Goal: Task Accomplishment & Management: Manage account settings

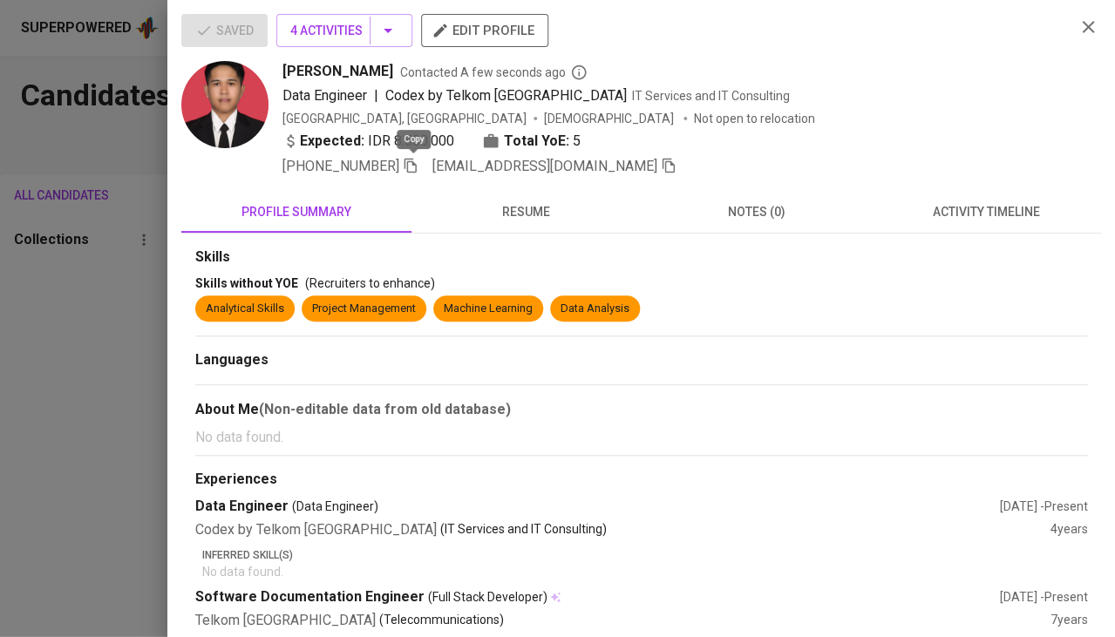
click at [87, 414] on div at bounding box center [557, 318] width 1115 height 637
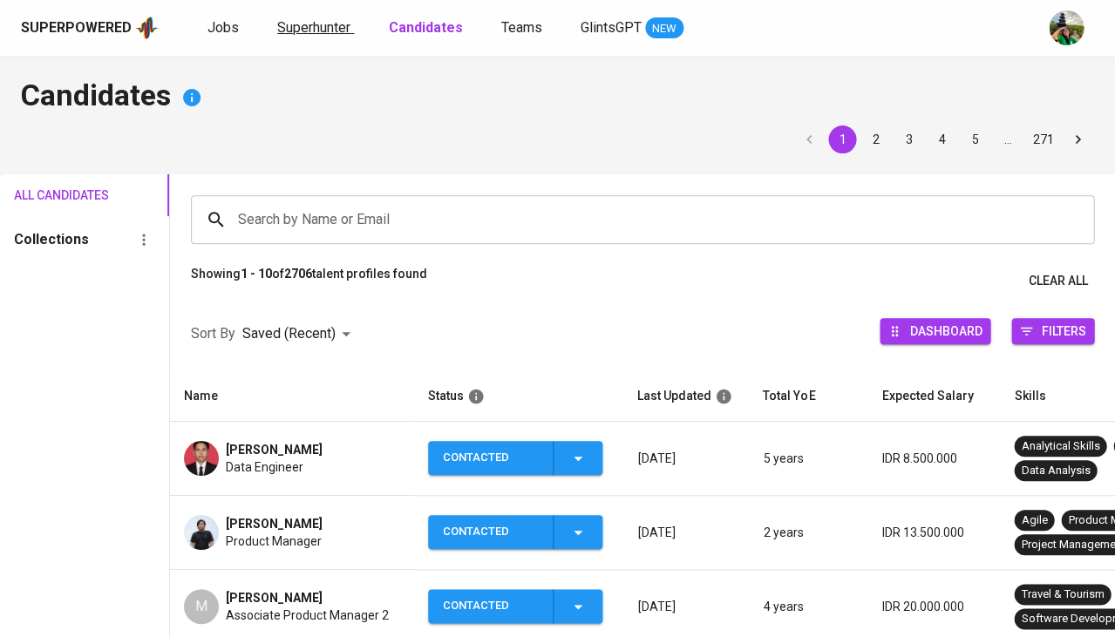
click at [319, 25] on span "Superhunter" at bounding box center [313, 27] width 73 height 17
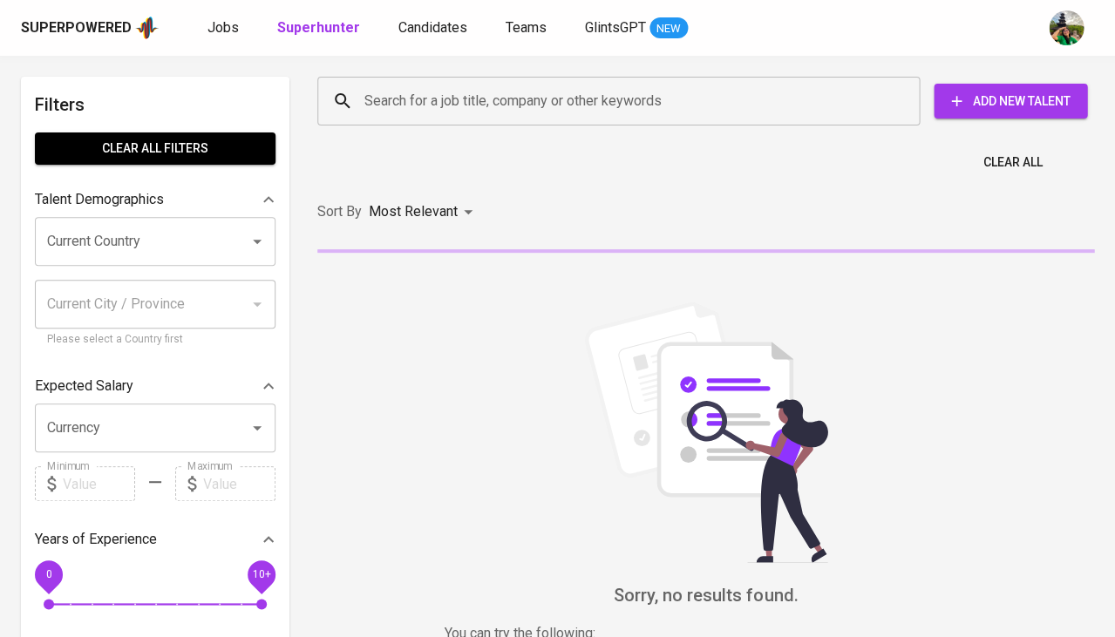
click at [444, 104] on input "Search for a job title, company or other keywords" at bounding box center [623, 101] width 526 height 33
paste input "arooy98@gmail.com"
type input "arooy98@gmail.com"
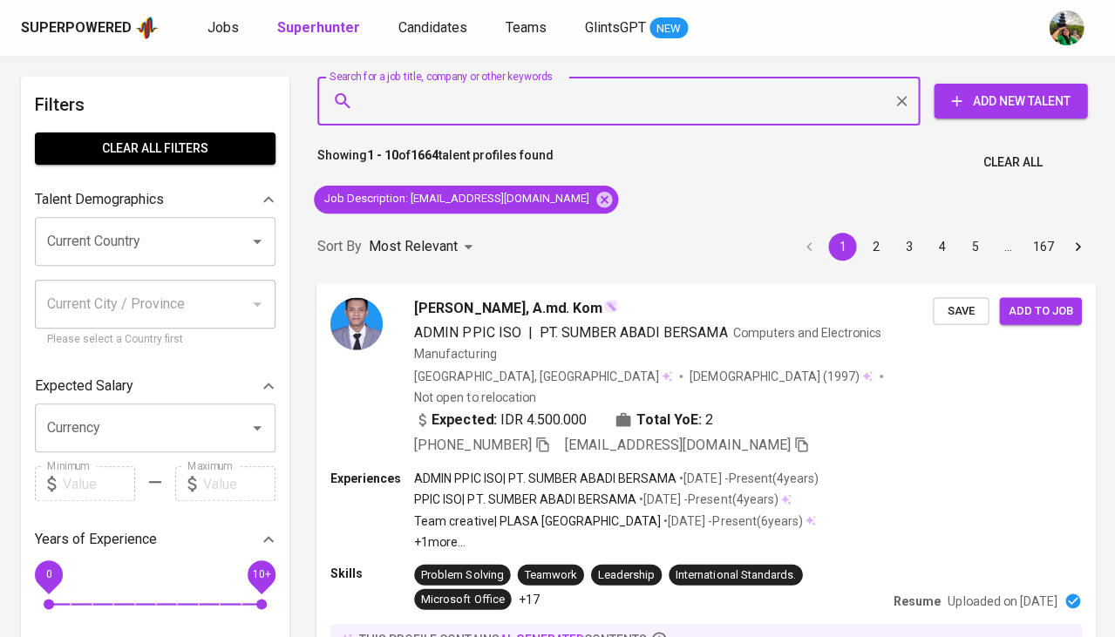
click at [974, 302] on span "Save" at bounding box center [960, 311] width 38 height 20
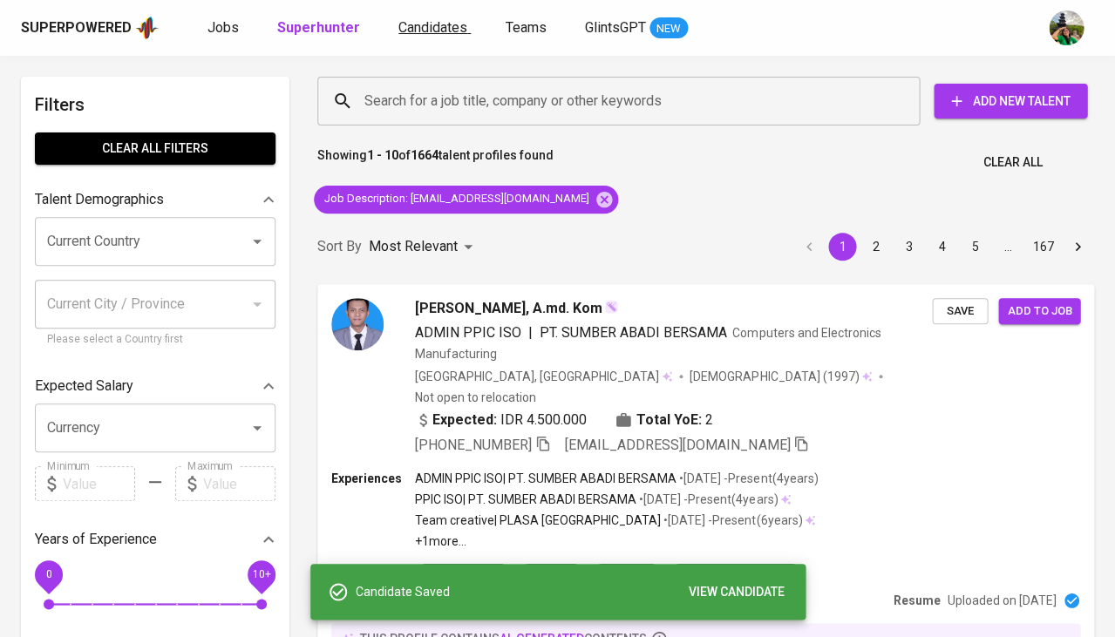
click at [428, 31] on span "Candidates" at bounding box center [432, 27] width 69 height 17
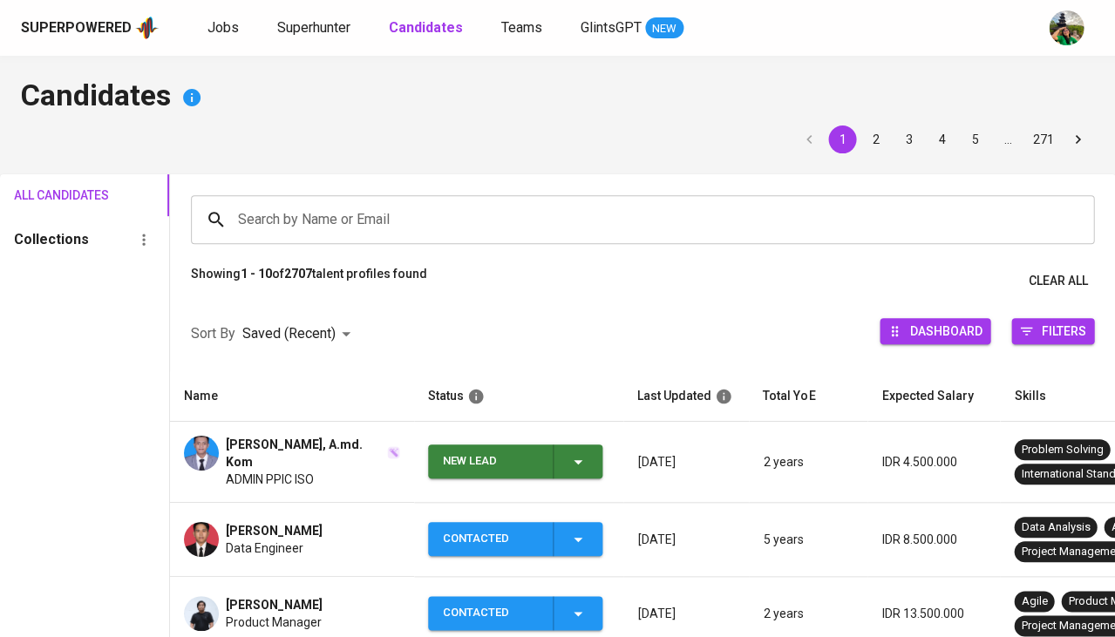
click at [311, 450] on span "[PERSON_NAME], A.md. Kom" at bounding box center [305, 453] width 159 height 35
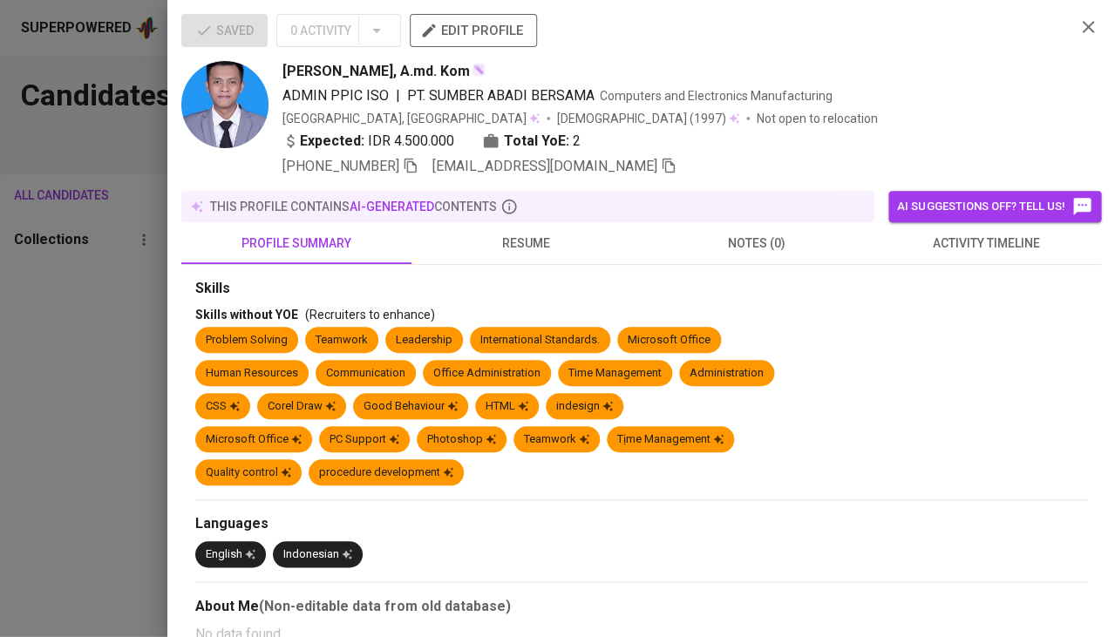
click at [988, 222] on button "activity timeline" at bounding box center [986, 243] width 230 height 42
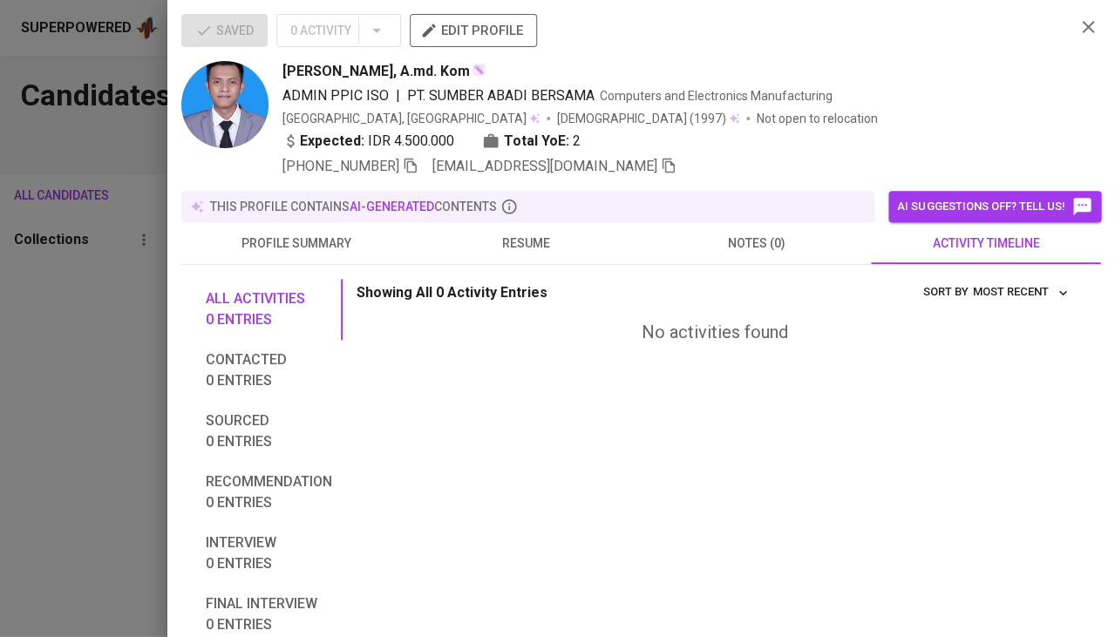
click at [110, 307] on div at bounding box center [557, 318] width 1115 height 637
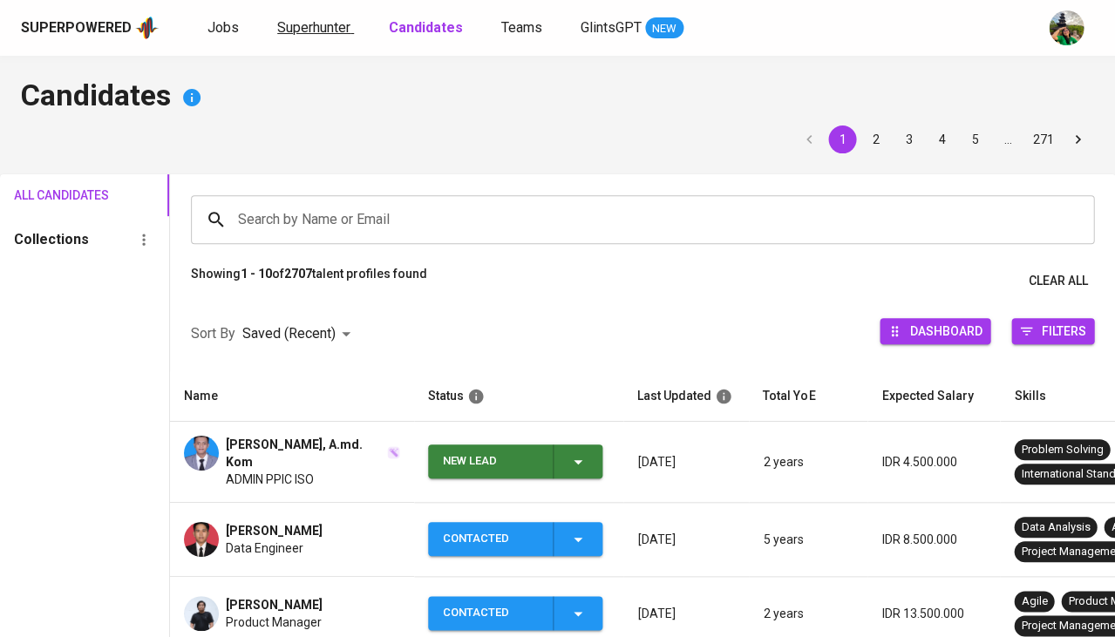
click at [299, 23] on span "Superhunter" at bounding box center [313, 27] width 73 height 17
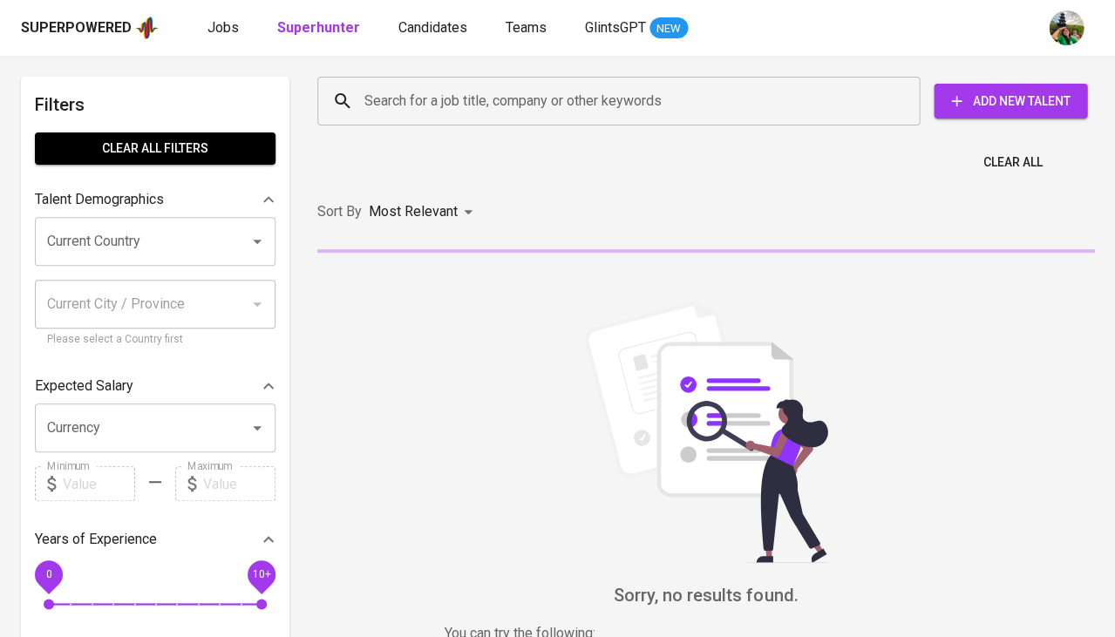
click at [400, 86] on input "Search for a job title, company or other keywords" at bounding box center [623, 101] width 526 height 33
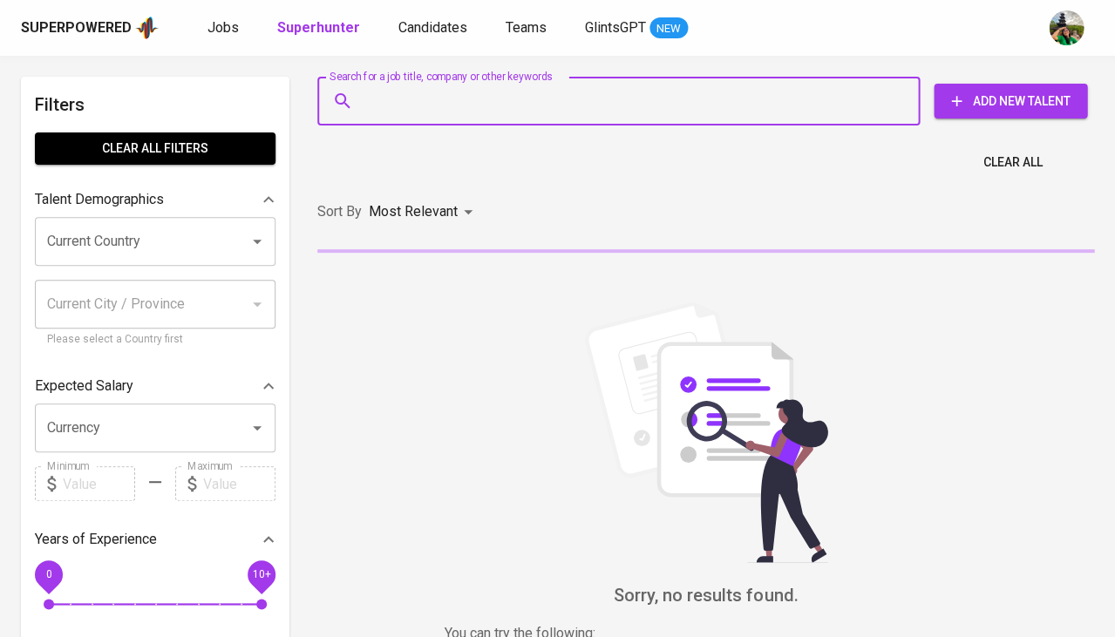
paste input "[EMAIL_ADDRESS][DOMAIN_NAME]"
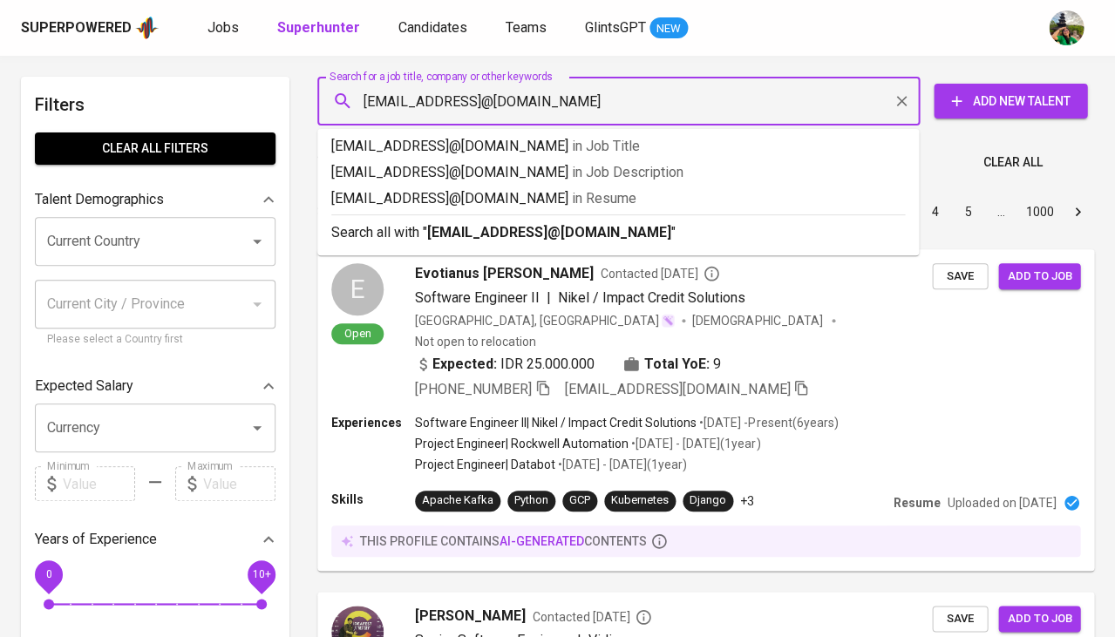
paste input "text"
type input "[EMAIL_ADDRESS][DOMAIN_NAME]"
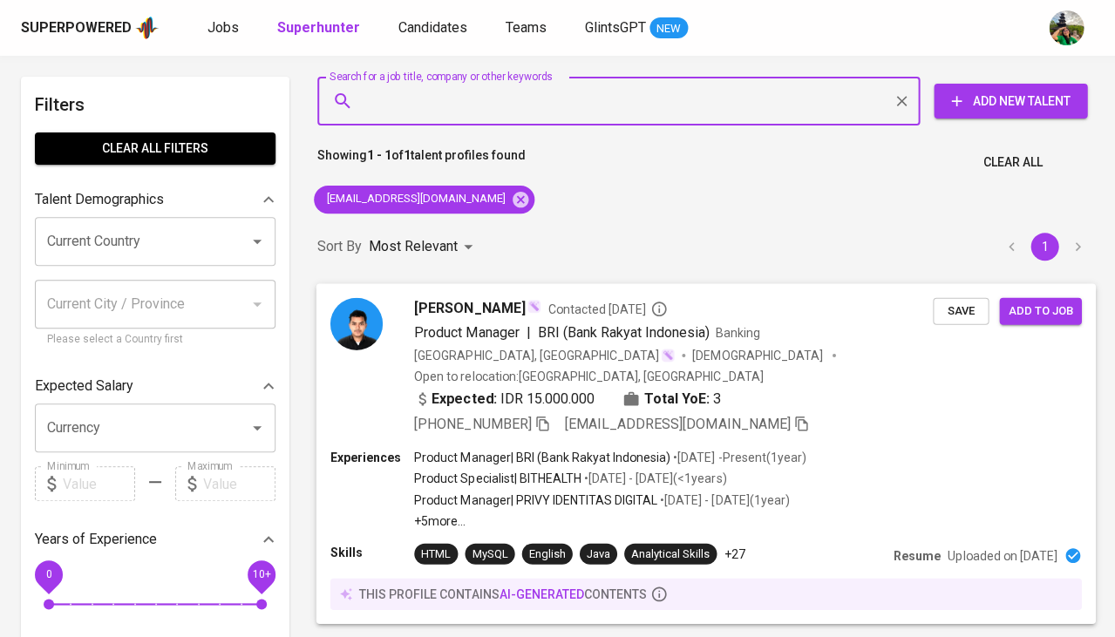
click at [964, 310] on span "Save" at bounding box center [960, 311] width 38 height 20
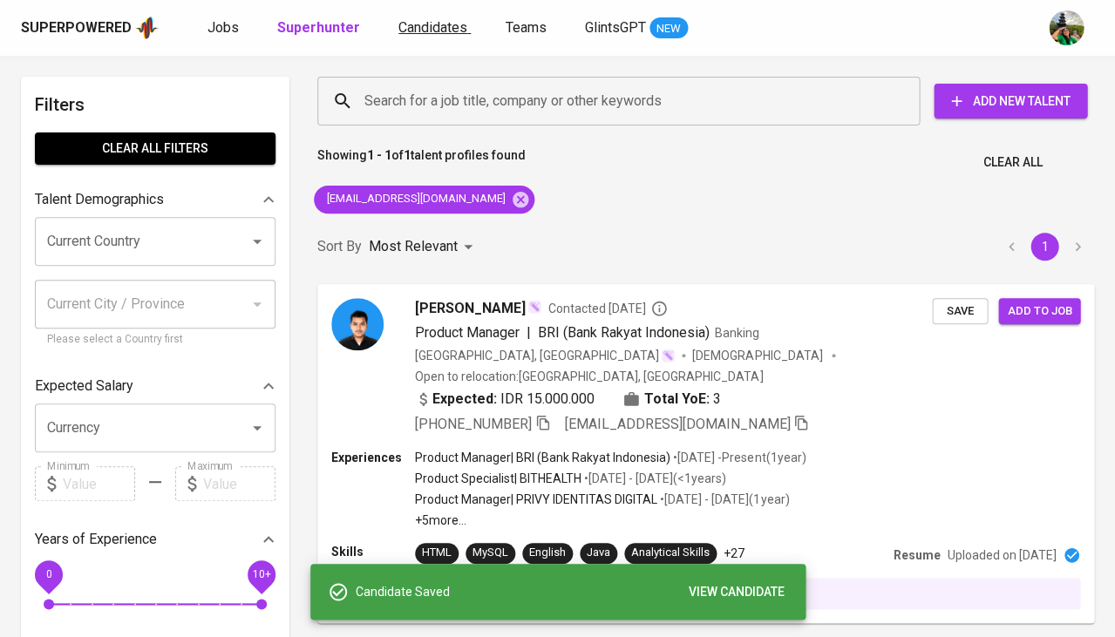
click at [408, 32] on span "Candidates" at bounding box center [432, 27] width 69 height 17
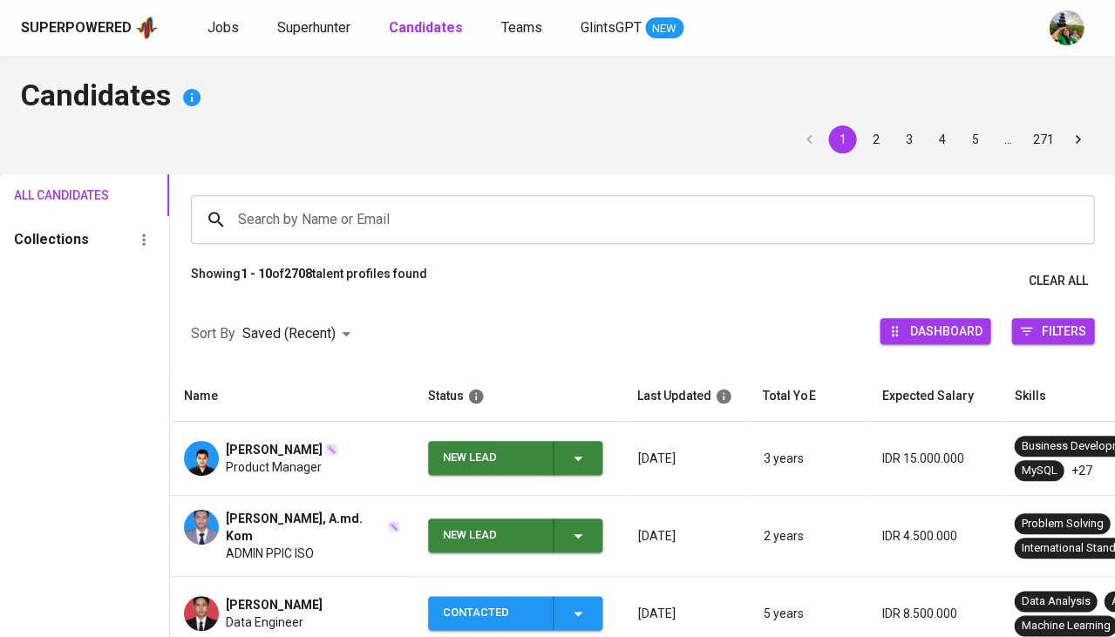
click at [569, 467] on div "New Lead" at bounding box center [516, 458] width 146 height 34
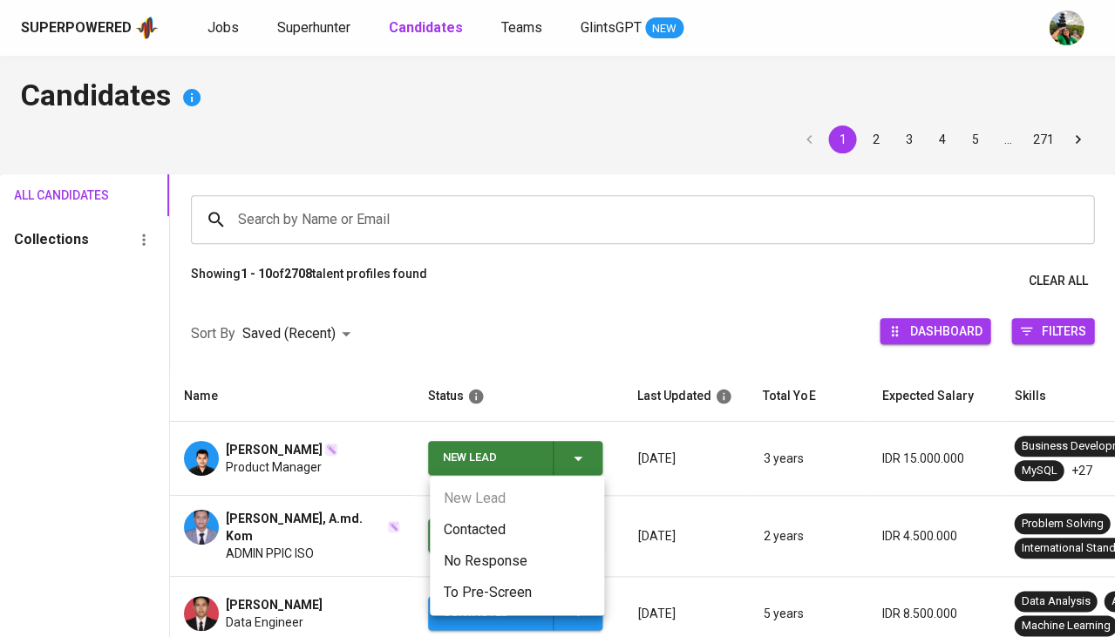
click at [463, 526] on li "Contacted" at bounding box center [517, 529] width 174 height 31
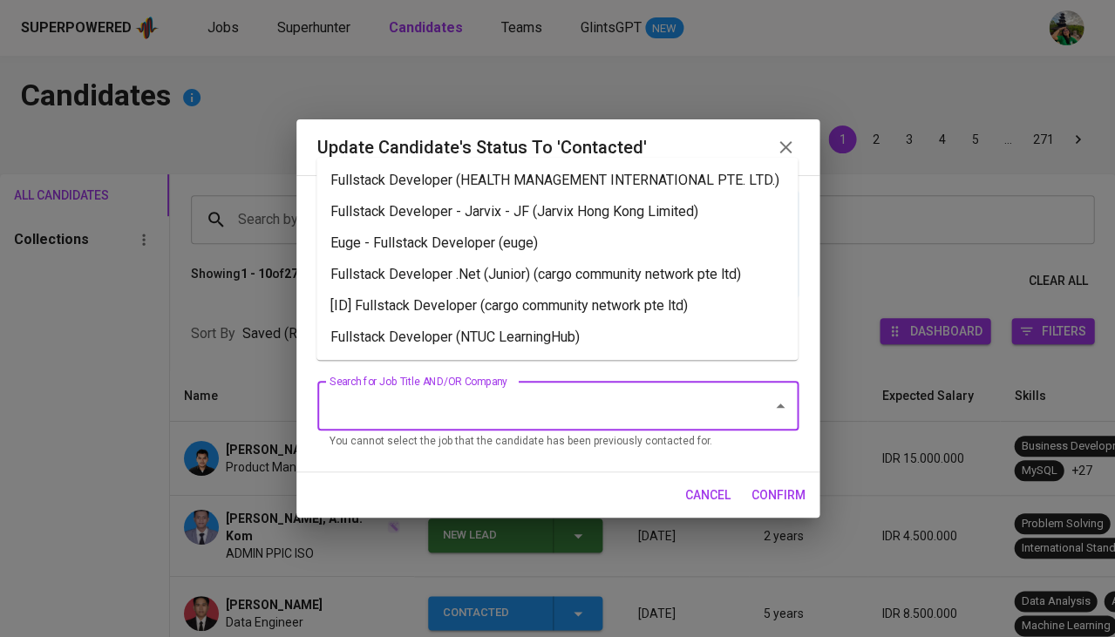
click at [451, 414] on input "Search for Job Title AND/OR Company" at bounding box center [533, 406] width 417 height 33
click at [513, 196] on li "Fullstack Developer (HEALTH MANAGEMENT INTERNATIONAL PTE. LTD.)" at bounding box center [556, 180] width 481 height 31
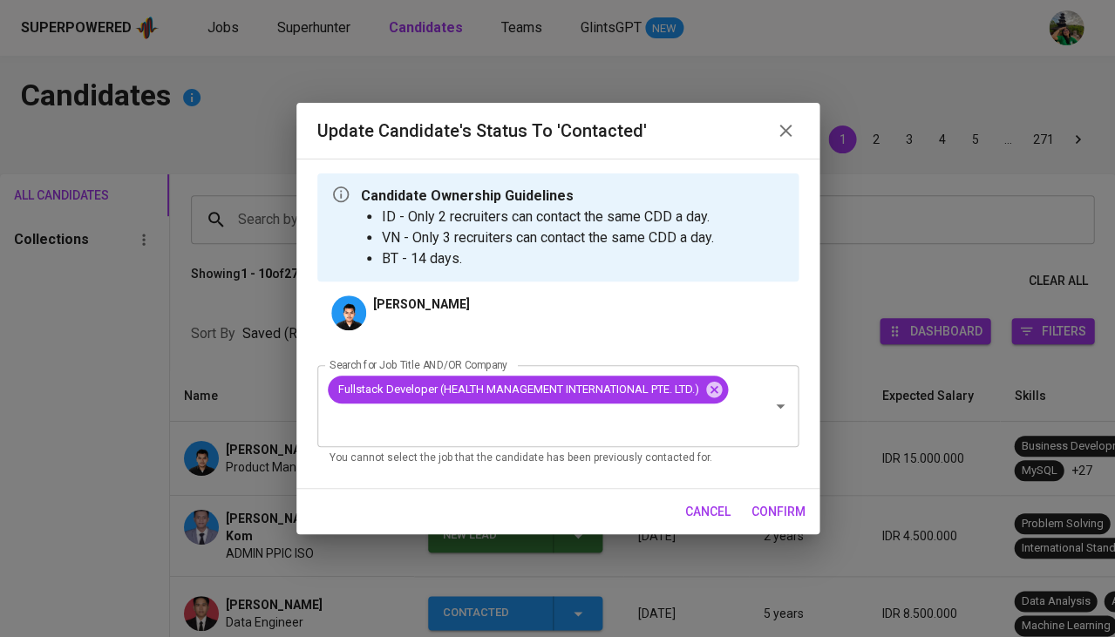
click at [769, 508] on span "confirm" at bounding box center [778, 512] width 54 height 22
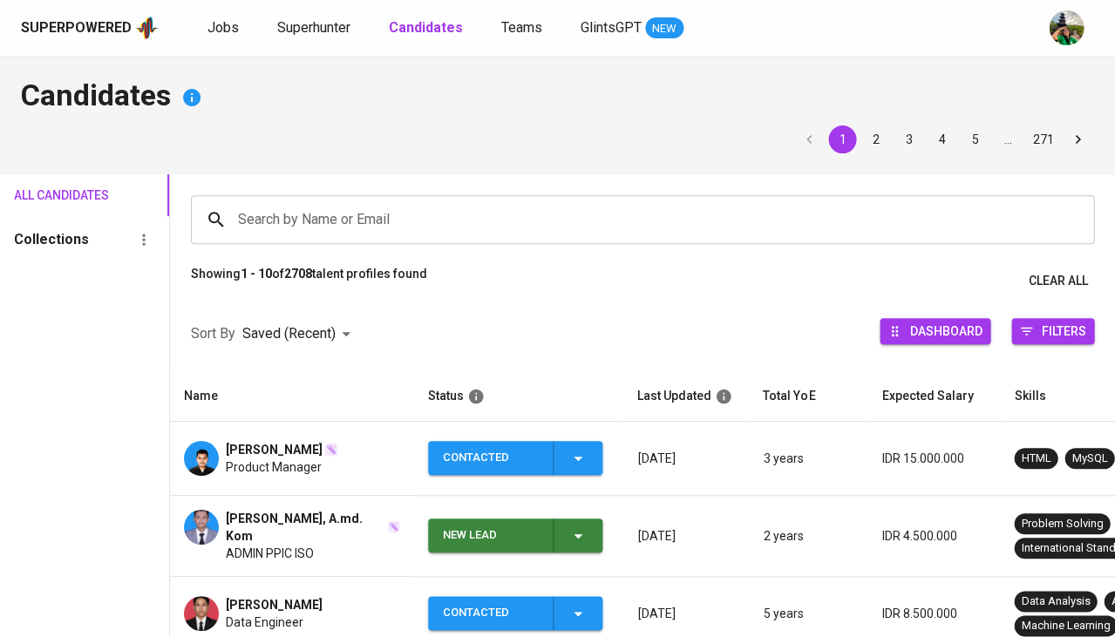
click at [201, 28] on div "Superpowered Jobs Superhunter Candidates Teams GlintsGPT NEW" at bounding box center [529, 28] width 1017 height 26
click at [209, 28] on span "Jobs" at bounding box center [222, 27] width 31 height 17
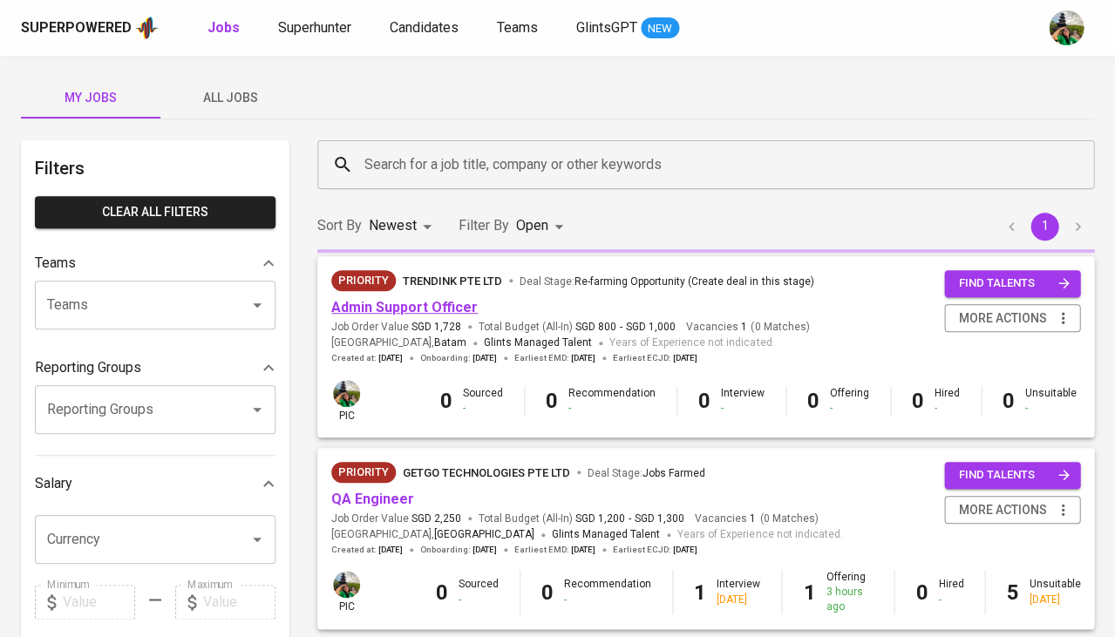
click at [407, 308] on link "Admin Support Officer" at bounding box center [404, 307] width 146 height 17
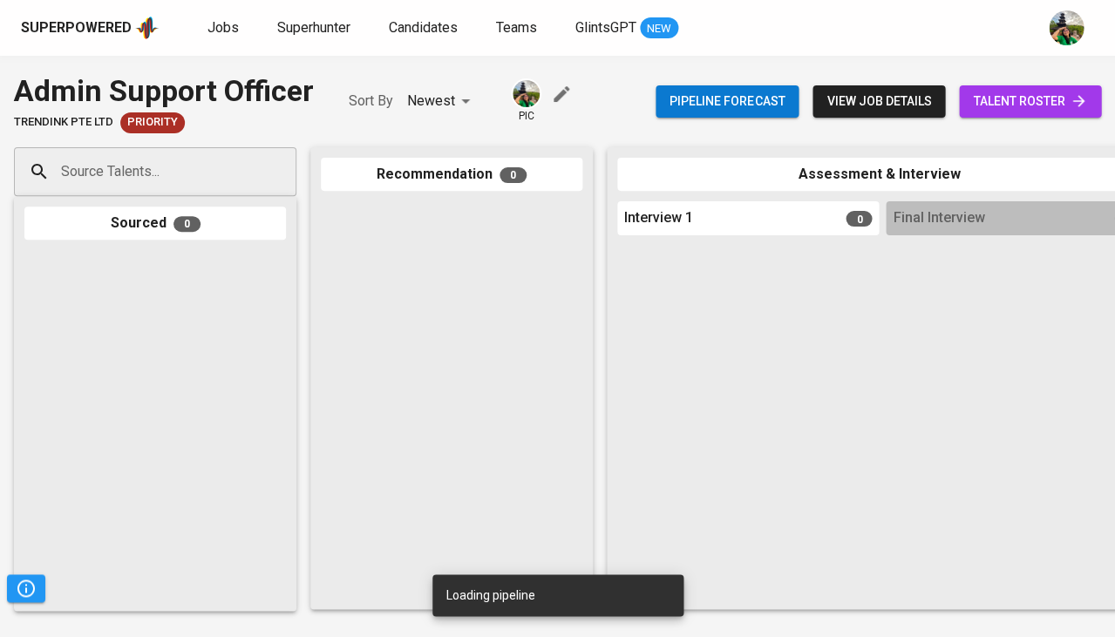
click at [1014, 102] on span "talent roster" at bounding box center [1030, 102] width 114 height 22
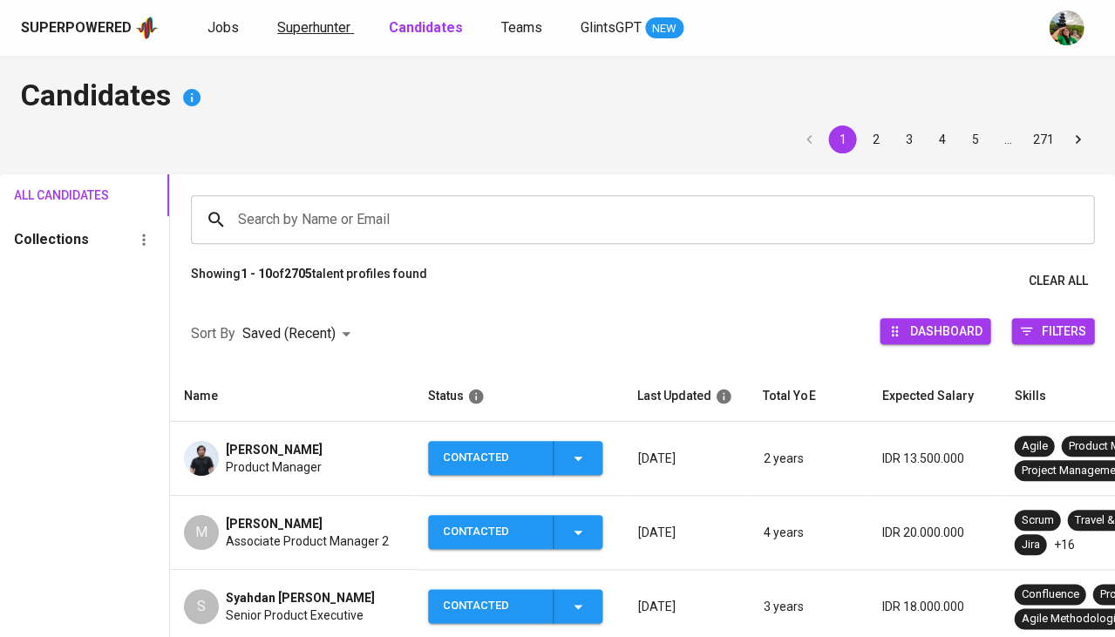
click at [301, 24] on span "Superhunter" at bounding box center [313, 27] width 73 height 17
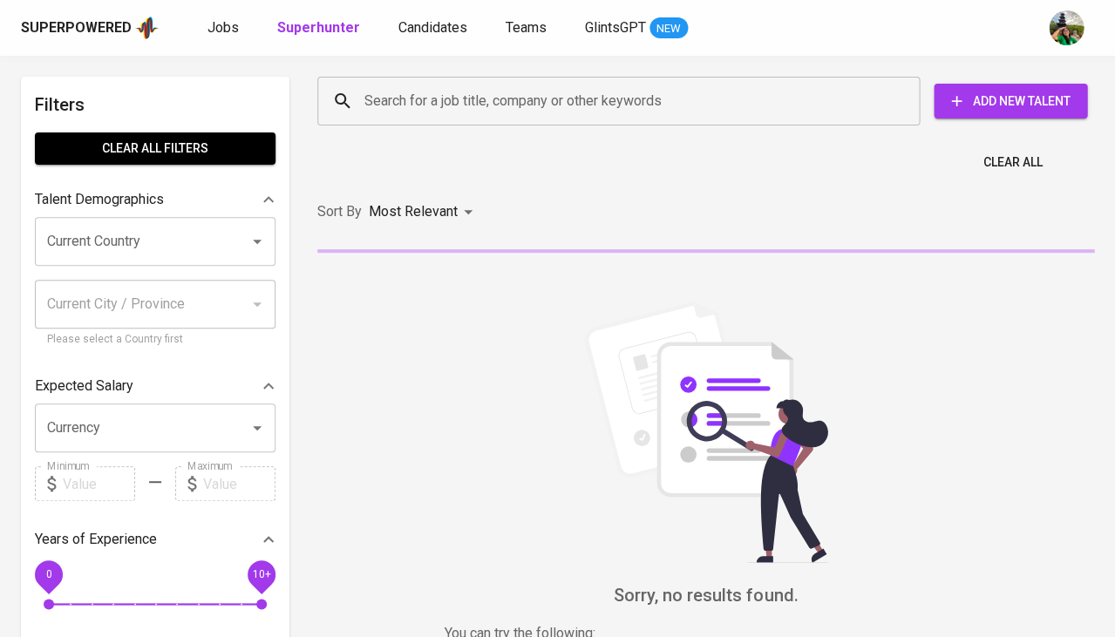
click at [376, 127] on div "Search for a job title, company or other keywords Search for a job title, compa…" at bounding box center [702, 101] width 777 height 56
click at [408, 99] on input "Search for a job title, company or other keywords" at bounding box center [623, 101] width 526 height 33
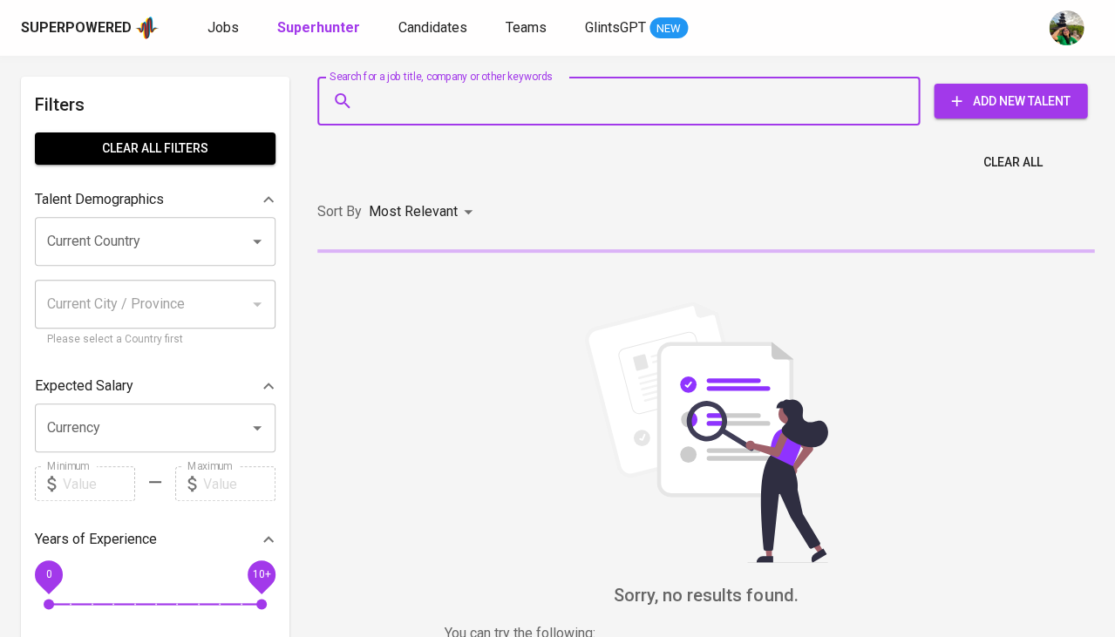
paste input "istanulbdr@gmail.com"
type input "istanulbdr@gmail.com"
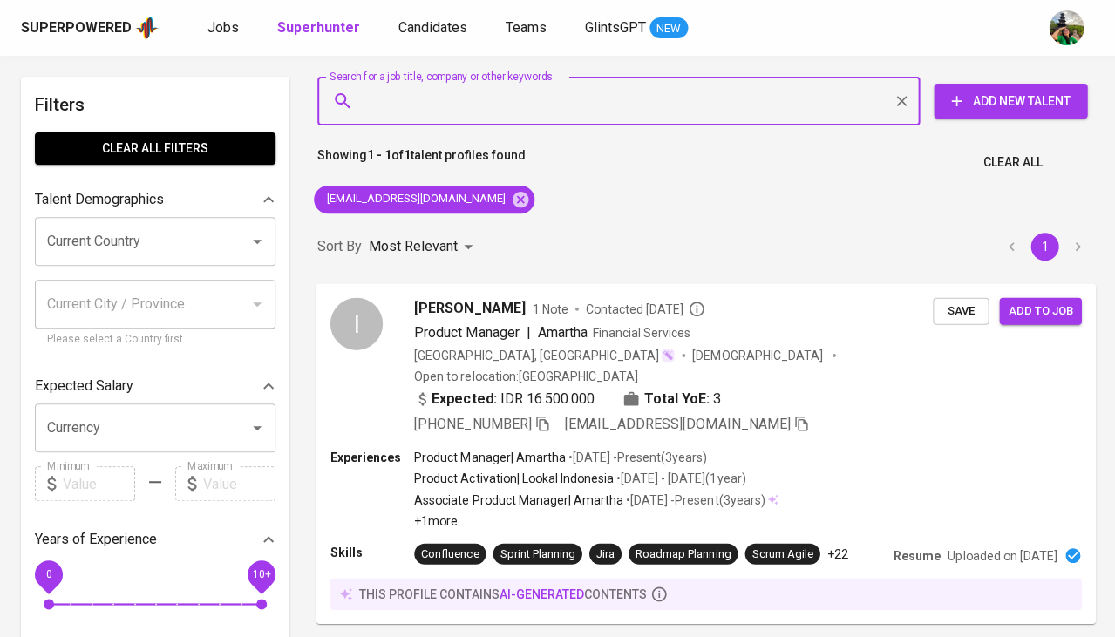
click at [1033, 321] on button "Add to job" at bounding box center [1040, 310] width 82 height 27
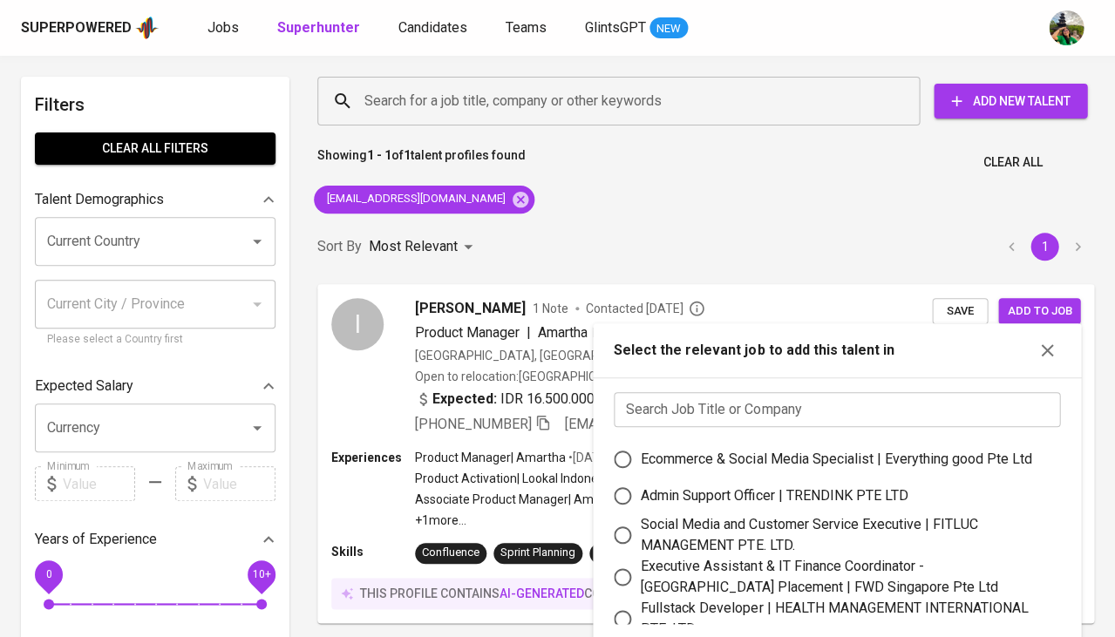
click at [730, 397] on input "text" at bounding box center [837, 409] width 446 height 35
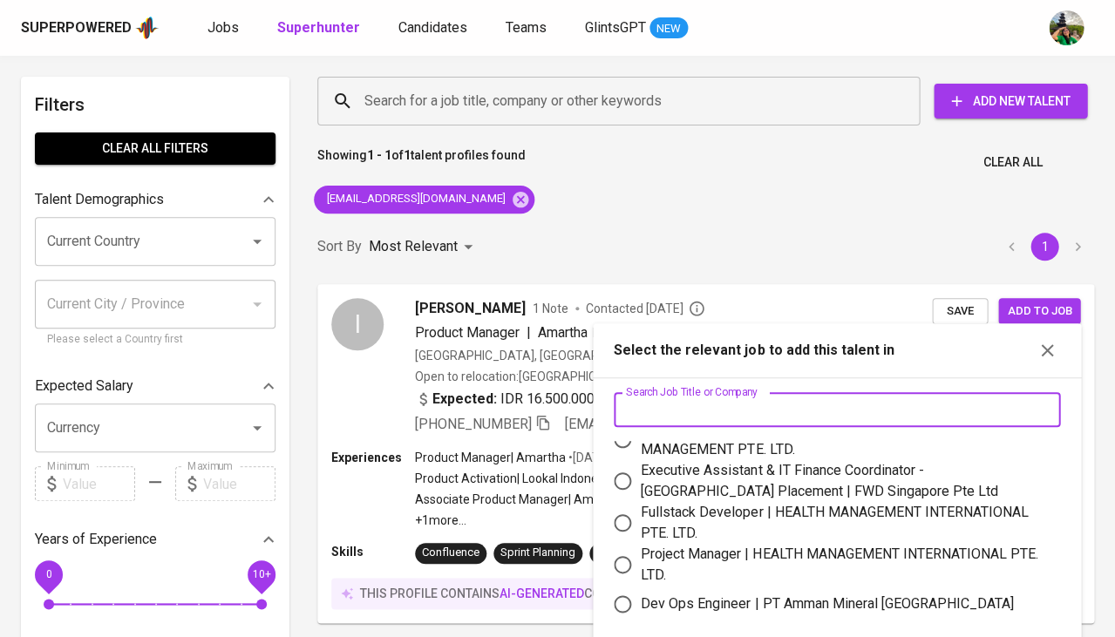
scroll to position [101, 0]
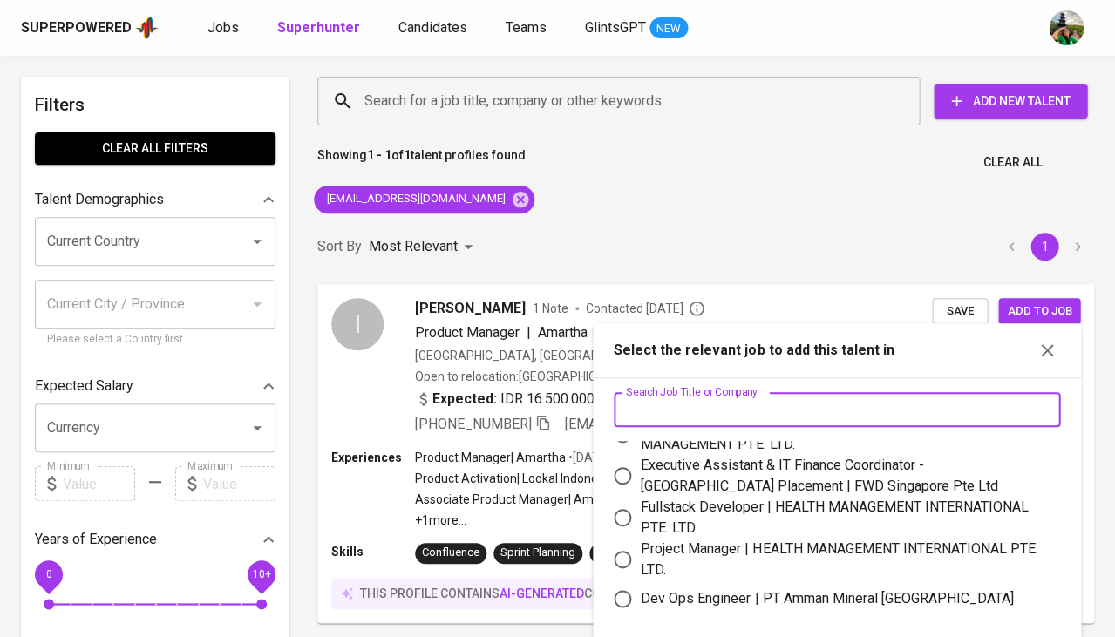
click at [721, 512] on div "Fullstack Developer | HEALTH MANAGEMENT INTERNATIONAL PTE. LTD." at bounding box center [843, 518] width 405 height 42
click at [641, 512] on input "Fullstack Developer | HEALTH MANAGEMENT INTERNATIONAL PTE. LTD." at bounding box center [622, 517] width 37 height 37
radio input "true"
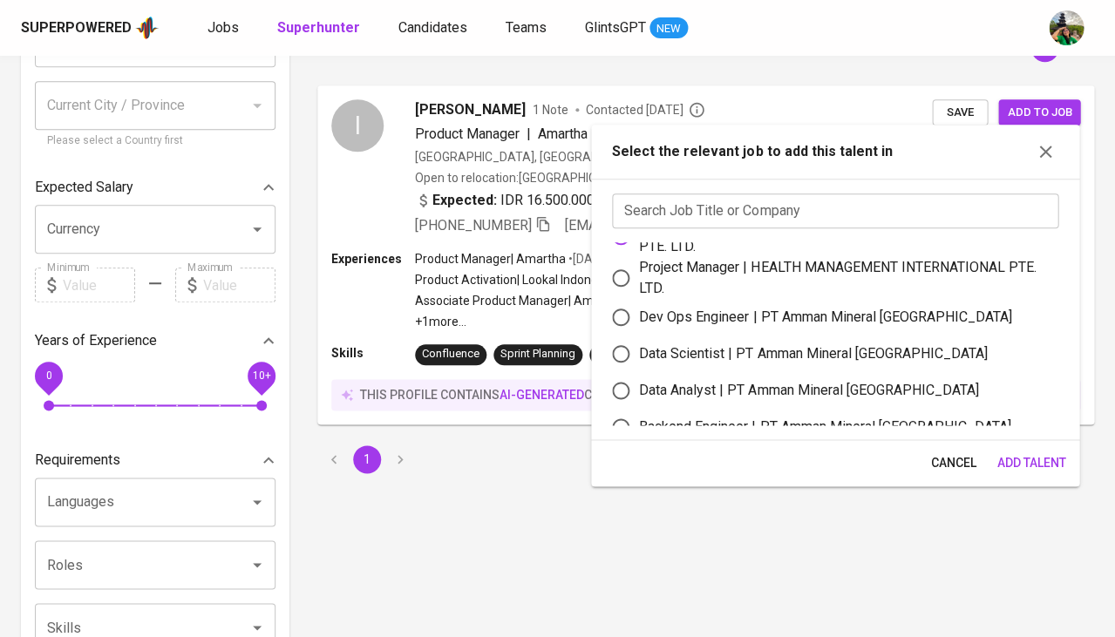
scroll to position [331, 0]
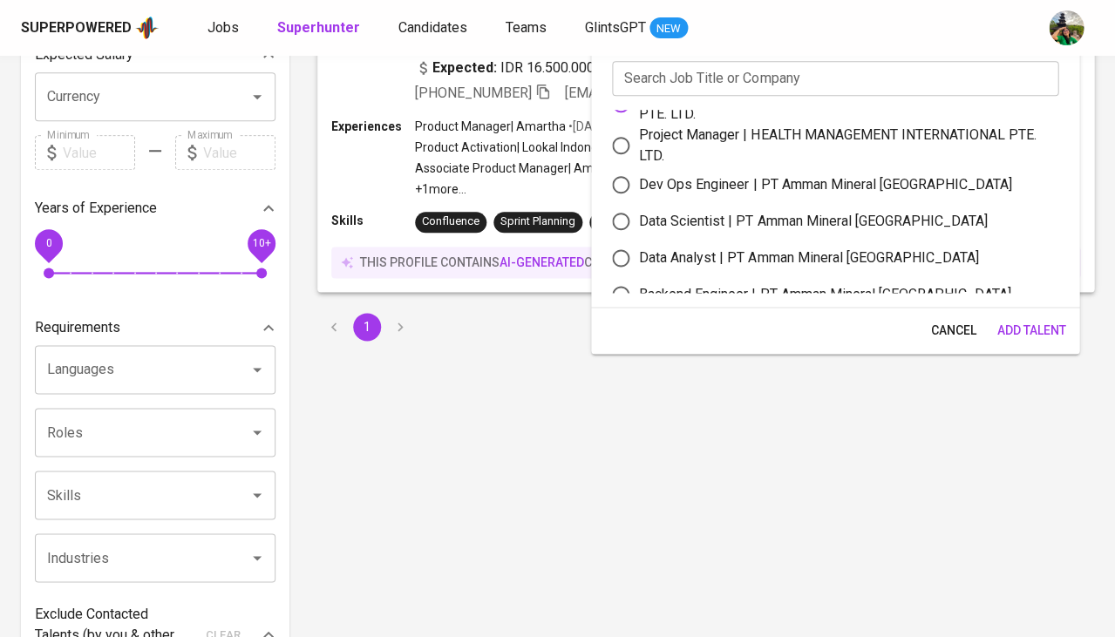
click at [1022, 329] on span "Add Talent" at bounding box center [1030, 331] width 69 height 22
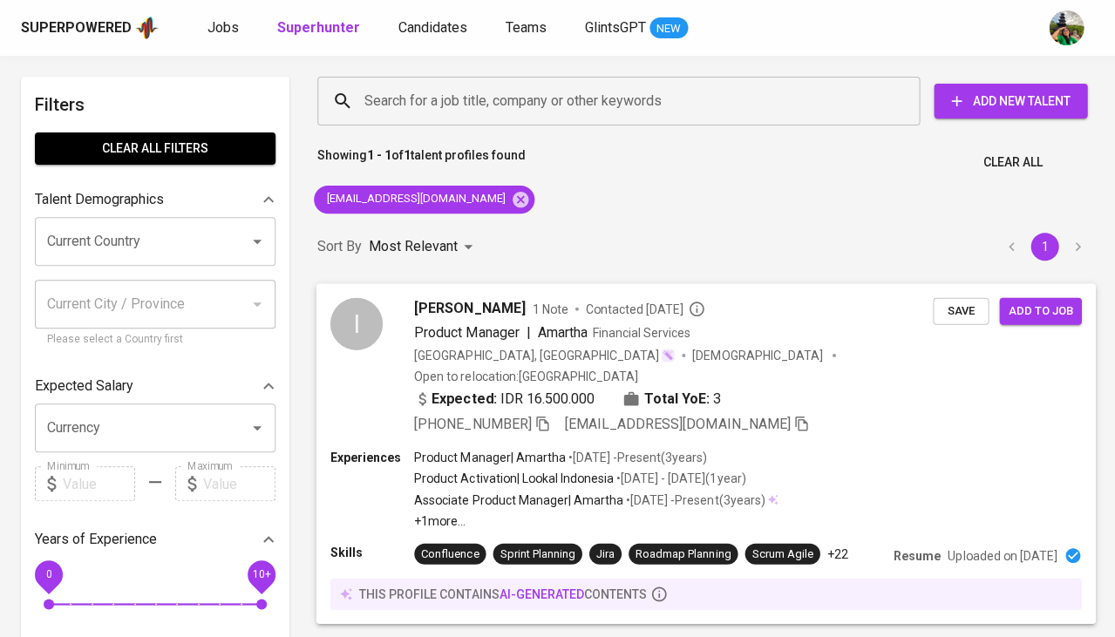
scroll to position [0, 0]
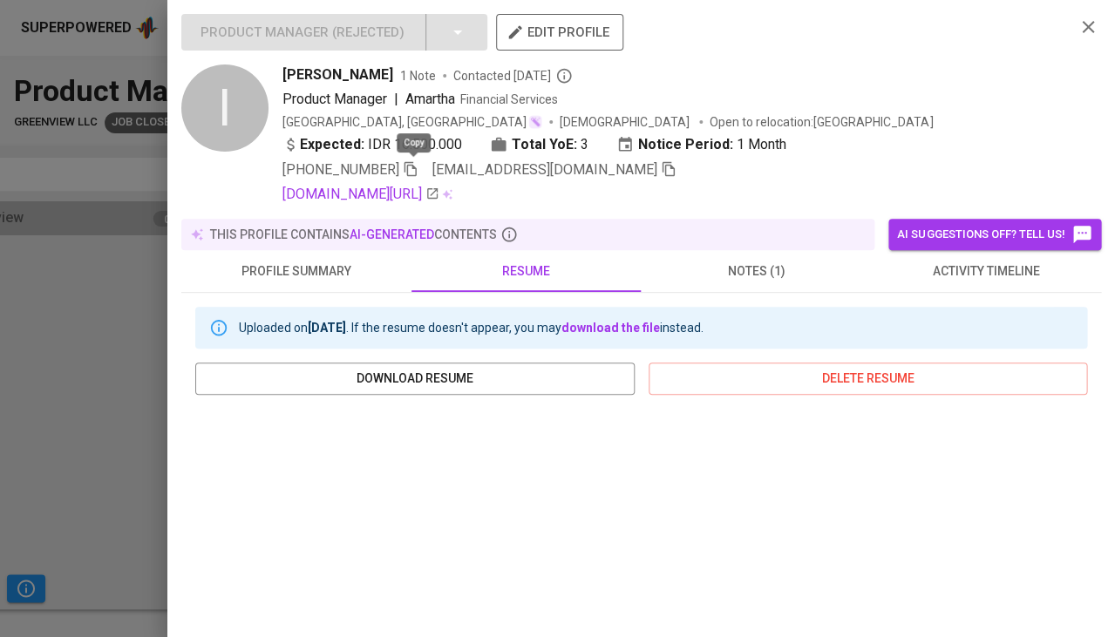
click at [1044, 261] on span "activity timeline" at bounding box center [985, 272] width 209 height 22
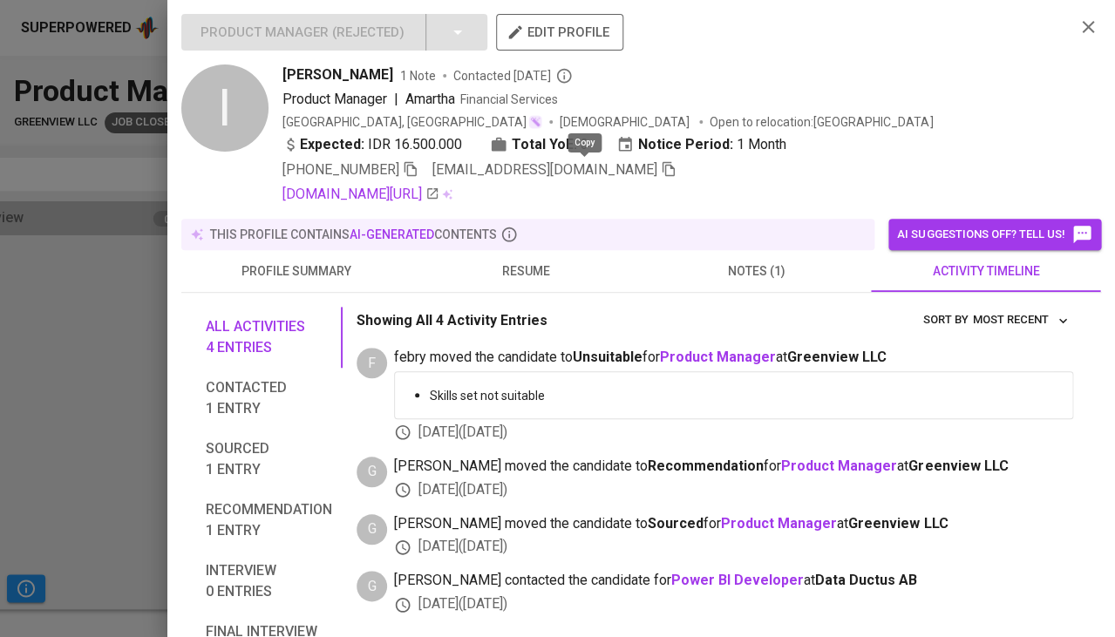
click at [661, 165] on icon "button" at bounding box center [669, 169] width 16 height 16
click at [146, 410] on div at bounding box center [557, 318] width 1115 height 637
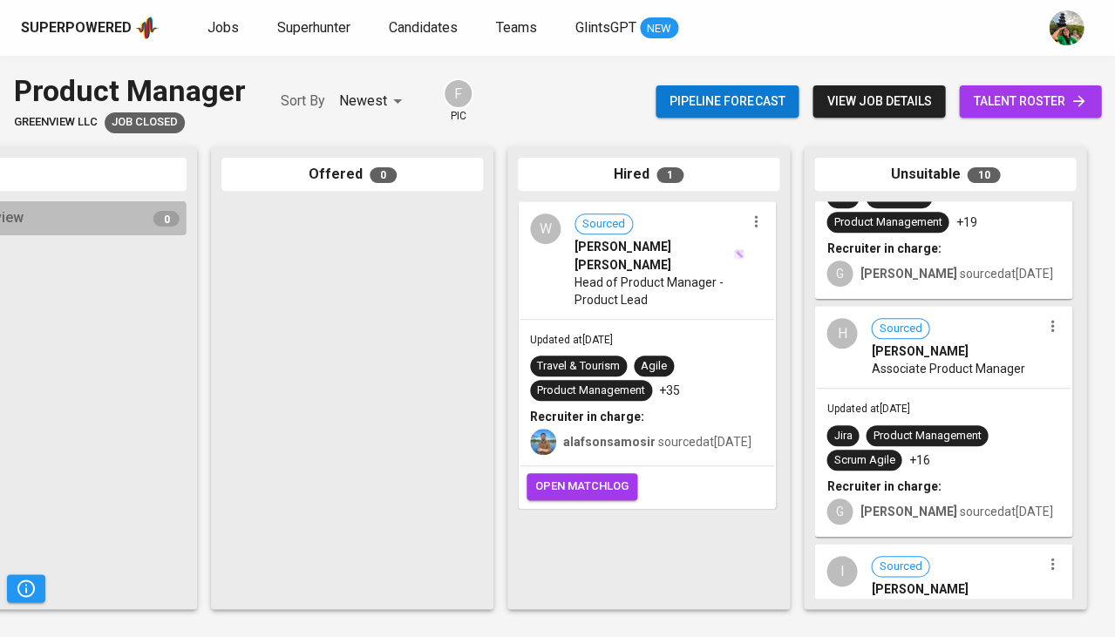
scroll to position [1542, 0]
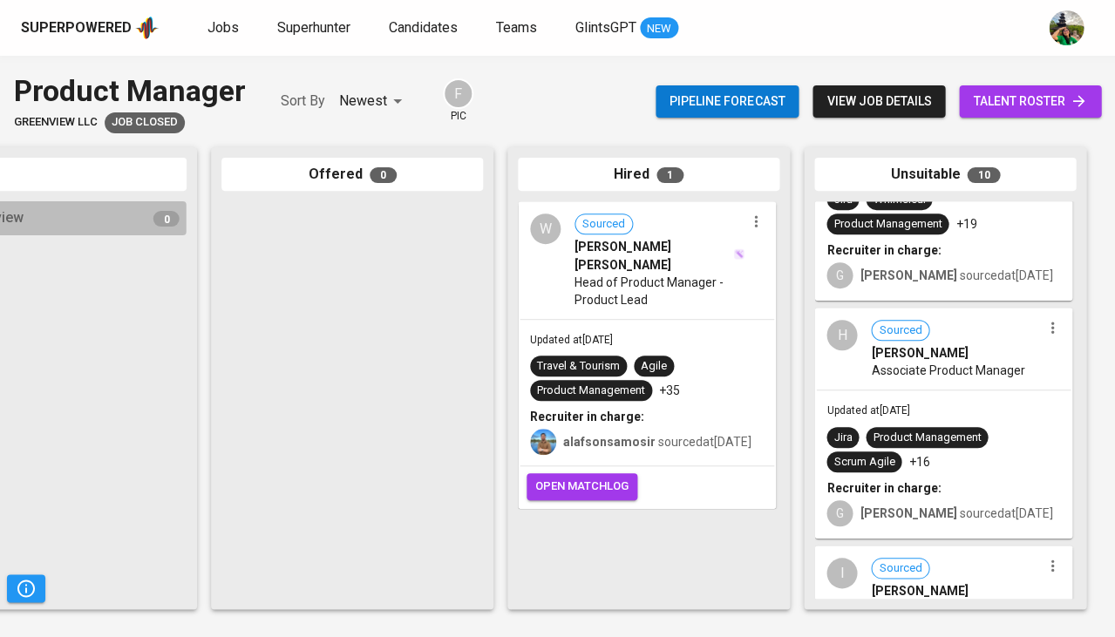
click at [691, 320] on div "Updated at Mar 13, 2025 Travel & Tourism Agile Product Management +35 Recruiter…" at bounding box center [646, 393] width 254 height 146
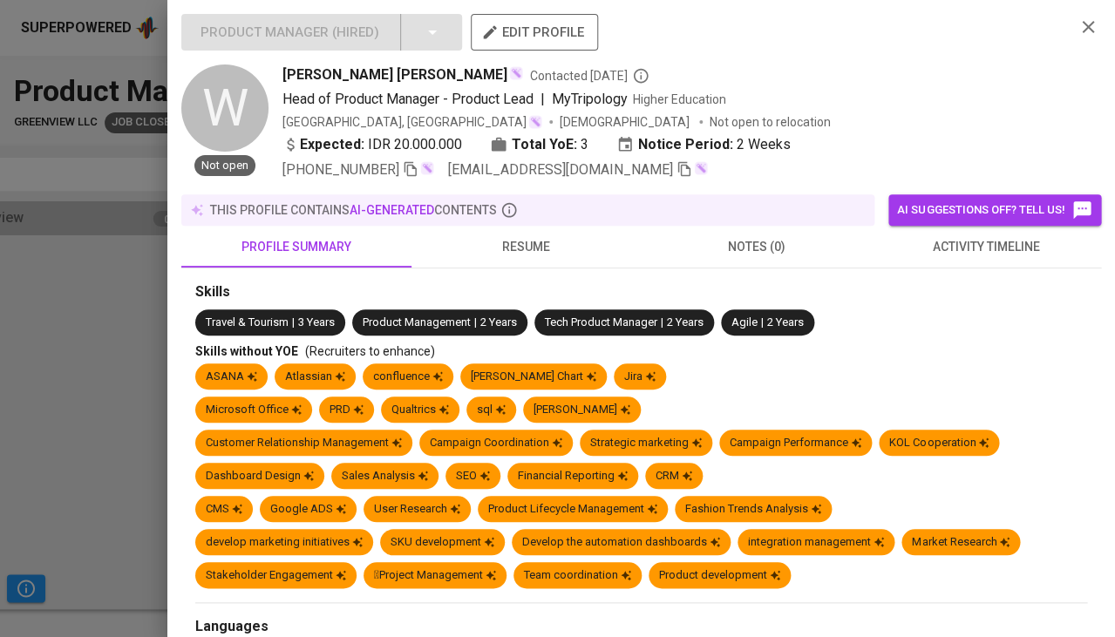
click at [920, 246] on span "activity timeline" at bounding box center [985, 247] width 209 height 22
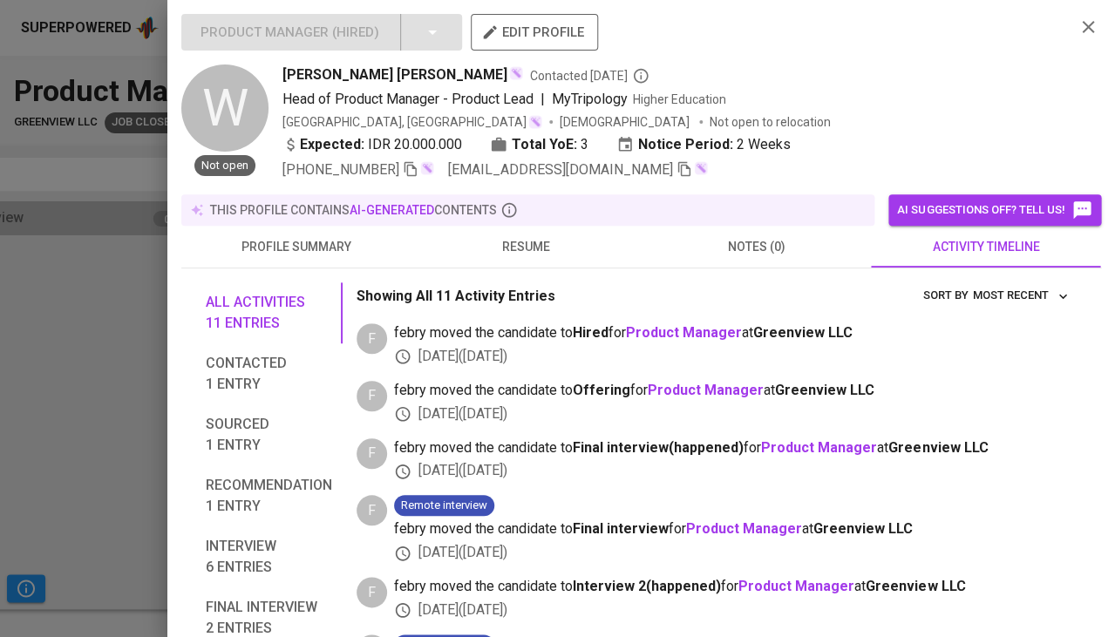
scroll to position [0, 0]
click at [281, 228] on button "profile summary" at bounding box center [296, 247] width 230 height 42
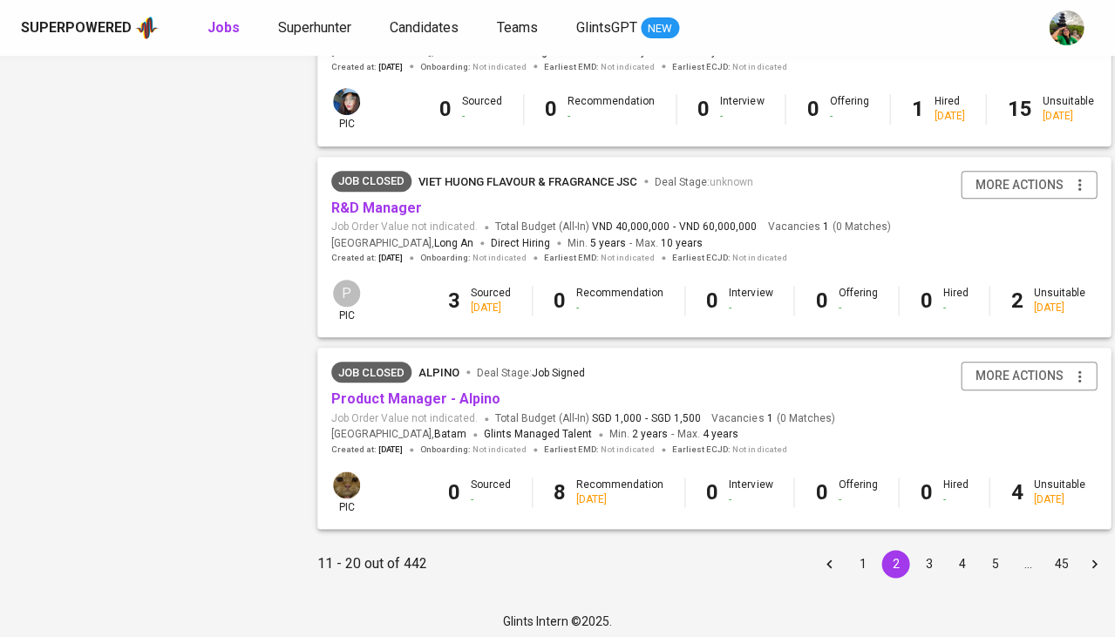
scroll to position [1631, 0]
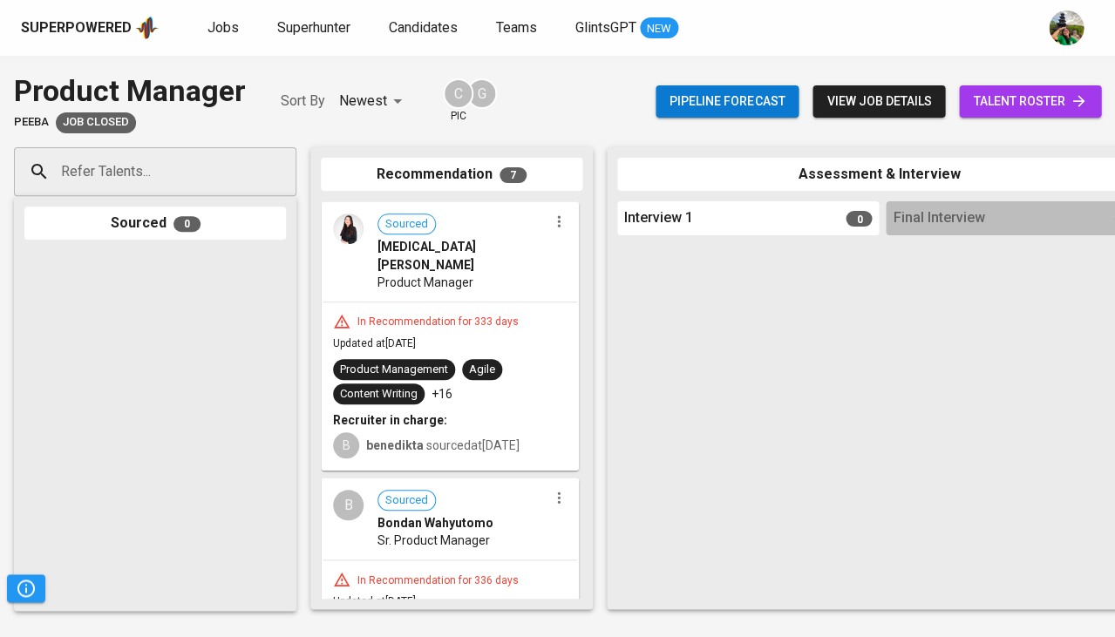
click at [458, 282] on div "Sourced [MEDICAL_DATA][PERSON_NAME] Product Manager" at bounding box center [449, 252] width 254 height 98
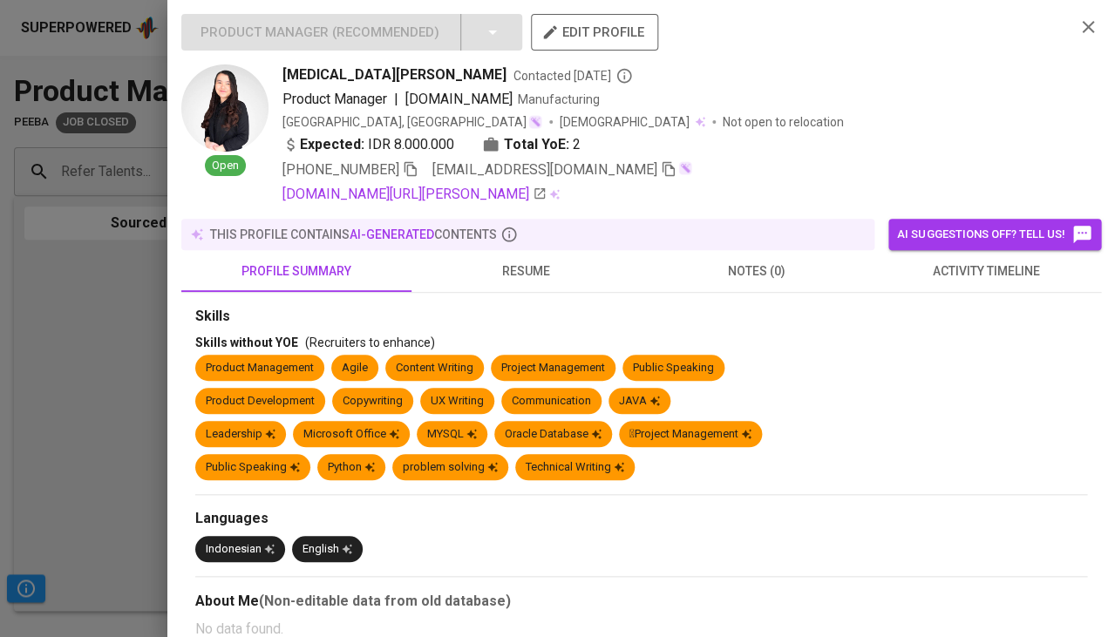
click at [996, 250] on button "activity timeline" at bounding box center [986, 271] width 230 height 42
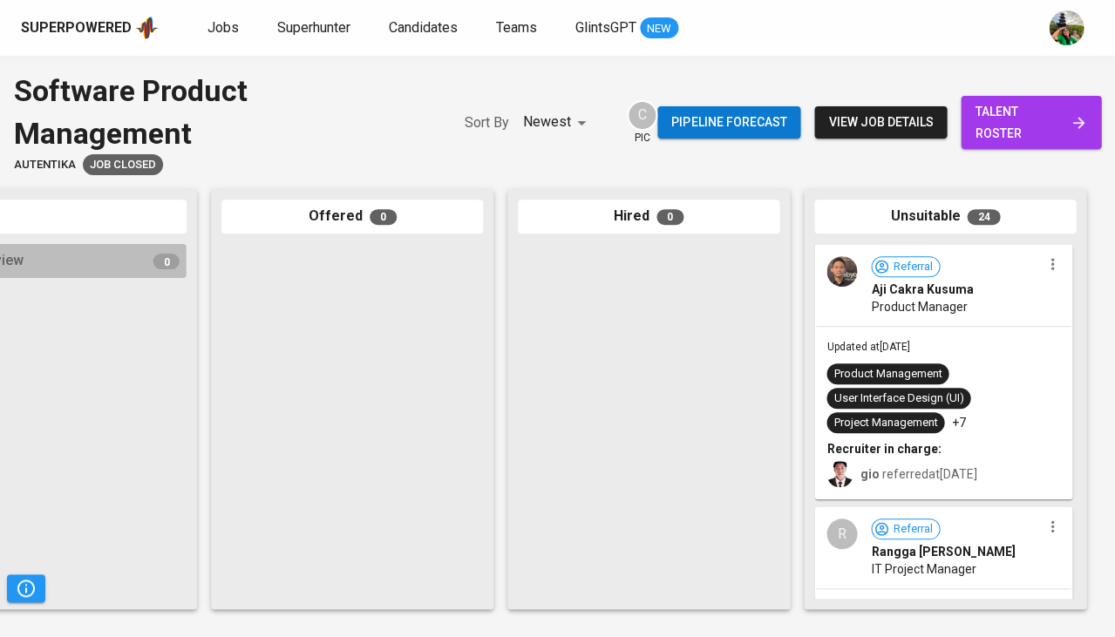
scroll to position [0, 961]
click at [926, 366] on div "Product Management" at bounding box center [887, 374] width 108 height 17
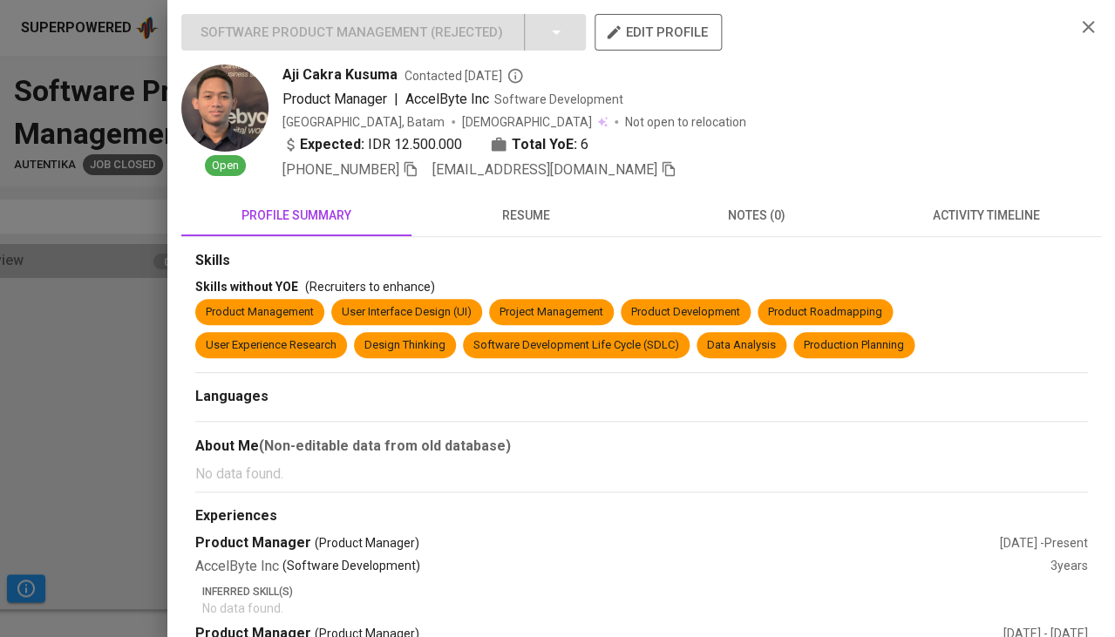
click at [981, 206] on span "activity timeline" at bounding box center [985, 216] width 209 height 22
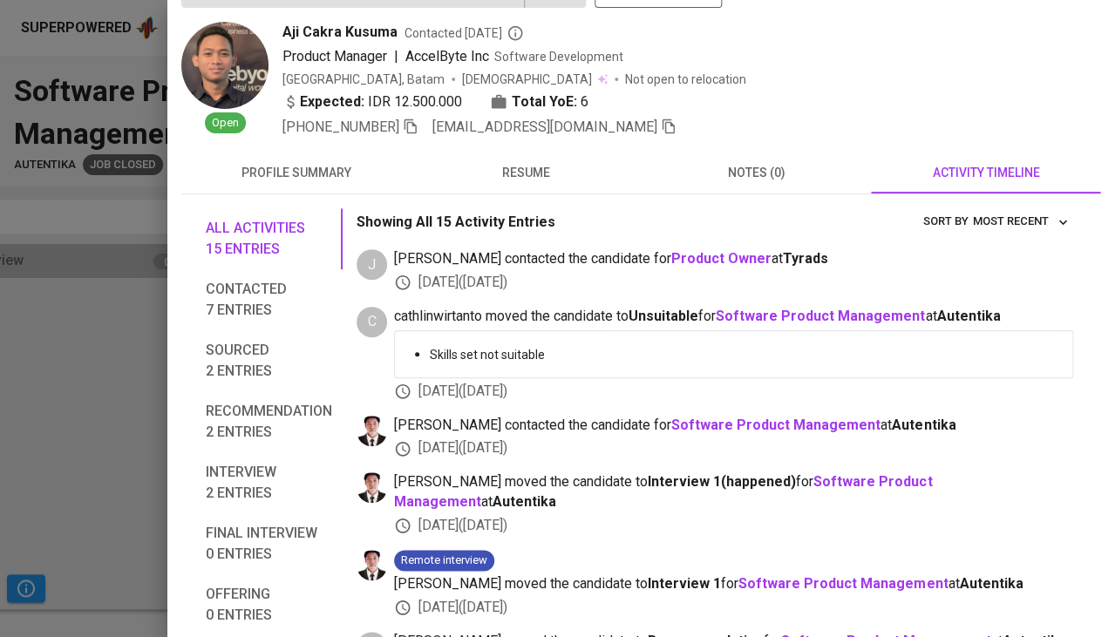
scroll to position [123, 0]
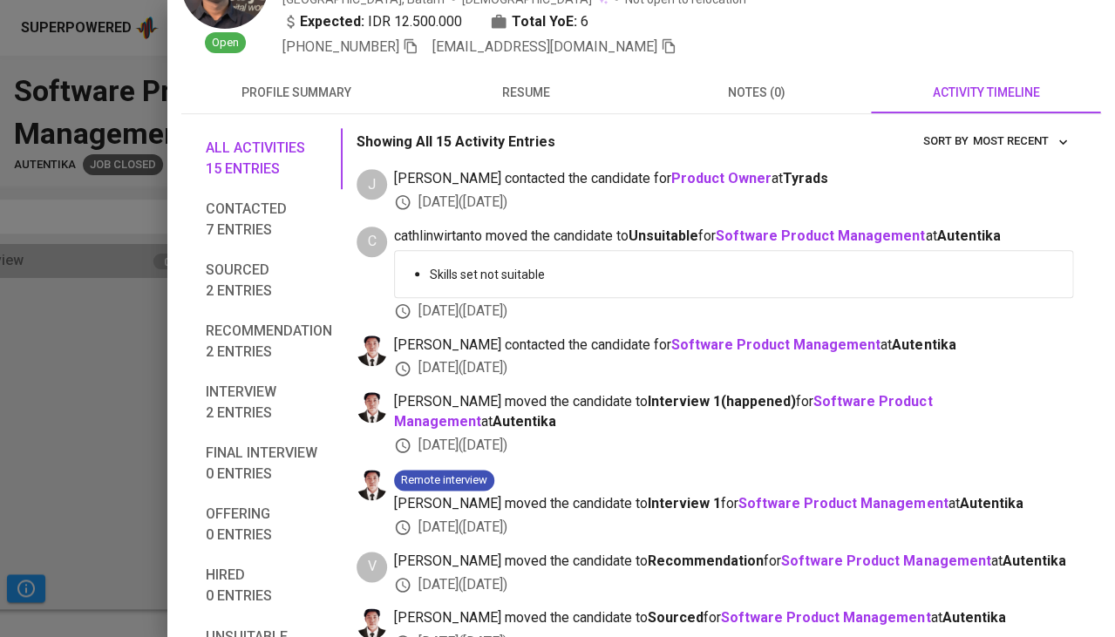
click at [527, 82] on span "resume" at bounding box center [526, 93] width 209 height 22
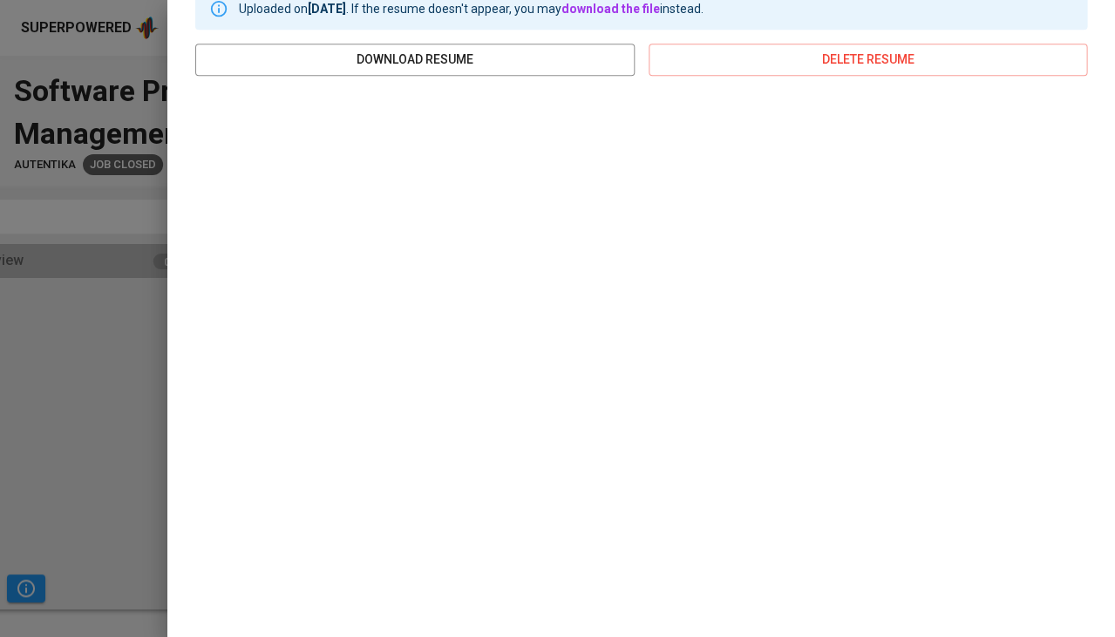
scroll to position [262, 0]
click at [148, 492] on div at bounding box center [557, 318] width 1115 height 637
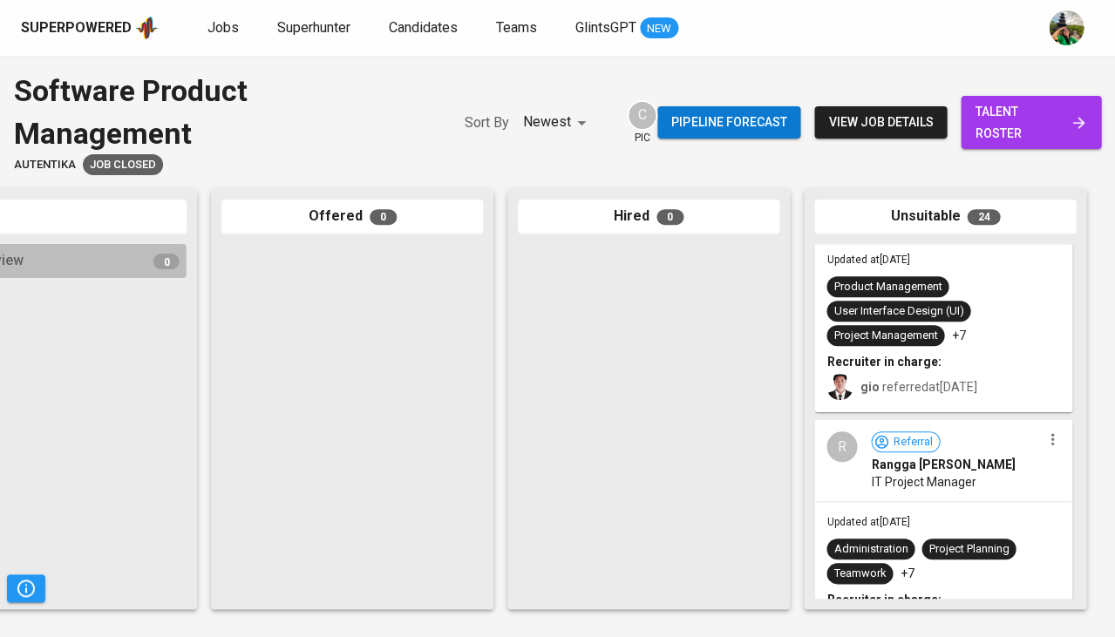
scroll to position [153, 0]
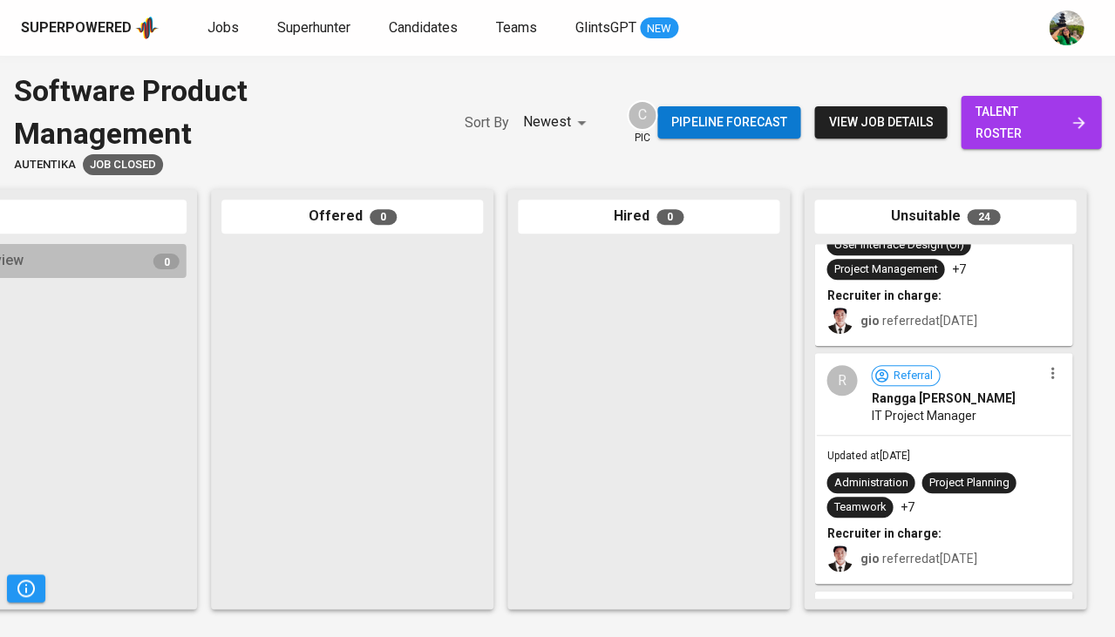
click at [926, 410] on span "IT Project Manager" at bounding box center [923, 415] width 105 height 17
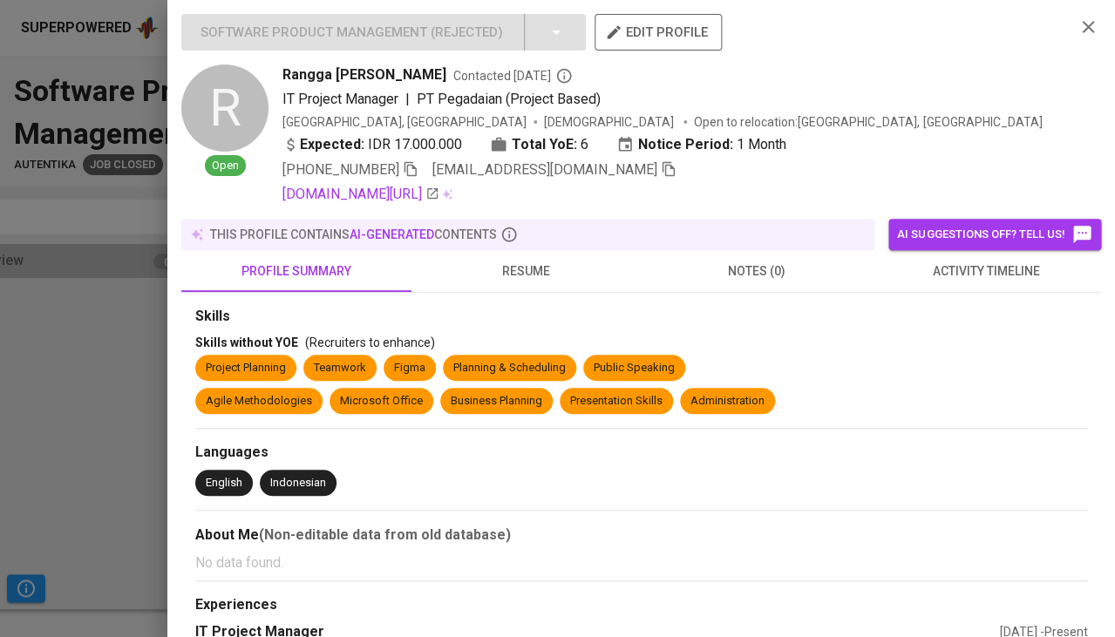
click at [962, 271] on span "activity timeline" at bounding box center [985, 272] width 209 height 22
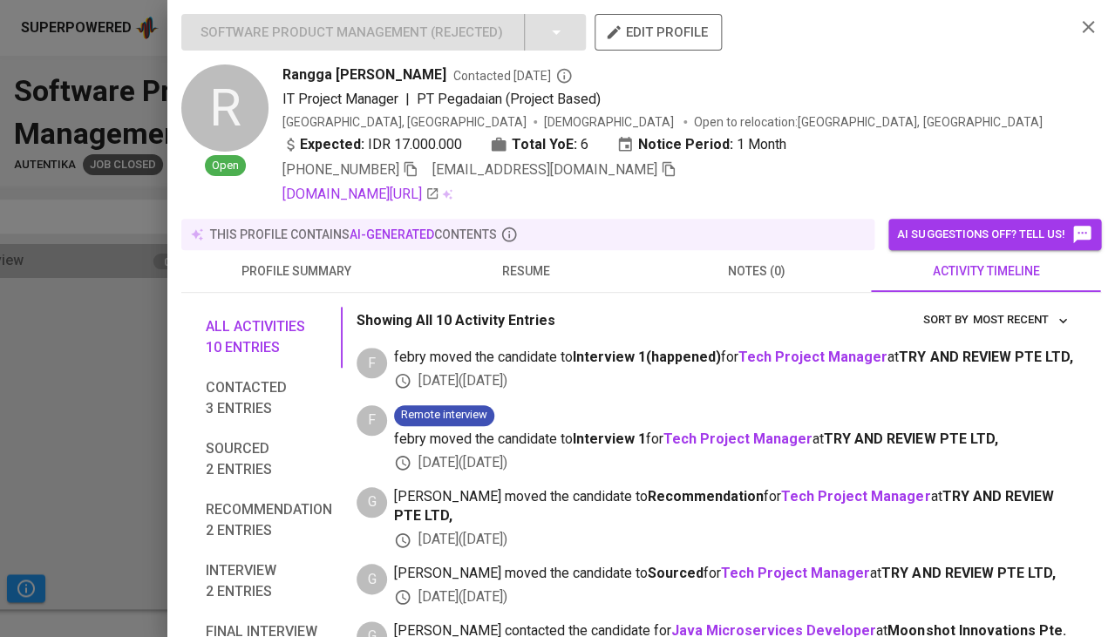
click at [526, 270] on span "resume" at bounding box center [526, 272] width 209 height 22
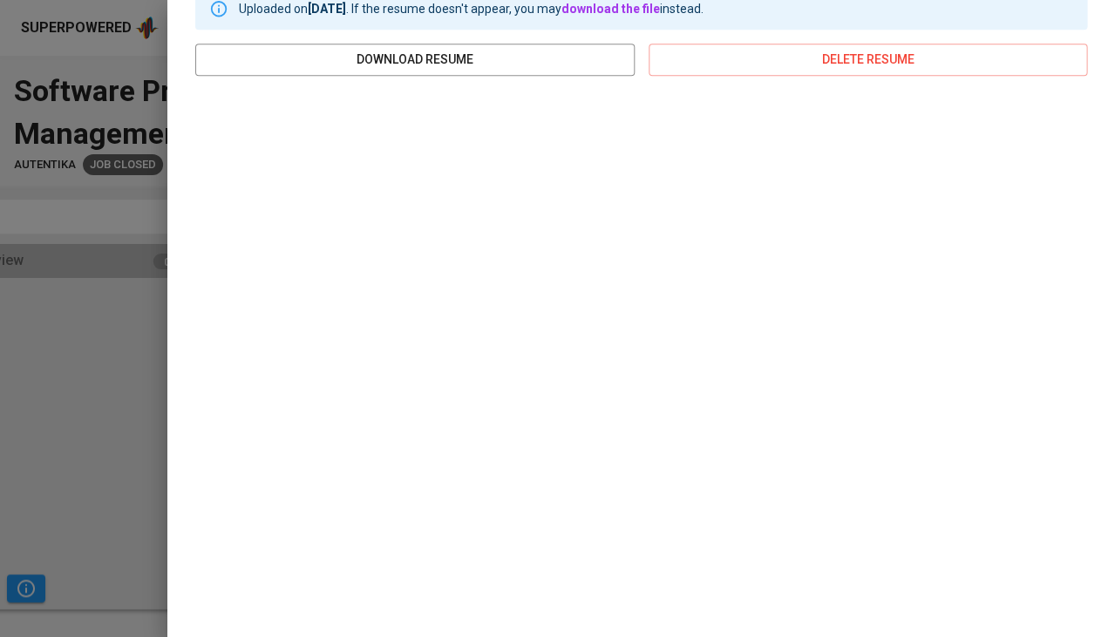
scroll to position [318, 0]
click at [99, 394] on div at bounding box center [557, 318] width 1115 height 637
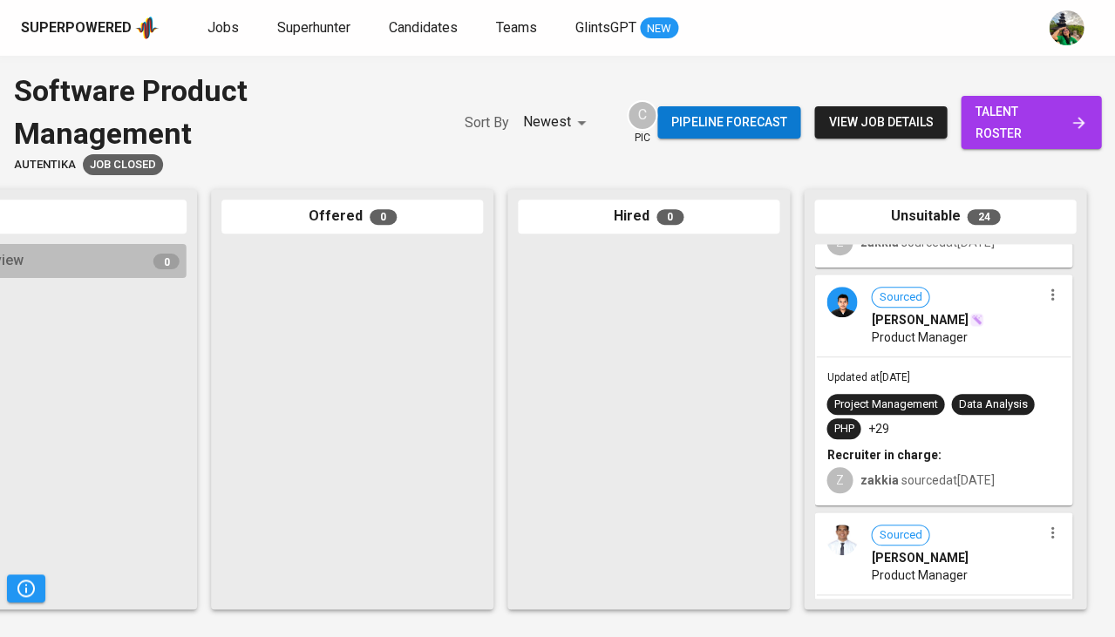
scroll to position [748, 0]
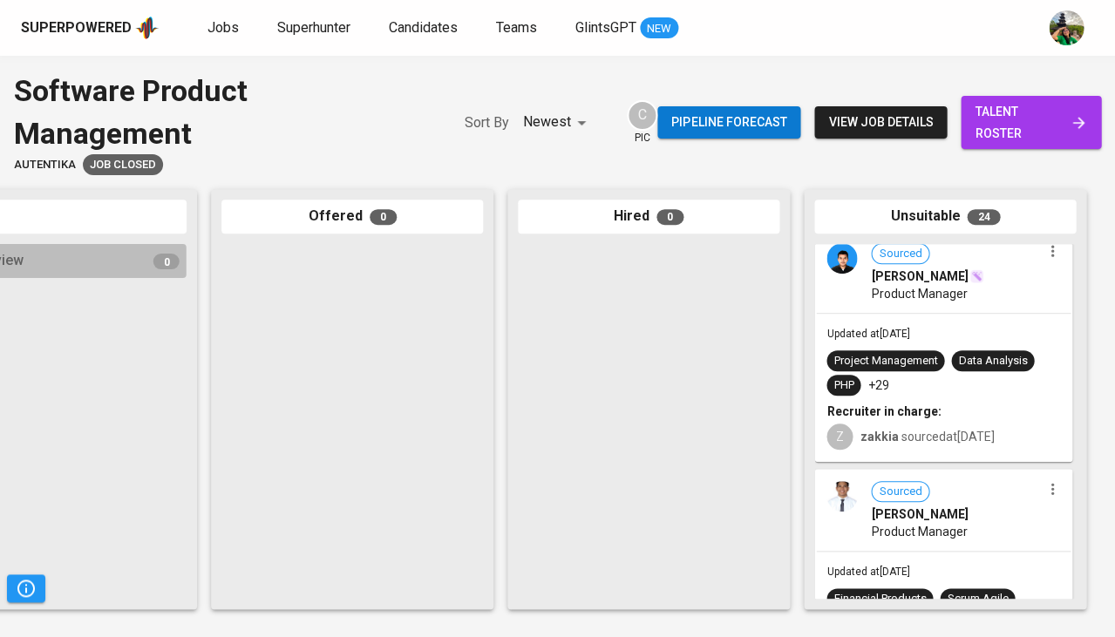
click at [970, 362] on div "Data Analysis" at bounding box center [992, 361] width 69 height 17
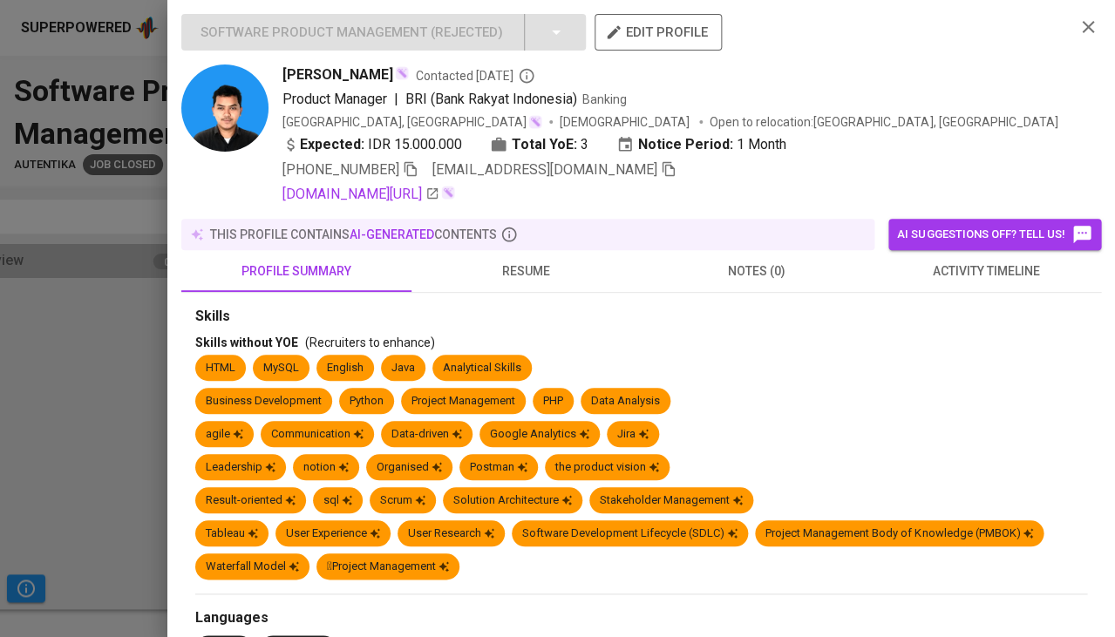
click at [960, 266] on span "activity timeline" at bounding box center [985, 272] width 209 height 22
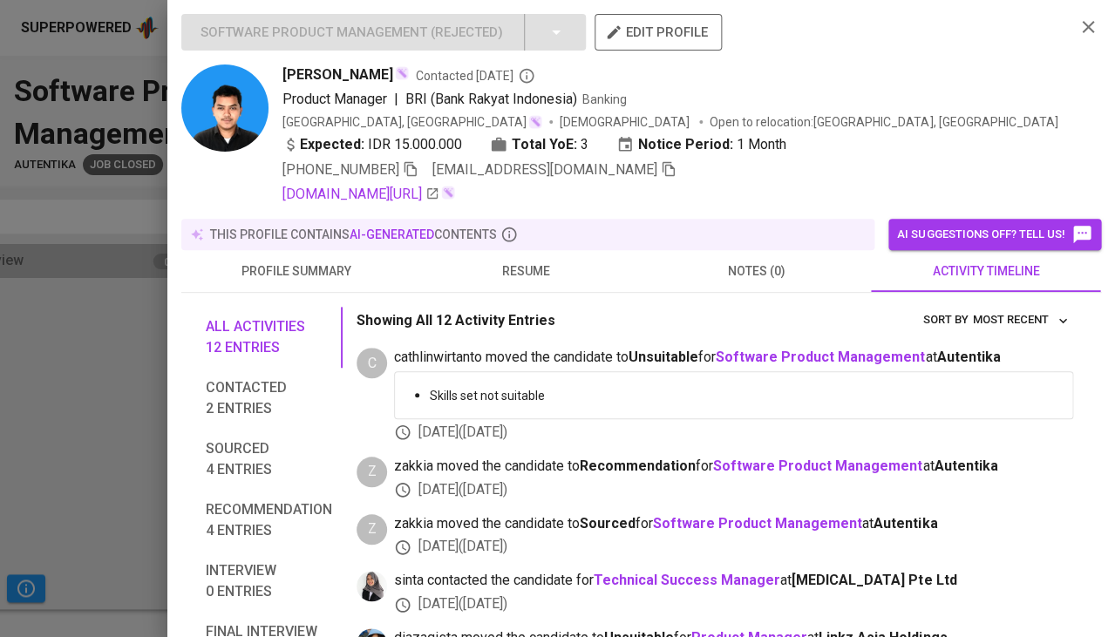
scroll to position [200, 0]
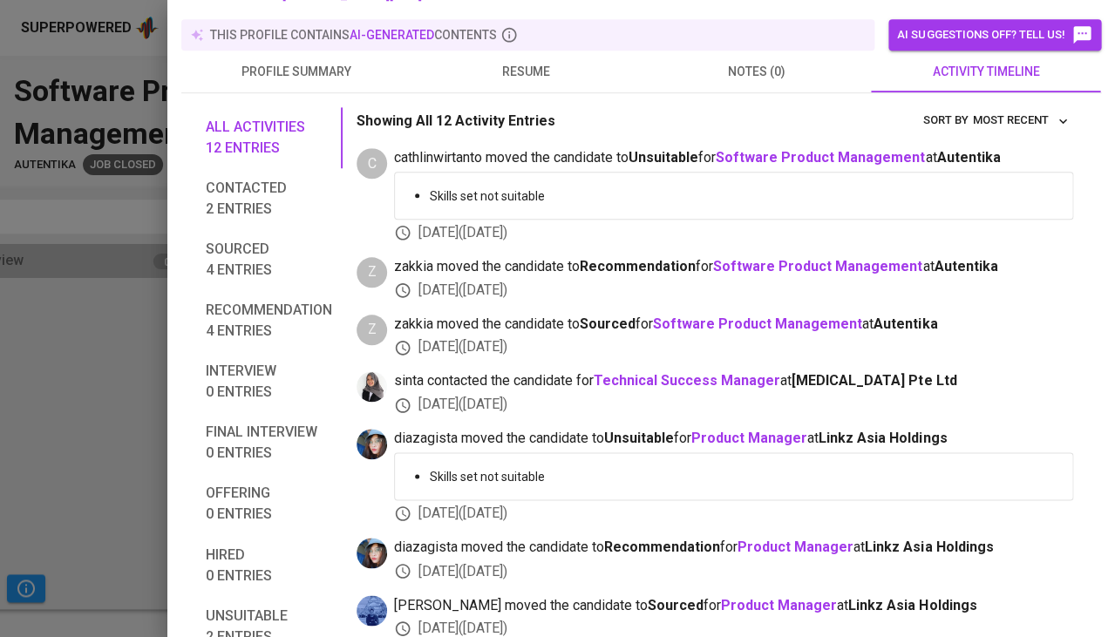
click at [532, 51] on button "resume" at bounding box center [526, 72] width 230 height 42
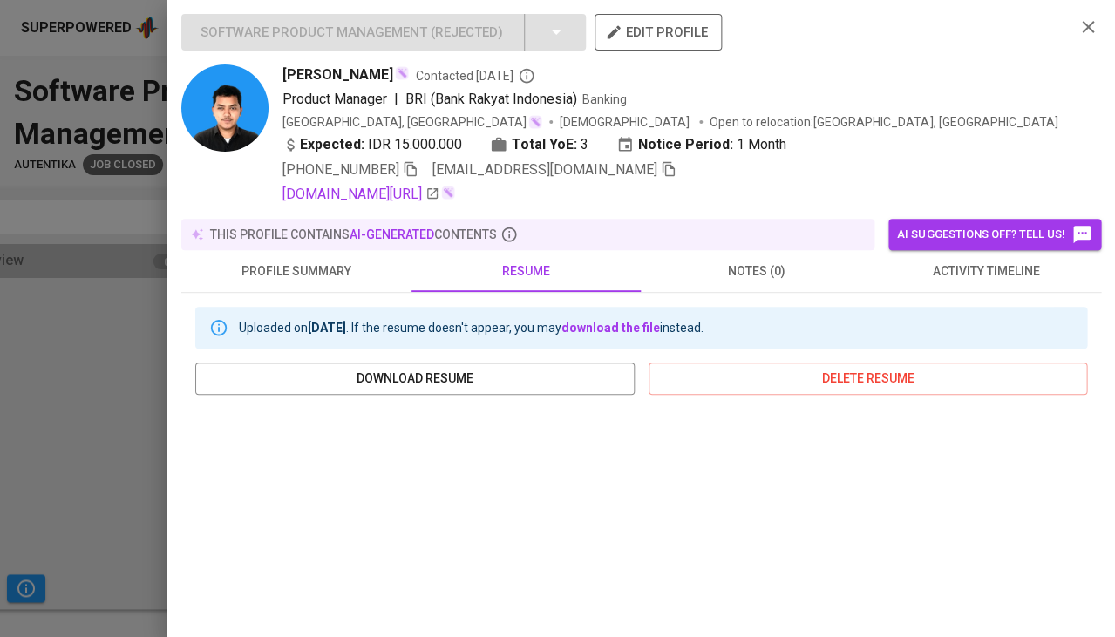
scroll to position [0, 0]
click at [418, 170] on icon "button" at bounding box center [411, 169] width 16 height 16
click at [661, 162] on icon "button" at bounding box center [669, 169] width 16 height 16
click at [997, 274] on span "activity timeline" at bounding box center [985, 272] width 209 height 22
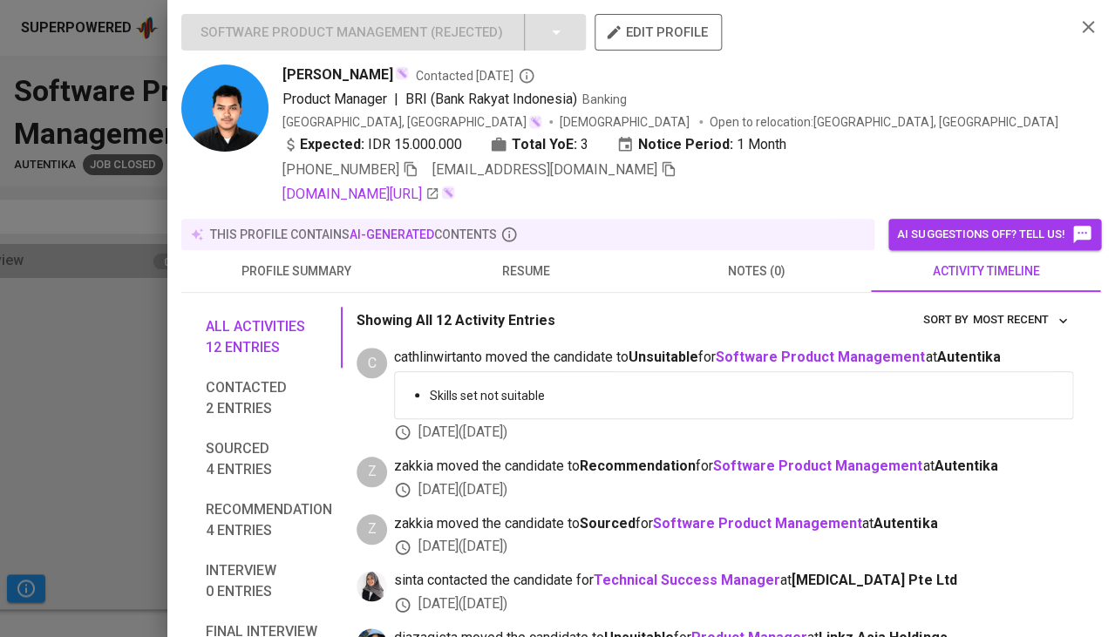
click at [571, 166] on span "[EMAIL_ADDRESS][DOMAIN_NAME]" at bounding box center [554, 169] width 244 height 21
click at [662, 168] on icon "button" at bounding box center [668, 169] width 12 height 15
click at [48, 285] on div at bounding box center [557, 318] width 1115 height 637
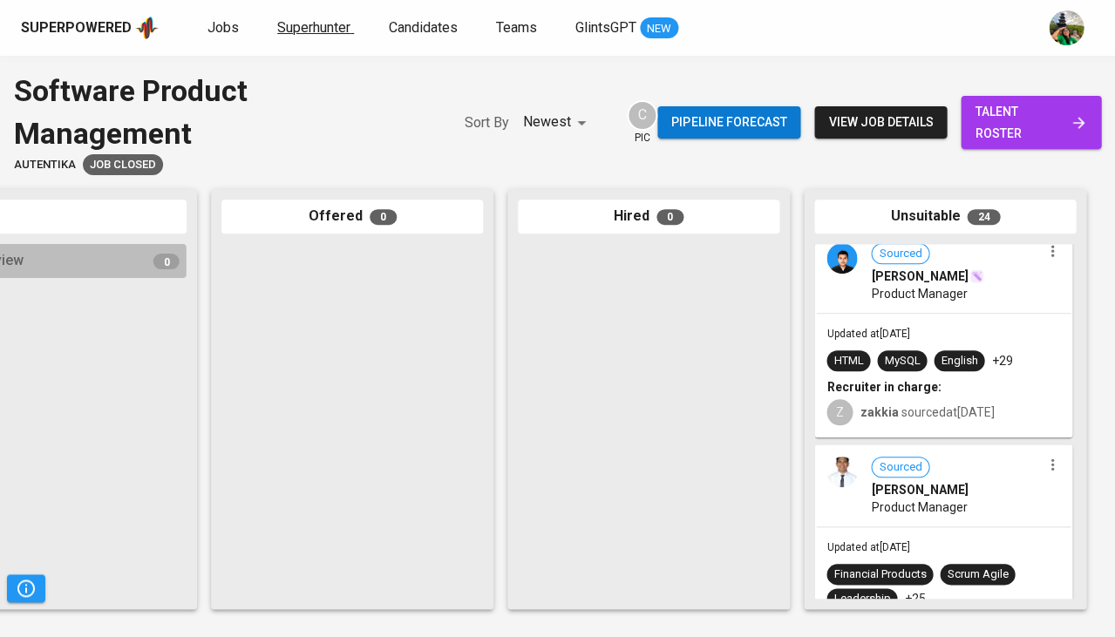
click at [300, 31] on span "Superhunter" at bounding box center [313, 27] width 73 height 17
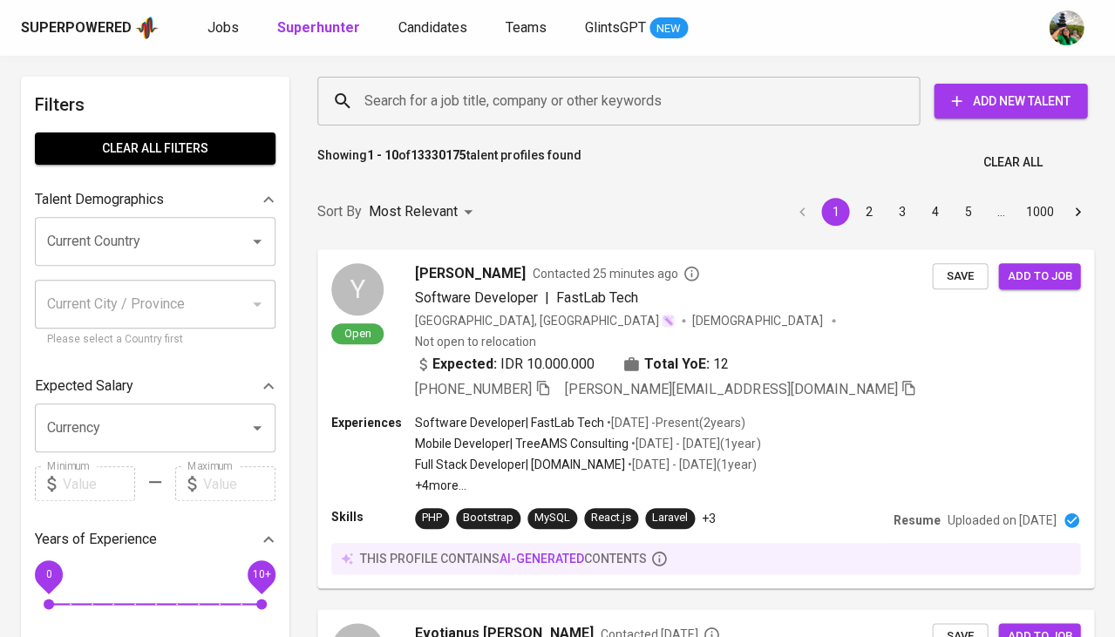
click at [430, 87] on input "Search for a job title, company or other keywords" at bounding box center [623, 101] width 526 height 33
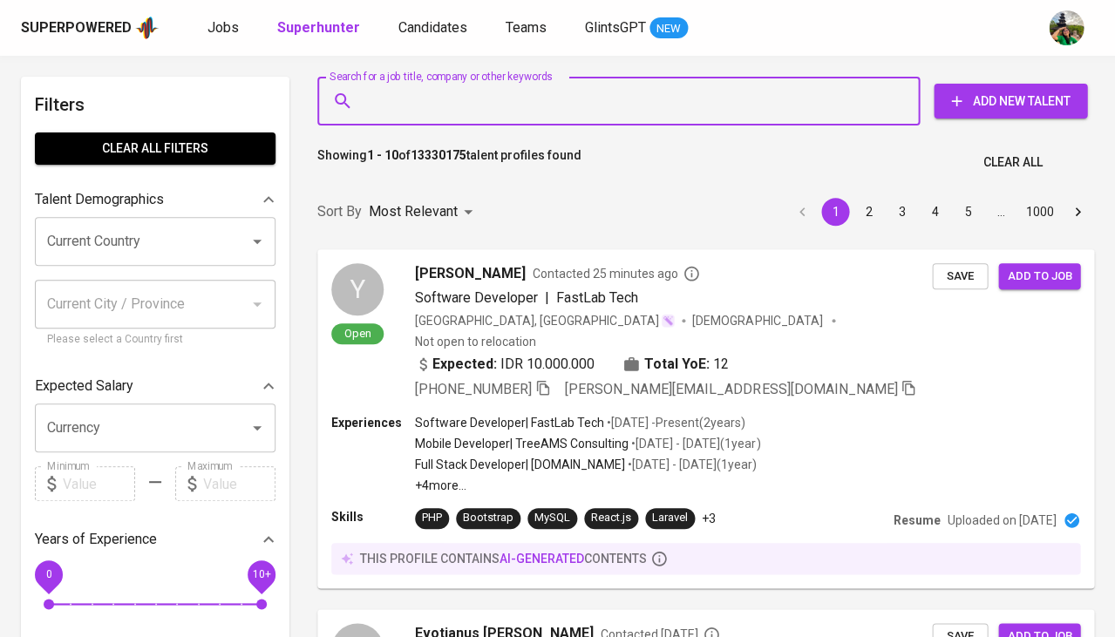
paste input "[PHONE_NUMBER]"
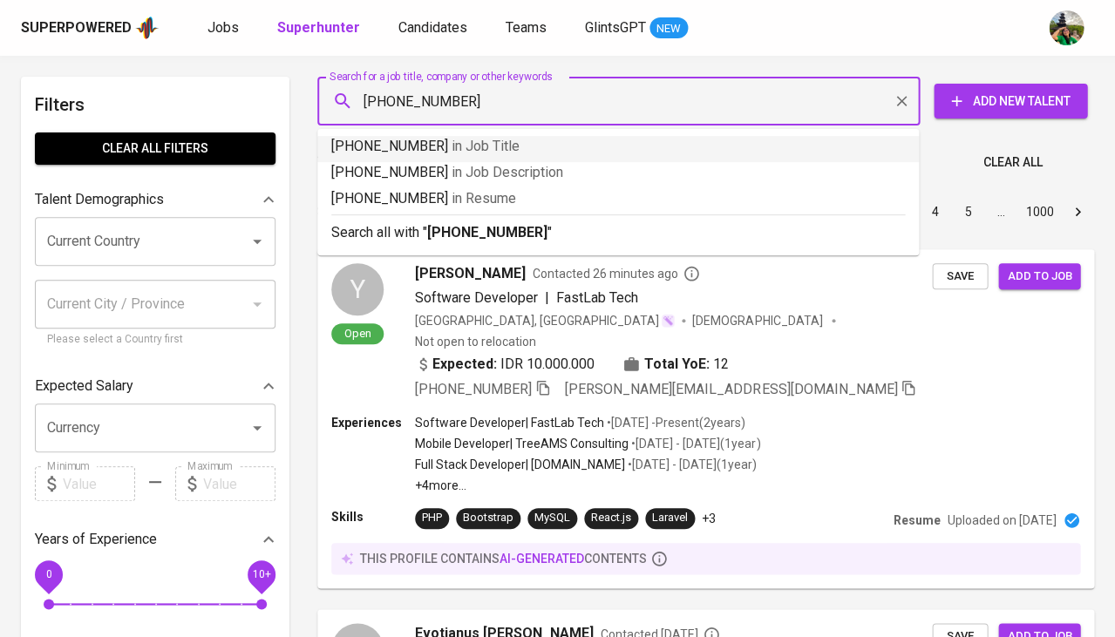
paste input "natasyaprasvi@gmail.com"
type input "natasyaprasvi@gmail.com"
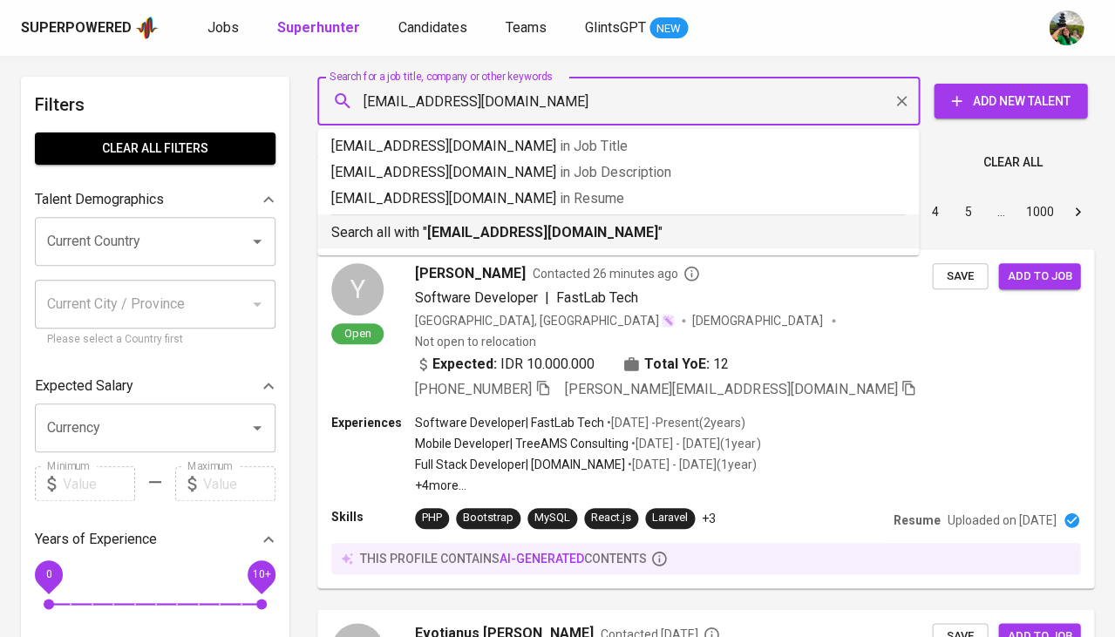
click at [514, 237] on b "natasyaprasvi@gmail.com" at bounding box center [542, 232] width 231 height 17
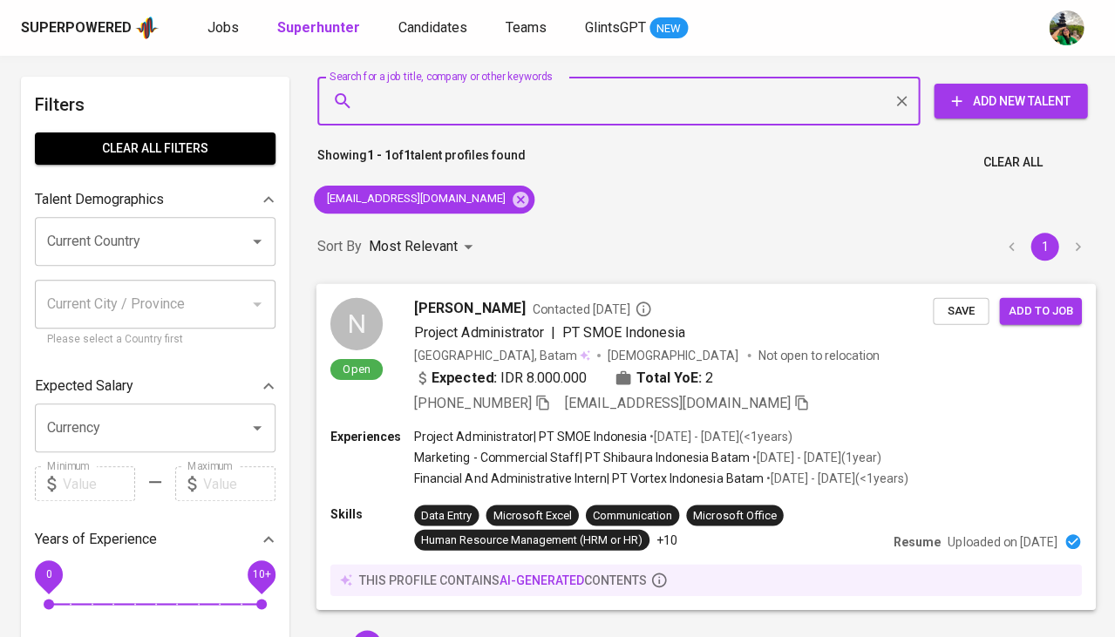
click at [960, 316] on span "Save" at bounding box center [960, 311] width 38 height 20
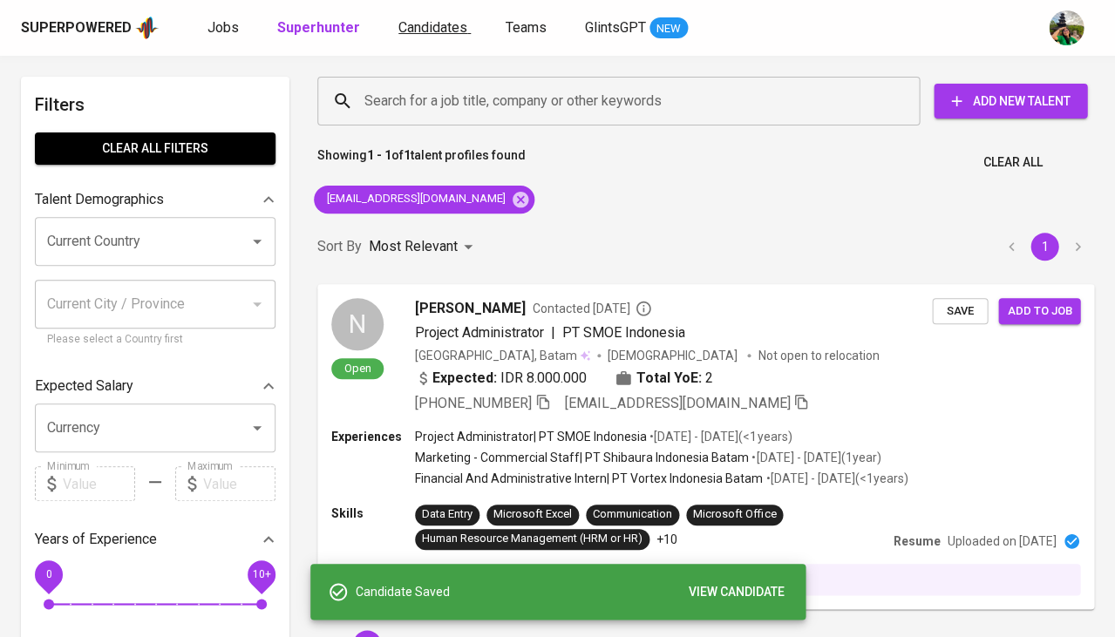
click at [419, 24] on span "Candidates" at bounding box center [432, 27] width 69 height 17
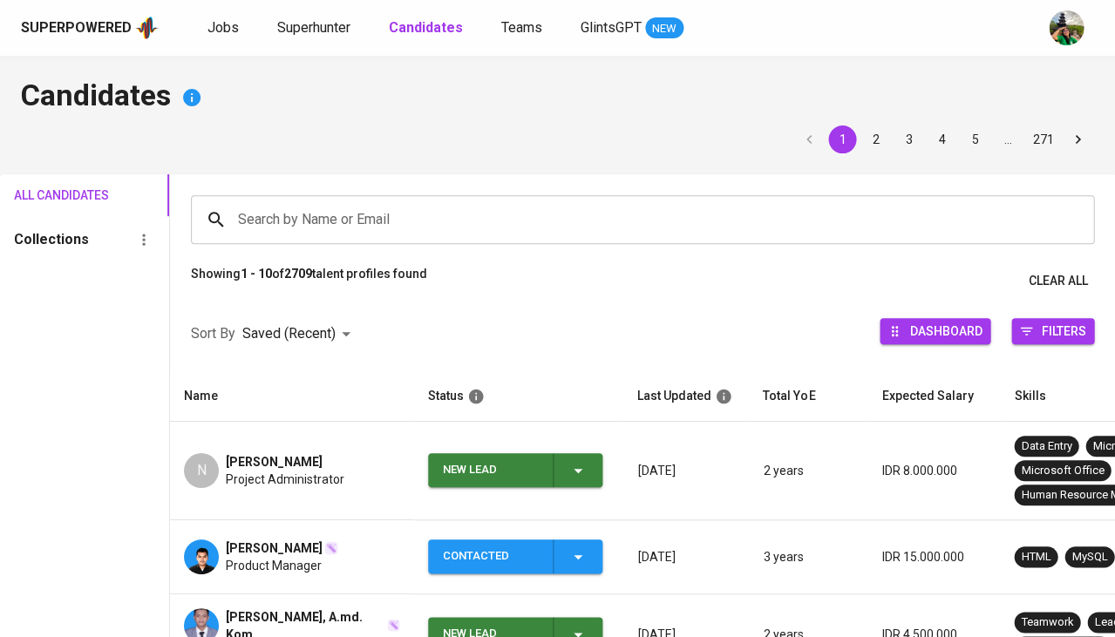
click at [578, 482] on div "New Lead" at bounding box center [516, 470] width 146 height 34
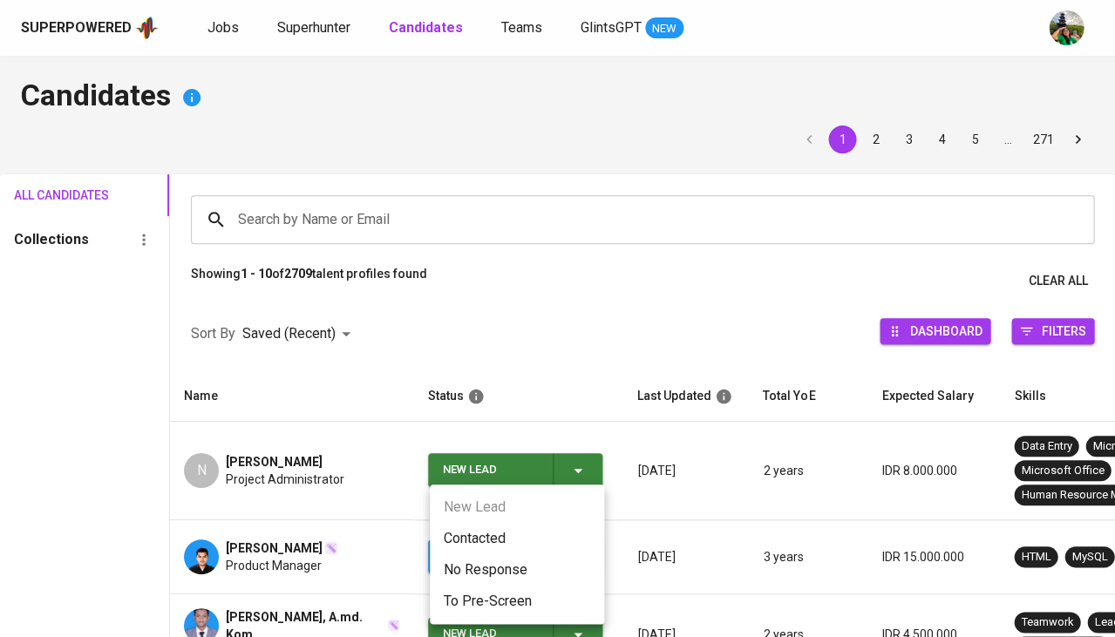
click at [510, 536] on li "Contacted" at bounding box center [517, 538] width 174 height 31
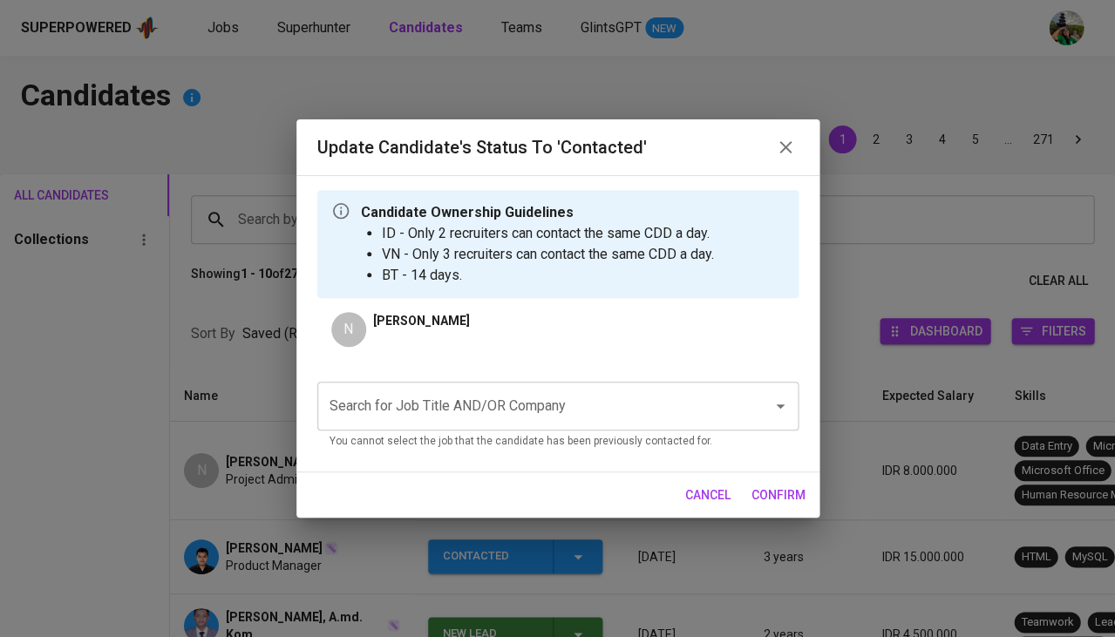
click at [489, 400] on input "Search for Job Title AND/OR Company" at bounding box center [533, 406] width 417 height 33
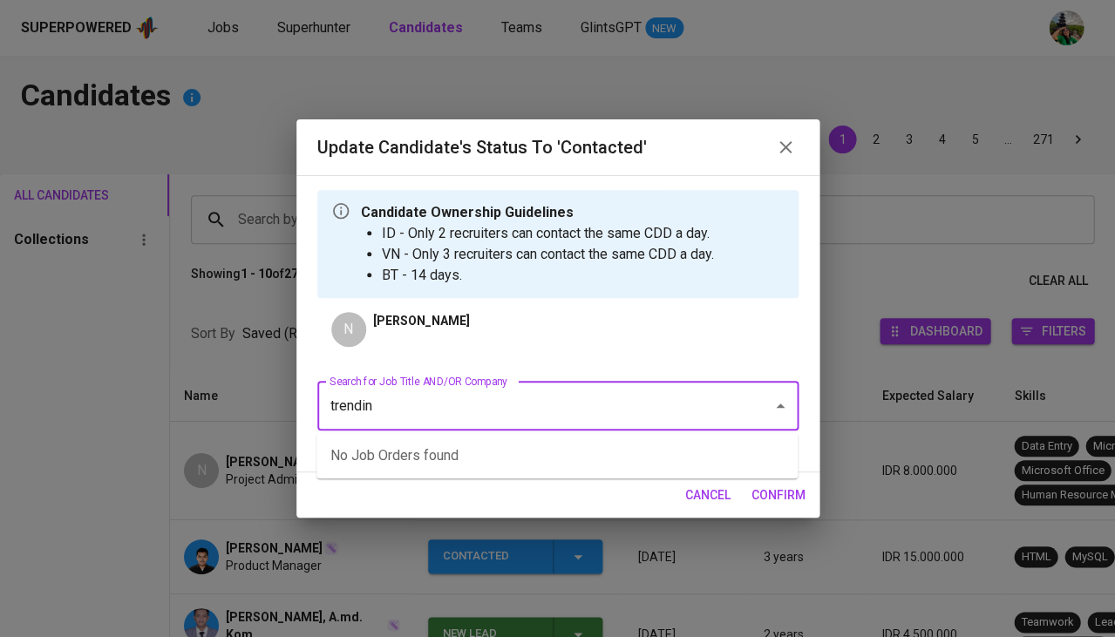
type input "trendink"
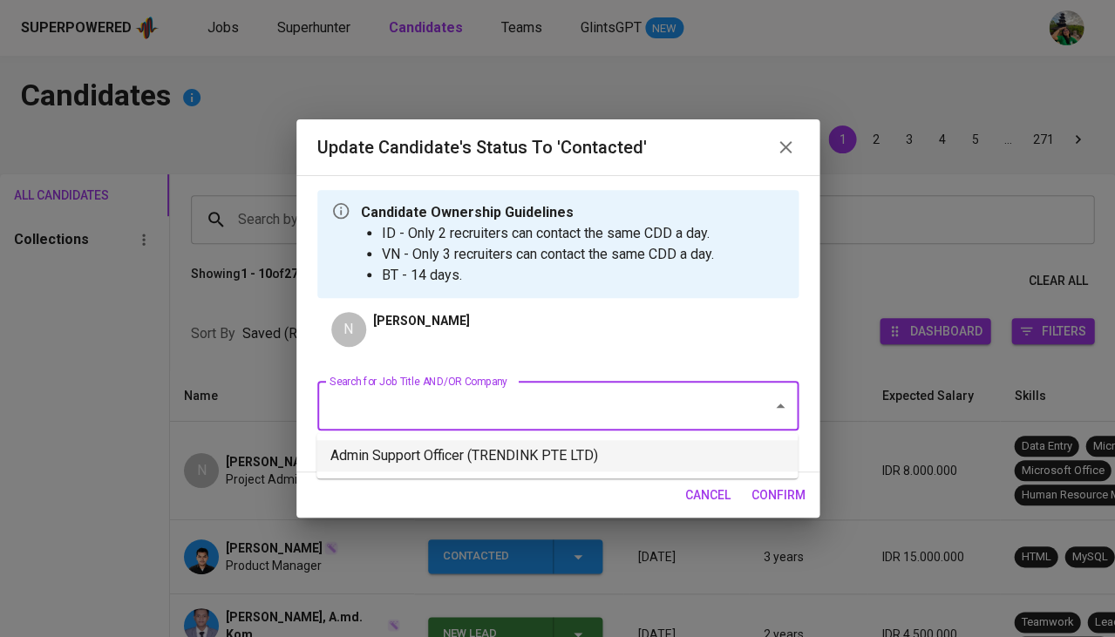
click at [488, 449] on li "Admin Support Officer (TRENDINK PTE LTD)" at bounding box center [556, 455] width 481 height 31
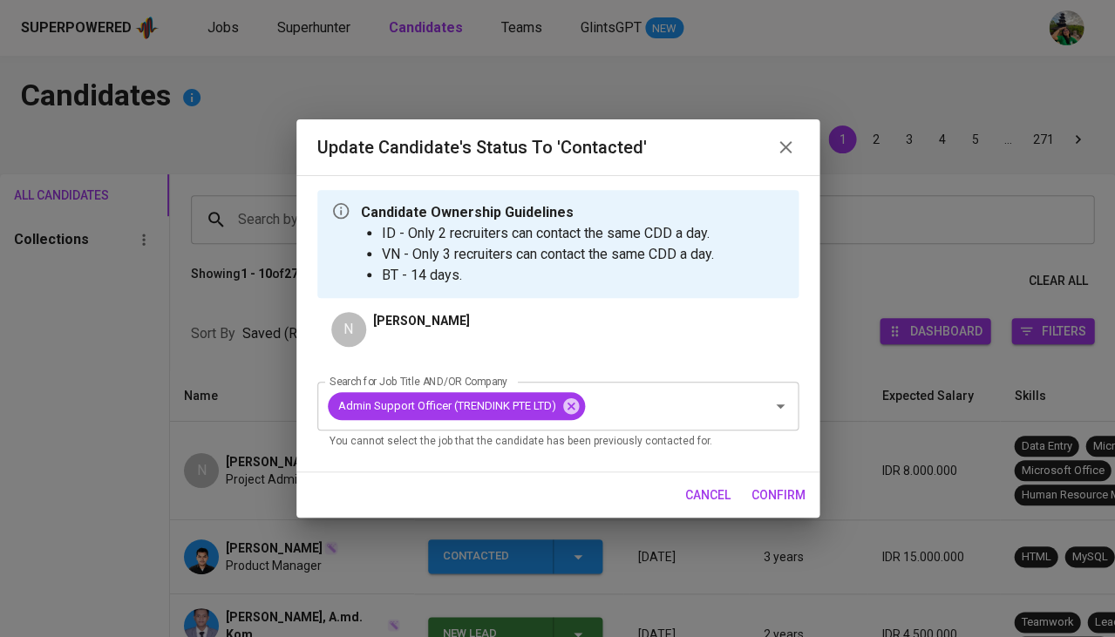
click at [775, 488] on span "confirm" at bounding box center [778, 496] width 54 height 22
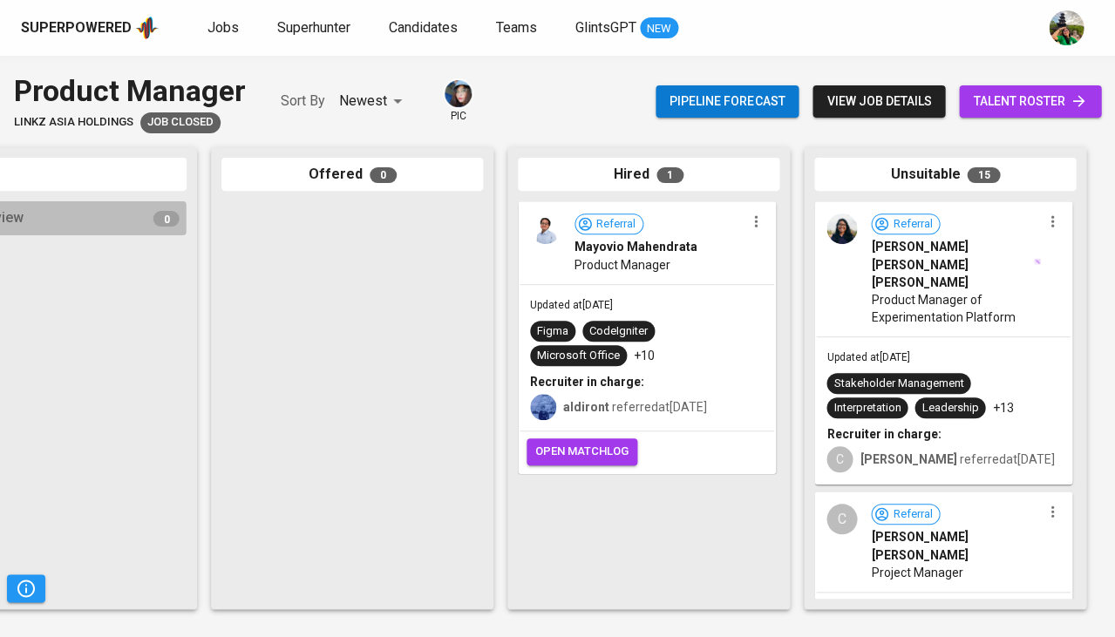
scroll to position [0, 961]
click at [658, 294] on div "Updated at Aug 27, 2024 Figma CodeIgniter Microsoft Office +10 Recruiter in cha…" at bounding box center [646, 358] width 254 height 146
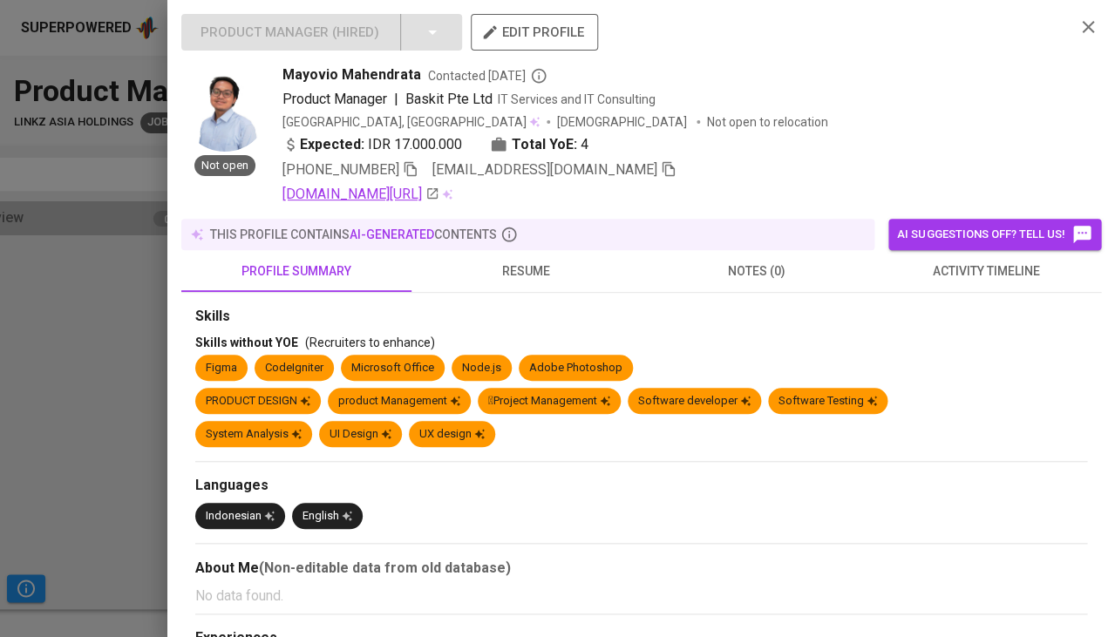
click at [397, 187] on link "linkedin.com/in/mayoviomahendrata" at bounding box center [360, 194] width 157 height 21
click at [953, 279] on button "activity timeline" at bounding box center [986, 271] width 230 height 42
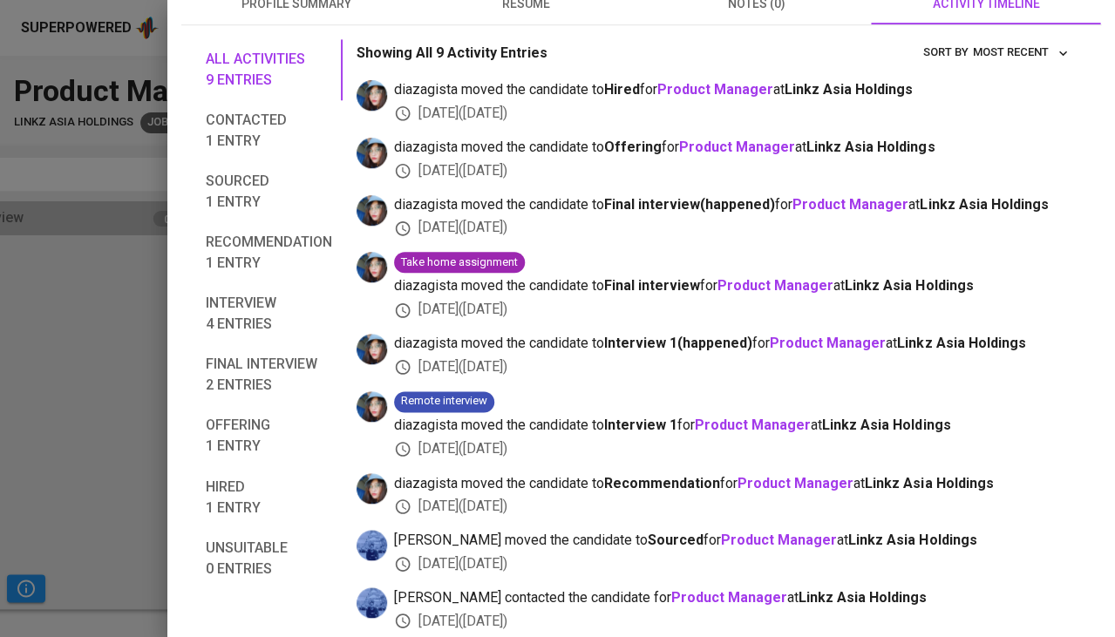
click at [98, 431] on div at bounding box center [557, 318] width 1115 height 637
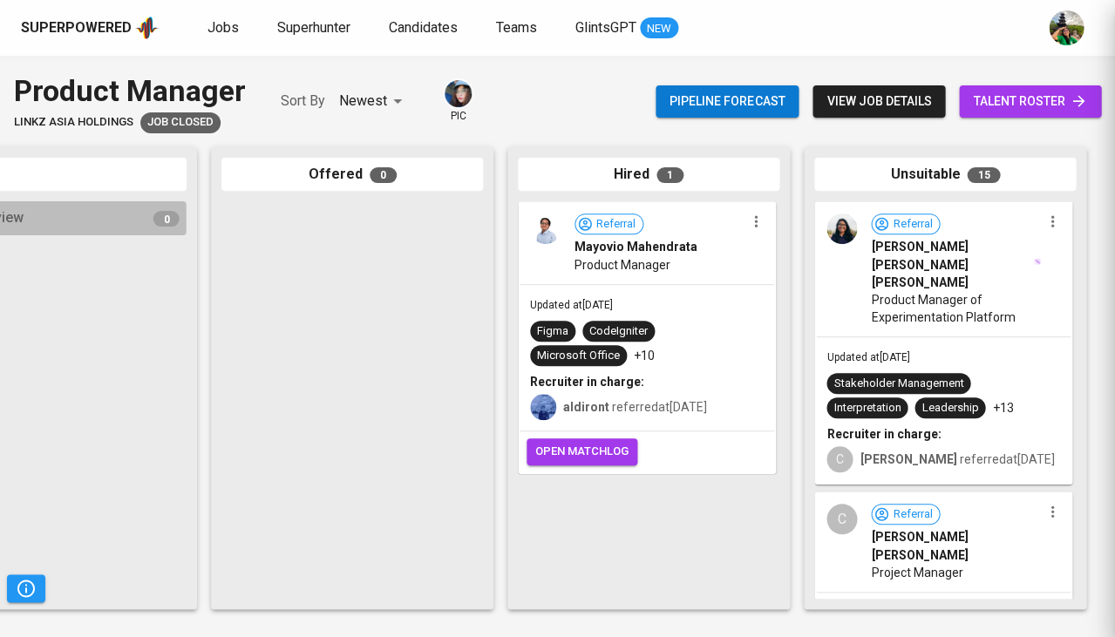
scroll to position [161, 0]
click at [951, 337] on div "Updated at Aug 27, 2024 Stakeholder Management Interpretation Leadership +13 Re…" at bounding box center [943, 410] width 254 height 146
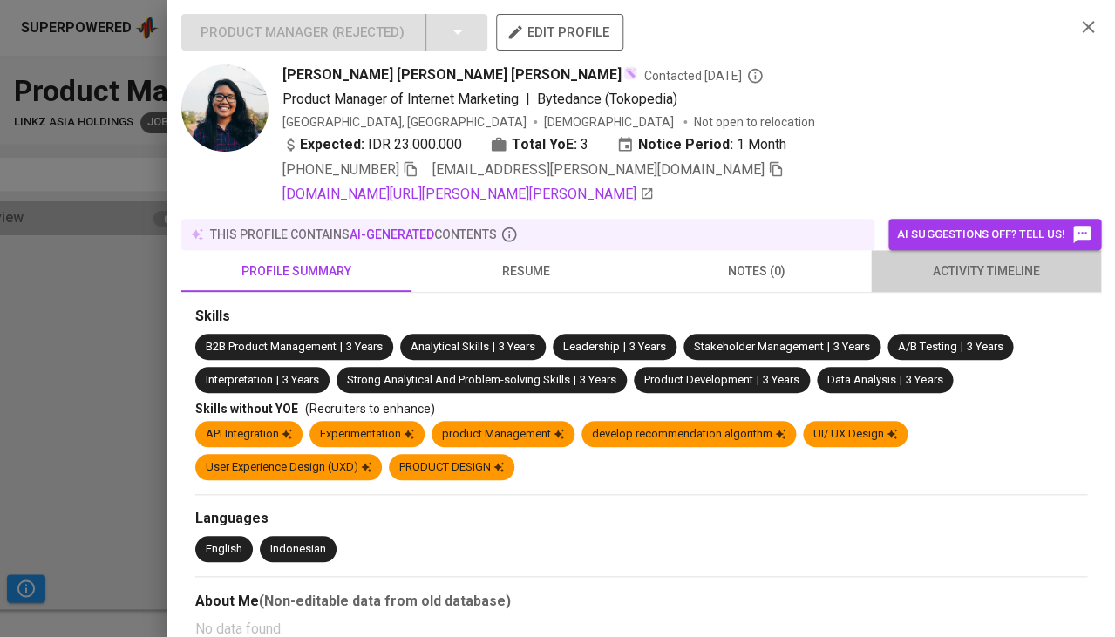
click at [933, 267] on span "activity timeline" at bounding box center [985, 272] width 209 height 22
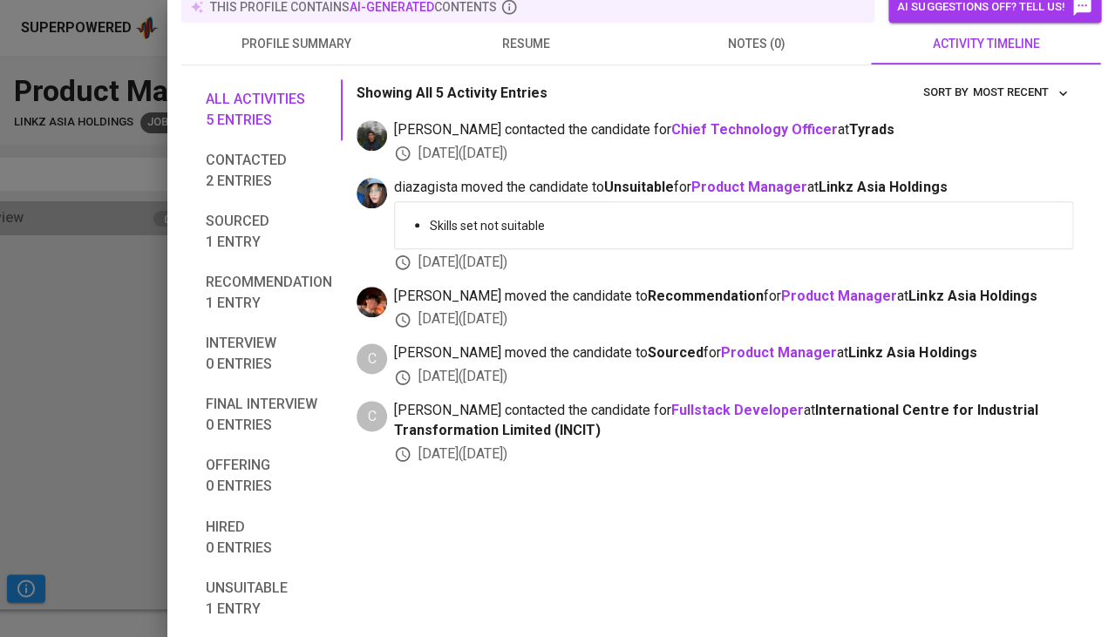
click at [122, 396] on div at bounding box center [557, 318] width 1115 height 637
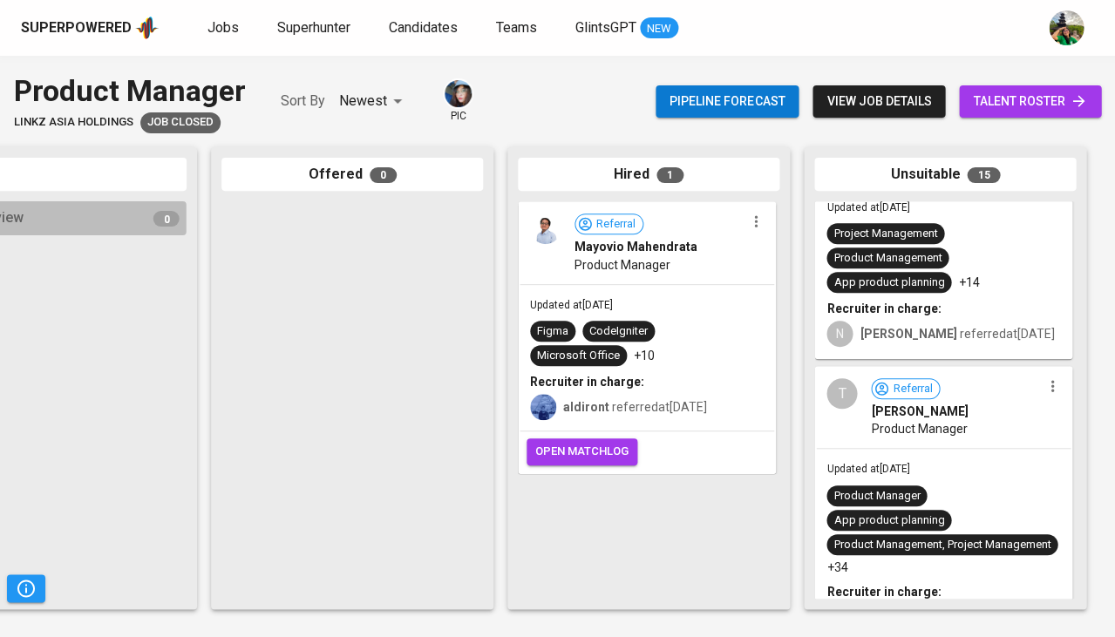
scroll to position [459, 0]
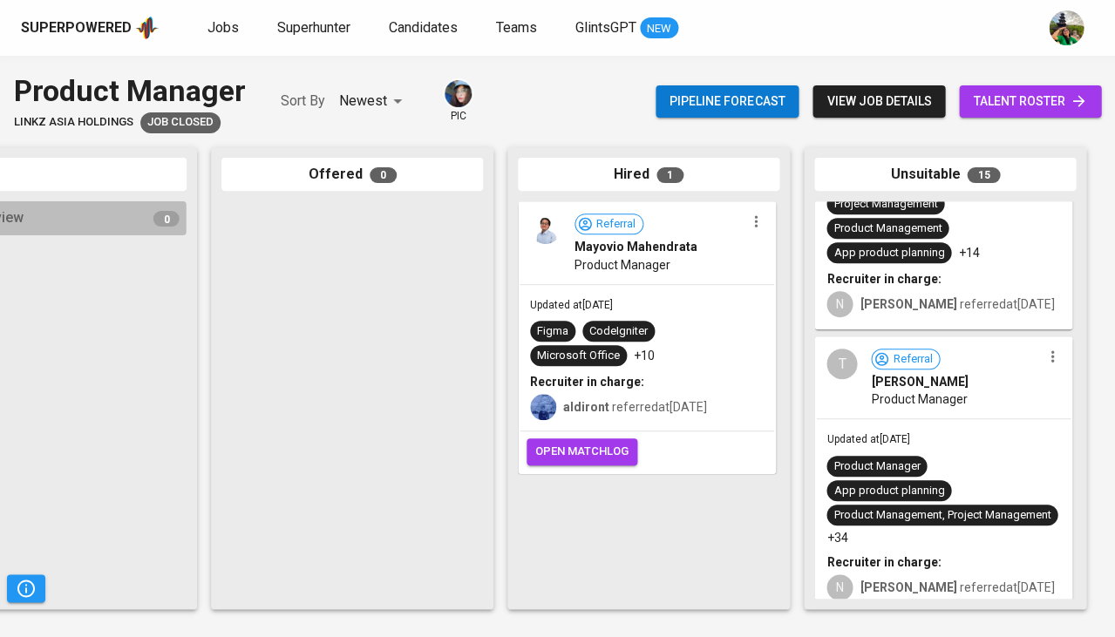
click at [964, 390] on div "Product Manager" at bounding box center [956, 398] width 170 height 17
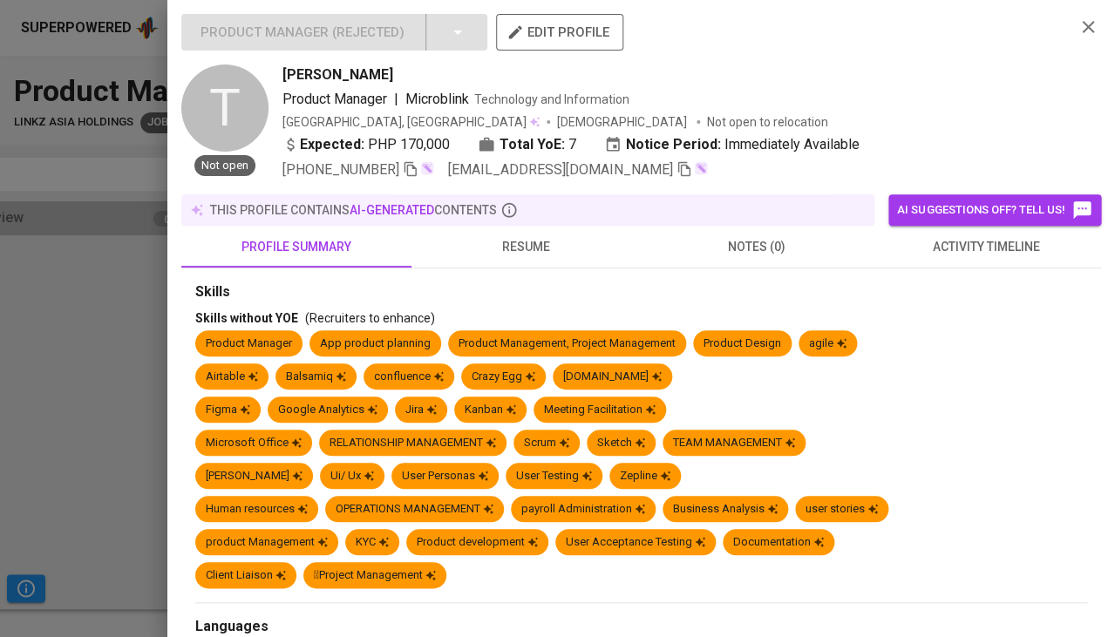
click at [139, 359] on div at bounding box center [557, 318] width 1115 height 637
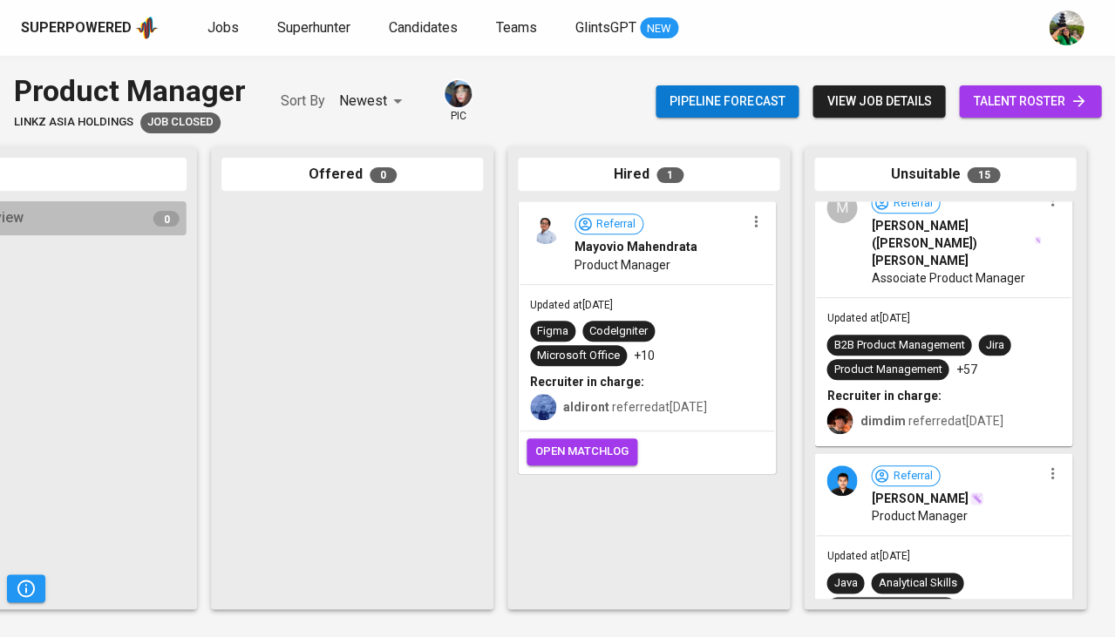
scroll to position [1906, 0]
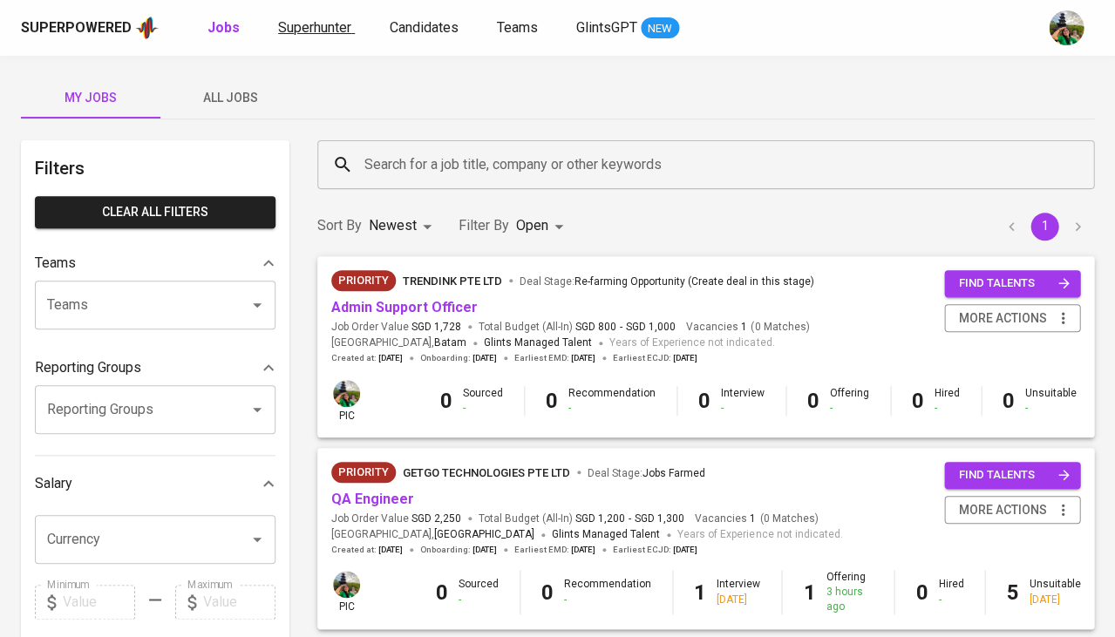
click at [317, 24] on span "Superhunter" at bounding box center [314, 27] width 73 height 17
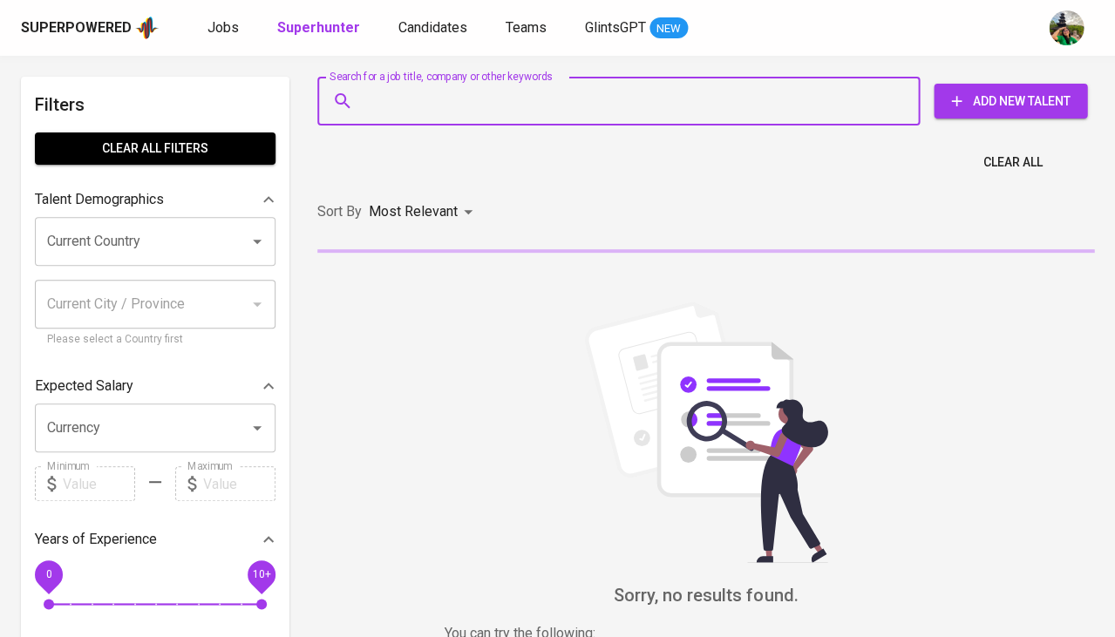
click at [417, 93] on input "Search for a job title, company or other keywords" at bounding box center [623, 101] width 526 height 33
paste input "[EMAIL_ADDRESS][DOMAIN_NAME]"
type input "[EMAIL_ADDRESS][DOMAIN_NAME]"
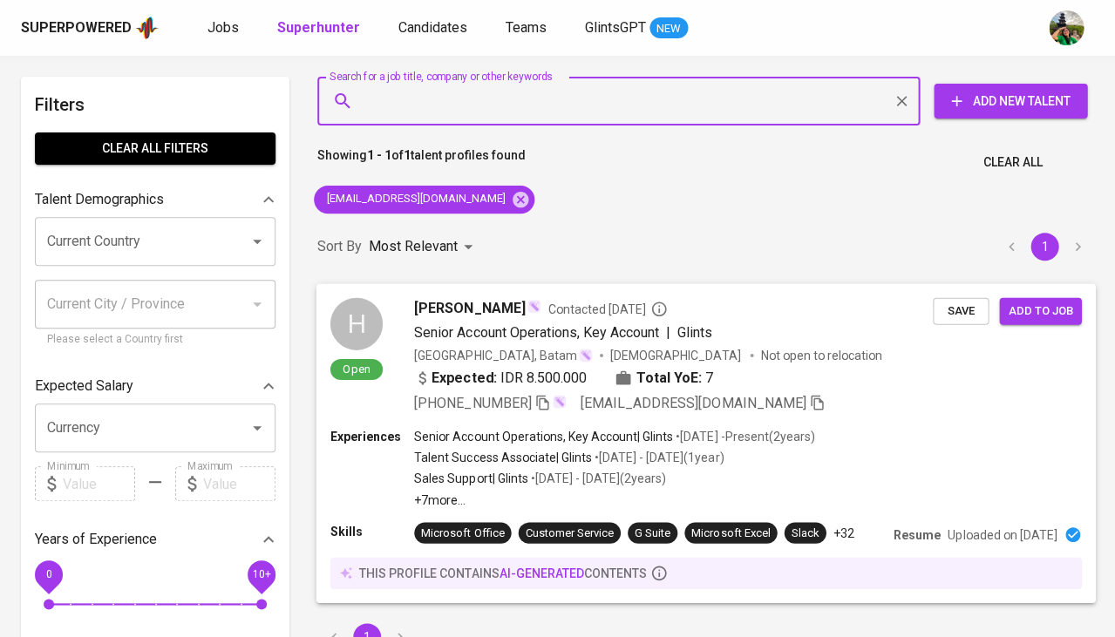
click at [401, 324] on div "H Open [PERSON_NAME] Contacted [DATE] Senior Account Operations, Key Account | …" at bounding box center [631, 355] width 602 height 116
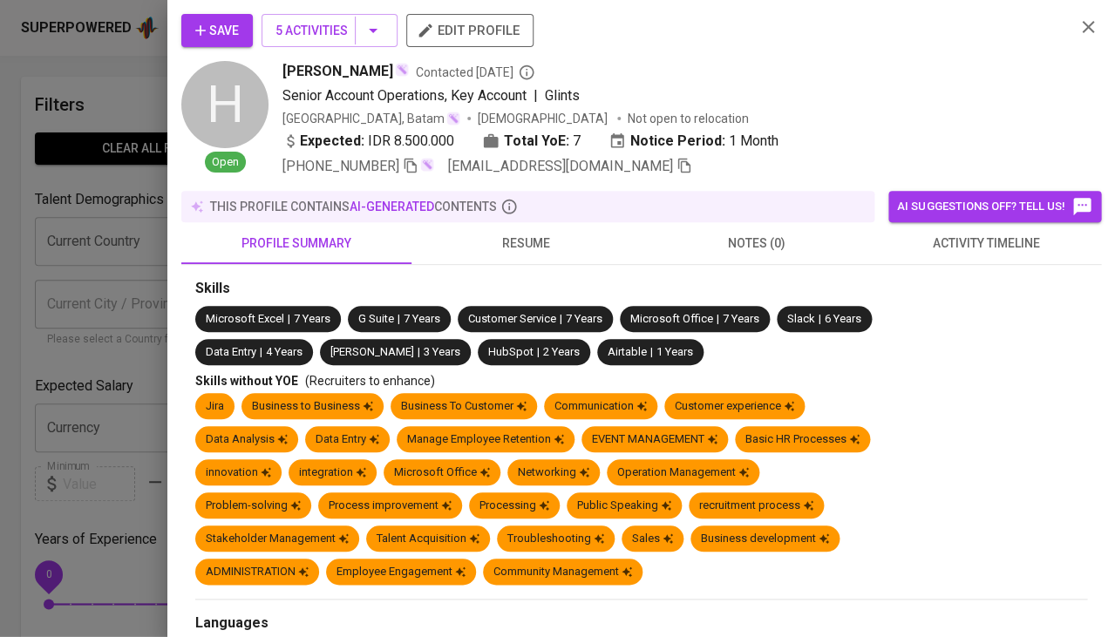
click at [947, 241] on span "activity timeline" at bounding box center [985, 244] width 209 height 22
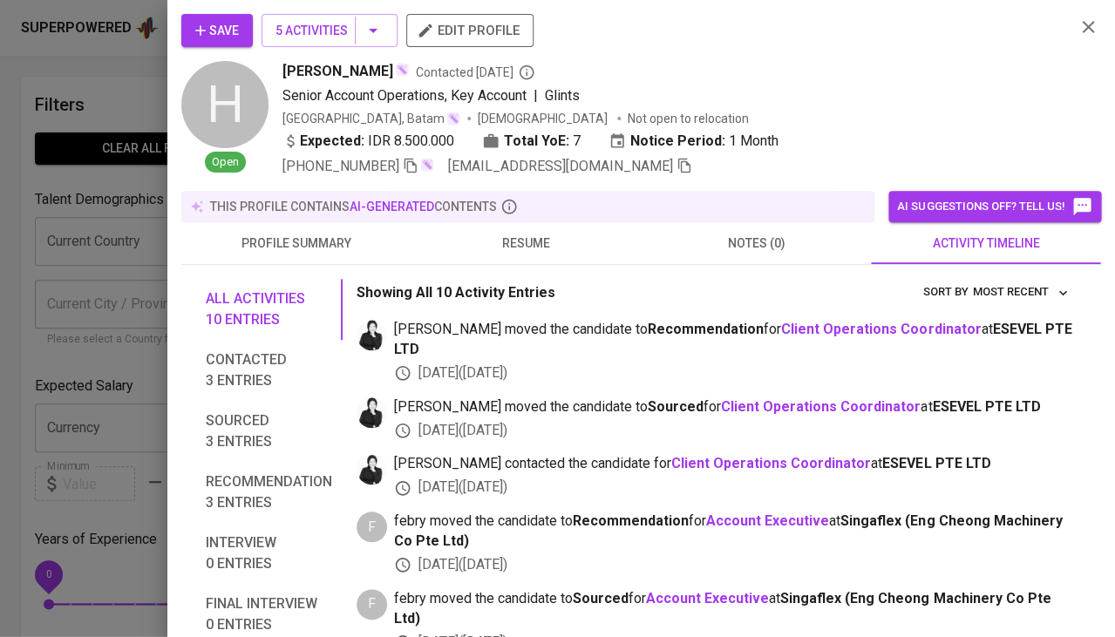
click at [77, 349] on div at bounding box center [557, 318] width 1115 height 637
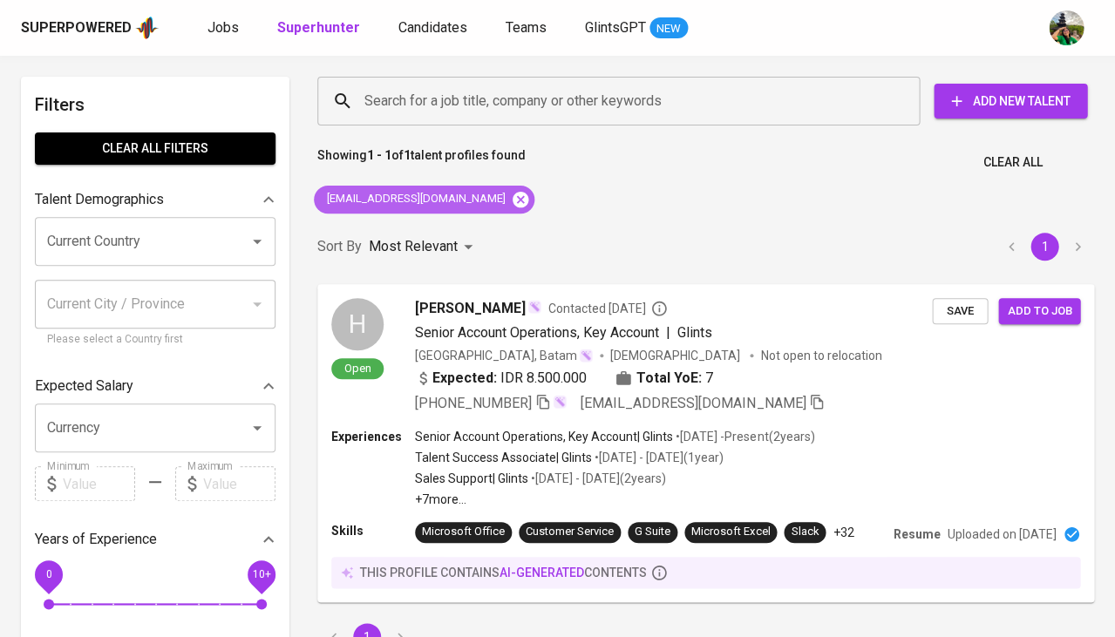
click at [511, 200] on icon at bounding box center [520, 199] width 19 height 19
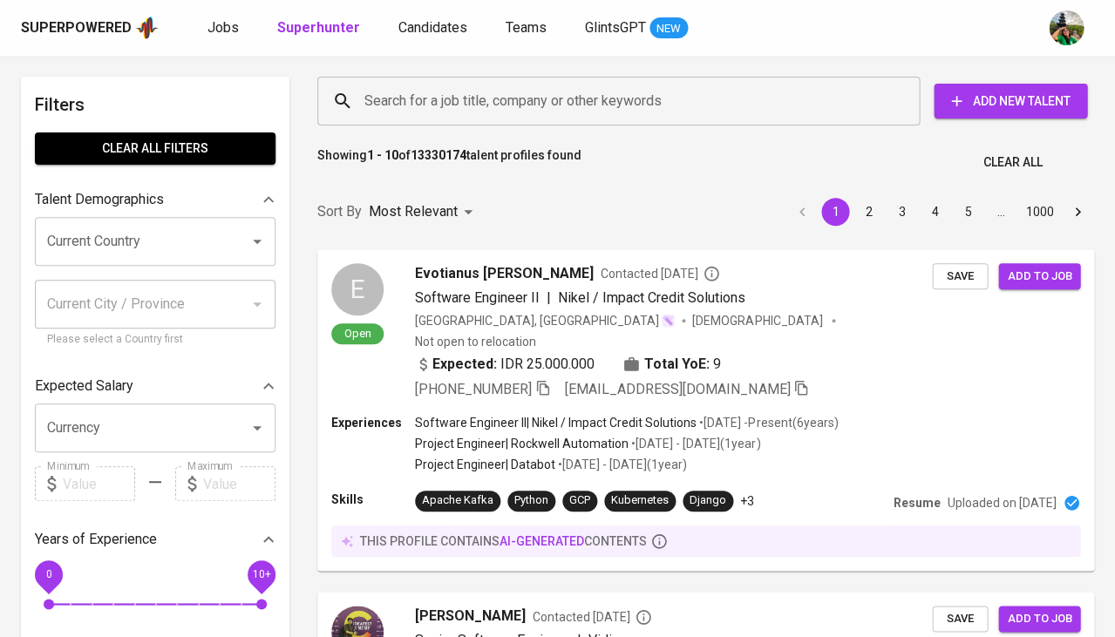
click at [166, 218] on div "Current Country" at bounding box center [155, 241] width 241 height 49
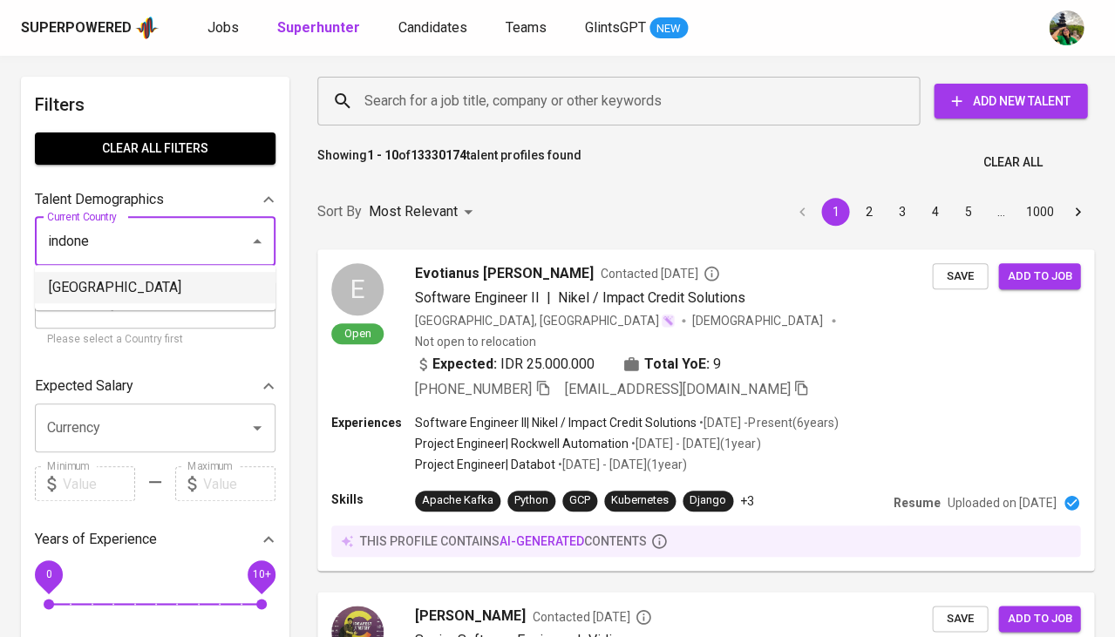
click at [119, 286] on li "Indonesia" at bounding box center [155, 287] width 241 height 31
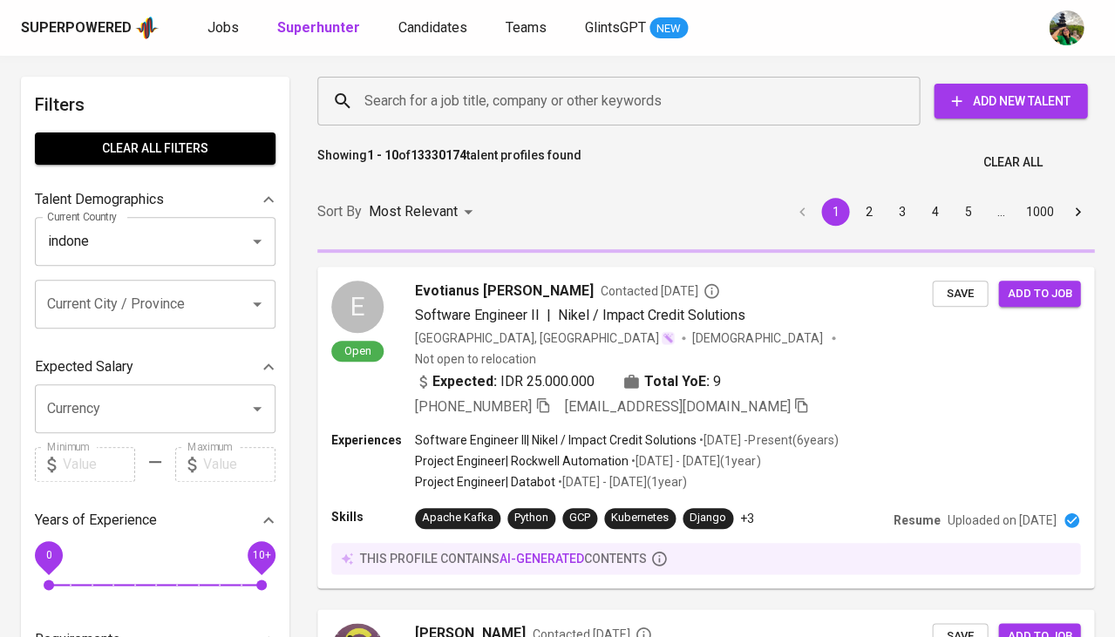
type input "Indonesia"
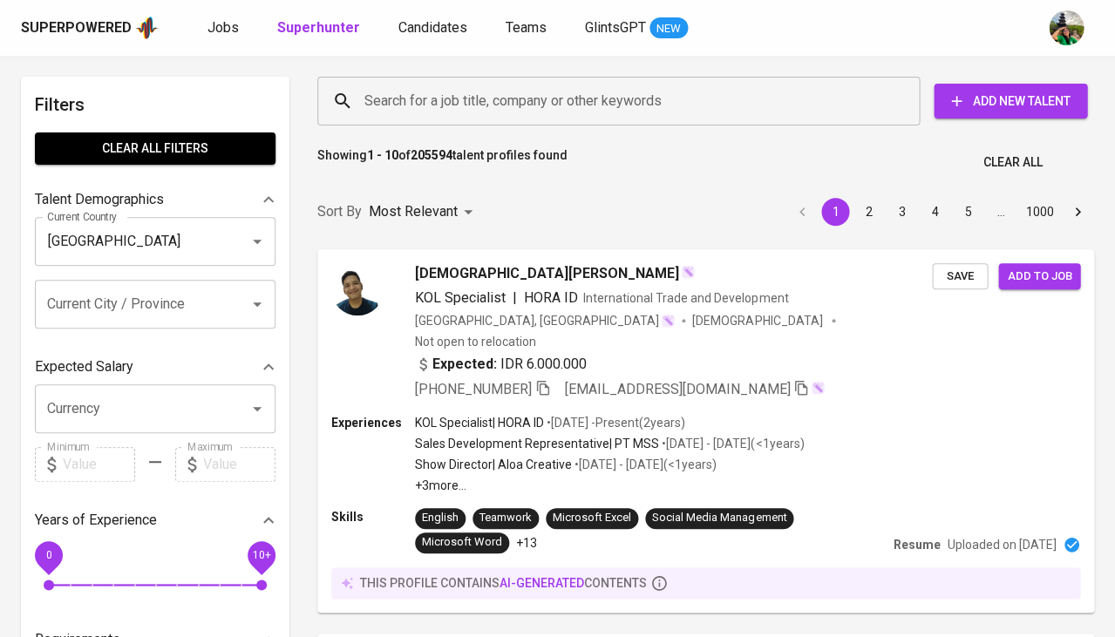
click at [386, 90] on input "Search for a job title, company or other keywords" at bounding box center [623, 101] width 526 height 33
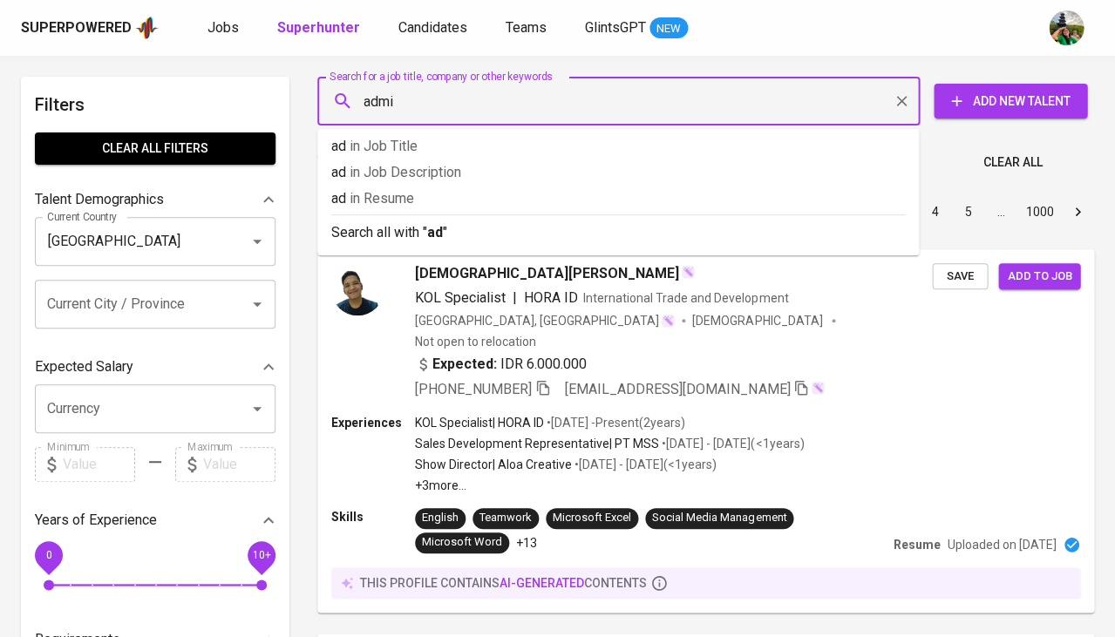
type input "admin"
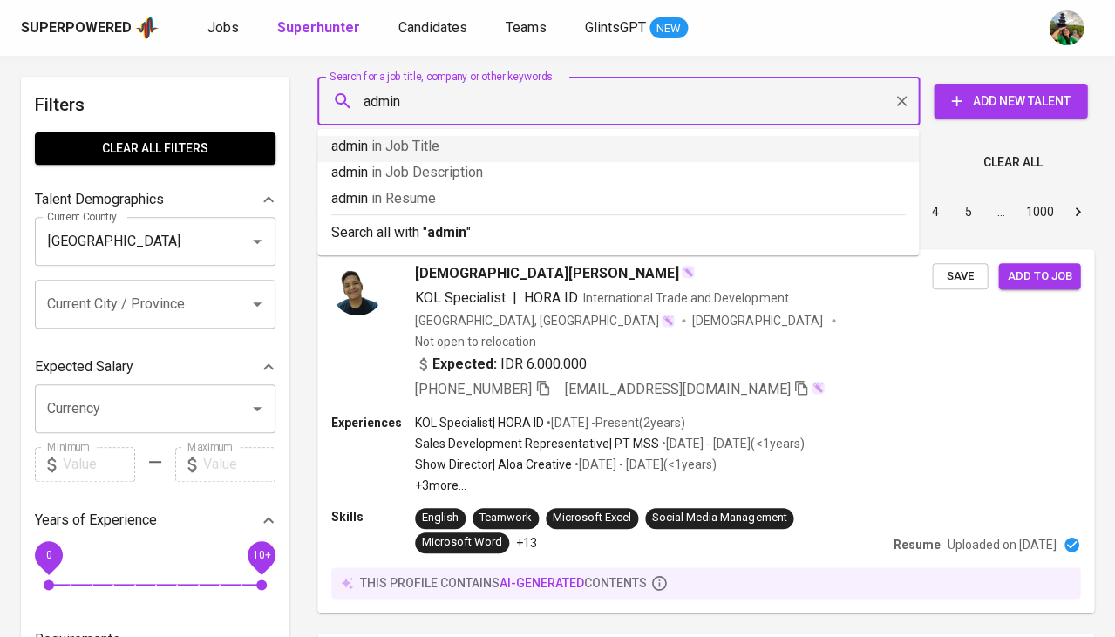
click at [409, 139] on span "in Job Title" at bounding box center [405, 146] width 68 height 17
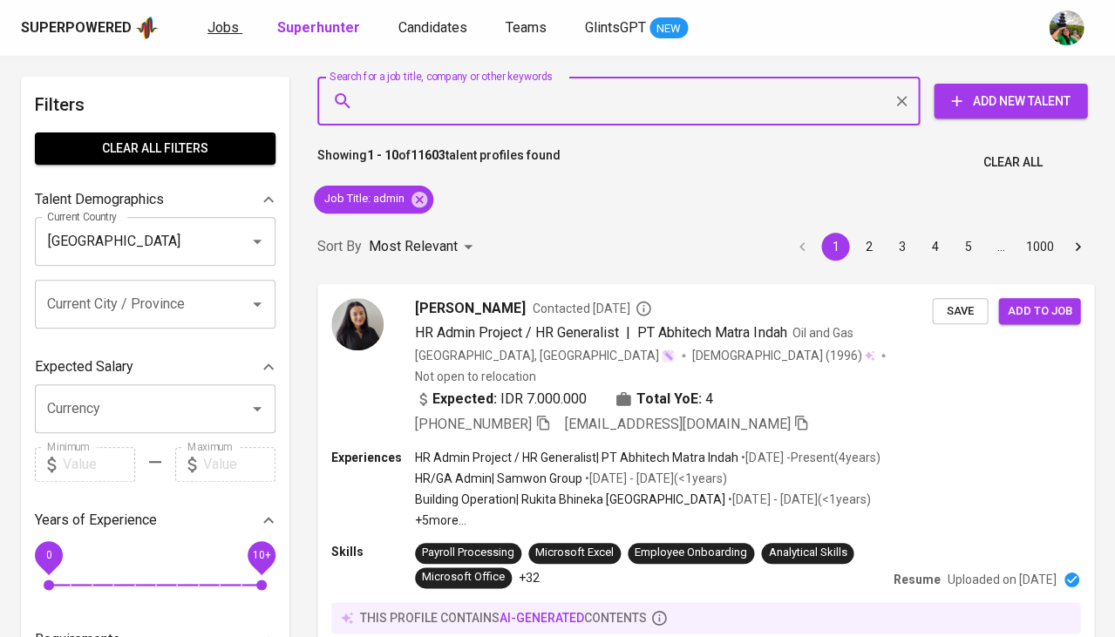
click at [212, 19] on span "Jobs" at bounding box center [222, 27] width 31 height 17
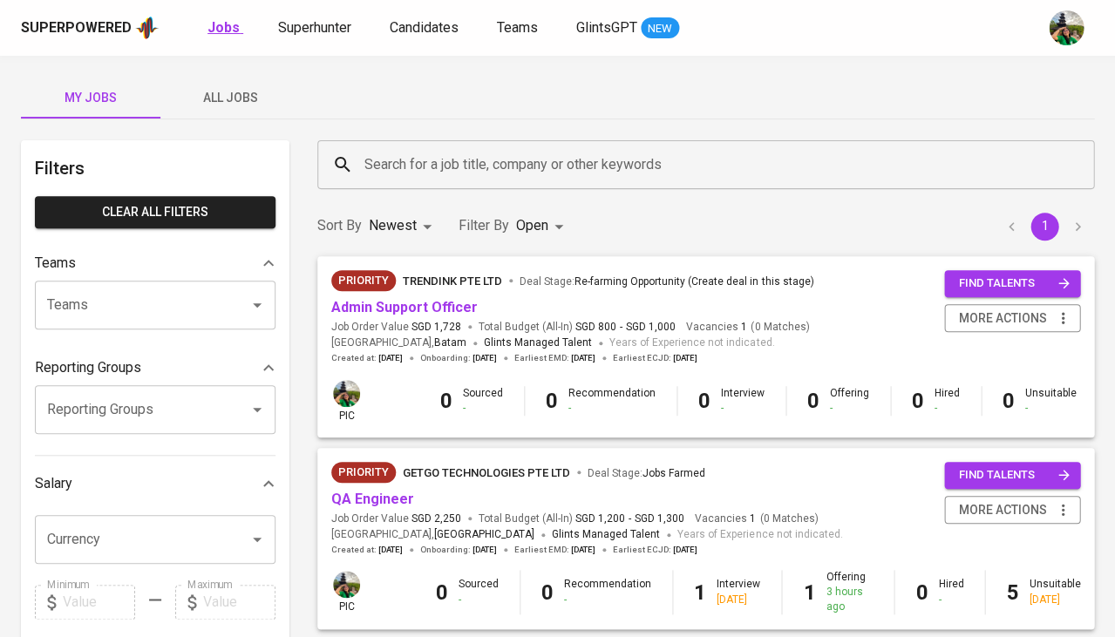
click at [222, 23] on b "Jobs" at bounding box center [223, 27] width 32 height 17
type input "OPEN"
click at [246, 105] on span "All Jobs" at bounding box center [230, 98] width 119 height 22
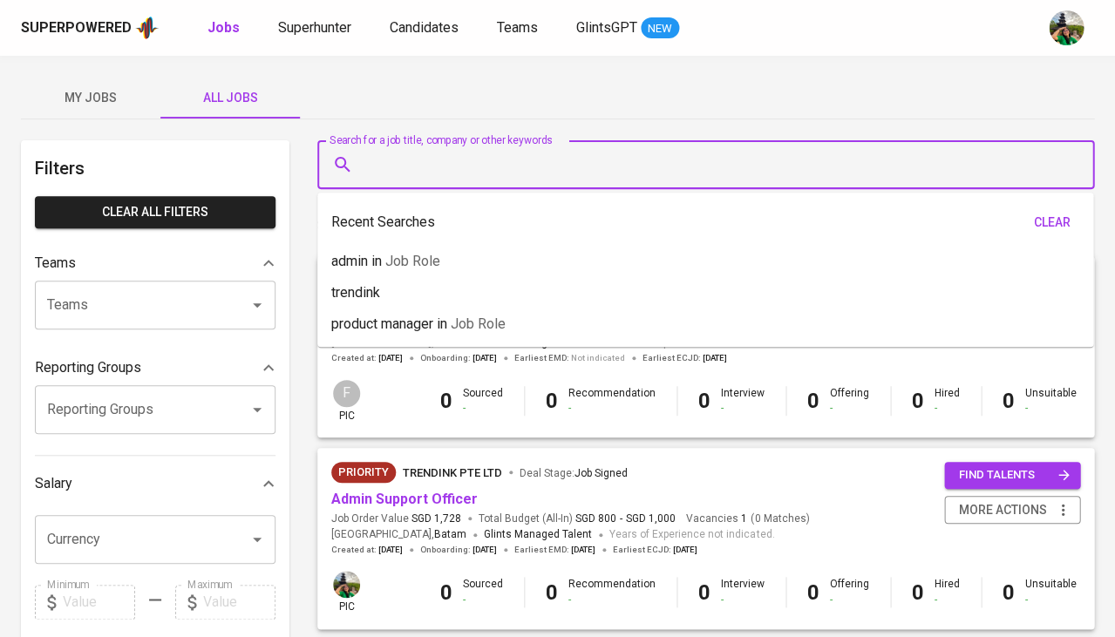
click at [422, 162] on input "Search for a job title, company or other keywords" at bounding box center [710, 164] width 700 height 33
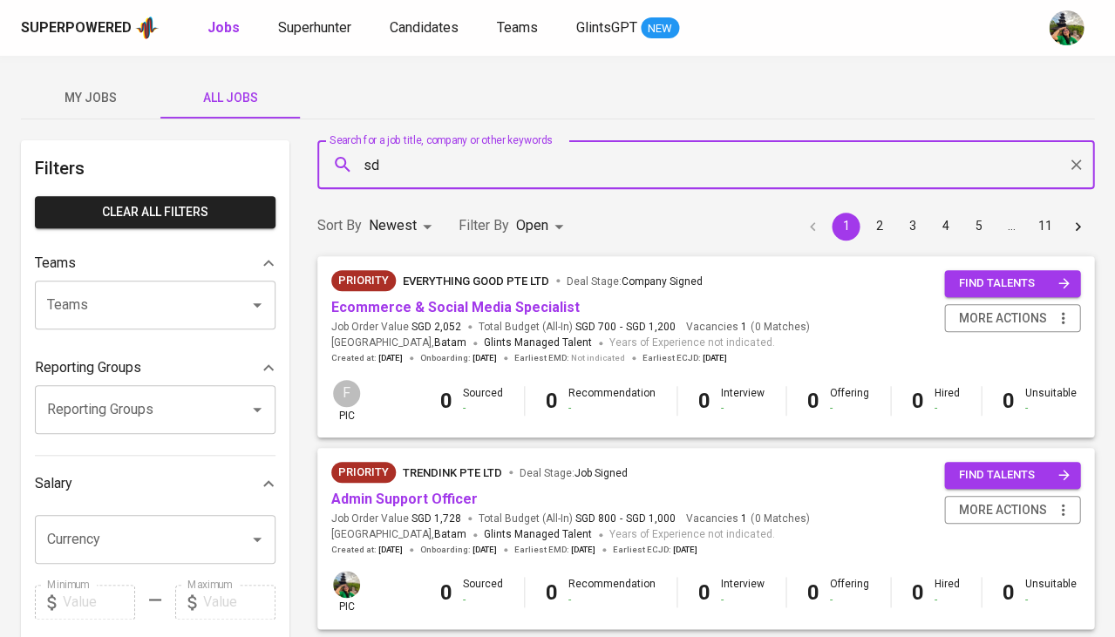
type input "s"
type input "admin"
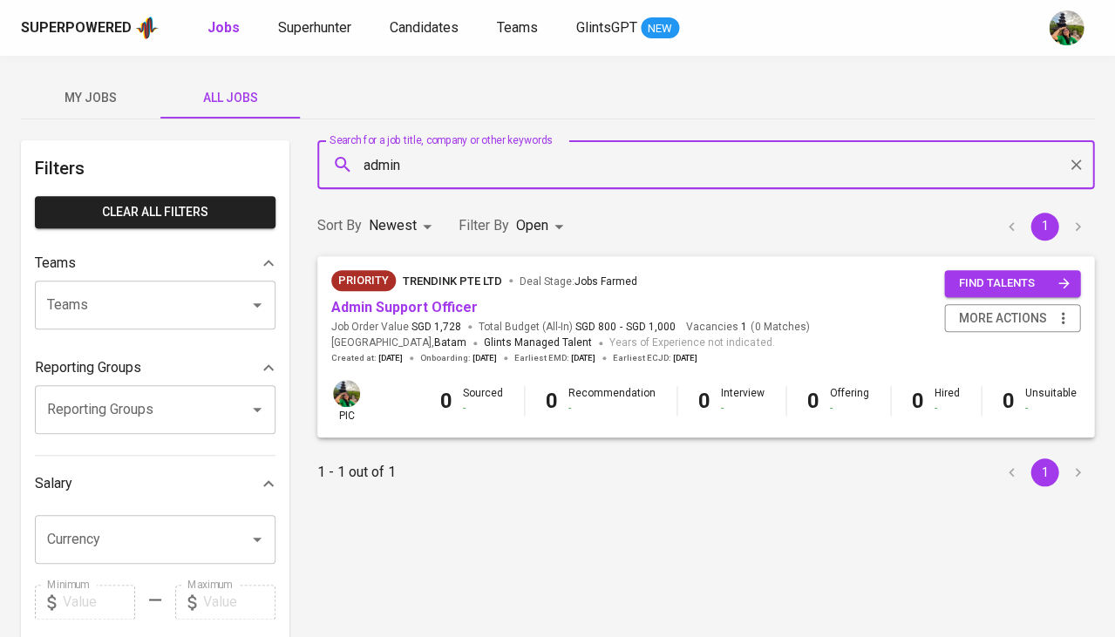
click at [539, 226] on body "Superpowered Jobs Superhunter Candidates Teams GlintsGPT NEW My Jobs All Jobs F…" at bounding box center [557, 595] width 1115 height 1190
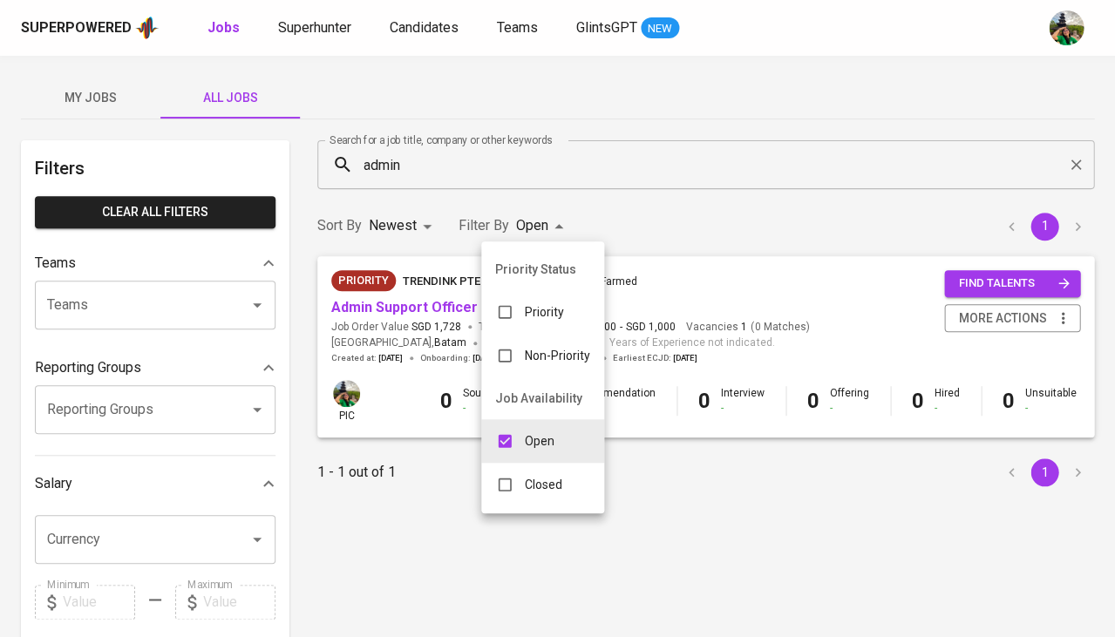
click at [521, 500] on ul "Priority Status Priority Non-Priority Job Availability Open Closed" at bounding box center [542, 377] width 123 height 272
click at [532, 482] on p "Closed" at bounding box center [543, 484] width 37 height 17
type input "OPEN,CLOSE"
checkbox input "true"
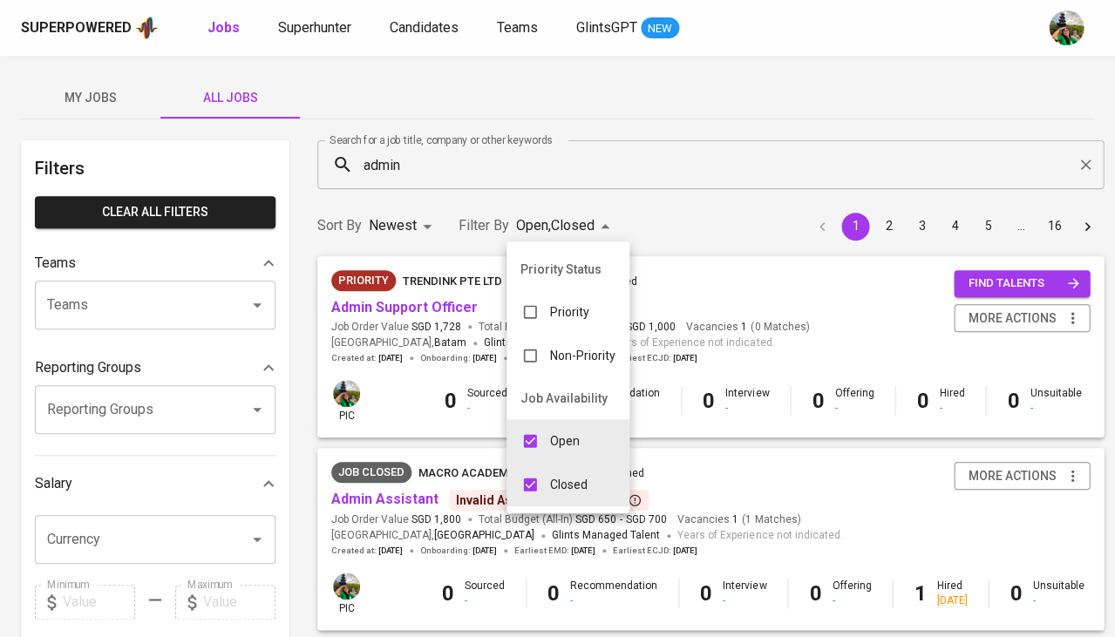
click at [655, 216] on div at bounding box center [557, 318] width 1115 height 637
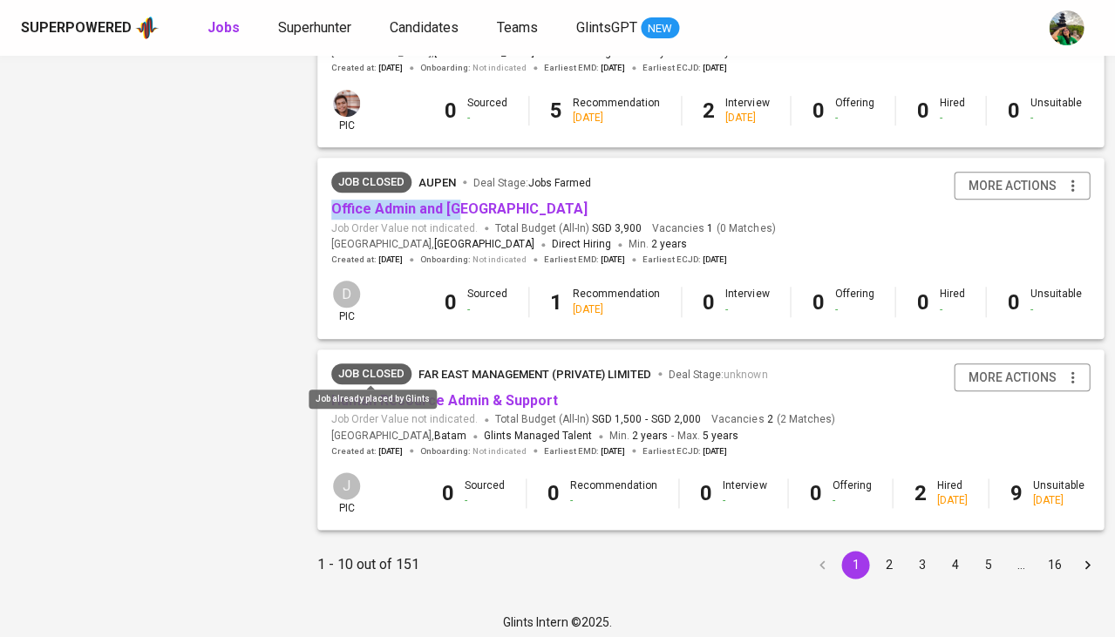
scroll to position [1632, 0]
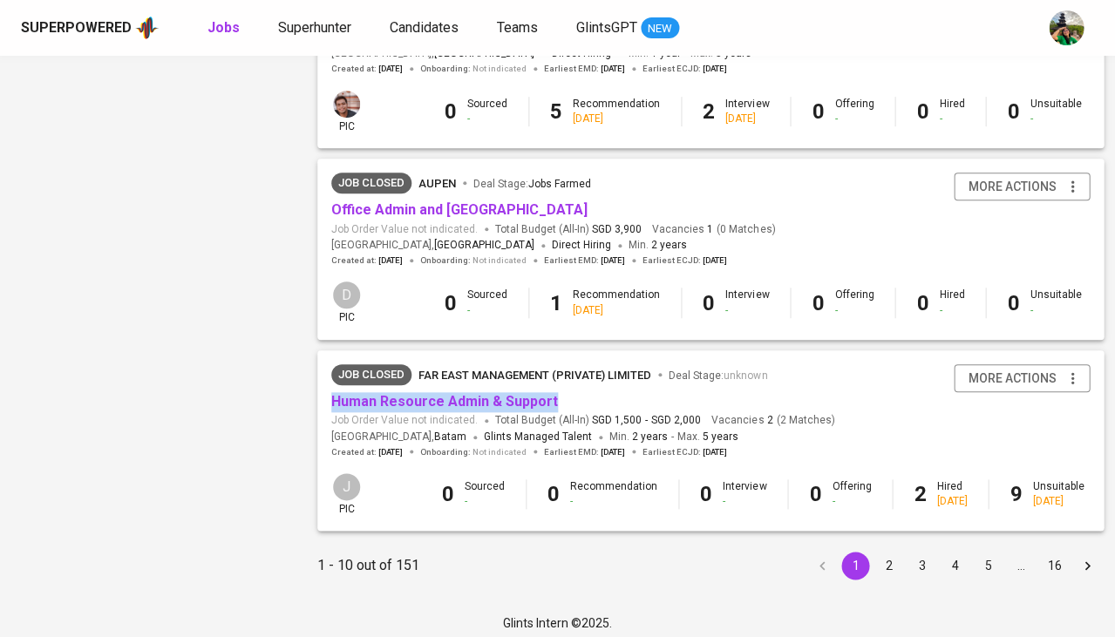
click at [881, 554] on button "2" at bounding box center [888, 566] width 28 height 28
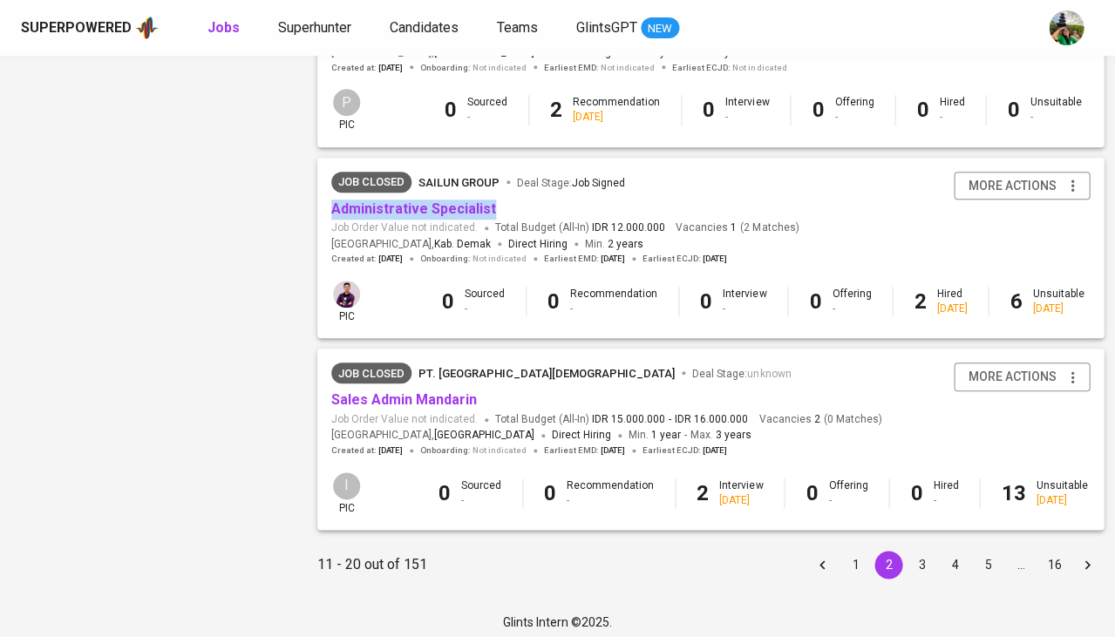
scroll to position [1631, 0]
click at [907, 560] on button "3" at bounding box center [921, 566] width 28 height 28
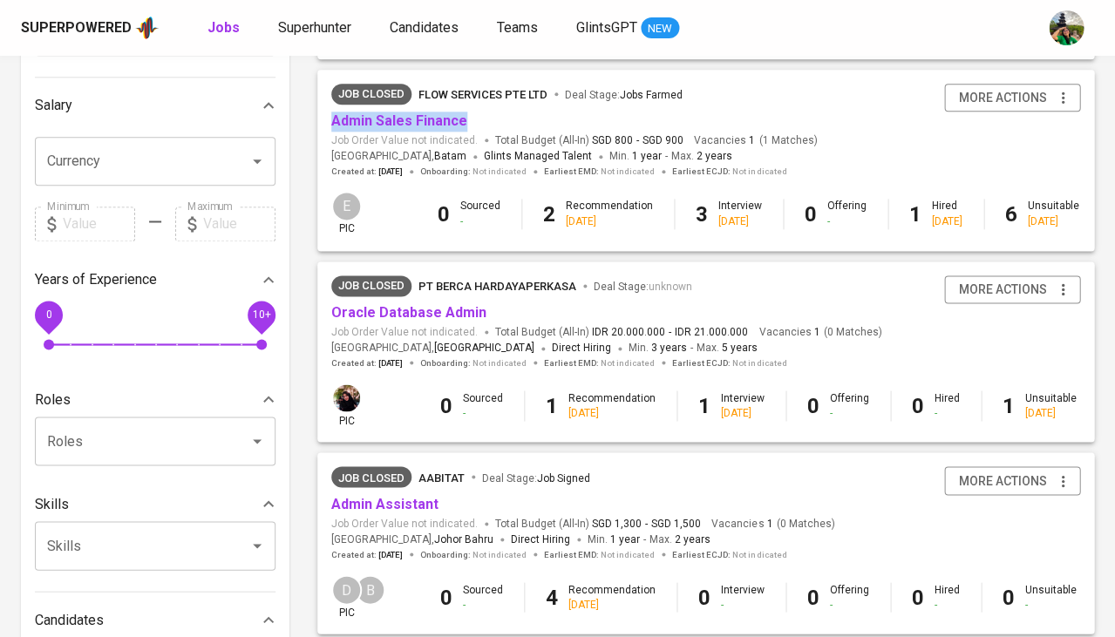
scroll to position [383, 0]
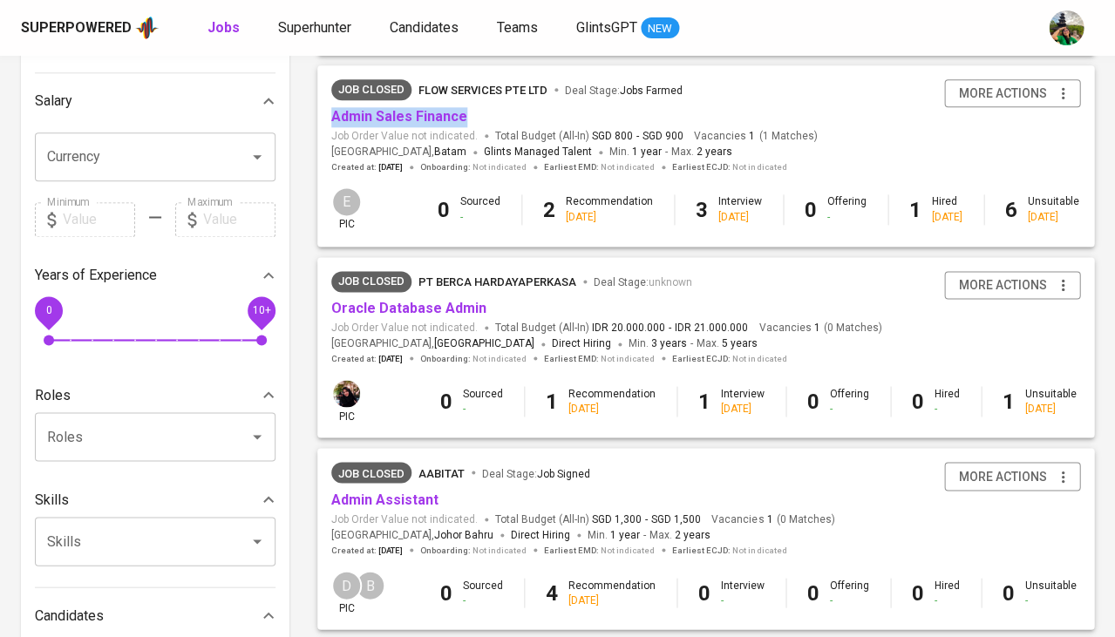
click at [434, 336] on span "DKI Jakarta" at bounding box center [484, 344] width 100 height 17
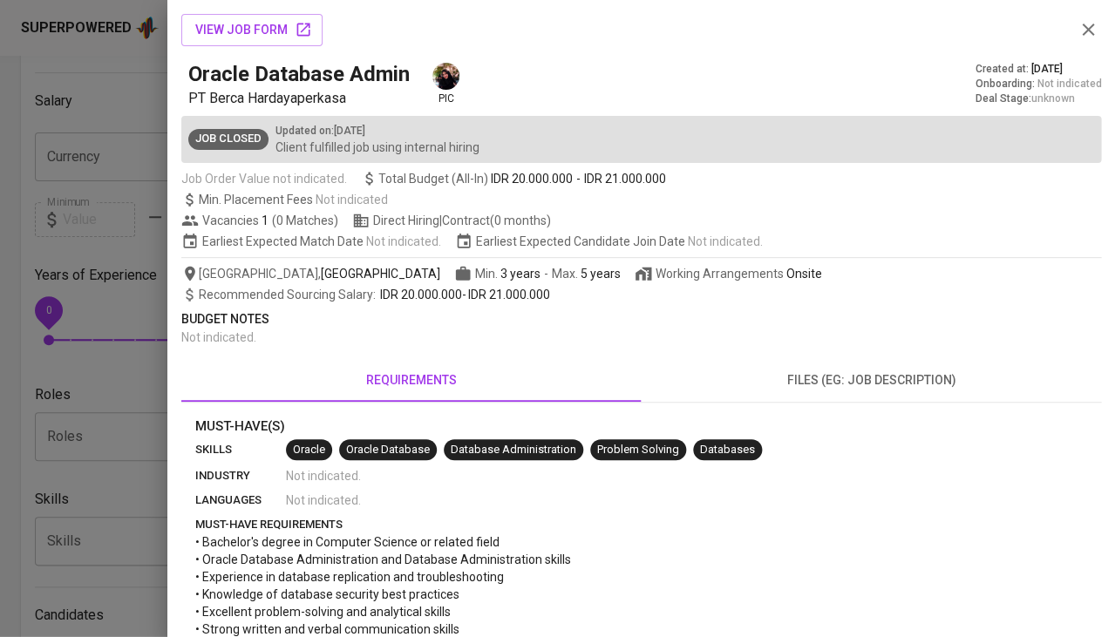
click at [143, 392] on div at bounding box center [557, 318] width 1115 height 637
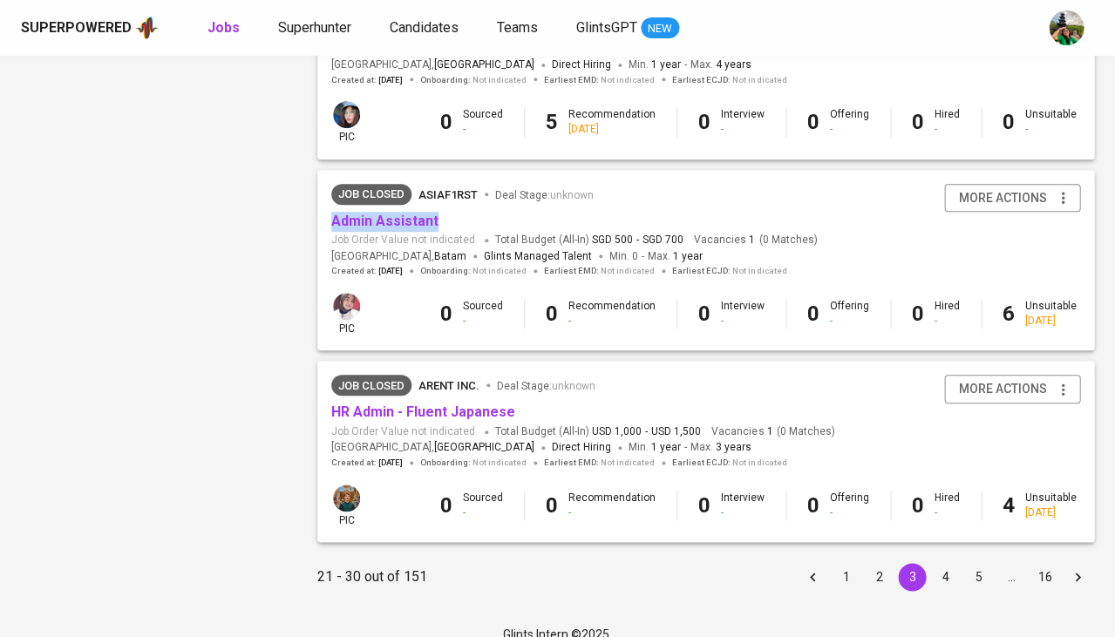
scroll to position [1618, 0]
click at [937, 564] on button "4" at bounding box center [945, 578] width 28 height 28
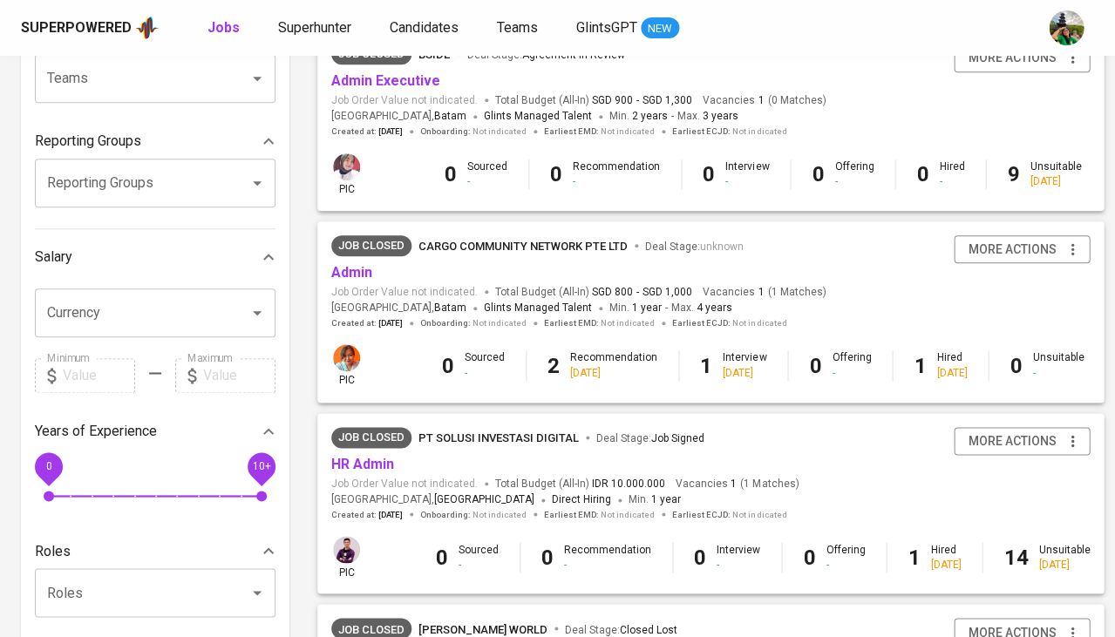
scroll to position [237, 0]
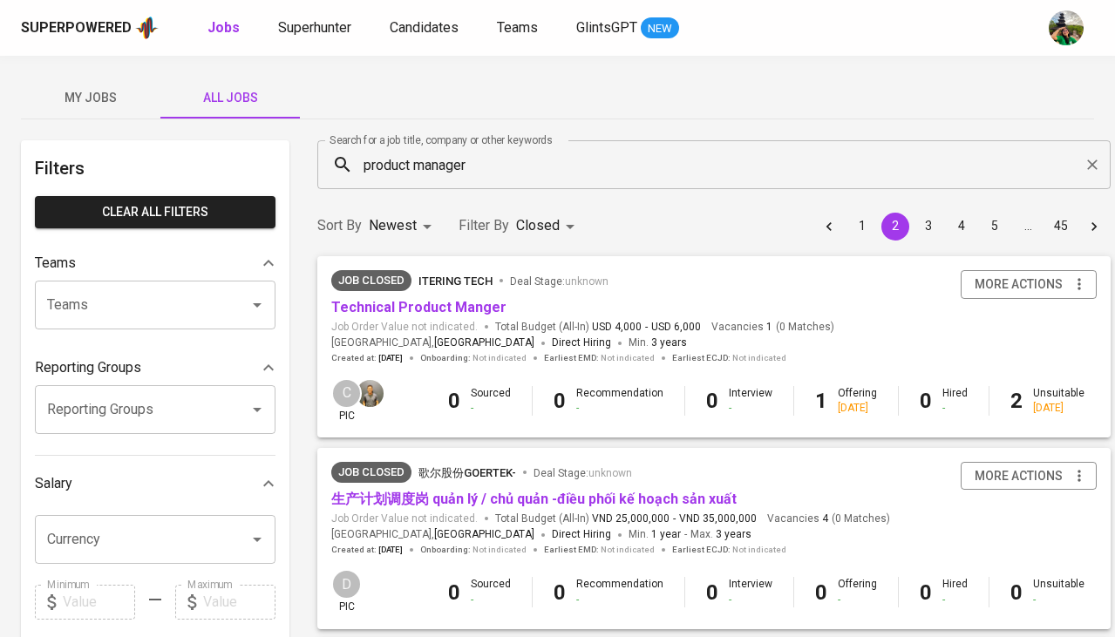
scroll to position [1632, 0]
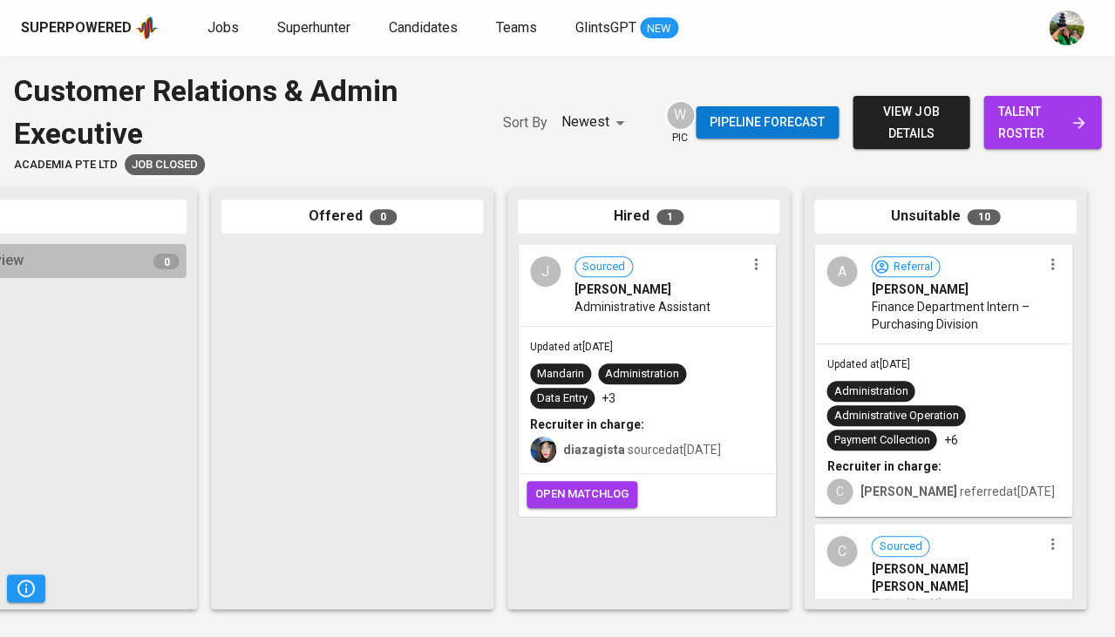
scroll to position [0, 961]
click at [668, 424] on div "Recruiter in charge:" at bounding box center [647, 424] width 234 height 17
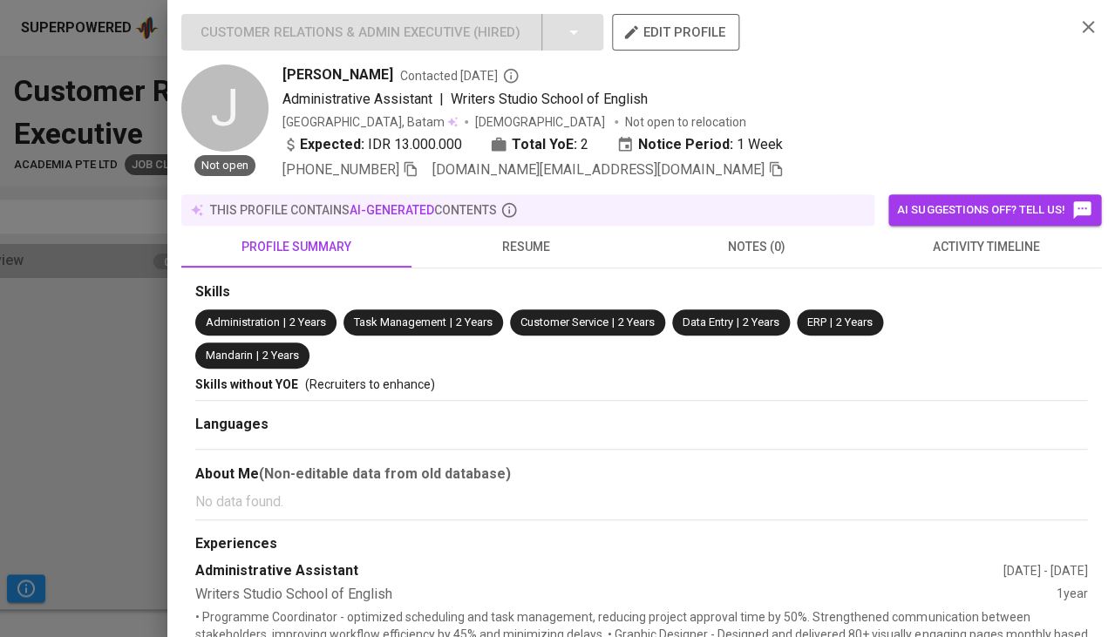
click at [961, 229] on button "activity timeline" at bounding box center [986, 247] width 230 height 42
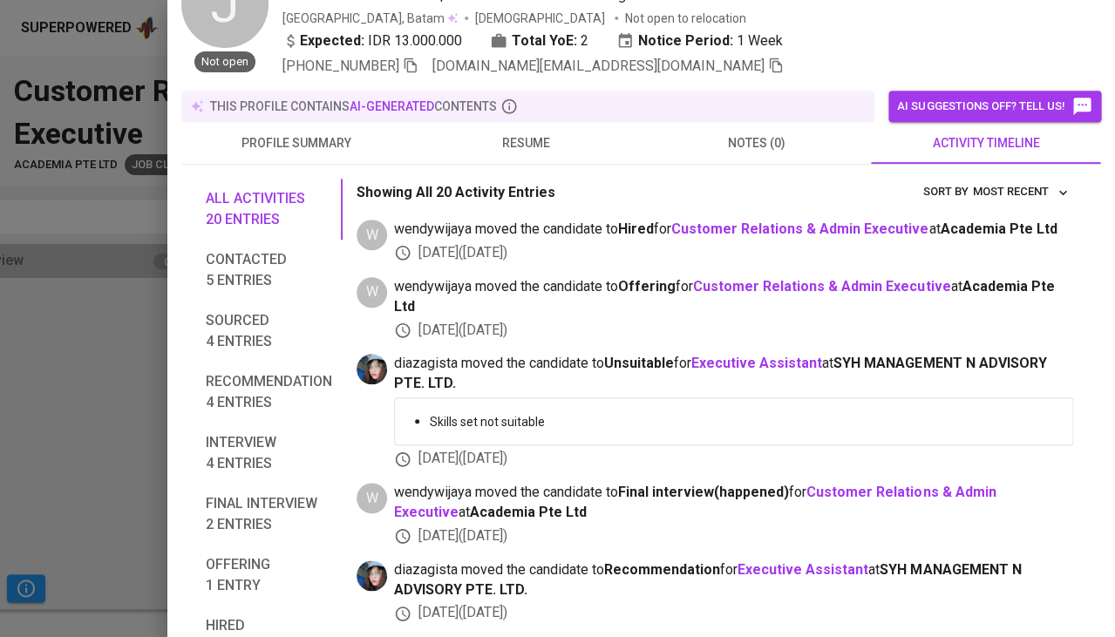
scroll to position [-5, 0]
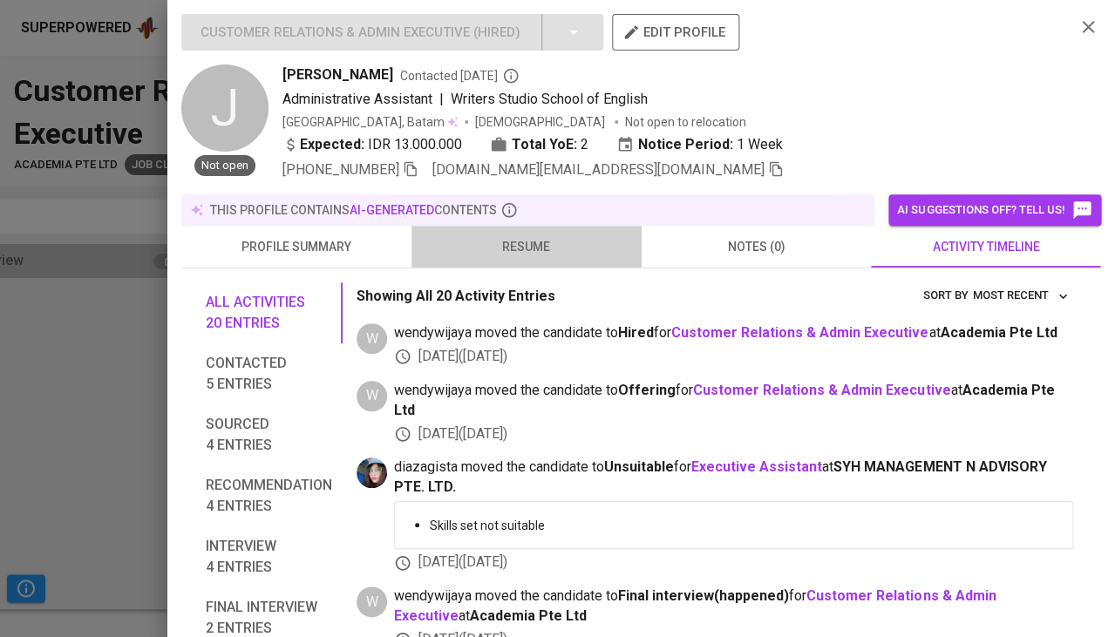
click at [525, 248] on span "resume" at bounding box center [526, 247] width 209 height 22
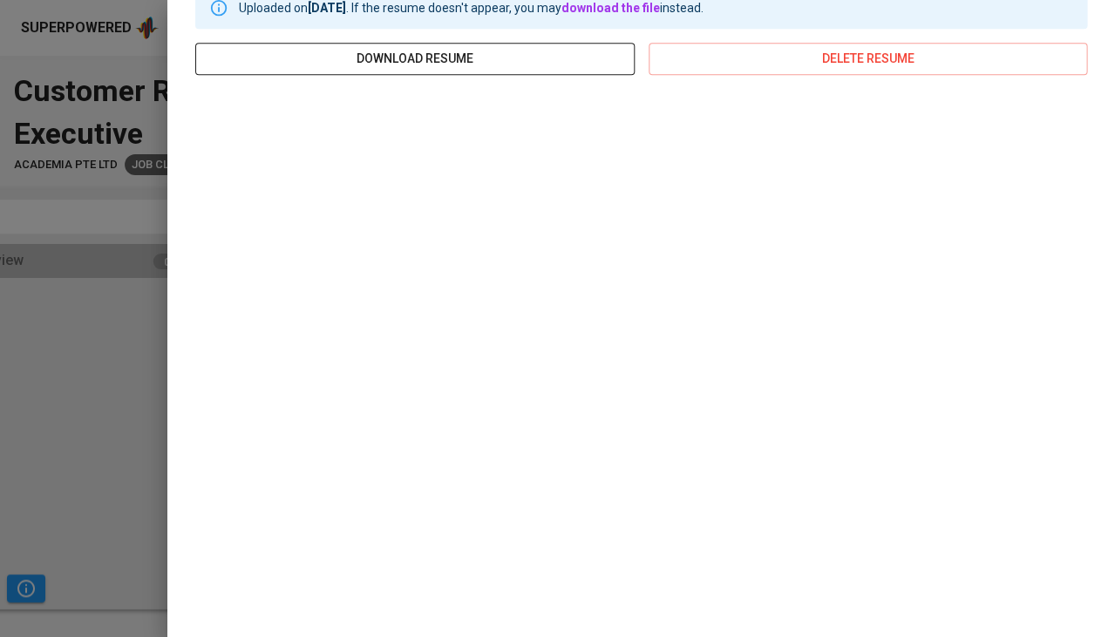
scroll to position [295, 0]
click at [100, 427] on div at bounding box center [557, 318] width 1115 height 637
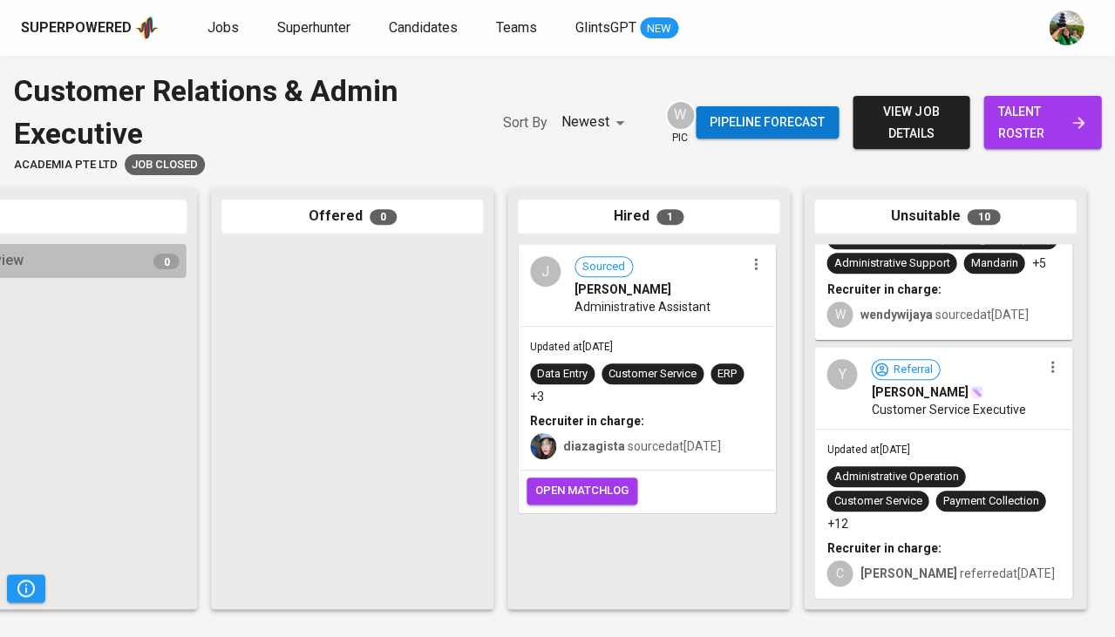
scroll to position [2173, 0]
click at [656, 349] on div "Updated at Jul 07, 2025 Data Entry Customer Service ERP +3 Recruiter in charge:…" at bounding box center [646, 398] width 254 height 143
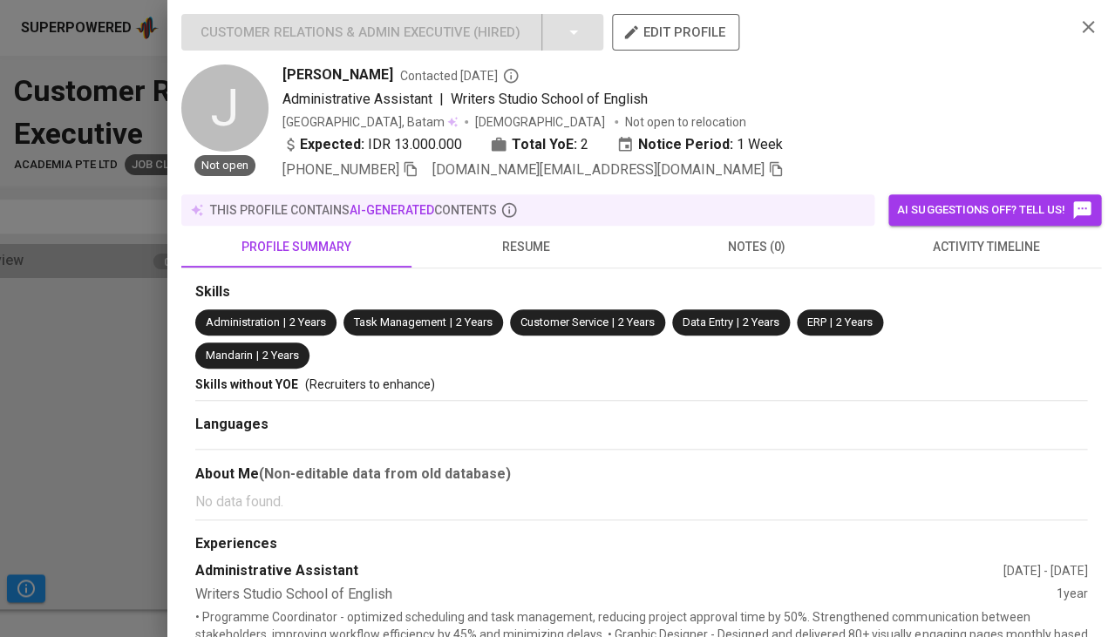
scroll to position [0, 0]
drag, startPoint x: 282, startPoint y: 78, endPoint x: 340, endPoint y: 77, distance: 58.4
click at [340, 77] on div "Jennifer Contacted 3 months ago" at bounding box center [671, 74] width 778 height 21
copy span "Jennifer"
click at [88, 504] on div at bounding box center [557, 318] width 1115 height 637
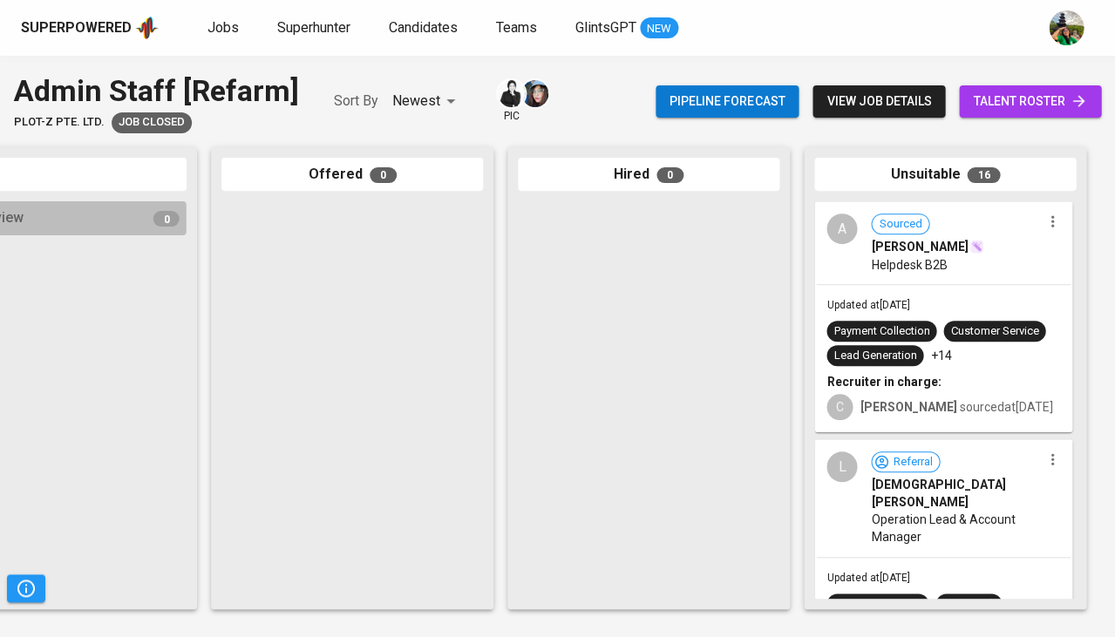
scroll to position [0, 961]
click at [940, 310] on div "Updated at Jul 04, 2025 Payment Collection Customer Service Lead Generation +14…" at bounding box center [943, 358] width 254 height 146
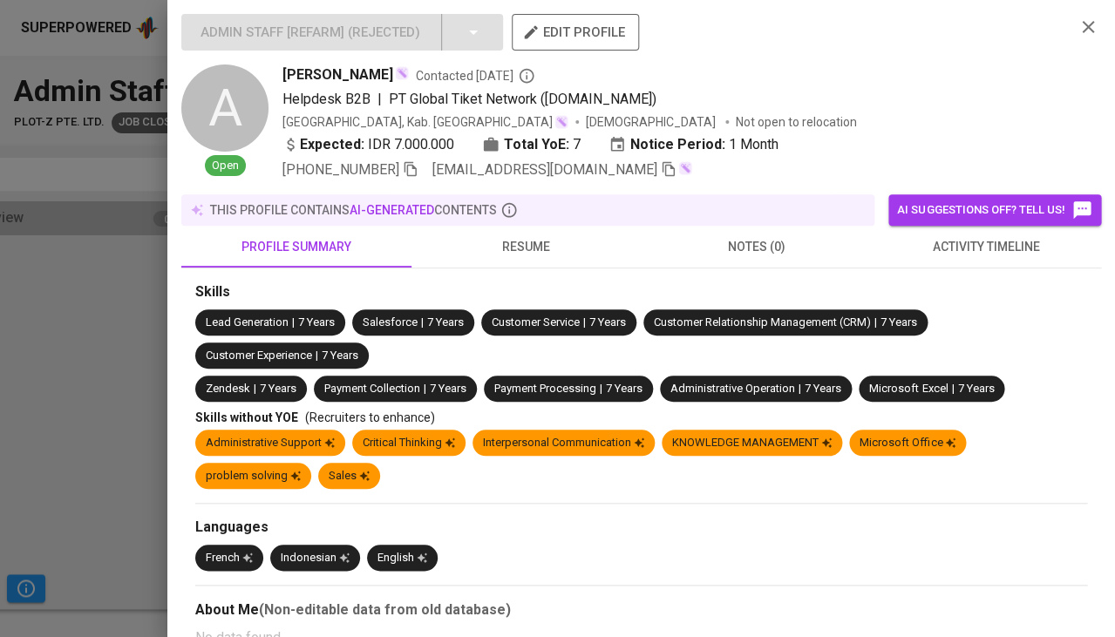
click at [967, 236] on span "activity timeline" at bounding box center [985, 247] width 209 height 22
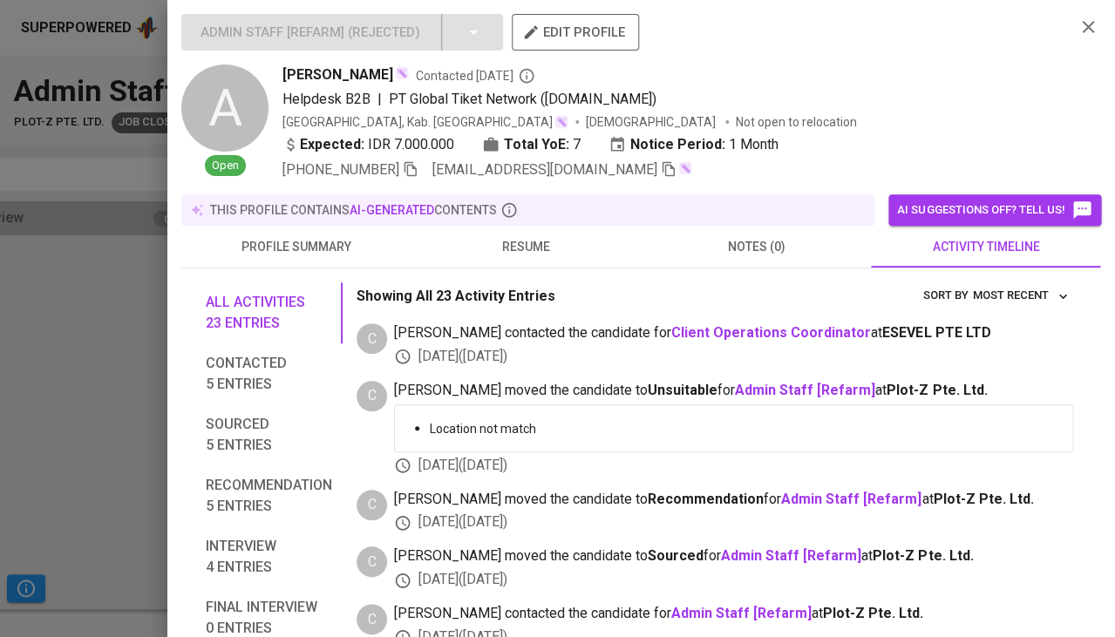
click at [483, 212] on p "this profile contains AI-generated contents" at bounding box center [353, 209] width 287 height 17
click at [517, 245] on span "resume" at bounding box center [526, 247] width 209 height 22
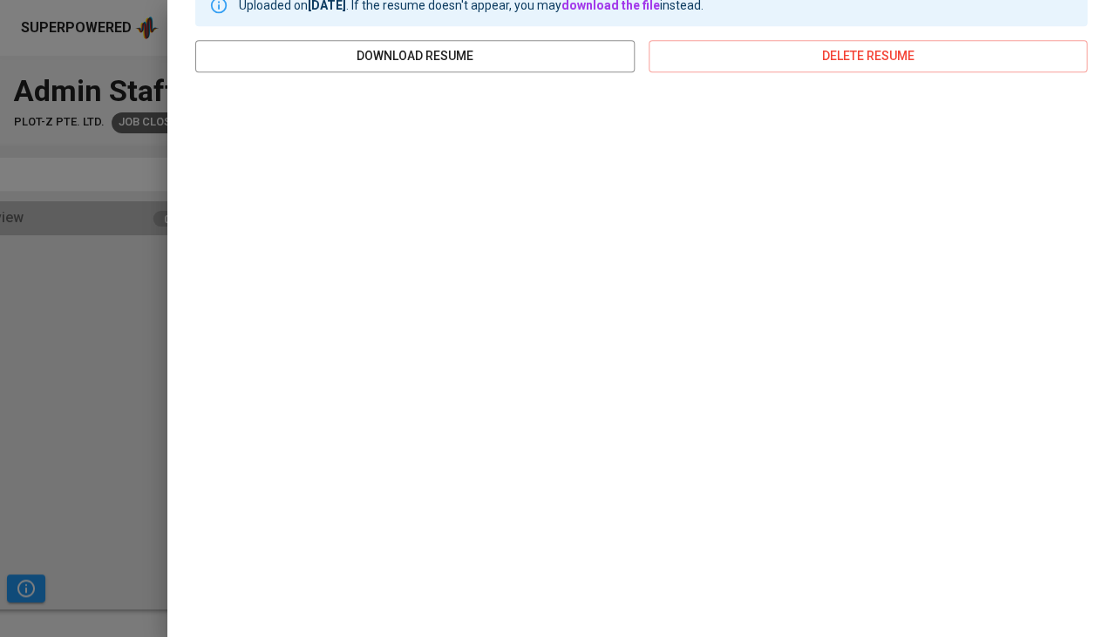
scroll to position [295, 0]
click at [127, 309] on div at bounding box center [557, 318] width 1115 height 637
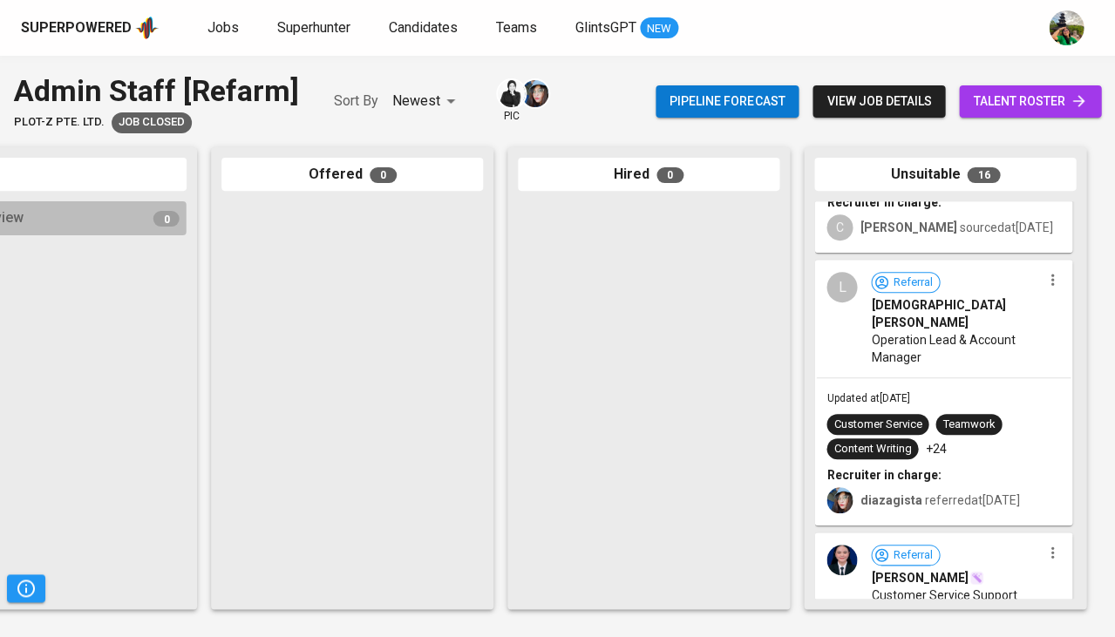
scroll to position [187, 0]
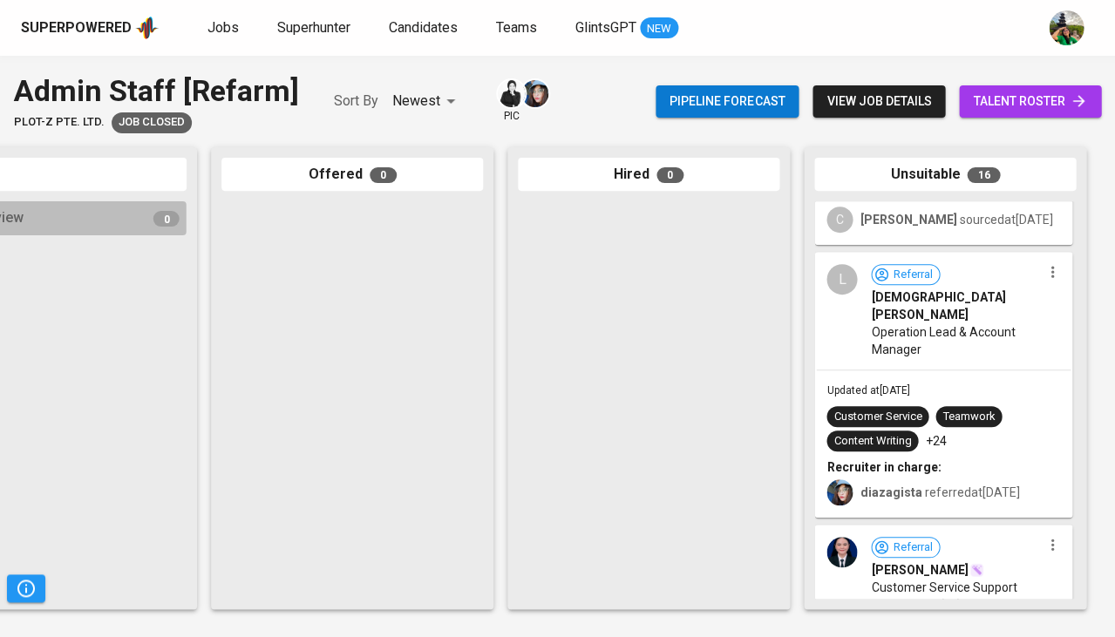
click at [900, 363] on div "L Referral Lady Daratuka Aderof Operation Lead & Account Manager" at bounding box center [943, 311] width 254 height 115
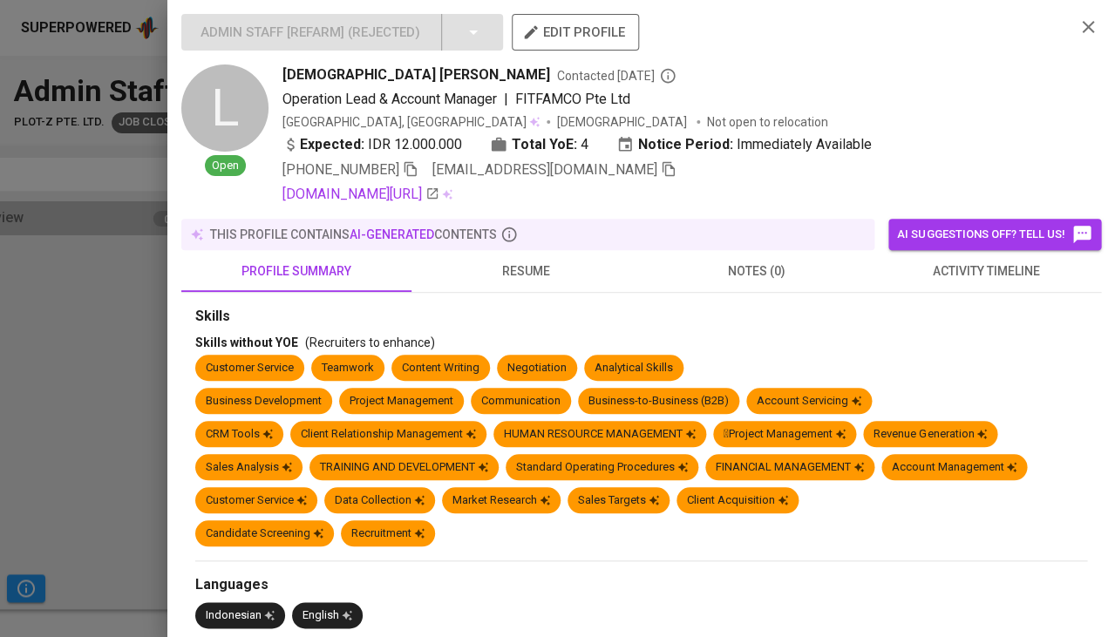
click at [982, 273] on span "activity timeline" at bounding box center [985, 272] width 209 height 22
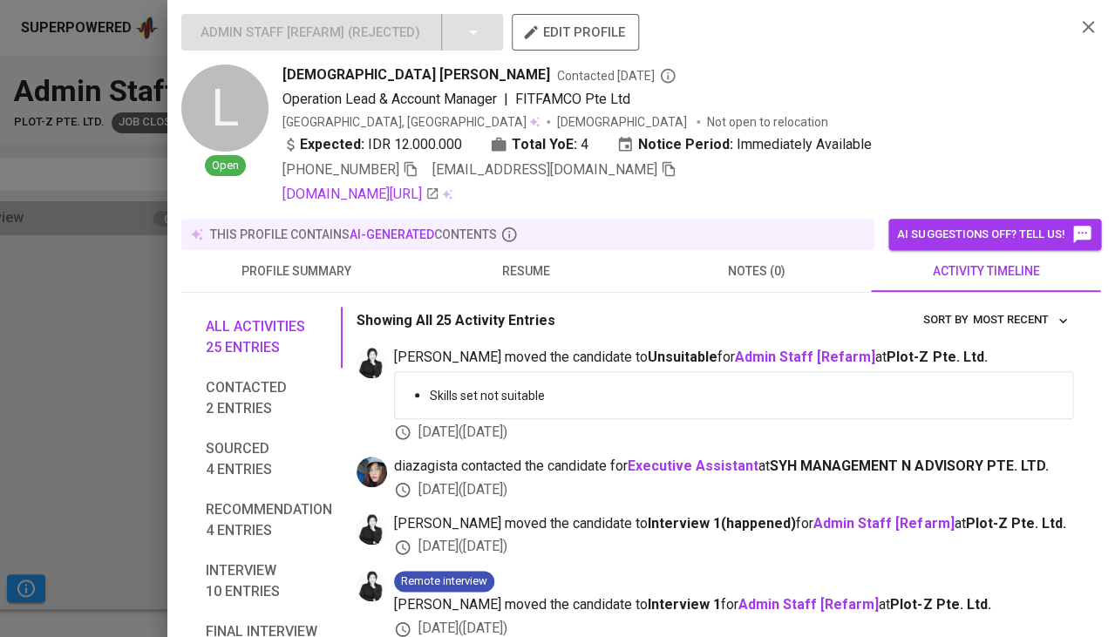
click at [532, 264] on span "resume" at bounding box center [526, 272] width 209 height 22
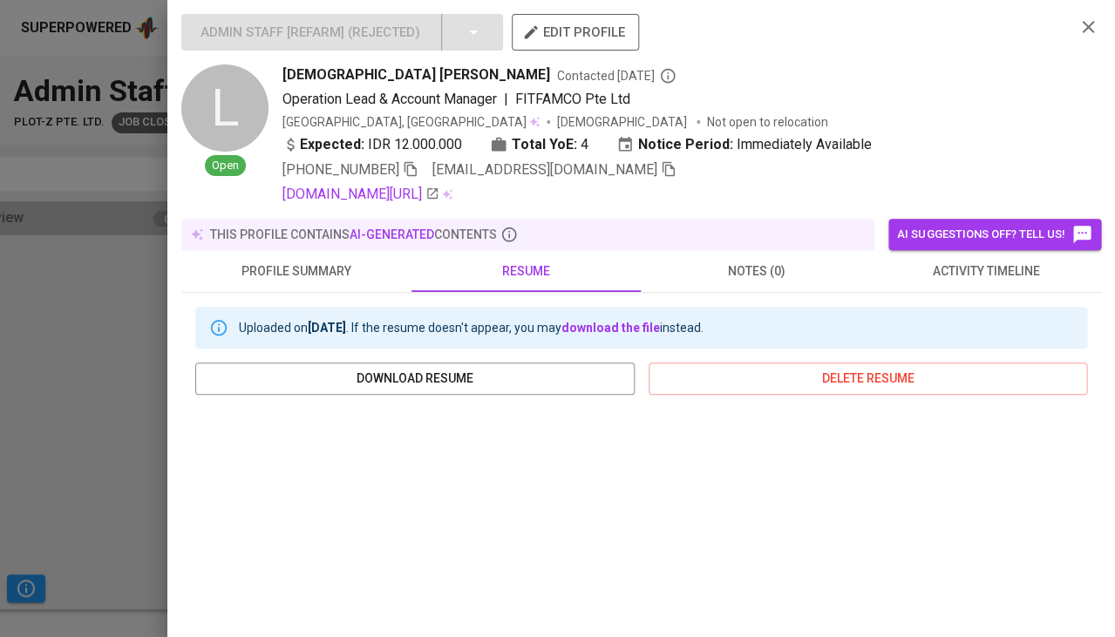
scroll to position [0, 0]
click at [63, 406] on div at bounding box center [557, 318] width 1115 height 637
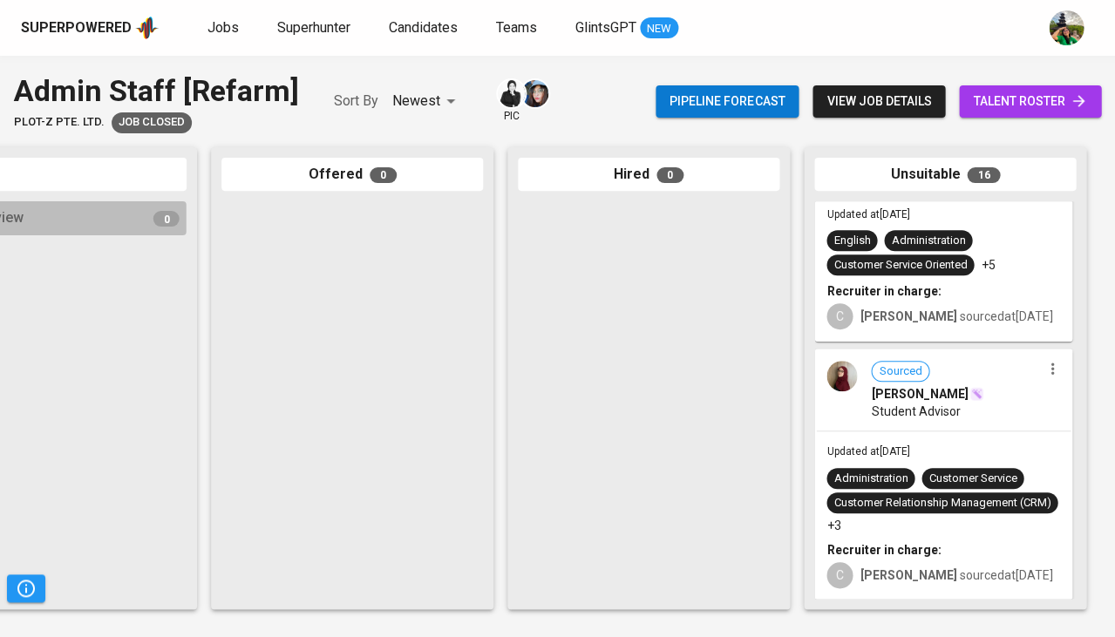
scroll to position [3484, 0]
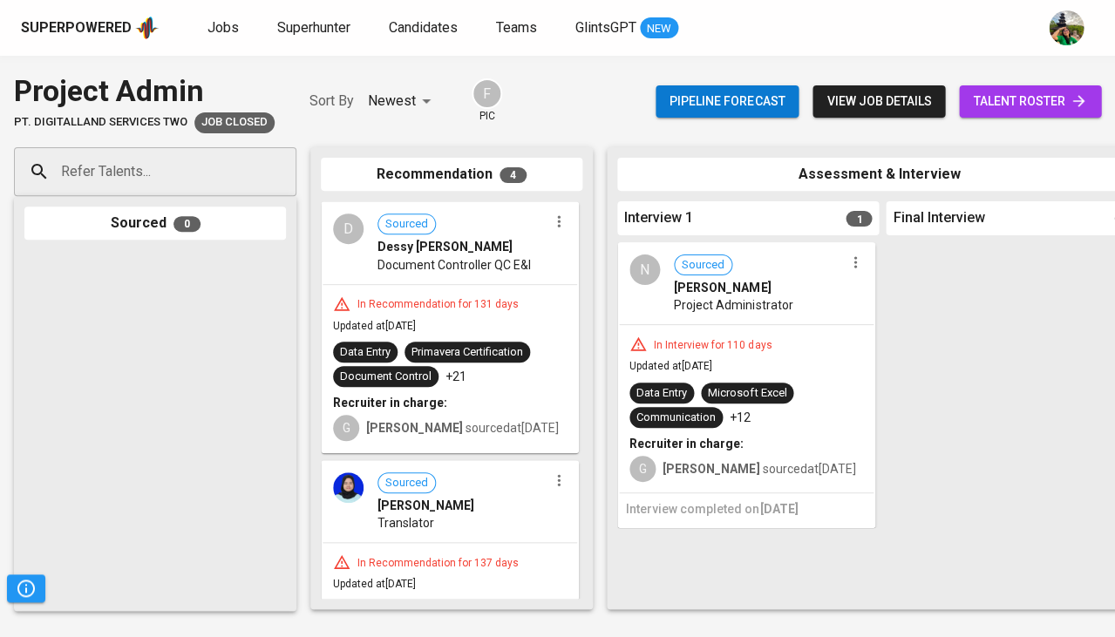
click at [678, 330] on div "In Interview for 110 days Updated at [DATE] Data Entry Microsoft Excel Communic…" at bounding box center [746, 408] width 254 height 167
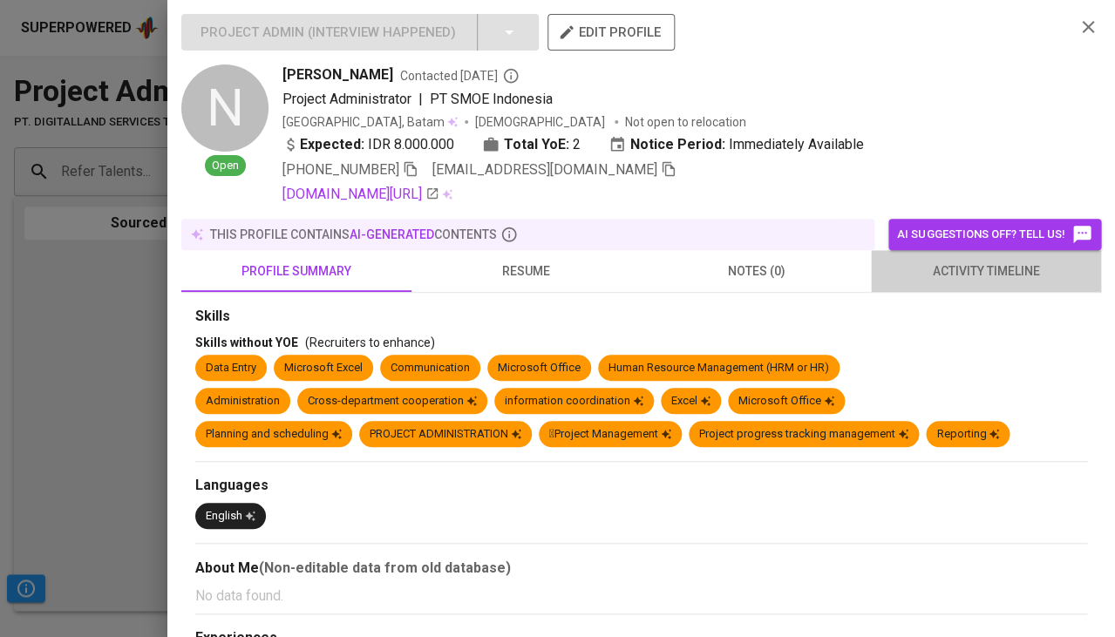
click at [999, 270] on span "activity timeline" at bounding box center [985, 272] width 209 height 22
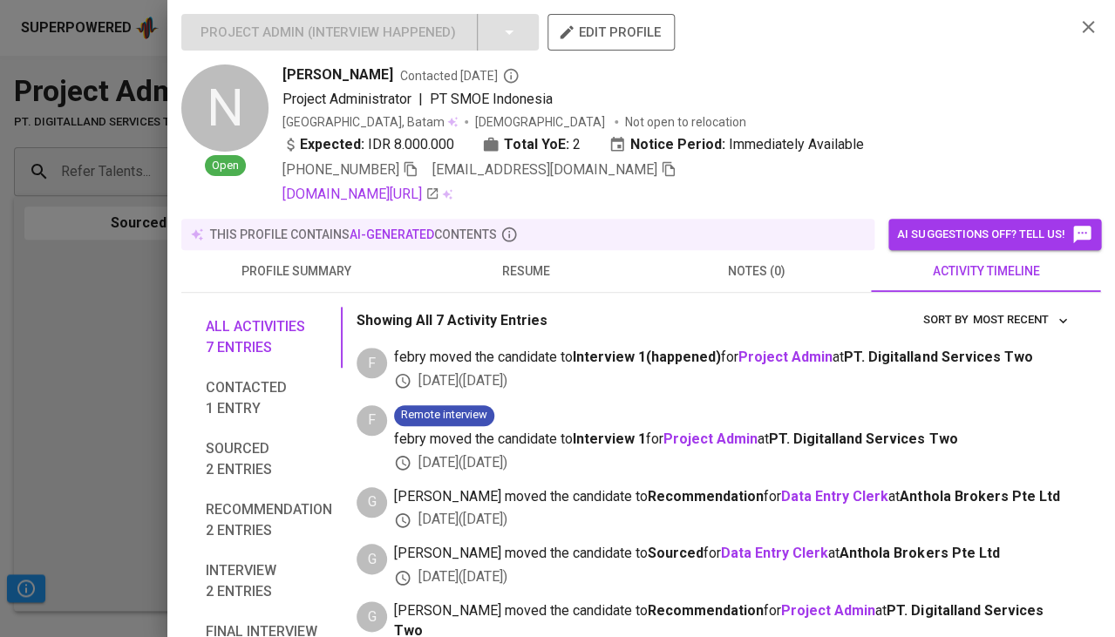
click at [496, 275] on span "resume" at bounding box center [526, 272] width 209 height 22
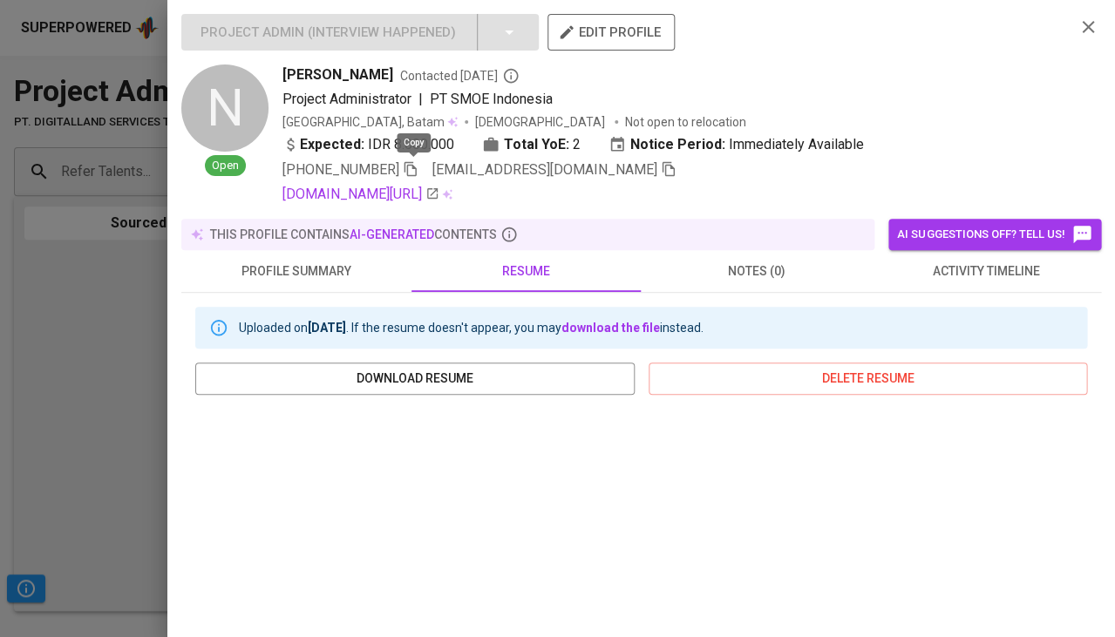
click at [411, 168] on icon "button" at bounding box center [411, 169] width 16 height 16
click at [944, 261] on span "activity timeline" at bounding box center [985, 272] width 209 height 22
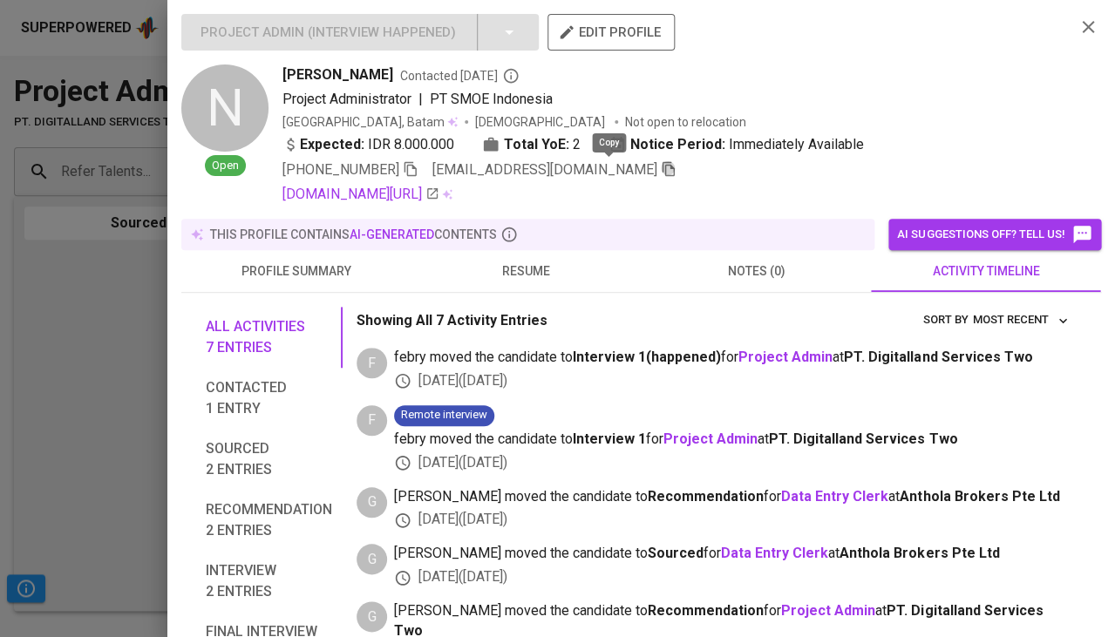
click at [661, 166] on icon "button" at bounding box center [669, 169] width 16 height 16
click at [24, 445] on div at bounding box center [557, 318] width 1115 height 637
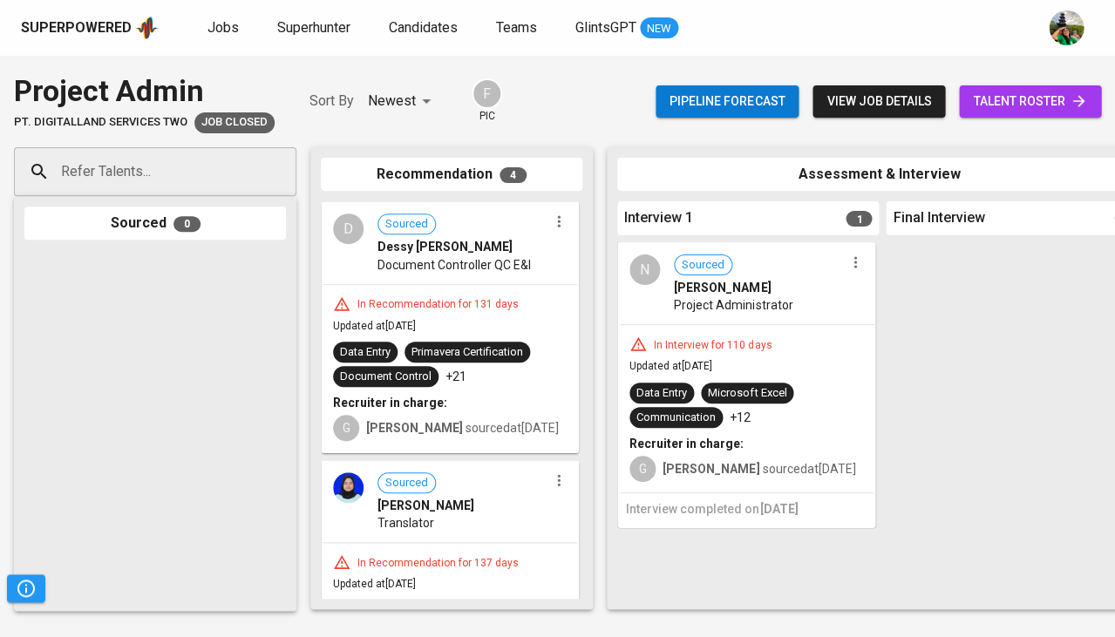
scroll to position [-4, 0]
click at [448, 344] on div "Primavera Certification" at bounding box center [467, 352] width 112 height 17
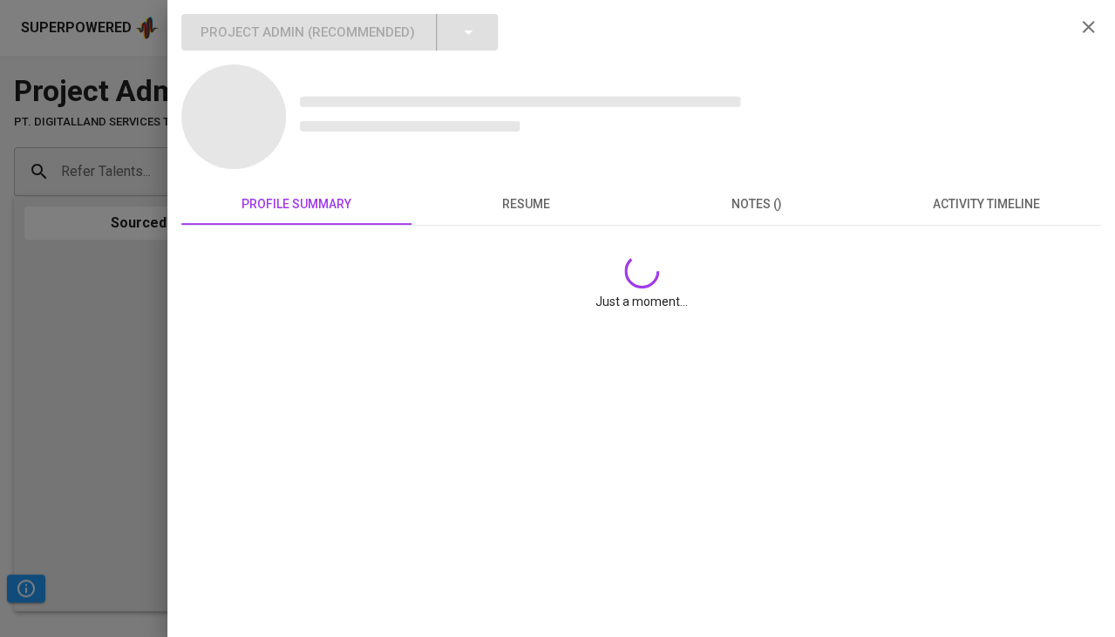
scroll to position [0, 0]
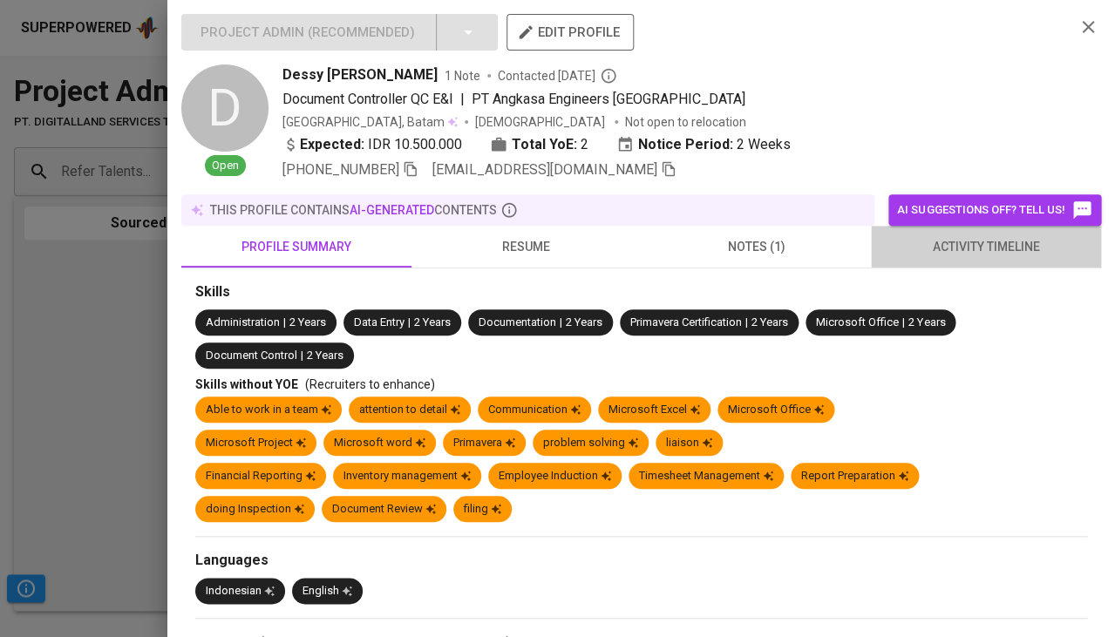
click at [946, 244] on span "activity timeline" at bounding box center [985, 247] width 209 height 22
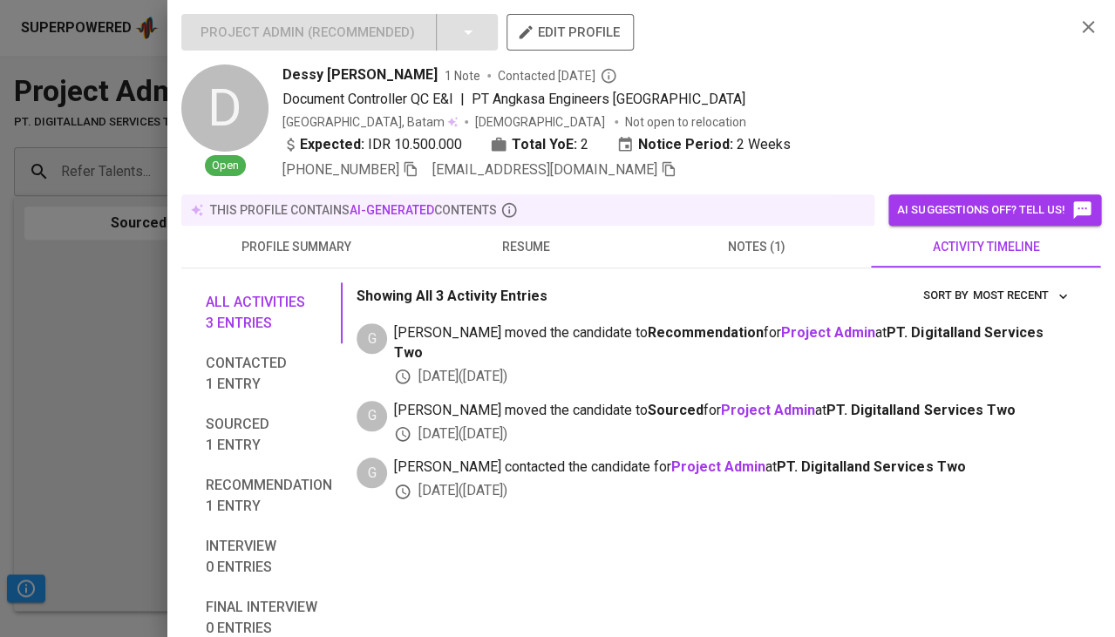
click at [24, 412] on div at bounding box center [557, 318] width 1115 height 637
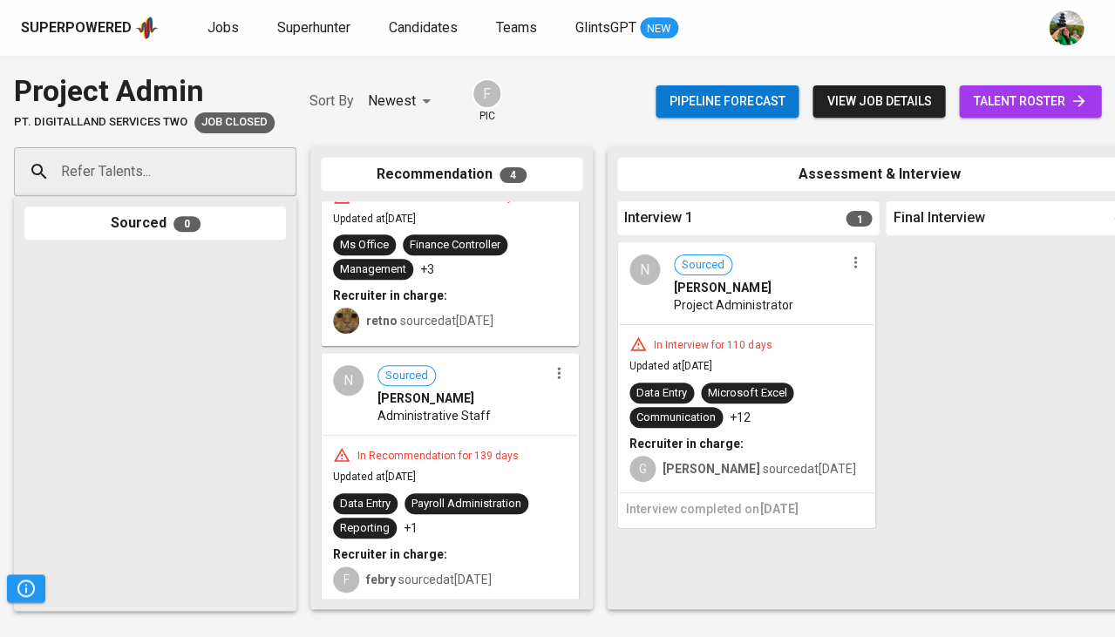
scroll to position [627, 0]
click at [496, 366] on span "Sourced Nilam Ayu Rosari" at bounding box center [462, 387] width 170 height 42
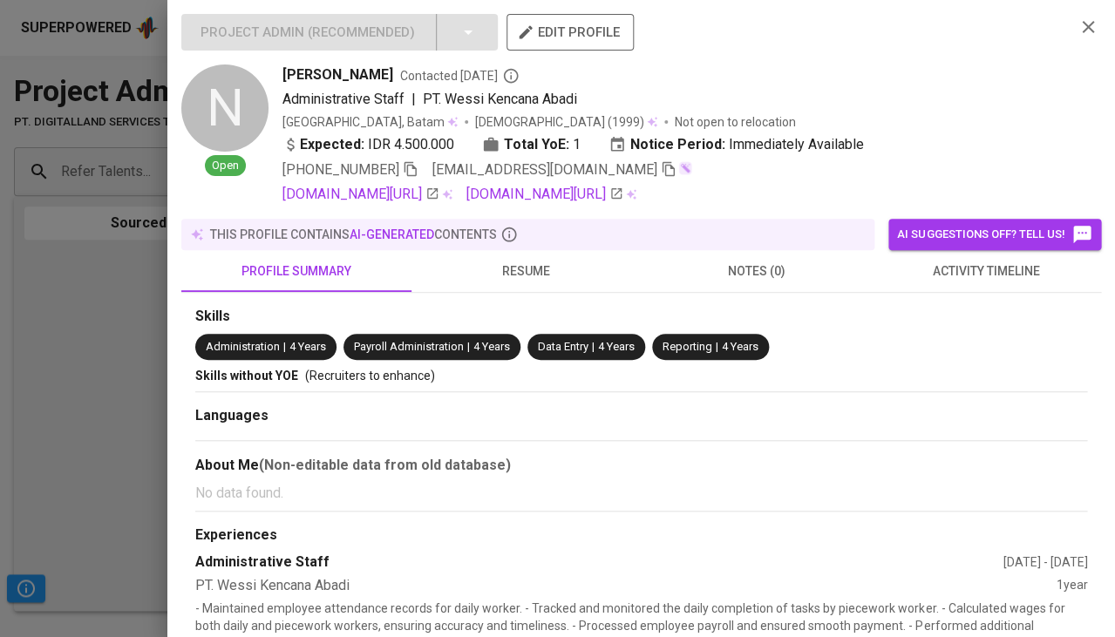
click at [974, 261] on span "activity timeline" at bounding box center [985, 272] width 209 height 22
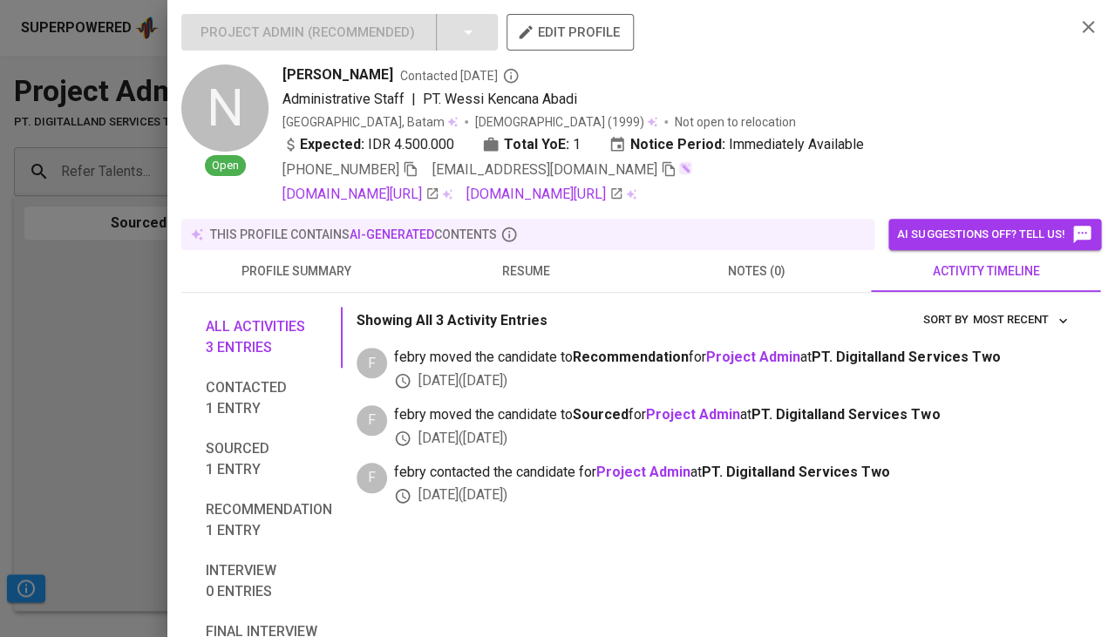
click at [532, 268] on span "resume" at bounding box center [526, 272] width 209 height 22
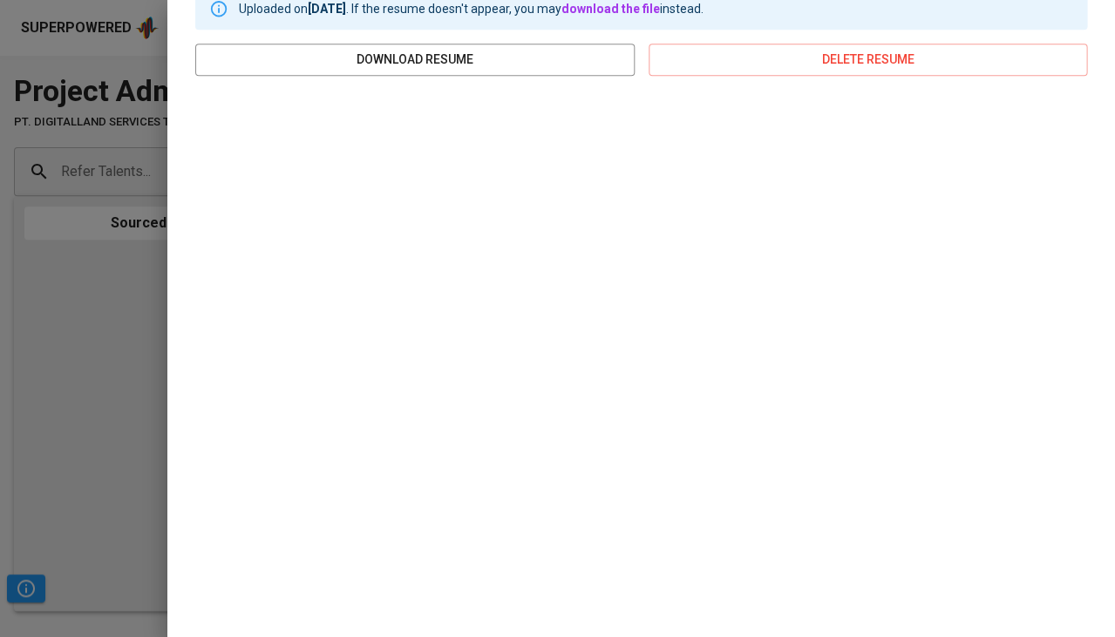
scroll to position [318, 0]
click at [47, 397] on div at bounding box center [557, 318] width 1115 height 637
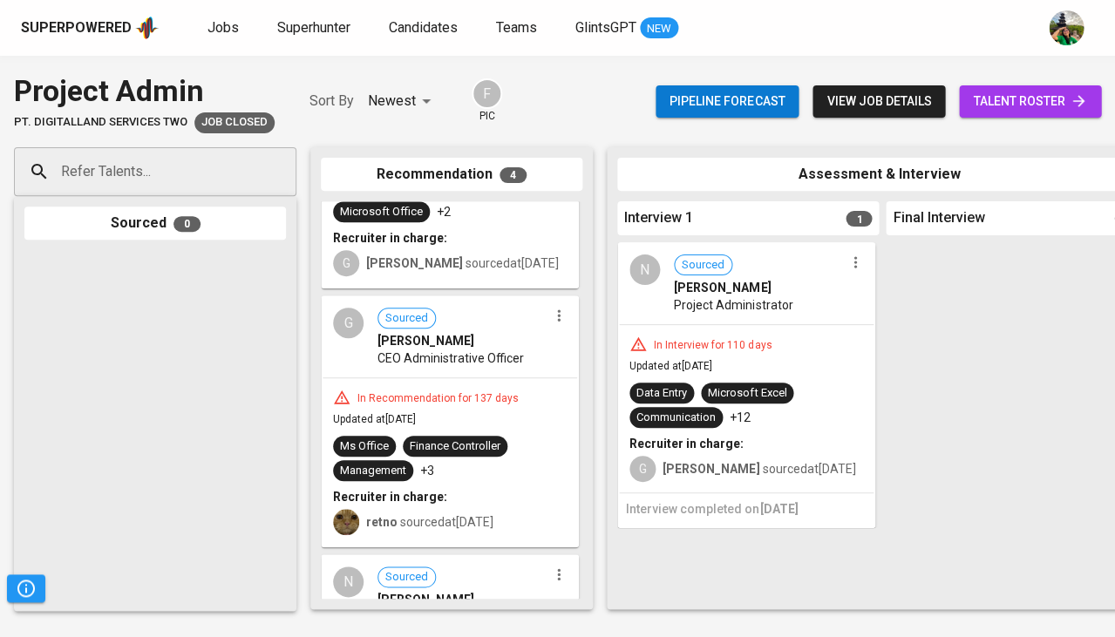
scroll to position [424, 0]
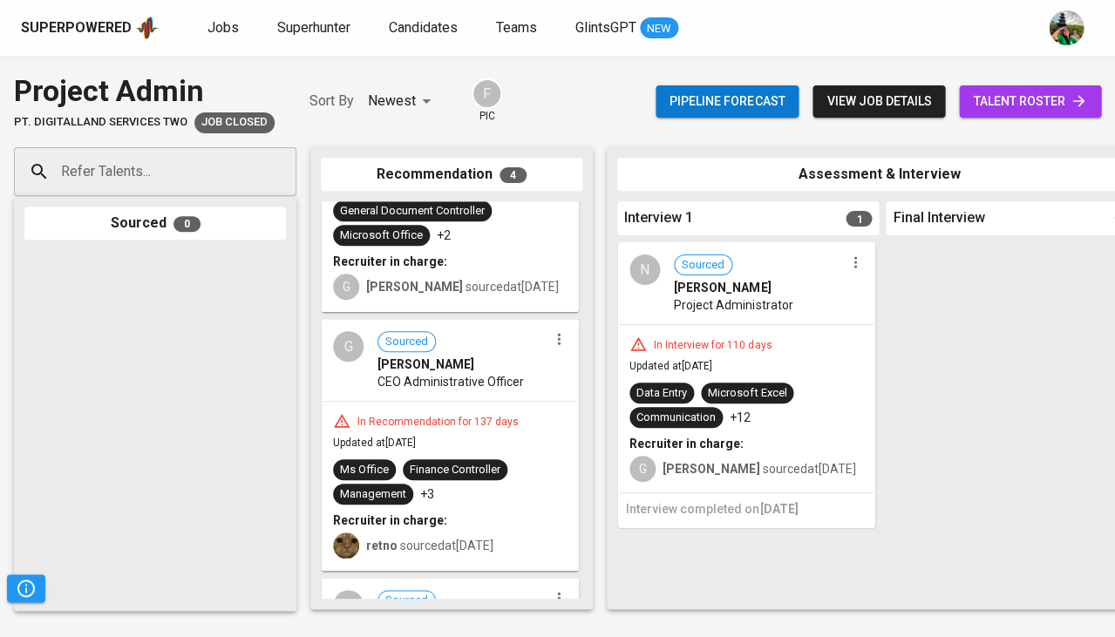
click at [470, 436] on div "In Recommendation for 137 days Updated at May 02, 2025 Ms Office Finance Contro…" at bounding box center [449, 485] width 254 height 167
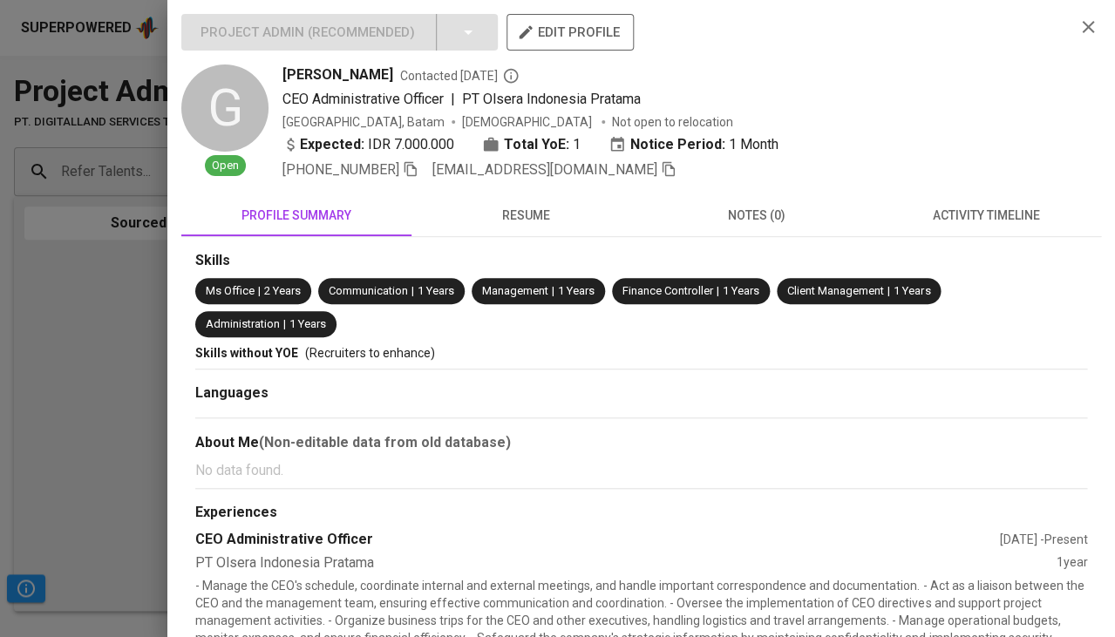
click at [976, 216] on span "activity timeline" at bounding box center [985, 216] width 209 height 22
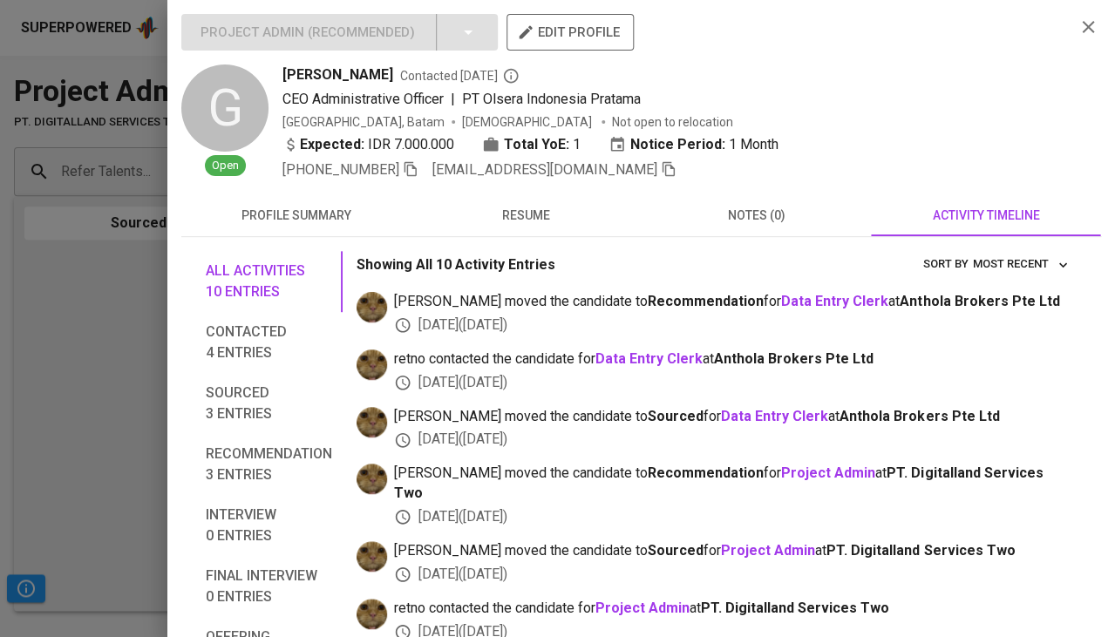
click at [580, 218] on span "resume" at bounding box center [526, 216] width 209 height 22
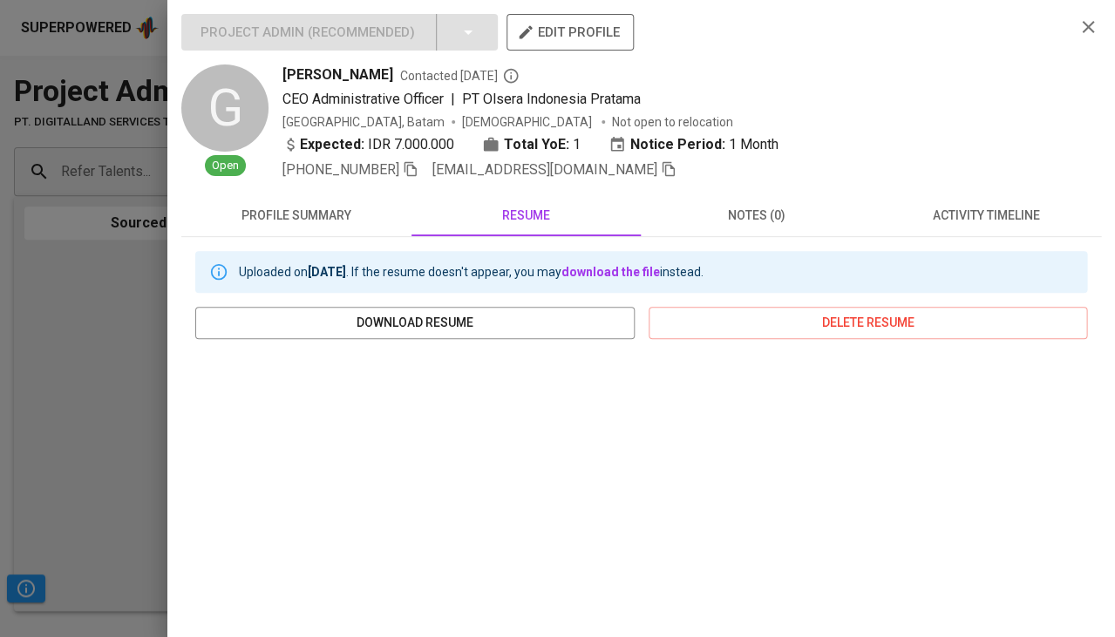
click at [31, 468] on div at bounding box center [557, 318] width 1115 height 637
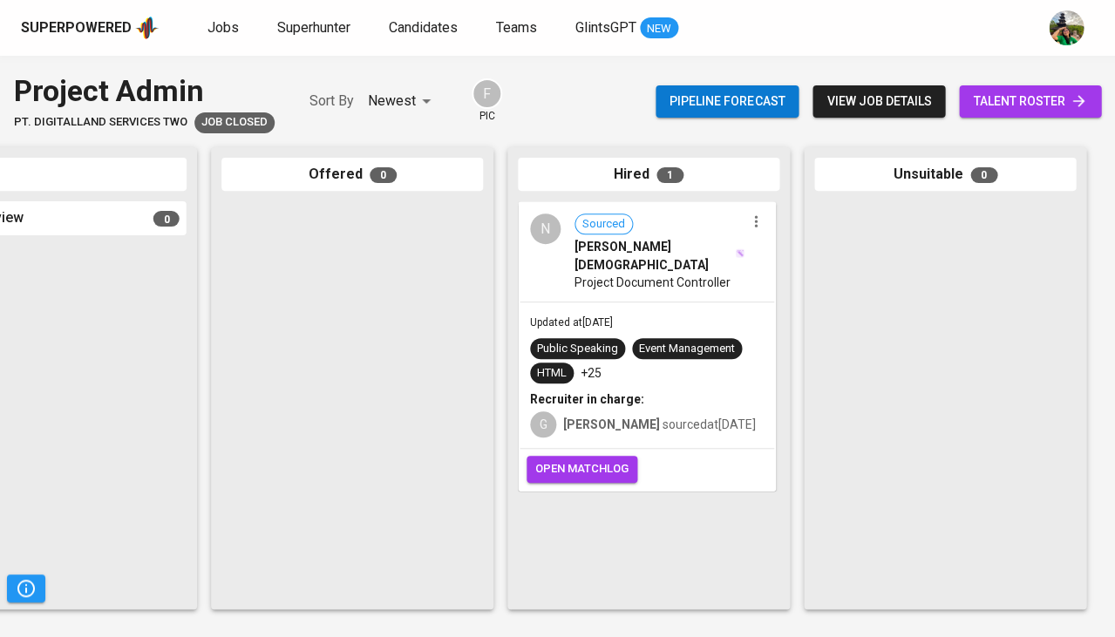
scroll to position [0, 961]
click at [680, 408] on div "G gabrielle sourced at May 08, 2025" at bounding box center [647, 423] width 234 height 30
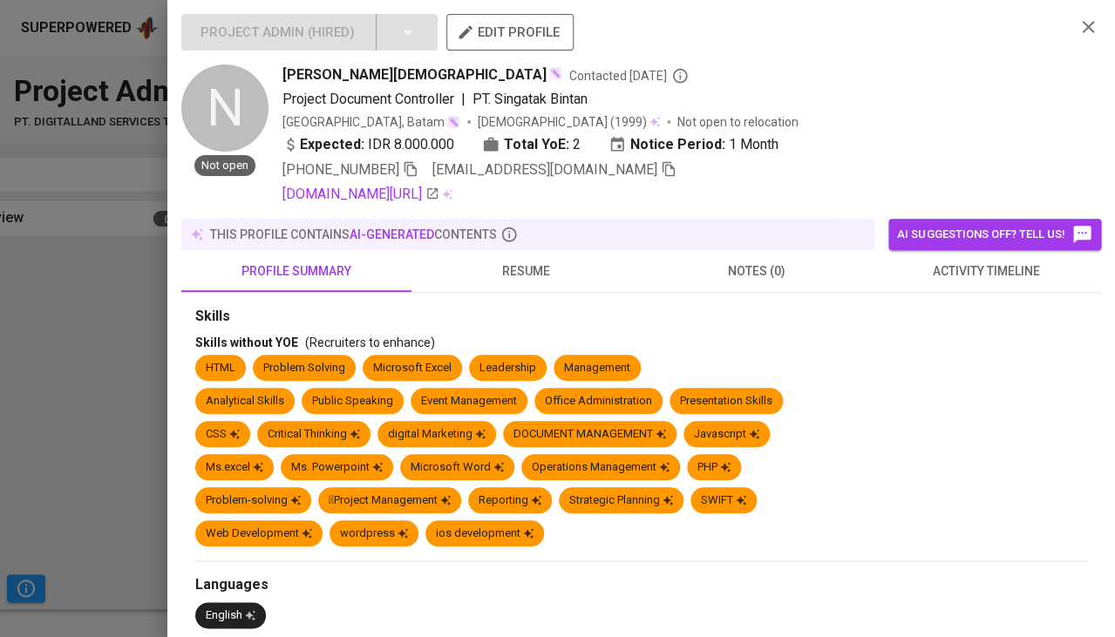
click at [980, 266] on span "activity timeline" at bounding box center [985, 272] width 209 height 22
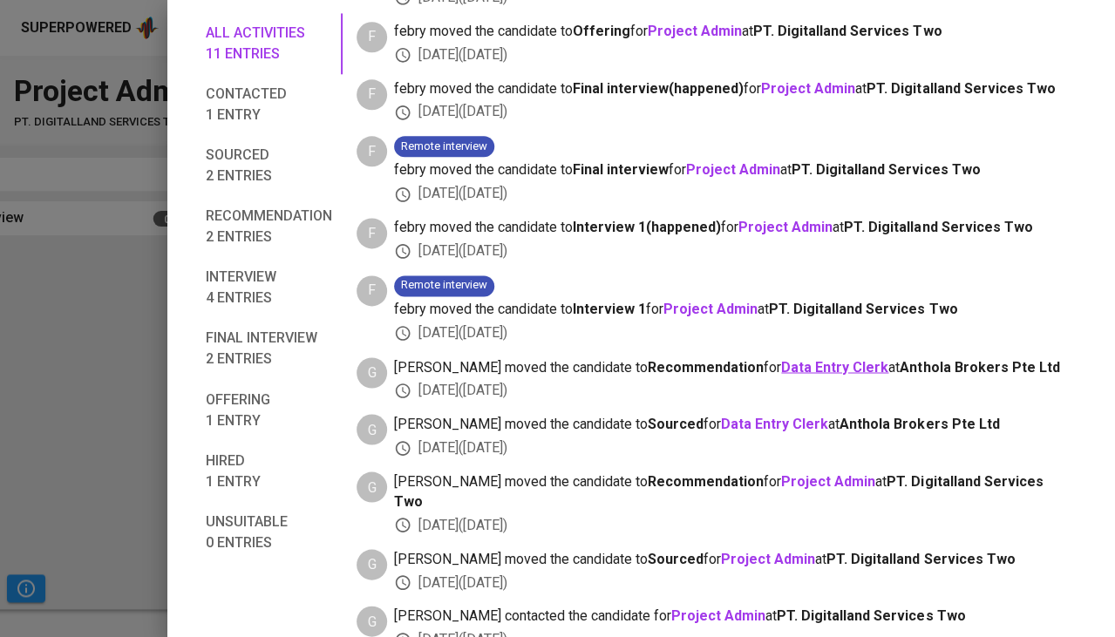
scroll to position [382, 0]
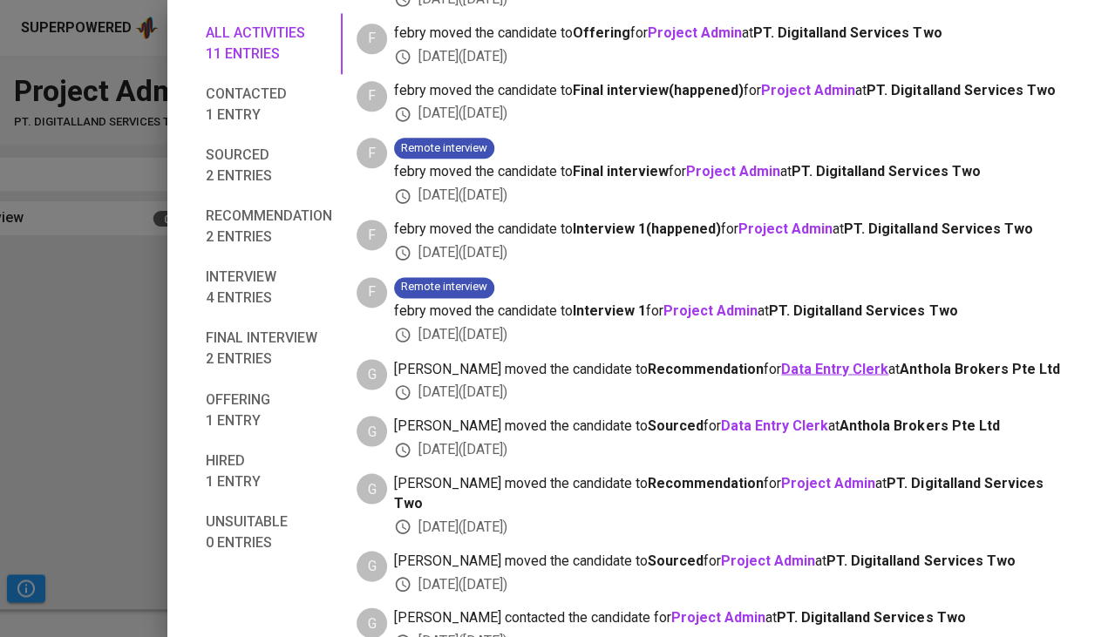
click at [781, 360] on b "Data Entry Clerk" at bounding box center [834, 368] width 107 height 17
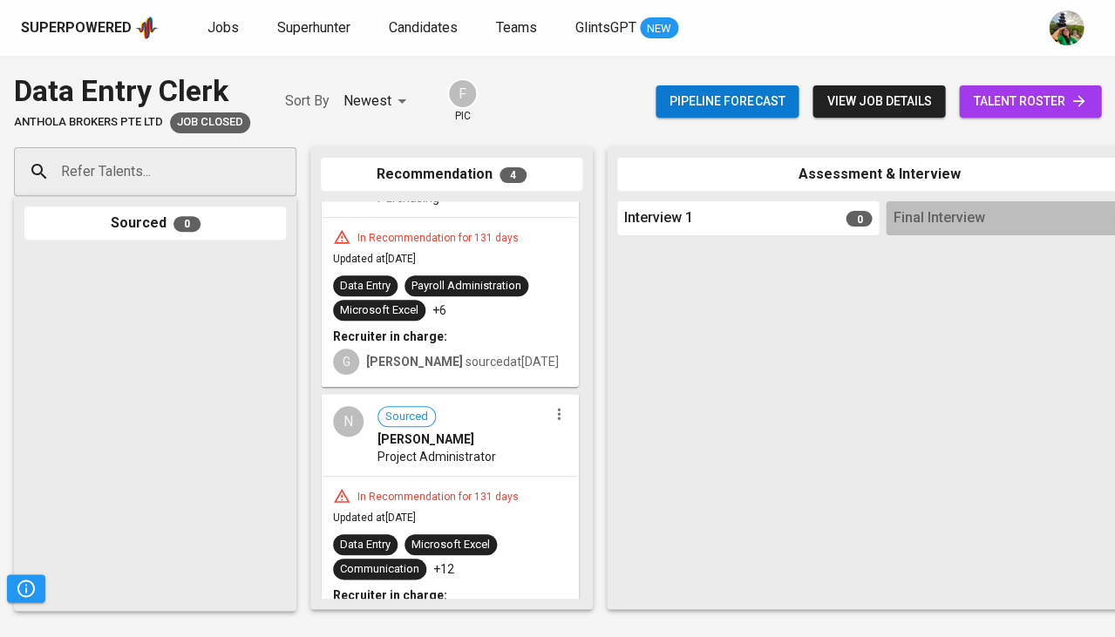
scroll to position [323, 0]
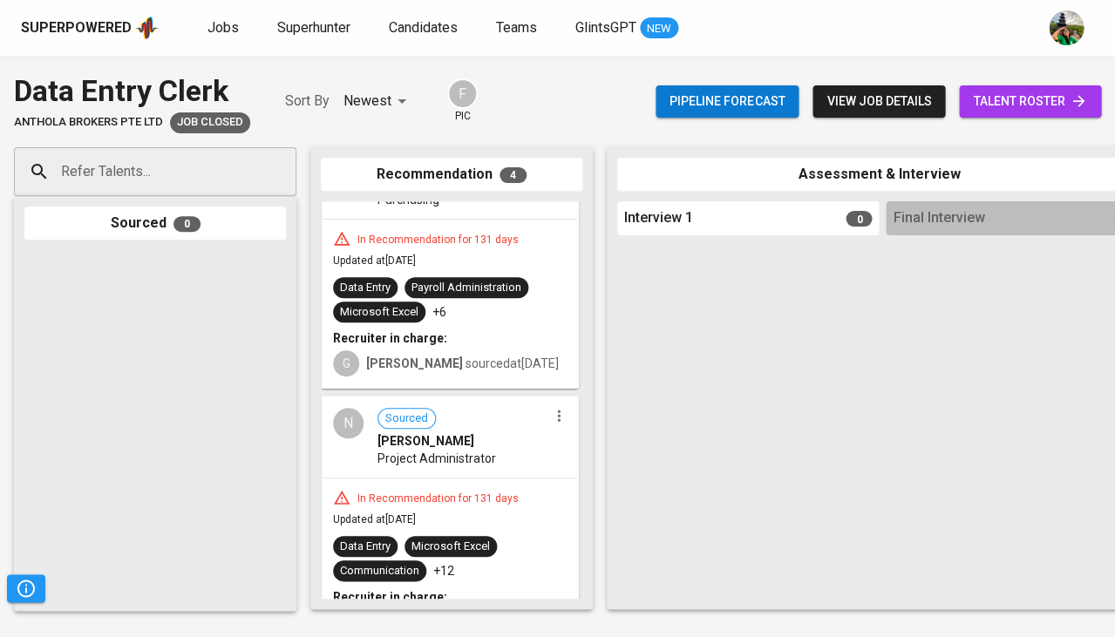
click at [444, 438] on span "[PERSON_NAME]" at bounding box center [425, 440] width 97 height 17
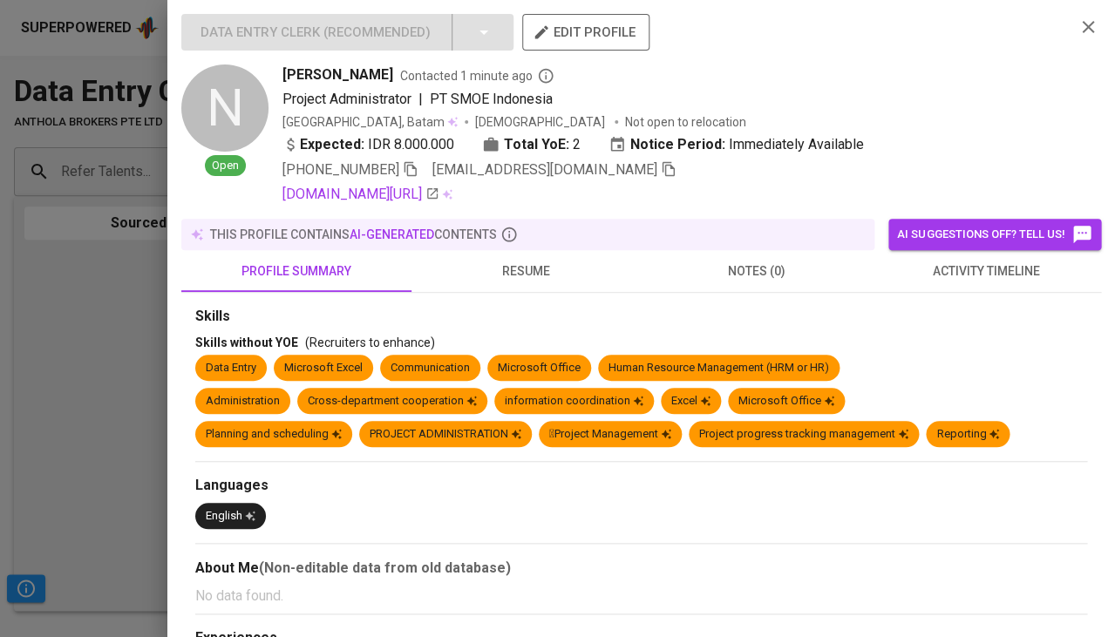
click at [985, 262] on span "activity timeline" at bounding box center [985, 272] width 209 height 22
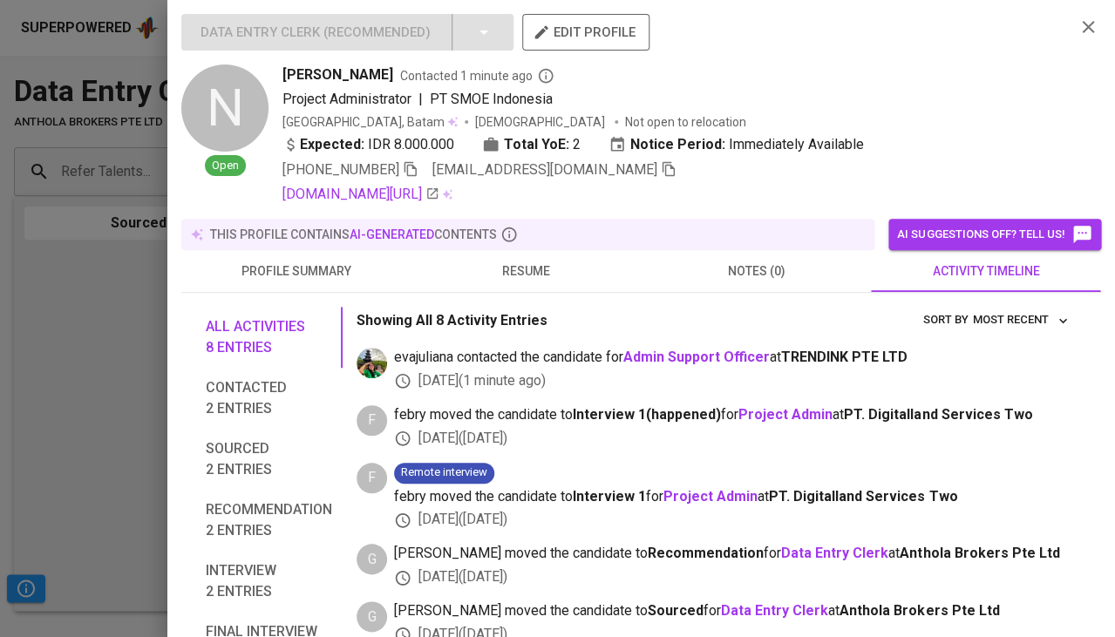
click at [528, 261] on span "resume" at bounding box center [526, 272] width 209 height 22
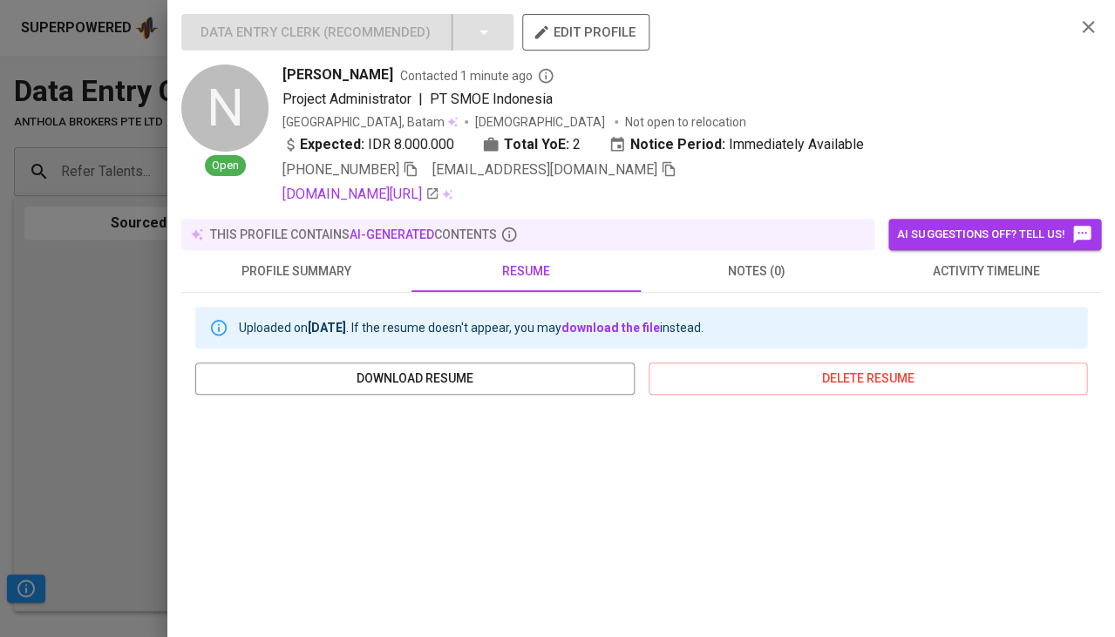
scroll to position [103, 0]
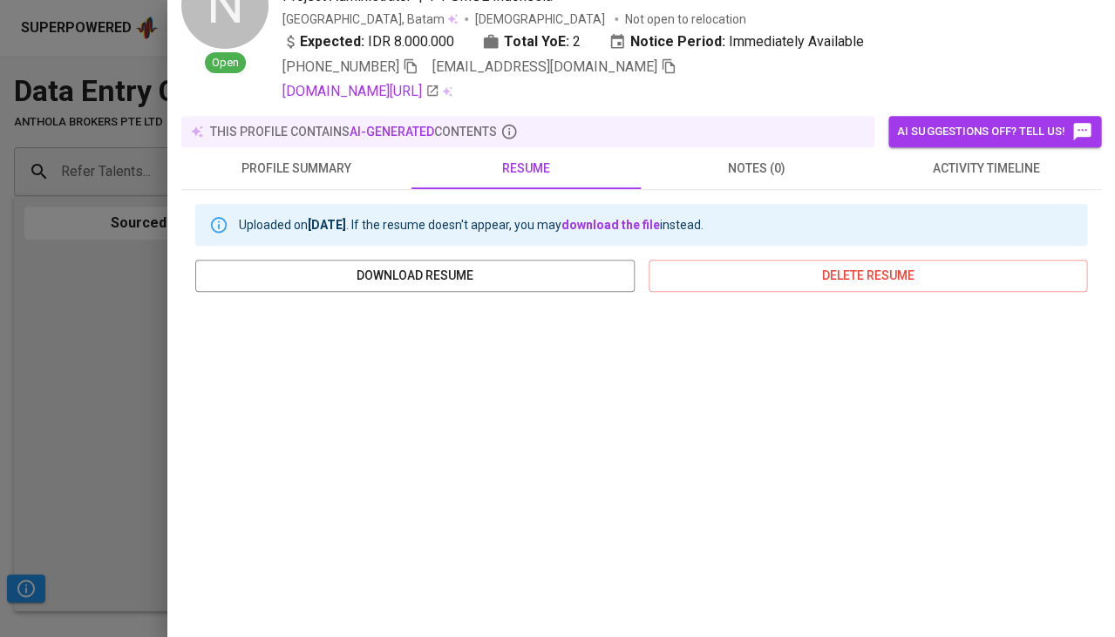
click at [127, 349] on div at bounding box center [557, 318] width 1115 height 637
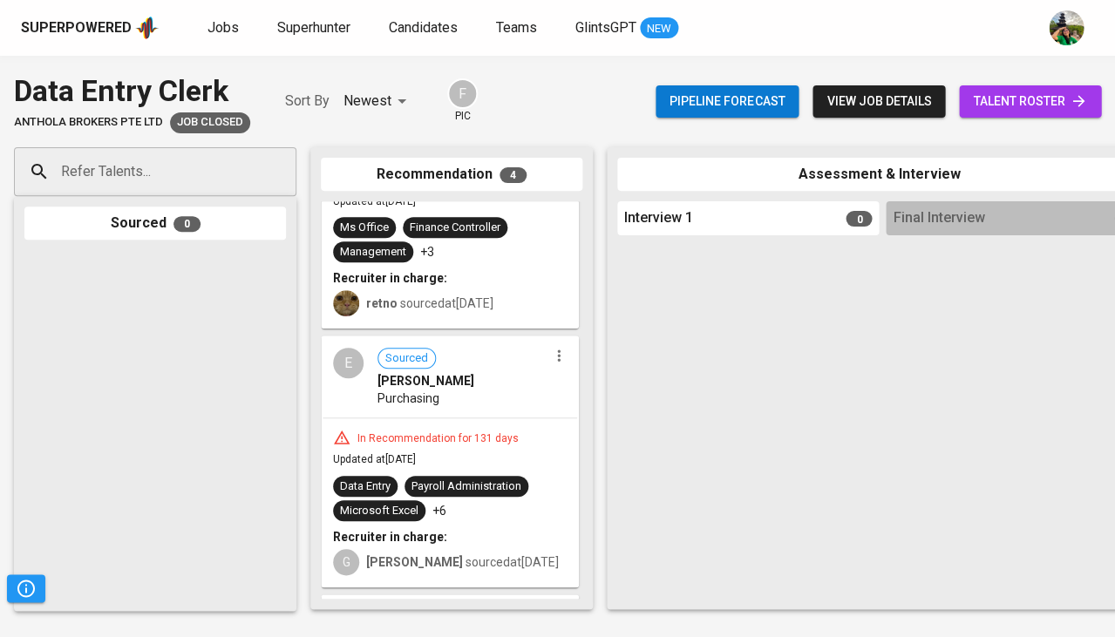
scroll to position [109, 0]
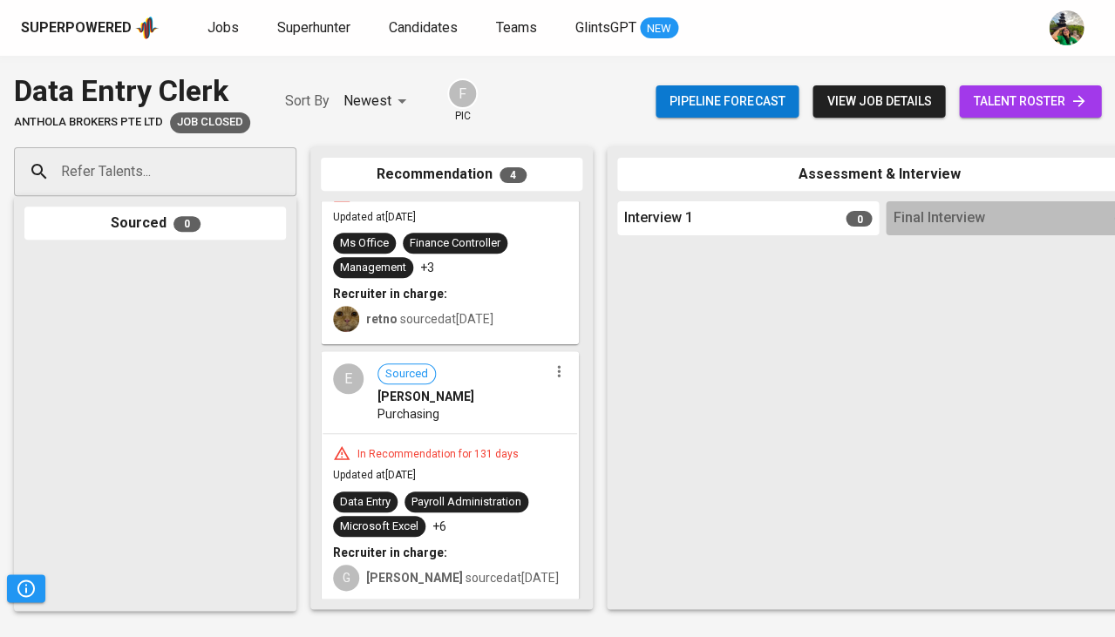
click at [435, 436] on div "In Recommendation for 131 days Updated at [DATE] Data Entry Payroll Administrat…" at bounding box center [449, 517] width 254 height 167
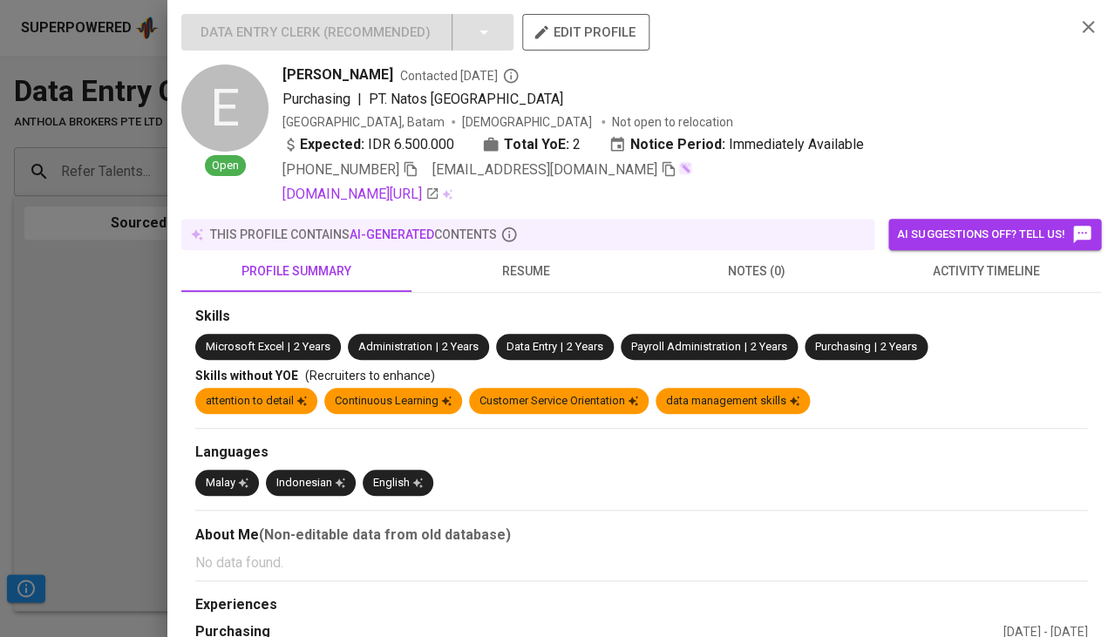
click at [94, 393] on div at bounding box center [557, 318] width 1115 height 637
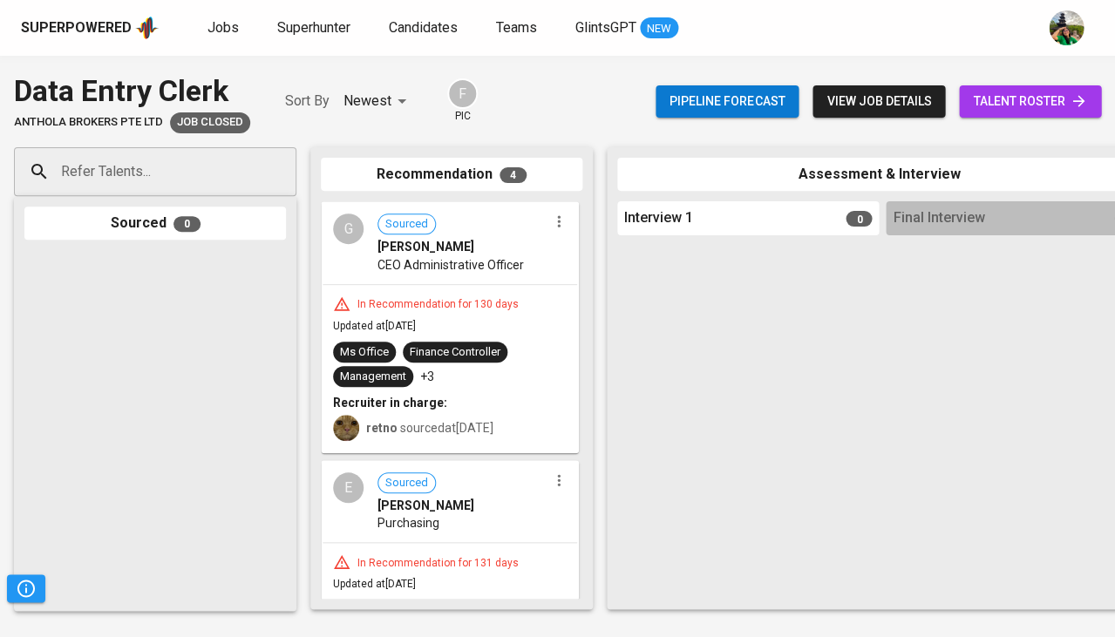
scroll to position [0, 0]
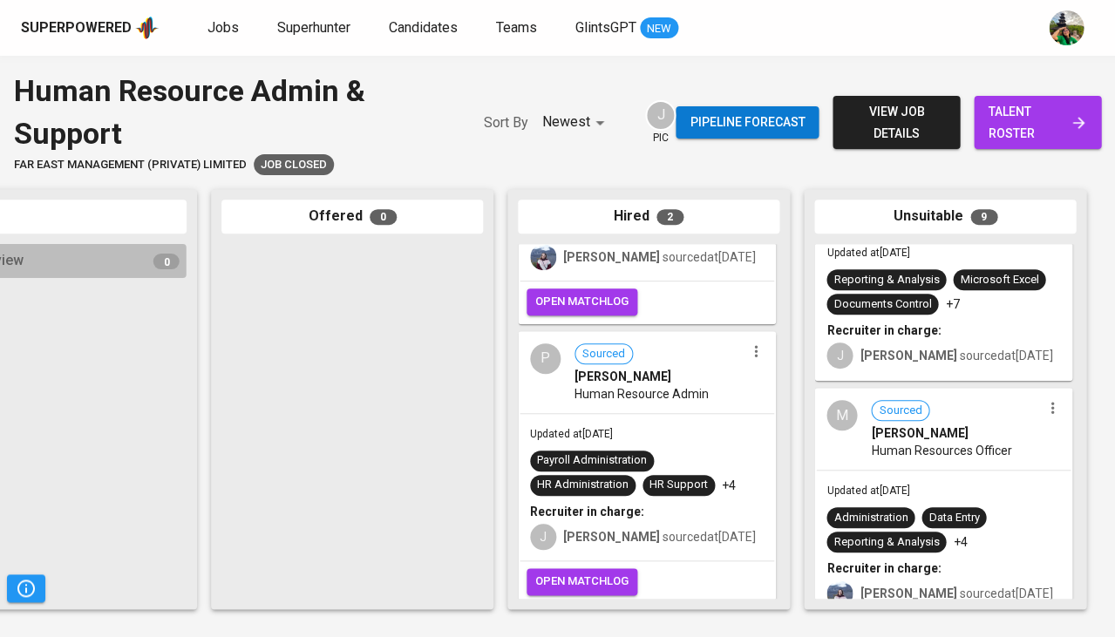
scroll to position [1869, 0]
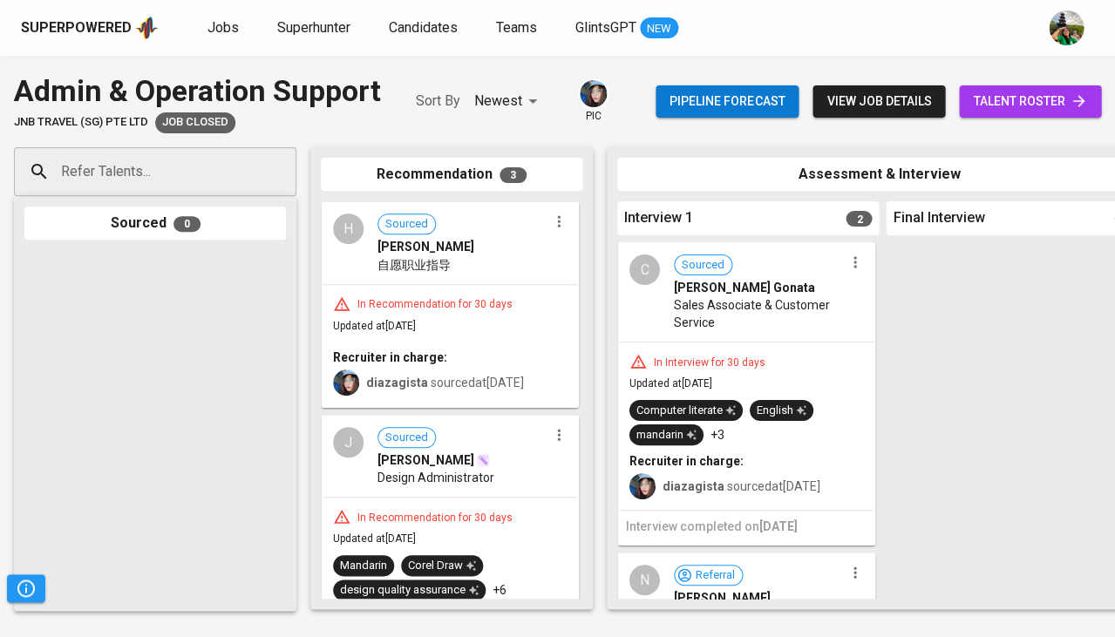
scroll to position [-1, 0]
click at [757, 319] on span "Sales Associate & Customer Service" at bounding box center [759, 313] width 170 height 35
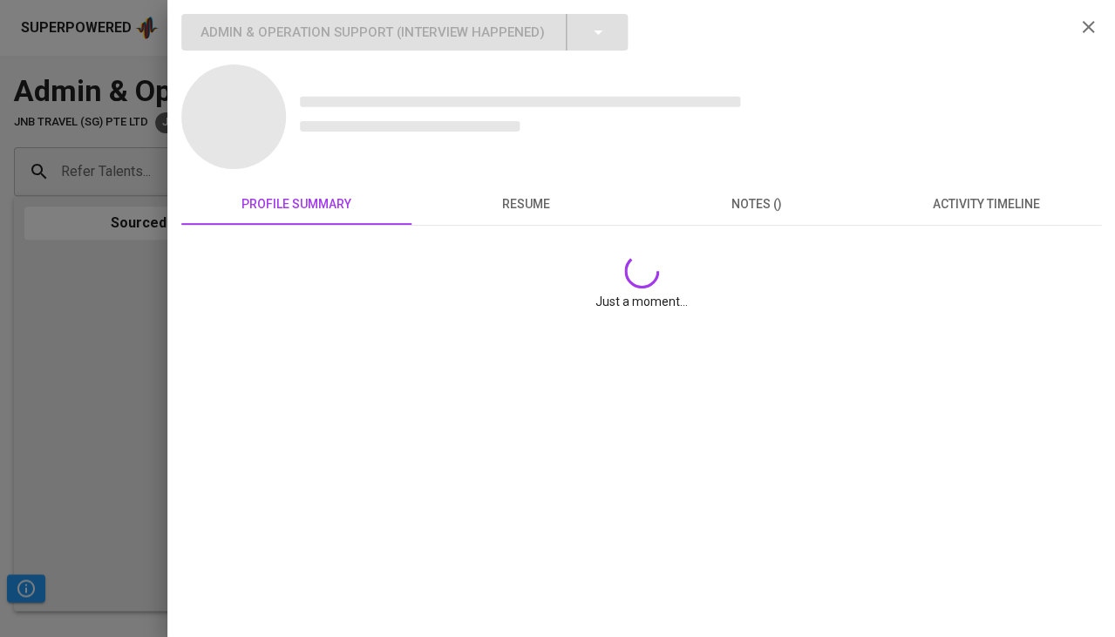
scroll to position [0, 0]
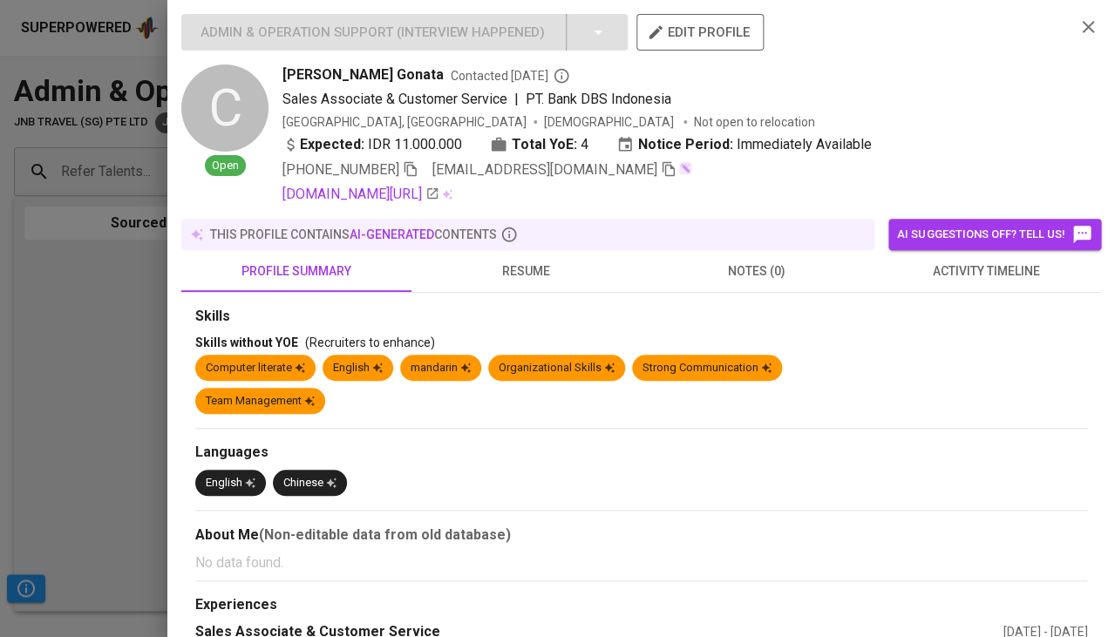
click at [974, 272] on span "activity timeline" at bounding box center [985, 272] width 209 height 22
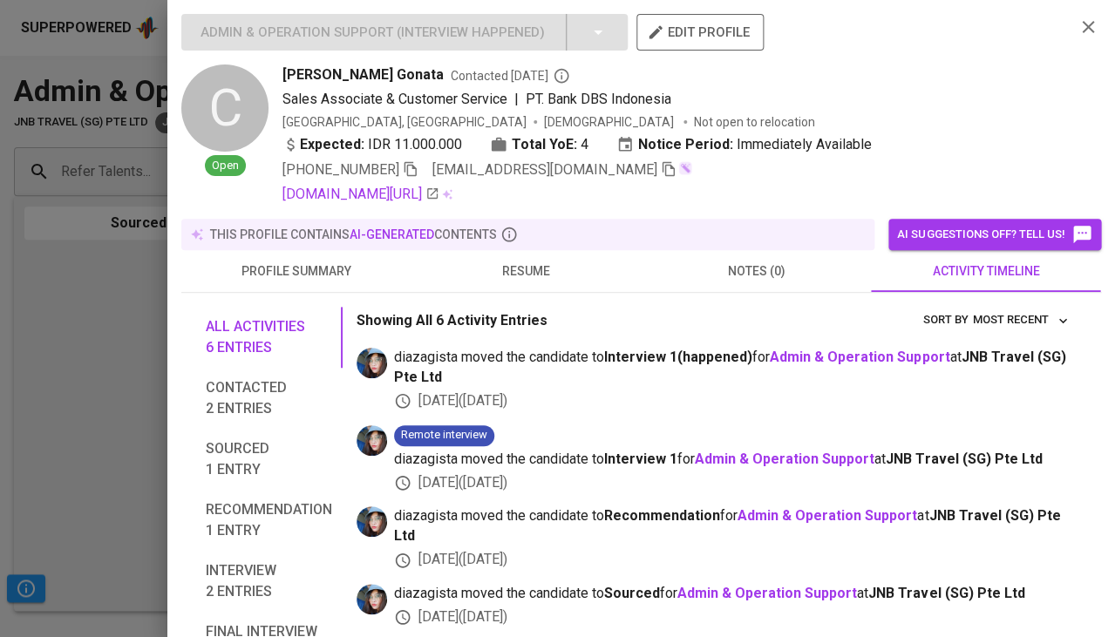
click at [569, 275] on span "resume" at bounding box center [526, 272] width 209 height 22
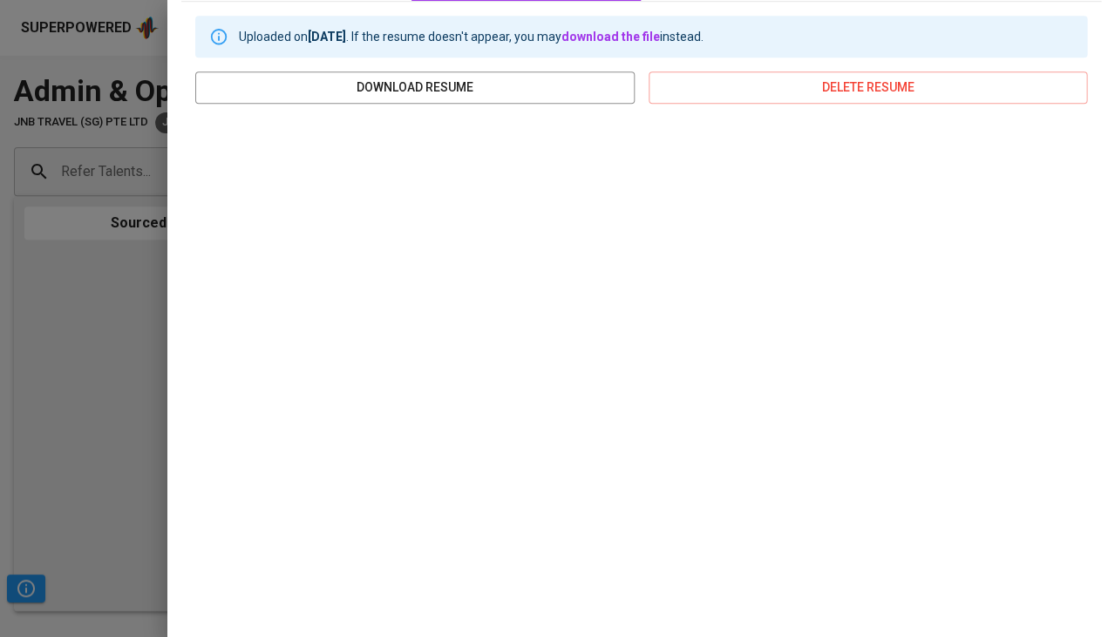
scroll to position [302, 0]
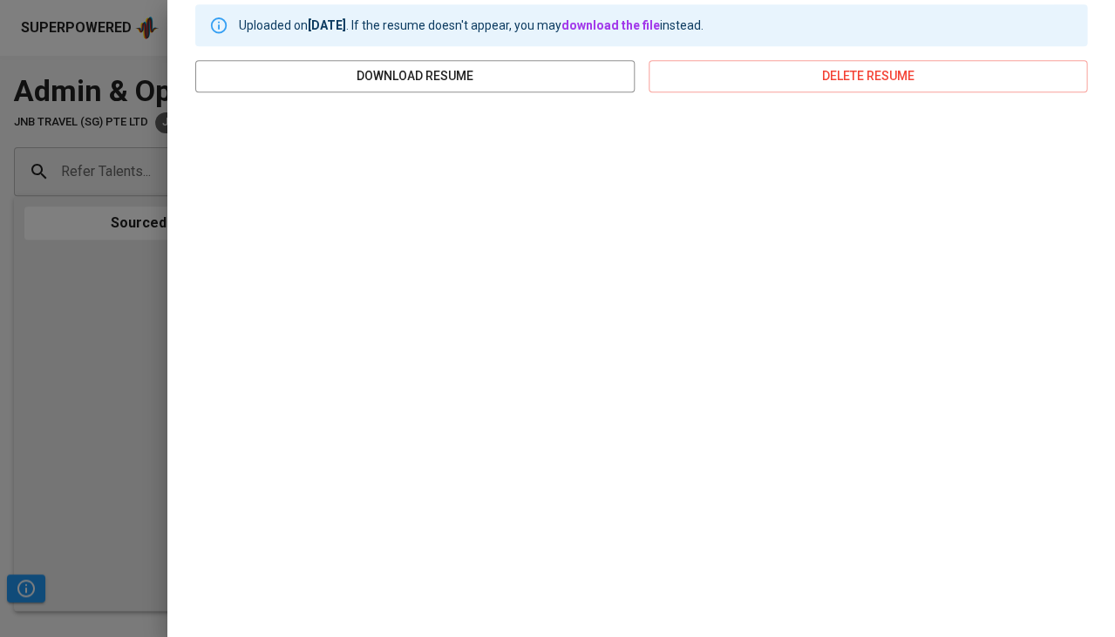
click at [15, 408] on div at bounding box center [557, 318] width 1115 height 637
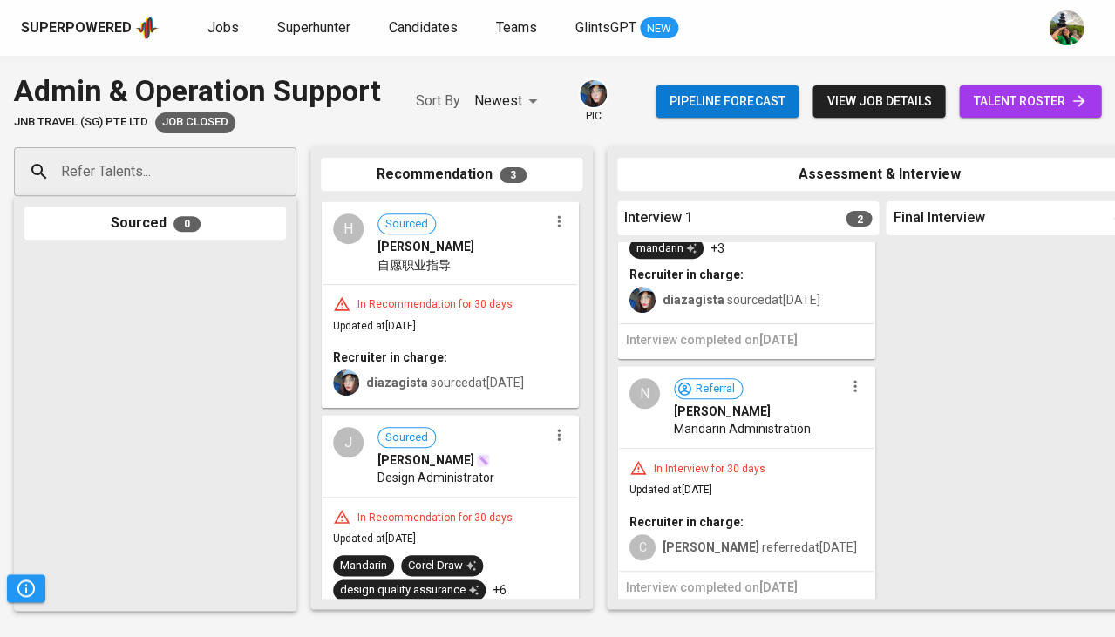
scroll to position [186, 0]
click at [754, 440] on div "N Referral Nuryansyah Mandarin Administration" at bounding box center [746, 409] width 254 height 80
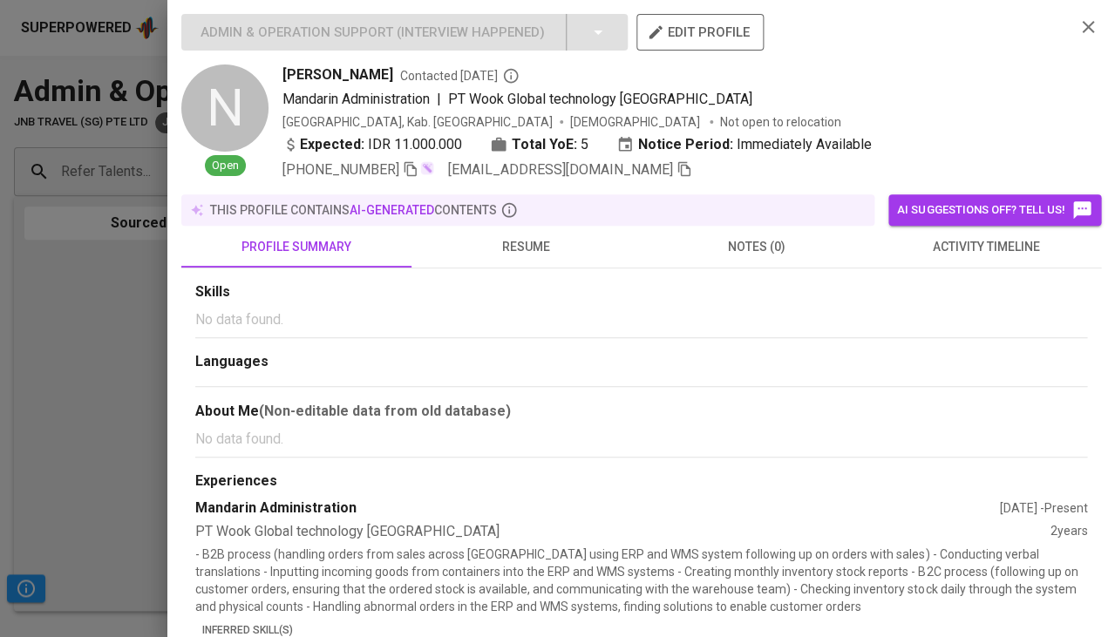
click at [531, 253] on span "resume" at bounding box center [526, 247] width 209 height 22
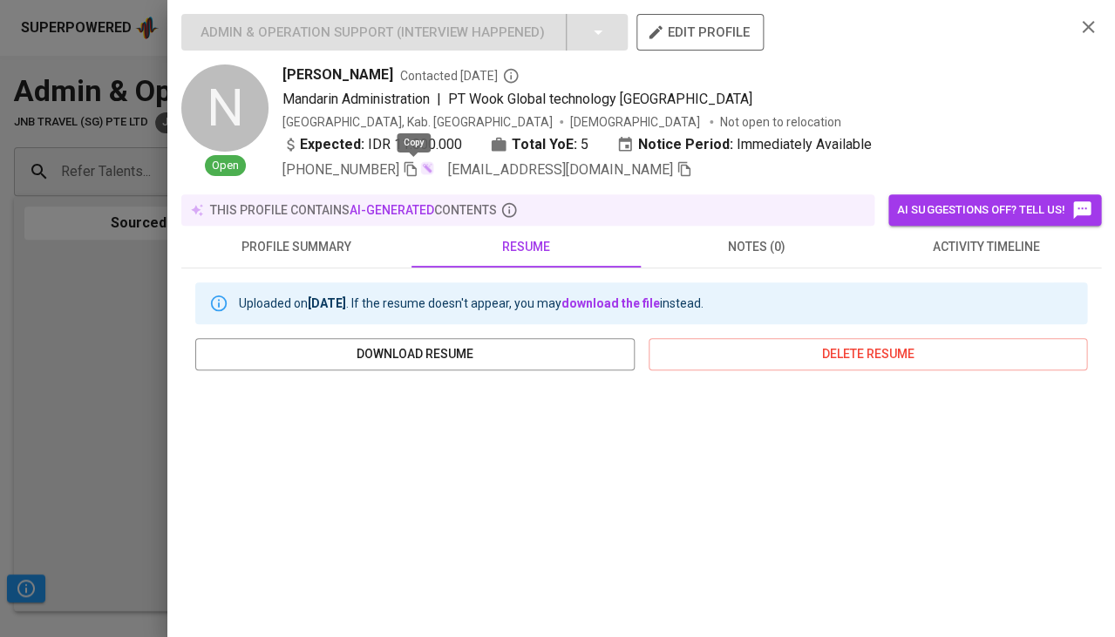
click at [406, 168] on icon "button" at bounding box center [411, 169] width 16 height 16
click at [982, 248] on span "activity timeline" at bounding box center [985, 247] width 209 height 22
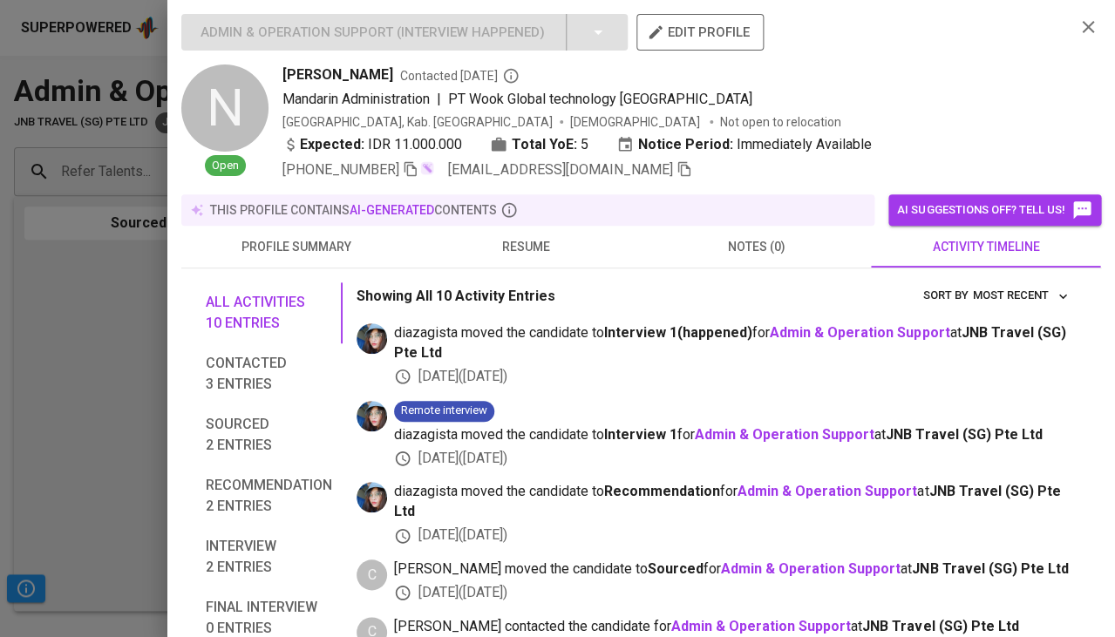
scroll to position [0, 0]
click at [115, 392] on div at bounding box center [557, 318] width 1115 height 637
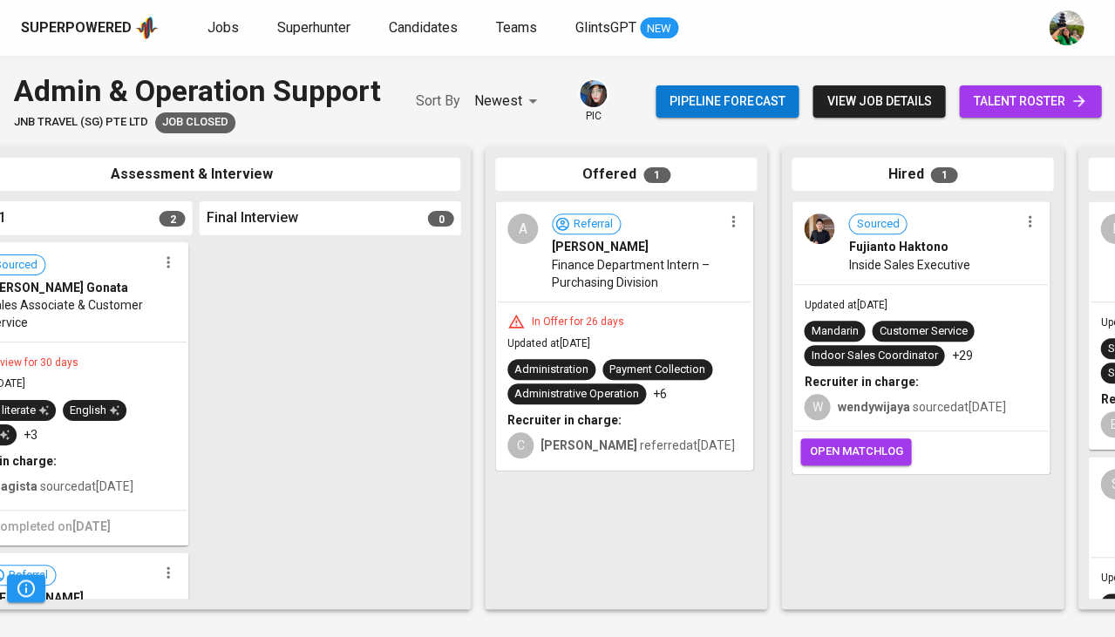
scroll to position [0, 688]
click at [702, 292] on div "A Referral Adeline Pontoh Finance Department Intern – Purchasing Division" at bounding box center [623, 252] width 254 height 98
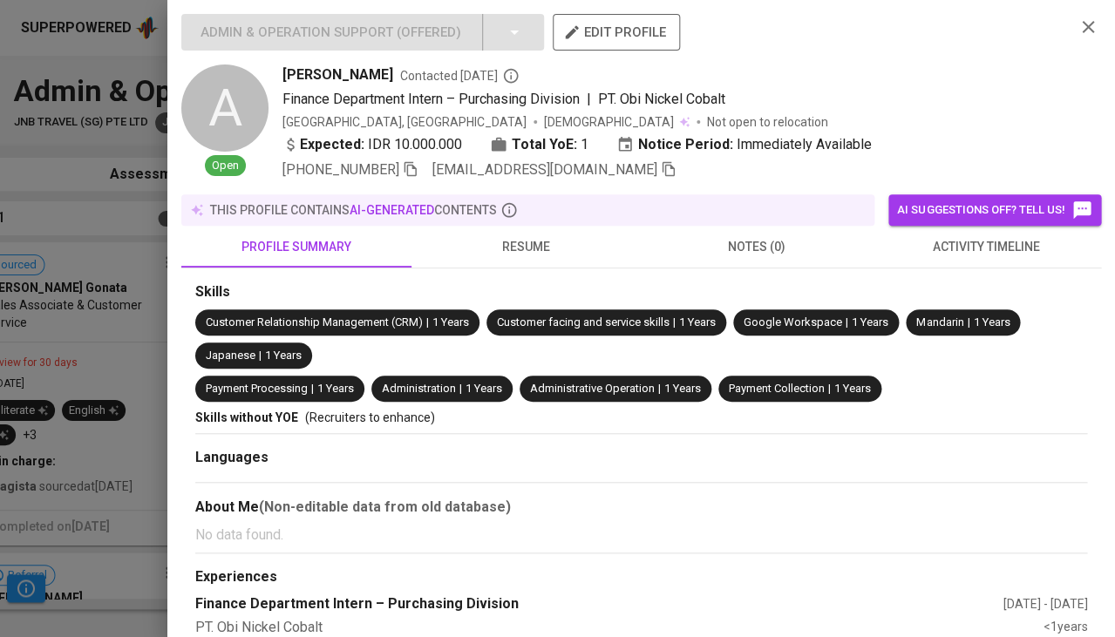
click at [998, 209] on span "AI suggestions off? Tell us!" at bounding box center [994, 210] width 195 height 21
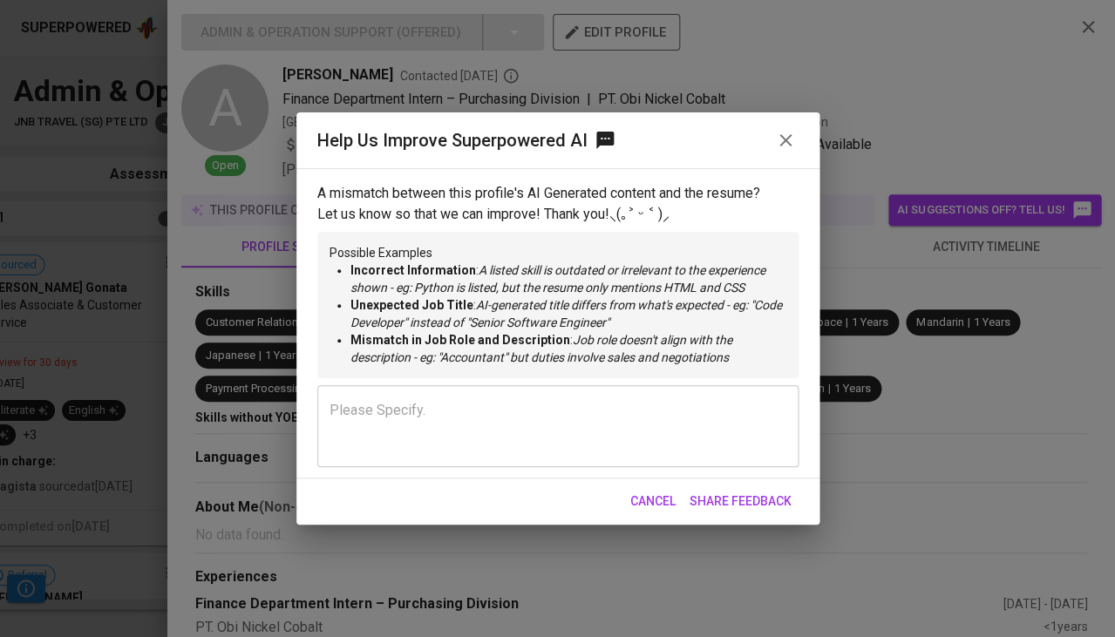
click at [654, 503] on span "Cancel" at bounding box center [652, 502] width 45 height 22
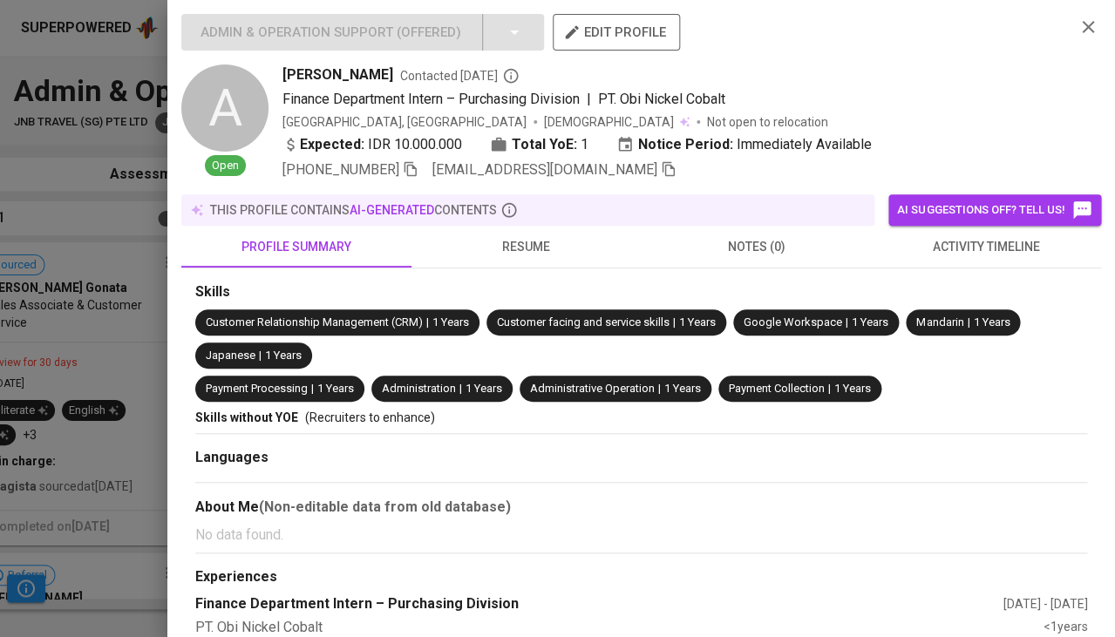
click at [970, 249] on span "activity timeline" at bounding box center [985, 247] width 209 height 22
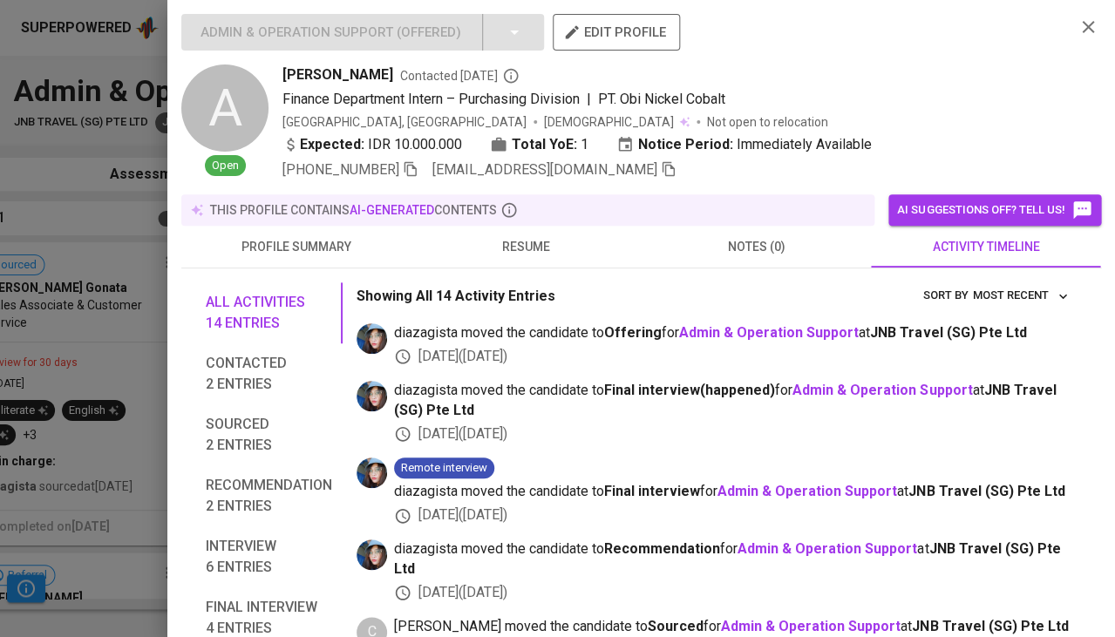
click at [524, 248] on span "resume" at bounding box center [526, 247] width 209 height 22
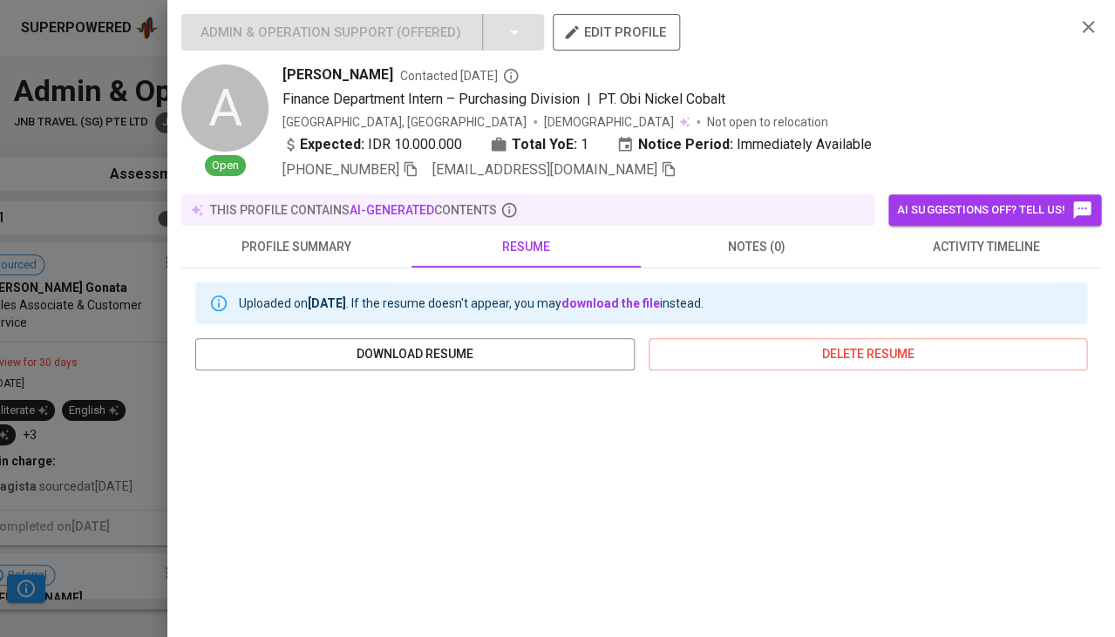
scroll to position [175, 0]
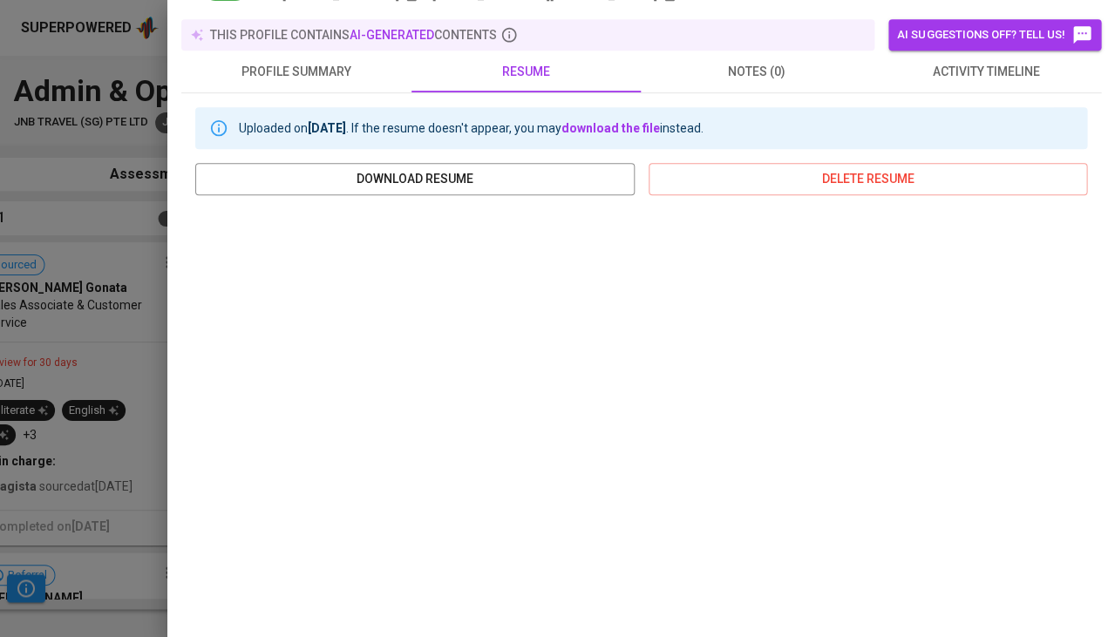
click at [86, 389] on div at bounding box center [557, 318] width 1115 height 637
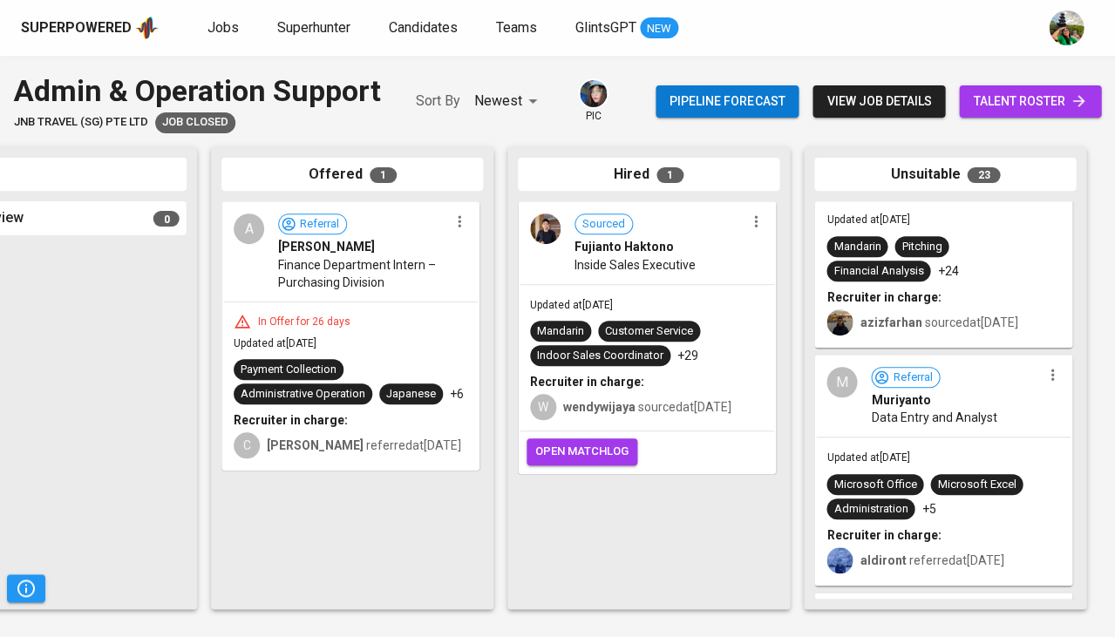
scroll to position [662, 0]
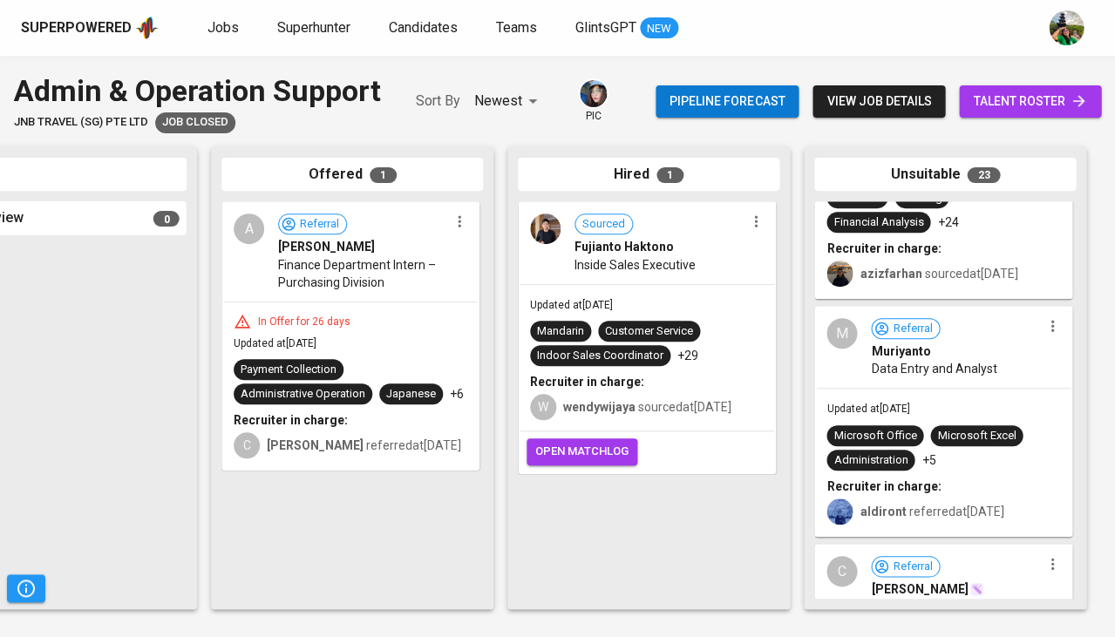
click at [953, 389] on div "Updated at Aug 08, 2025 Microsoft Office Microsoft Excel Administration +5 Recr…" at bounding box center [943, 462] width 254 height 146
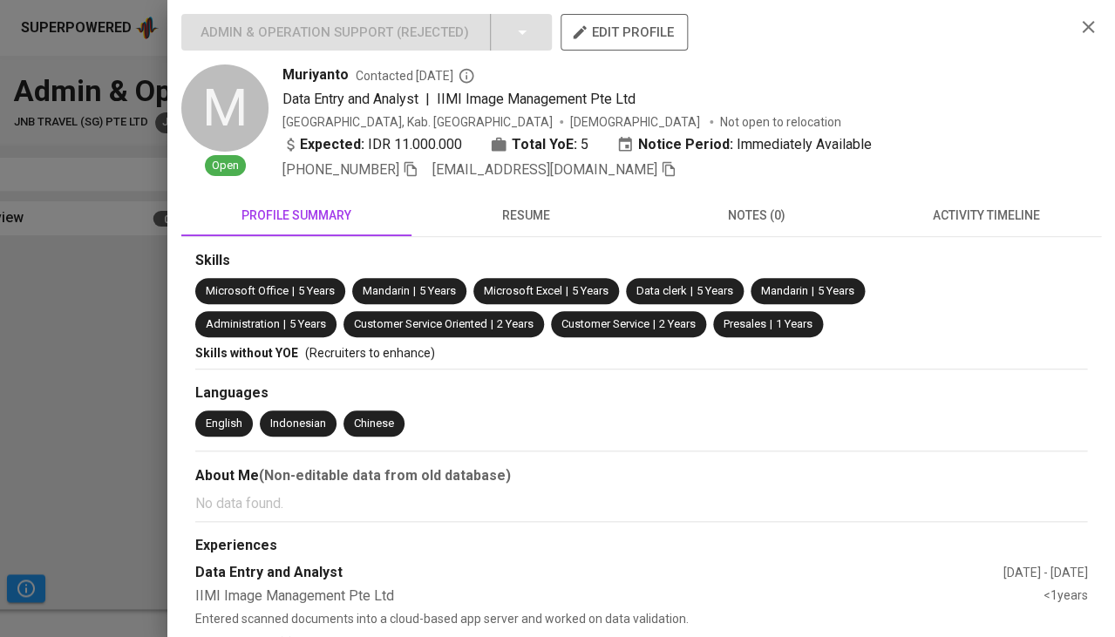
click at [962, 211] on span "activity timeline" at bounding box center [985, 216] width 209 height 22
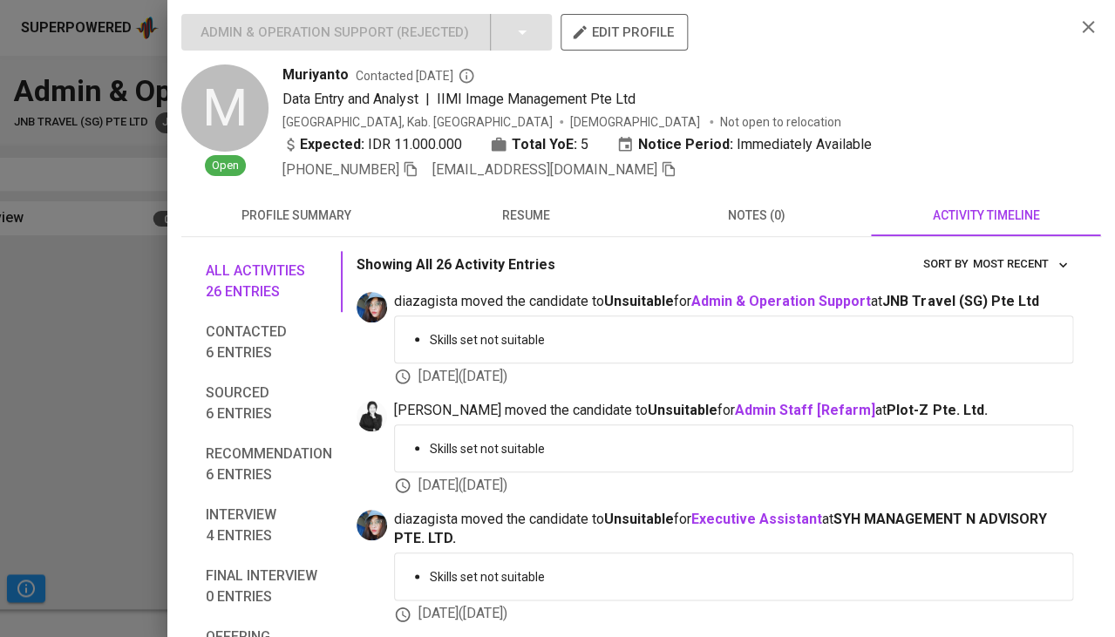
scroll to position [356, 0]
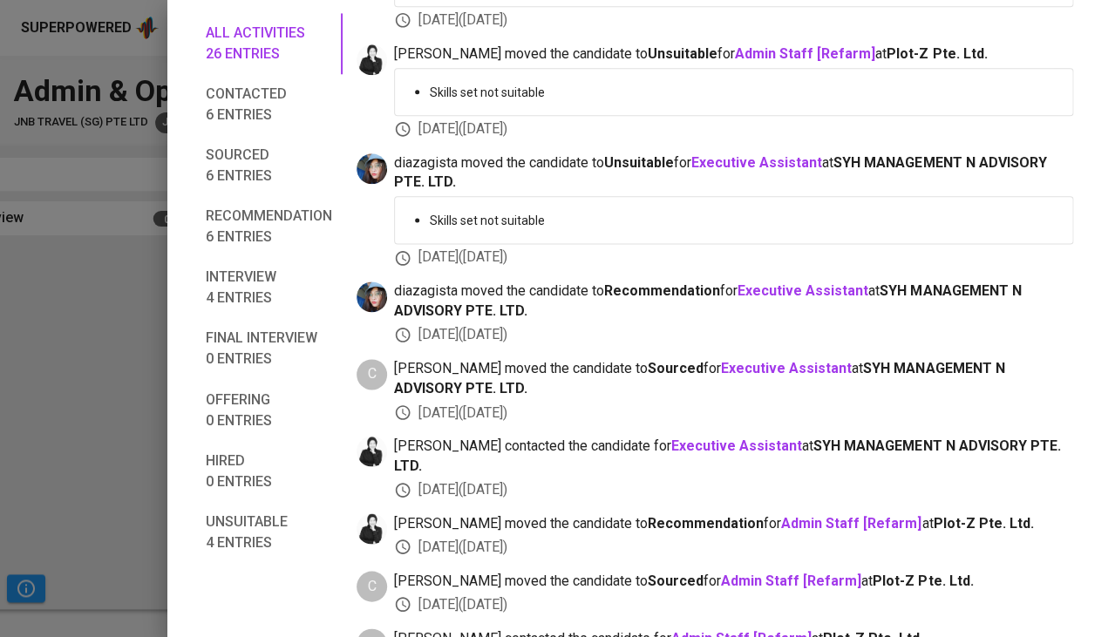
click at [71, 388] on div at bounding box center [557, 318] width 1115 height 637
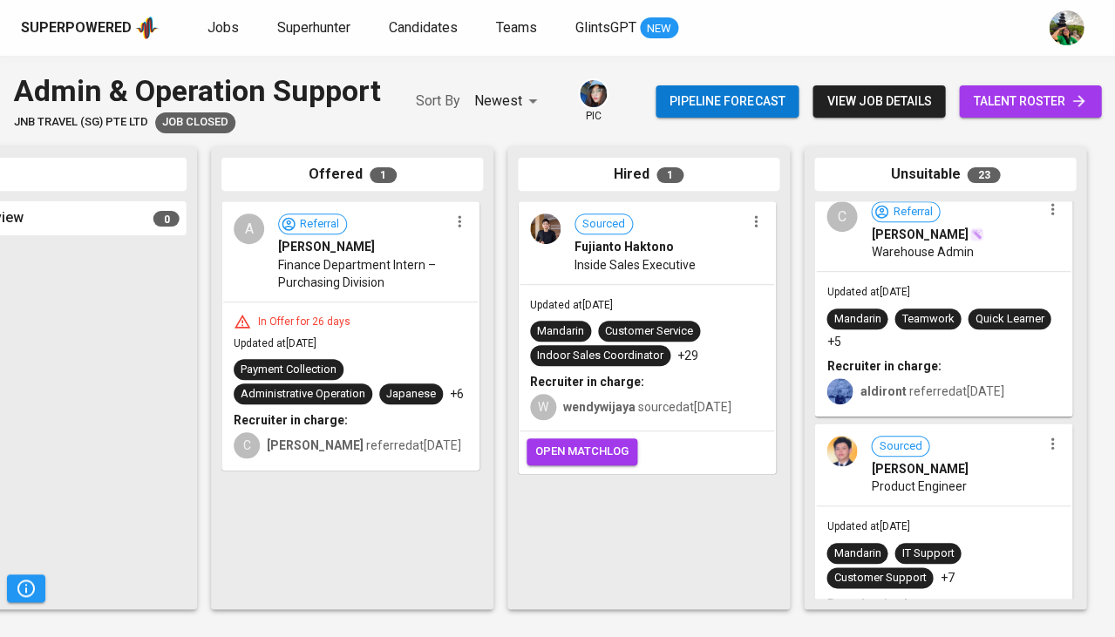
scroll to position [1018, 0]
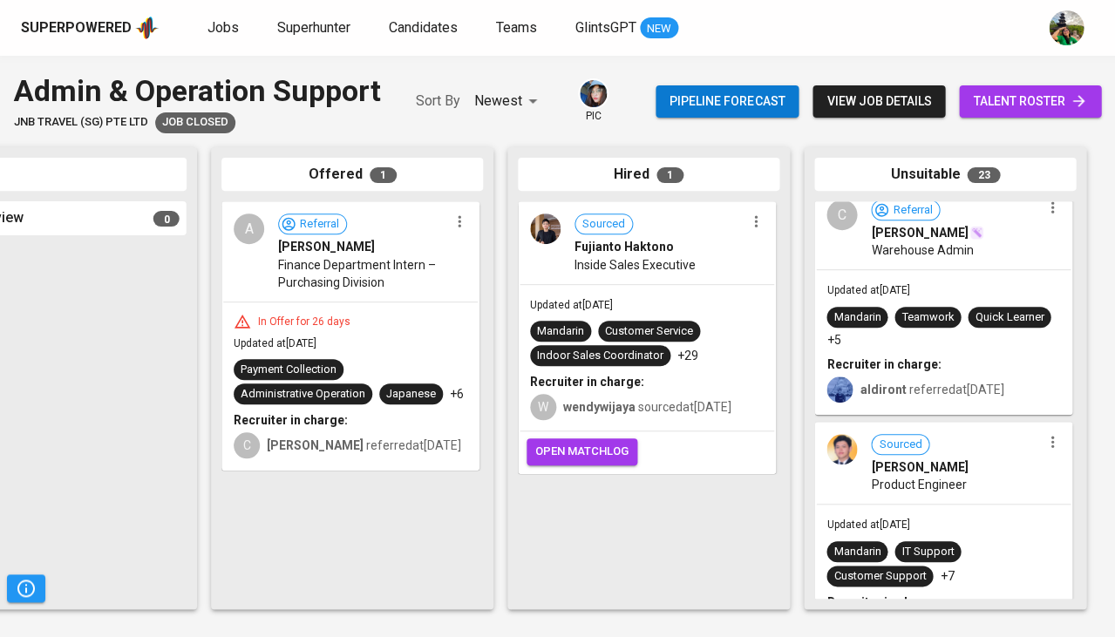
click at [967, 322] on div "Mandarin Teamwork Quick Learner +5" at bounding box center [943, 328] width 234 height 42
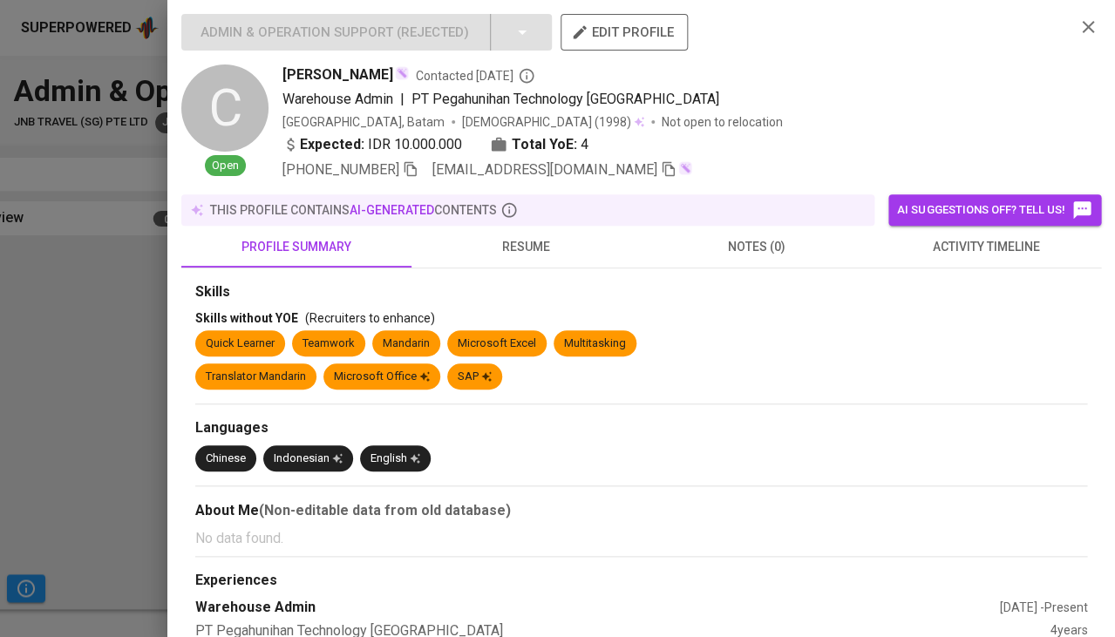
click at [522, 238] on span "resume" at bounding box center [526, 247] width 209 height 22
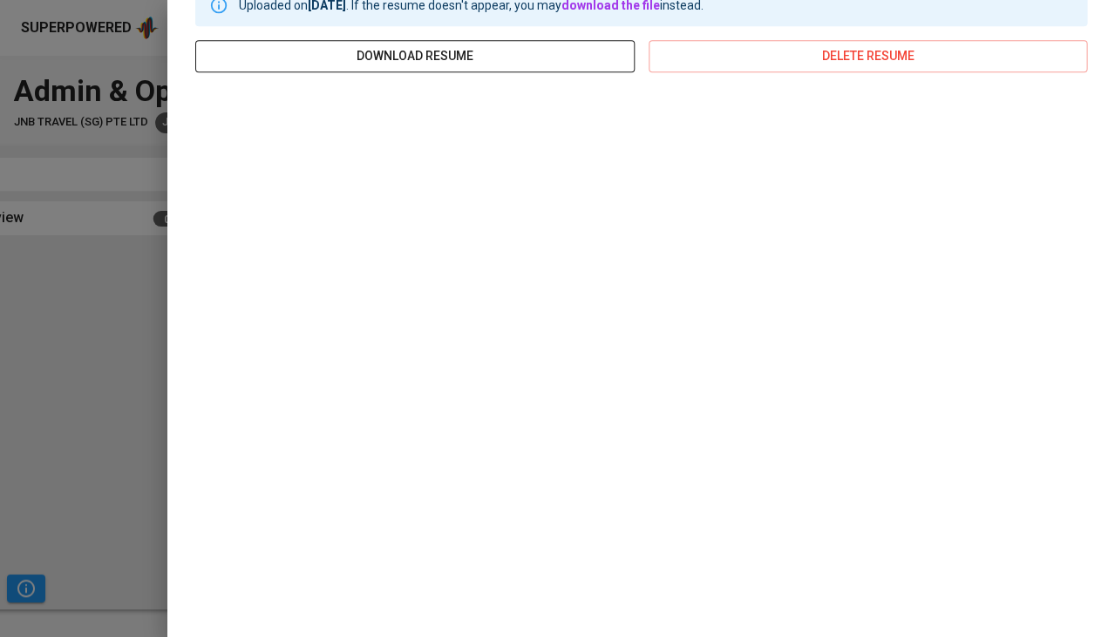
scroll to position [295, 0]
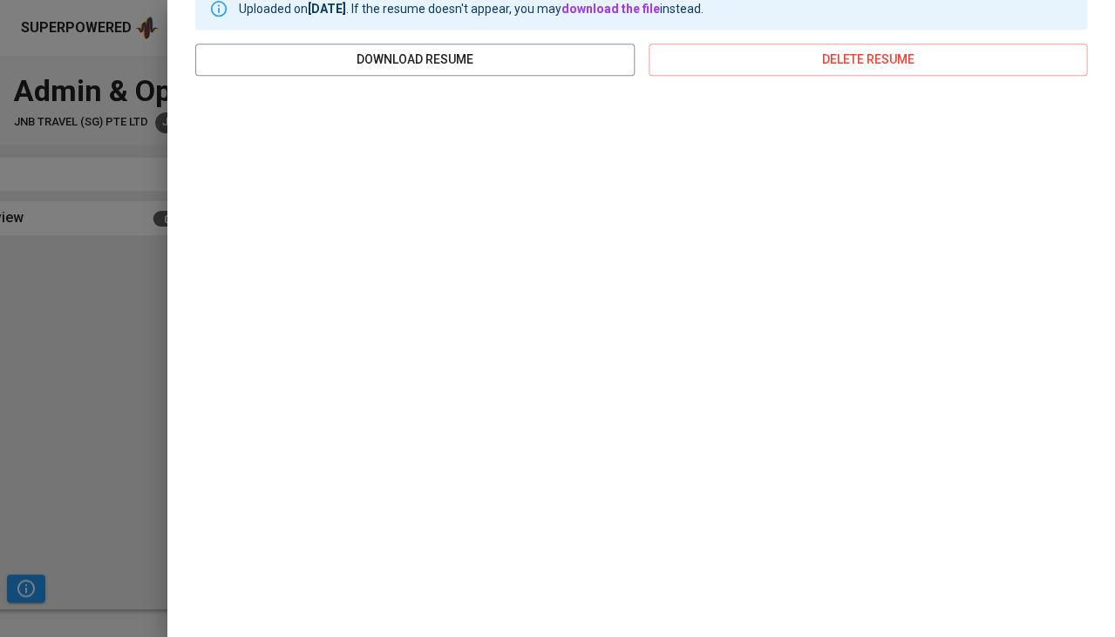
click at [118, 401] on div at bounding box center [557, 318] width 1115 height 637
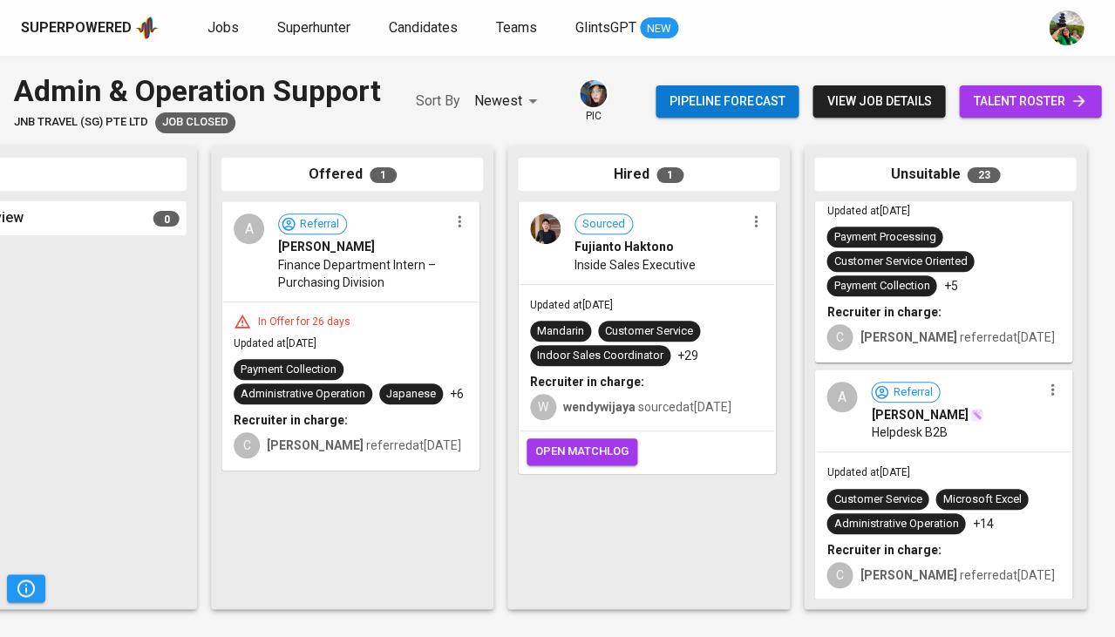
scroll to position [5170, 0]
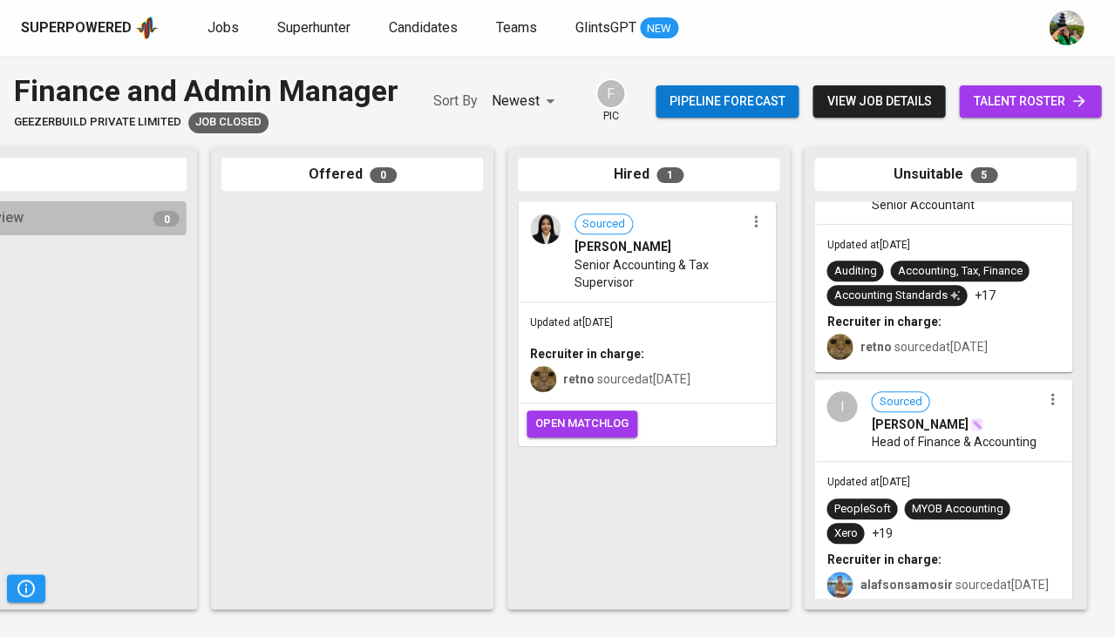
scroll to position [790, 0]
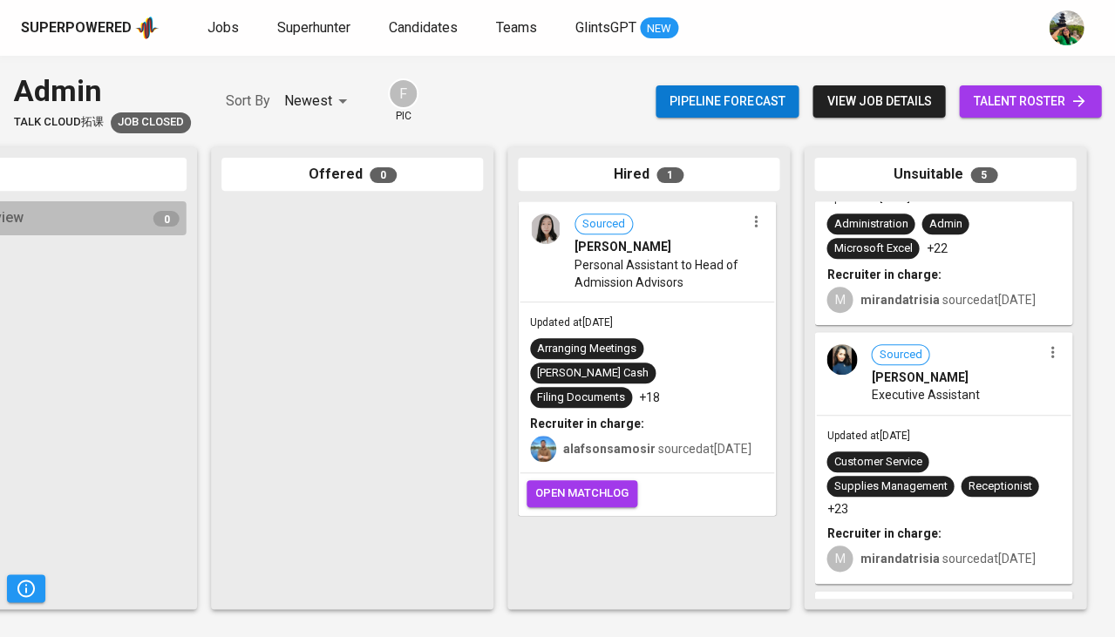
scroll to position [166, 0]
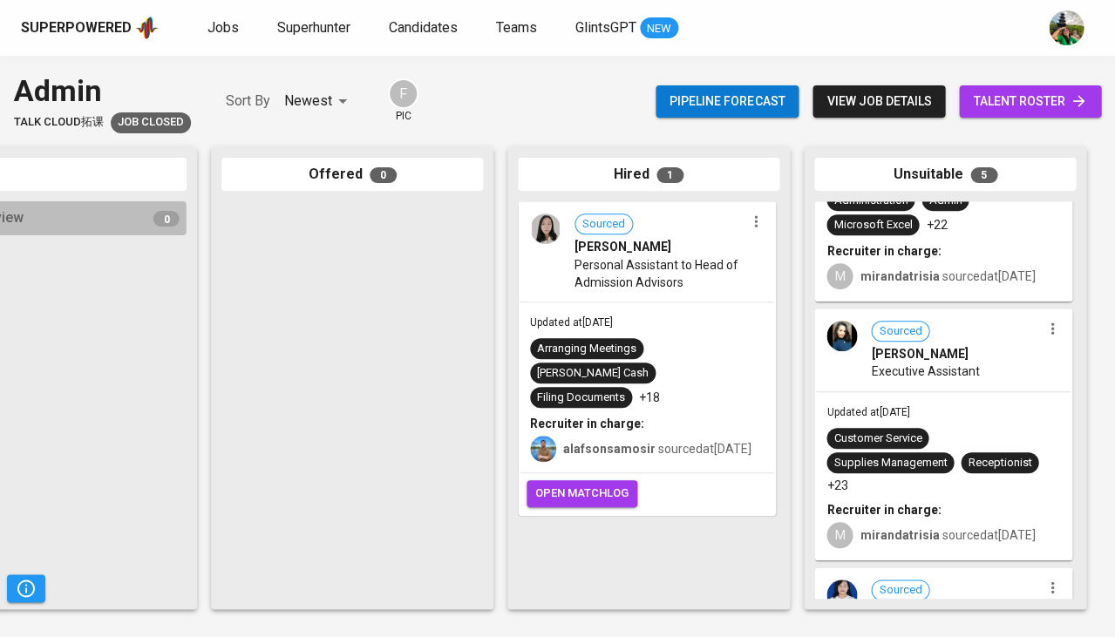
click at [916, 376] on div "Sourced [PERSON_NAME] Executive Assistant" at bounding box center [943, 350] width 254 height 80
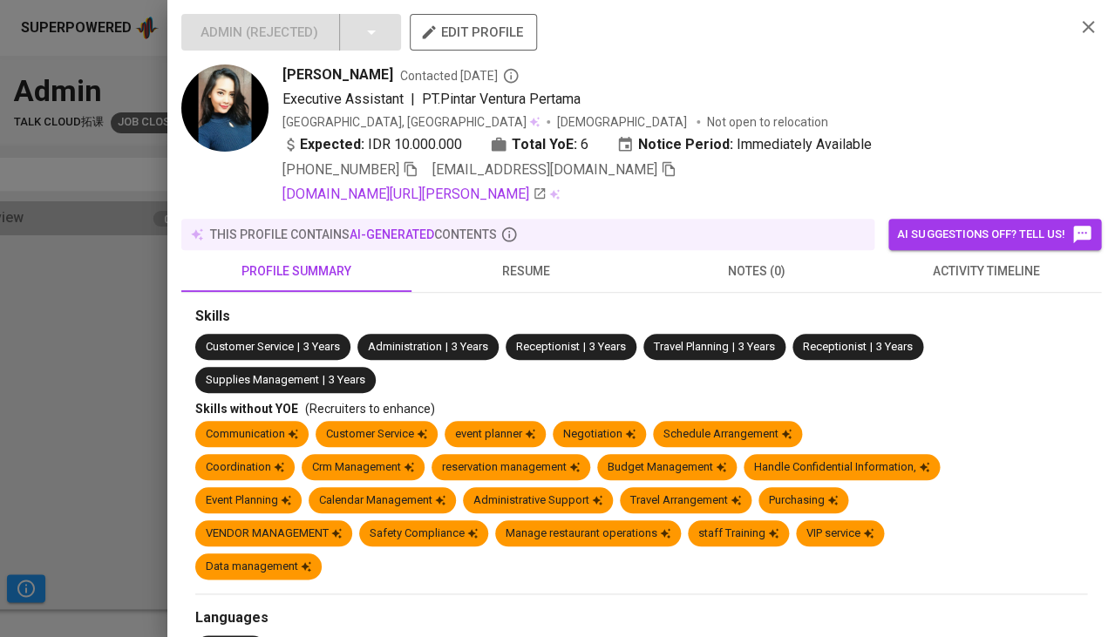
click at [970, 277] on button "activity timeline" at bounding box center [986, 271] width 230 height 42
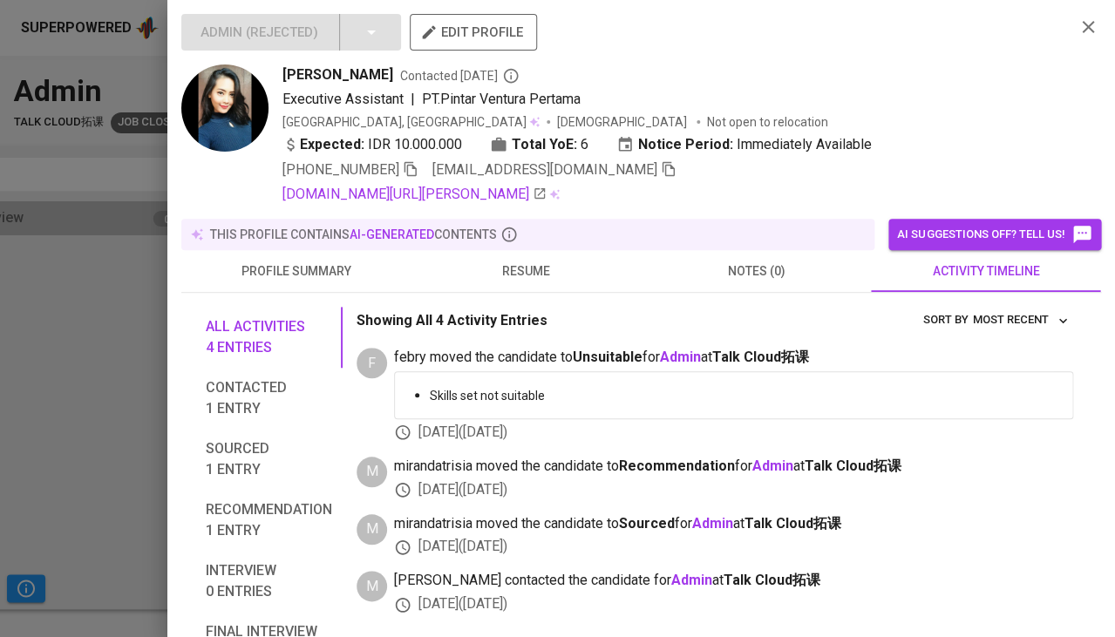
scroll to position [0, 0]
click at [520, 268] on span "resume" at bounding box center [526, 272] width 209 height 22
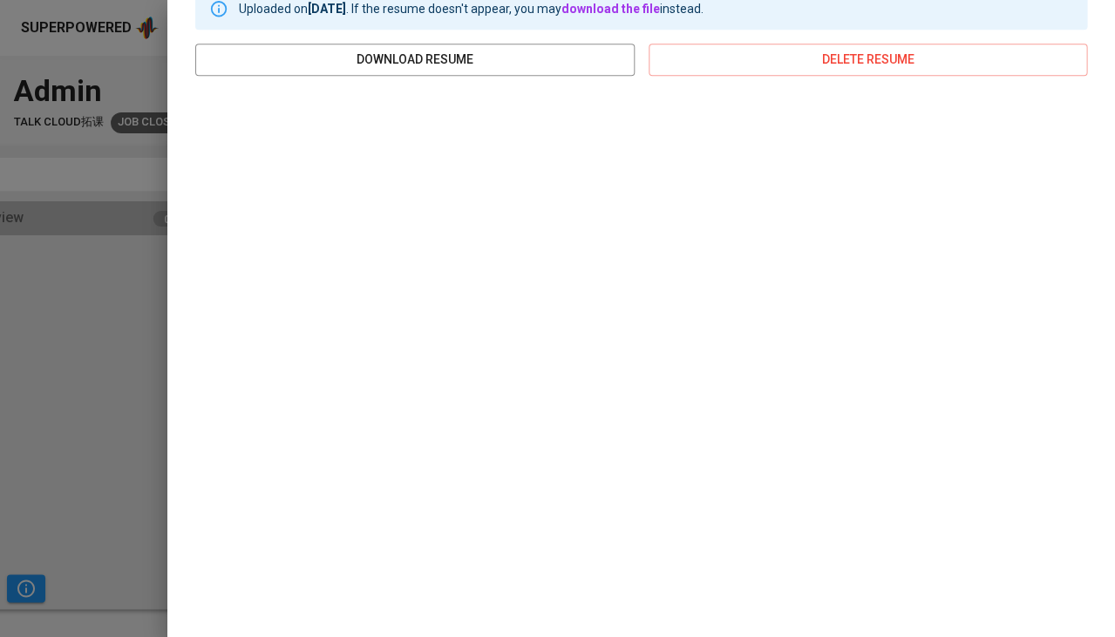
scroll to position [318, 0]
click at [13, 402] on div at bounding box center [557, 318] width 1115 height 637
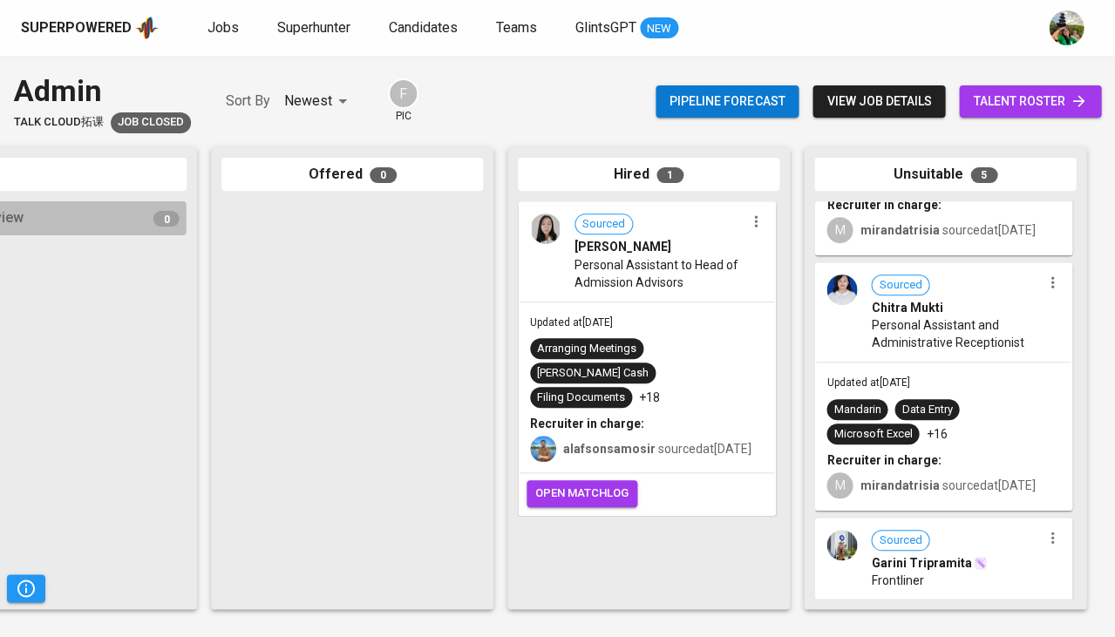
scroll to position [488, 0]
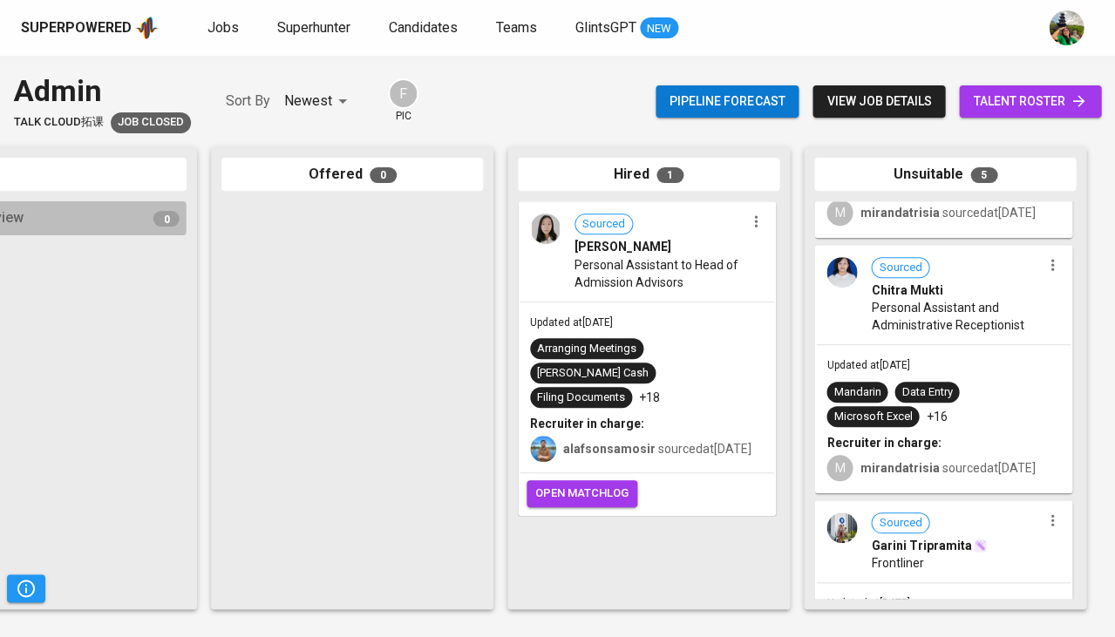
click at [974, 322] on span "Personal Assistant and Administrative Receptionist" at bounding box center [956, 316] width 170 height 35
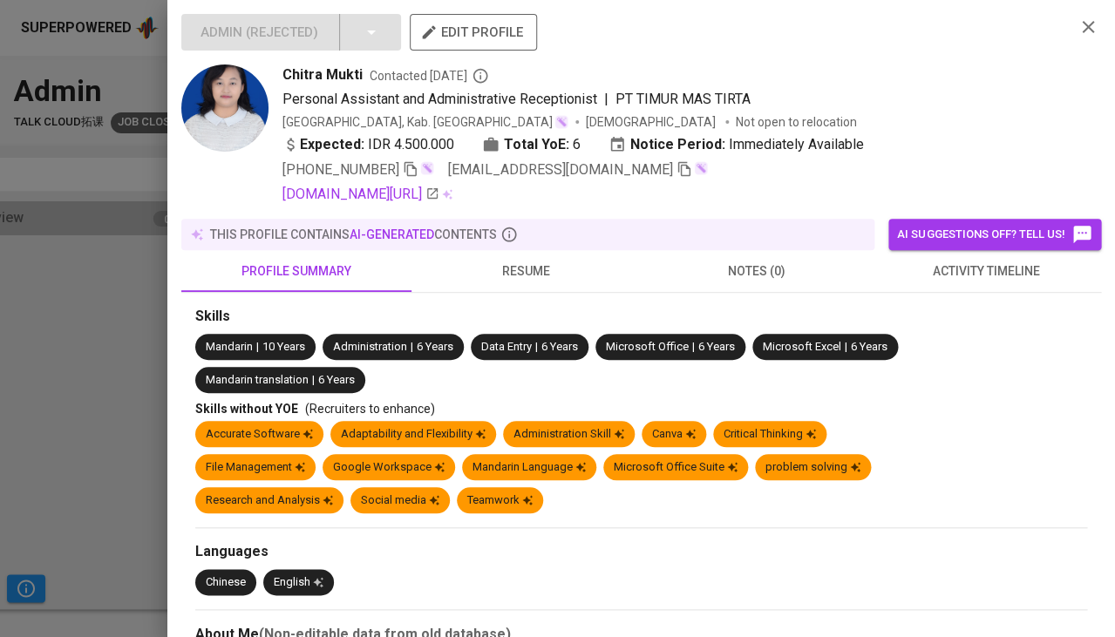
click at [540, 267] on span "resume" at bounding box center [526, 272] width 209 height 22
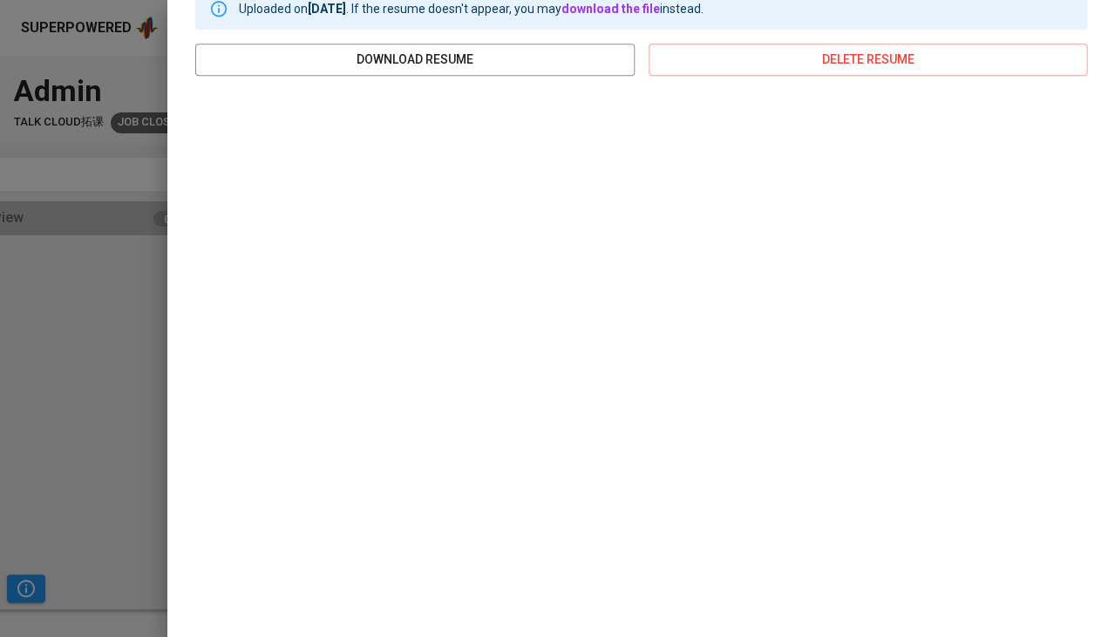
scroll to position [318, 0]
click at [99, 394] on div at bounding box center [557, 318] width 1115 height 637
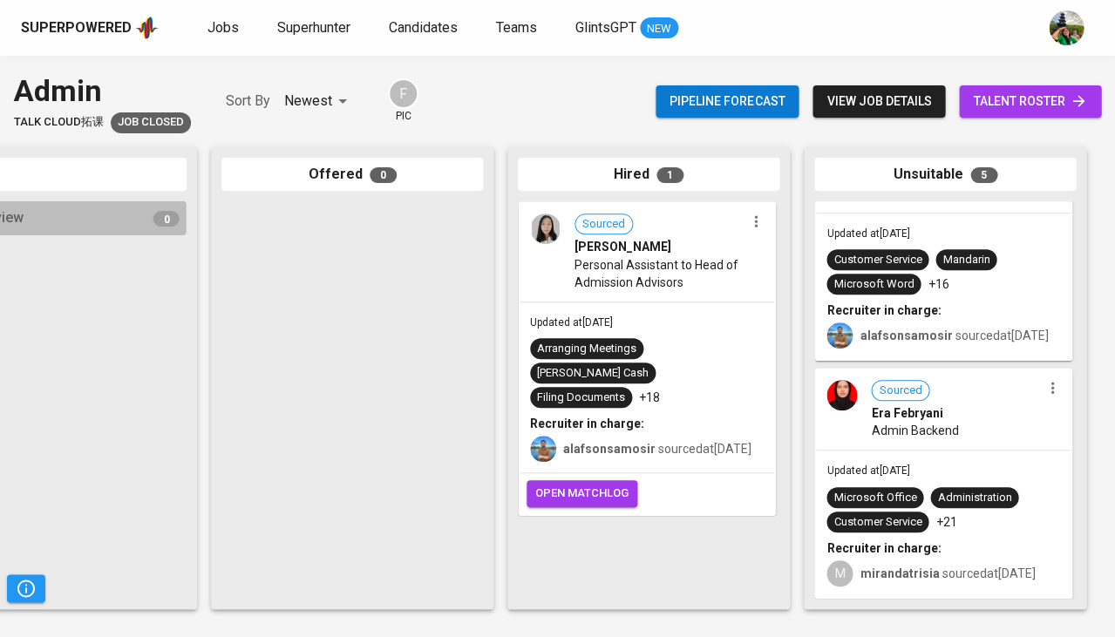
scroll to position [0, 0]
click at [940, 404] on div "Era Febryani" at bounding box center [956, 412] width 170 height 17
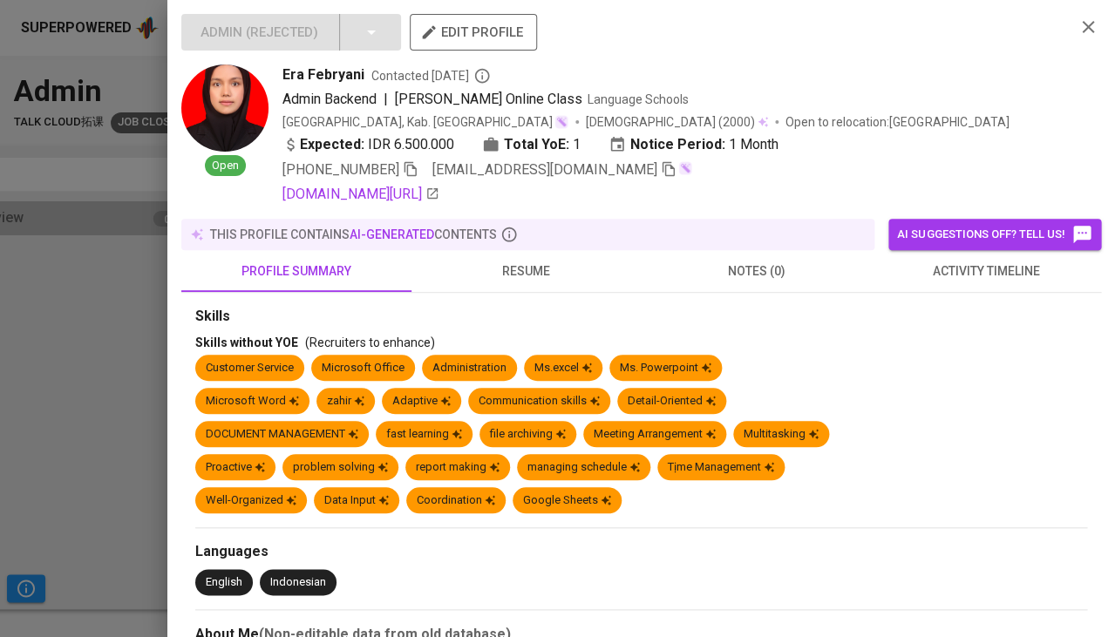
click at [539, 286] on button "resume" at bounding box center [526, 271] width 230 height 42
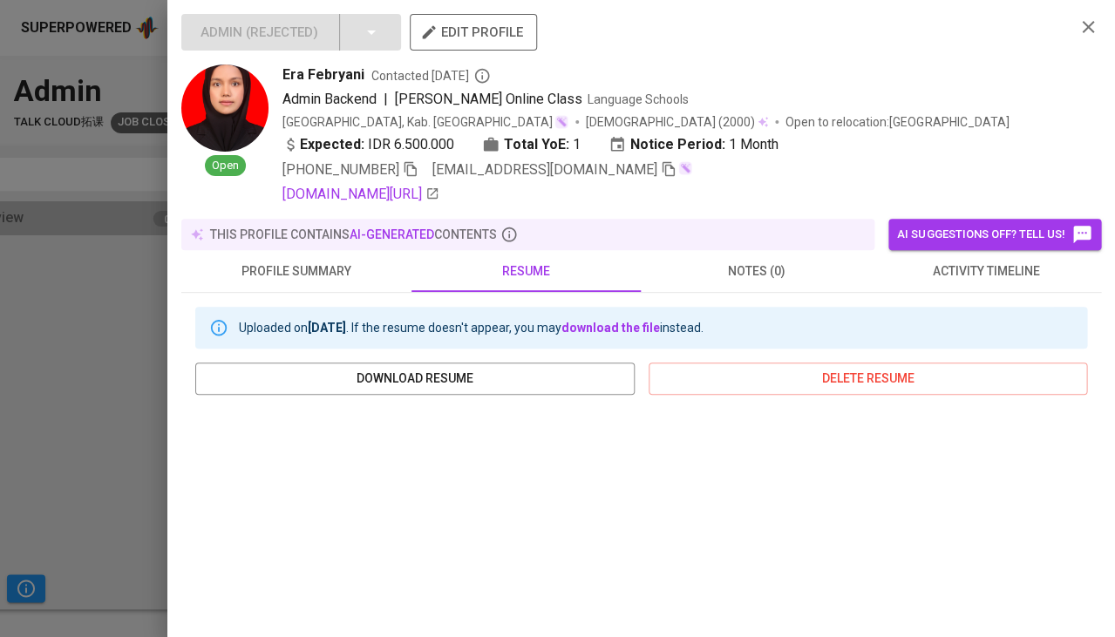
scroll to position [251, 0]
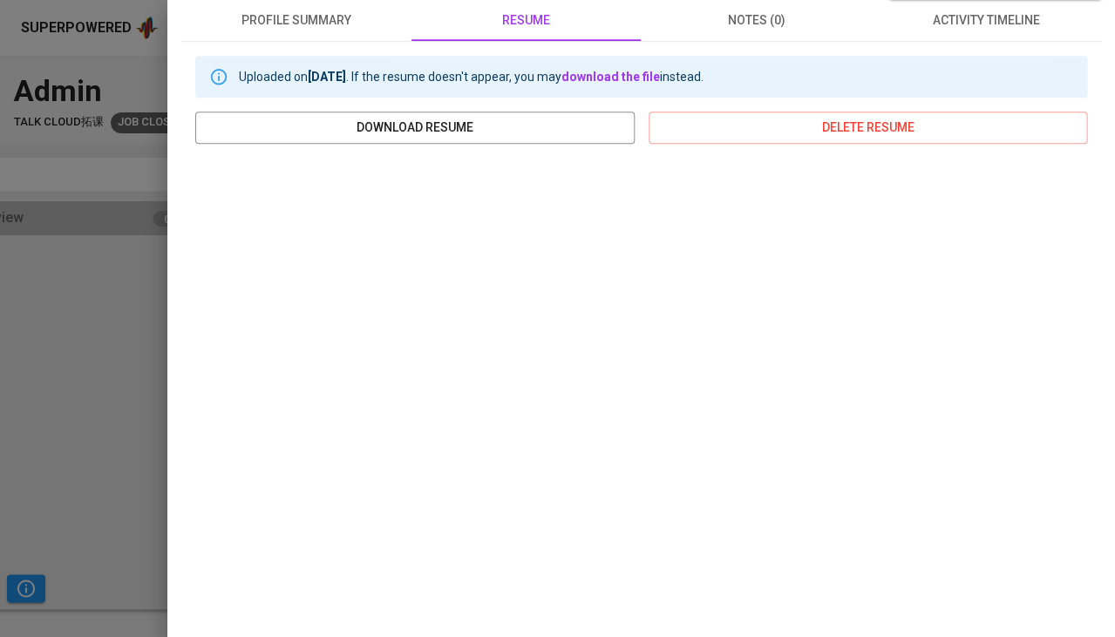
click at [84, 345] on div at bounding box center [557, 318] width 1115 height 637
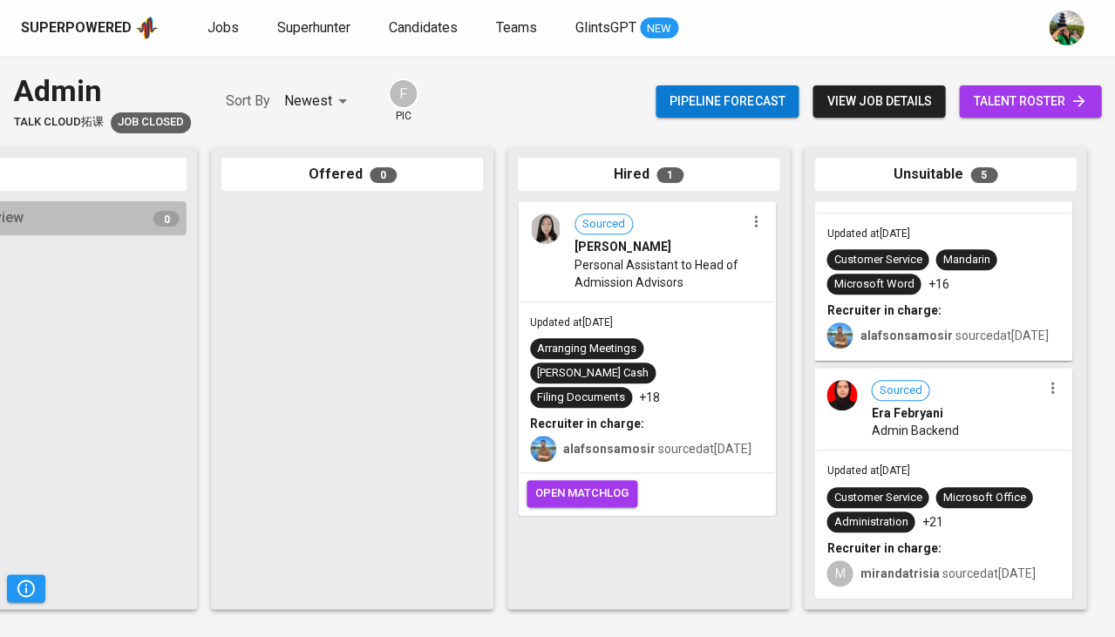
scroll to position [855, 0]
click at [865, 440] on div "Sourced Era Febryani Admin Backend" at bounding box center [943, 410] width 254 height 80
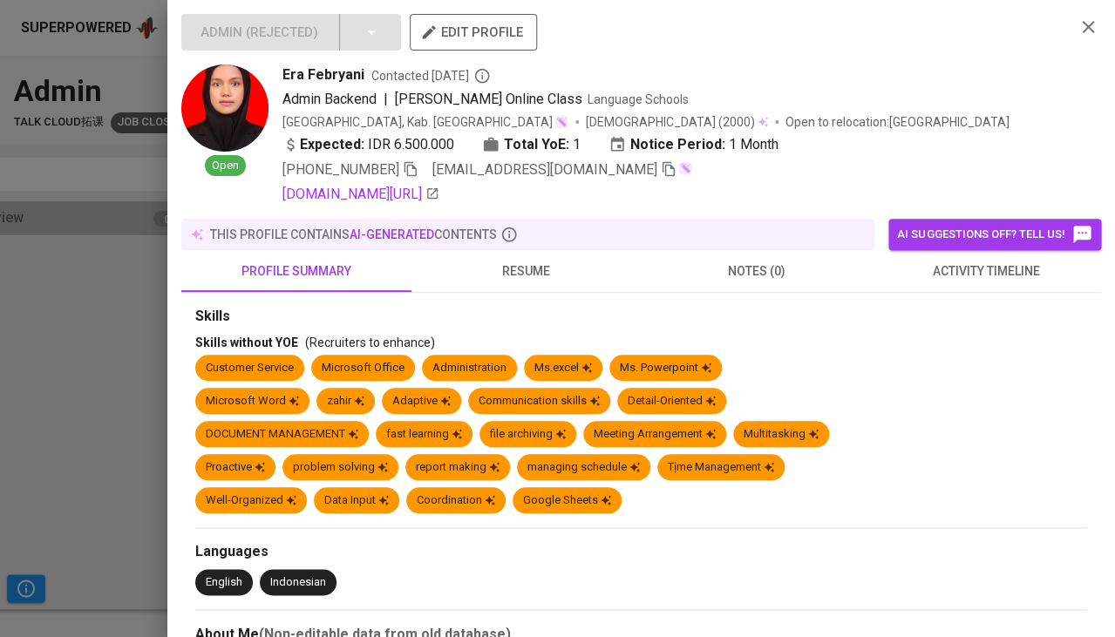
click at [985, 273] on span "activity timeline" at bounding box center [985, 272] width 209 height 22
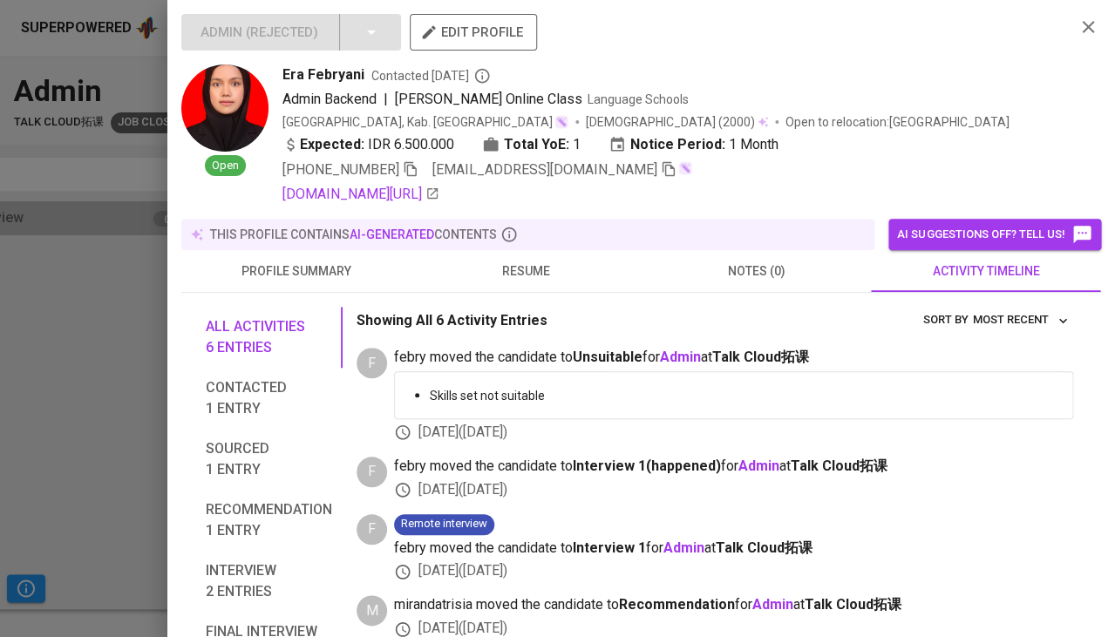
click at [534, 250] on button "resume" at bounding box center [526, 271] width 230 height 42
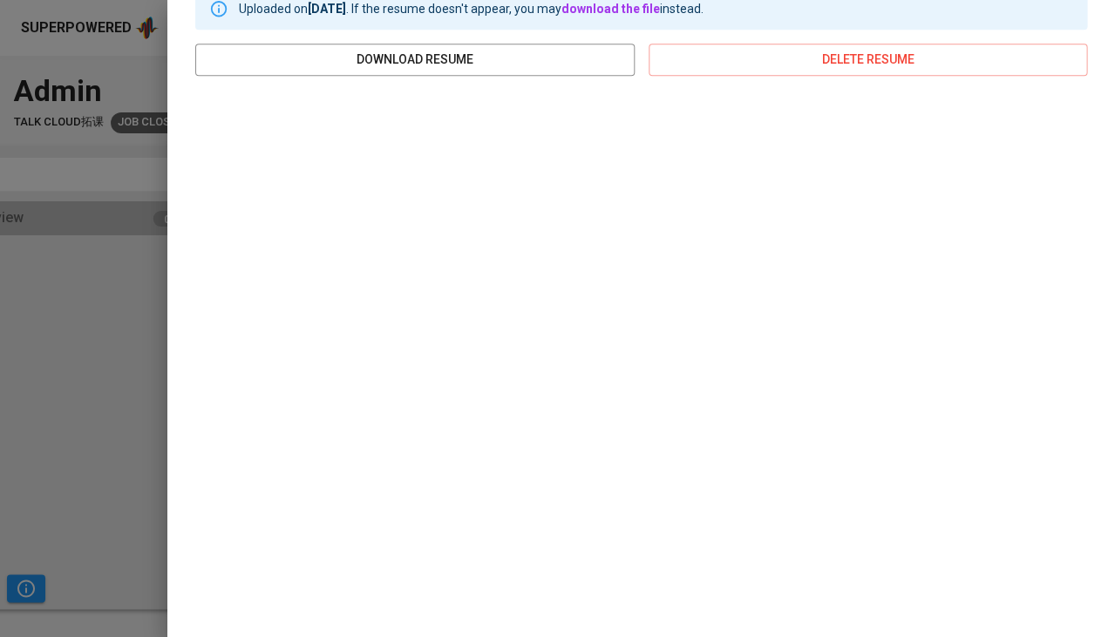
scroll to position [318, 0]
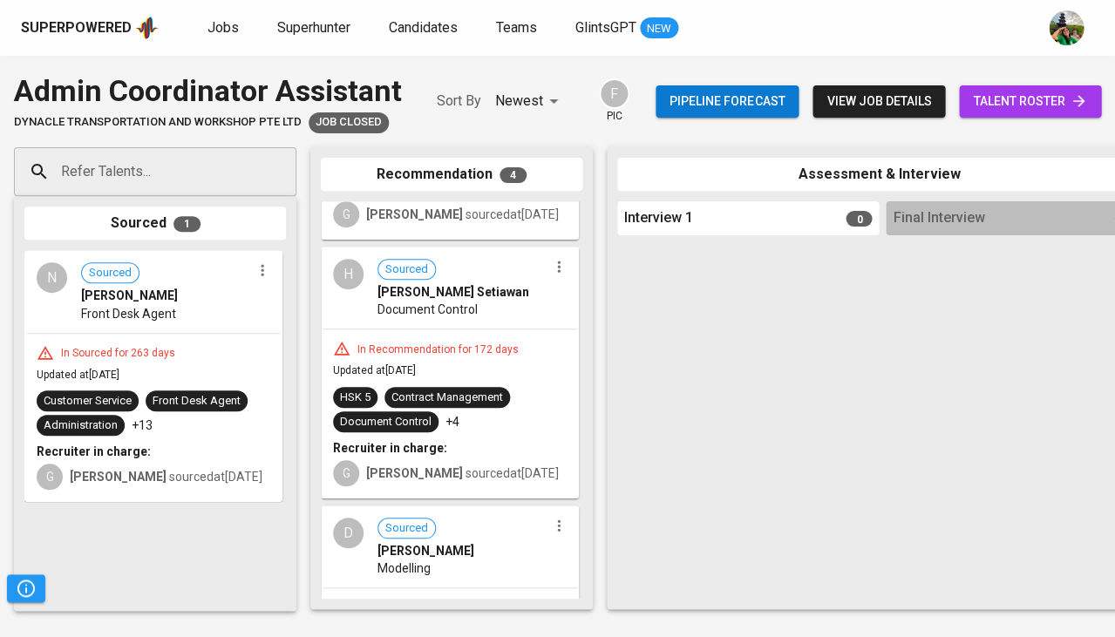
scroll to position [213, 0]
click at [483, 343] on div "In Recommendation for 172 days" at bounding box center [437, 350] width 175 height 15
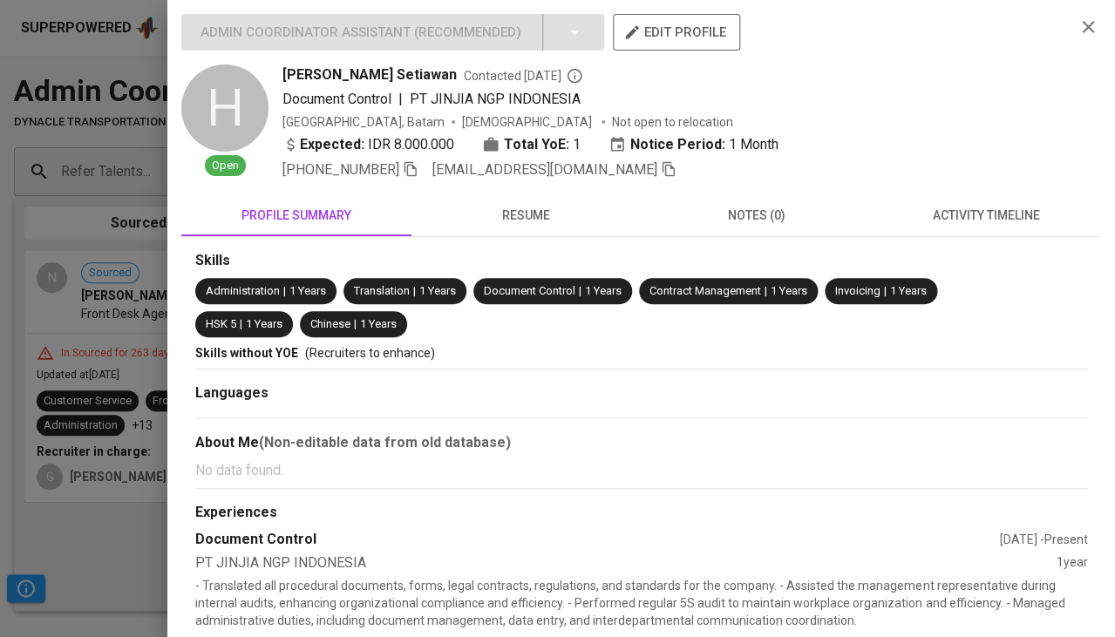
click at [526, 225] on button "resume" at bounding box center [526, 215] width 230 height 42
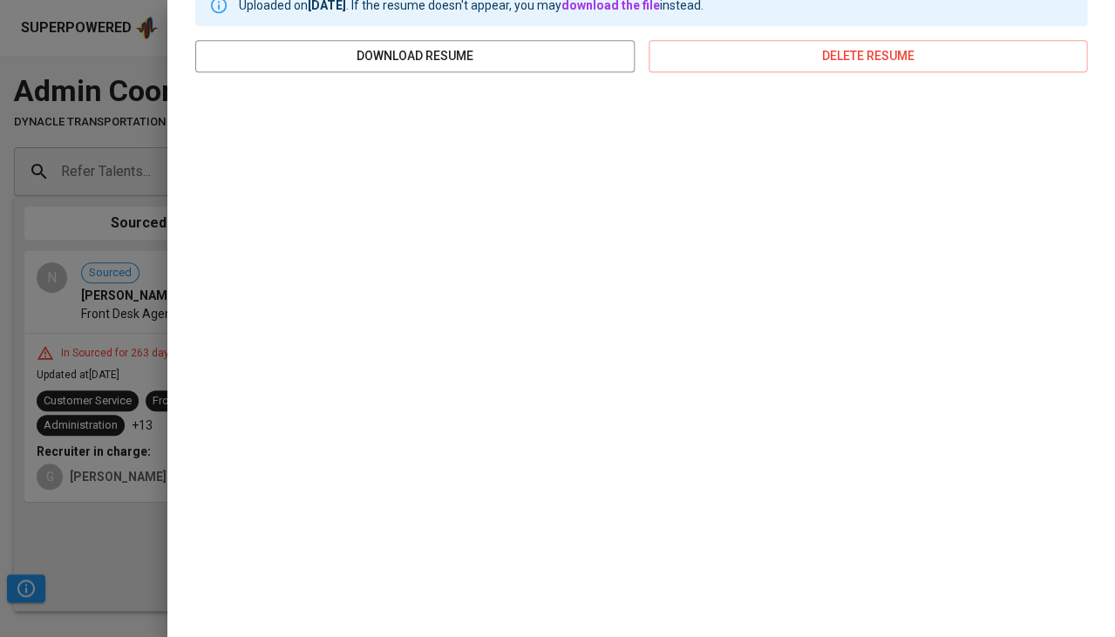
scroll to position [262, 0]
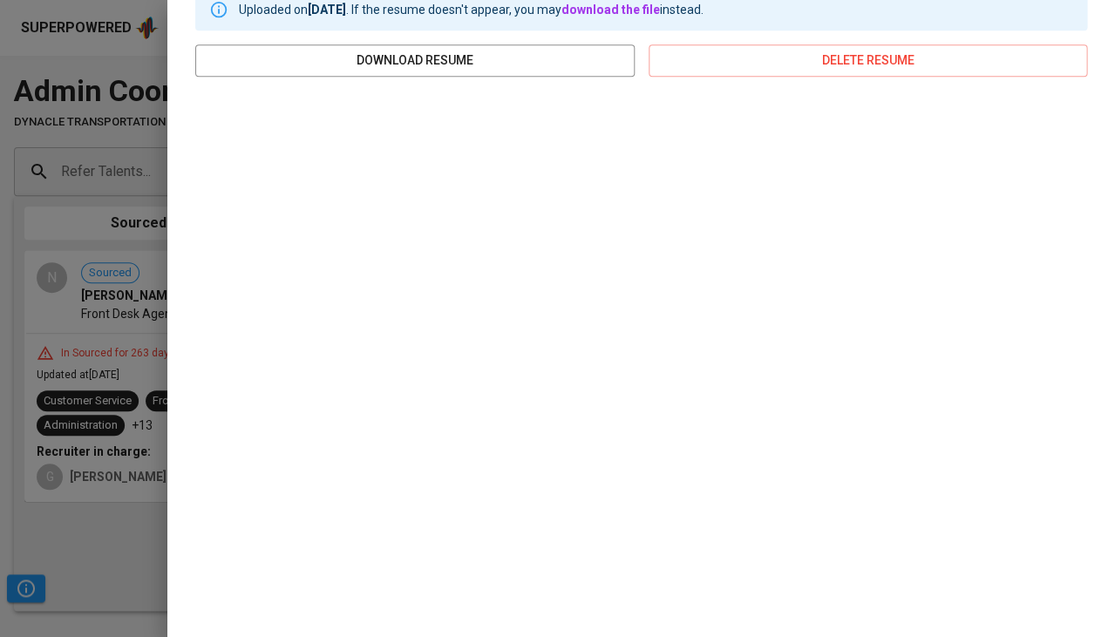
click at [117, 523] on div at bounding box center [557, 318] width 1115 height 637
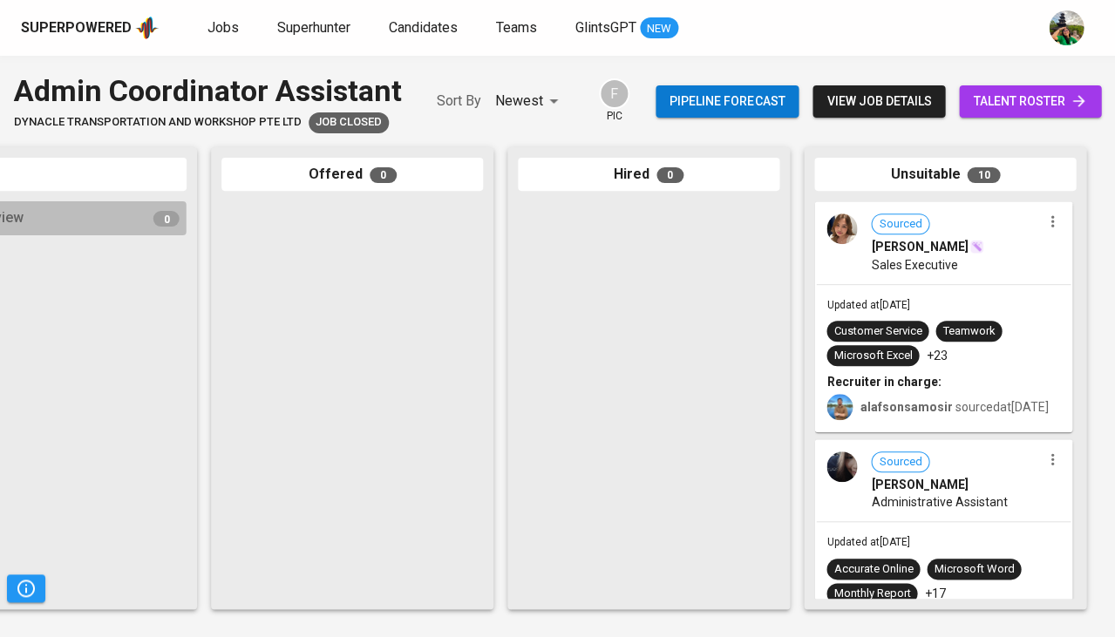
scroll to position [0, 961]
click at [994, 279] on div "Sourced [PERSON_NAME] Sales Executive" at bounding box center [943, 243] width 254 height 80
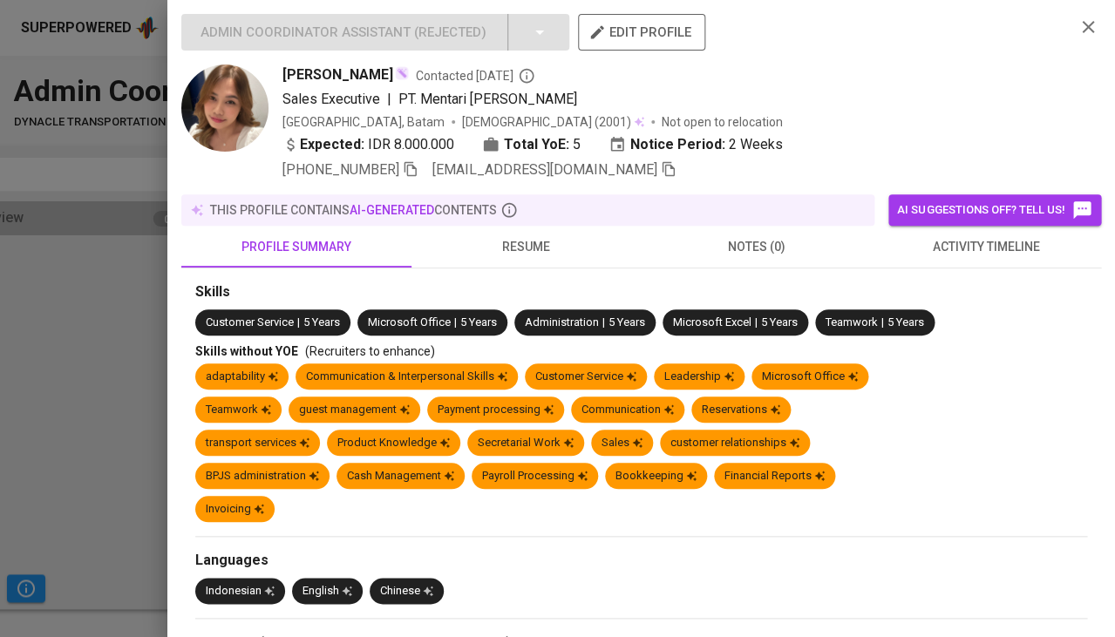
click at [981, 239] on span "activity timeline" at bounding box center [985, 247] width 209 height 22
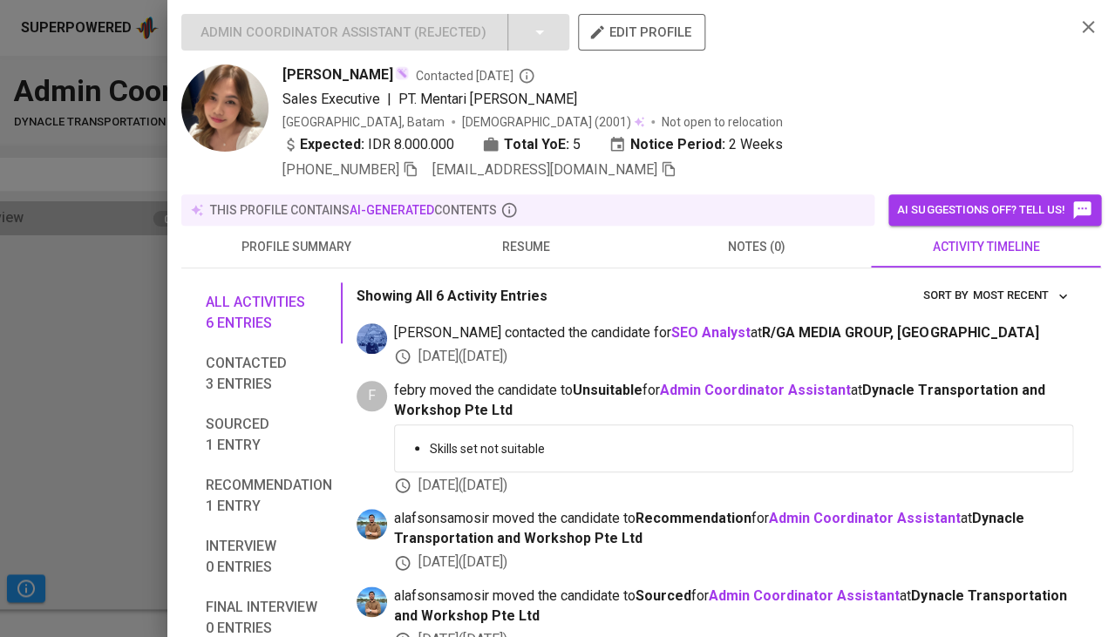
click at [496, 236] on span "resume" at bounding box center [526, 247] width 209 height 22
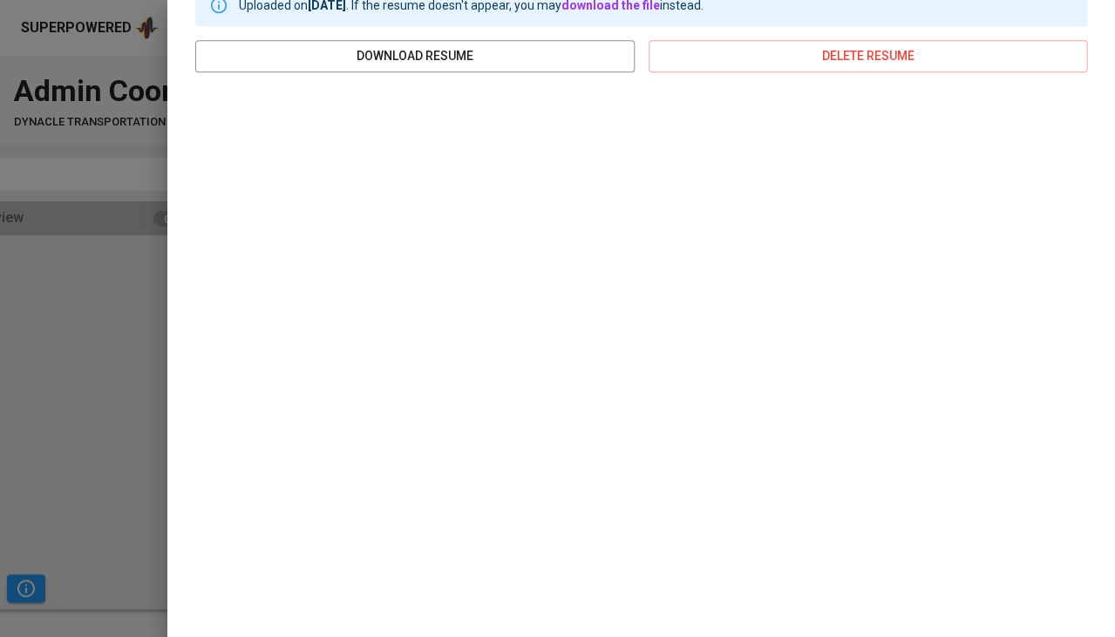
scroll to position [295, 0]
click at [51, 332] on div at bounding box center [557, 318] width 1115 height 637
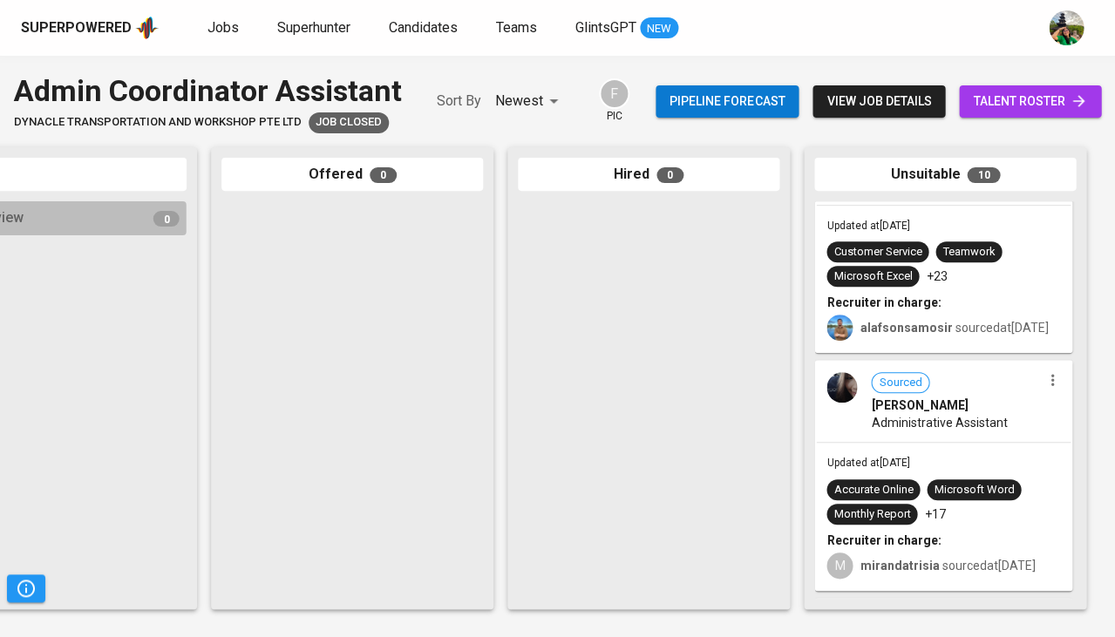
scroll to position [104, 0]
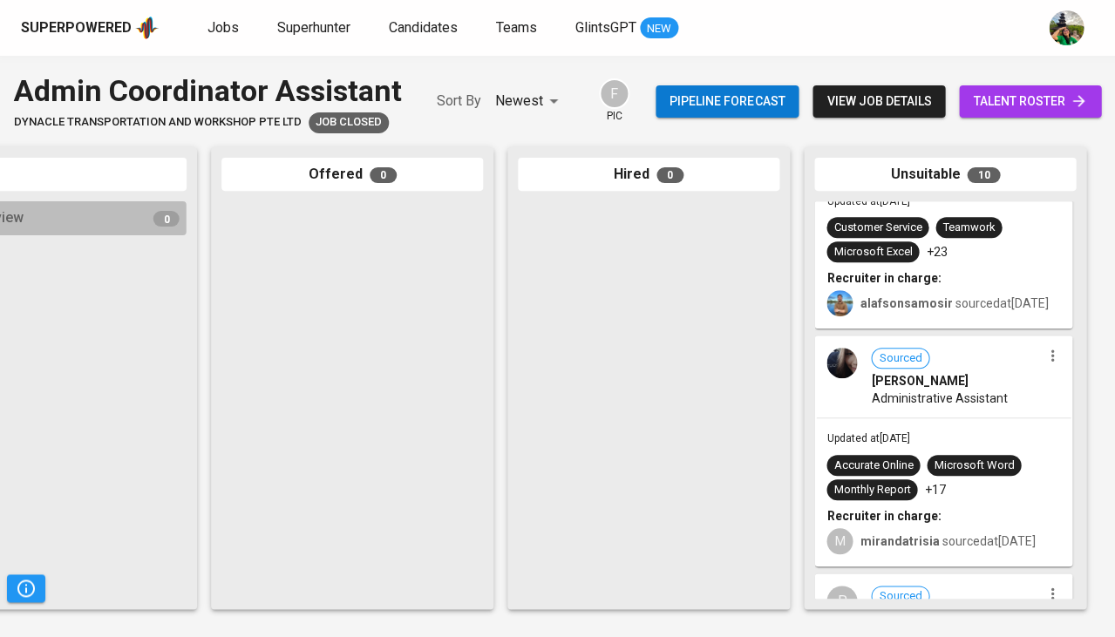
click at [948, 398] on span "Administrative Assistant" at bounding box center [939, 398] width 136 height 17
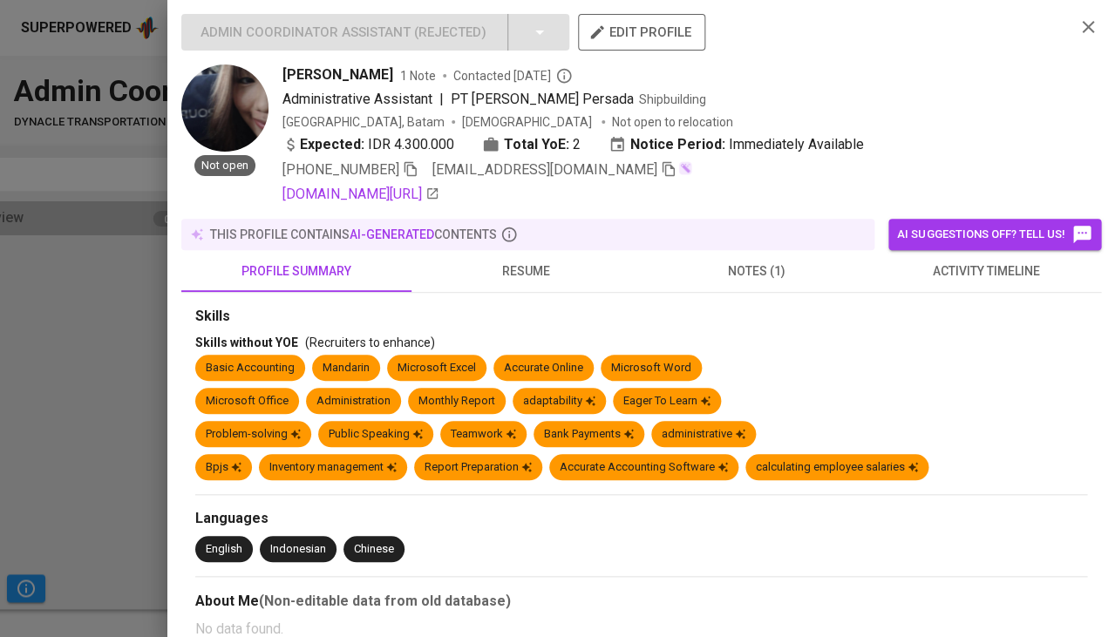
click at [963, 274] on span "activity timeline" at bounding box center [985, 272] width 209 height 22
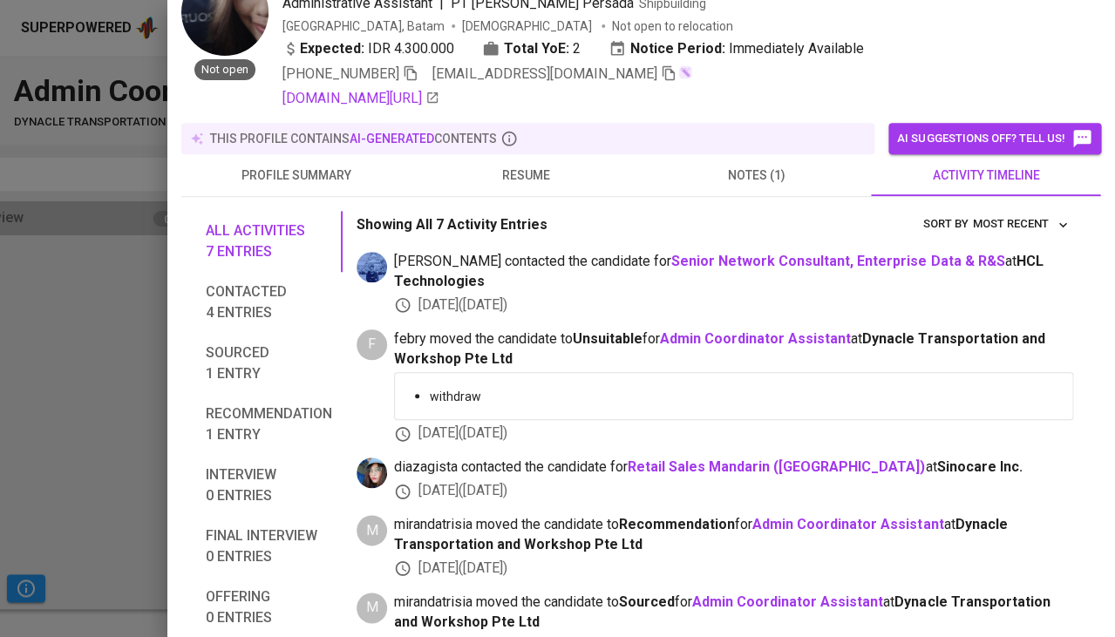
click at [537, 180] on span "resume" at bounding box center [526, 176] width 209 height 22
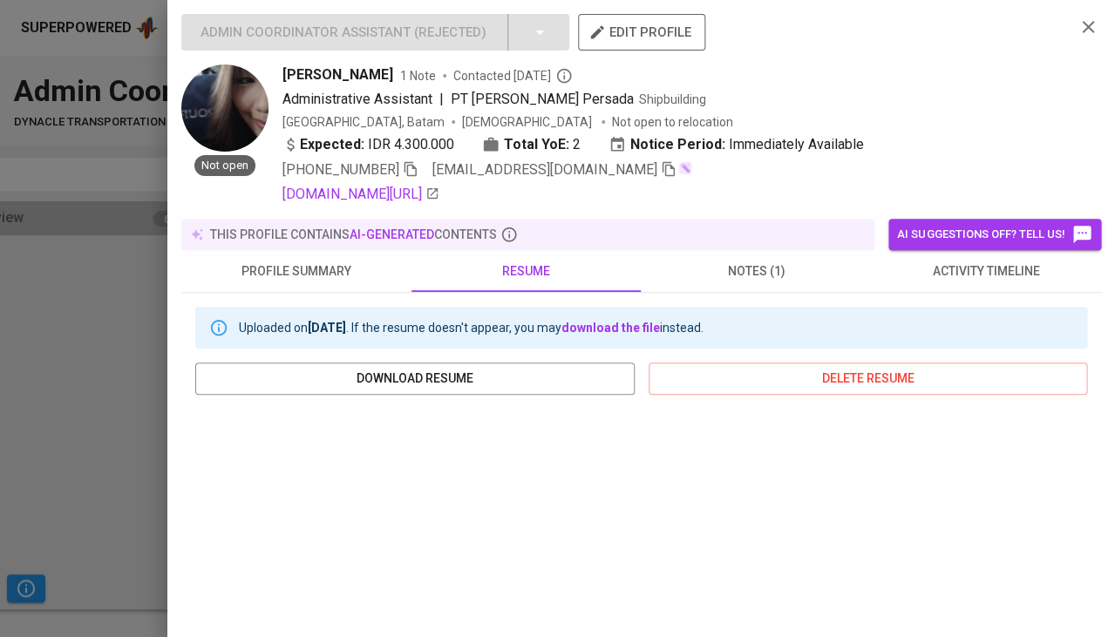
scroll to position [0, 0]
click at [411, 166] on icon "button" at bounding box center [411, 169] width 16 height 16
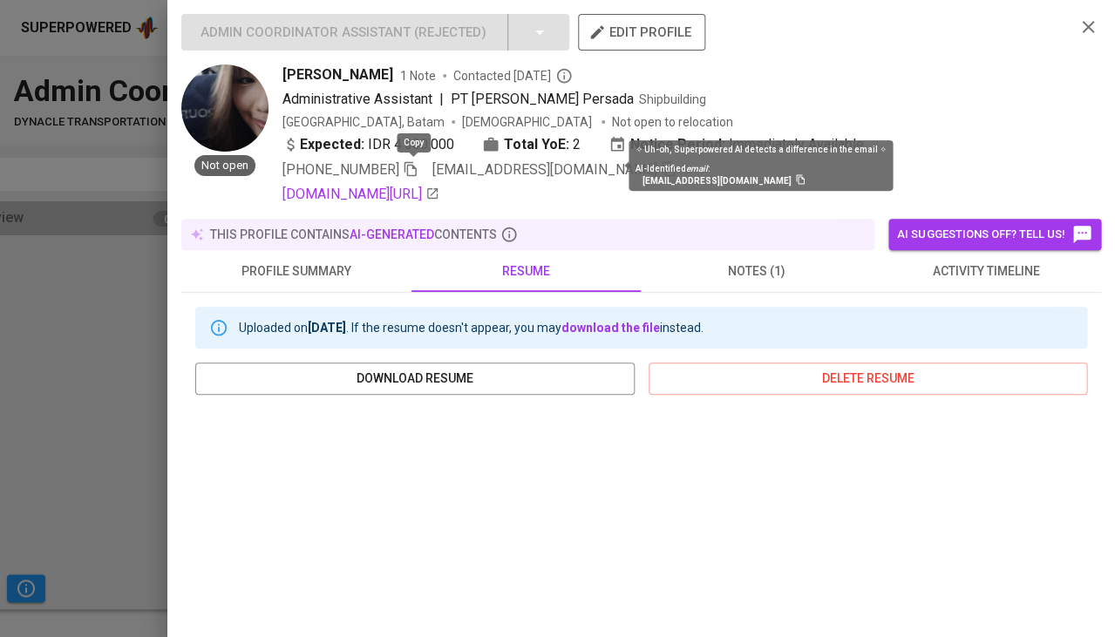
click at [678, 168] on img at bounding box center [685, 168] width 14 height 14
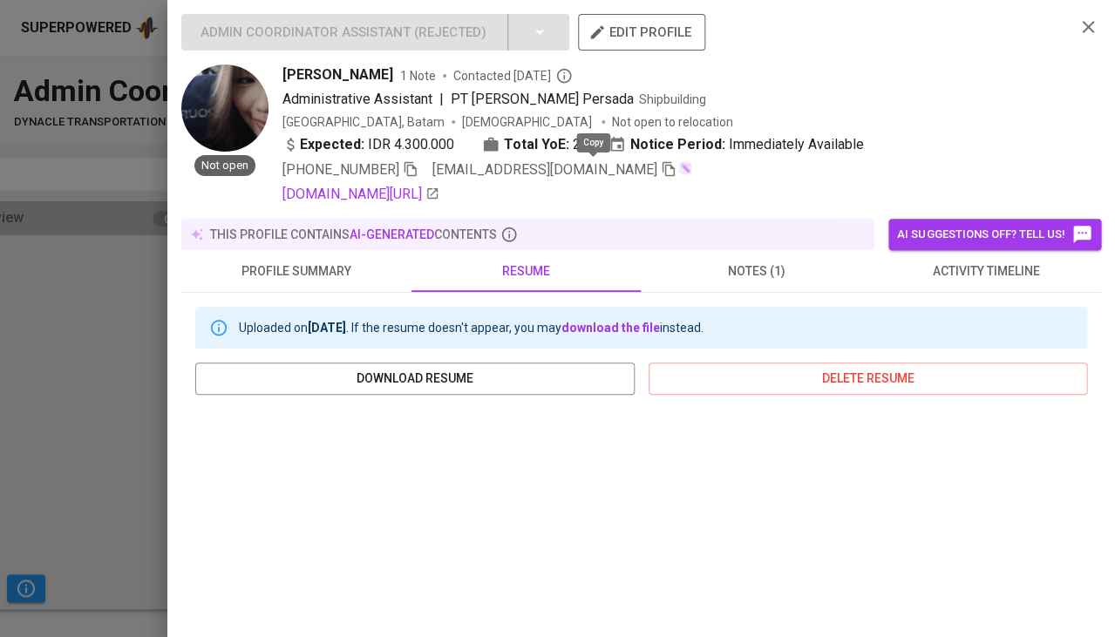
click at [661, 168] on icon "button" at bounding box center [669, 169] width 16 height 16
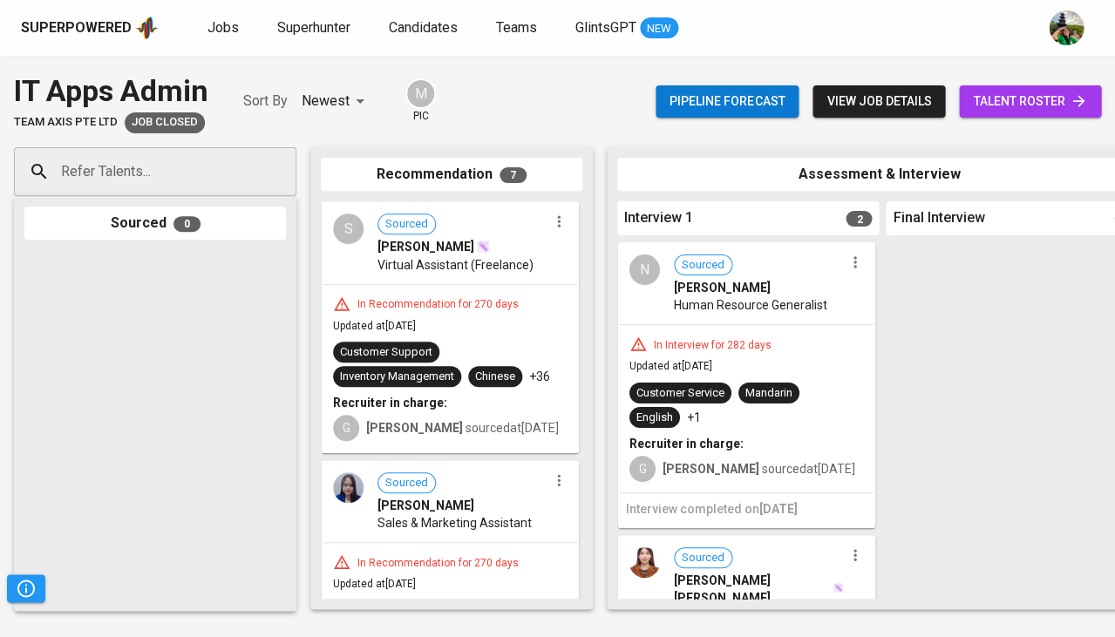
click at [717, 303] on span "Human Resource Generalist" at bounding box center [750, 304] width 153 height 17
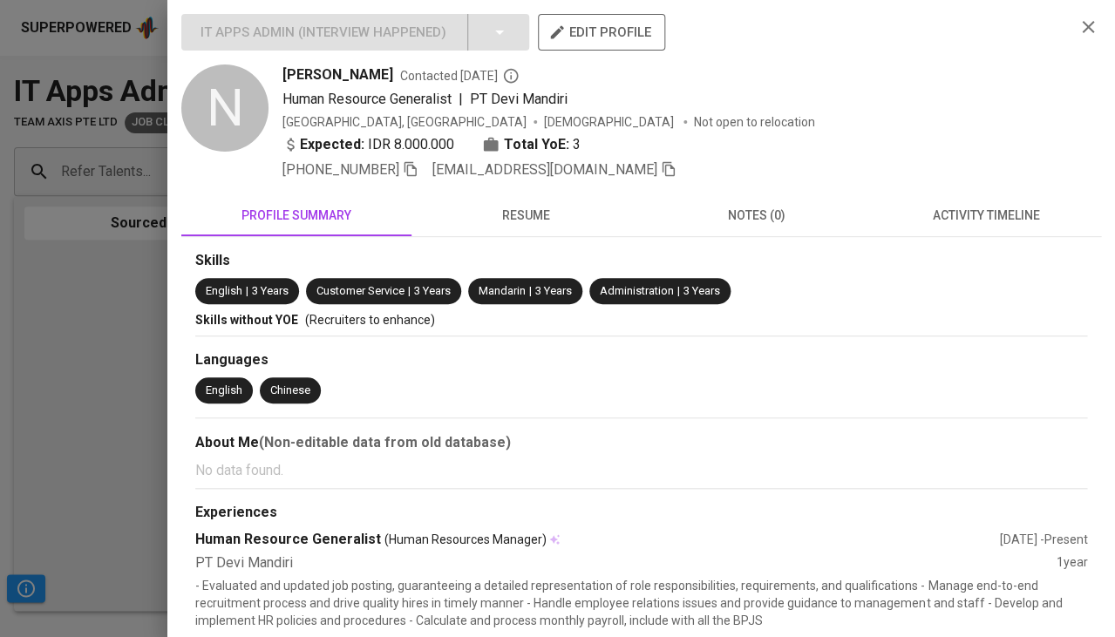
click at [995, 220] on span "activity timeline" at bounding box center [985, 216] width 209 height 22
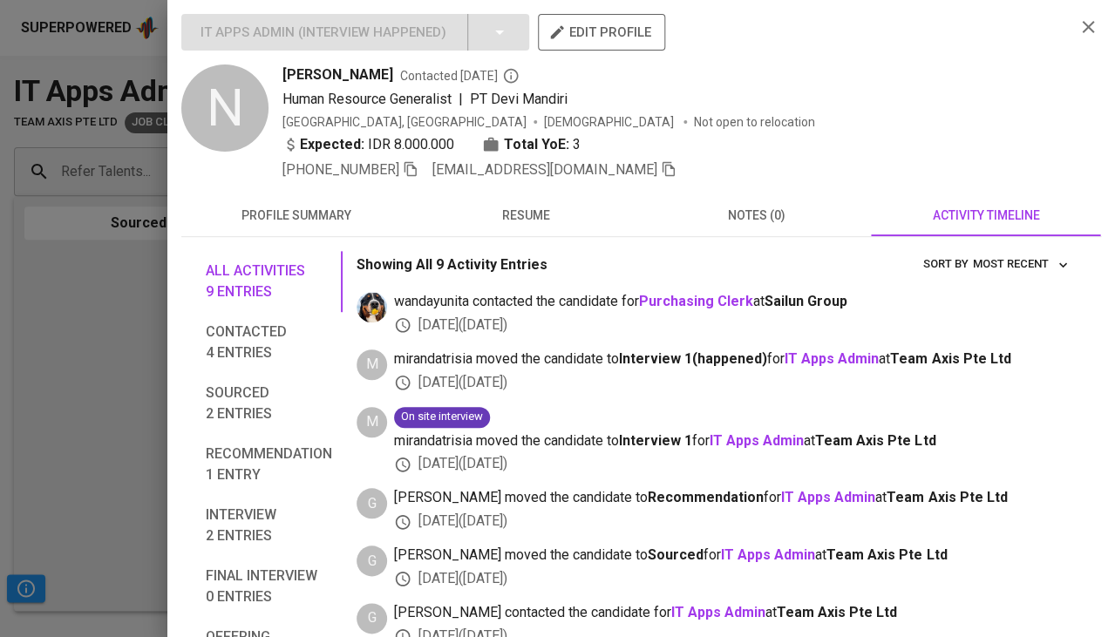
click at [546, 251] on div "Showing All 9 Activity Entries Most Recent sort by" at bounding box center [714, 264] width 716 height 27
click at [540, 229] on button "resume" at bounding box center [526, 215] width 230 height 42
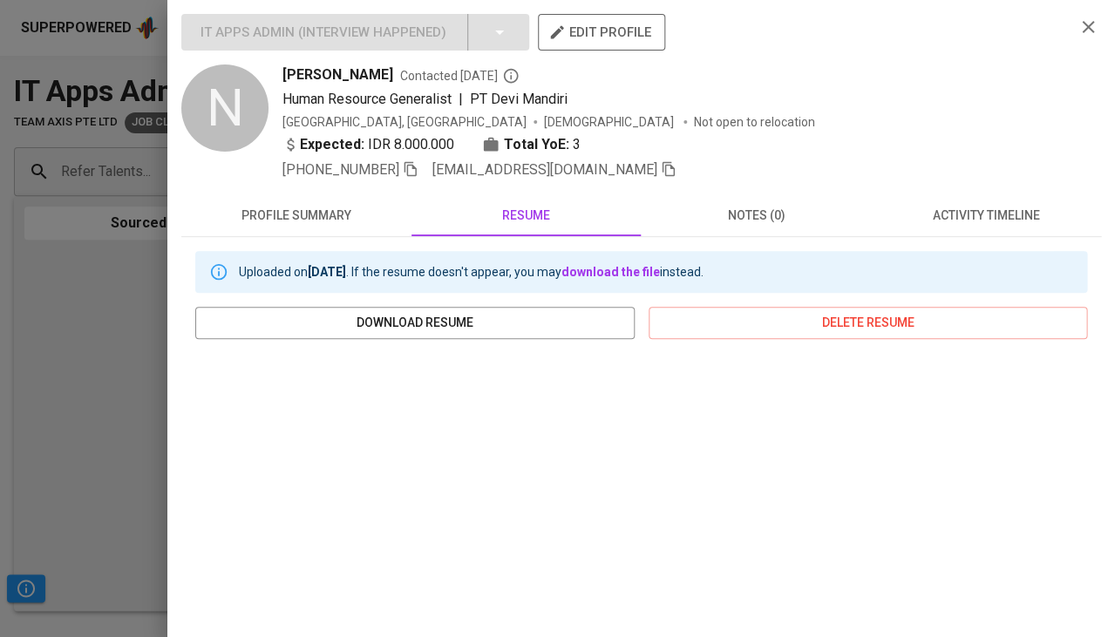
scroll to position [262, 0]
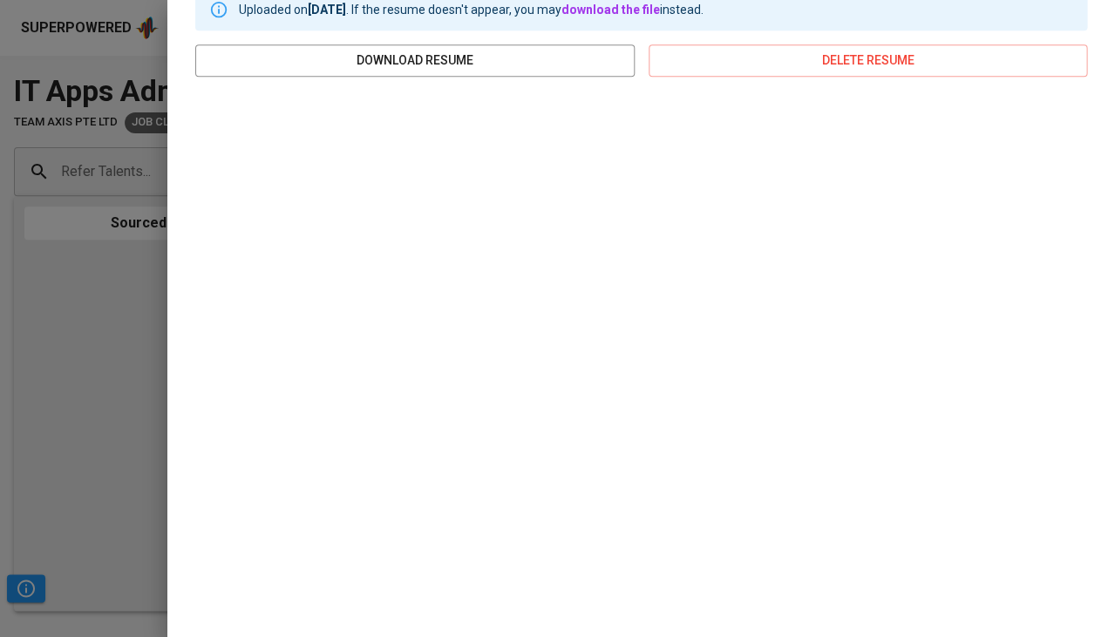
click at [114, 314] on div at bounding box center [557, 318] width 1115 height 637
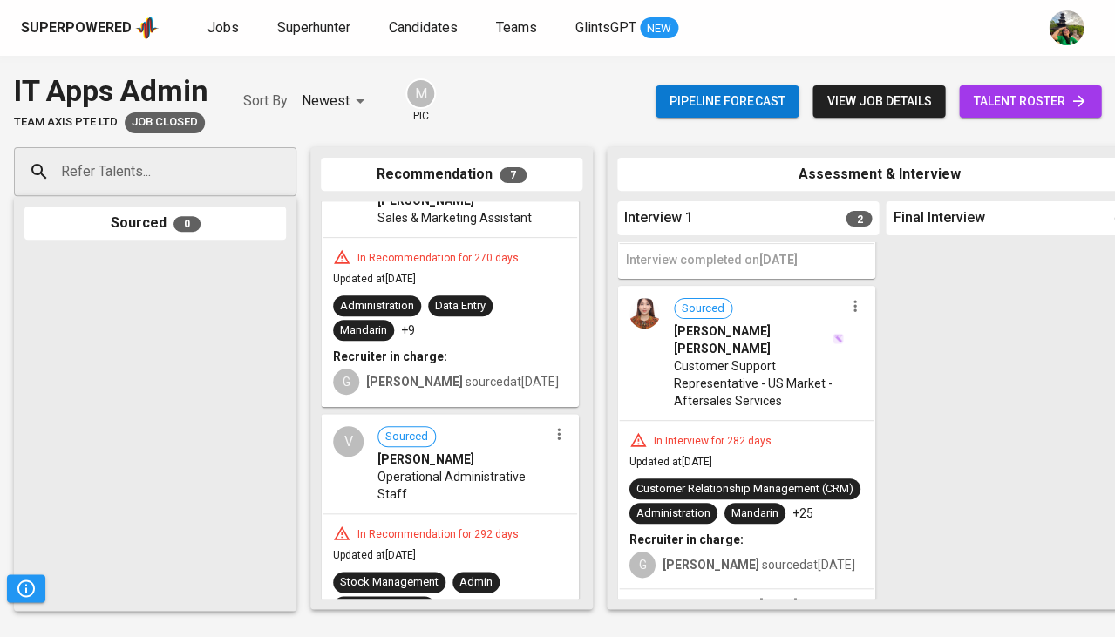
scroll to position [306, 0]
click at [406, 513] on div "In Recommendation for 292 days Updated at [DATE] Stock Management Admin Custome…" at bounding box center [449, 596] width 254 height 167
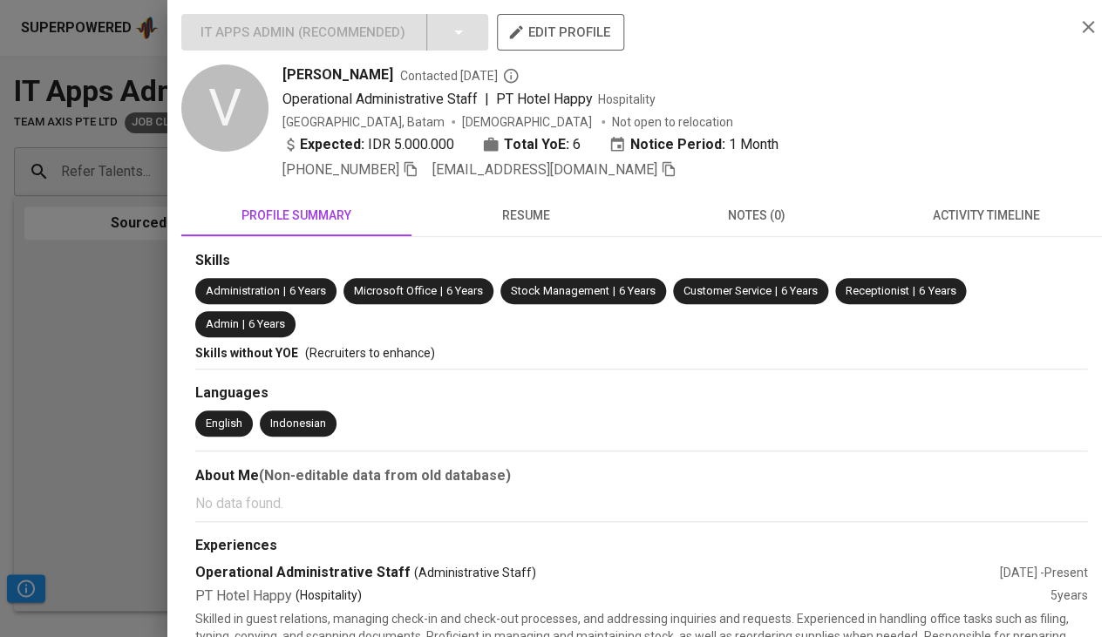
click at [540, 230] on button "resume" at bounding box center [526, 215] width 230 height 42
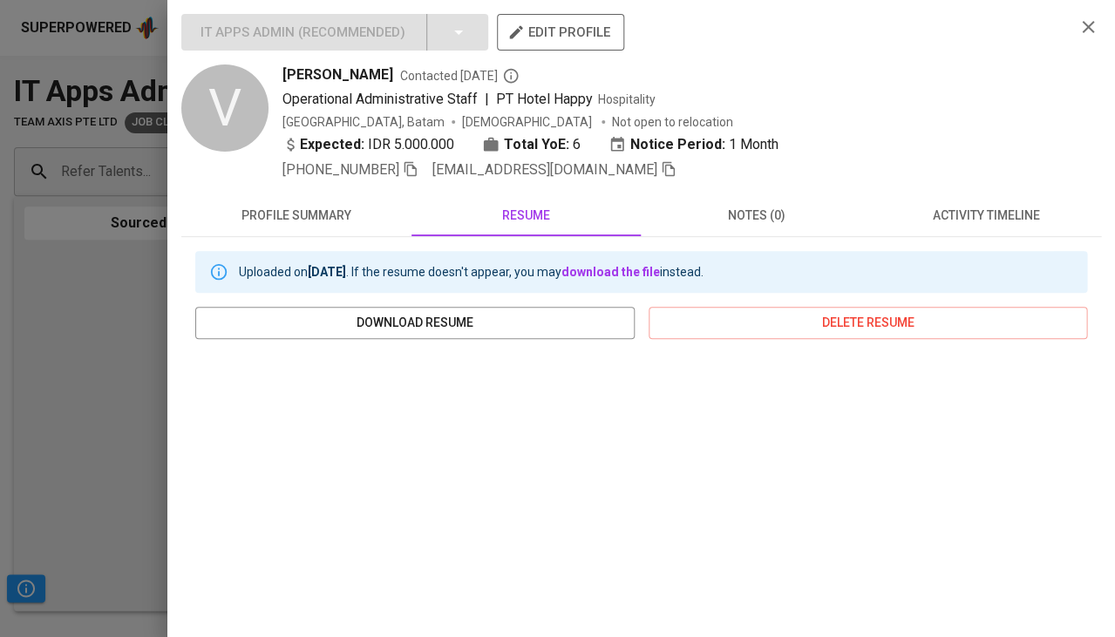
scroll to position [-1, 0]
click at [953, 219] on span "activity timeline" at bounding box center [985, 216] width 209 height 22
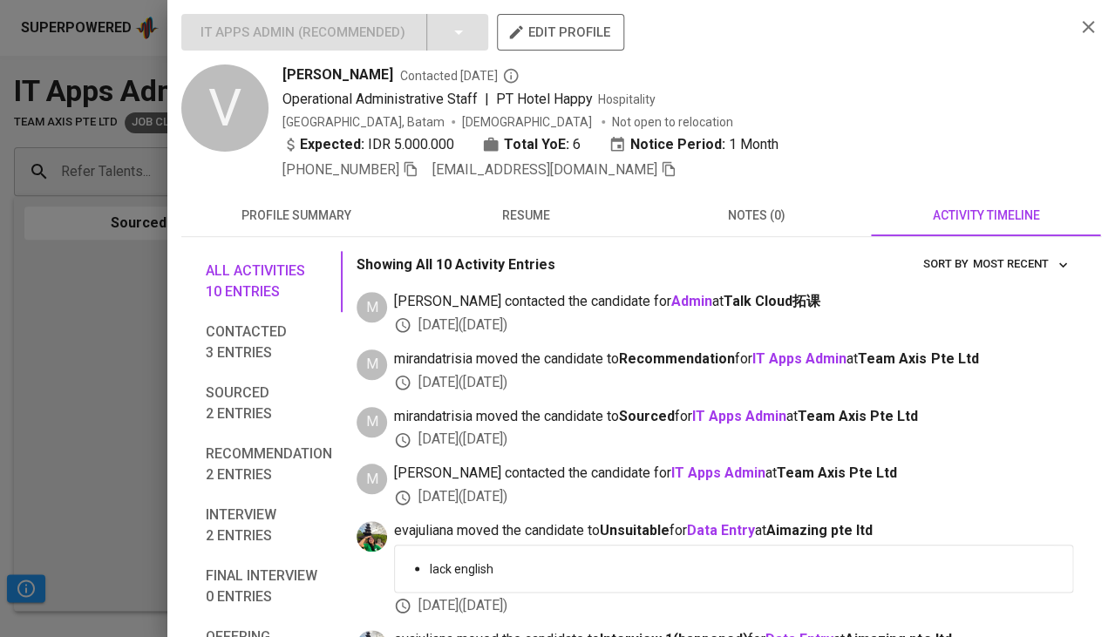
scroll to position [113, 0]
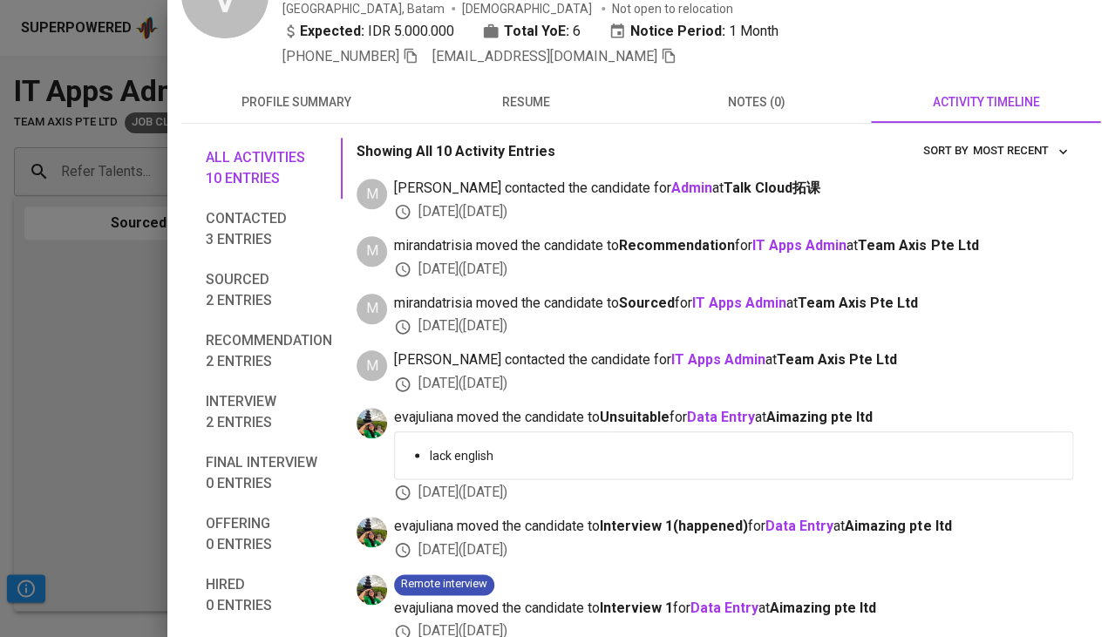
click at [132, 412] on div at bounding box center [557, 318] width 1115 height 637
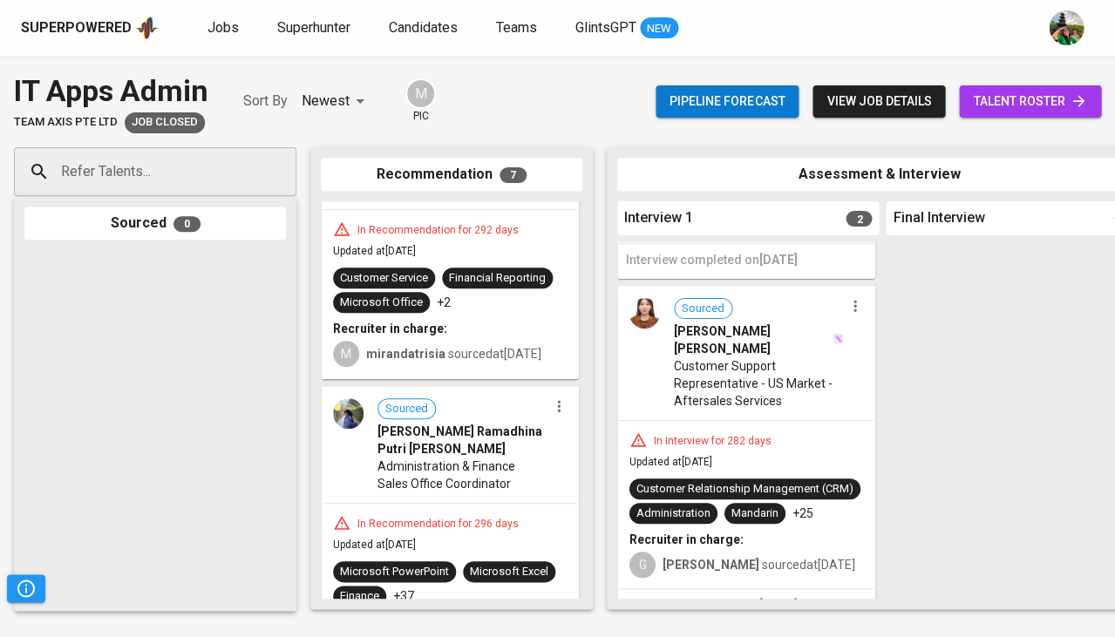
scroll to position [1052, 0]
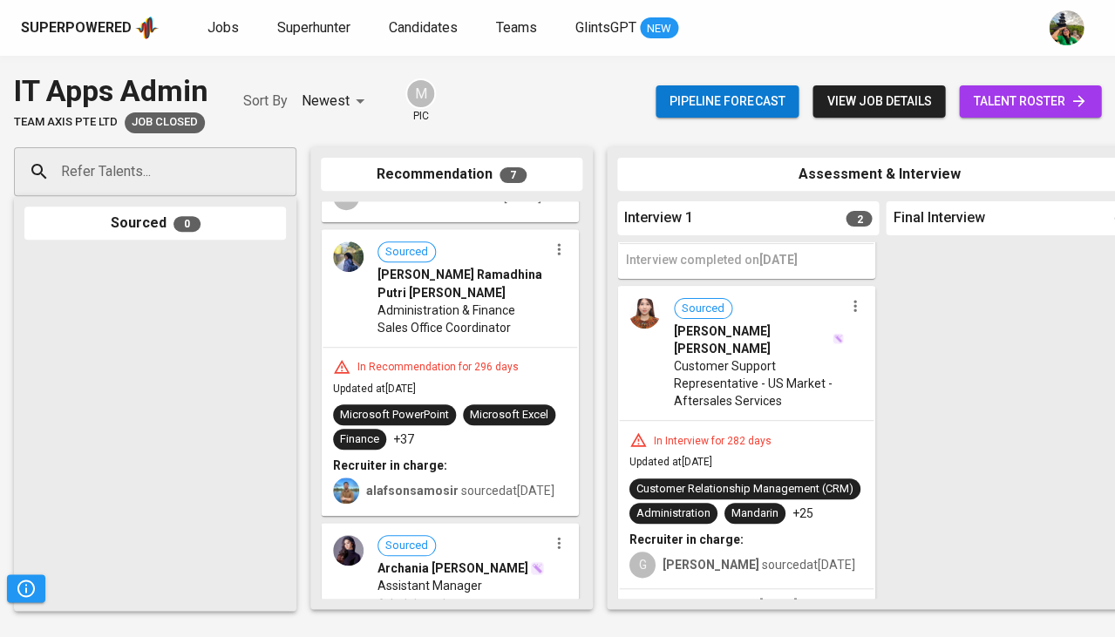
click at [499, 312] on span "Administration & Finance Sales Office Coordinator" at bounding box center [462, 319] width 170 height 35
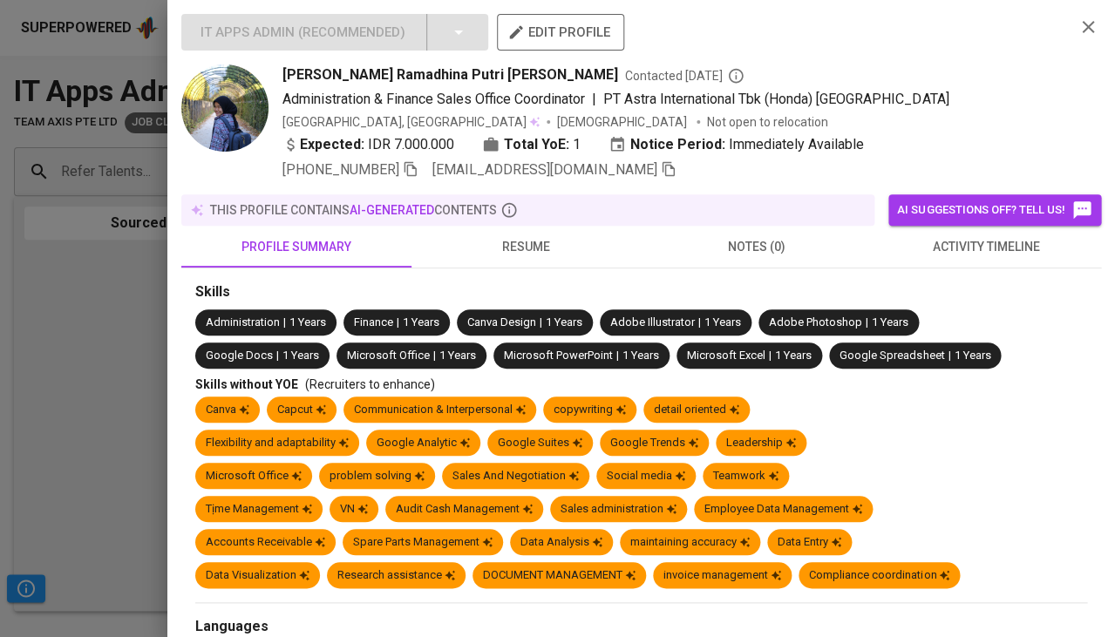
click at [989, 241] on span "activity timeline" at bounding box center [985, 247] width 209 height 22
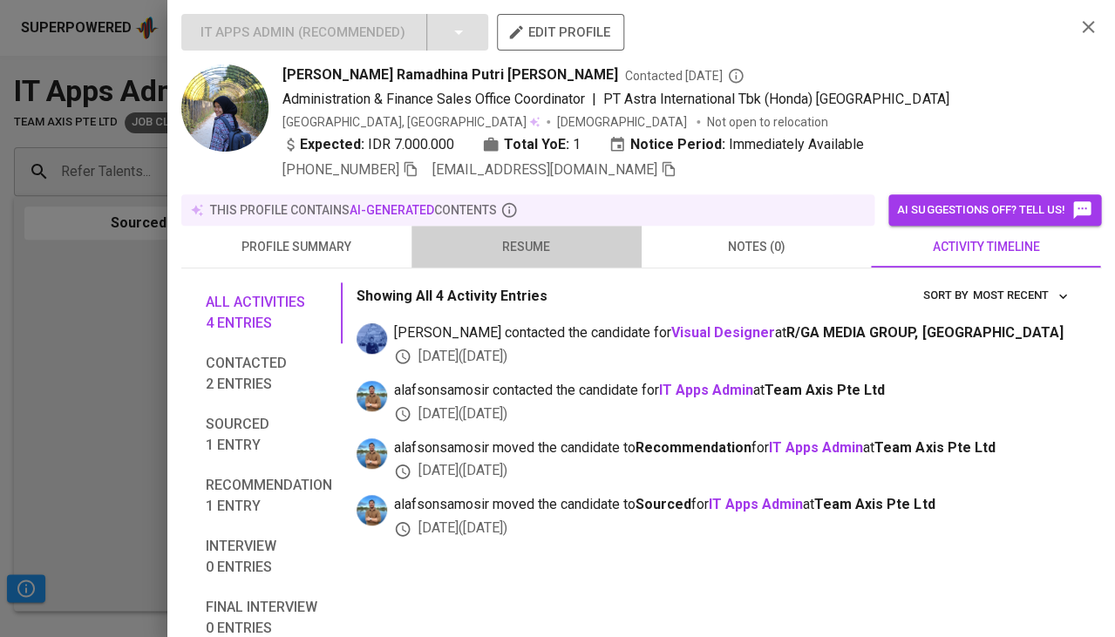
click at [545, 244] on span "resume" at bounding box center [526, 247] width 209 height 22
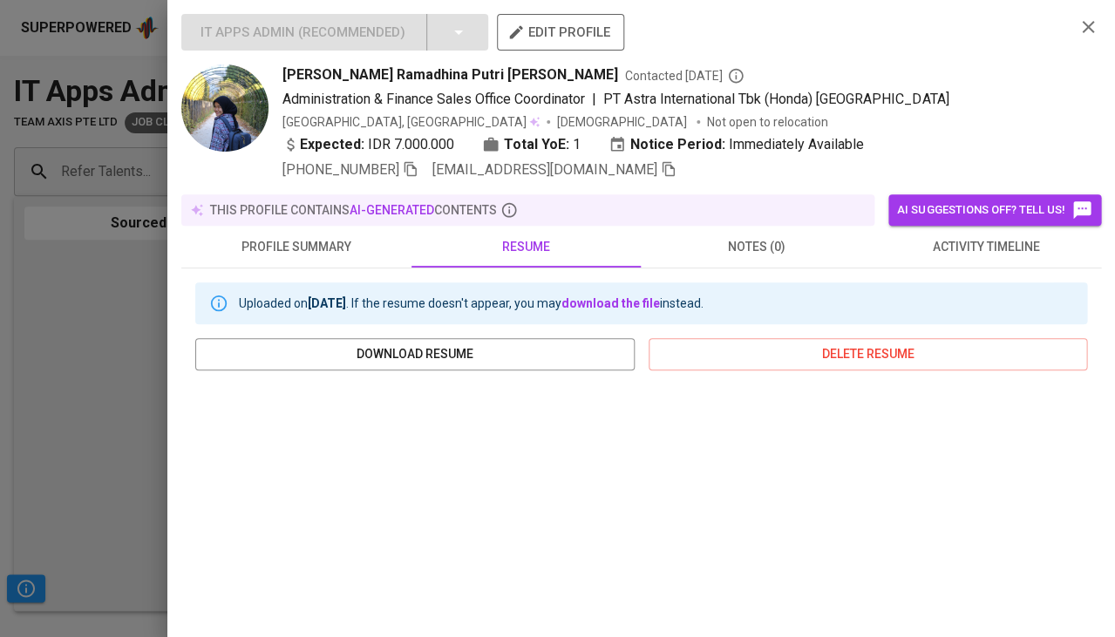
click at [418, 171] on icon "button" at bounding box center [411, 169] width 16 height 16
click at [661, 170] on icon "button" at bounding box center [669, 169] width 16 height 16
click at [73, 389] on div at bounding box center [557, 318] width 1115 height 637
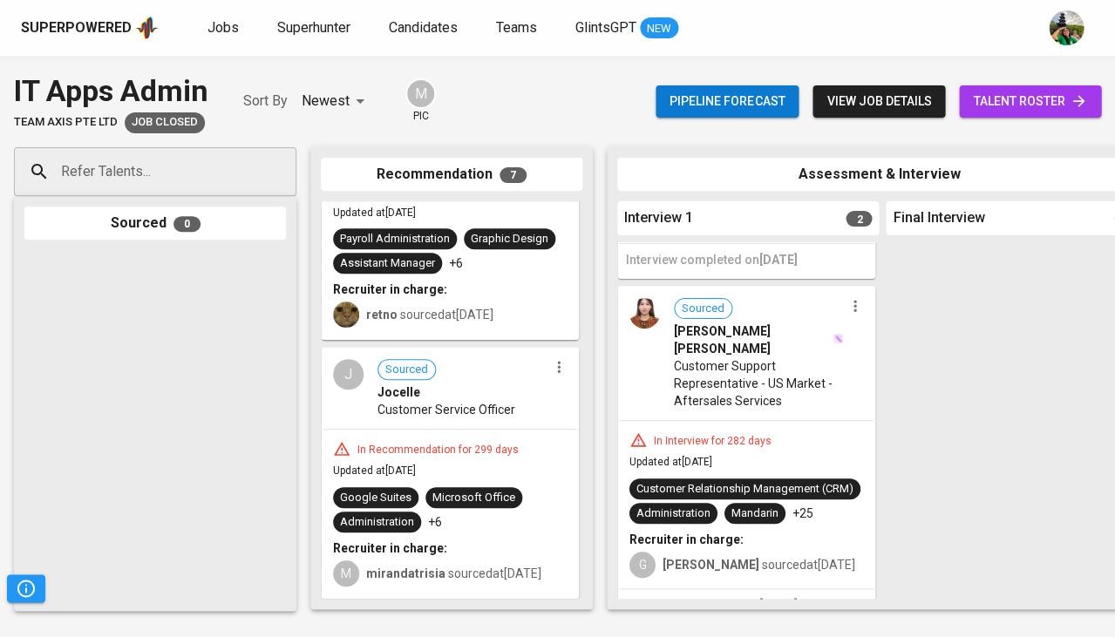
scroll to position [1504, 0]
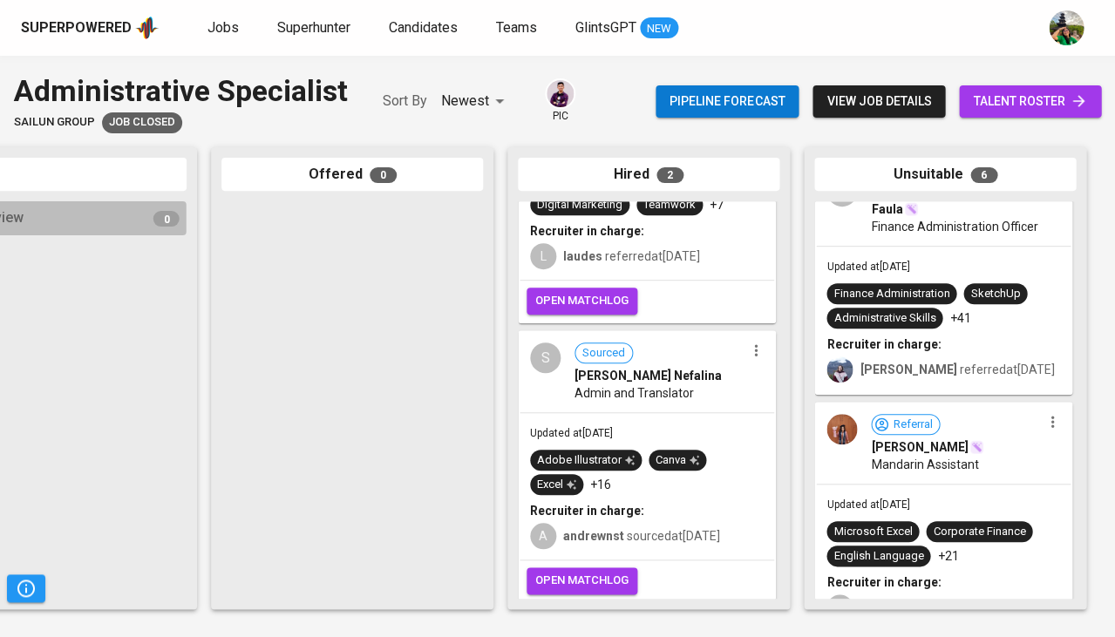
scroll to position [261, 0]
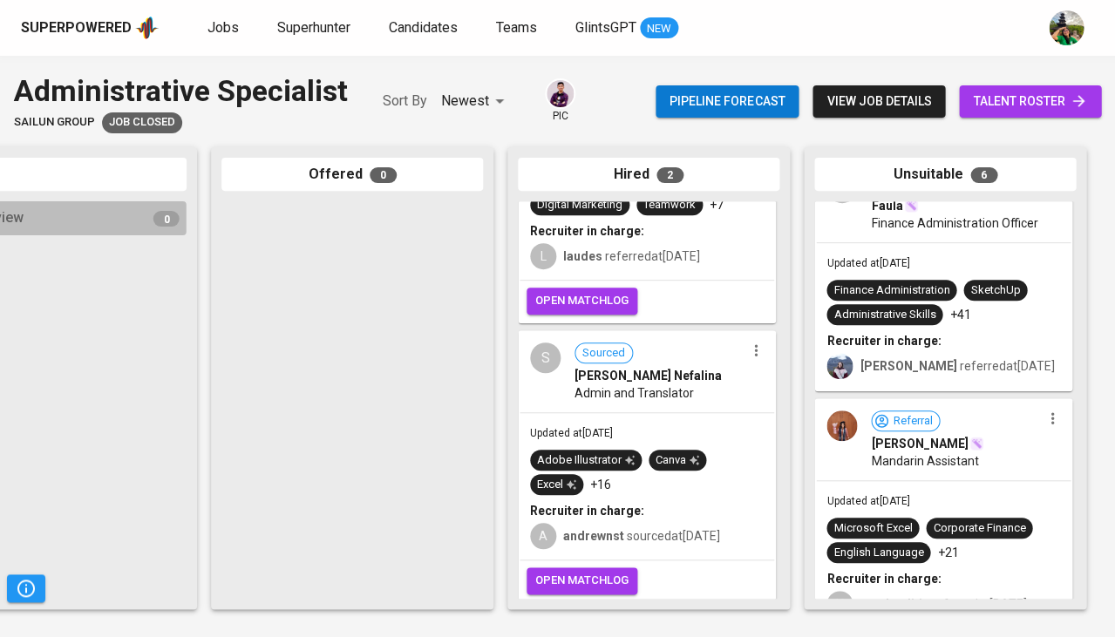
click at [980, 243] on hr at bounding box center [943, 242] width 254 height 1
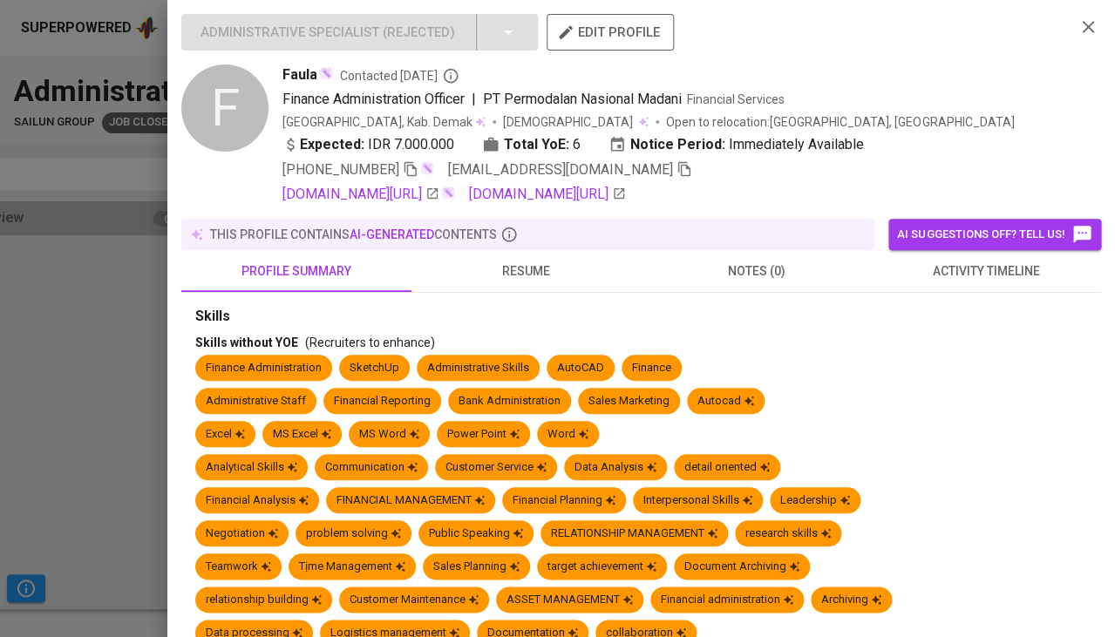
click at [980, 282] on span "activity timeline" at bounding box center [985, 272] width 209 height 22
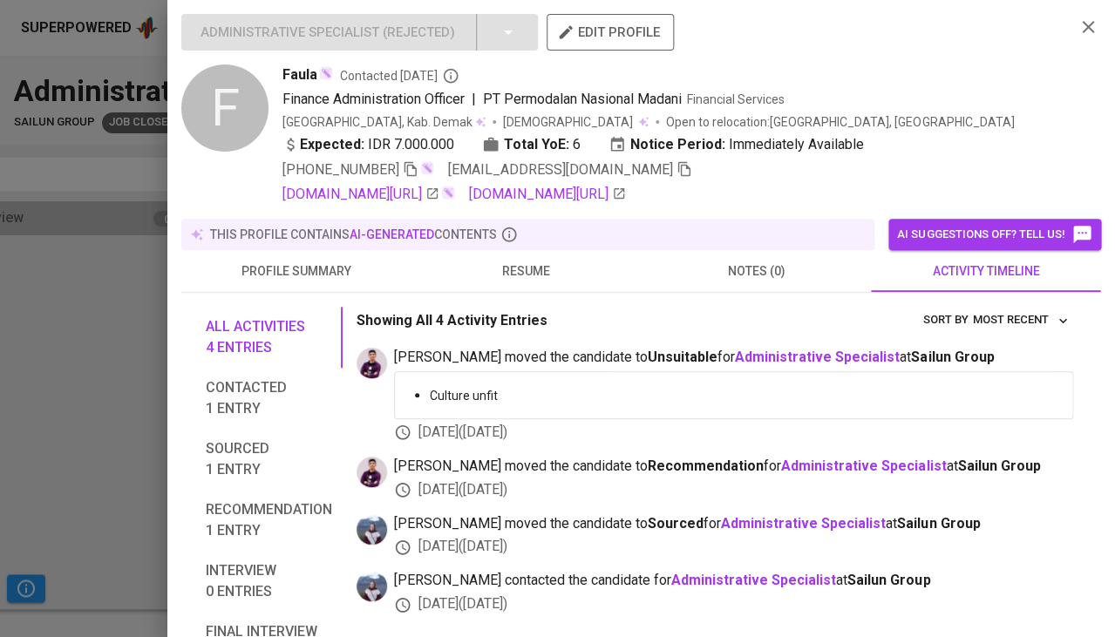
click at [528, 250] on div "this profile contains AI-generated contents" at bounding box center [527, 234] width 693 height 31
click at [510, 292] on button "resume" at bounding box center [526, 271] width 230 height 42
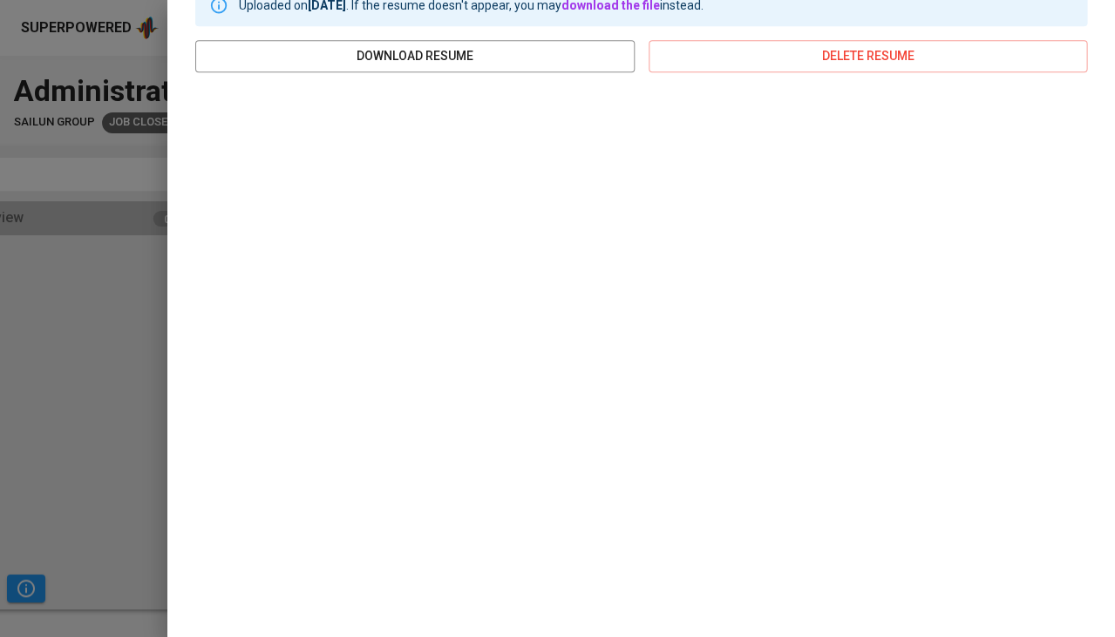
scroll to position [363, 0]
click at [168, 353] on div "Administrative Specialist ( Rejected ) edit profile F Faula Contacted 10 months…" at bounding box center [640, 318] width 947 height 637
click at [123, 390] on div at bounding box center [557, 318] width 1115 height 637
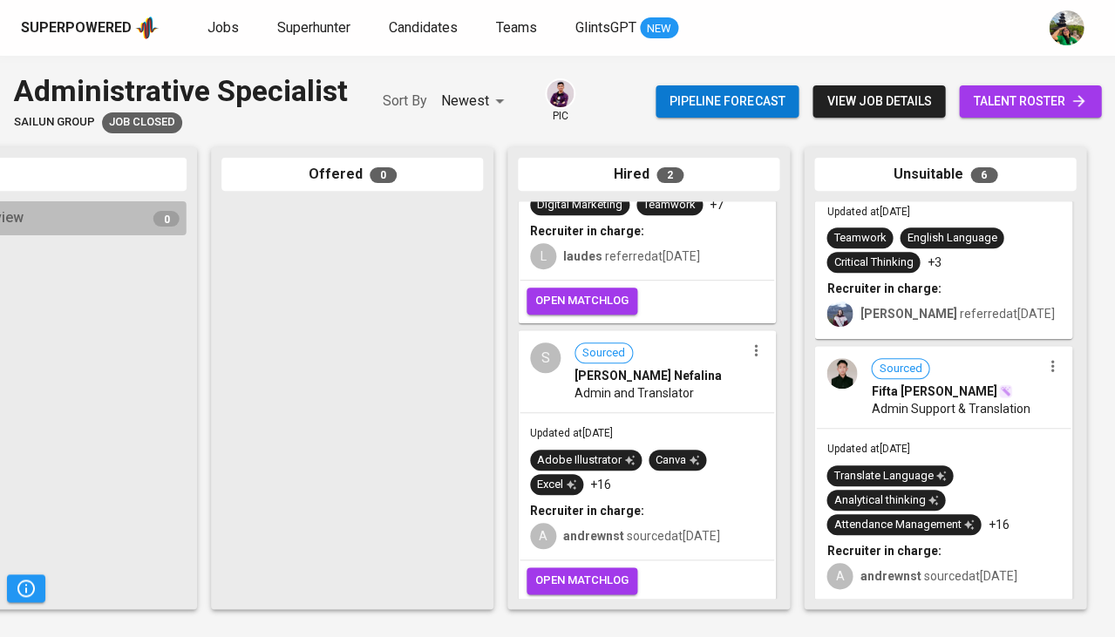
scroll to position [1, 0]
click at [962, 384] on span "Fifta Dzikrullah Akbar" at bounding box center [934, 391] width 126 height 17
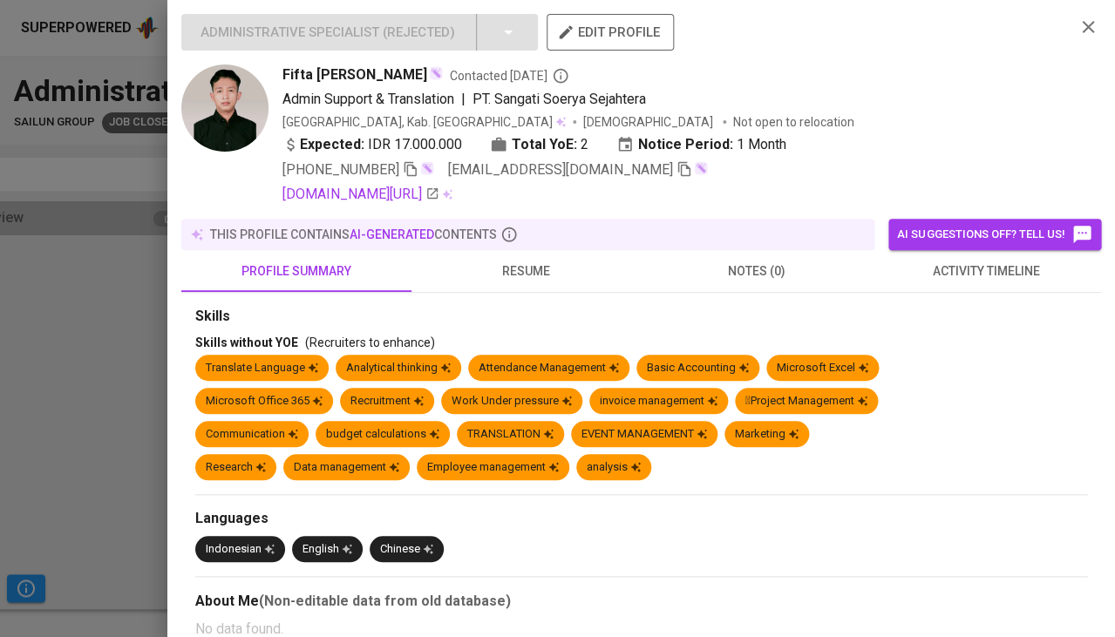
click at [970, 275] on span "activity timeline" at bounding box center [985, 272] width 209 height 22
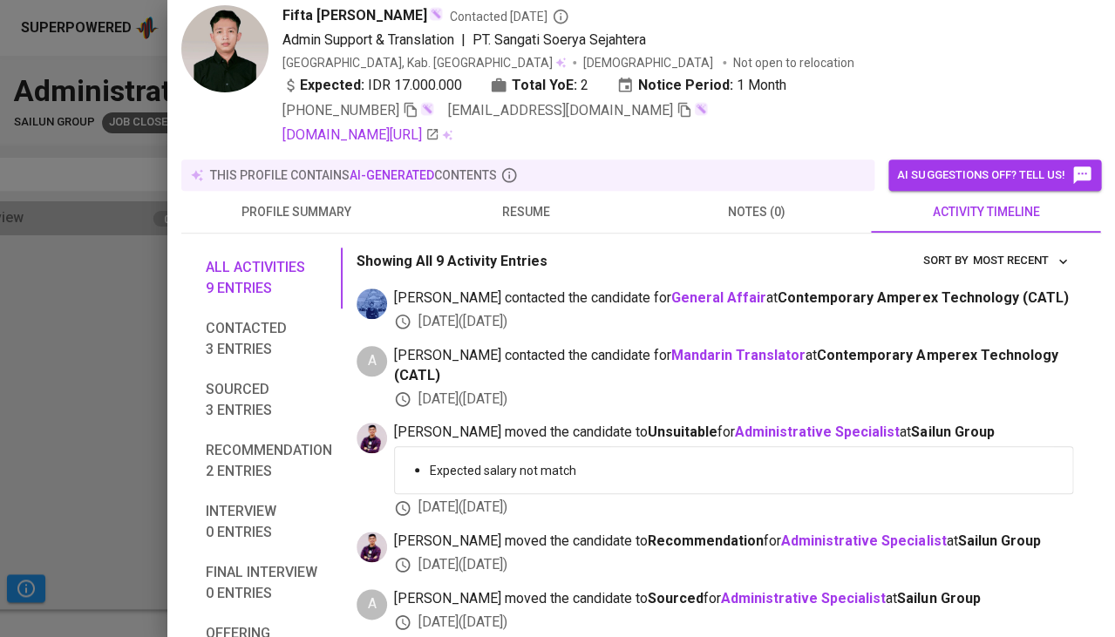
scroll to position [101, 0]
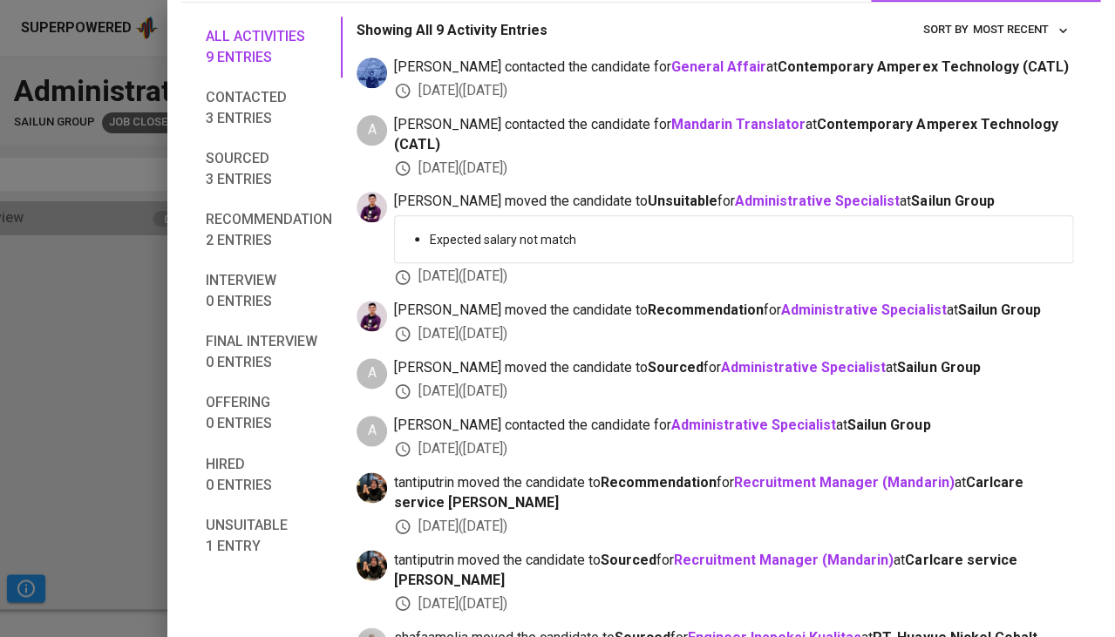
click at [105, 469] on div at bounding box center [557, 318] width 1115 height 637
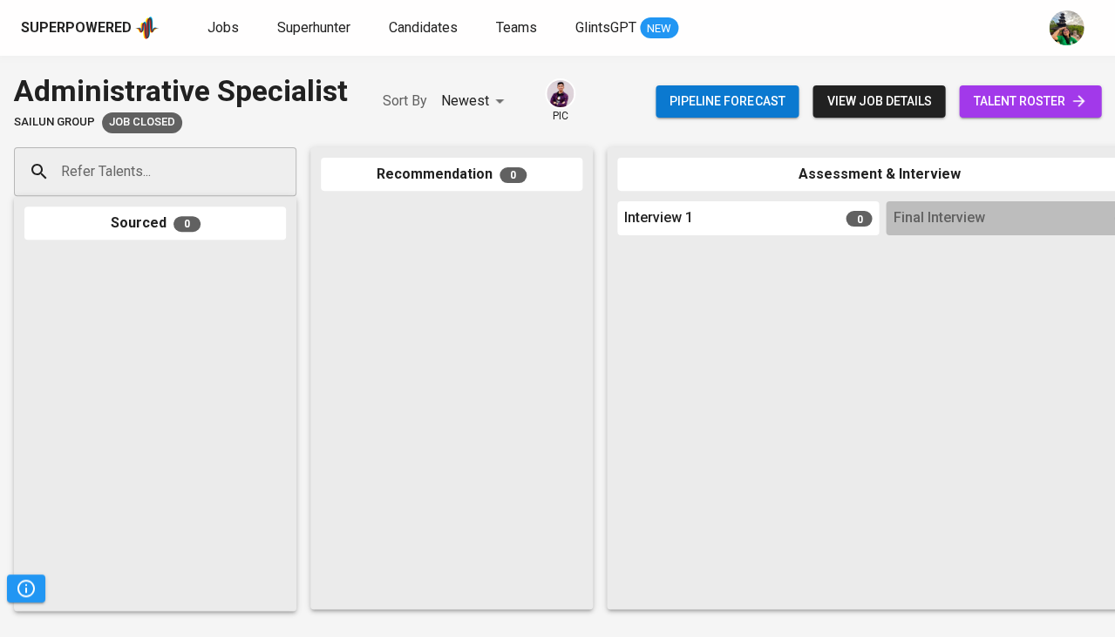
scroll to position [0, 0]
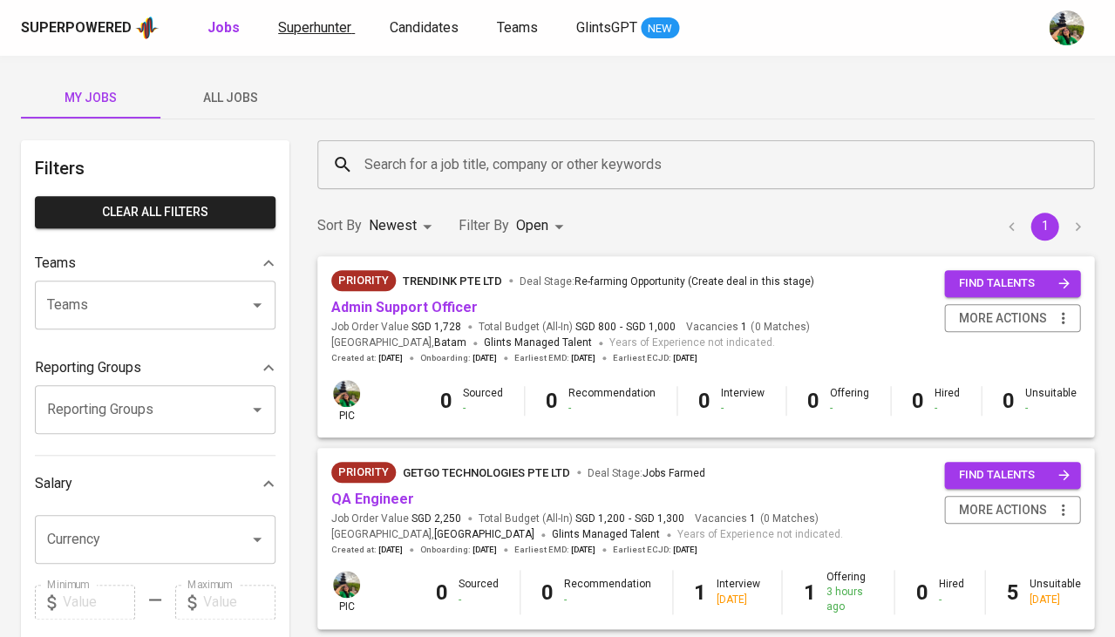
click at [335, 27] on span "Superhunter" at bounding box center [314, 27] width 73 height 17
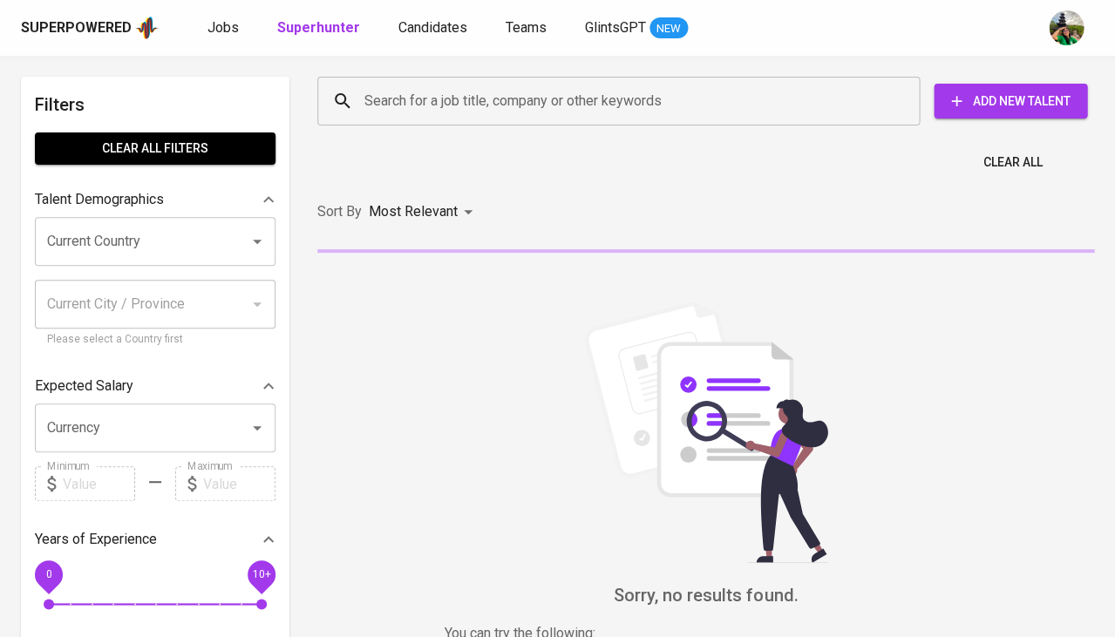
click at [429, 100] on input "Search for a job title, company or other keywords" at bounding box center [623, 101] width 526 height 33
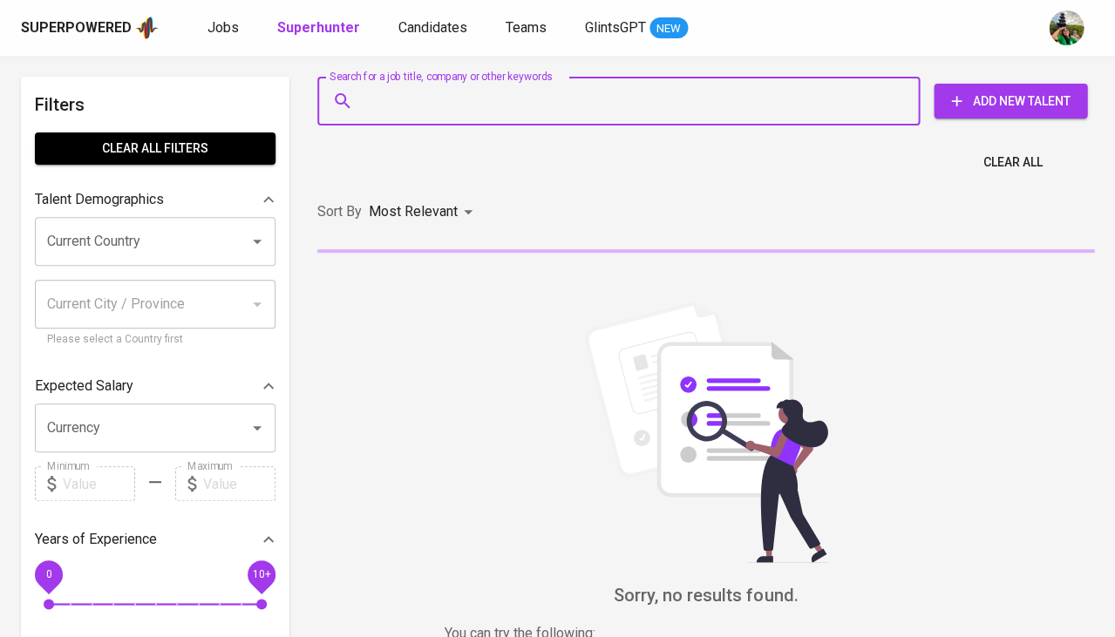
paste input "[EMAIL_ADDRESS][DOMAIN_NAME]"
type input "[EMAIL_ADDRESS][DOMAIN_NAME]"
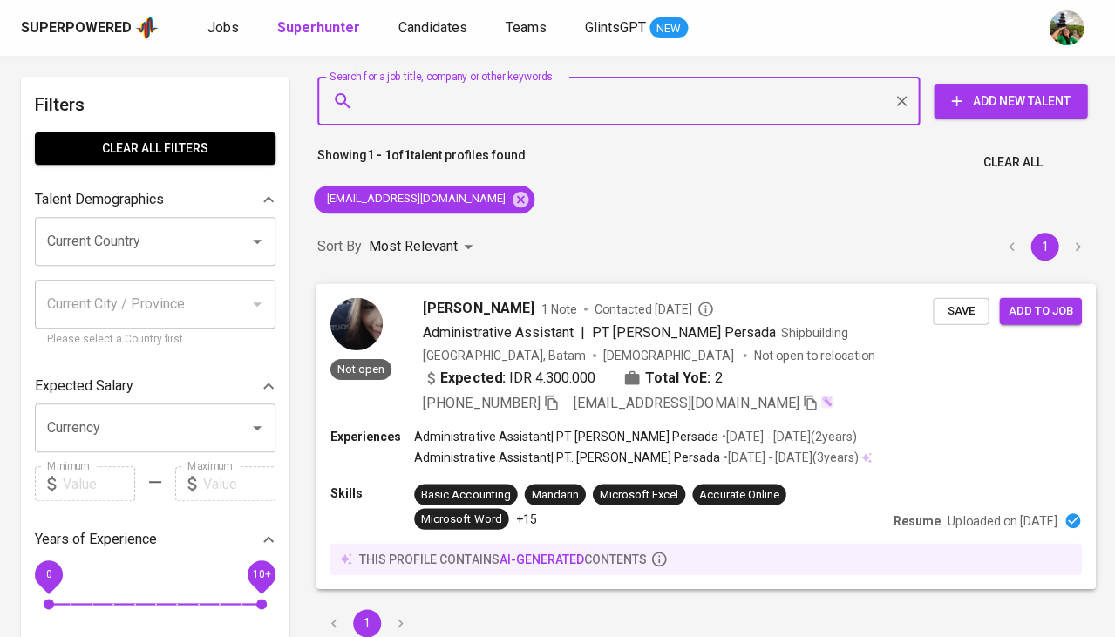
click at [935, 313] on button "Save" at bounding box center [961, 310] width 56 height 27
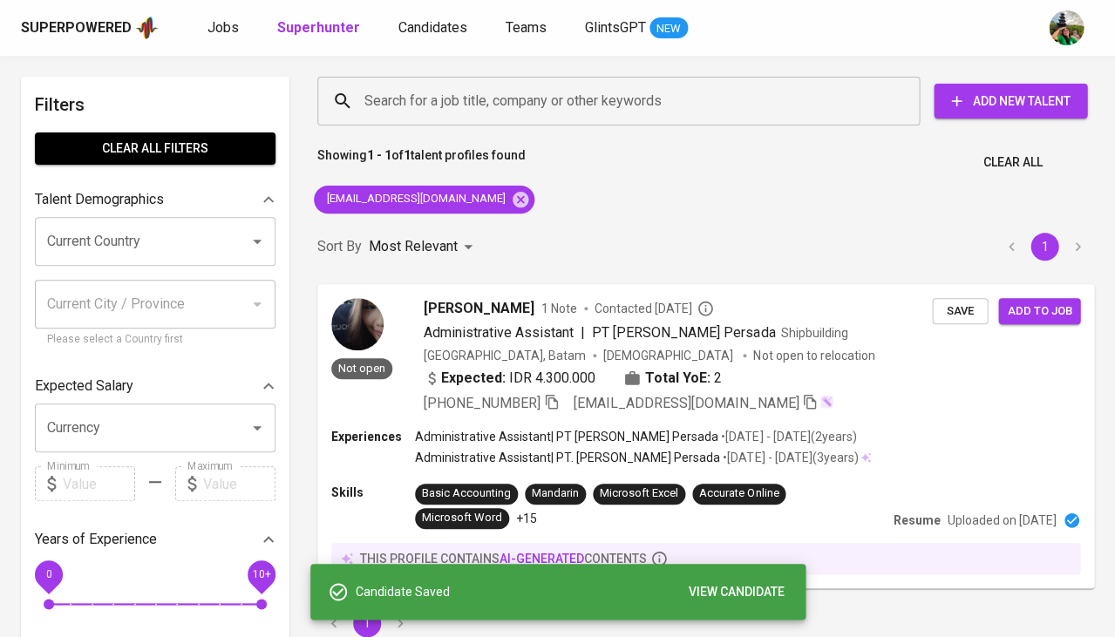
click at [424, 39] on div "Superpowered Jobs Superhunter Candidates Teams GlintsGPT NEW" at bounding box center [529, 28] width 1017 height 26
click at [426, 24] on span "Candidates" at bounding box center [432, 27] width 69 height 17
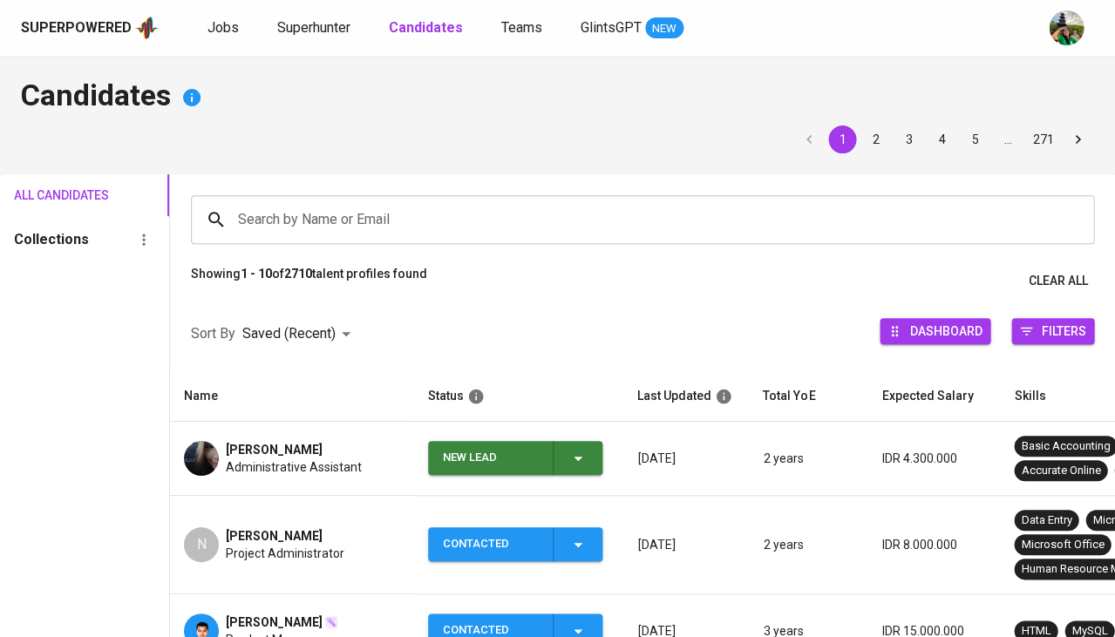
click at [576, 465] on div "New Lead" at bounding box center [516, 458] width 146 height 34
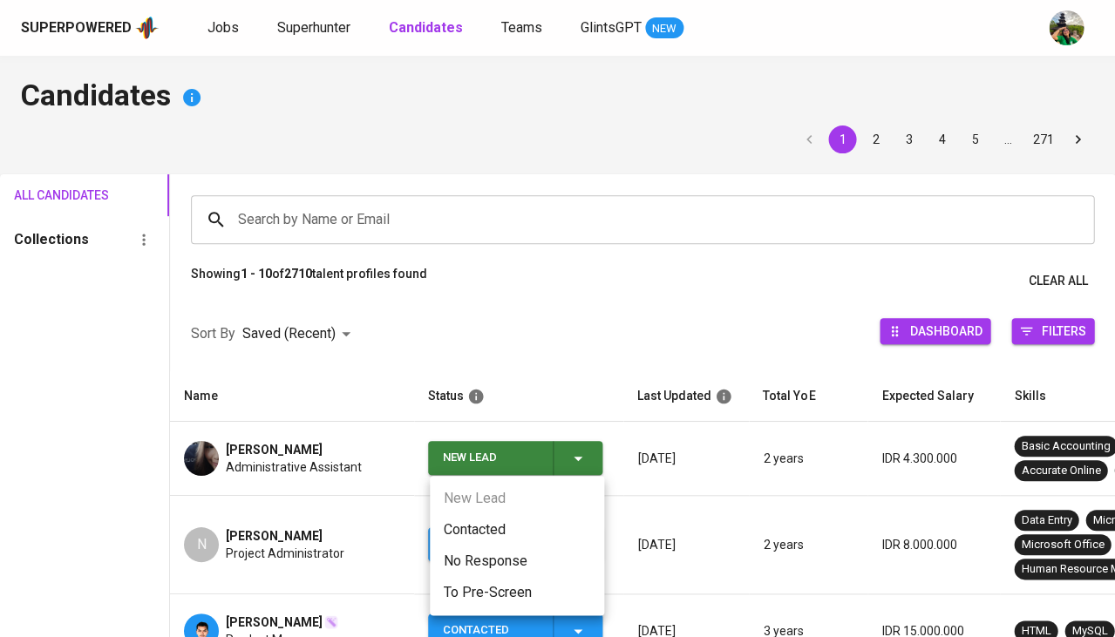
click at [491, 517] on li "Contacted" at bounding box center [517, 529] width 174 height 31
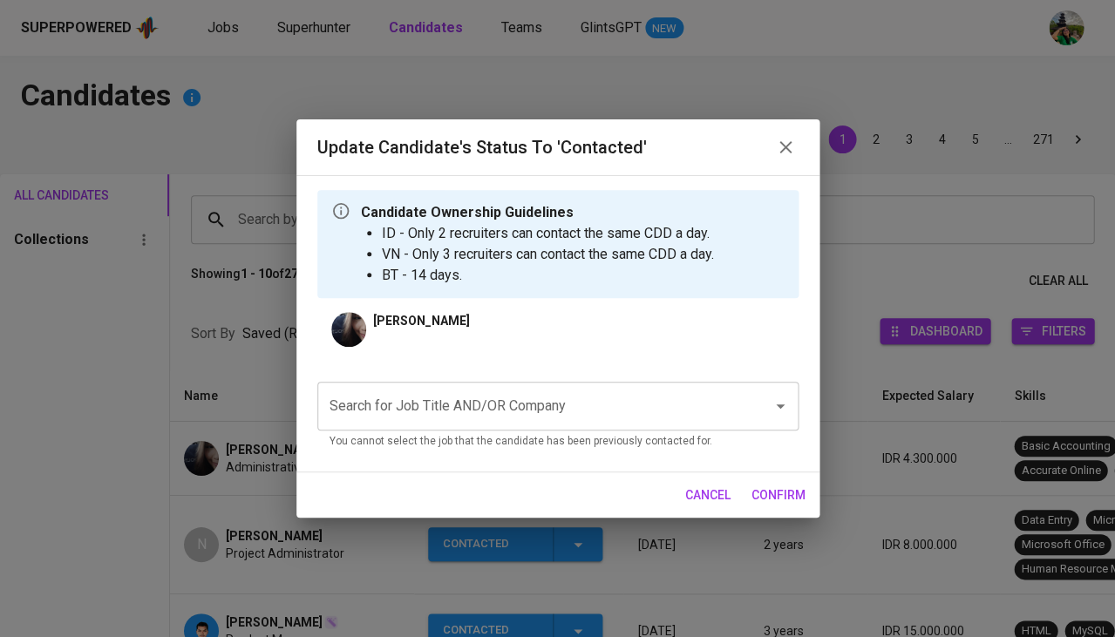
click at [500, 400] on input "Search for Job Title AND/OR Company" at bounding box center [533, 406] width 417 height 33
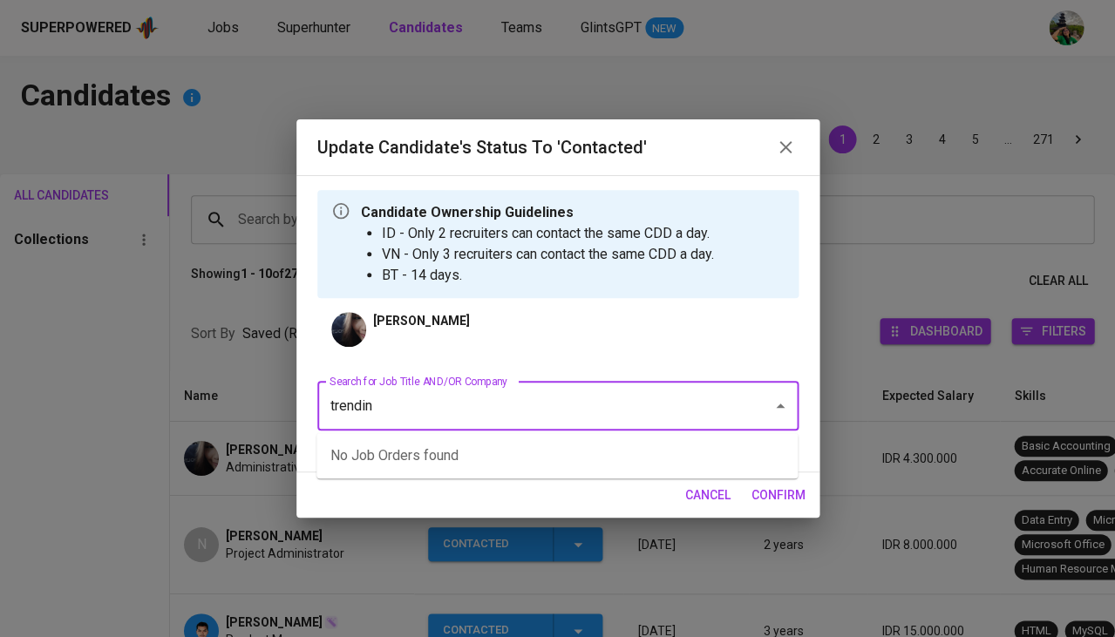
type input "trendink"
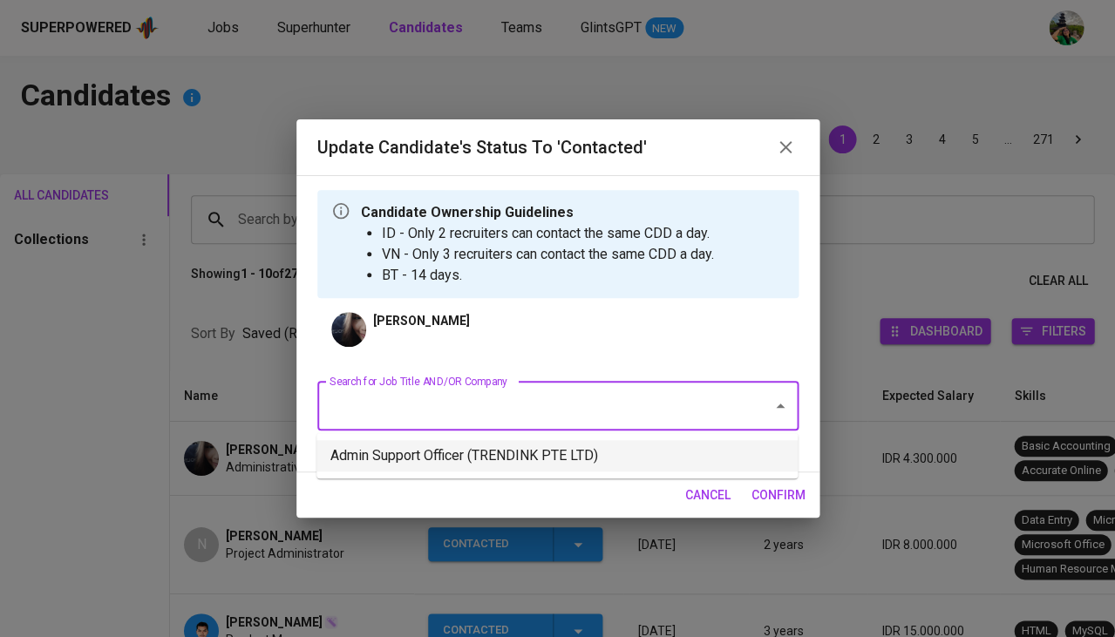
click at [483, 451] on li "Admin Support Officer (TRENDINK PTE LTD)" at bounding box center [556, 455] width 481 height 31
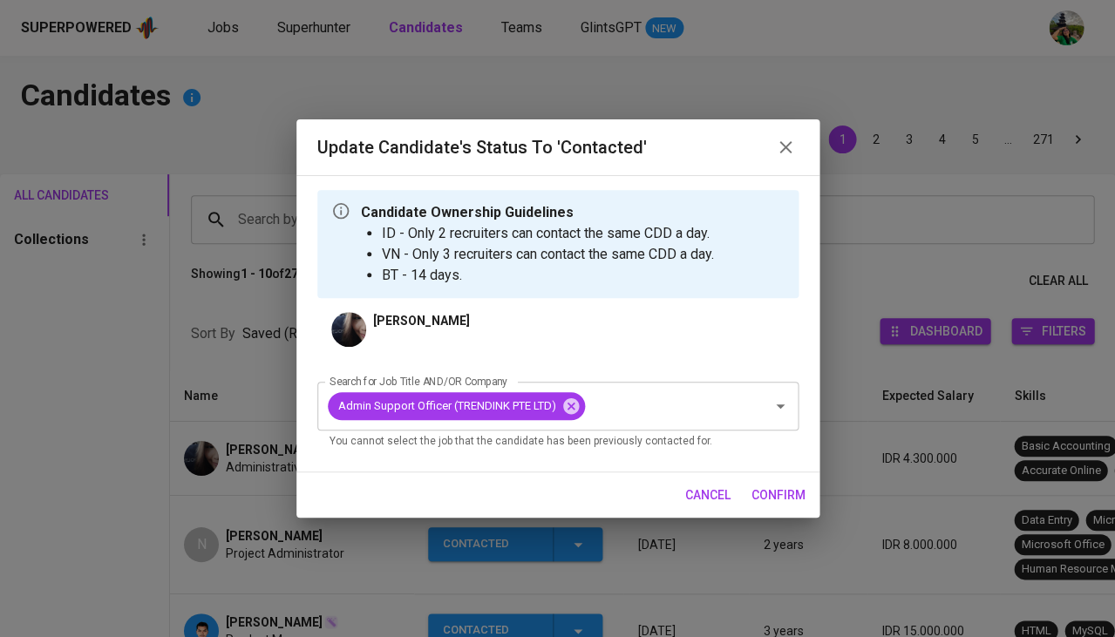
click at [779, 488] on span "confirm" at bounding box center [778, 496] width 54 height 22
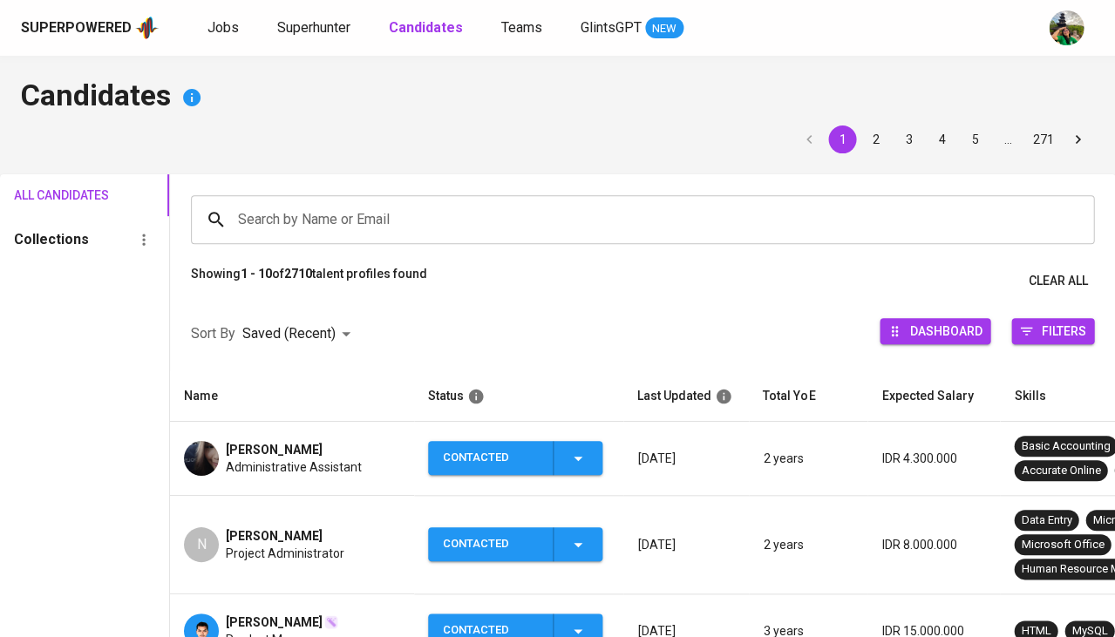
click at [309, 44] on div "Superpowered Jobs Superhunter Candidates Teams GlintsGPT NEW" at bounding box center [557, 28] width 1115 height 56
click at [317, 31] on span "Superhunter" at bounding box center [313, 27] width 73 height 17
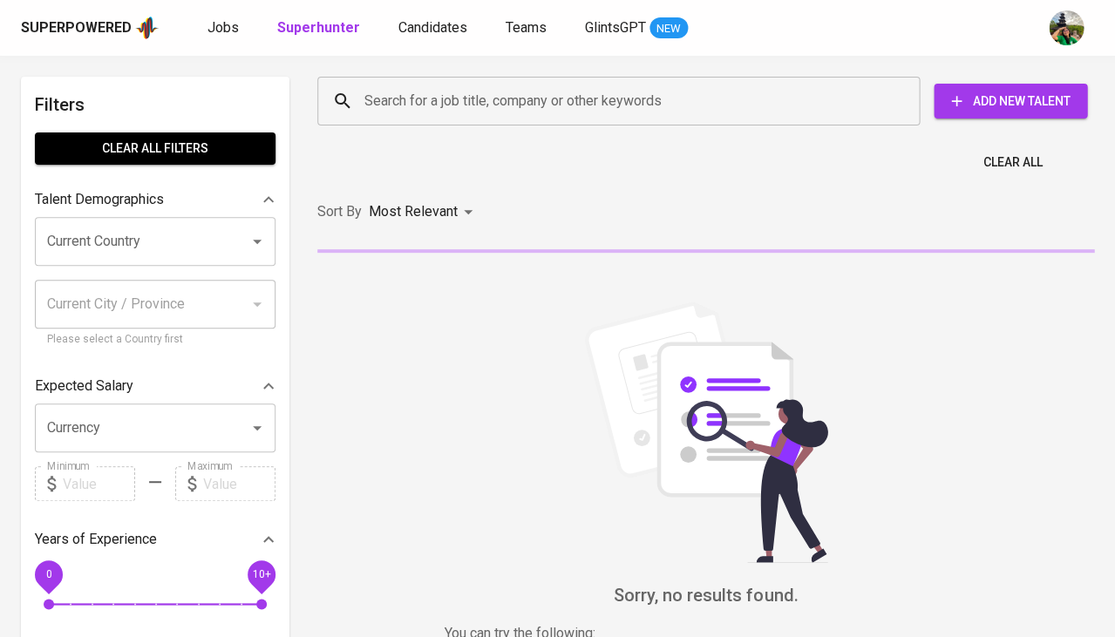
click at [415, 98] on input "Search for a job title, company or other keywords" at bounding box center [623, 101] width 526 height 33
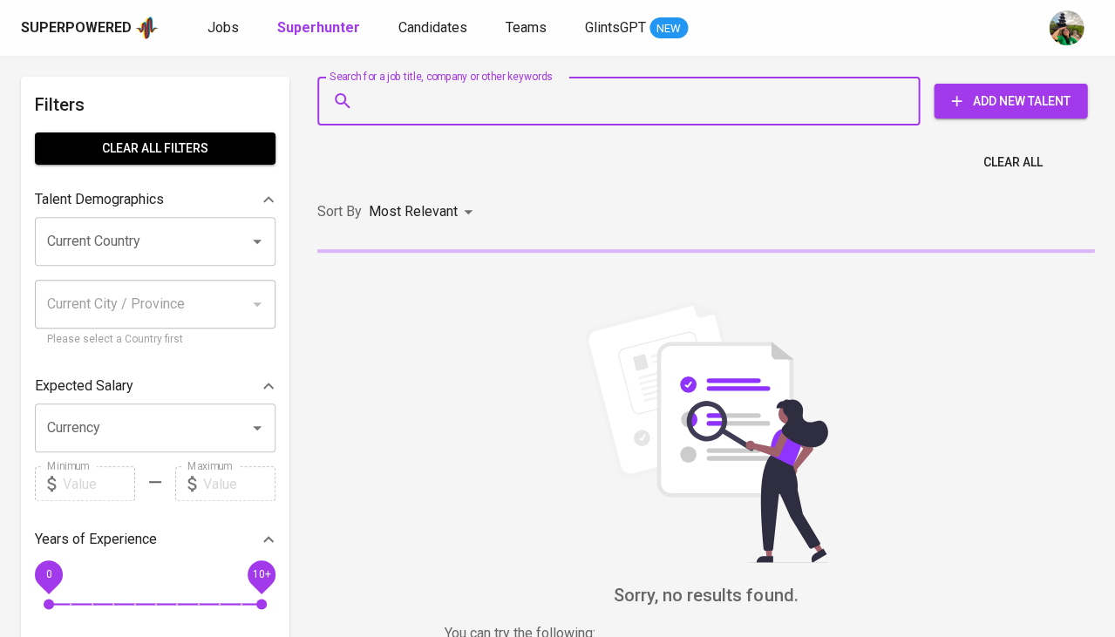
paste input "[EMAIL_ADDRESS][DOMAIN_NAME]"
type input "[EMAIL_ADDRESS][DOMAIN_NAME]"
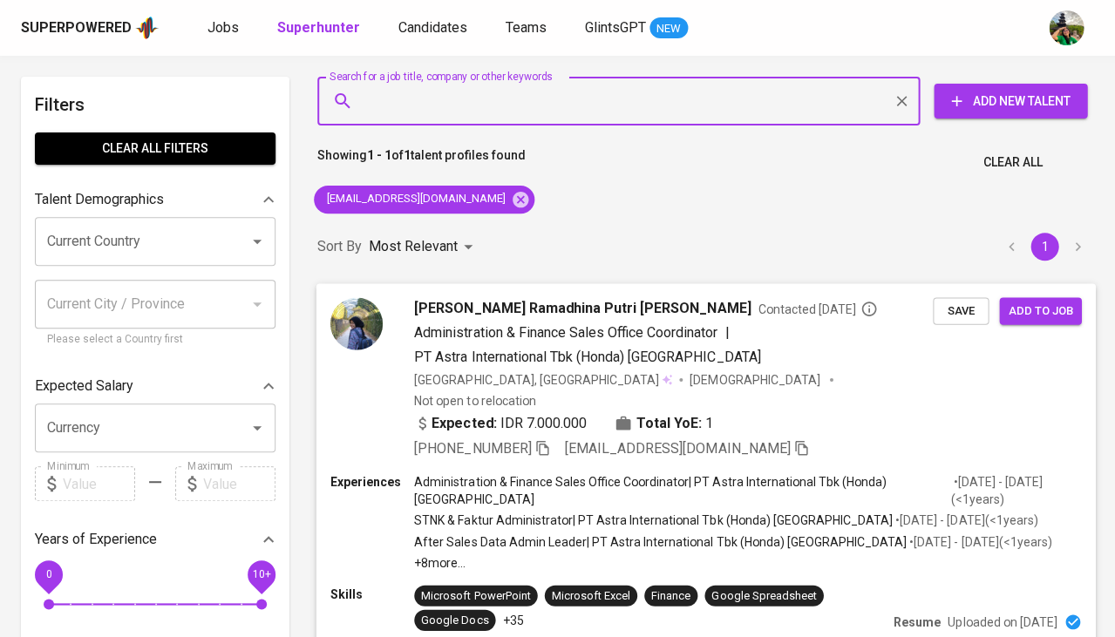
click at [941, 308] on span "Save" at bounding box center [960, 311] width 38 height 20
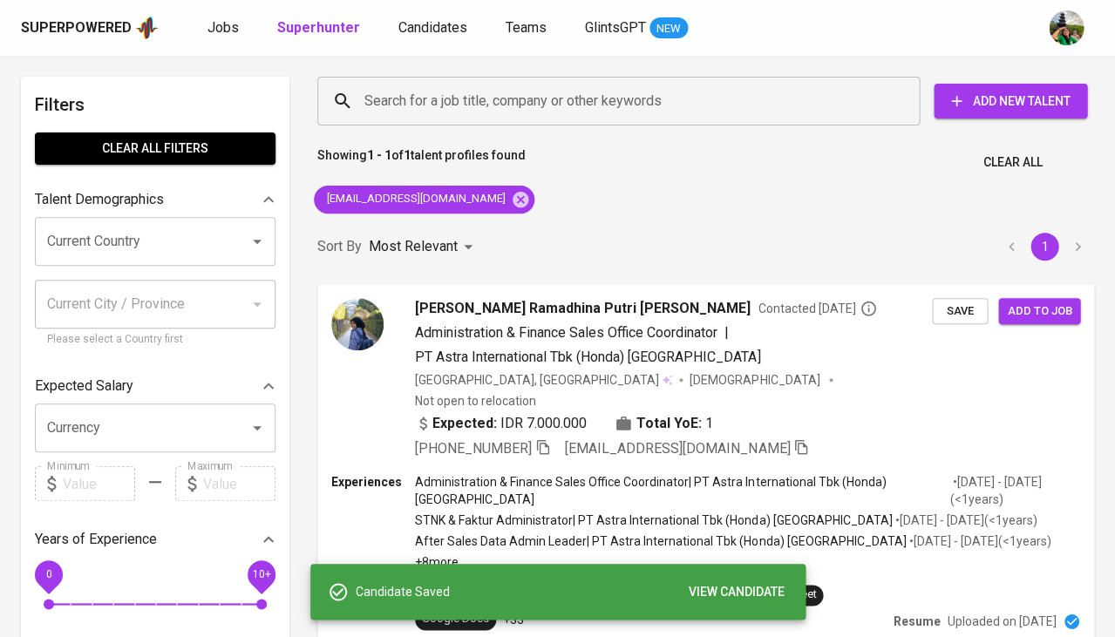
click at [440, 50] on div "Superpowered Jobs Superhunter Candidates Teams GlintsGPT NEW" at bounding box center [557, 28] width 1115 height 56
click at [424, 28] on span "Candidates" at bounding box center [432, 27] width 69 height 17
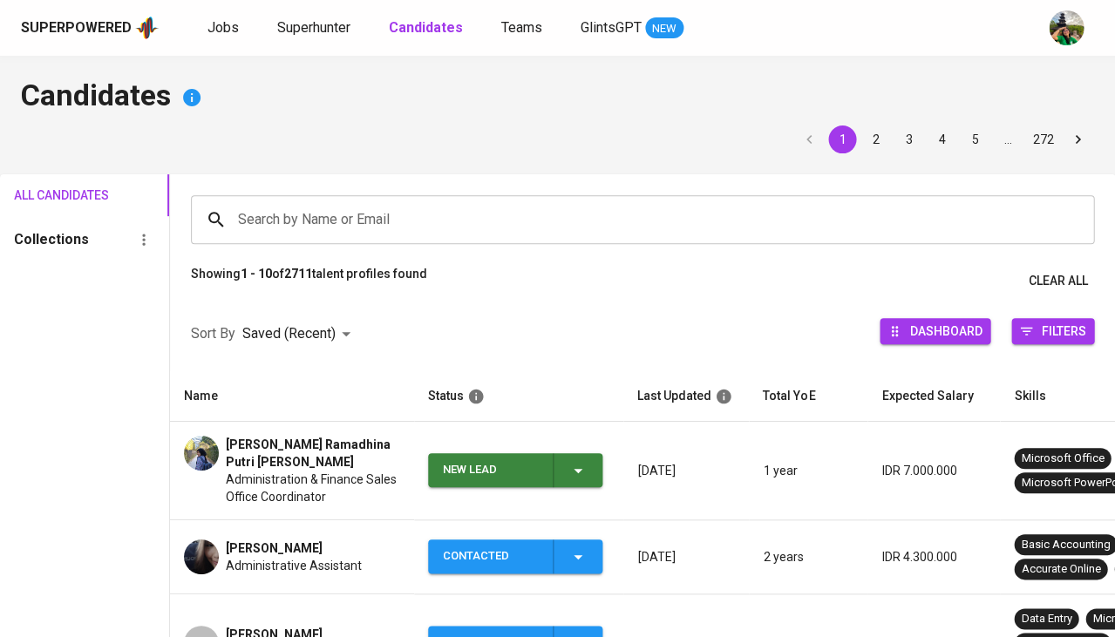
click at [574, 461] on icon "button" at bounding box center [577, 470] width 21 height 21
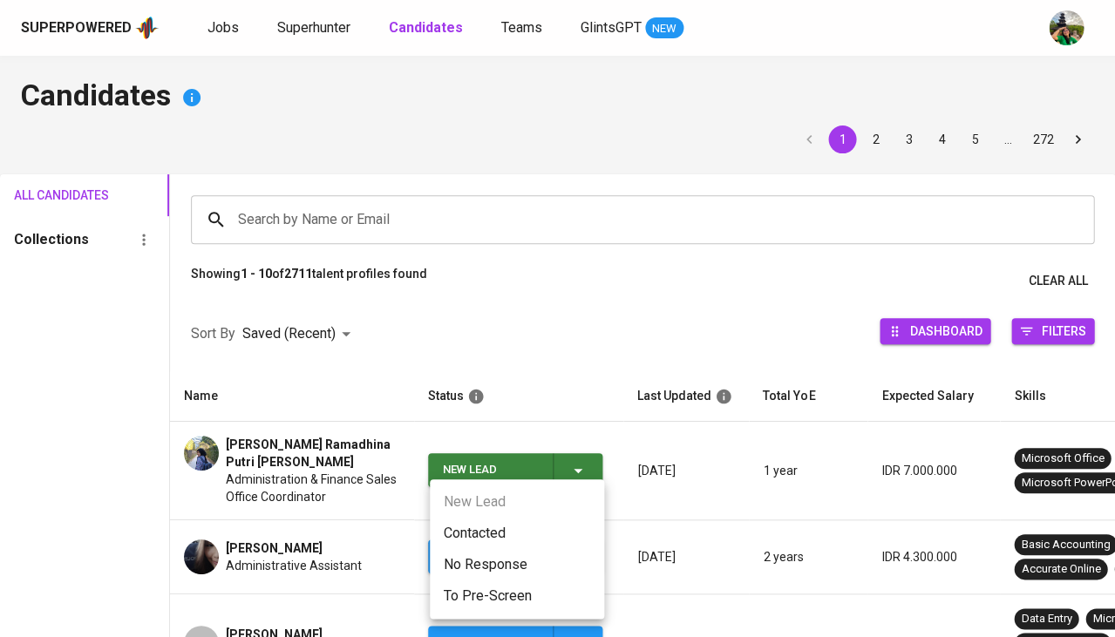
click at [471, 533] on li "Contacted" at bounding box center [517, 533] width 174 height 31
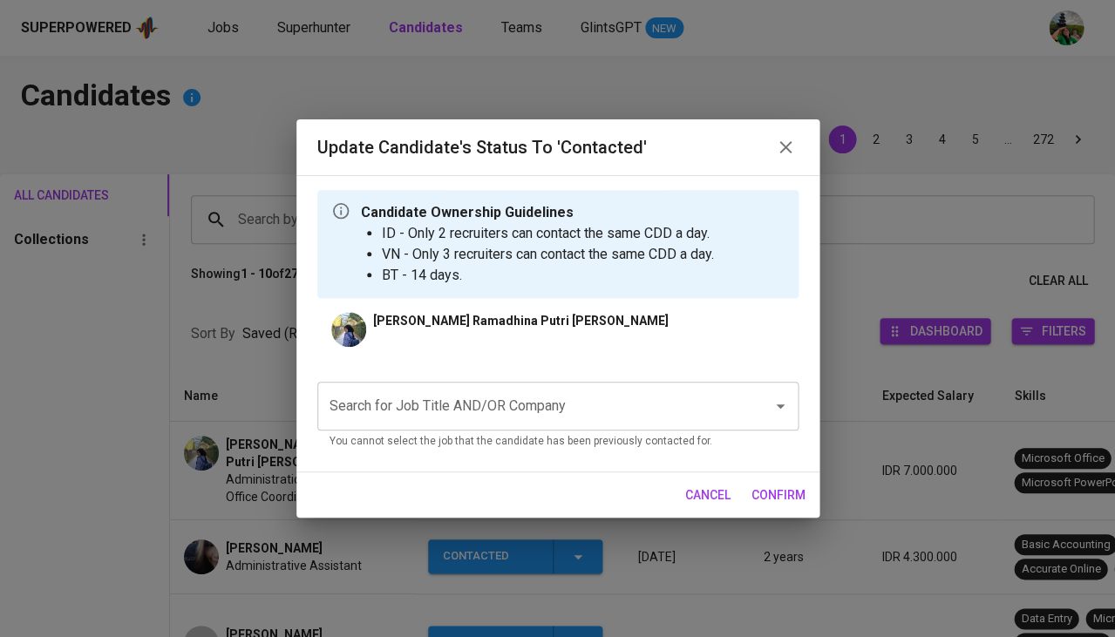
click at [465, 429] on div "Search for Job Title AND/OR Company" at bounding box center [557, 406] width 481 height 49
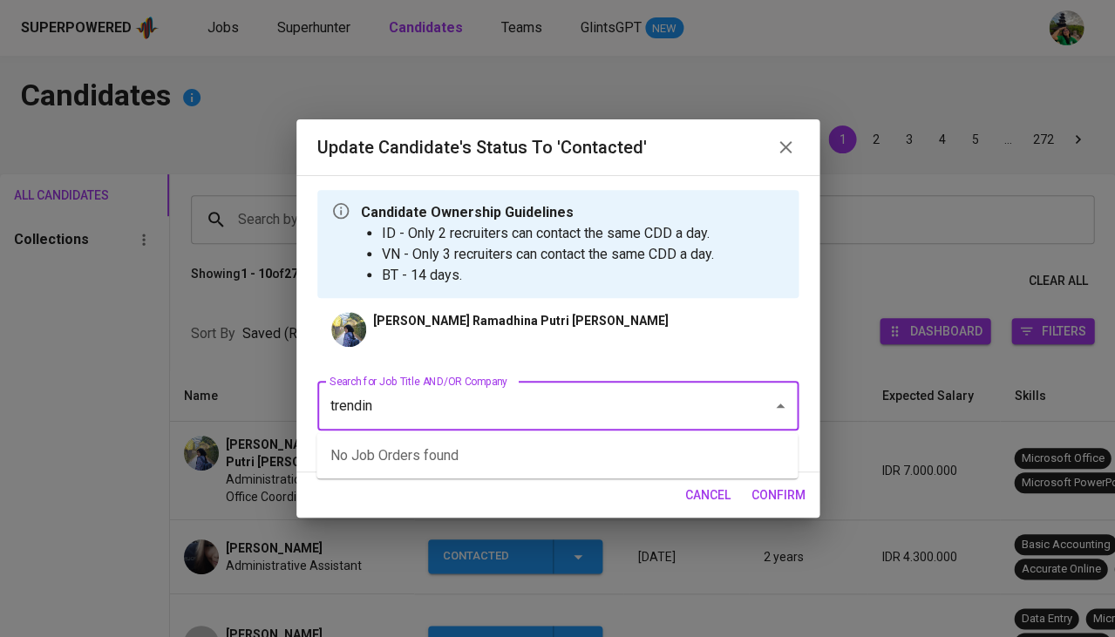
type input "trendink"
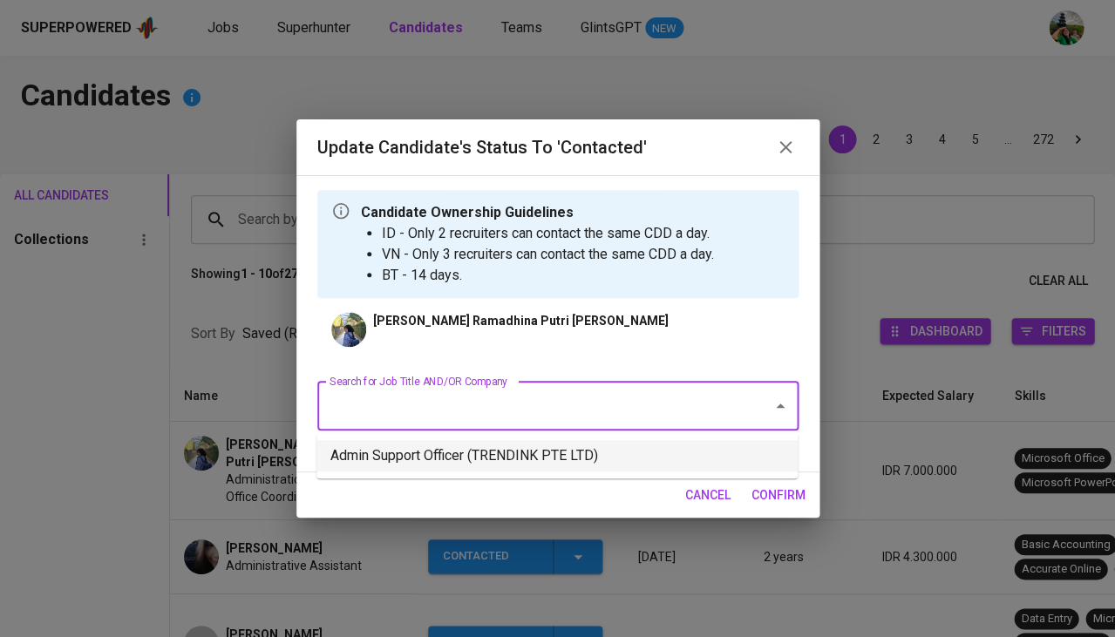
click at [491, 458] on li "Admin Support Officer (TRENDINK PTE LTD)" at bounding box center [556, 455] width 481 height 31
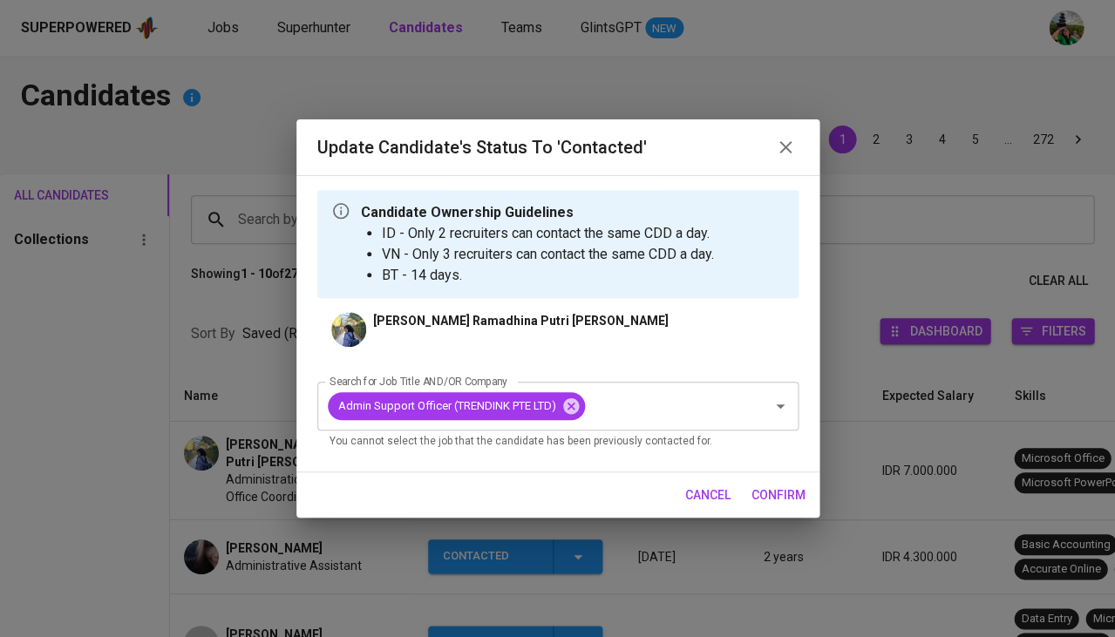
click at [770, 491] on span "confirm" at bounding box center [778, 496] width 54 height 22
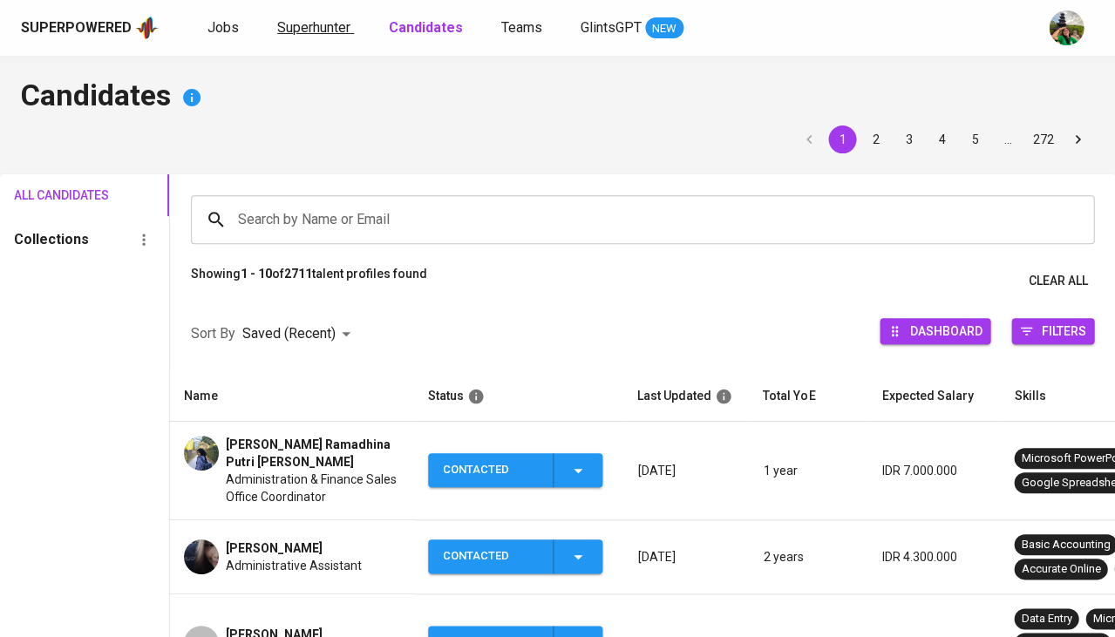
click at [326, 29] on span "Superhunter" at bounding box center [313, 27] width 73 height 17
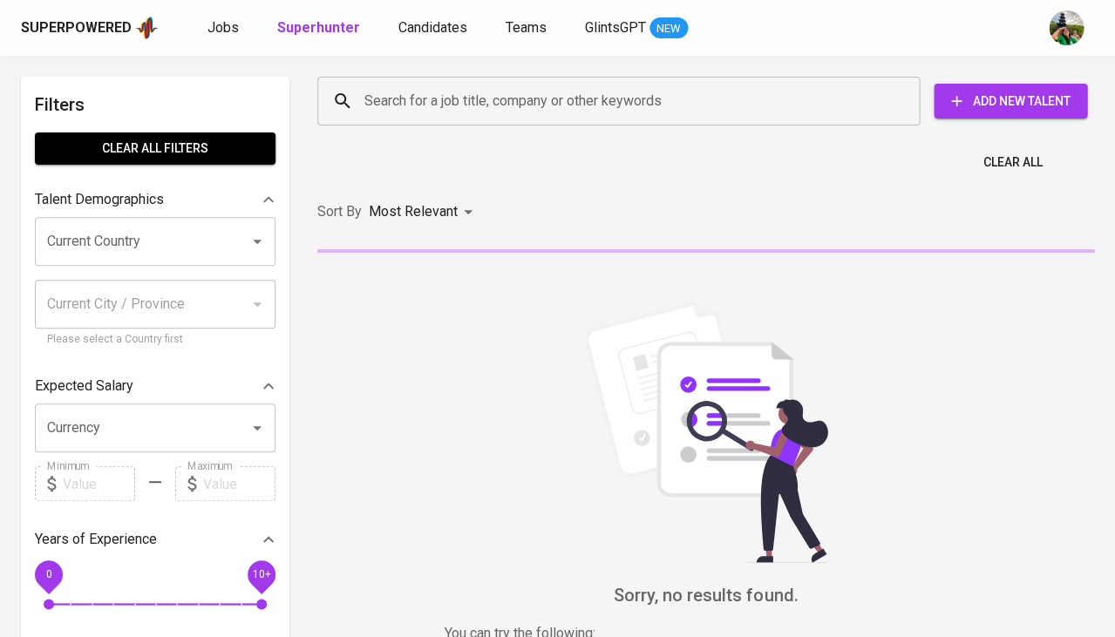
click at [465, 102] on input "Search for a job title, company or other keywords" at bounding box center [623, 101] width 526 height 33
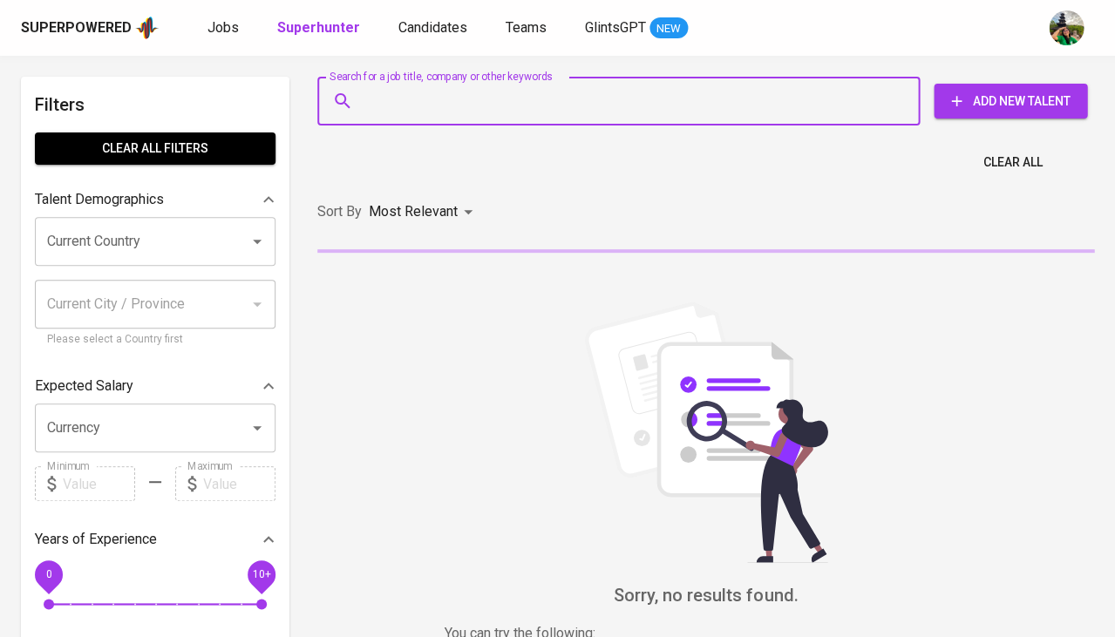
paste input "+6287794797393"
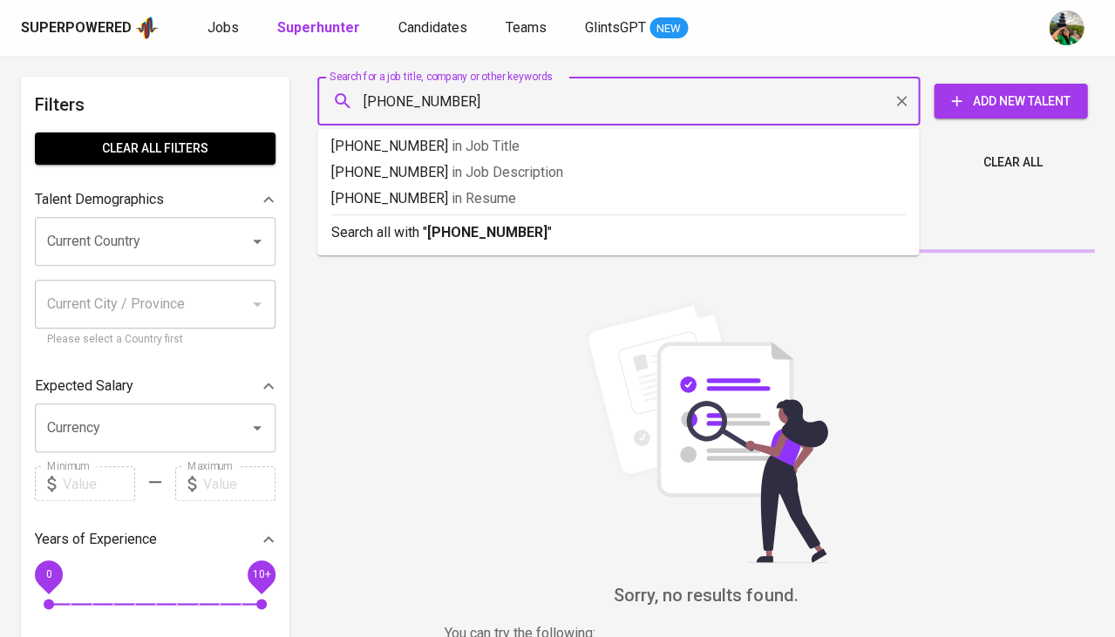
type input "+6287794797393"
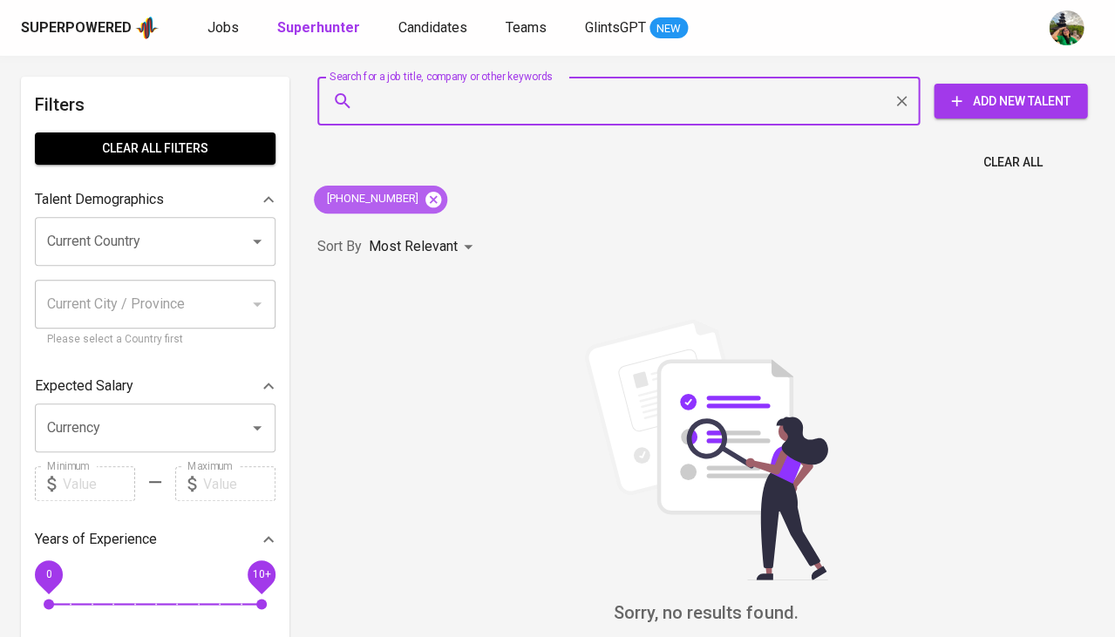
click at [434, 190] on icon at bounding box center [433, 199] width 19 height 19
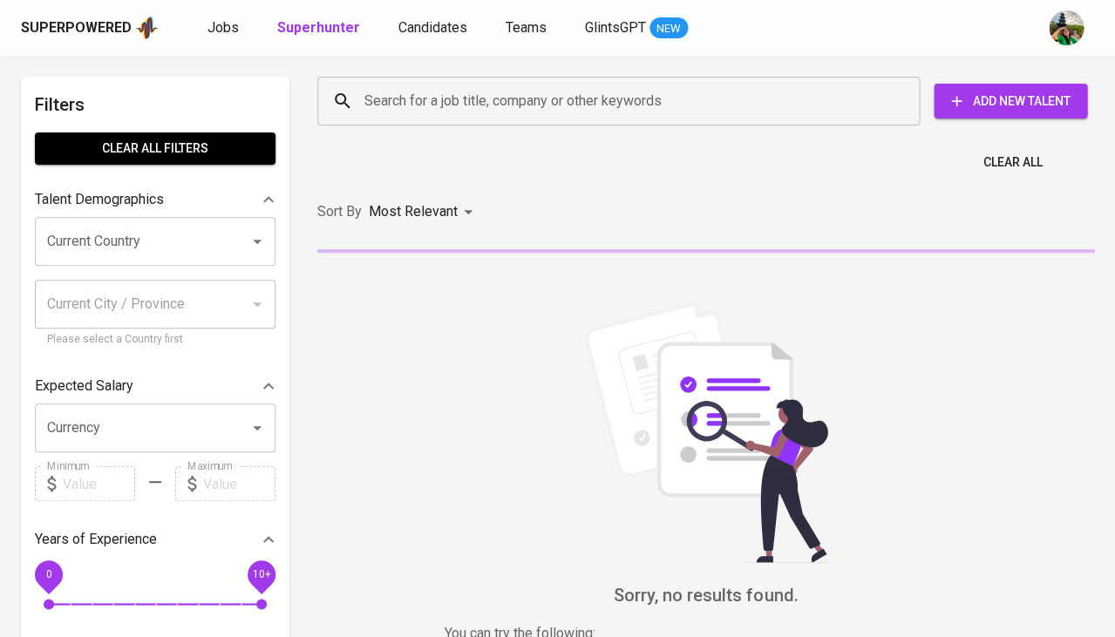
click at [447, 102] on input "Search for a job title, company or other keywords" at bounding box center [623, 101] width 526 height 33
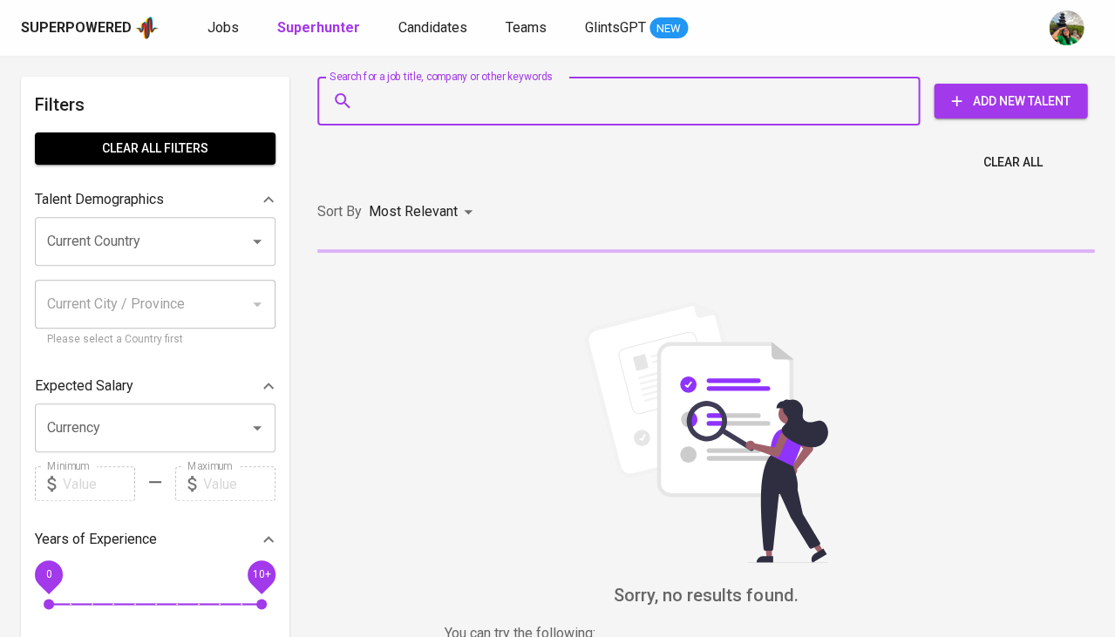
paste input "tiana.okshali@gmail.com"
type input "tiana.okshali@gmail.com"
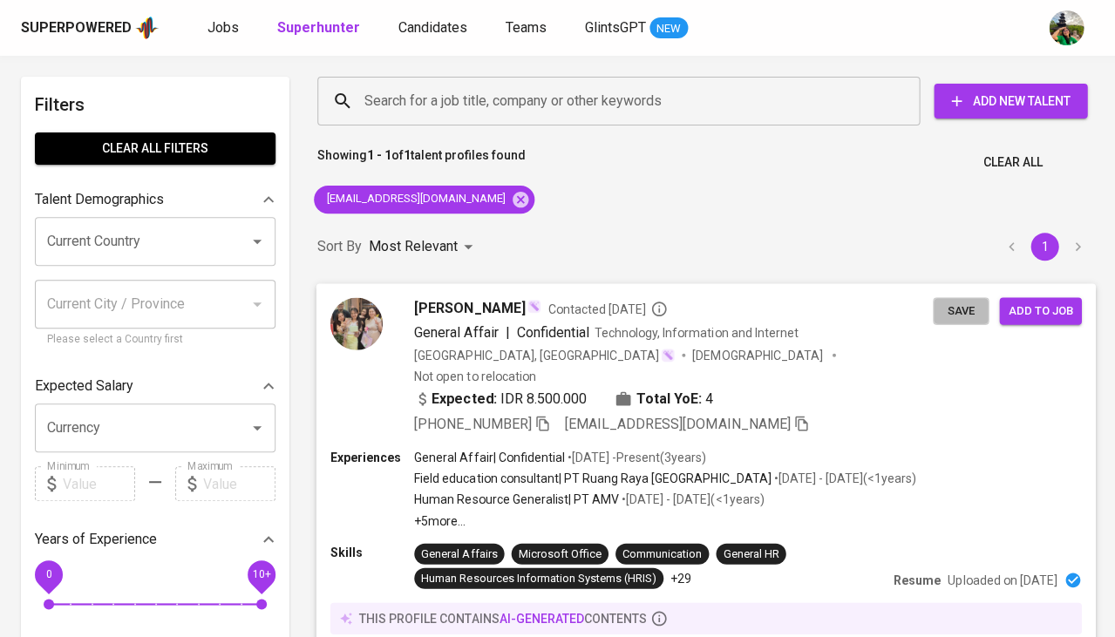
click at [954, 301] on span "Save" at bounding box center [960, 311] width 38 height 20
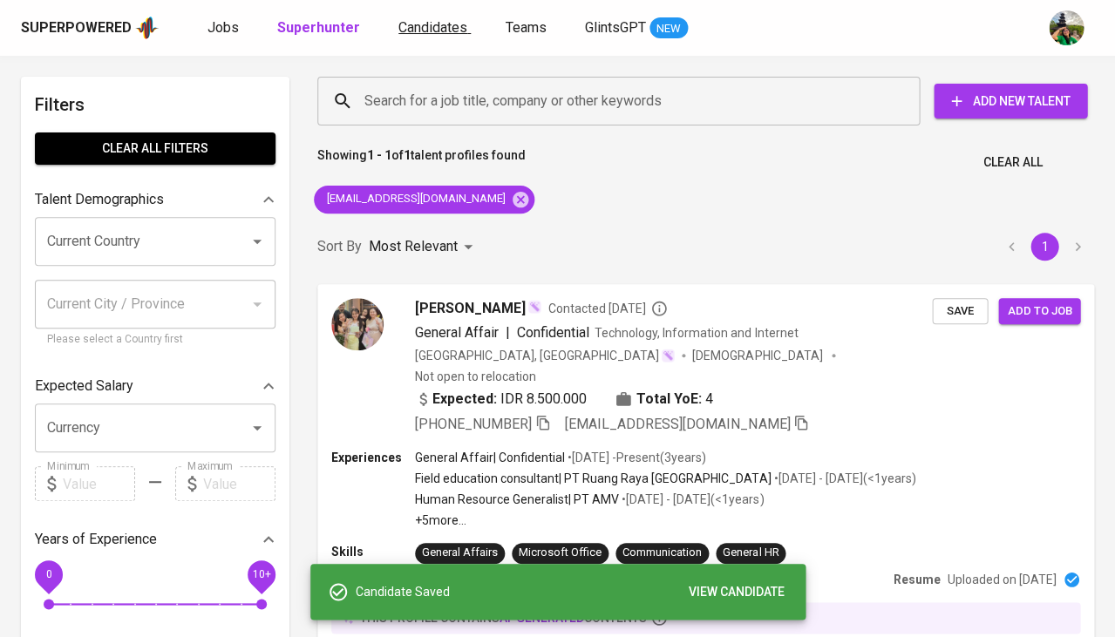
click at [436, 28] on span "Candidates" at bounding box center [432, 27] width 69 height 17
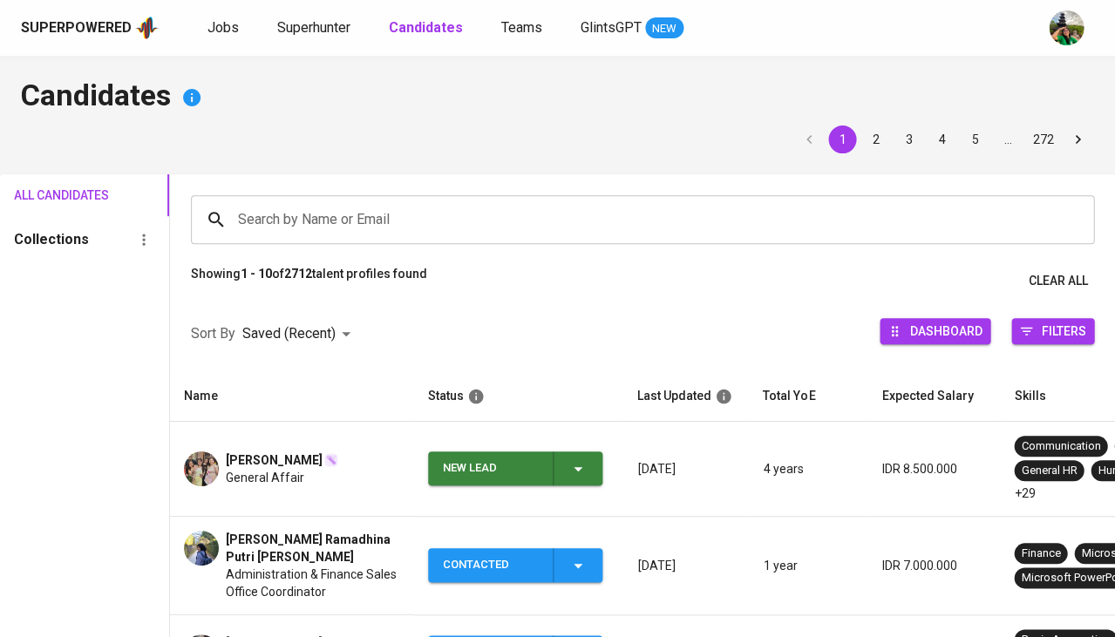
click at [570, 455] on div "New Lead" at bounding box center [516, 468] width 146 height 34
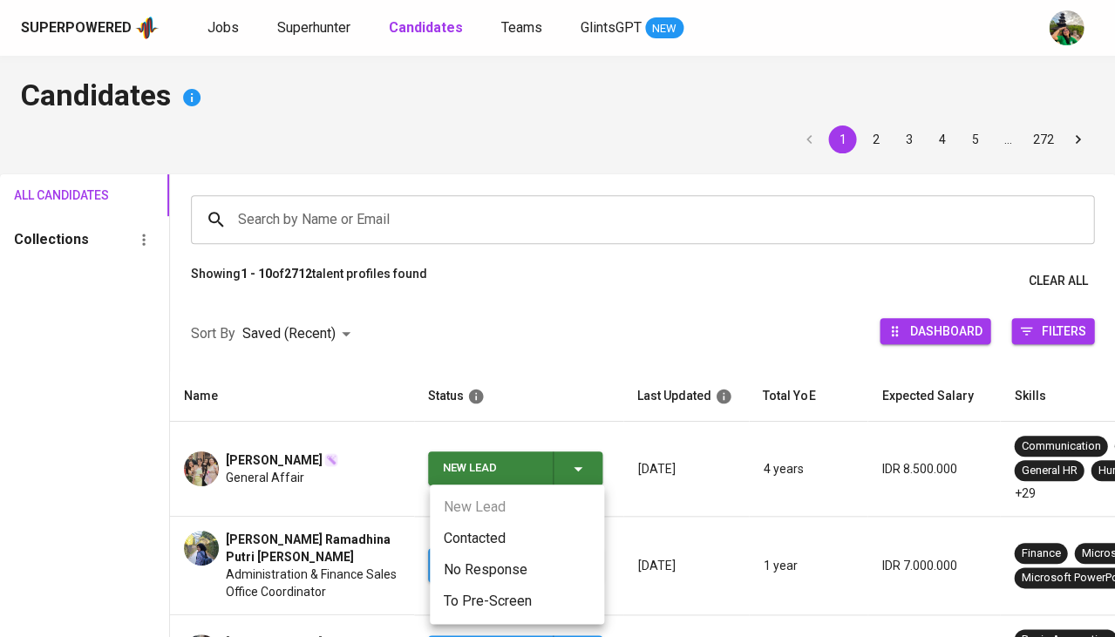
click at [485, 528] on li "Contacted" at bounding box center [517, 538] width 174 height 31
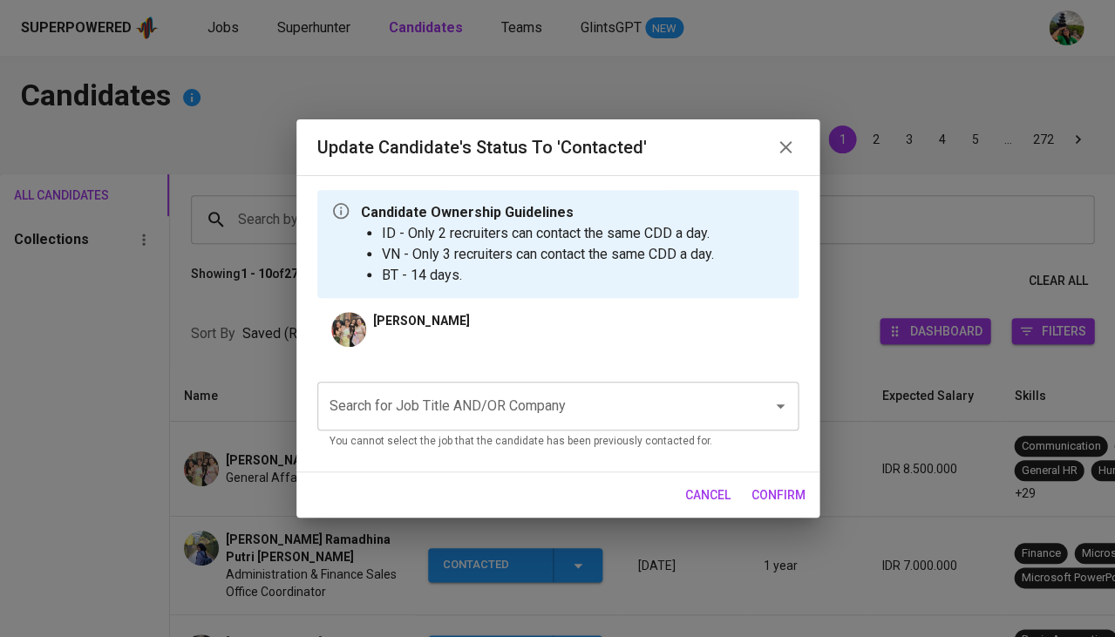
click at [482, 387] on div "Search for Job Title AND/OR Company" at bounding box center [557, 406] width 481 height 49
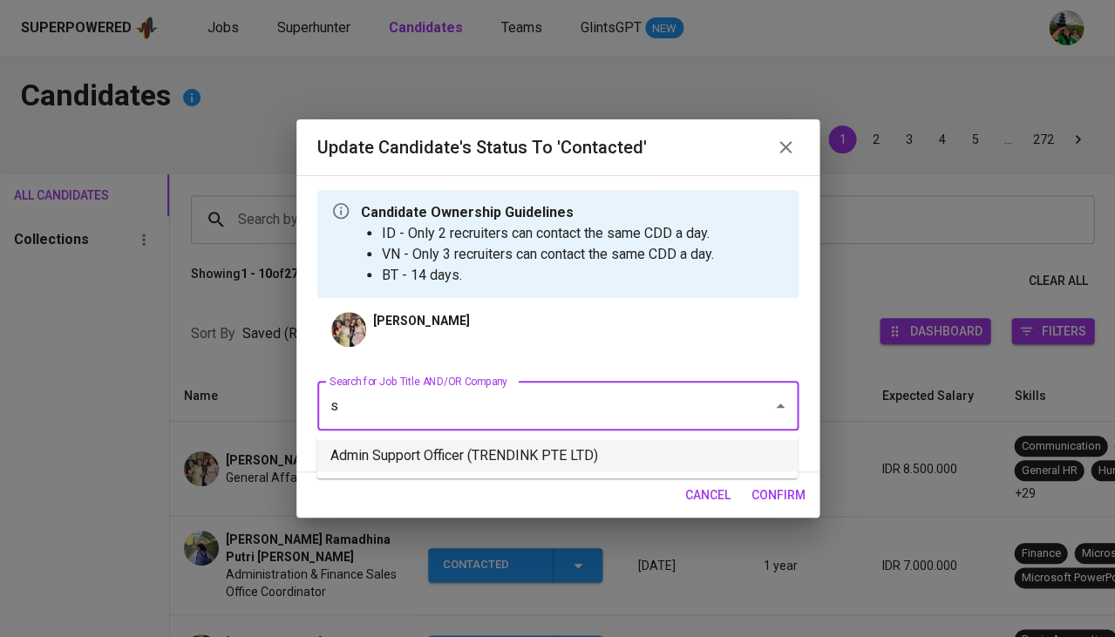
click at [478, 441] on li "Admin Support Officer (TRENDINK PTE LTD)" at bounding box center [556, 455] width 481 height 31
type input "s"
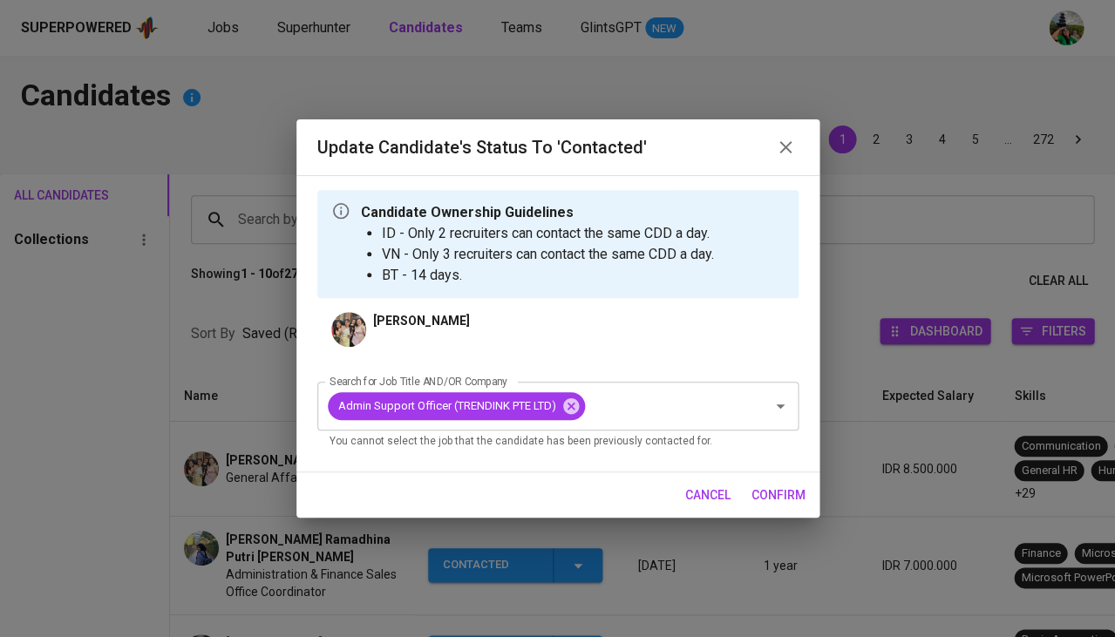
click at [778, 488] on span "confirm" at bounding box center [778, 496] width 54 height 22
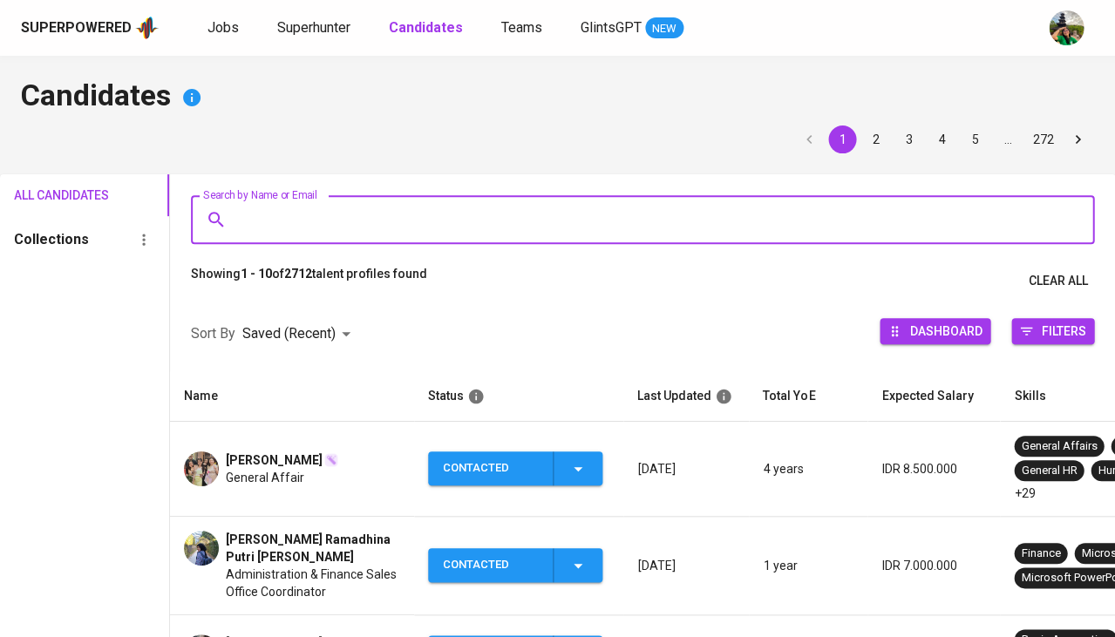
click at [324, 214] on input "Search by Name or Email" at bounding box center [647, 219] width 826 height 33
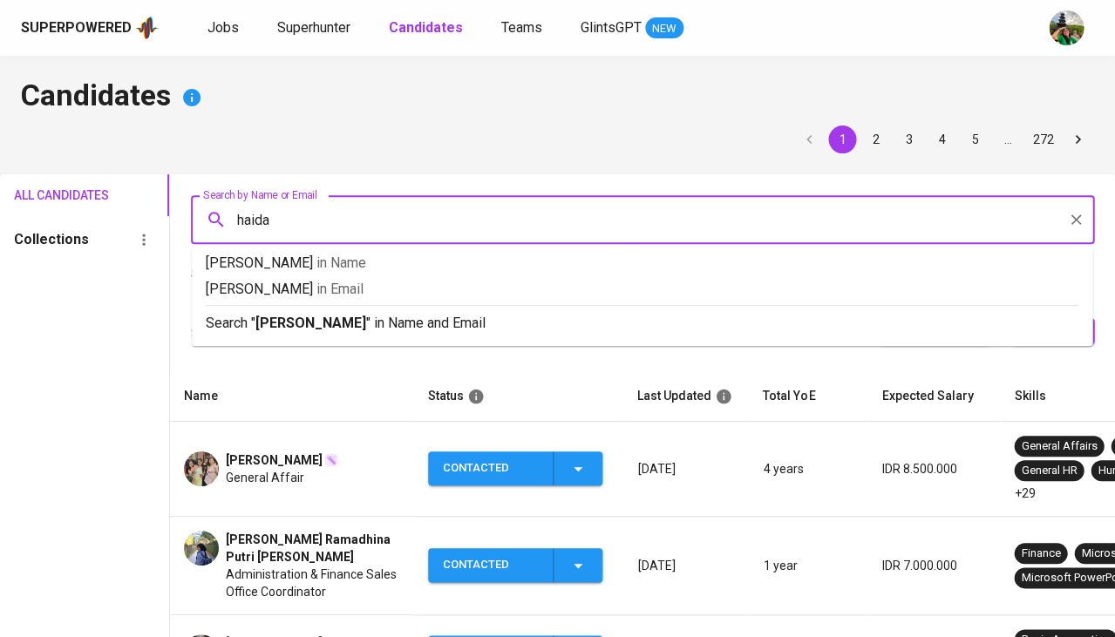
type input "haidar"
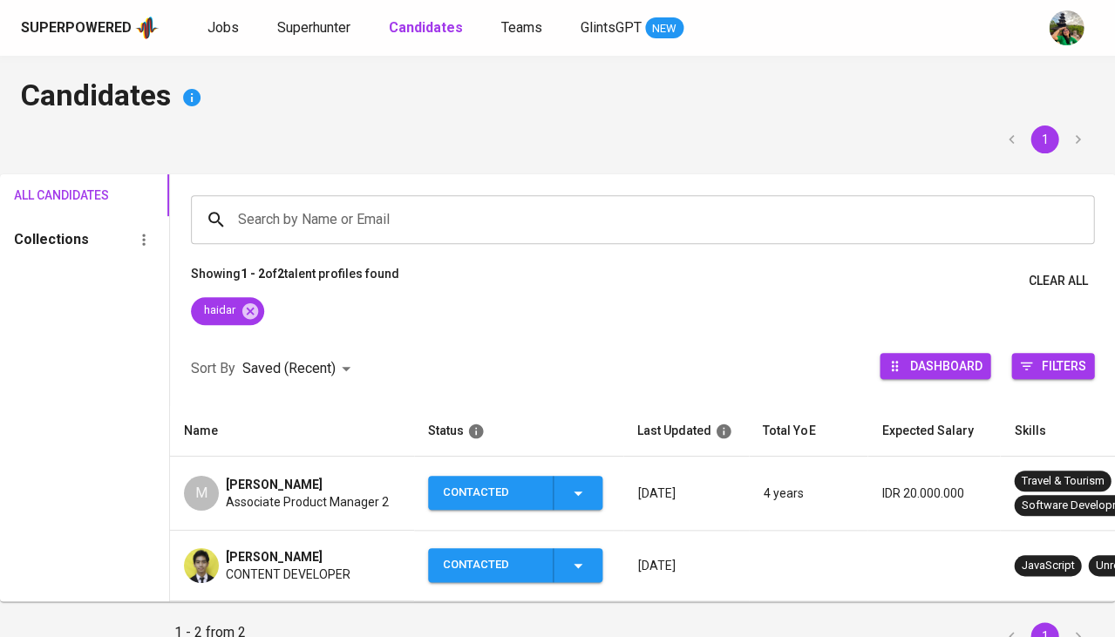
click at [259, 496] on span "Associate Product Manager 2" at bounding box center [307, 501] width 163 height 17
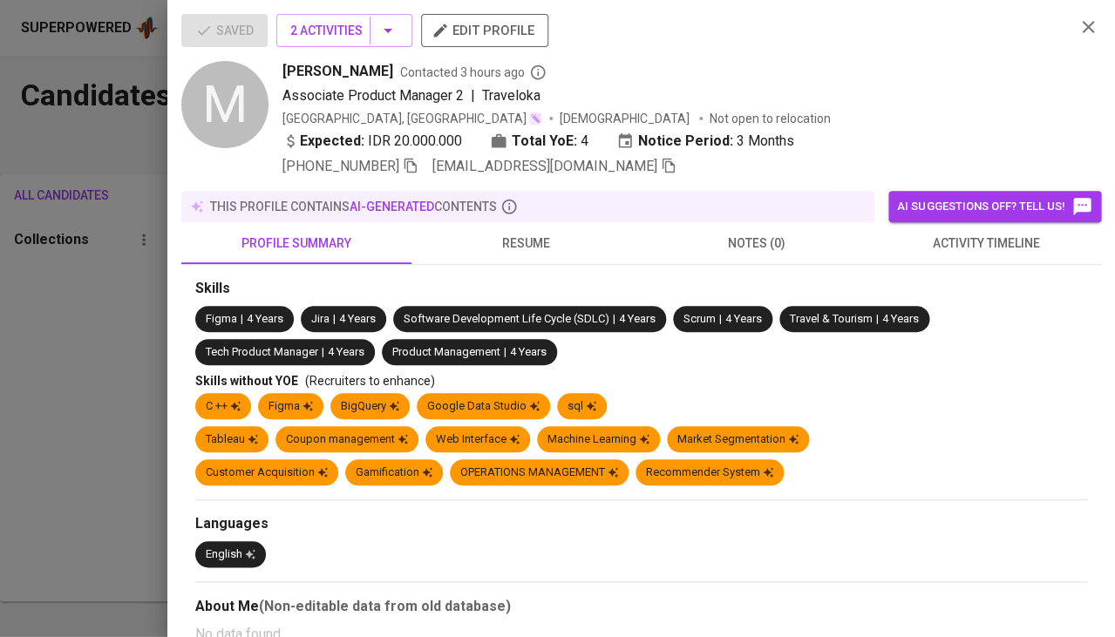
click at [986, 251] on button "activity timeline" at bounding box center [986, 243] width 230 height 42
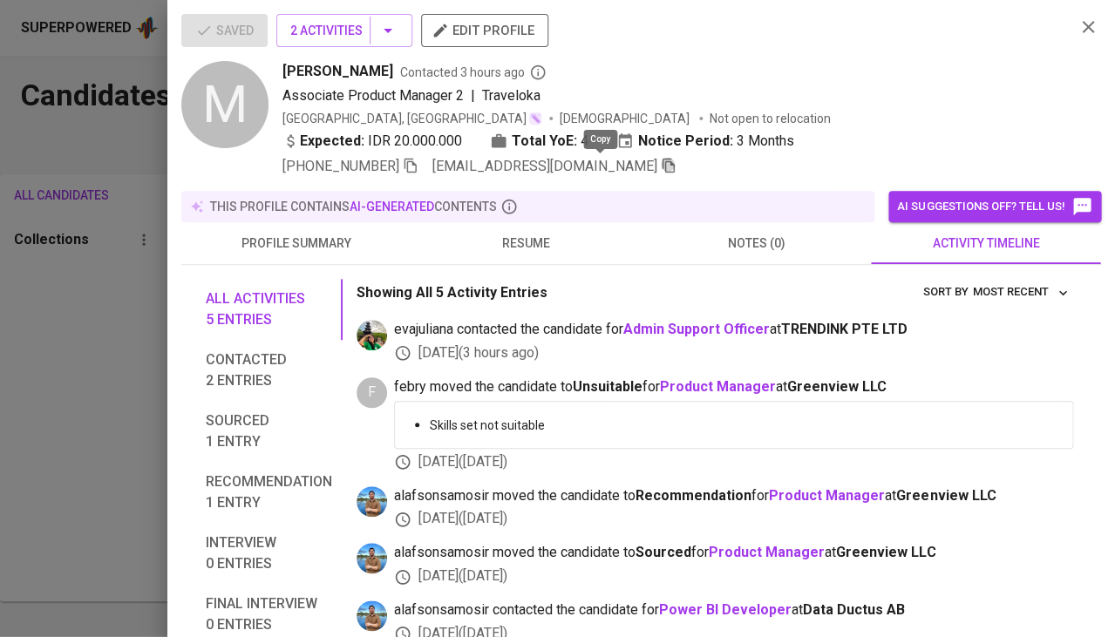
click at [662, 168] on icon "button" at bounding box center [668, 166] width 12 height 15
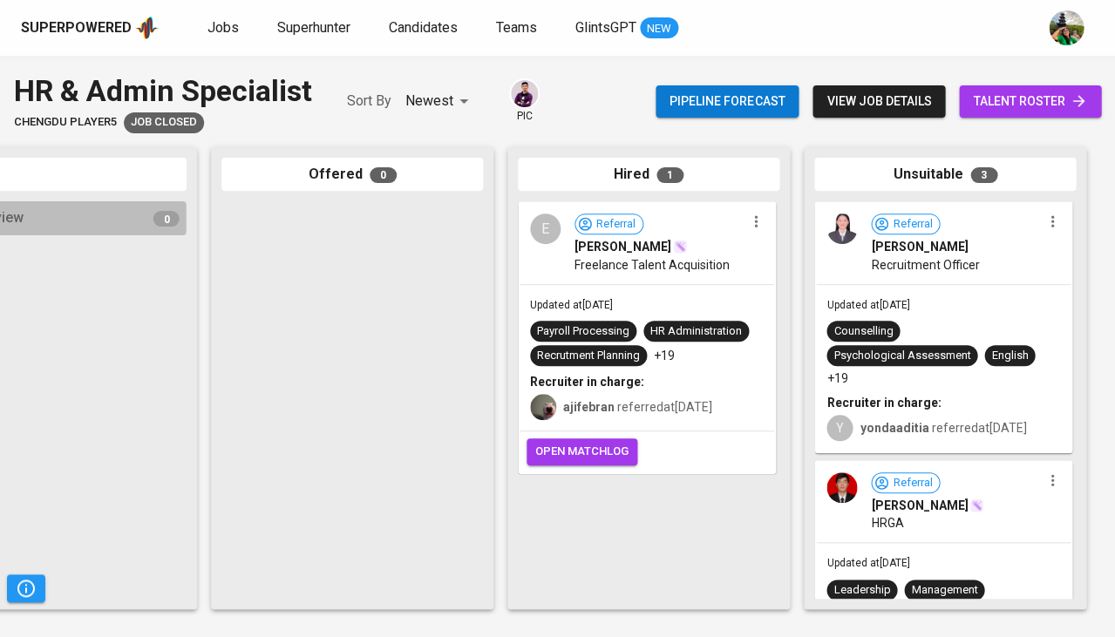
scroll to position [0, 961]
click at [653, 365] on div "Updated at [DATE] Payroll Processing HR Administration Recrutment Planning +19 …" at bounding box center [646, 358] width 254 height 146
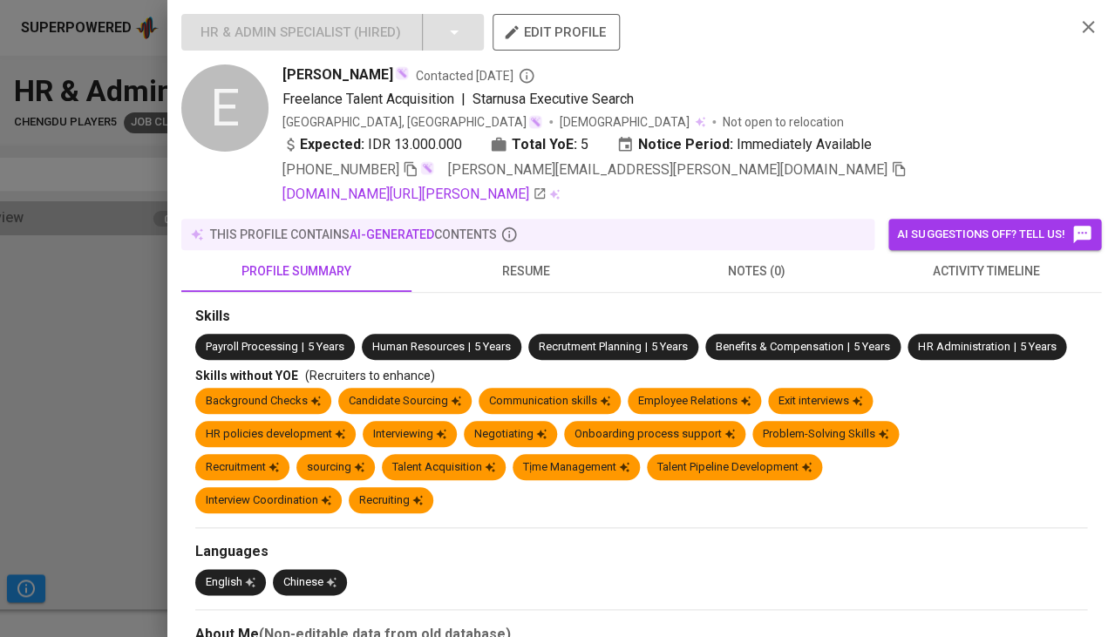
click at [965, 263] on span "activity timeline" at bounding box center [985, 272] width 209 height 22
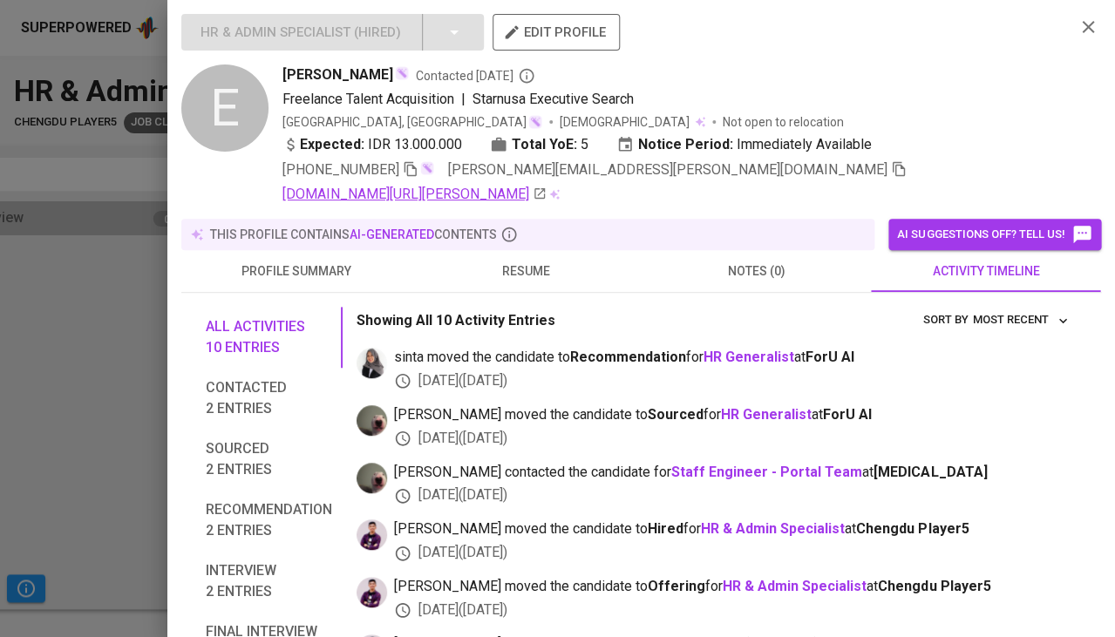
click at [434, 184] on link "linkedin.com/in/erbie-5a54988a" at bounding box center [414, 194] width 264 height 21
click at [65, 290] on div at bounding box center [557, 318] width 1115 height 637
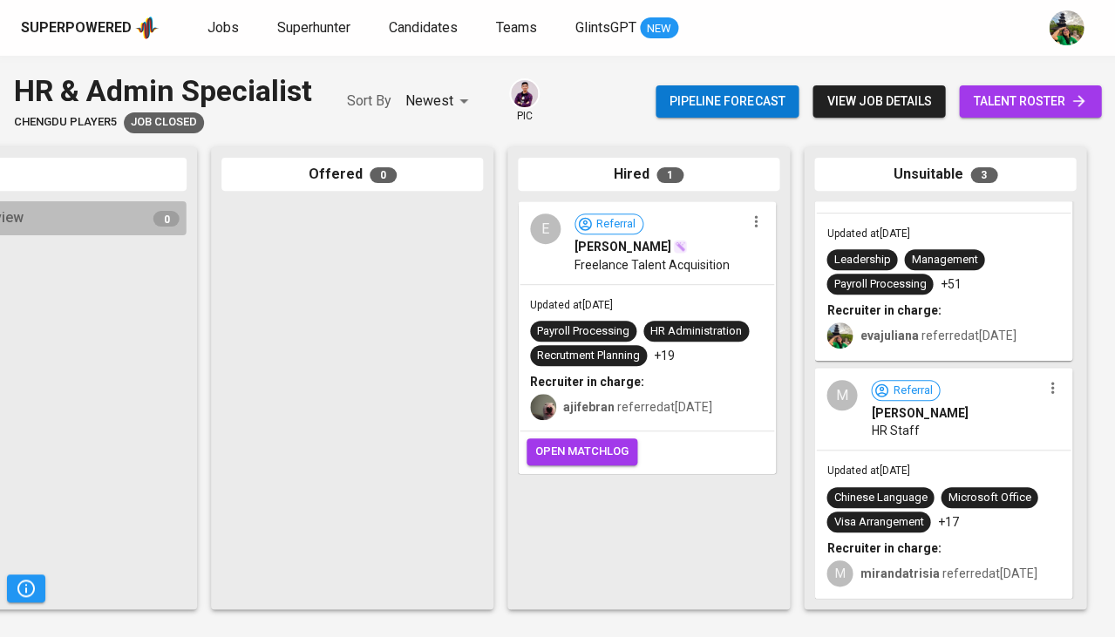
scroll to position [0, 0]
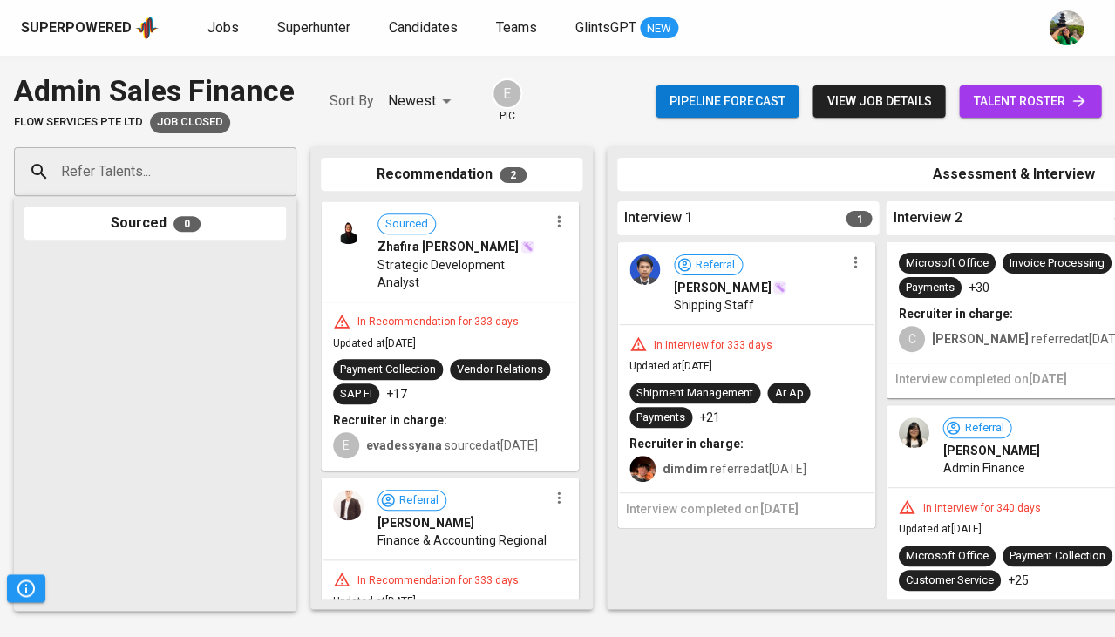
scroll to position [132, 0]
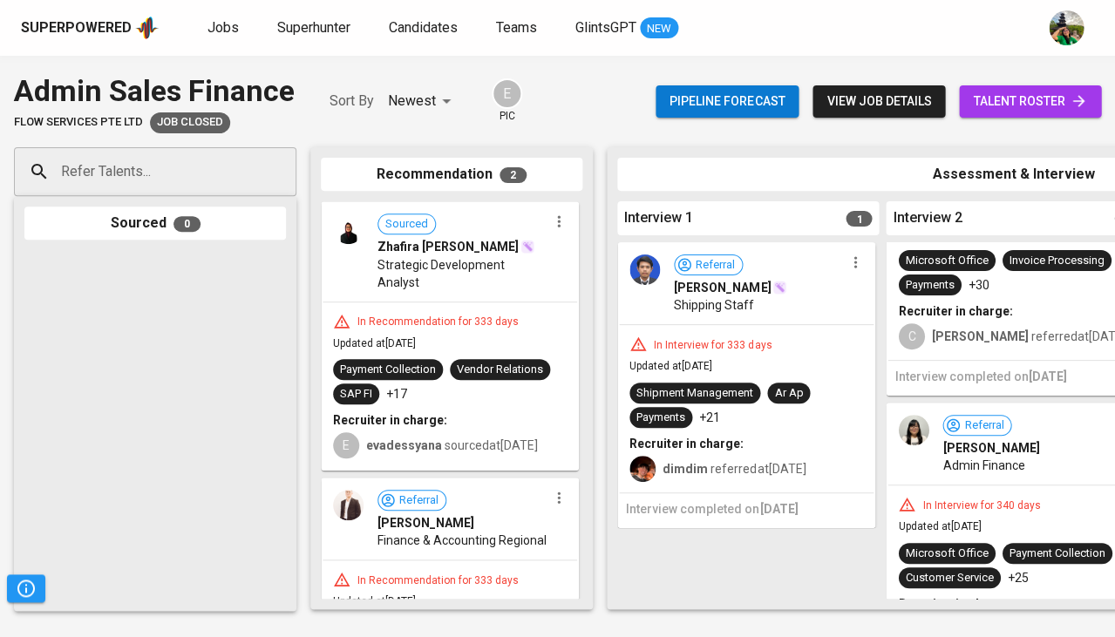
click at [981, 444] on span "[PERSON_NAME]" at bounding box center [990, 447] width 97 height 17
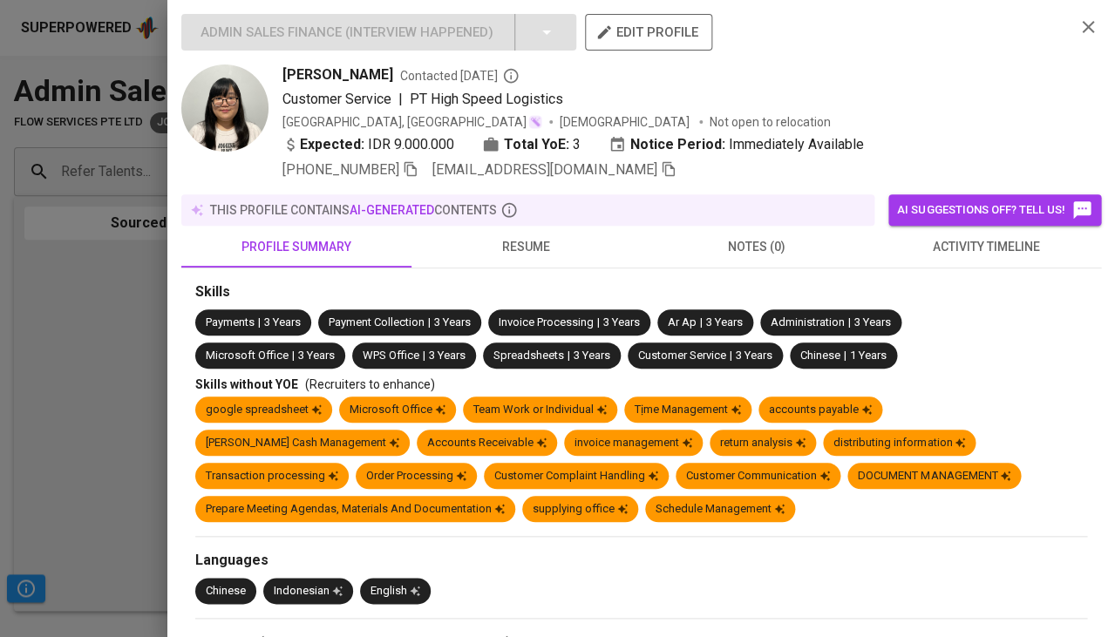
click at [1012, 236] on span "activity timeline" at bounding box center [985, 247] width 209 height 22
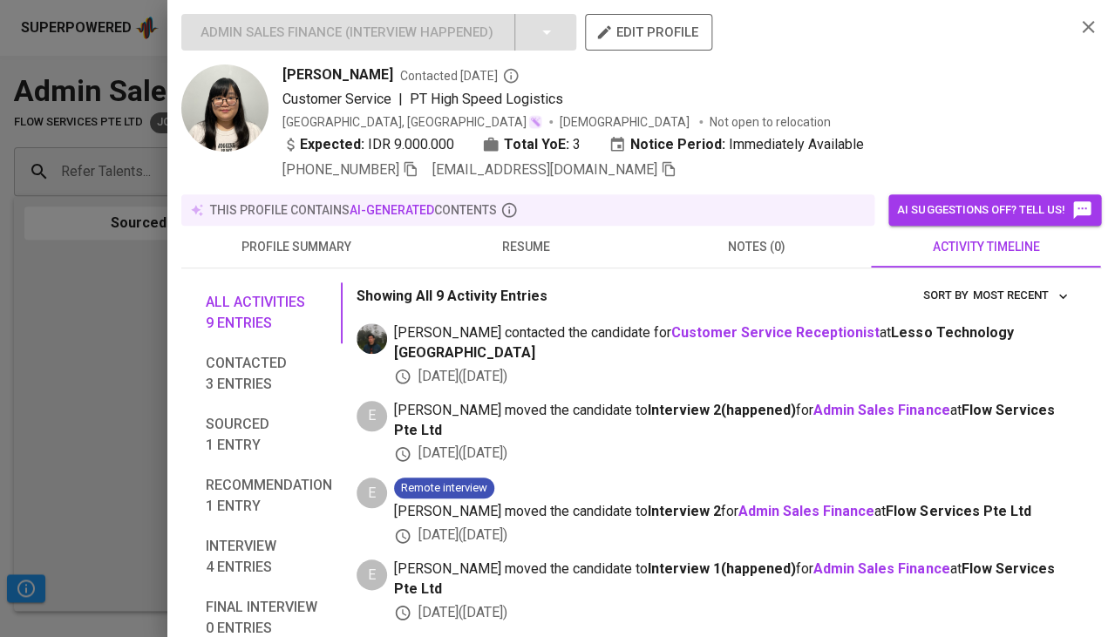
click at [523, 249] on span "resume" at bounding box center [526, 247] width 209 height 22
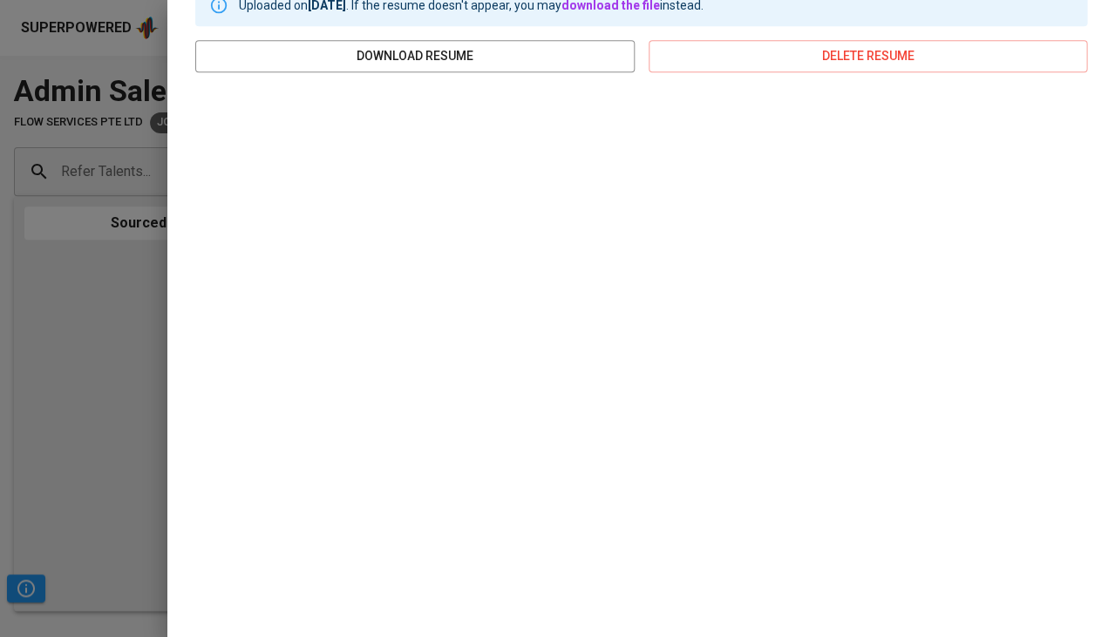
scroll to position [295, 0]
click at [138, 322] on div at bounding box center [557, 318] width 1115 height 637
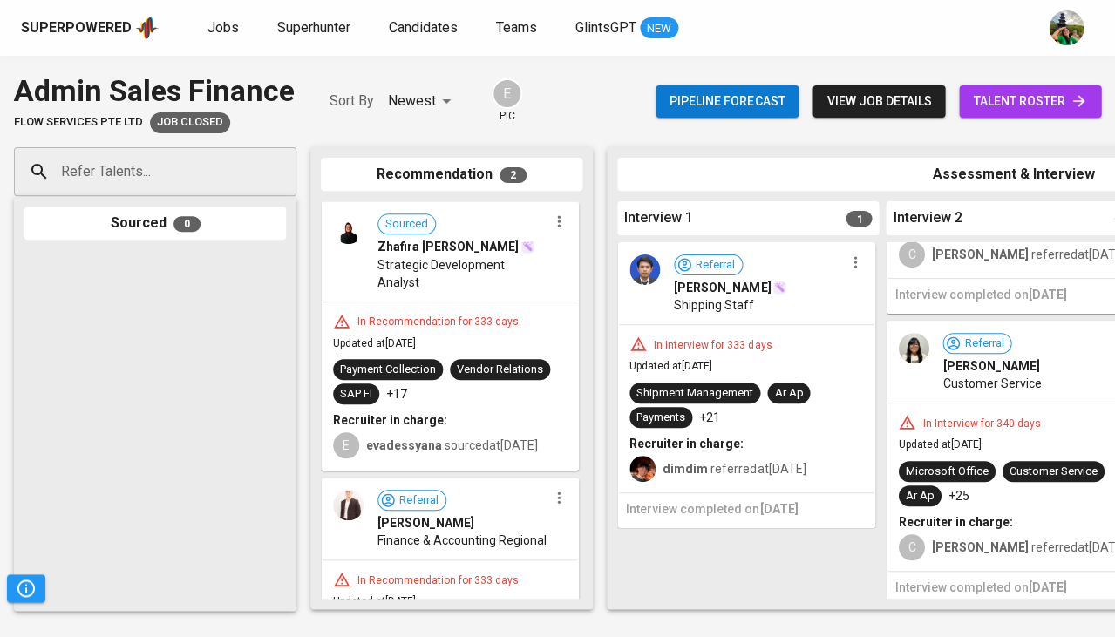
scroll to position [0, 0]
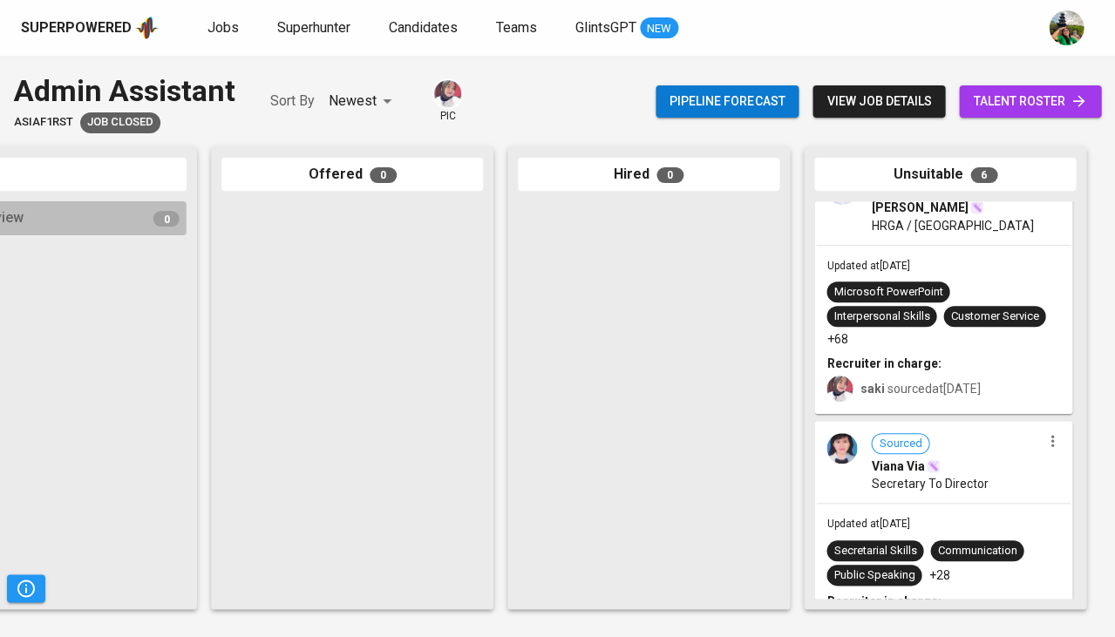
scroll to position [41, 0]
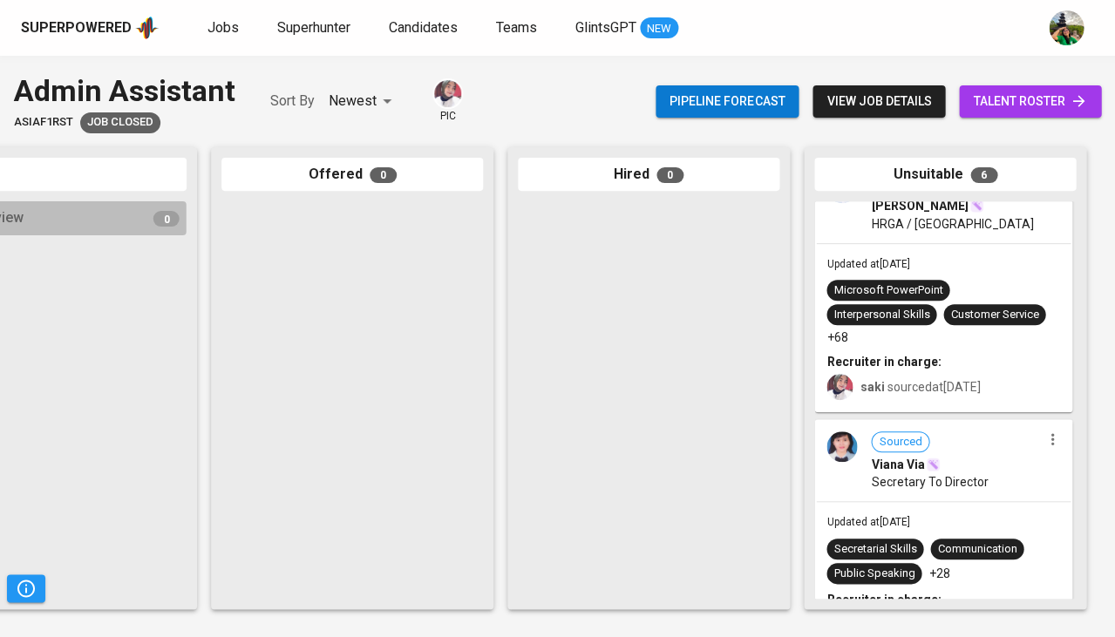
click at [974, 376] on div "saki sourced at Jun 18, 2024" at bounding box center [943, 385] width 234 height 30
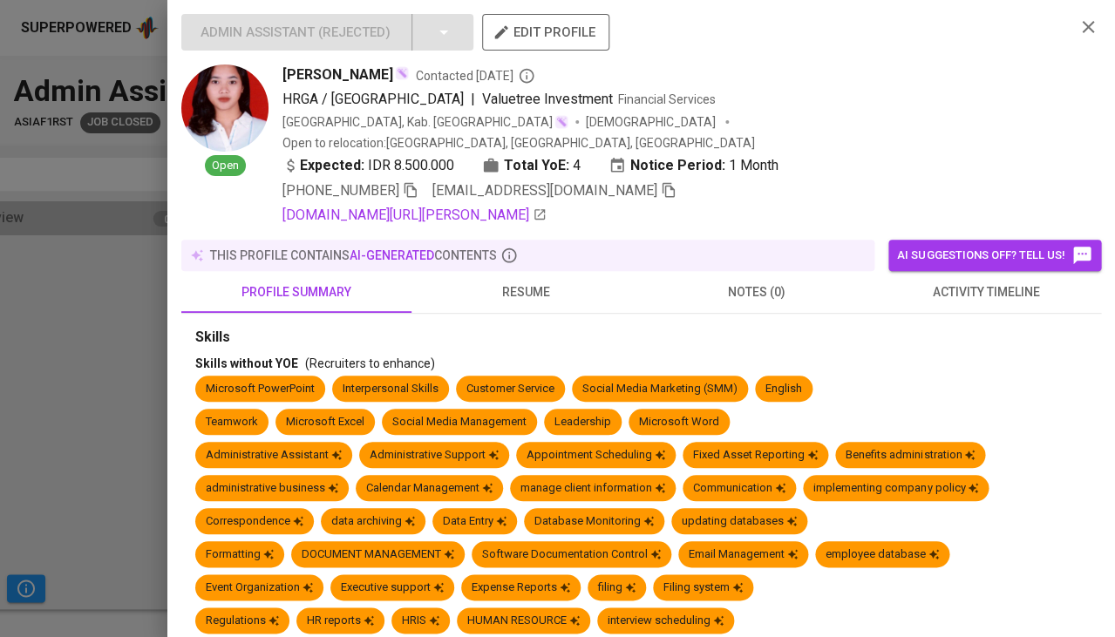
click at [517, 271] on button "resume" at bounding box center [526, 292] width 230 height 42
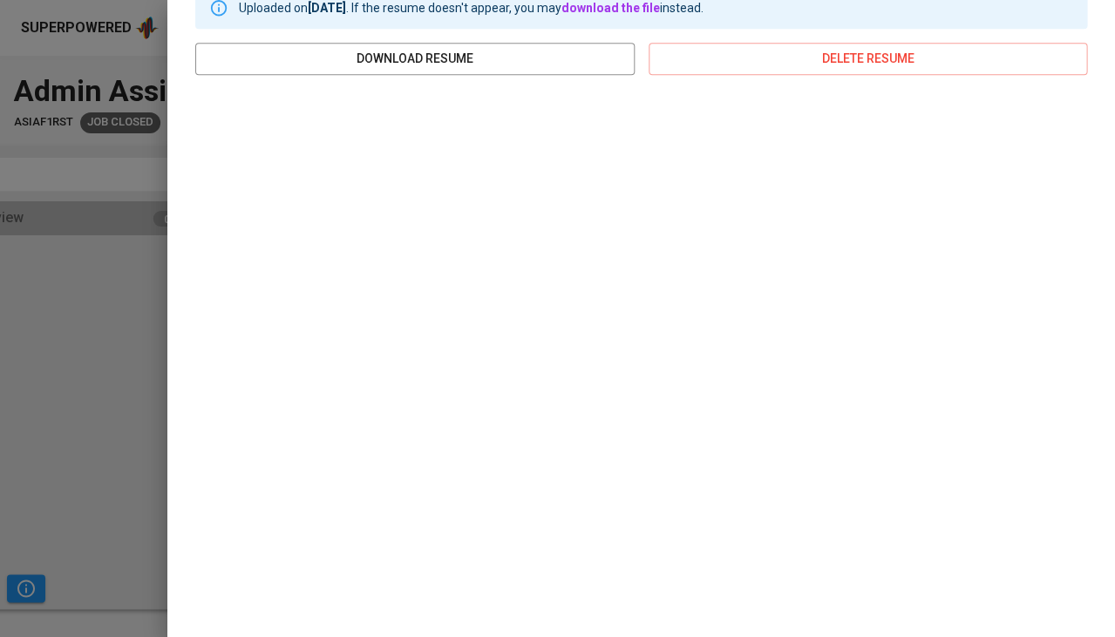
scroll to position [338, 0]
click at [11, 369] on div at bounding box center [557, 318] width 1115 height 637
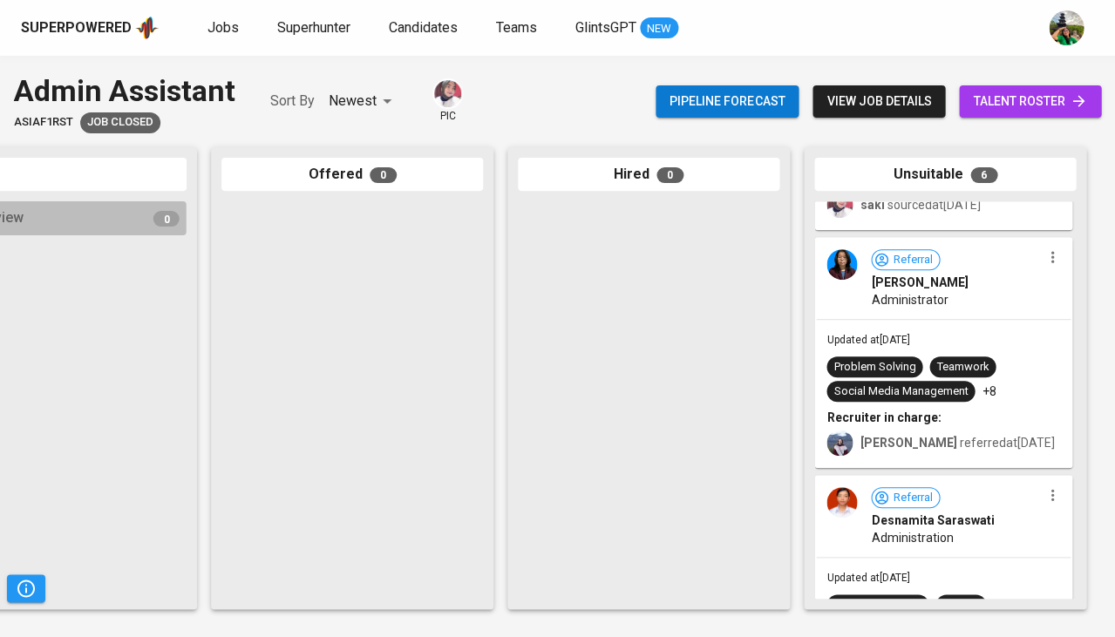
scroll to position [469, 0]
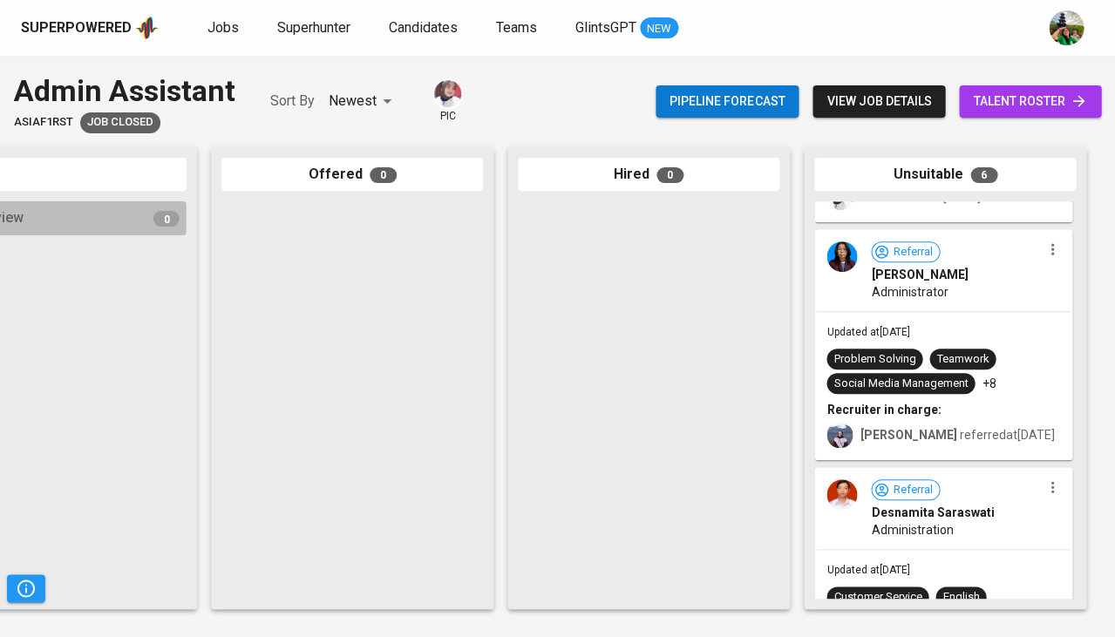
click at [969, 320] on div "Updated at Jul 08, 2024 Problem Solving Teamwork Social Media Management +8 Rec…" at bounding box center [943, 385] width 254 height 146
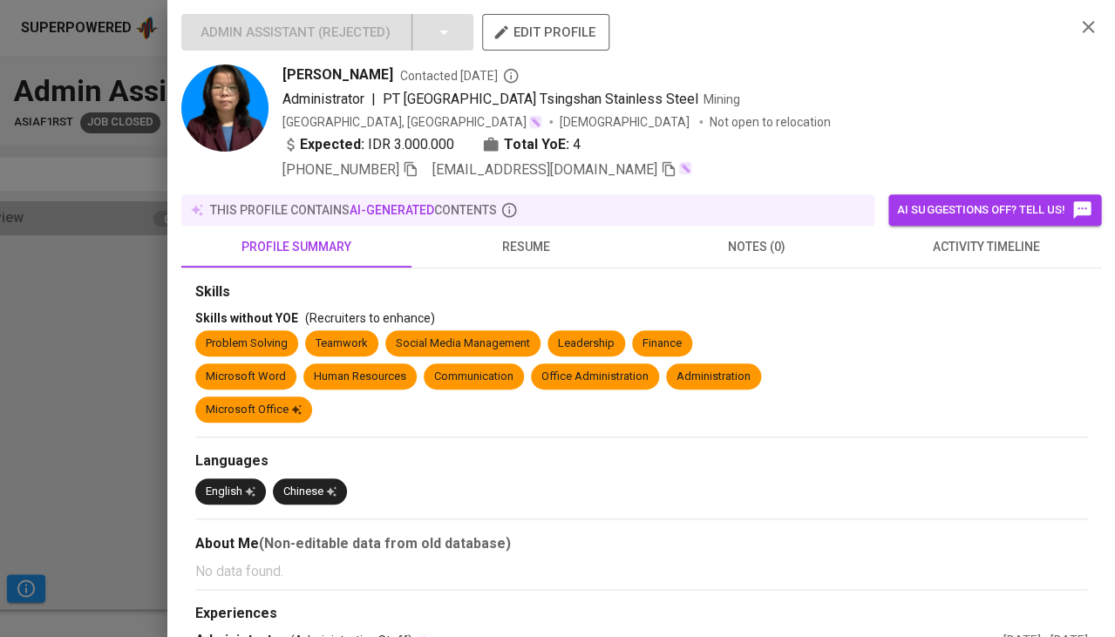
click at [521, 250] on span "resume" at bounding box center [526, 247] width 209 height 22
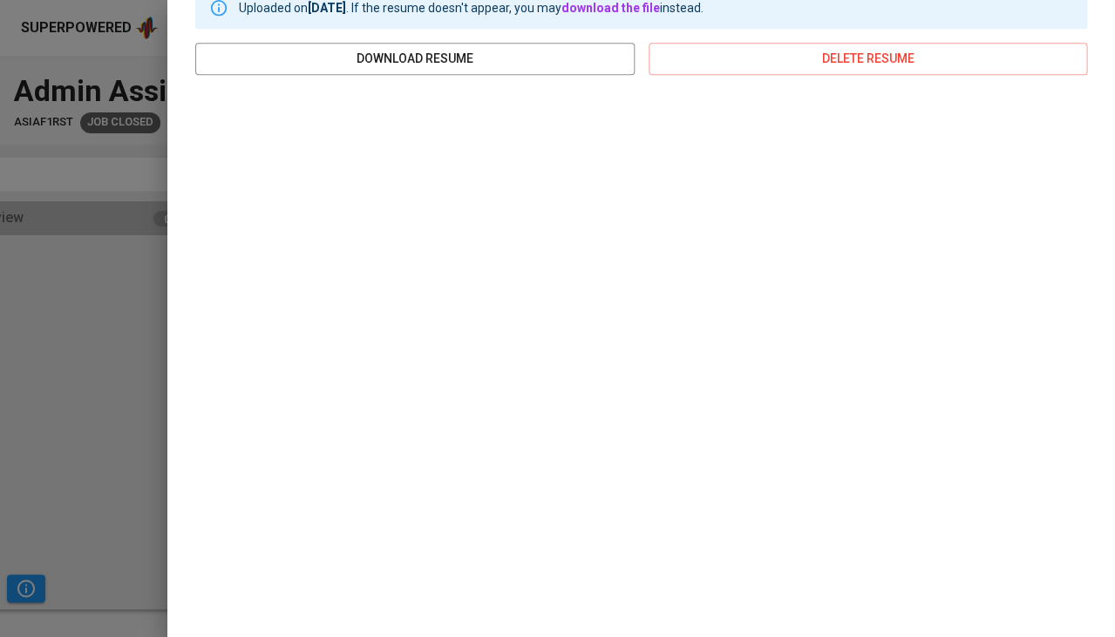
scroll to position [295, 0]
click at [126, 336] on div at bounding box center [557, 318] width 1115 height 637
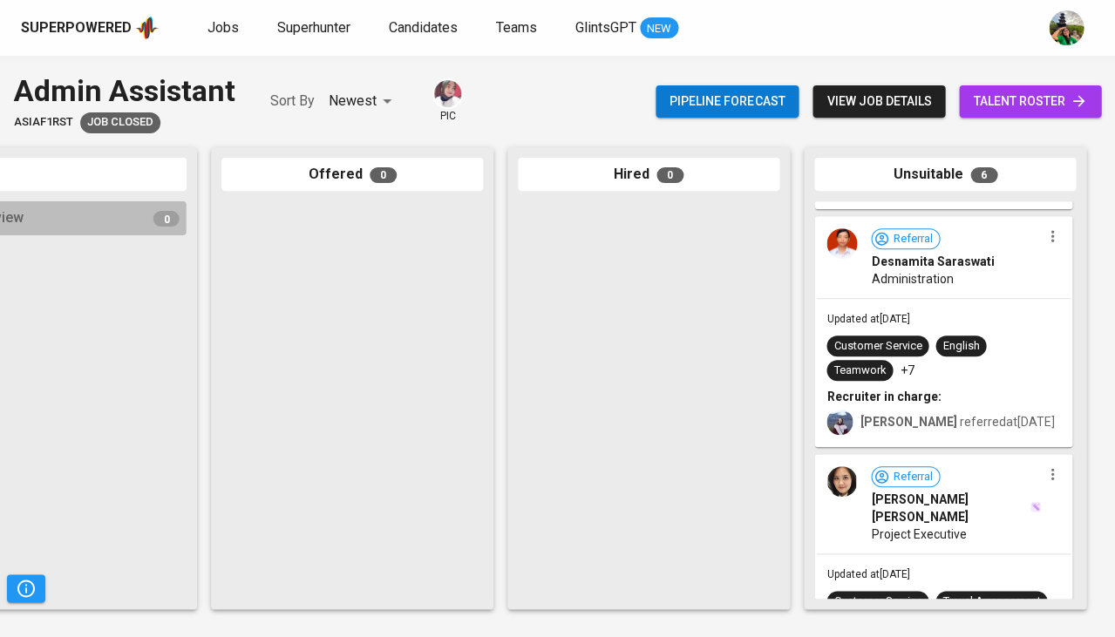
scroll to position [771, 0]
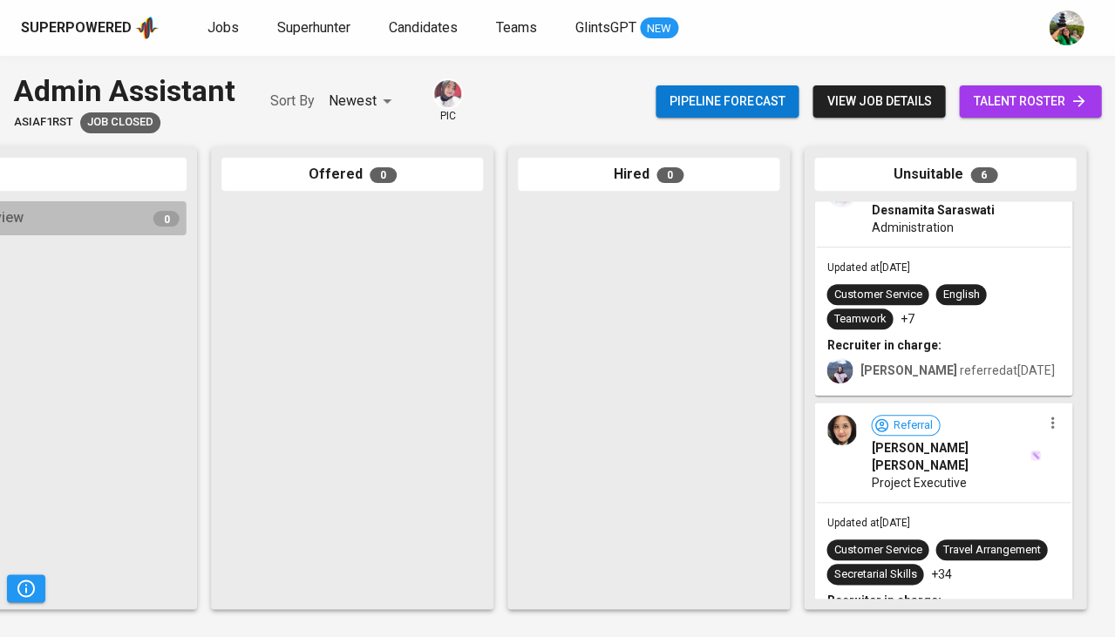
click at [918, 338] on b "Recruiter in charge:" at bounding box center [883, 345] width 114 height 14
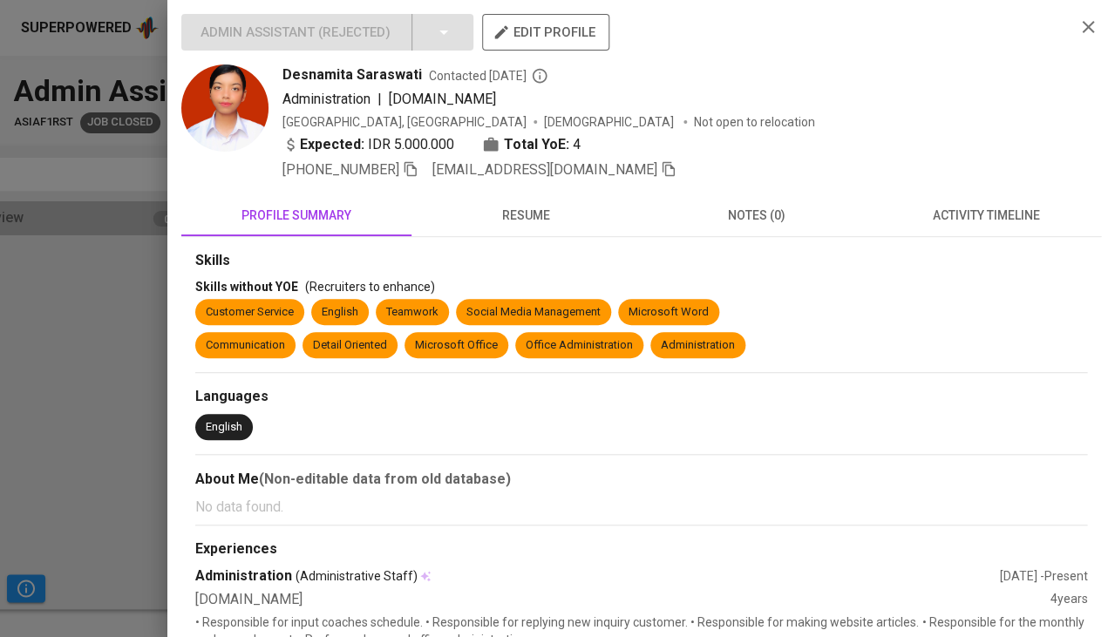
click at [541, 214] on span "resume" at bounding box center [526, 216] width 209 height 22
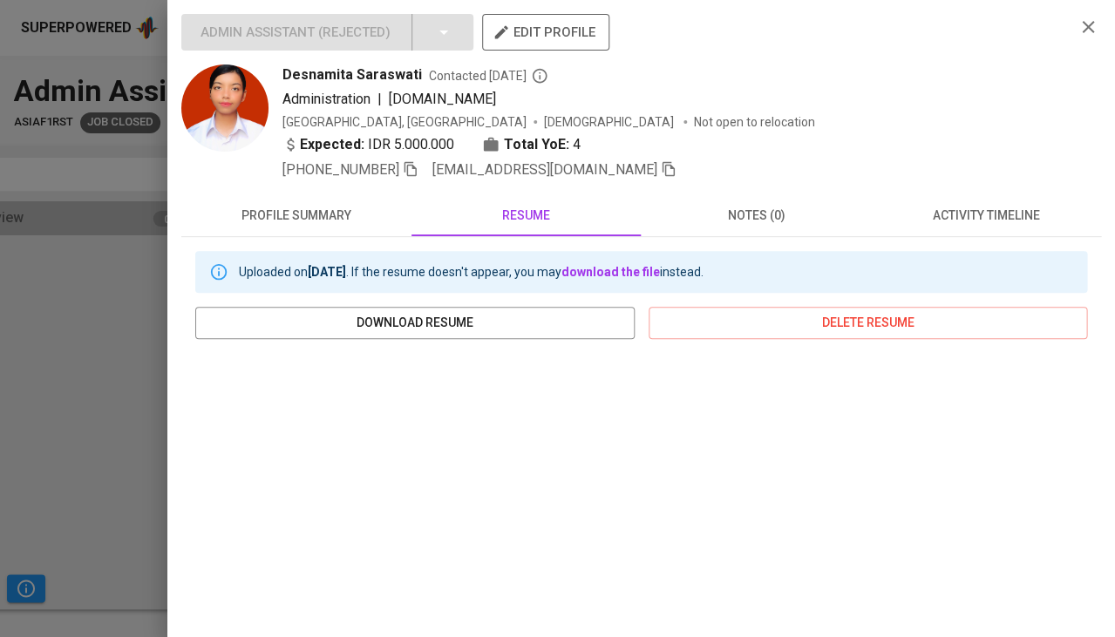
click at [151, 427] on div at bounding box center [557, 318] width 1115 height 637
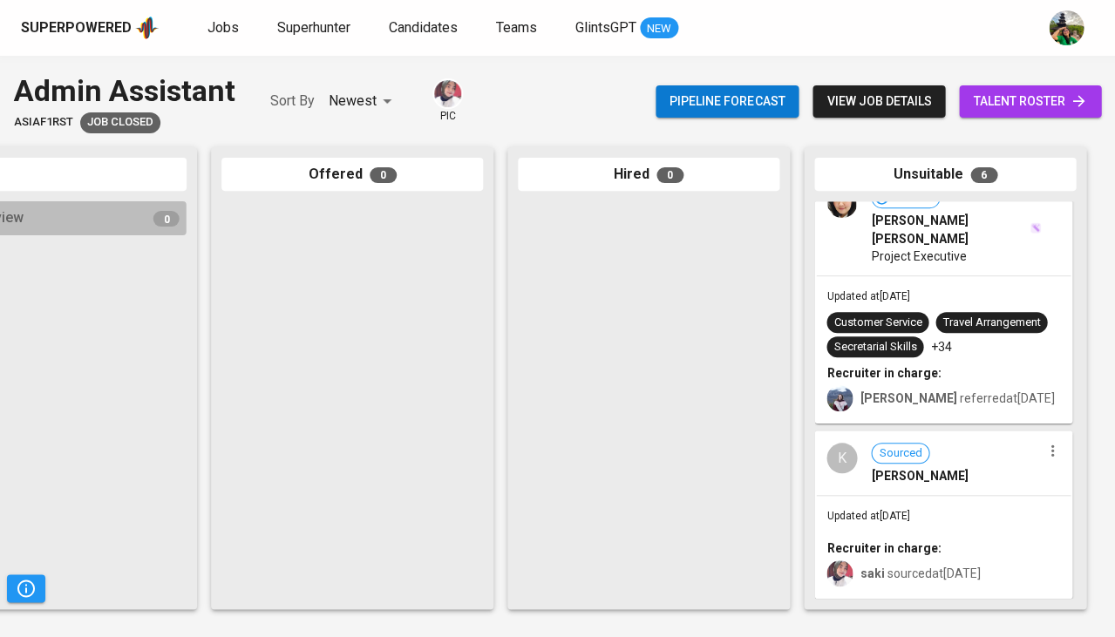
scroll to position [964, 0]
click at [887, 291] on div "Updated at Jul 08, 2024 Customer Service Travel Arrangement Secretarial Skills …" at bounding box center [943, 349] width 254 height 146
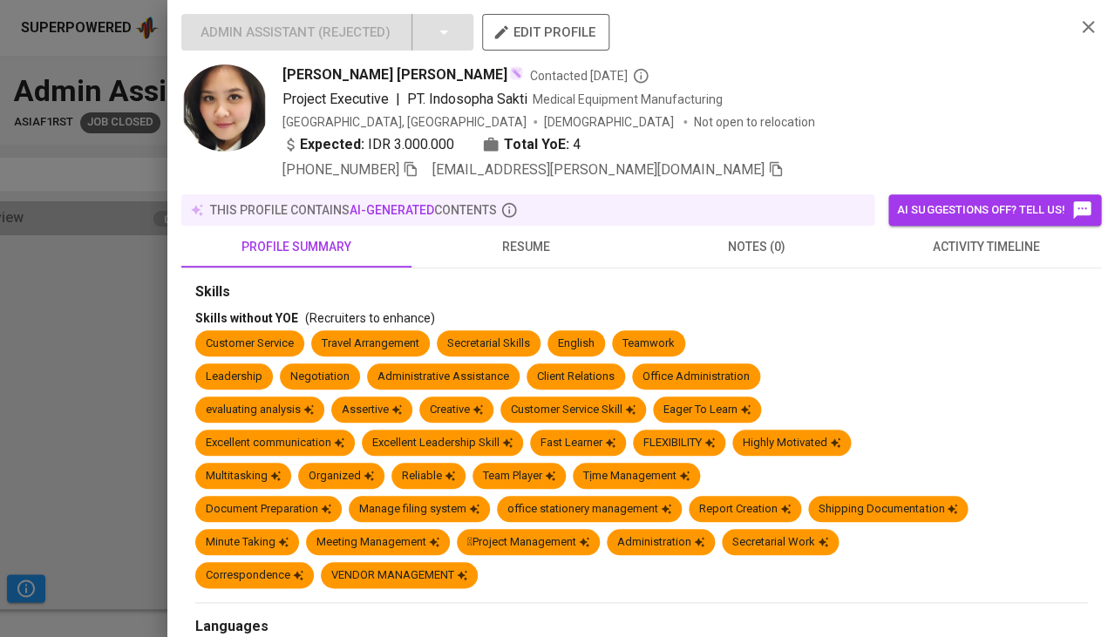
click at [964, 238] on span "activity timeline" at bounding box center [985, 247] width 209 height 22
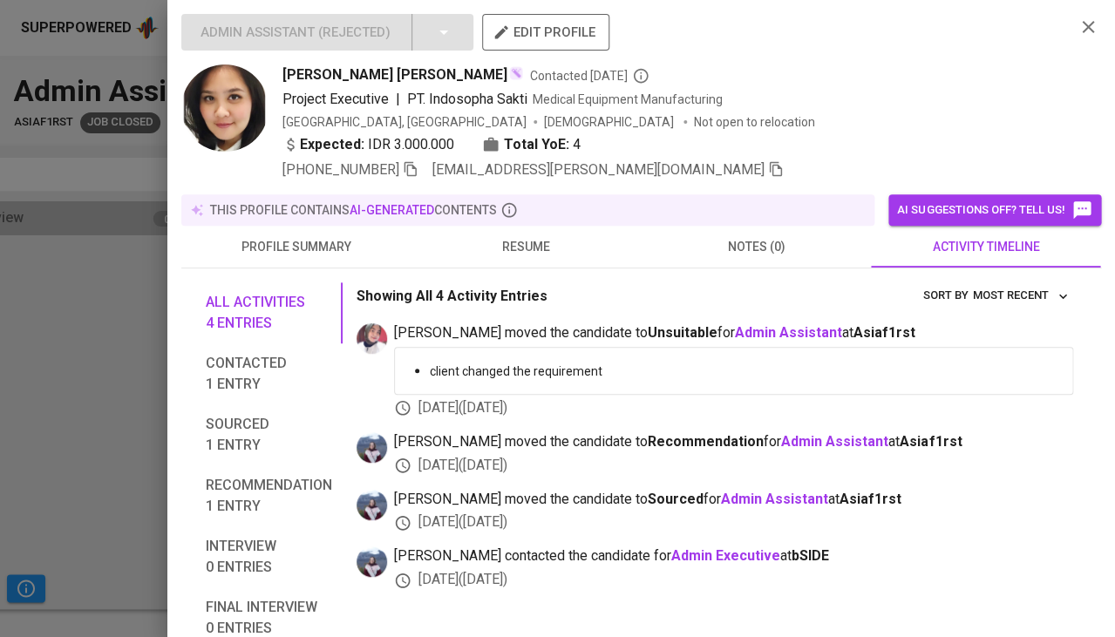
scroll to position [79, 0]
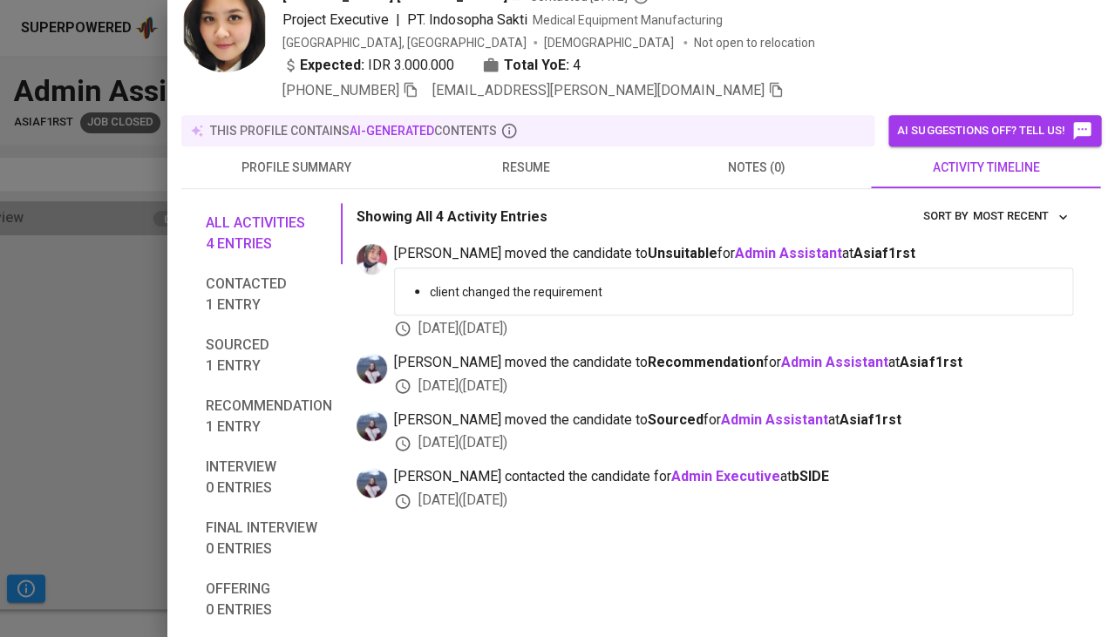
click at [536, 151] on button "resume" at bounding box center [526, 167] width 230 height 42
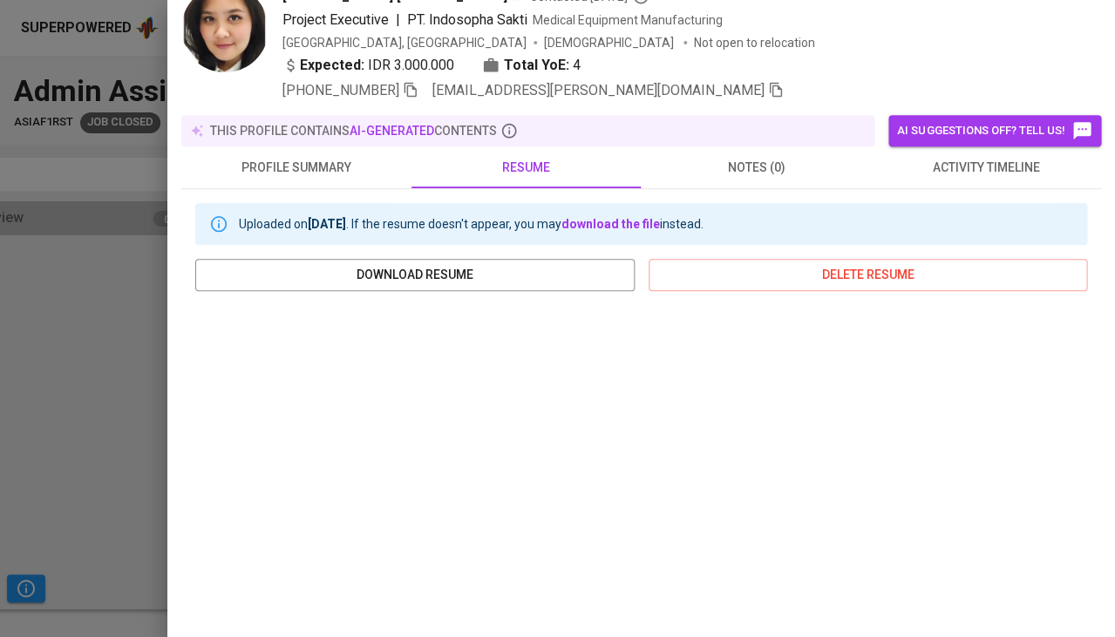
scroll to position [168, 0]
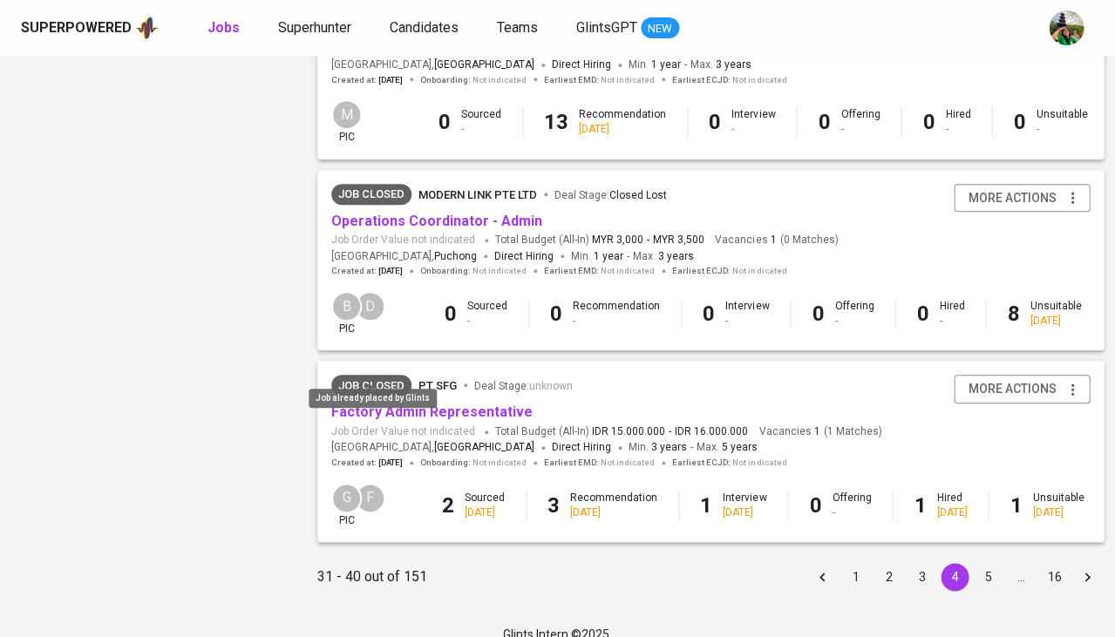
scroll to position [1618, 0]
click at [976, 564] on button "5" at bounding box center [988, 578] width 28 height 28
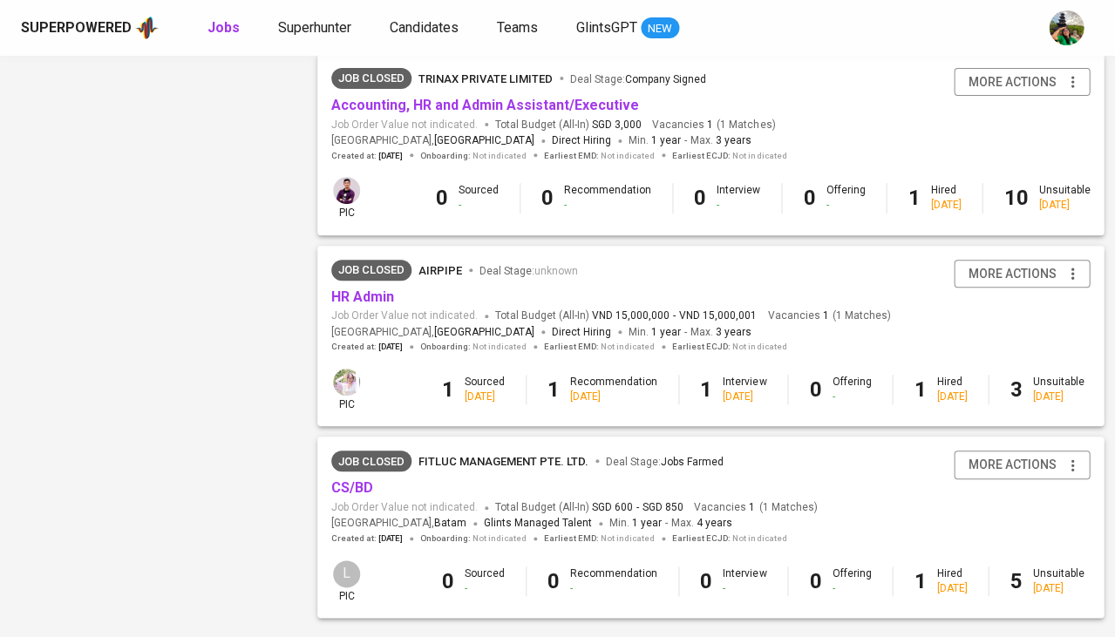
scroll to position [1567, 0]
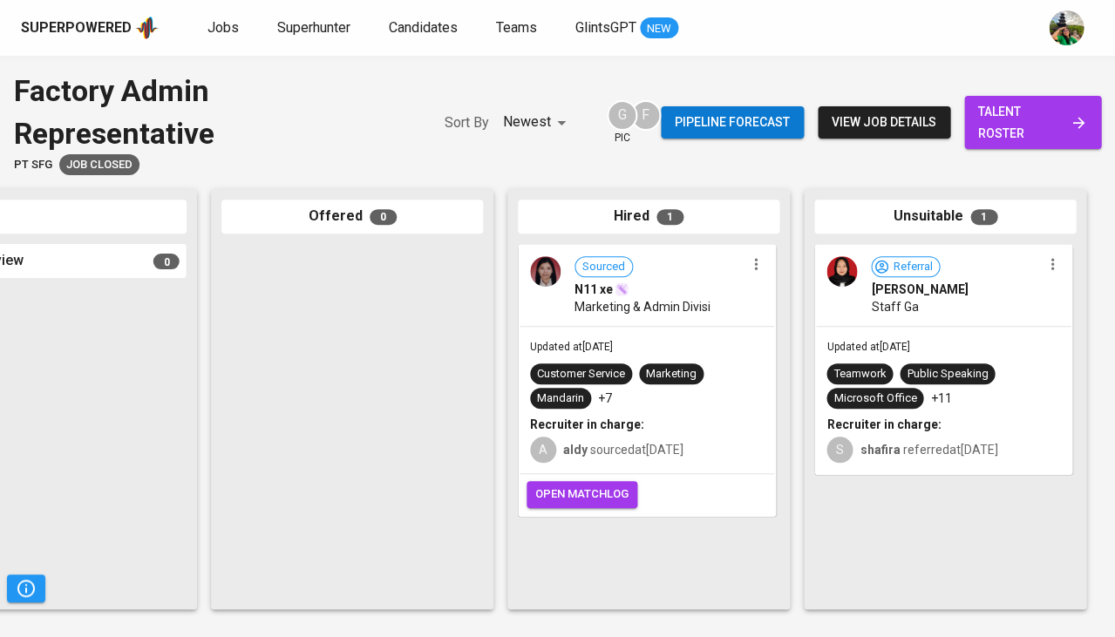
scroll to position [0, 961]
click at [710, 366] on div "Customer Service Marketing Mandarin +7" at bounding box center [647, 385] width 234 height 45
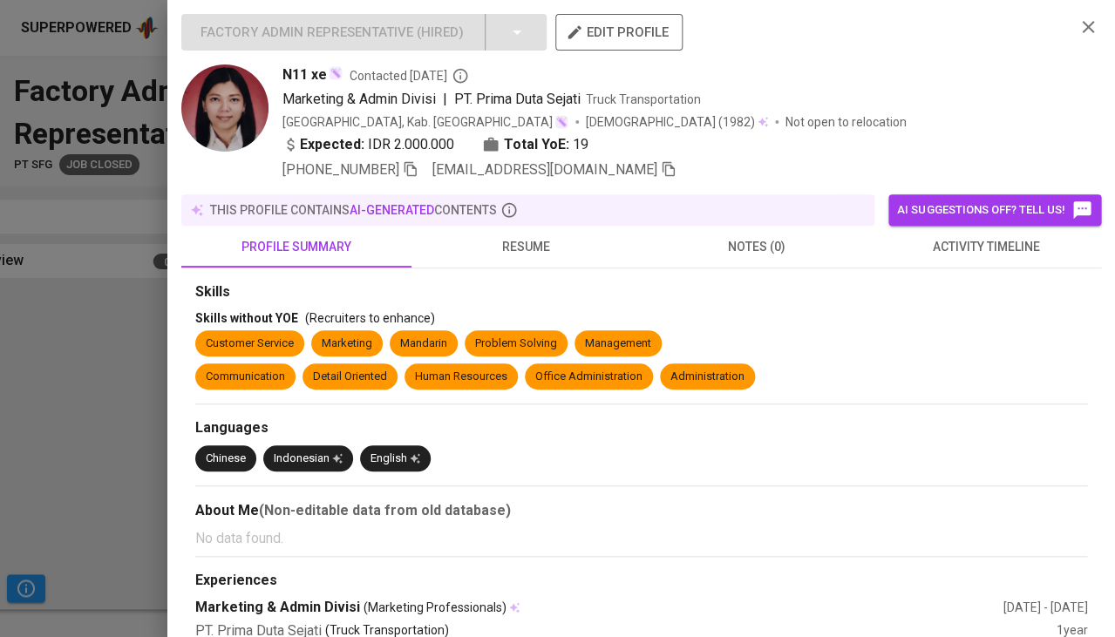
click at [962, 252] on span "activity timeline" at bounding box center [985, 247] width 209 height 22
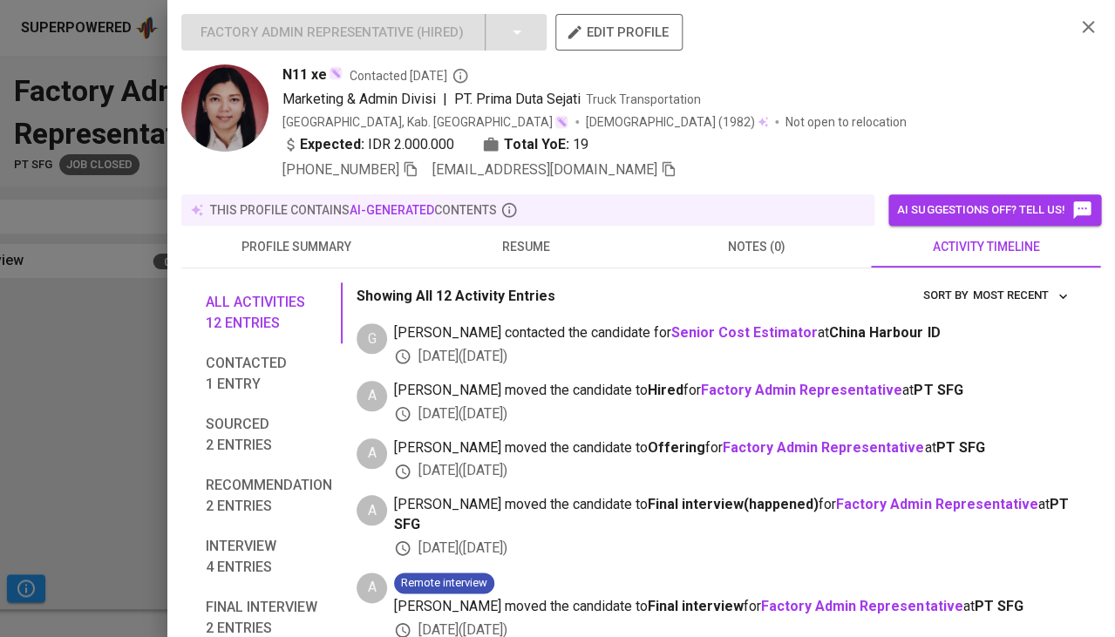
click at [500, 255] on button "resume" at bounding box center [526, 247] width 230 height 42
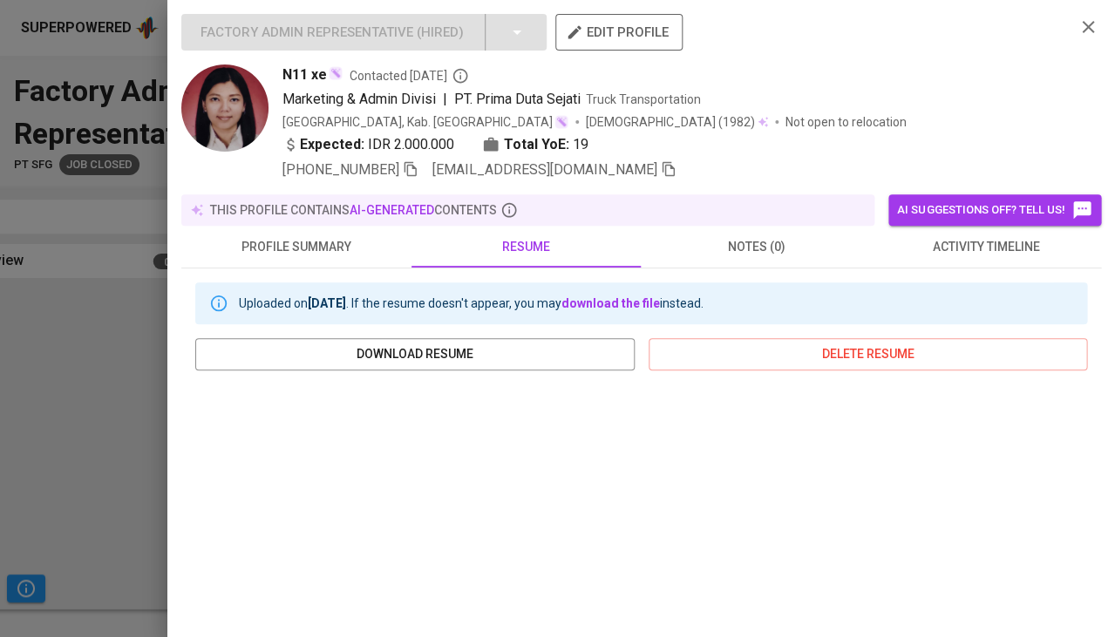
click at [66, 318] on div at bounding box center [557, 318] width 1115 height 637
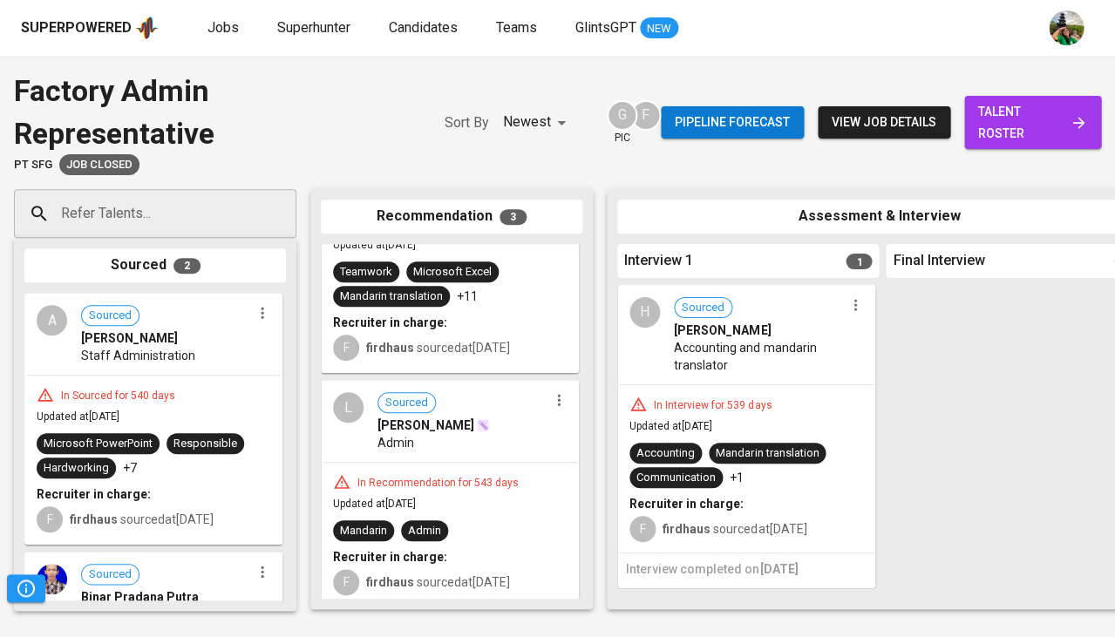
scroll to position [0, 0]
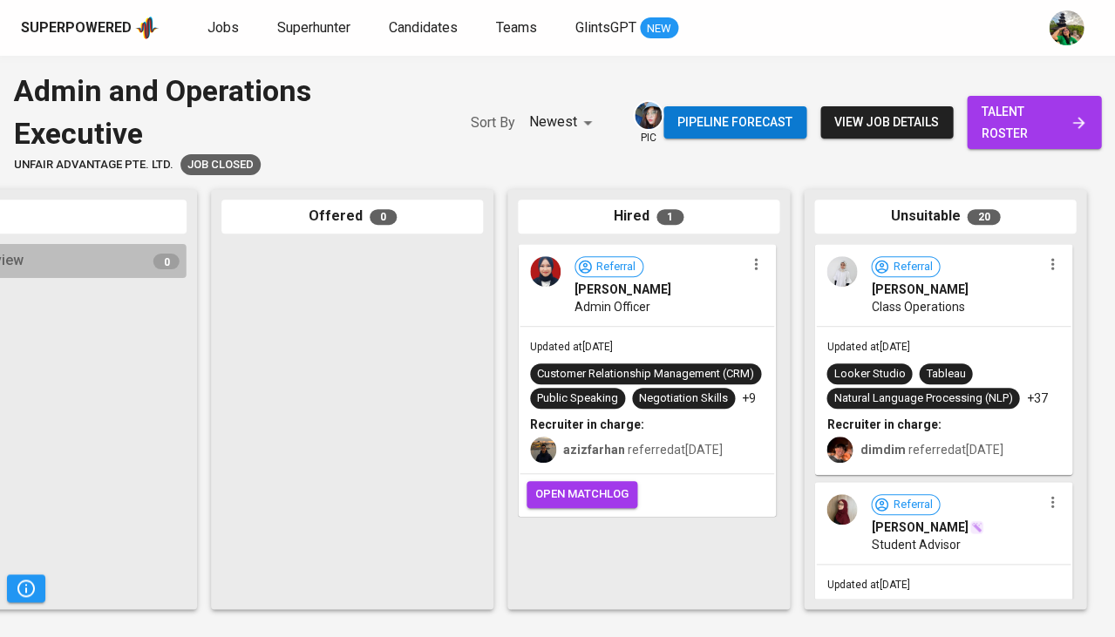
scroll to position [0, 961]
click at [667, 336] on div "Updated at [DATE] Customer Relationship Management (CRM) Public Speaking Negoti…" at bounding box center [646, 400] width 254 height 146
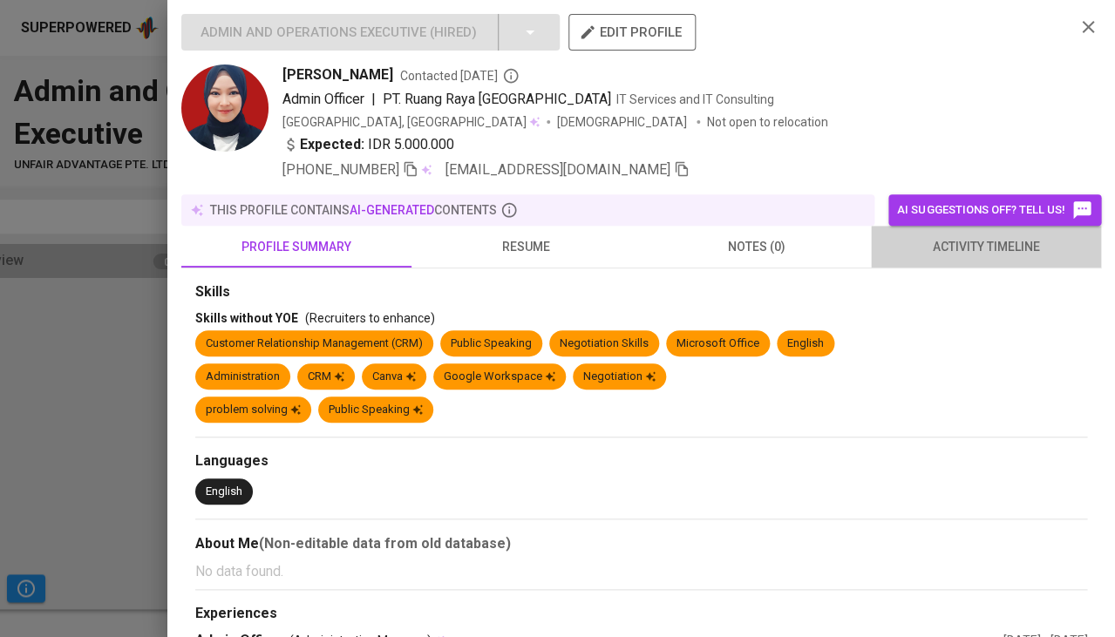
click at [945, 244] on span "activity timeline" at bounding box center [985, 247] width 209 height 22
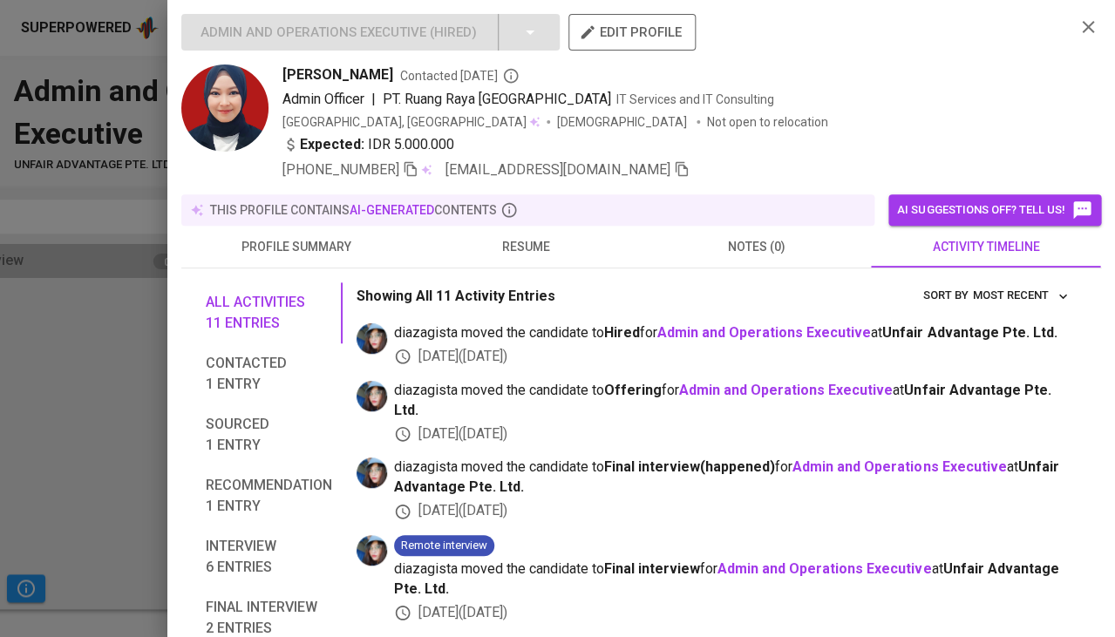
click at [517, 250] on span "resume" at bounding box center [526, 247] width 209 height 22
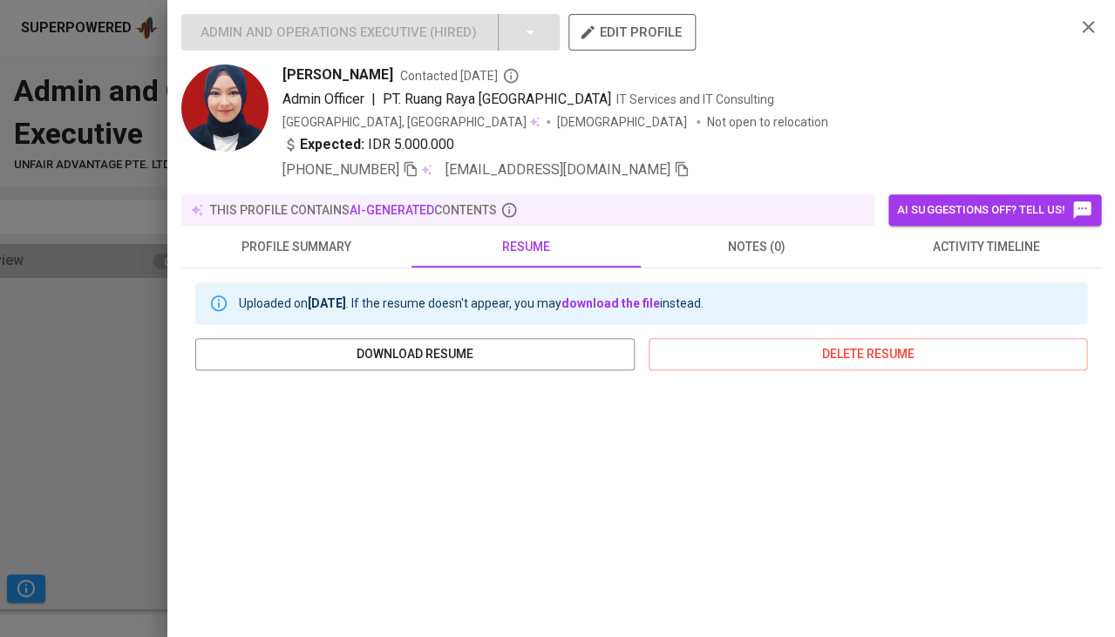
scroll to position [0, 0]
drag, startPoint x: 287, startPoint y: 72, endPoint x: 412, endPoint y: 71, distance: 125.5
click at [412, 71] on div "Tania Ariesty Pratiwi Contacted 2 years ago" at bounding box center [671, 74] width 778 height 21
copy span "ania Ariesty Pratiwi"
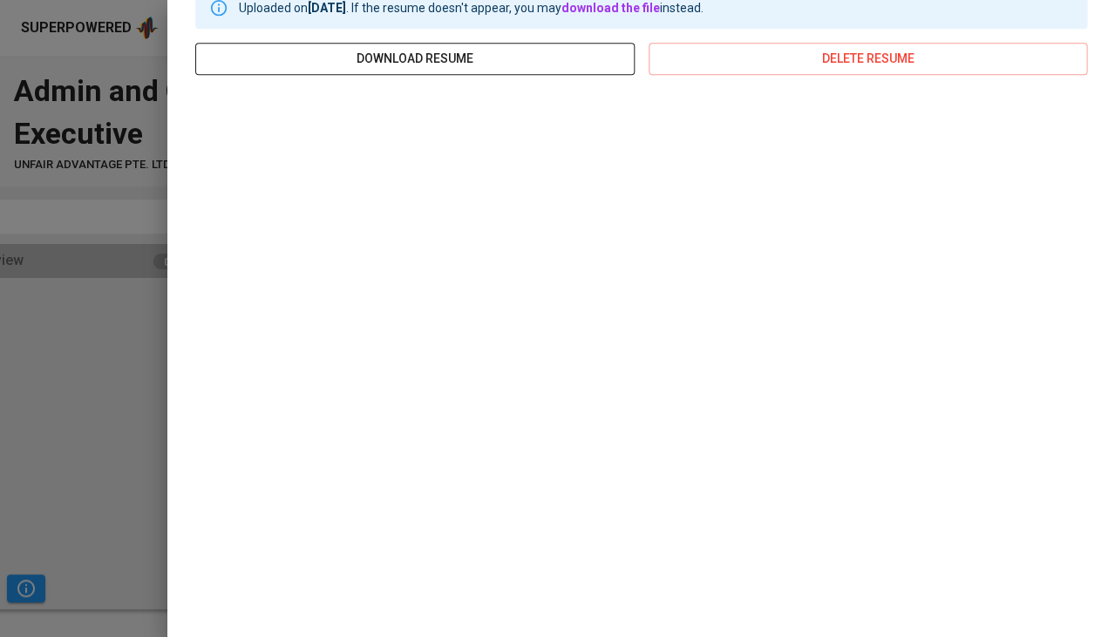
scroll to position [295, 0]
click at [64, 379] on div at bounding box center [557, 318] width 1115 height 637
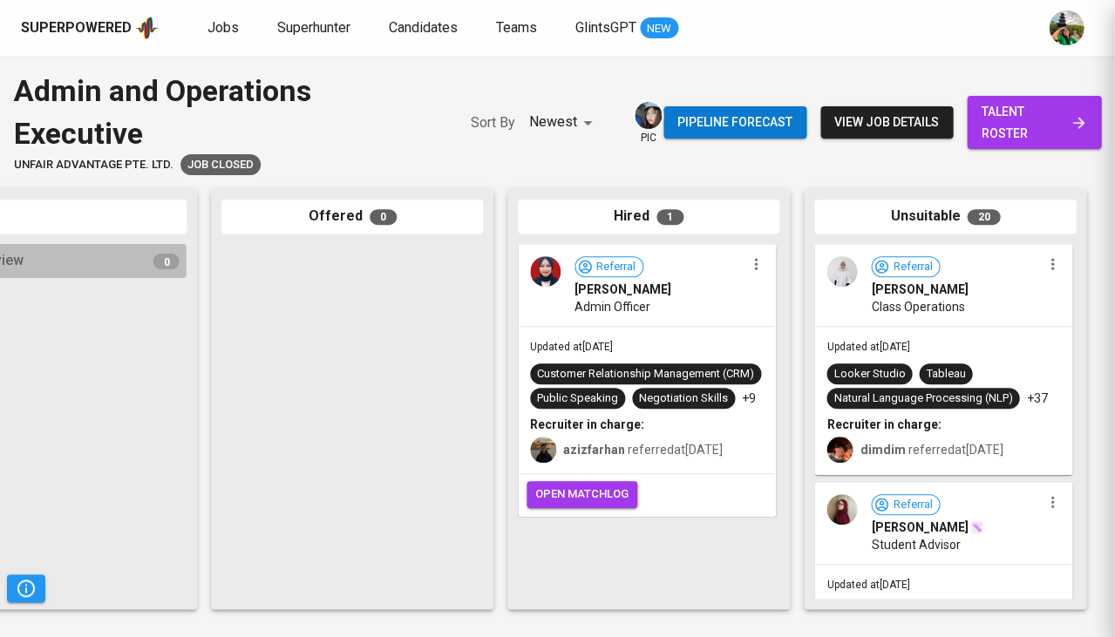
scroll to position [0, 0]
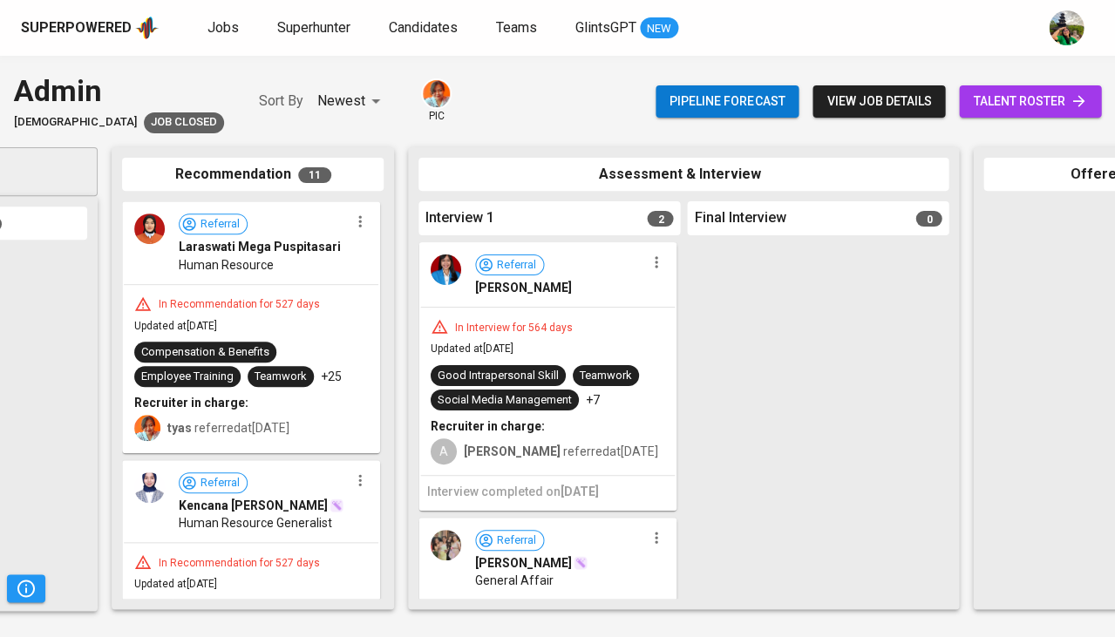
scroll to position [0, 167]
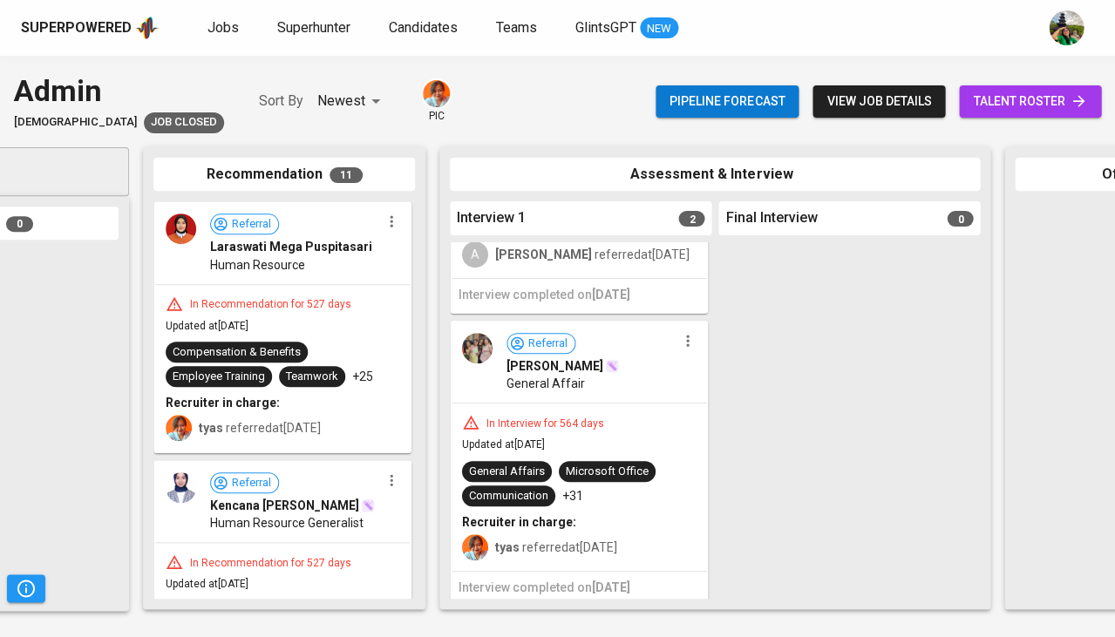
click at [594, 417] on div "In Interview for 564 days" at bounding box center [545, 424] width 132 height 15
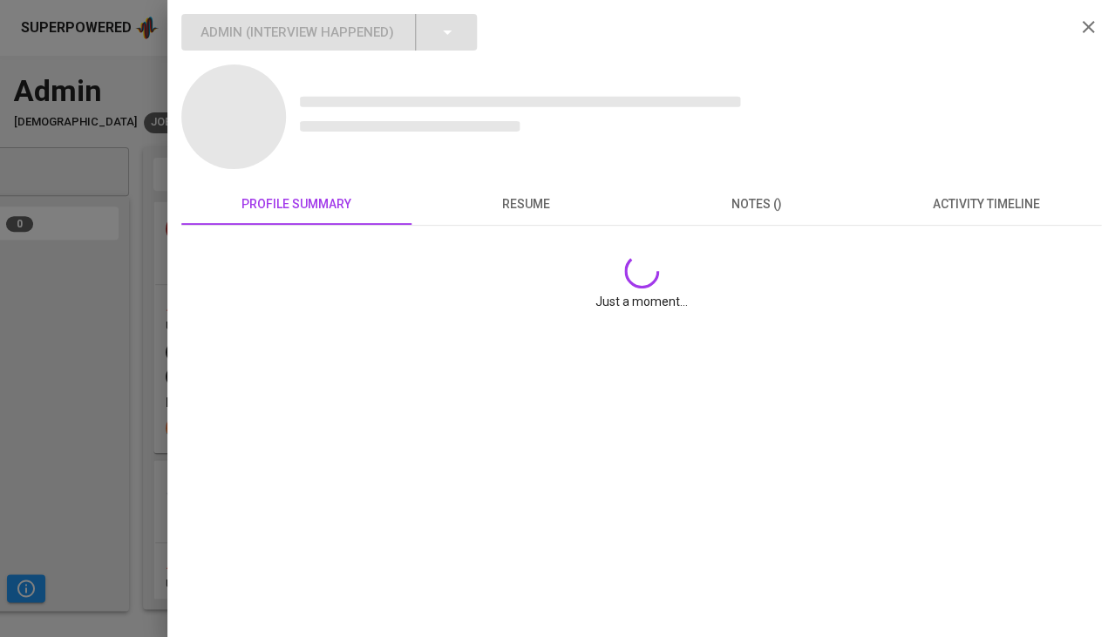
scroll to position [197, 0]
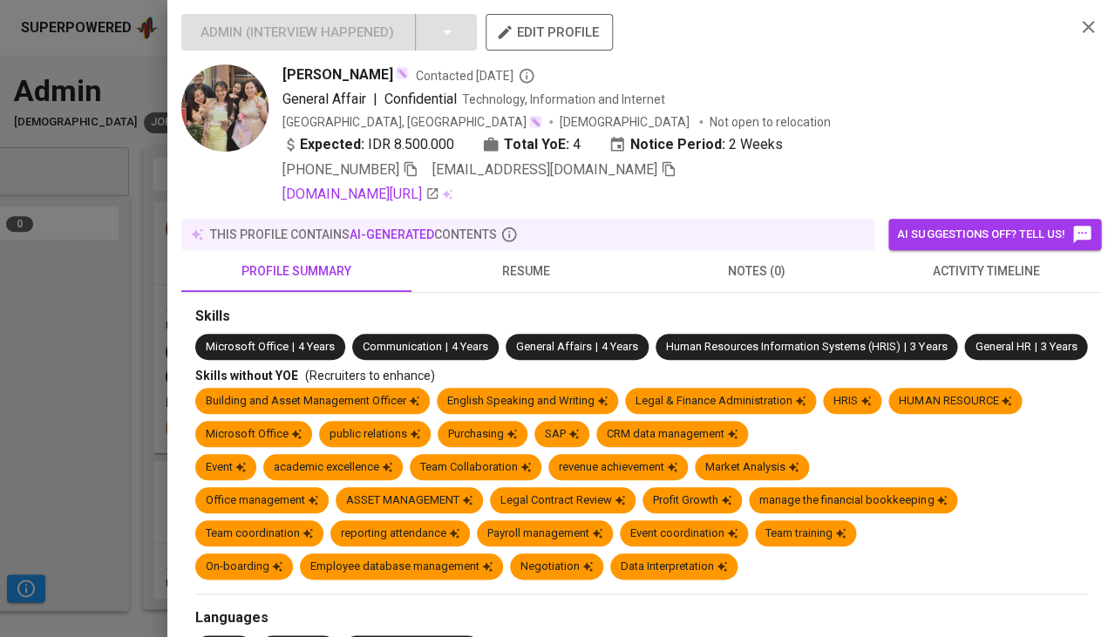
click at [964, 267] on span "activity timeline" at bounding box center [985, 272] width 209 height 22
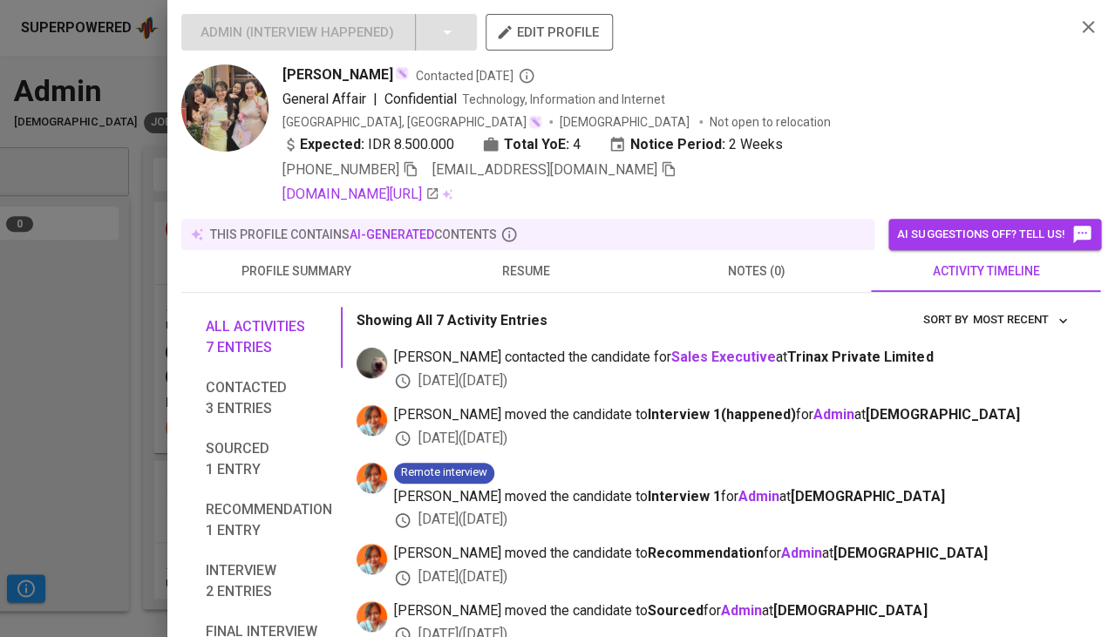
click at [521, 264] on span "resume" at bounding box center [526, 272] width 209 height 22
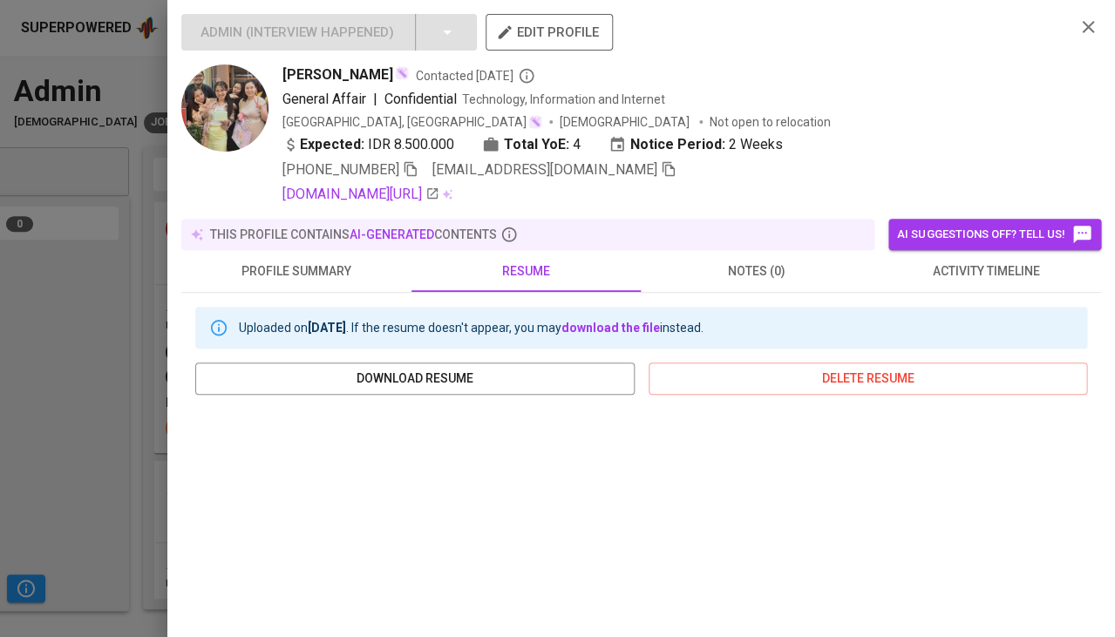
scroll to position [0, 0]
click at [407, 162] on icon "button" at bounding box center [411, 169] width 16 height 16
click at [943, 270] on span "activity timeline" at bounding box center [985, 272] width 209 height 22
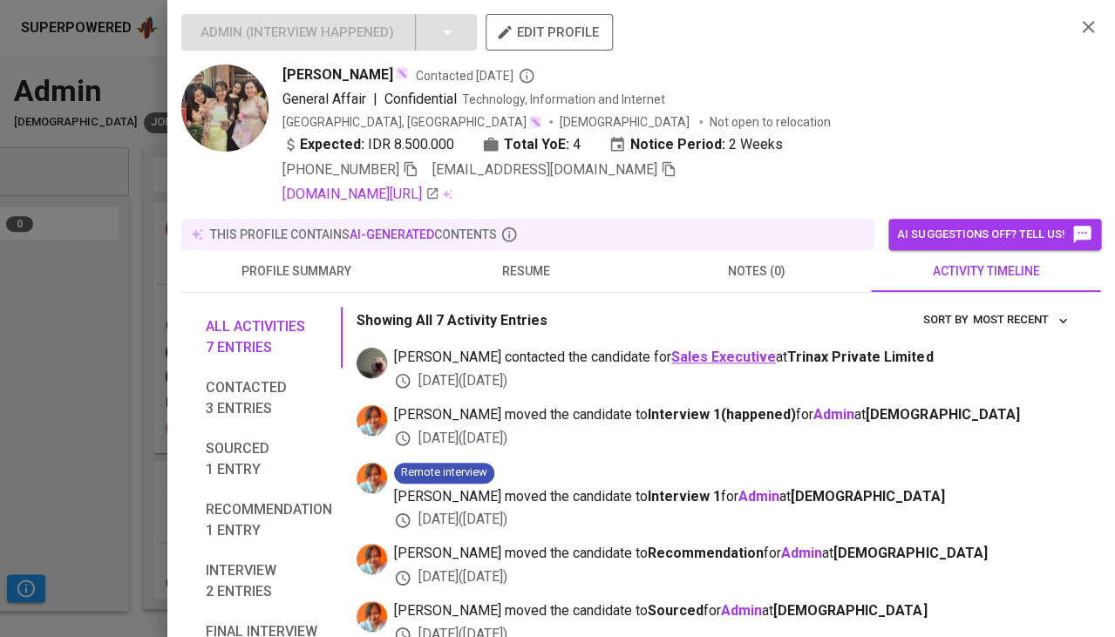
click at [671, 358] on b "Sales Executive" at bounding box center [723, 357] width 105 height 17
click at [603, 175] on span "tiana.okshali@gmail.com" at bounding box center [554, 169] width 244 height 21
click at [661, 168] on icon "button" at bounding box center [669, 169] width 16 height 16
click at [32, 399] on div at bounding box center [557, 318] width 1115 height 637
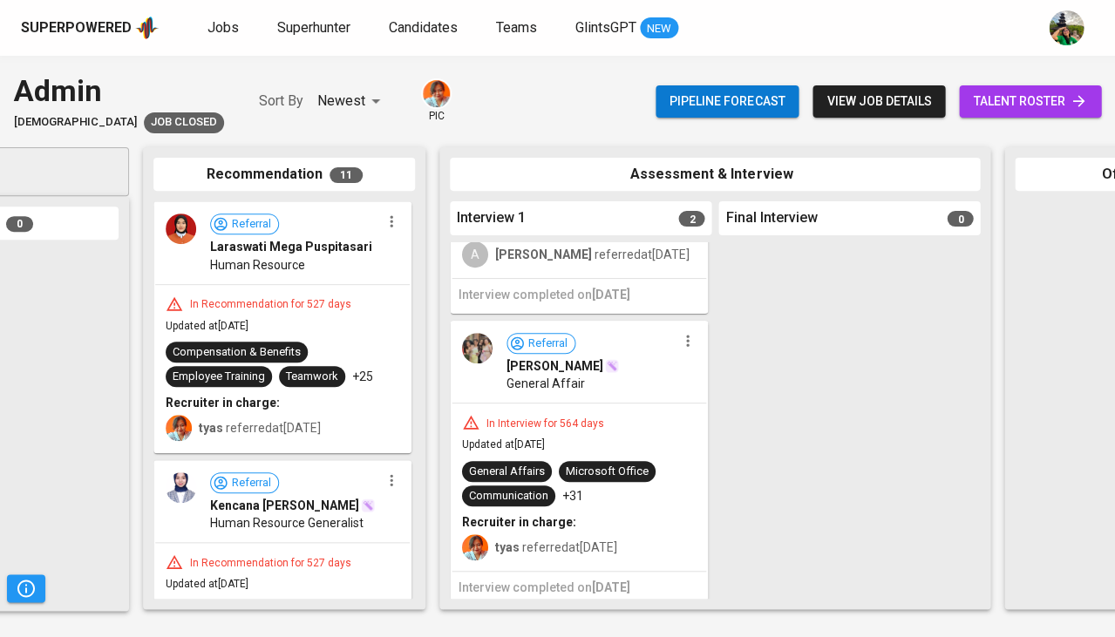
scroll to position [197, 0]
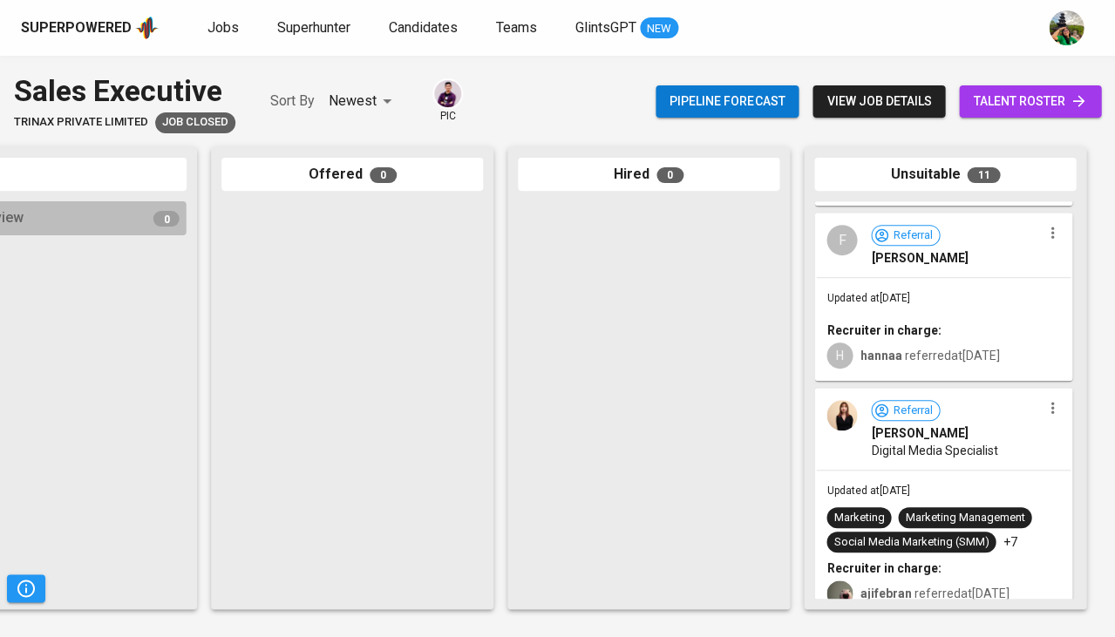
scroll to position [284, 0]
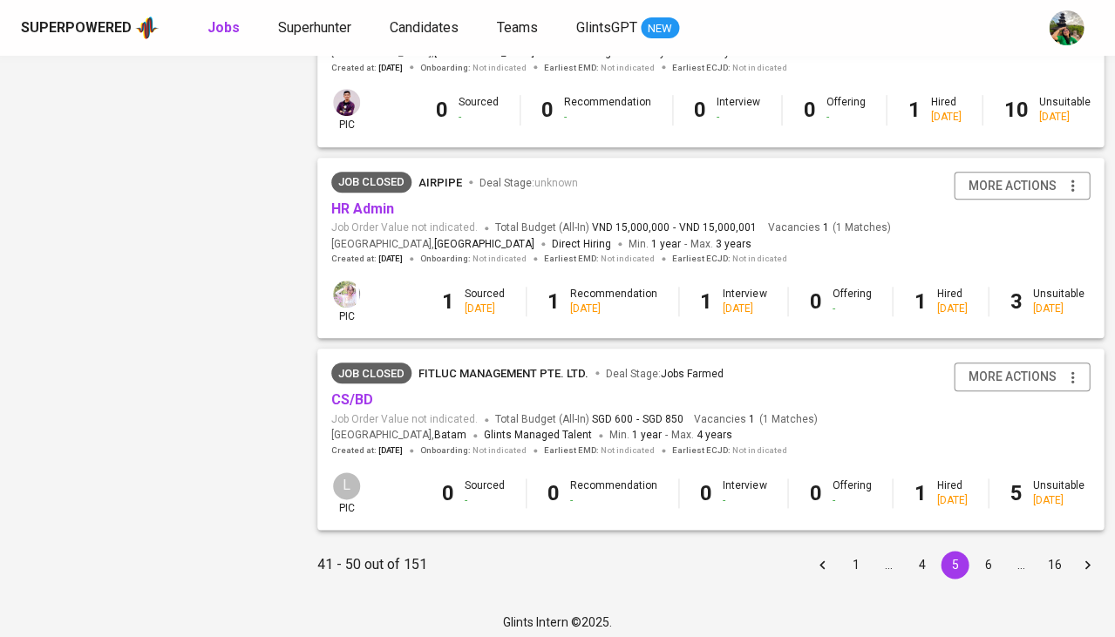
scroll to position [1631, 0]
click at [975, 555] on button "6" at bounding box center [988, 566] width 28 height 28
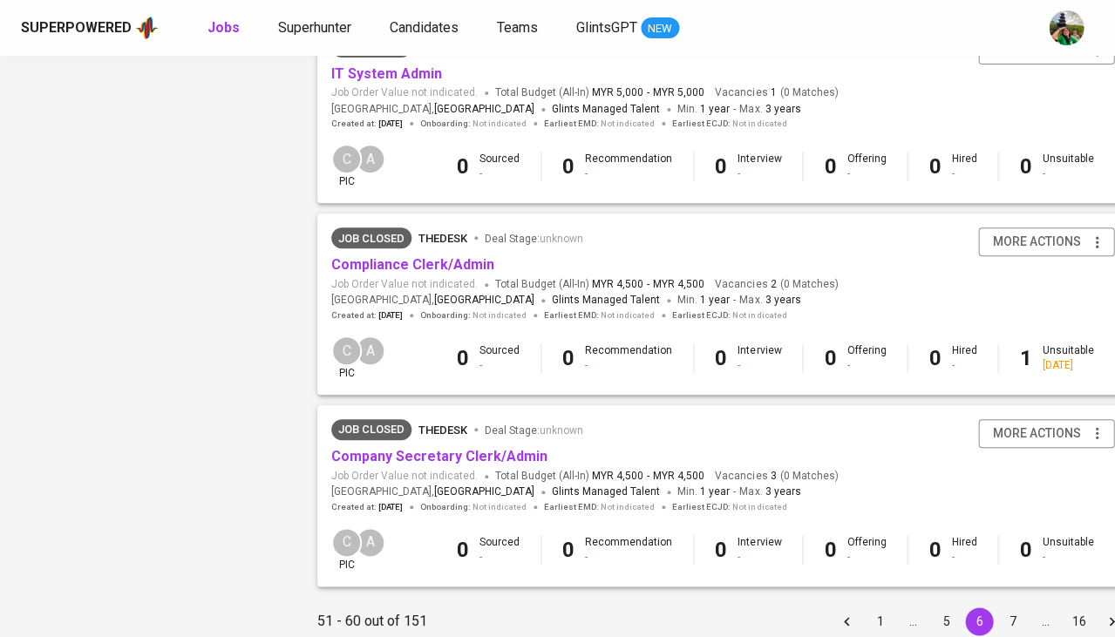
scroll to position [1587, 0]
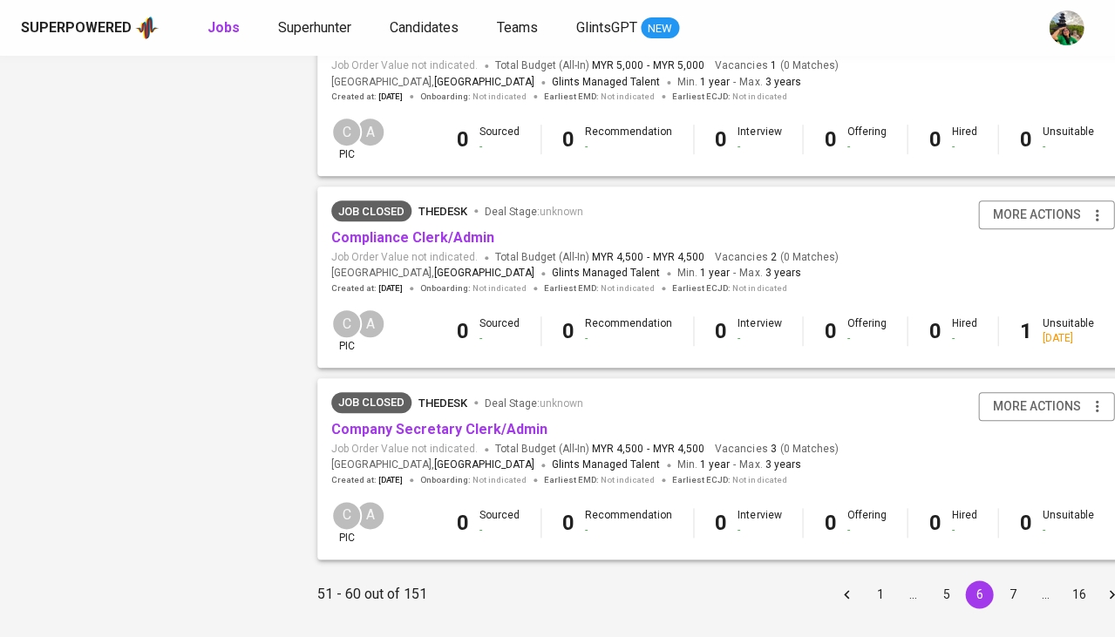
click at [998, 580] on button "7" at bounding box center [1012, 594] width 28 height 28
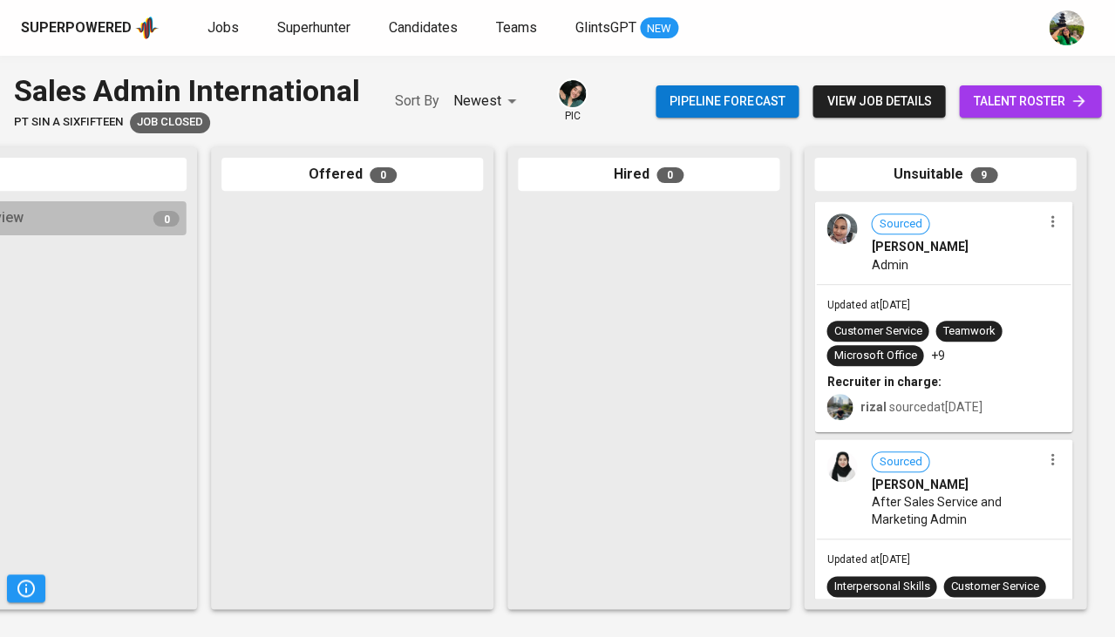
scroll to position [0, 961]
click at [924, 289] on div "Updated at Dec 18, 2023 Customer Service Teamwork Microsoft Office +9 Recruiter…" at bounding box center [943, 358] width 254 height 146
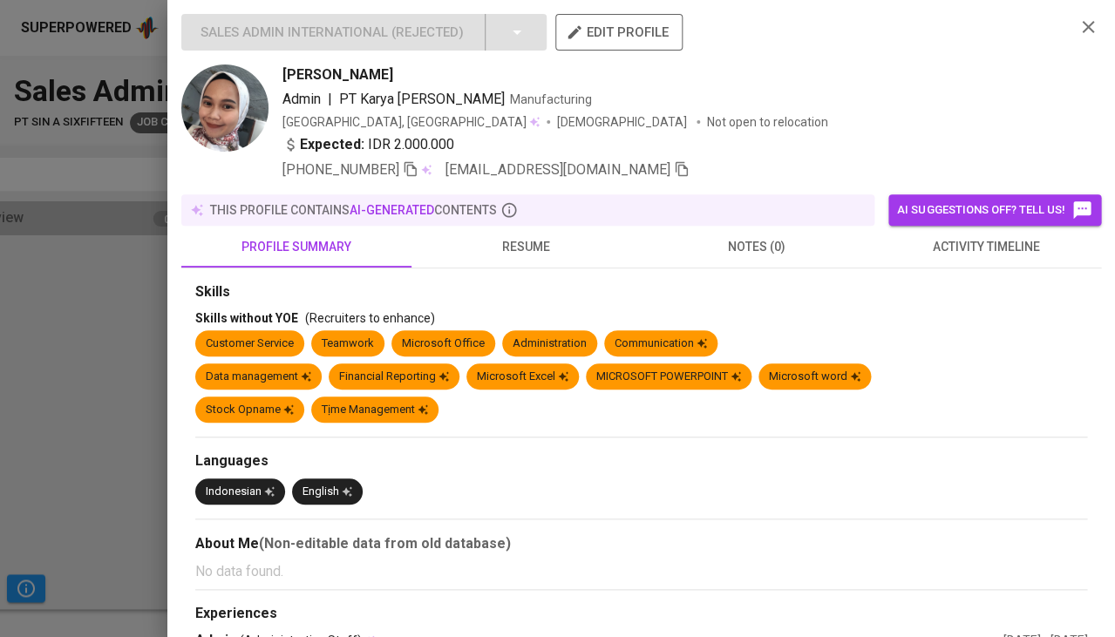
click at [967, 231] on button "activity timeline" at bounding box center [986, 247] width 230 height 42
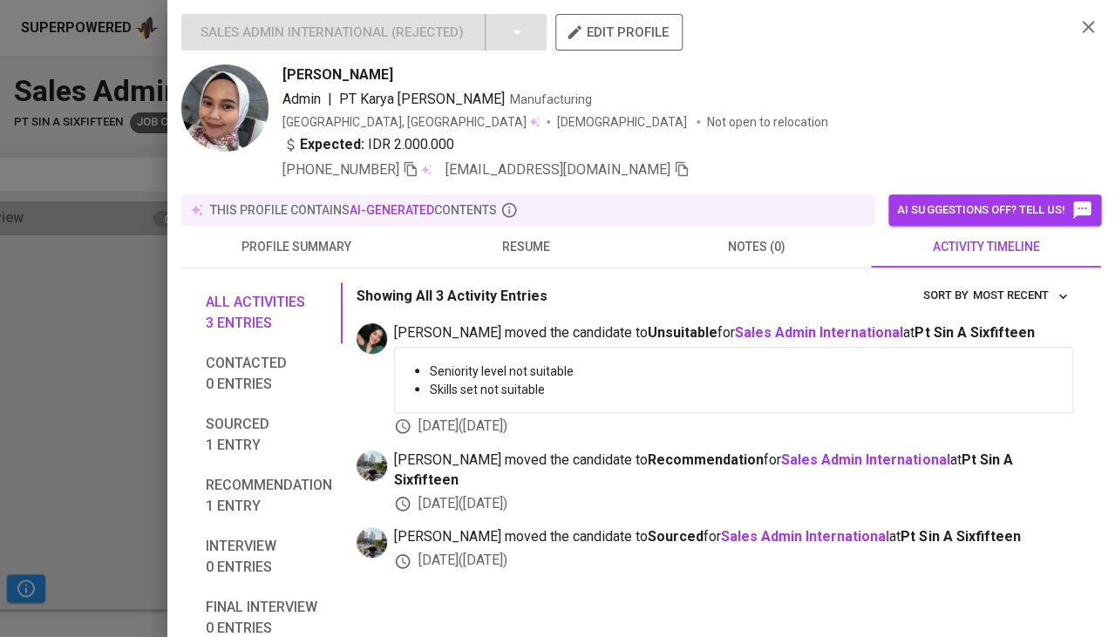
click at [56, 360] on div at bounding box center [557, 318] width 1115 height 637
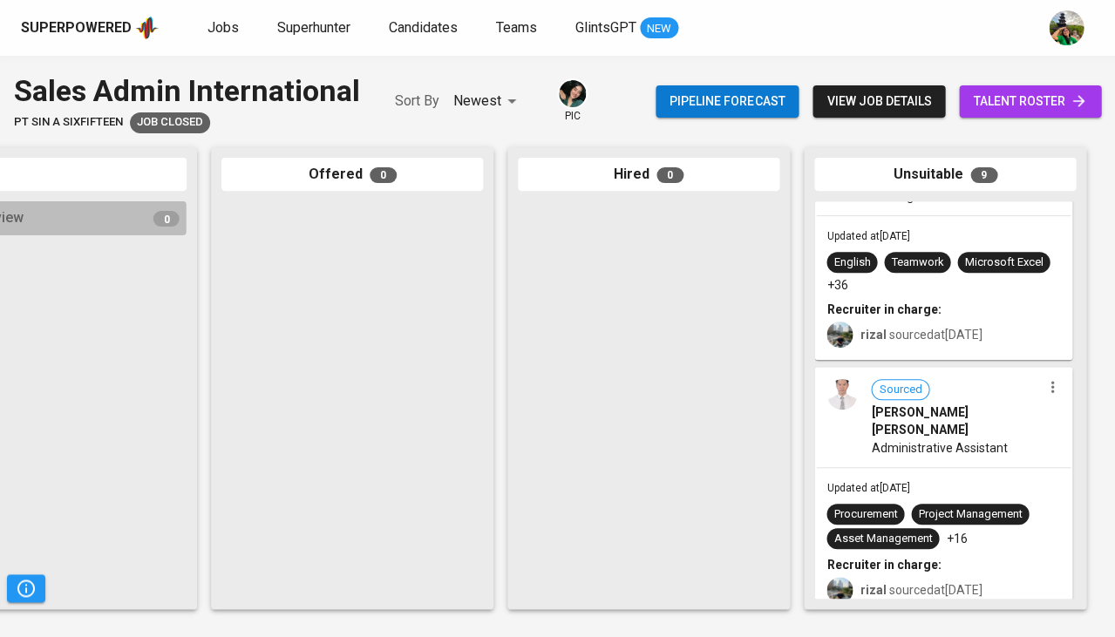
scroll to position [1726, 0]
click at [933, 439] on span "Administrative Assistant" at bounding box center [939, 447] width 136 height 17
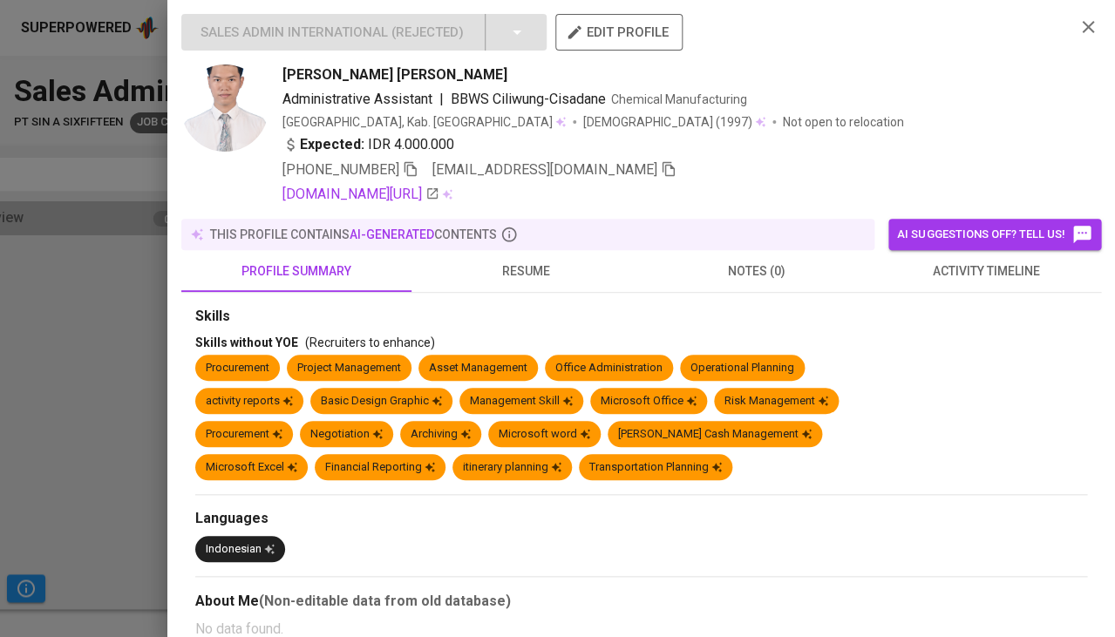
click at [945, 234] on span "AI suggestions off? Tell us!" at bounding box center [994, 234] width 195 height 21
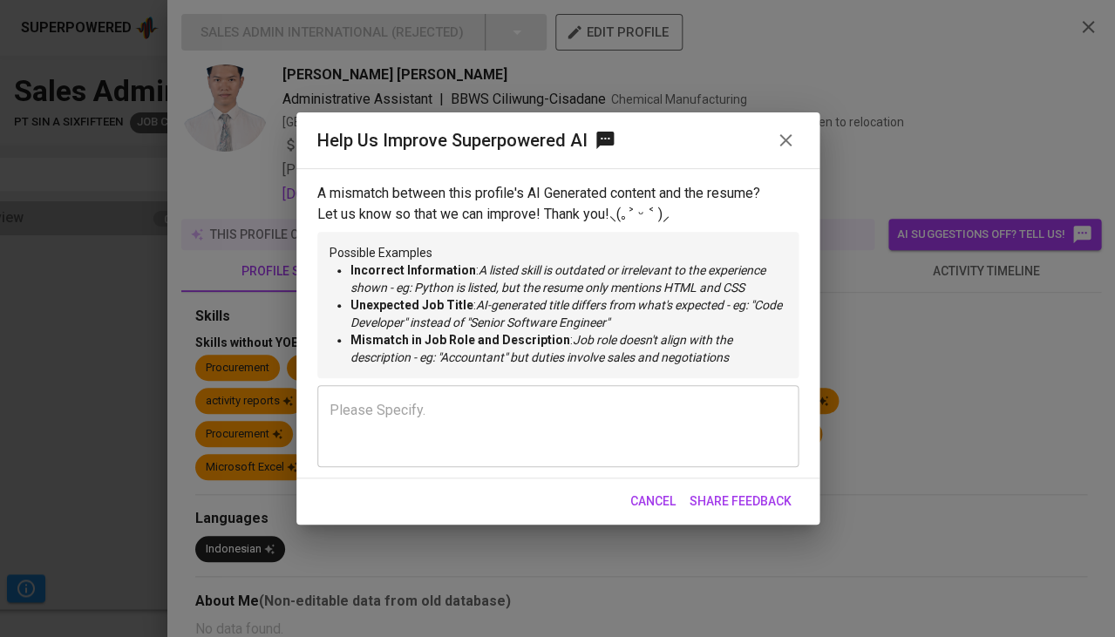
click at [790, 140] on icon "button" at bounding box center [785, 140] width 21 height 21
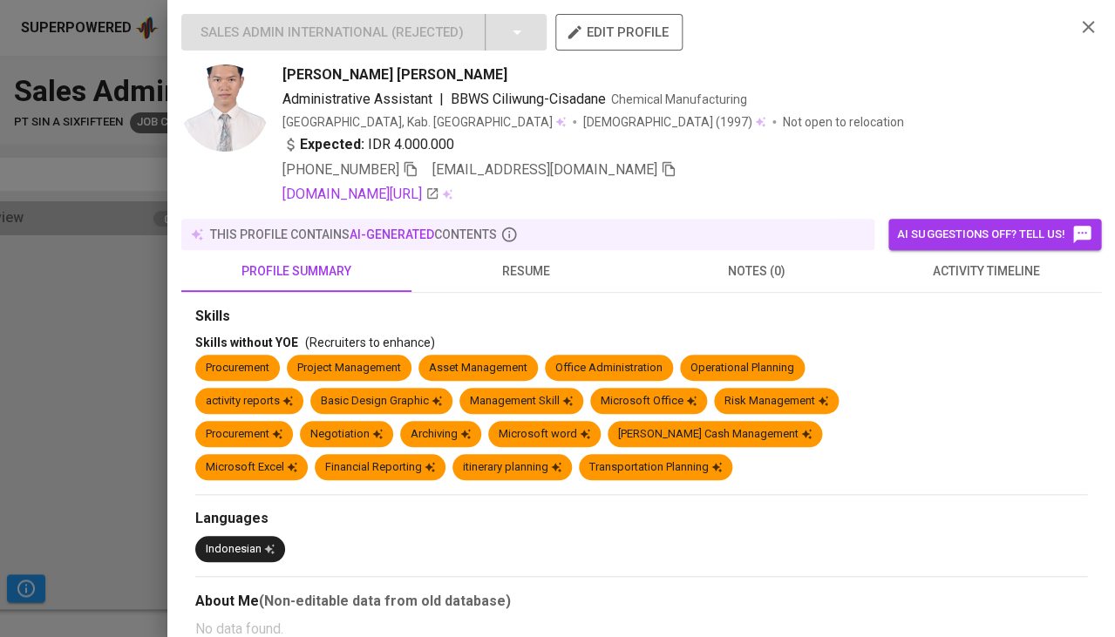
click at [964, 261] on span "activity timeline" at bounding box center [985, 272] width 209 height 22
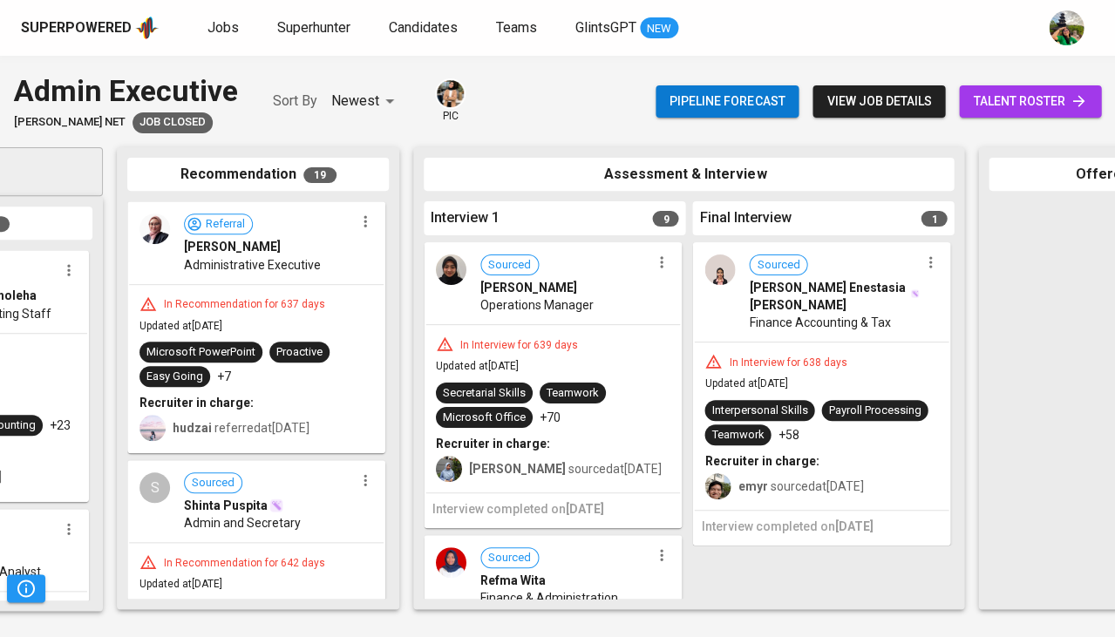
scroll to position [0, 223]
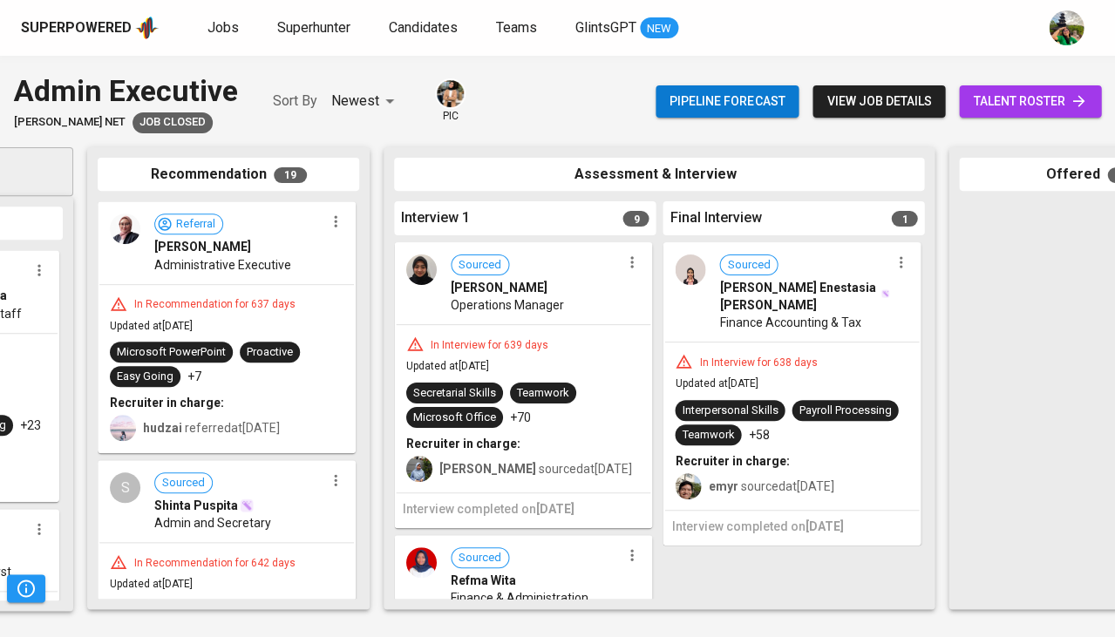
click at [855, 372] on div "In Interview for 638 days Updated at Dec 19, 2023 Interpersonal Skills Payroll …" at bounding box center [791, 426] width 254 height 167
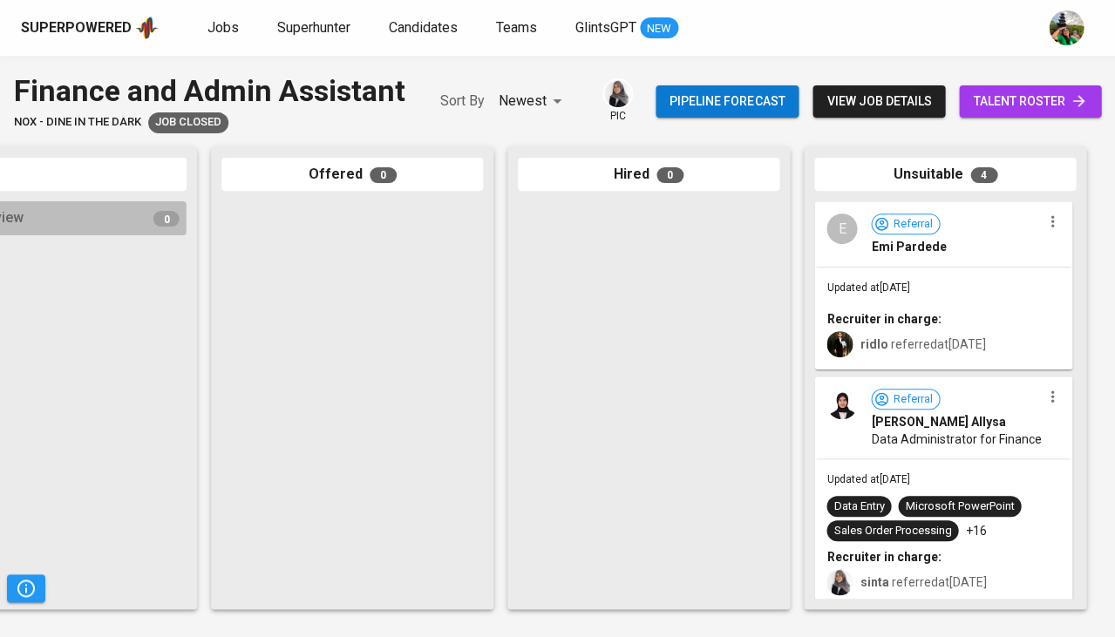
scroll to position [0, 961]
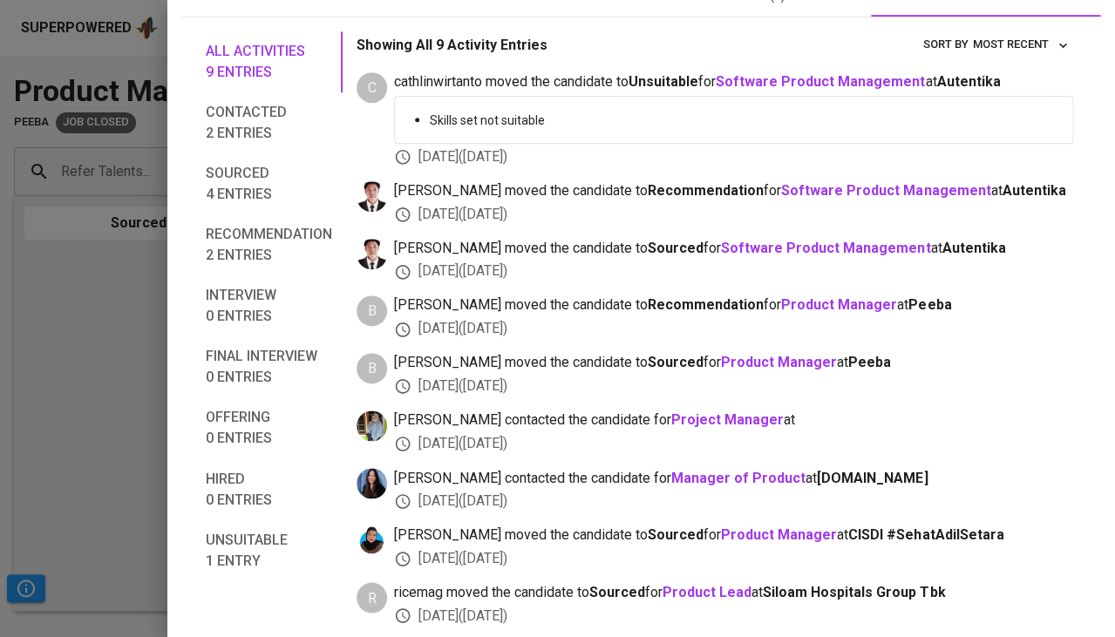
click at [146, 406] on div at bounding box center [557, 318] width 1115 height 637
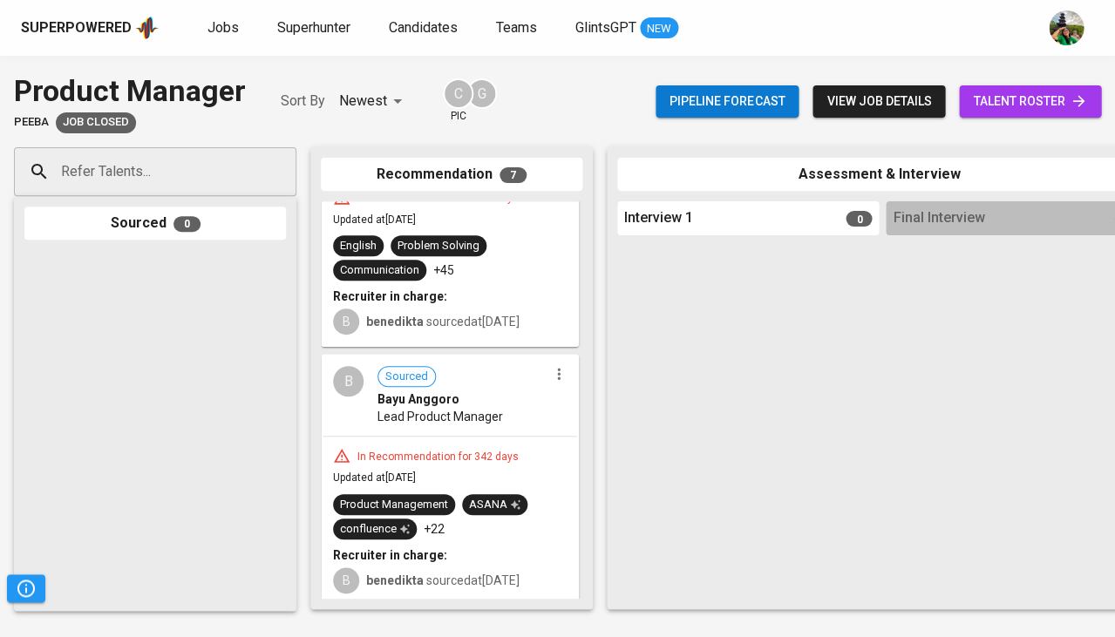
scroll to position [1278, 0]
click at [485, 367] on span "Sourced Bayu Anggoro" at bounding box center [462, 388] width 170 height 42
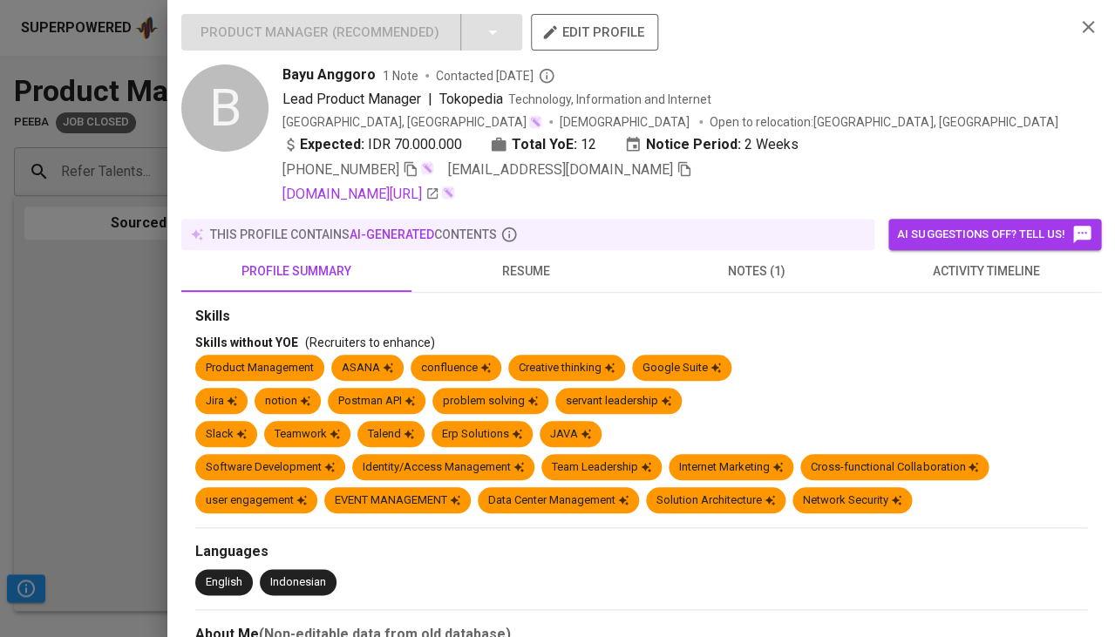
click at [78, 380] on div at bounding box center [557, 318] width 1115 height 637
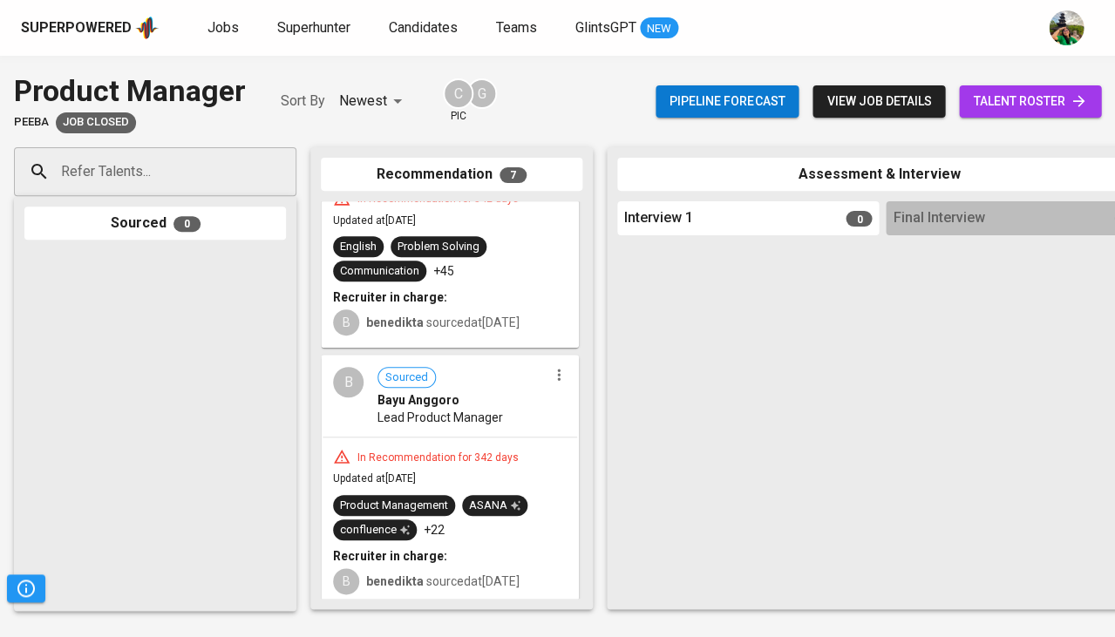
click at [424, 295] on b "Recruiter in charge:" at bounding box center [390, 297] width 114 height 14
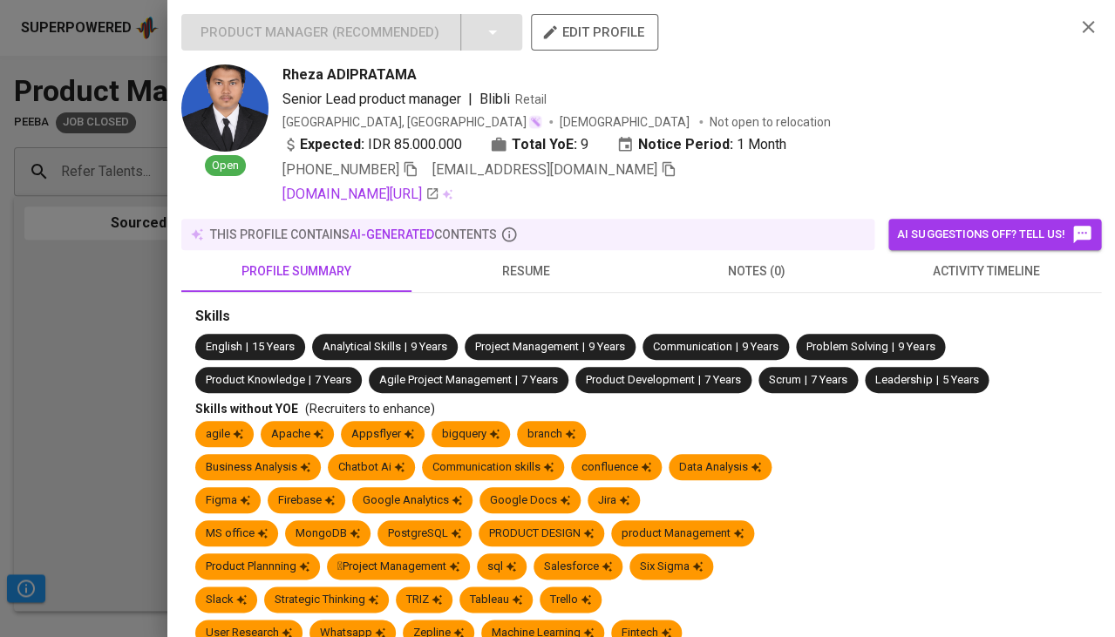
click at [76, 203] on div at bounding box center [557, 318] width 1115 height 637
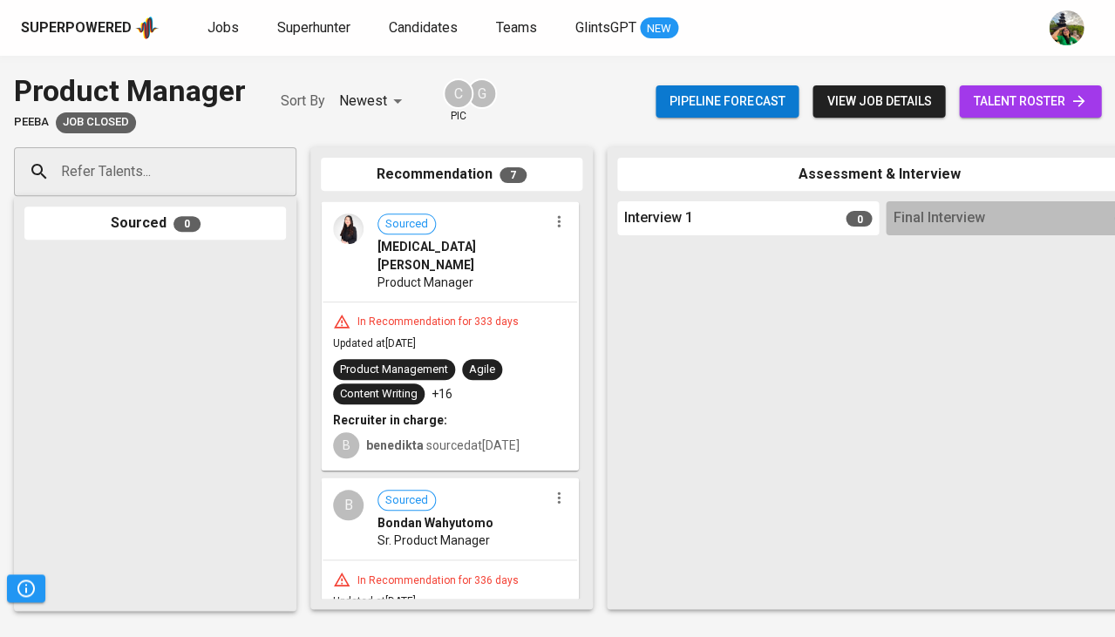
scroll to position [0, 0]
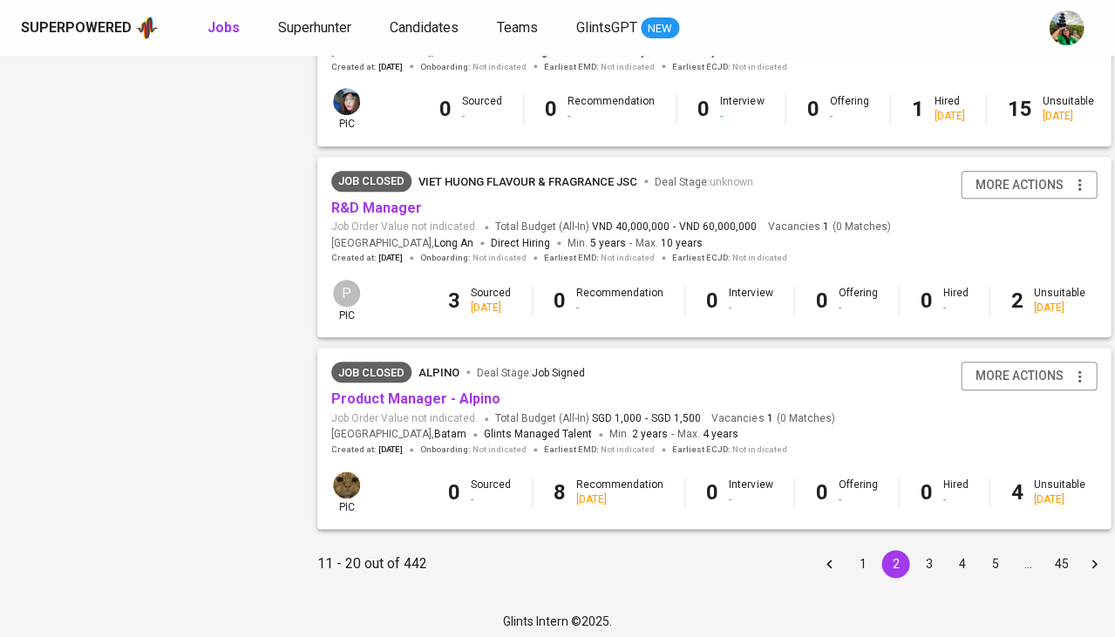
scroll to position [1631, 0]
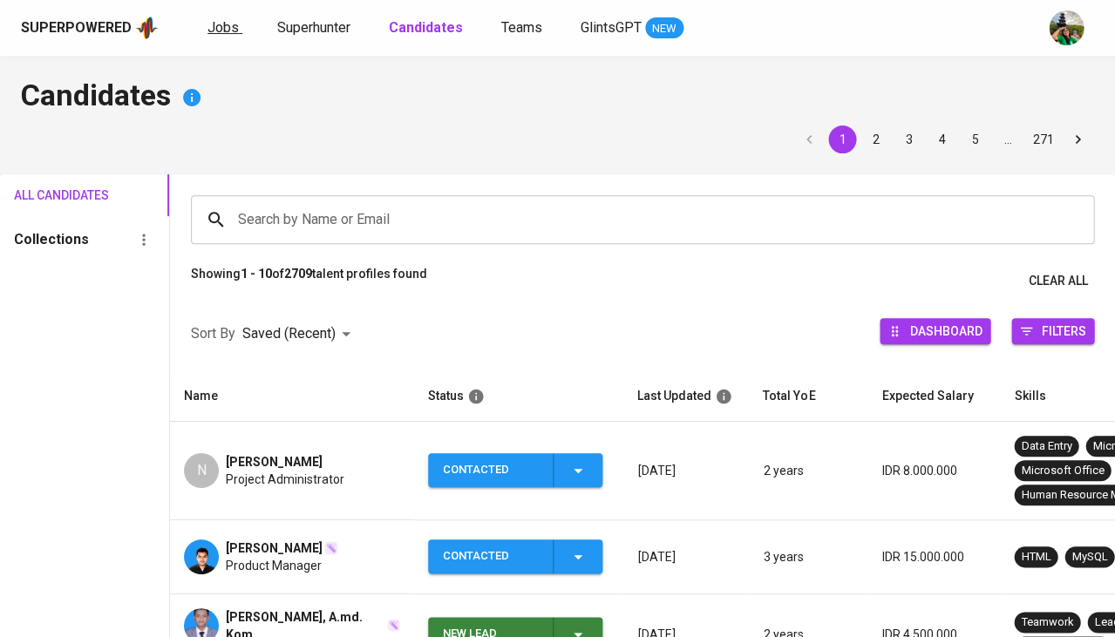
click at [220, 37] on link "Jobs" at bounding box center [224, 28] width 35 height 22
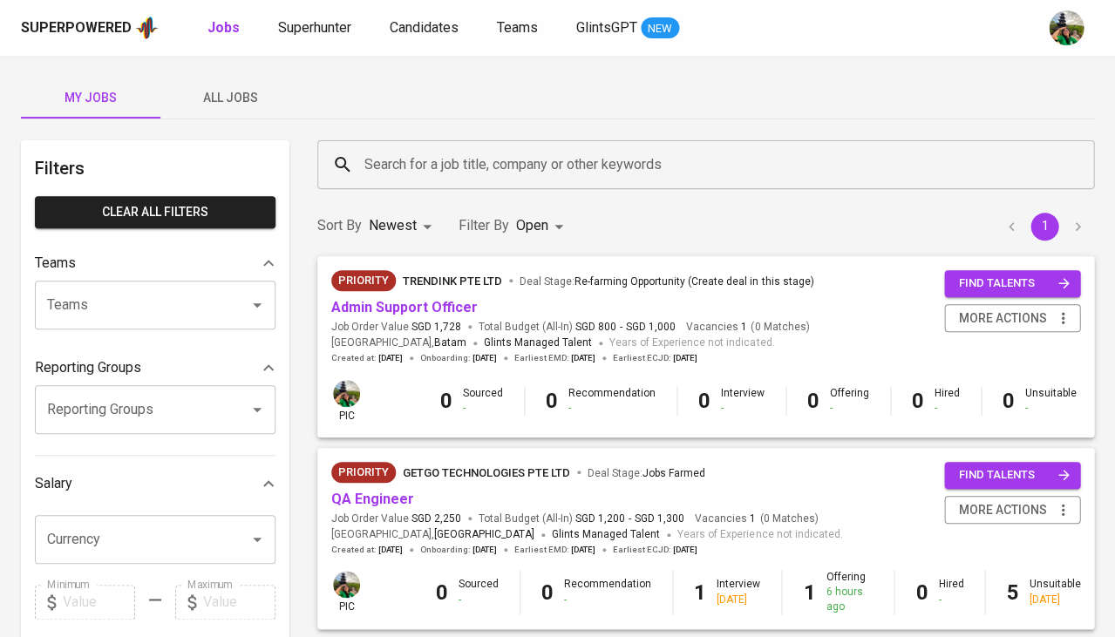
click at [236, 109] on button "All Jobs" at bounding box center [229, 98] width 139 height 42
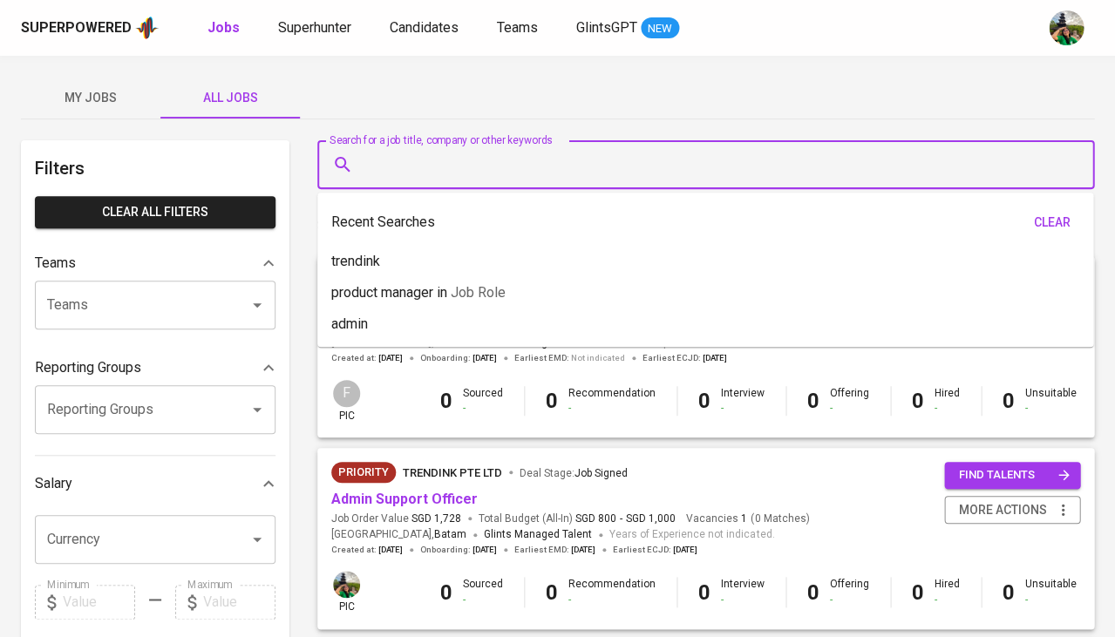
click at [412, 162] on input "Search for a job title, company or other keywords" at bounding box center [710, 164] width 700 height 33
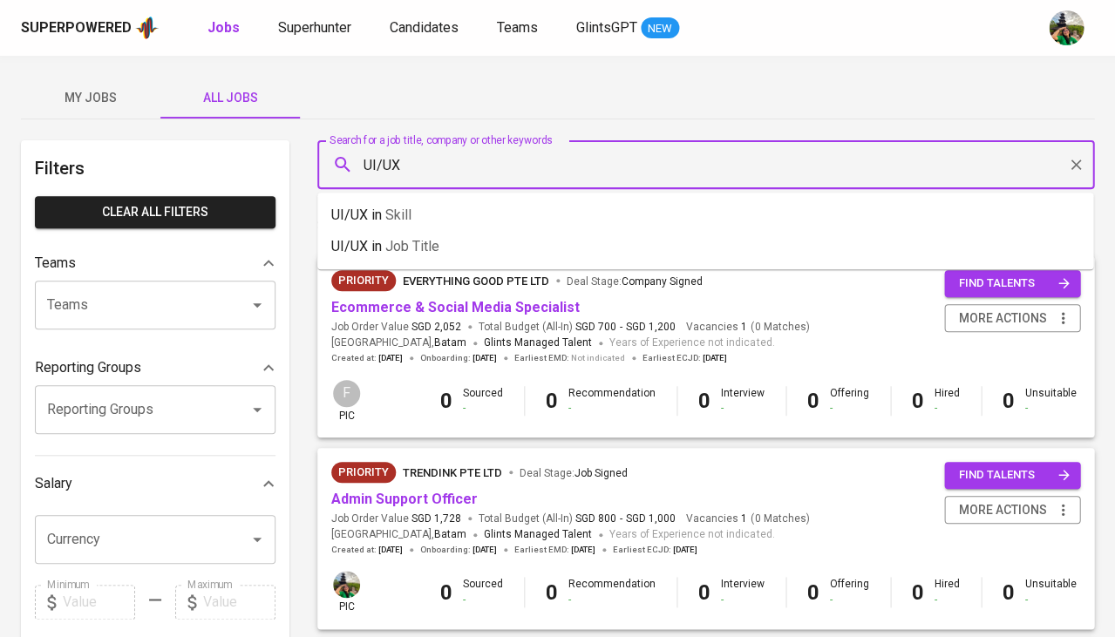
type input "UI/UX"
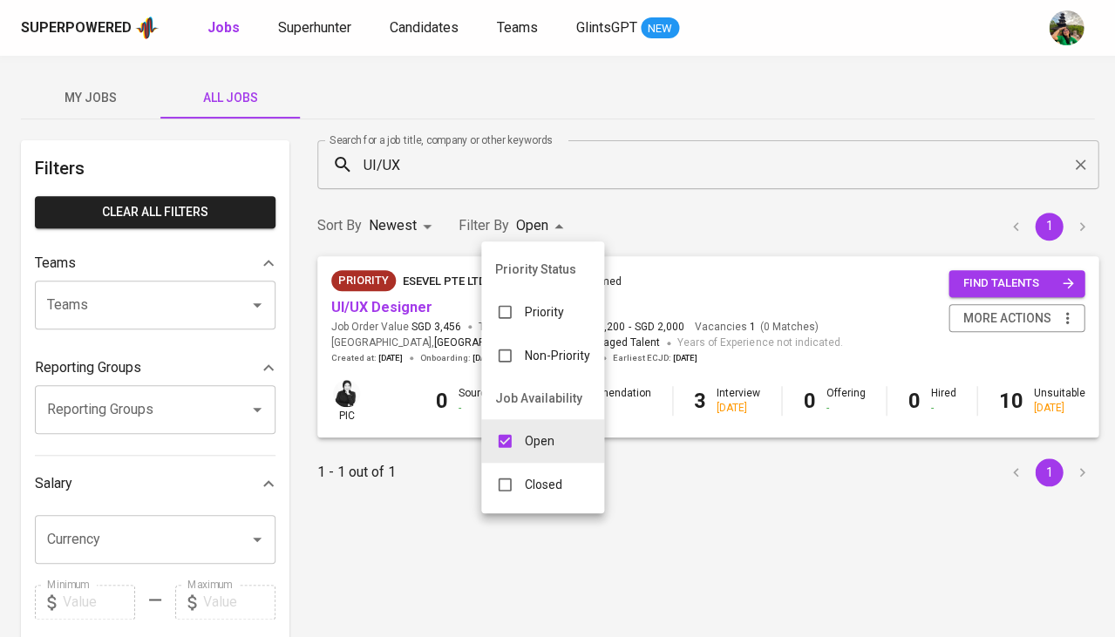
click at [525, 227] on body "Superpowered Jobs Superhunter Candidates Teams GlintsGPT NEW My Jobs All Jobs F…" at bounding box center [557, 595] width 1115 height 1190
click at [525, 480] on p "Closed" at bounding box center [543, 484] width 37 height 17
type input "OPEN,CLOSE"
checkbox input "true"
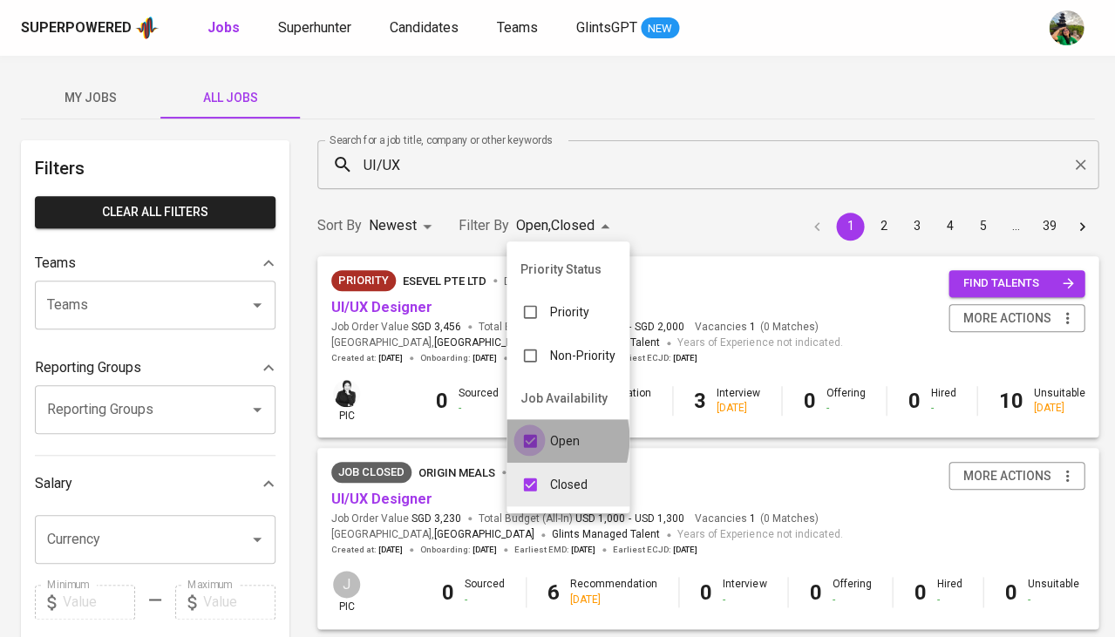
click at [531, 433] on input "checkbox" at bounding box center [529, 440] width 33 height 33
checkbox input "false"
type input "CLOSE"
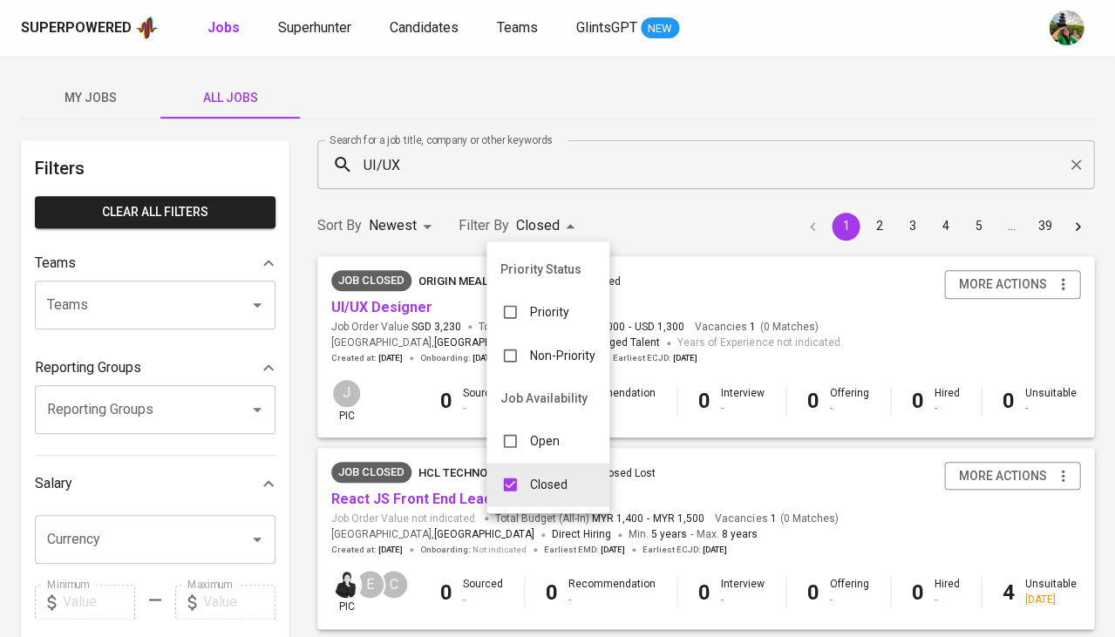
click at [688, 228] on div at bounding box center [557, 318] width 1115 height 637
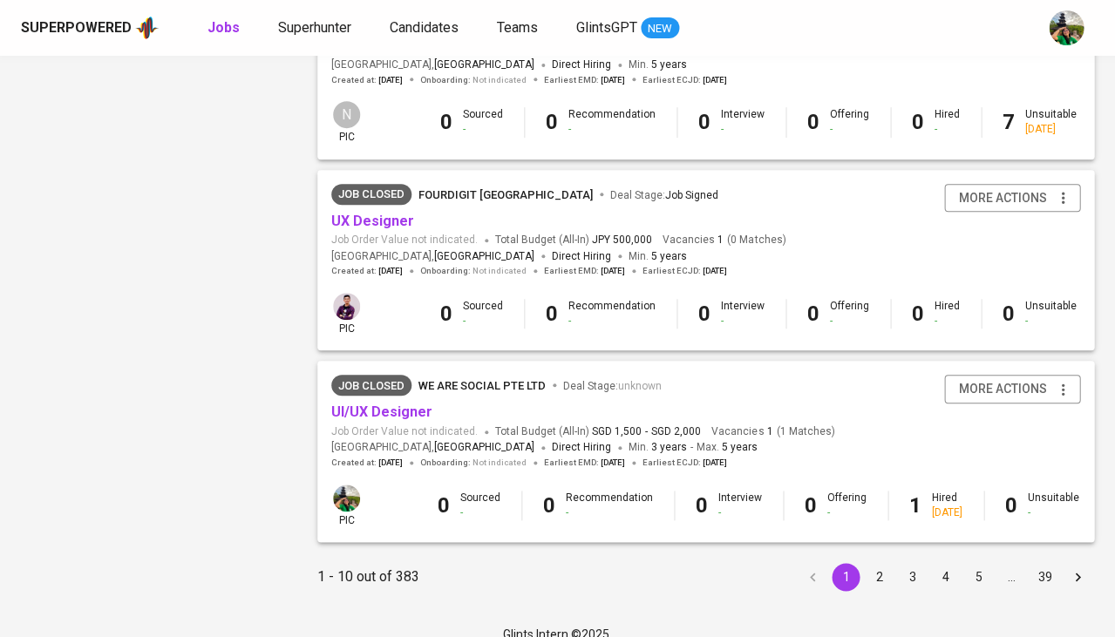
scroll to position [1618, 0]
click at [886, 564] on button "2" at bounding box center [879, 578] width 28 height 28
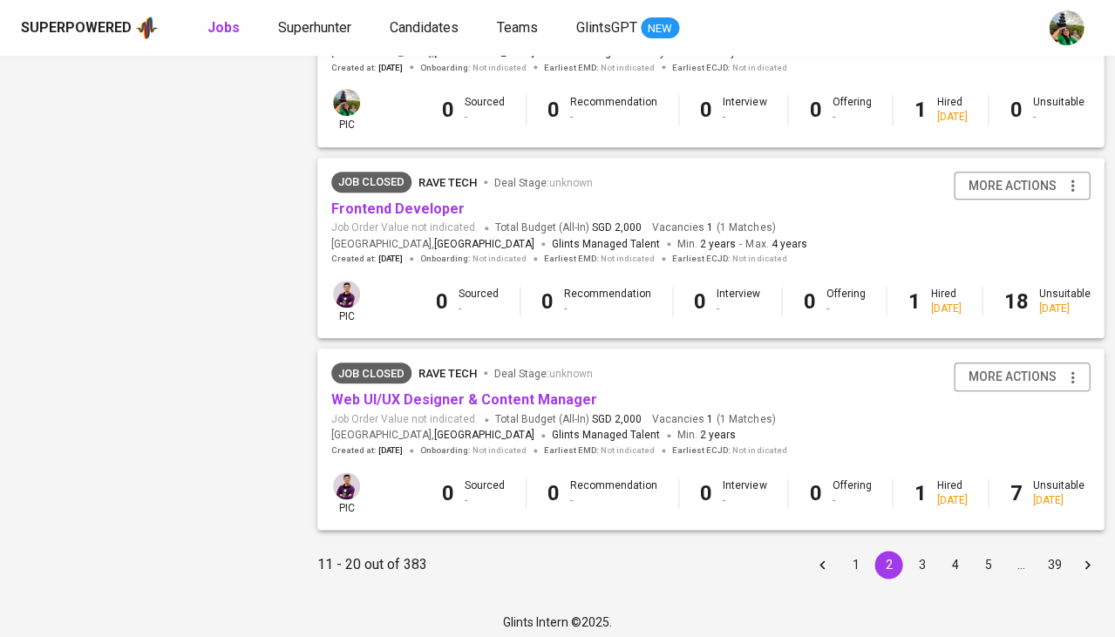
scroll to position [1631, 0]
click at [913, 552] on button "3" at bounding box center [921, 566] width 28 height 28
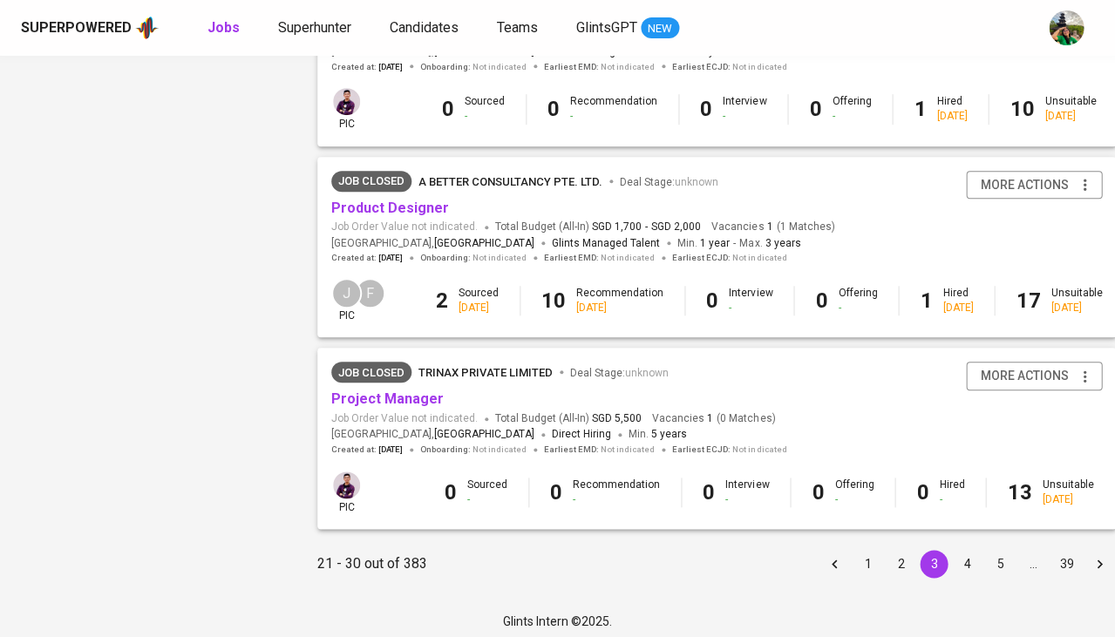
scroll to position [1631, 0]
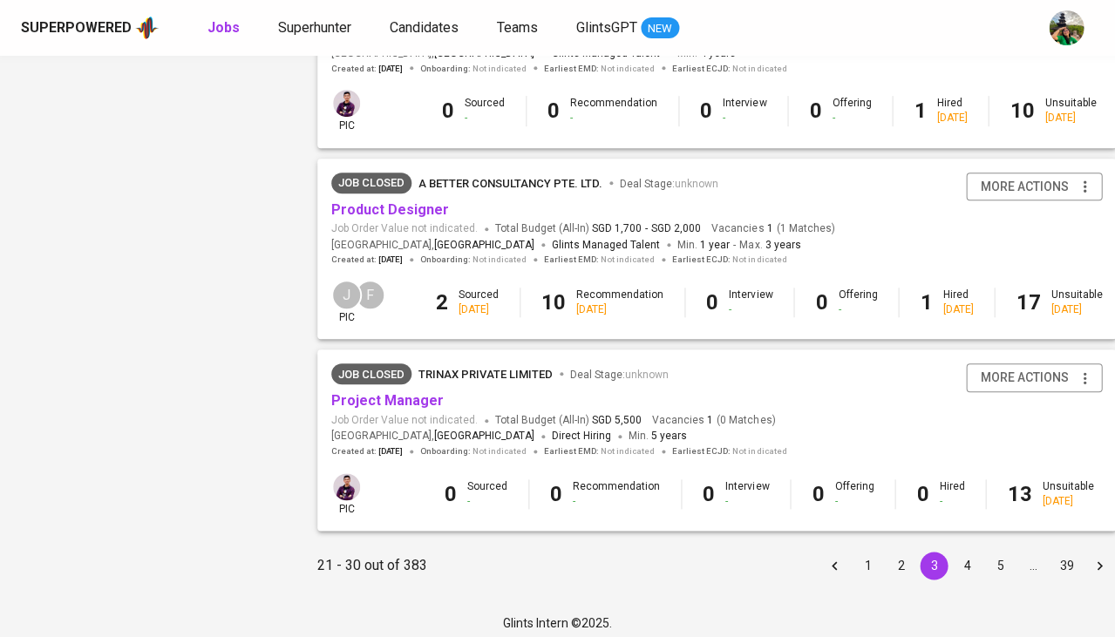
click at [958, 552] on button "4" at bounding box center [967, 566] width 28 height 28
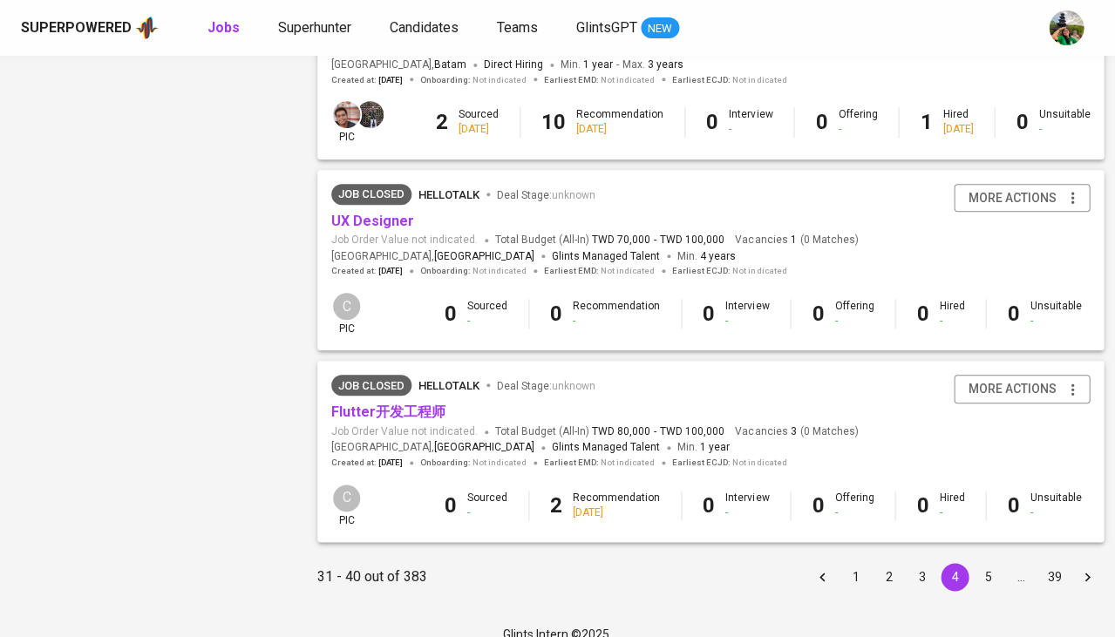
scroll to position [1618, 0]
click at [979, 564] on button "5" at bounding box center [988, 578] width 28 height 28
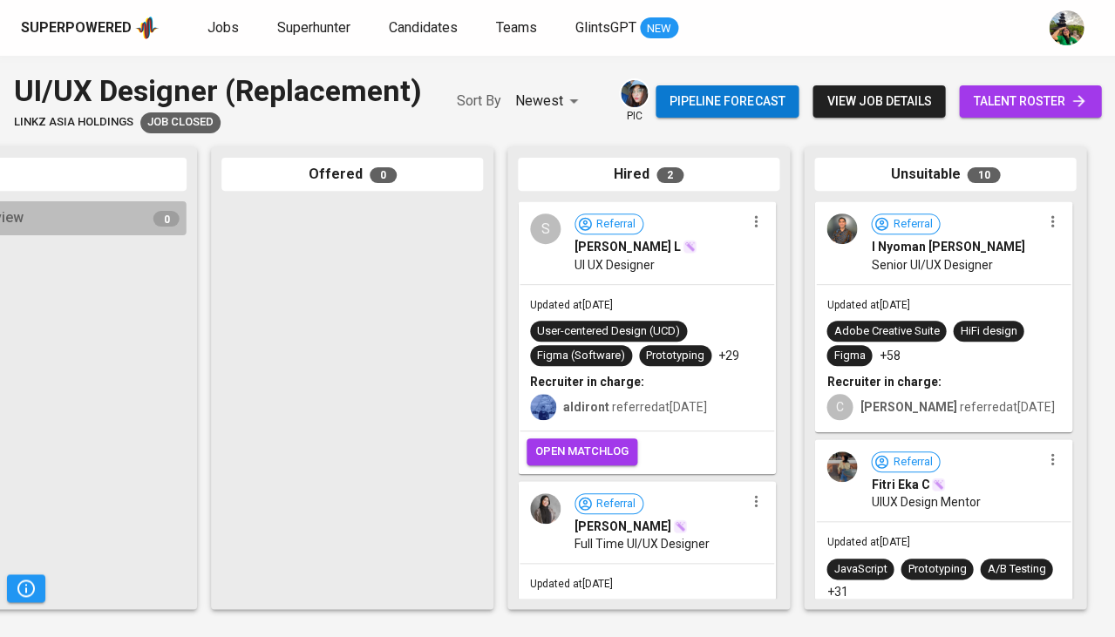
click at [689, 400] on span "aldiront referred at [DATE]" at bounding box center [635, 407] width 144 height 14
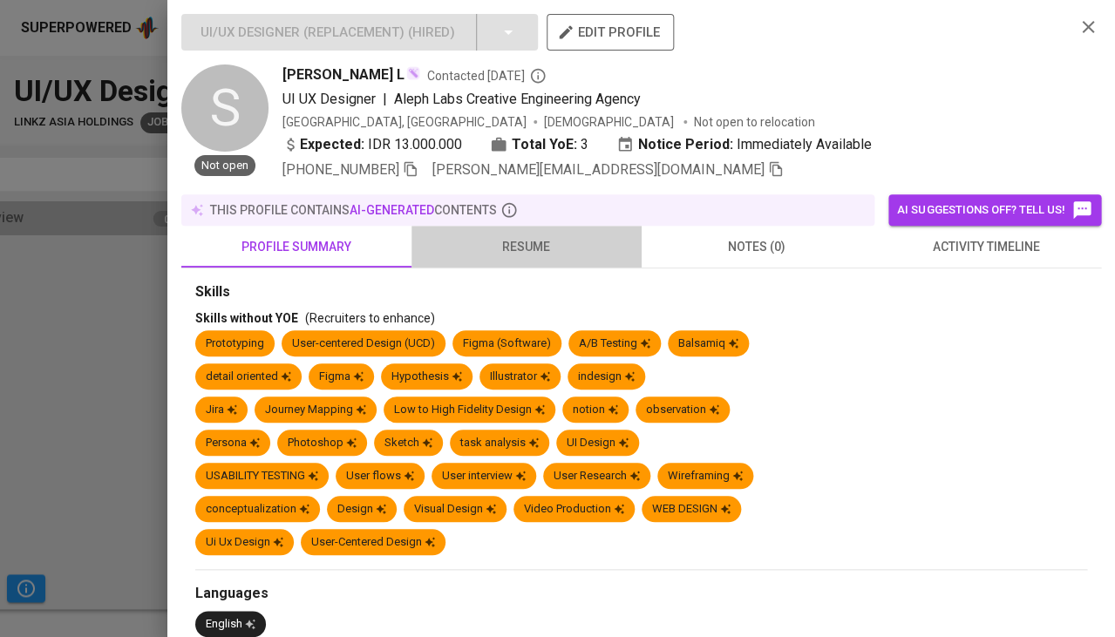
click at [518, 236] on span "resume" at bounding box center [526, 247] width 209 height 22
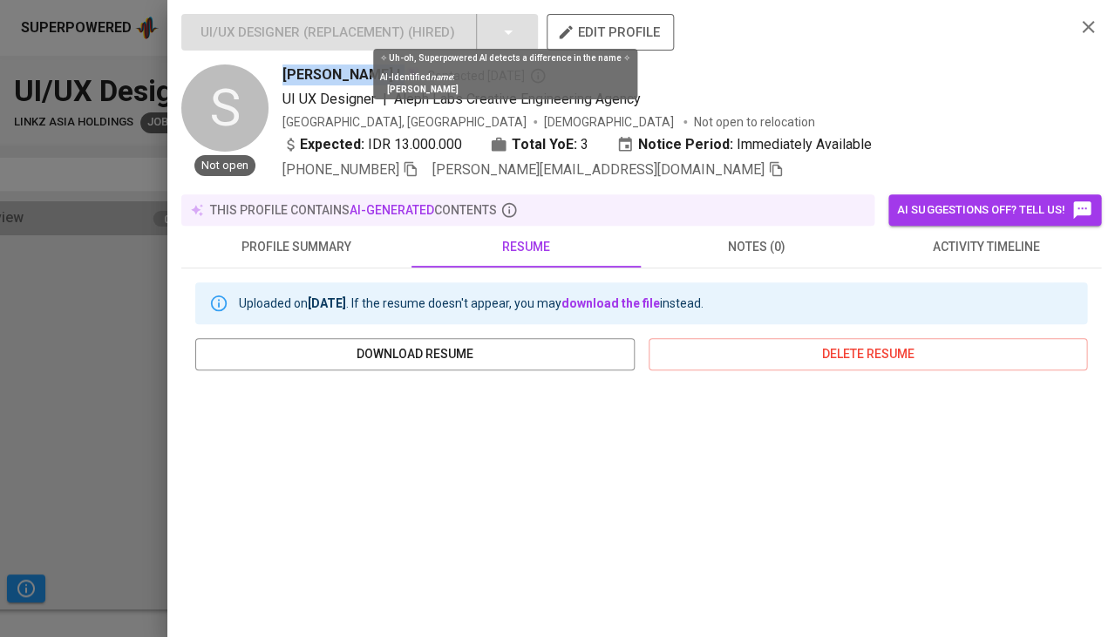
drag, startPoint x: 281, startPoint y: 68, endPoint x: 351, endPoint y: 70, distance: 70.6
click at [351, 70] on div "S Not open [PERSON_NAME] L Contacted [DATE] UI UX Designer | Aleph Labs Creativ…" at bounding box center [620, 122] width 879 height 116
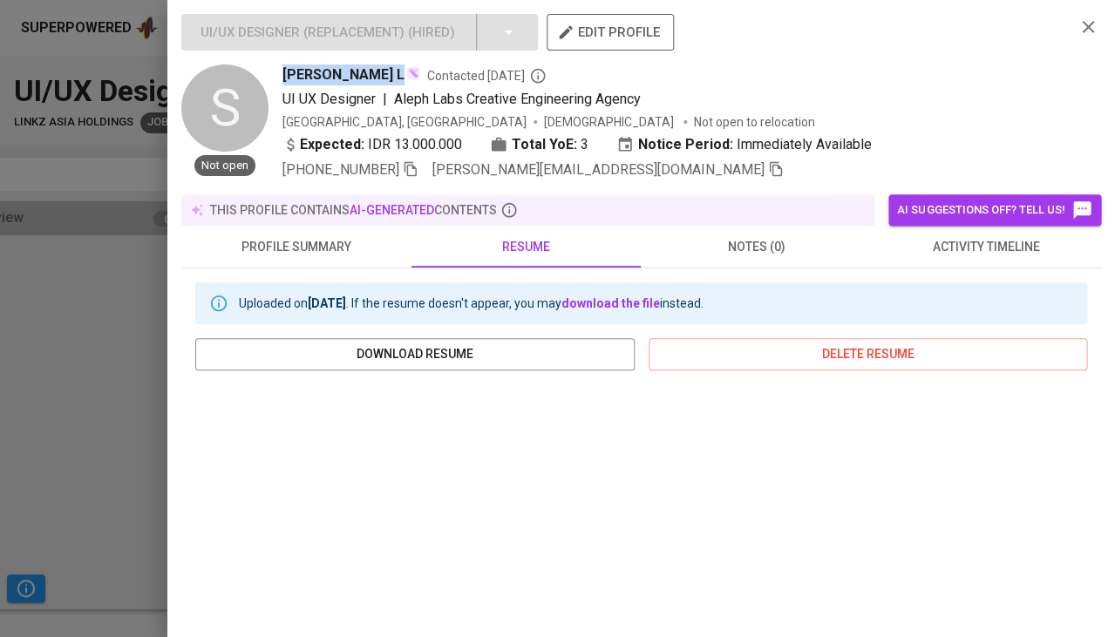
copy span "[PERSON_NAME] L"
click at [141, 336] on div at bounding box center [557, 318] width 1115 height 637
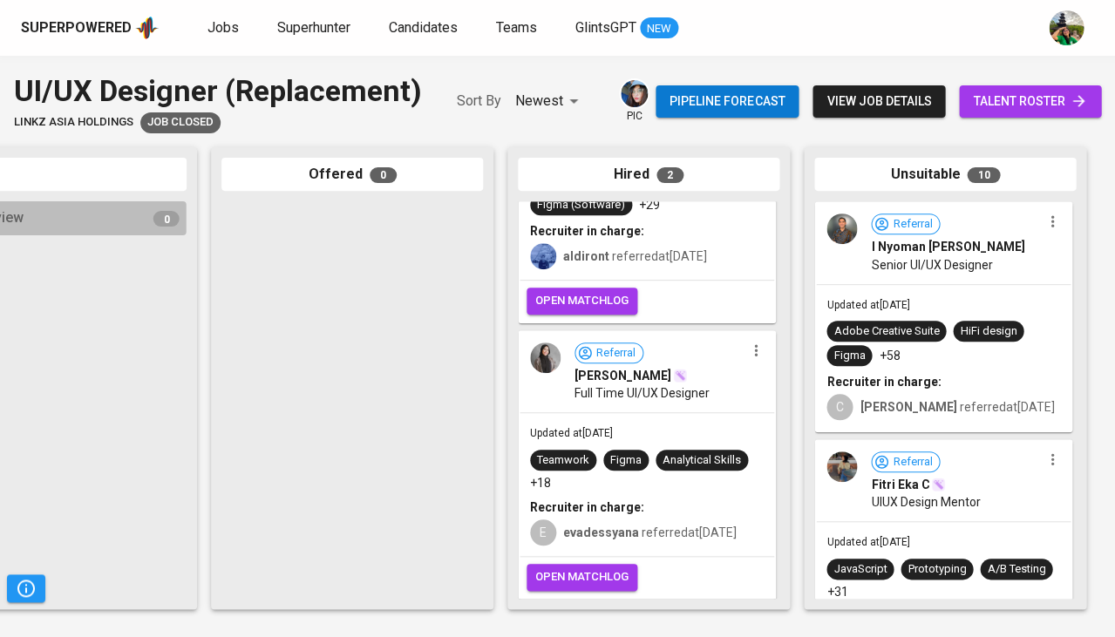
click at [933, 278] on div "Referral I Nyoman Krisna Arkandea Senior UI/UX Designer" at bounding box center [943, 243] width 254 height 80
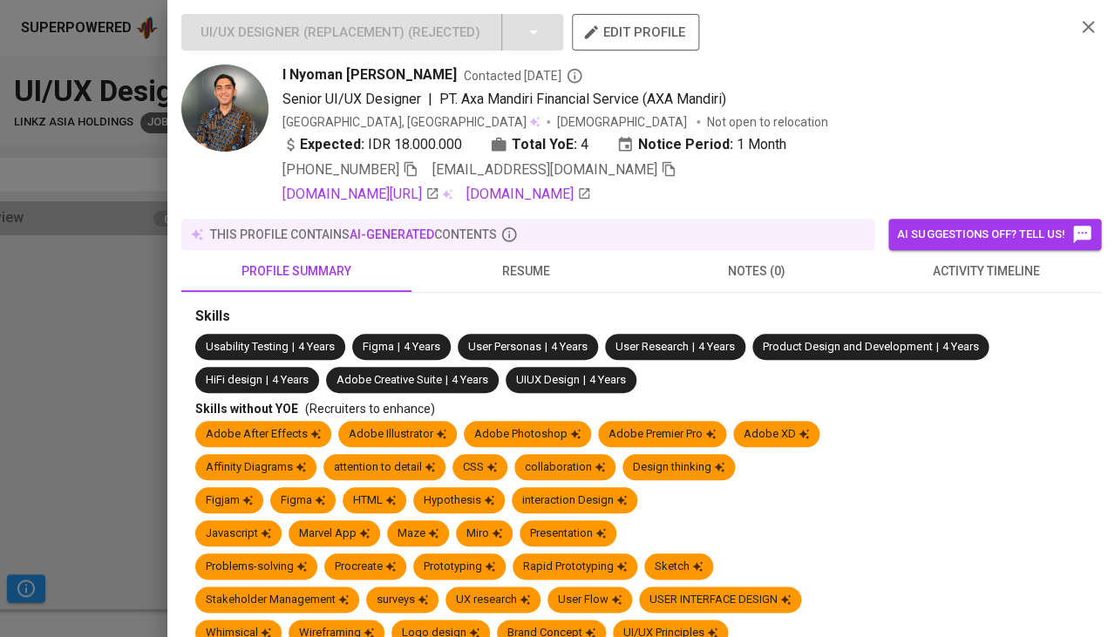
click at [941, 266] on span "activity timeline" at bounding box center [985, 272] width 209 height 22
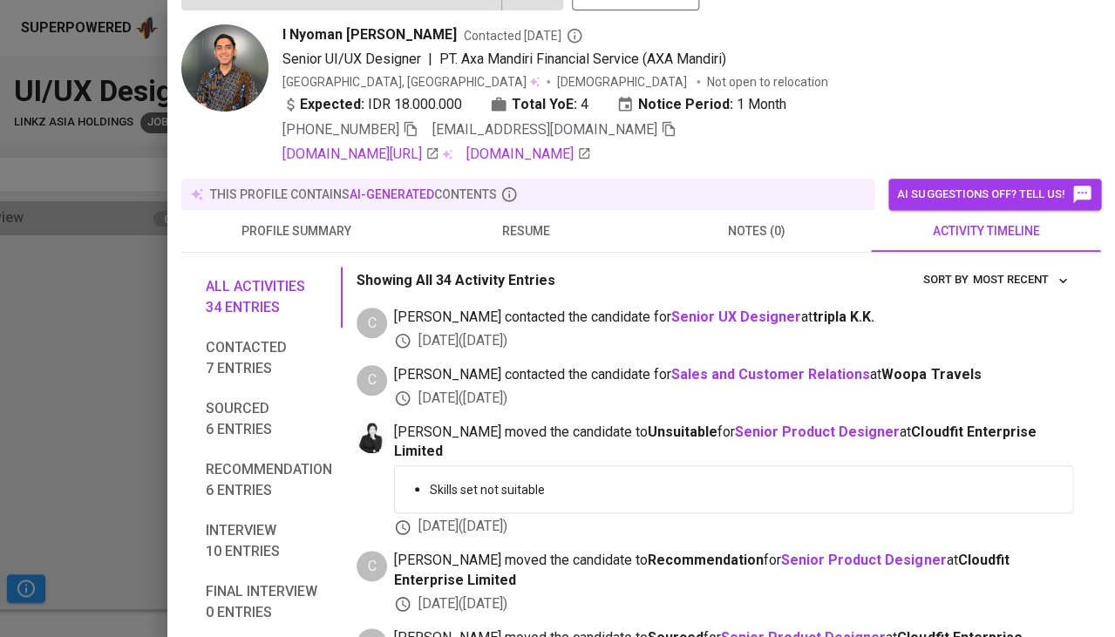
scroll to position [41, 0]
click at [519, 231] on span "resume" at bounding box center [526, 231] width 209 height 22
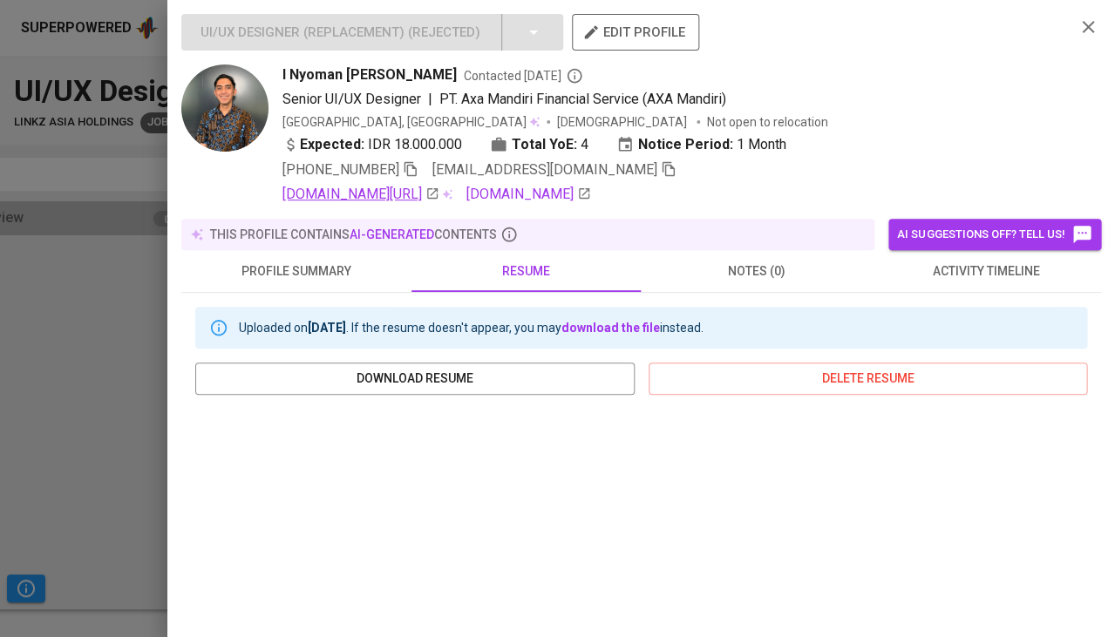
scroll to position [0, 0]
click at [662, 166] on icon "button" at bounding box center [668, 169] width 12 height 15
click at [139, 349] on div at bounding box center [557, 318] width 1115 height 637
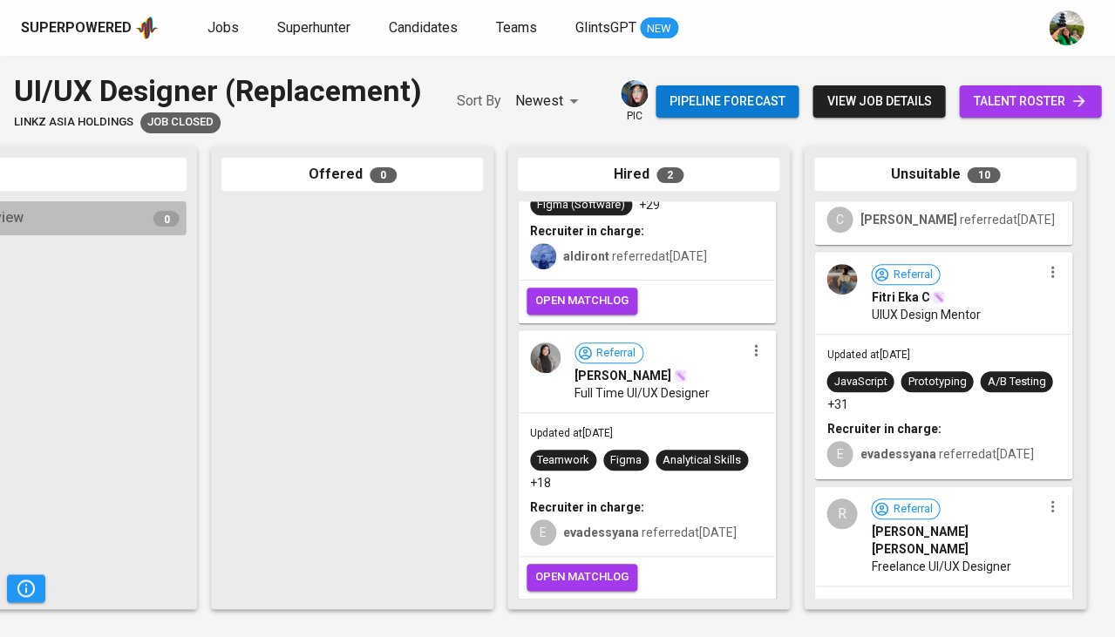
scroll to position [203, 0]
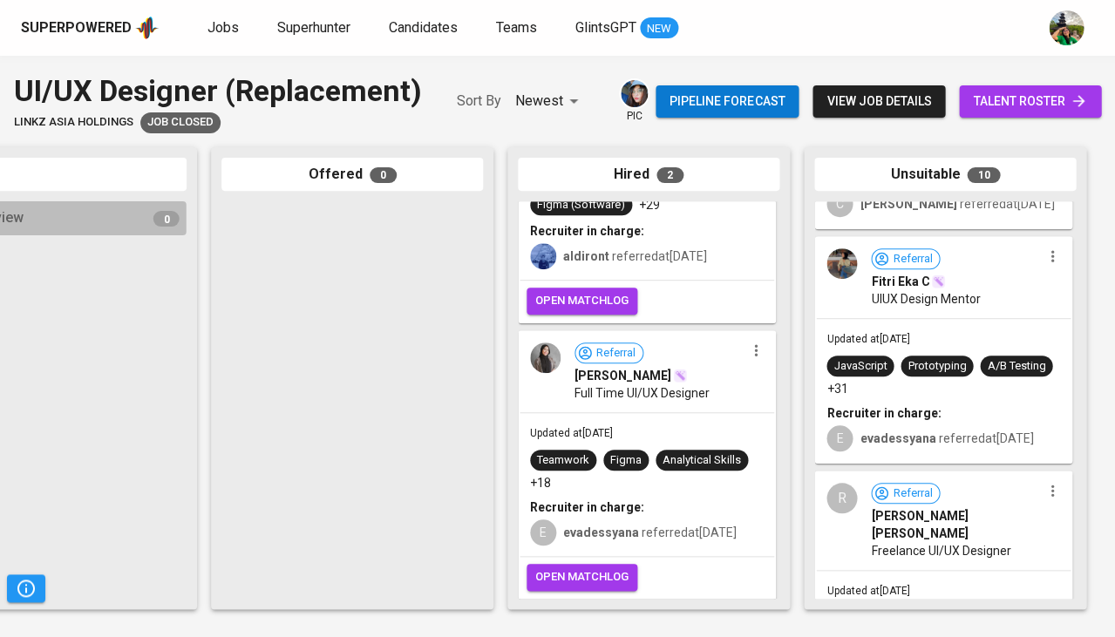
click at [959, 319] on div "Updated at Sep 01, 2024 JavaScript Prototyping A/B Testing +31 Recruiter in cha…" at bounding box center [943, 390] width 254 height 143
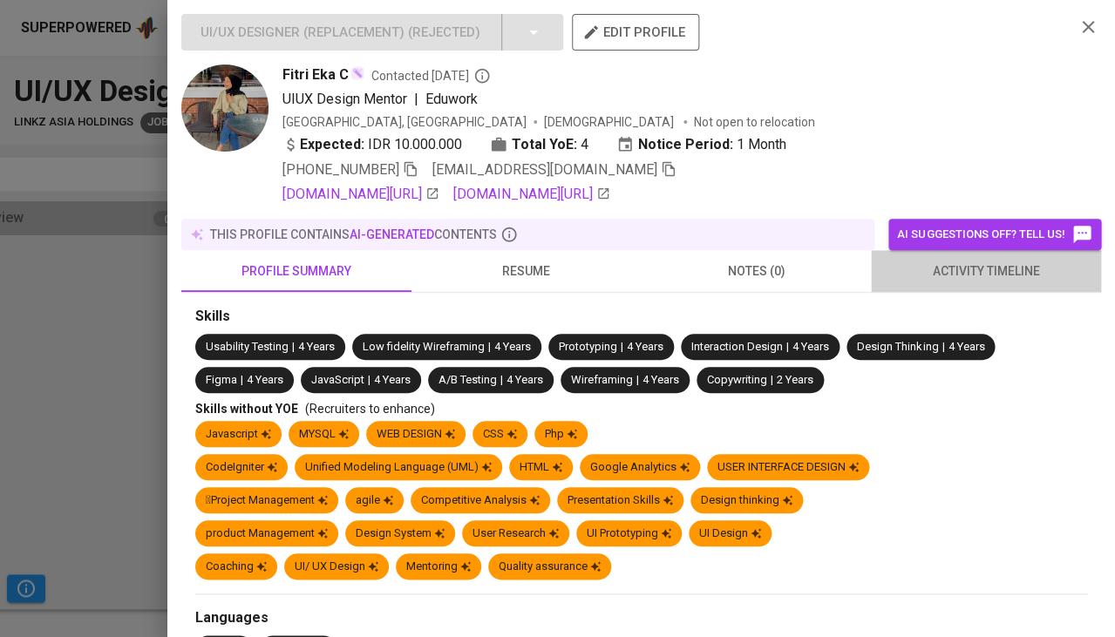
click at [987, 279] on button "activity timeline" at bounding box center [986, 271] width 230 height 42
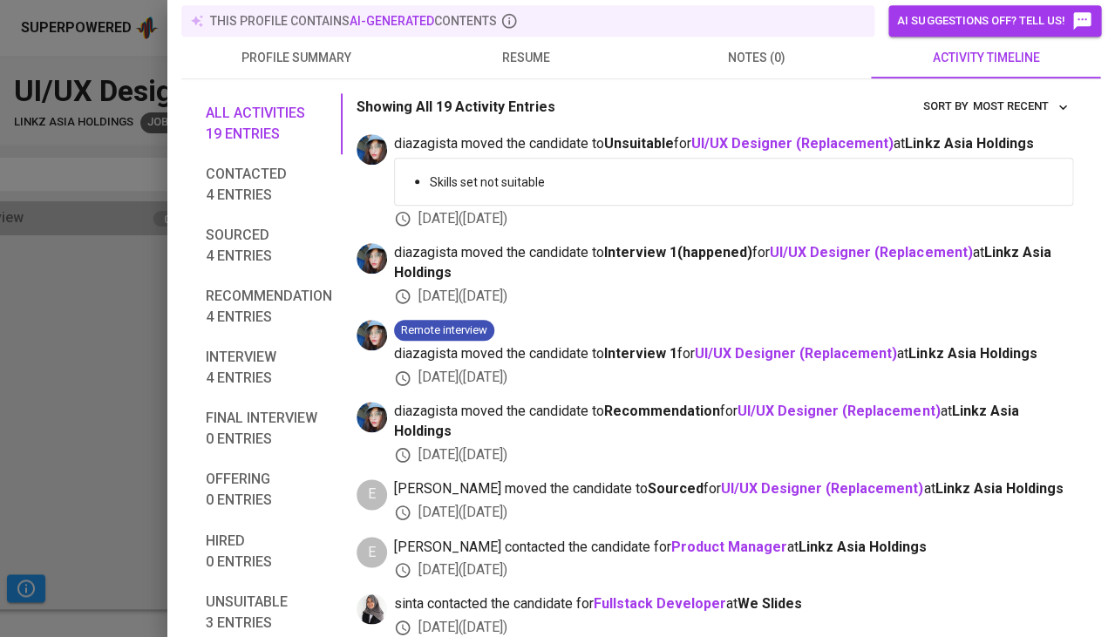
scroll to position [-10, 0]
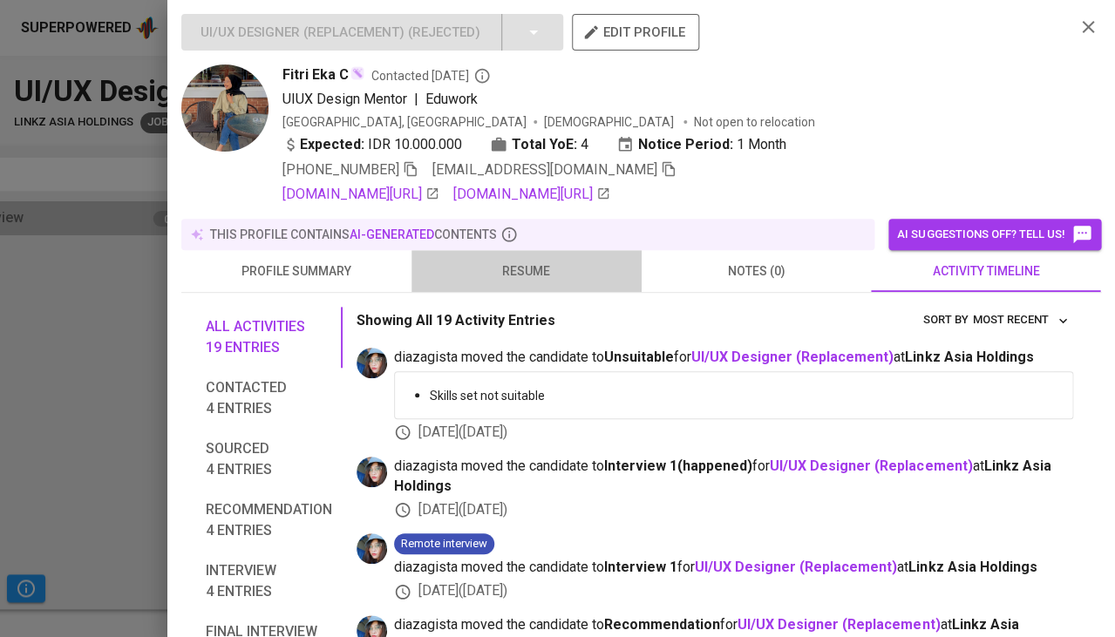
click at [513, 265] on span "resume" at bounding box center [526, 272] width 209 height 22
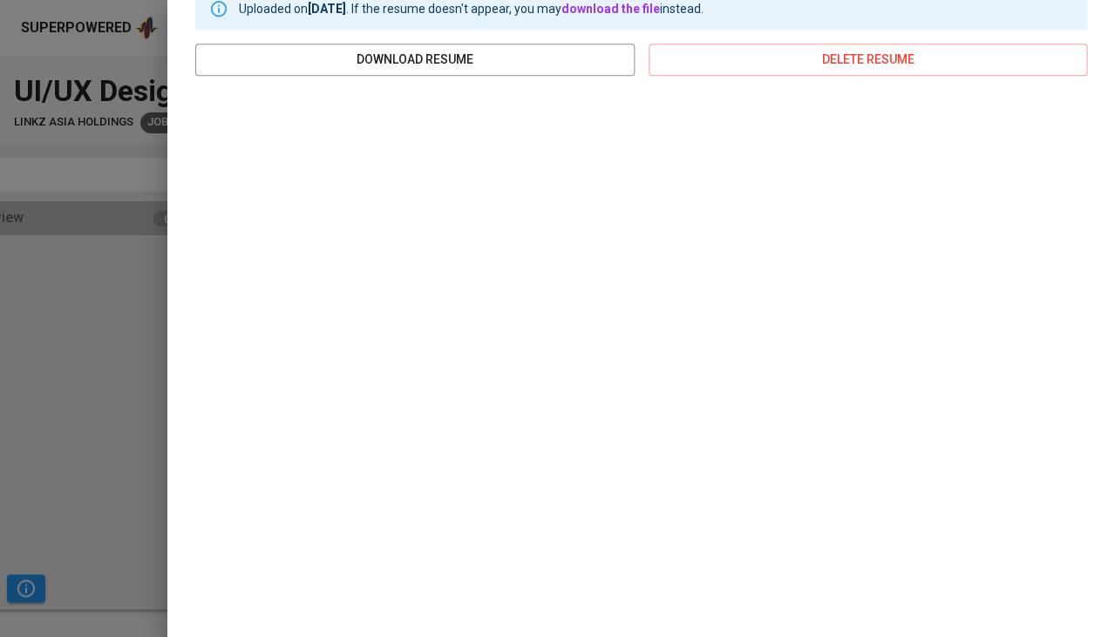
scroll to position [318, 0]
click at [76, 419] on div at bounding box center [557, 318] width 1115 height 637
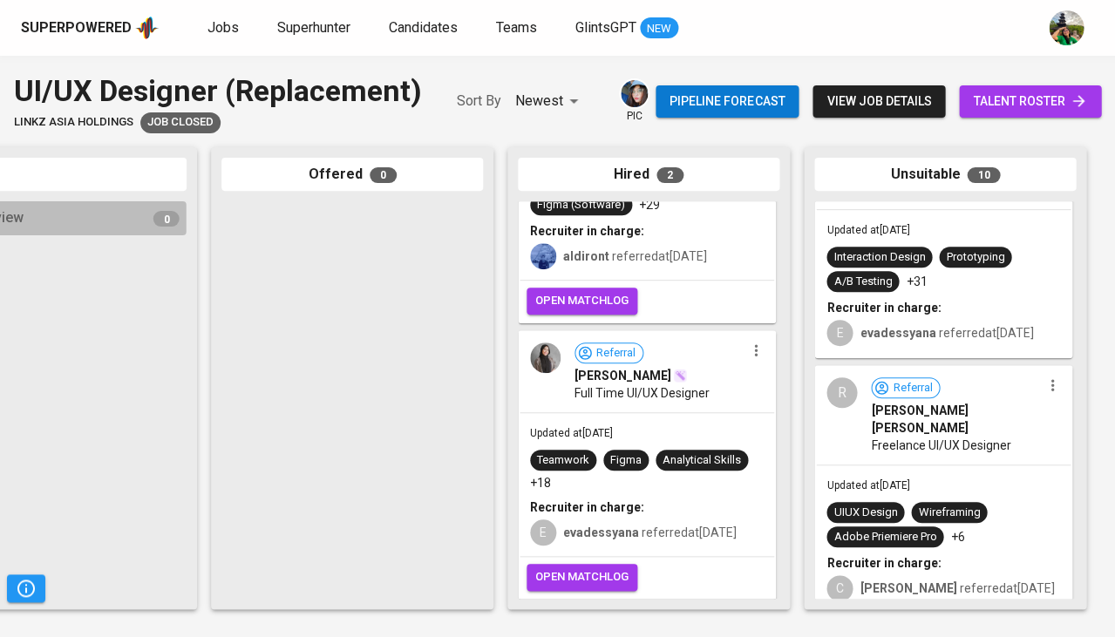
scroll to position [416, 0]
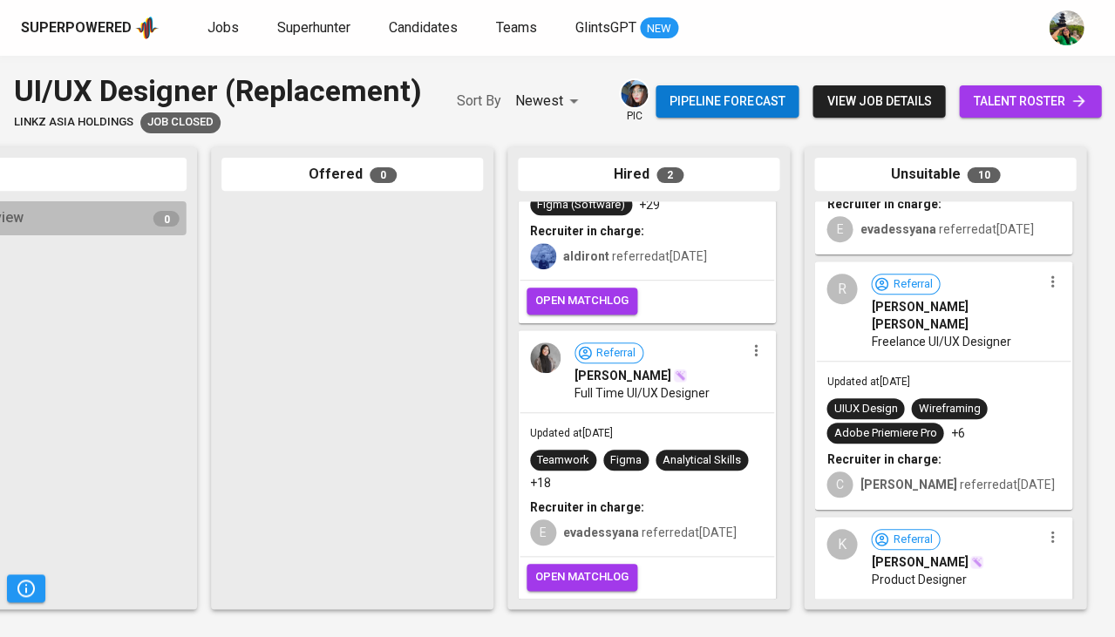
click at [909, 376] on span "Updated at Sep 01, 2024" at bounding box center [867, 382] width 83 height 12
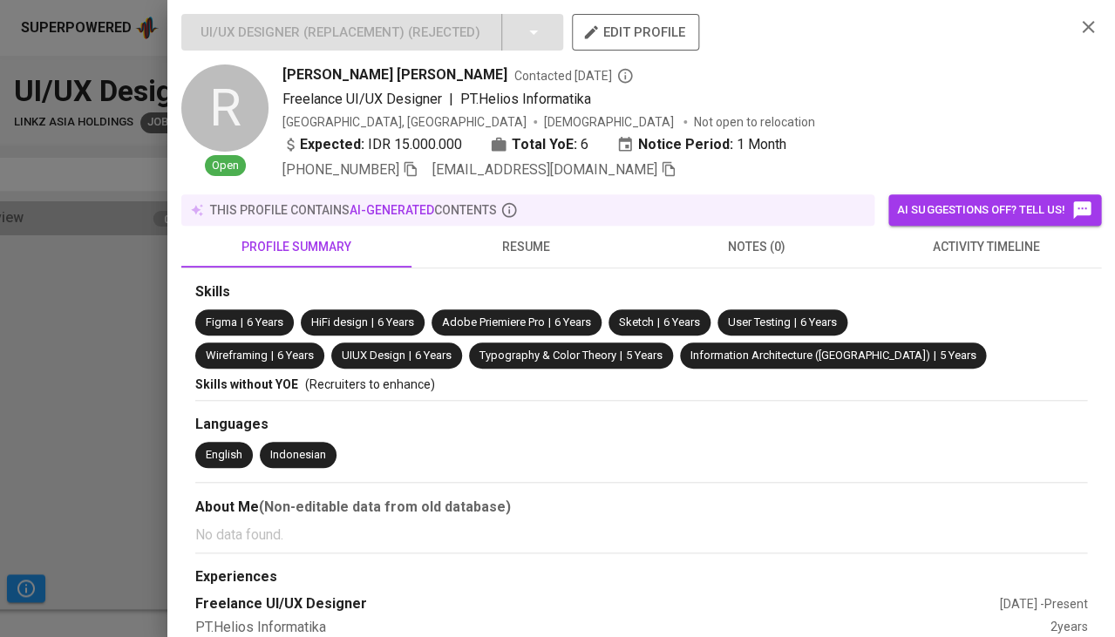
click at [973, 261] on button "activity timeline" at bounding box center [986, 247] width 230 height 42
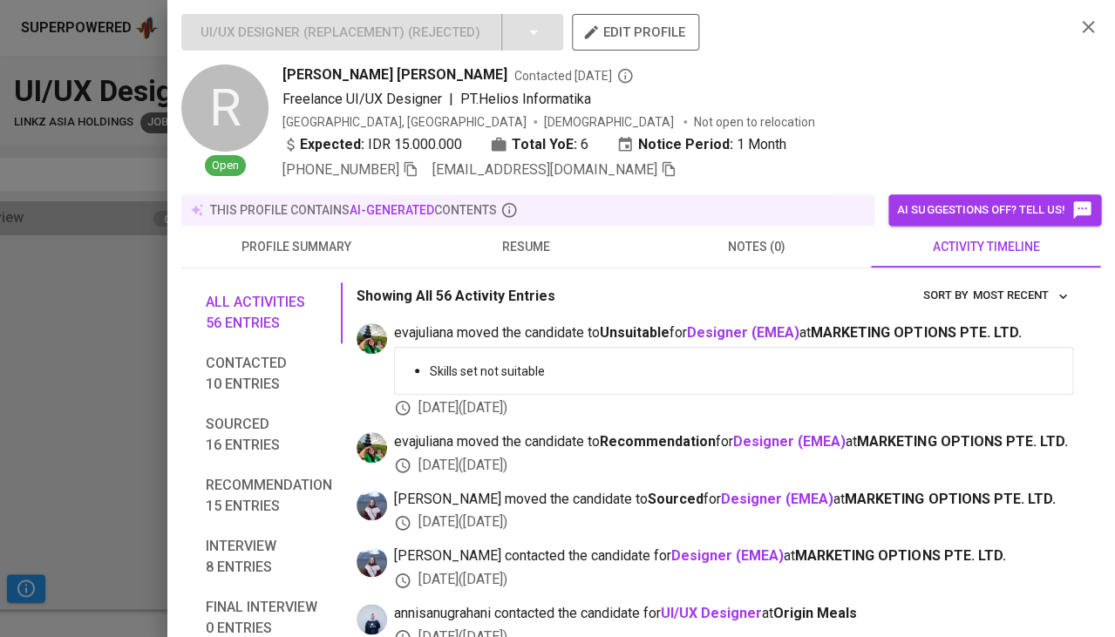
click at [527, 236] on span "resume" at bounding box center [526, 247] width 209 height 22
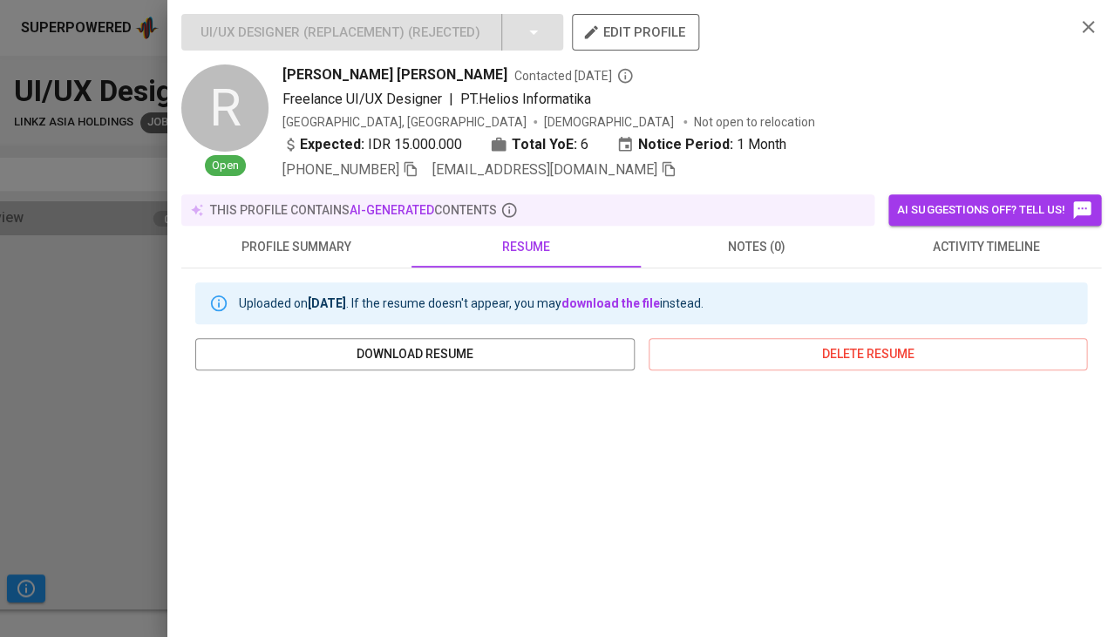
scroll to position [0, 0]
click at [974, 246] on span "activity timeline" at bounding box center [985, 247] width 209 height 22
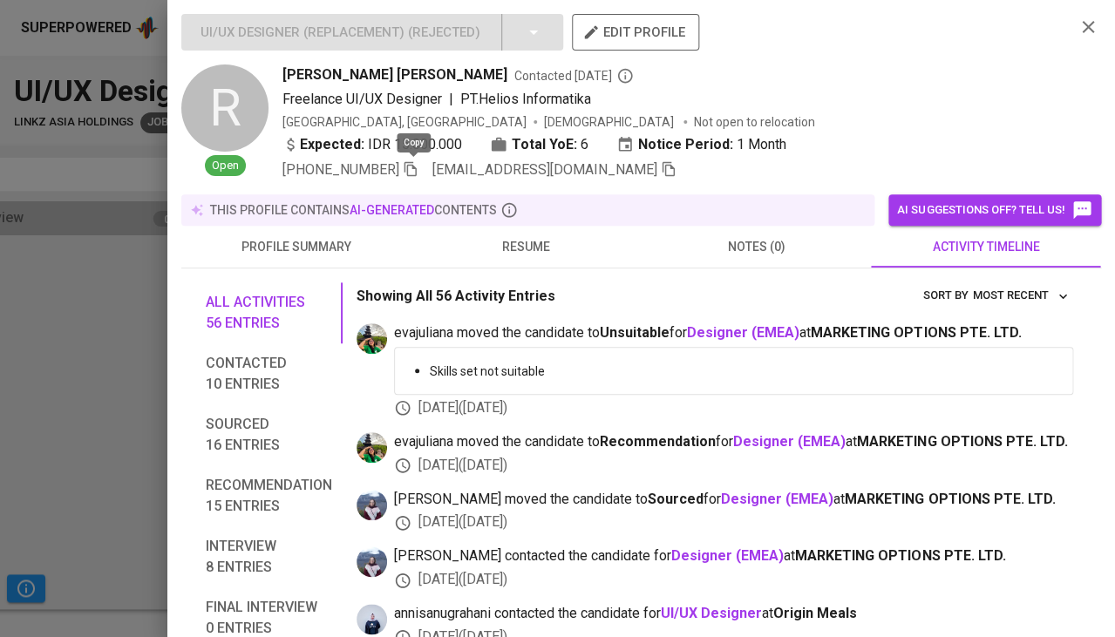
click at [415, 165] on icon "button" at bounding box center [410, 169] width 12 height 15
click at [662, 162] on icon "button" at bounding box center [668, 169] width 12 height 15
click at [68, 416] on div at bounding box center [557, 318] width 1115 height 637
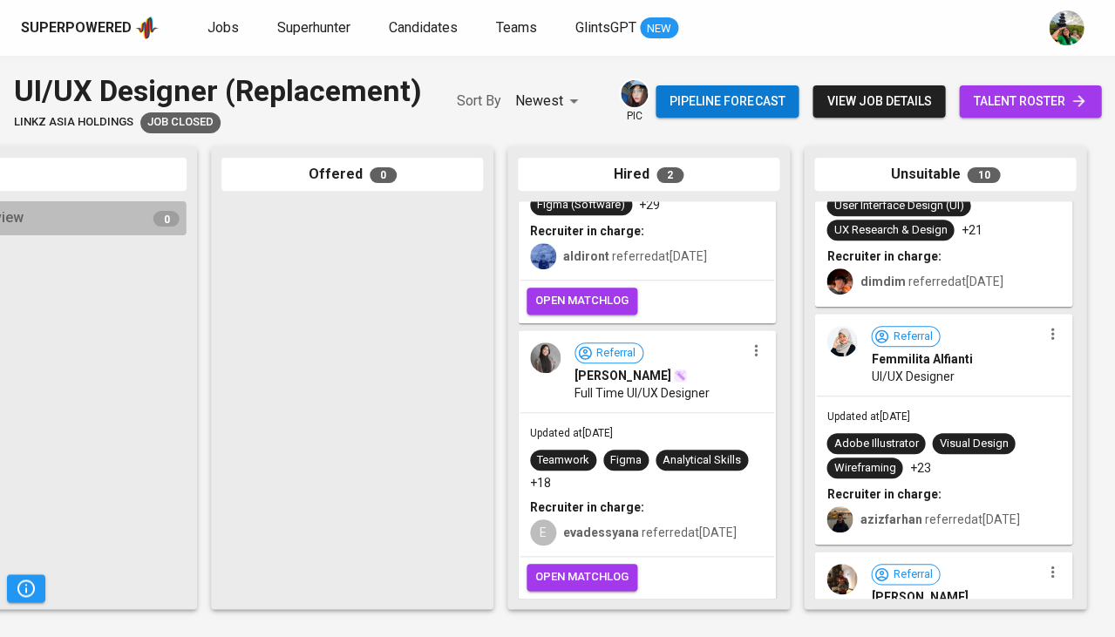
scroll to position [880, 0]
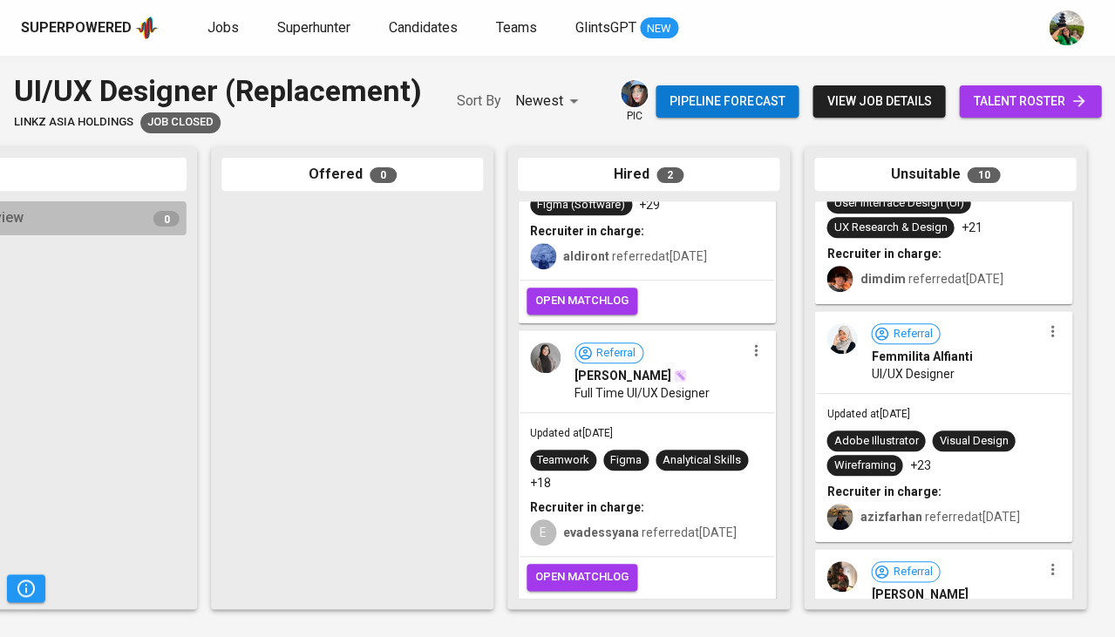
click at [906, 394] on div "Updated at Sep 01, 2024 Adobe Illustrator Visual Design Wireframing +23 Recruit…" at bounding box center [943, 467] width 254 height 146
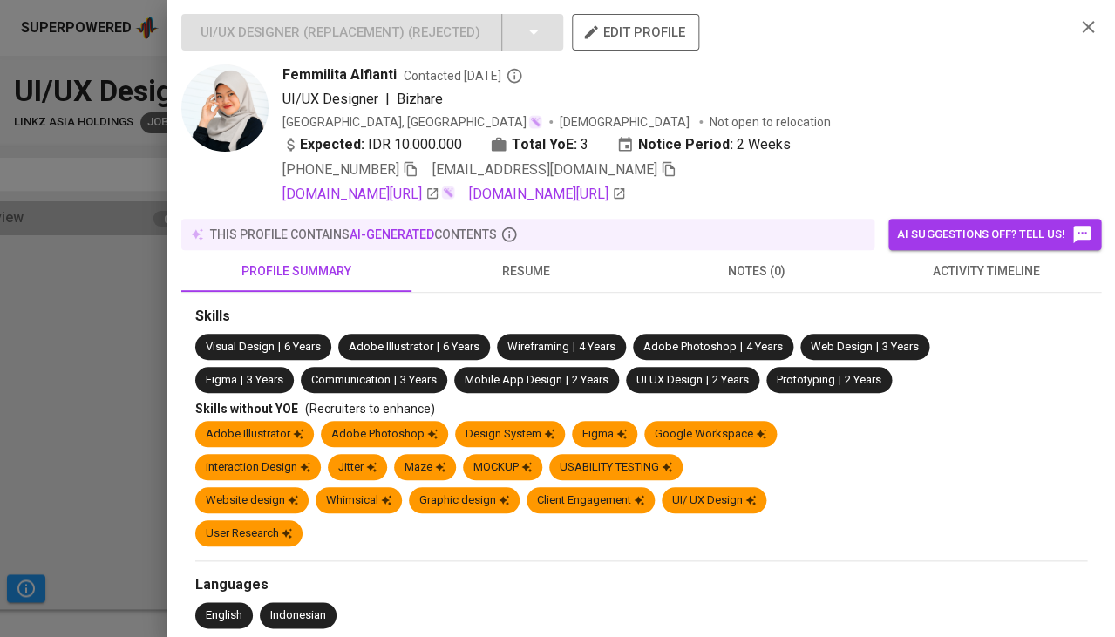
click at [975, 219] on button "AI suggestions off? Tell us!" at bounding box center [994, 234] width 213 height 31
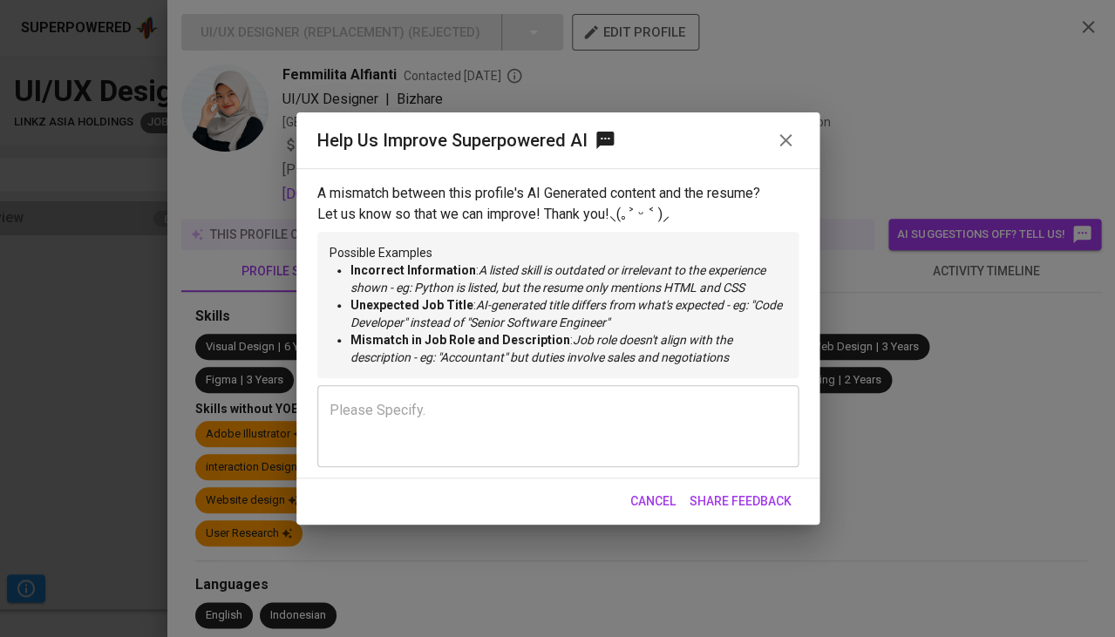
click at [667, 493] on span "Cancel" at bounding box center [652, 502] width 45 height 22
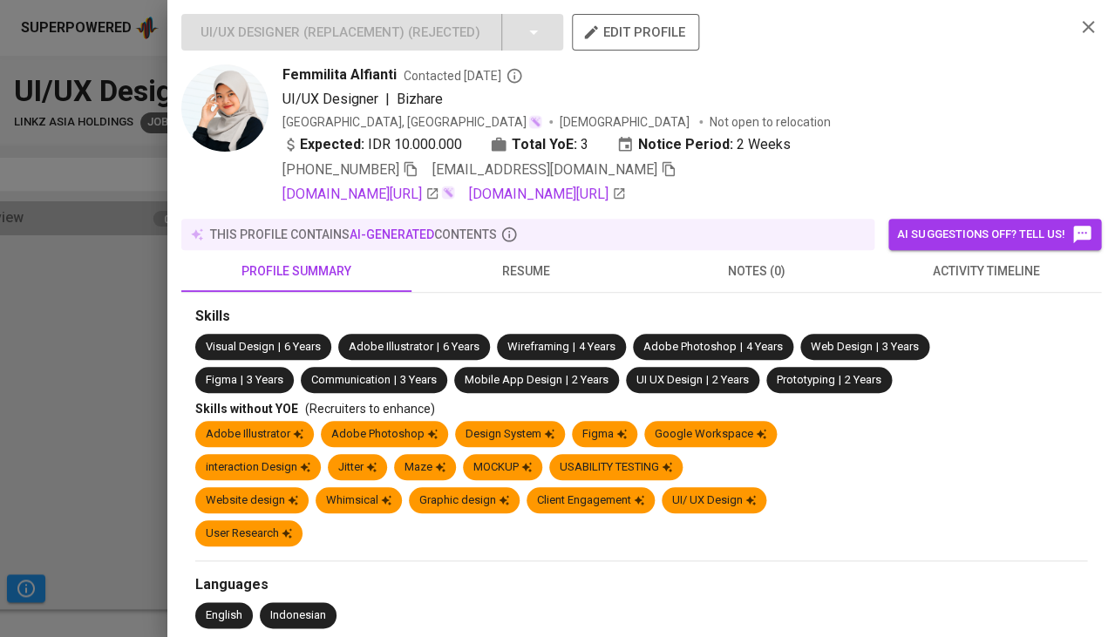
click at [1021, 261] on span "activity timeline" at bounding box center [985, 272] width 209 height 22
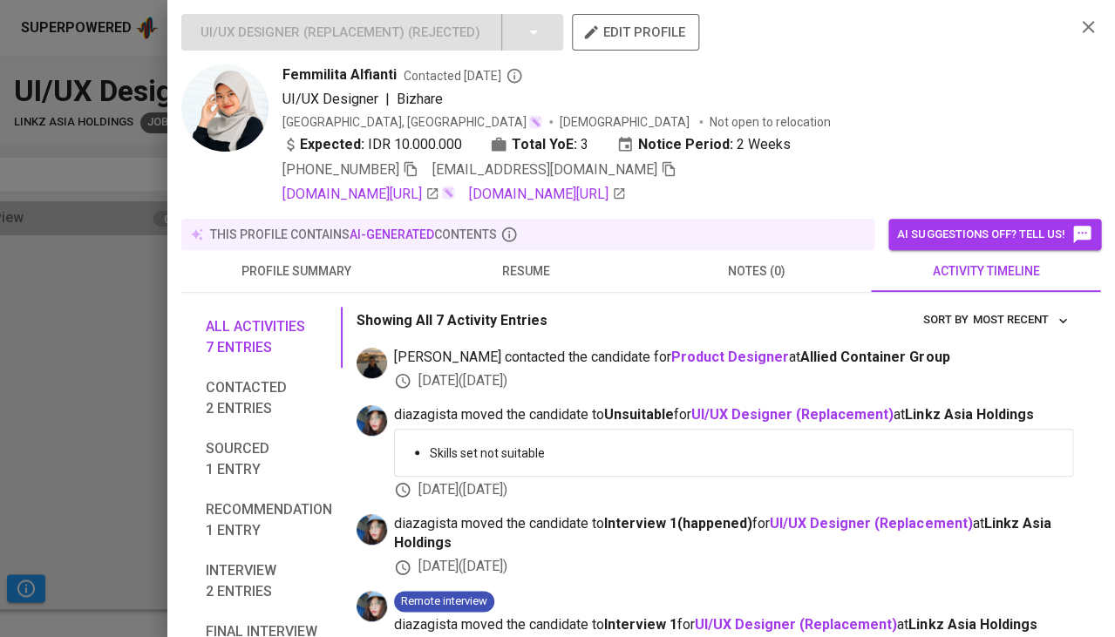
click at [520, 261] on span "resume" at bounding box center [526, 272] width 209 height 22
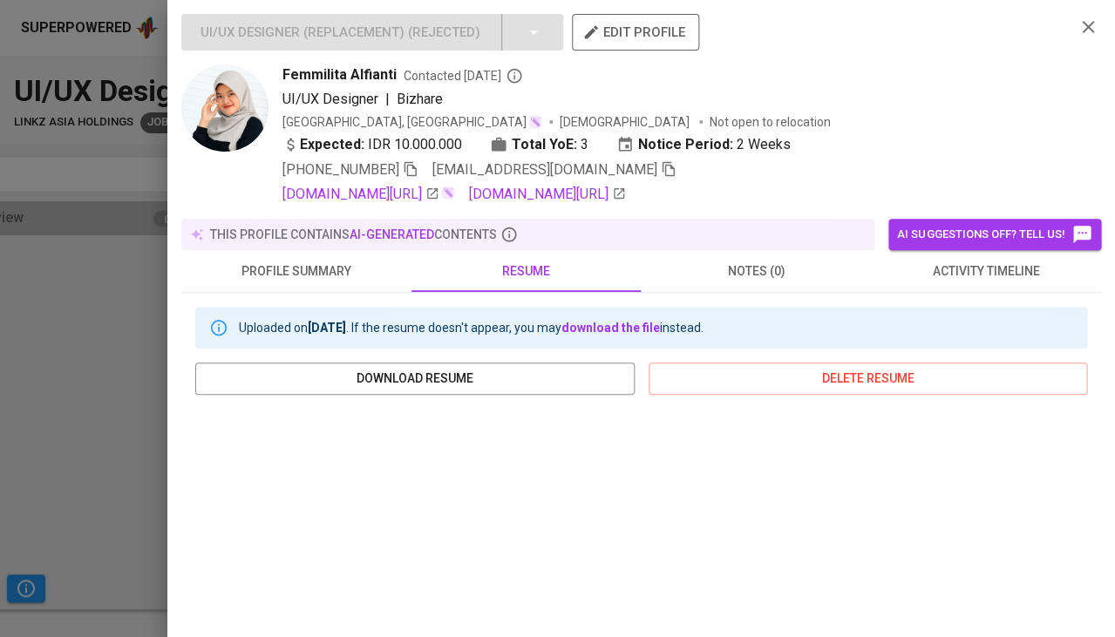
scroll to position [285, 0]
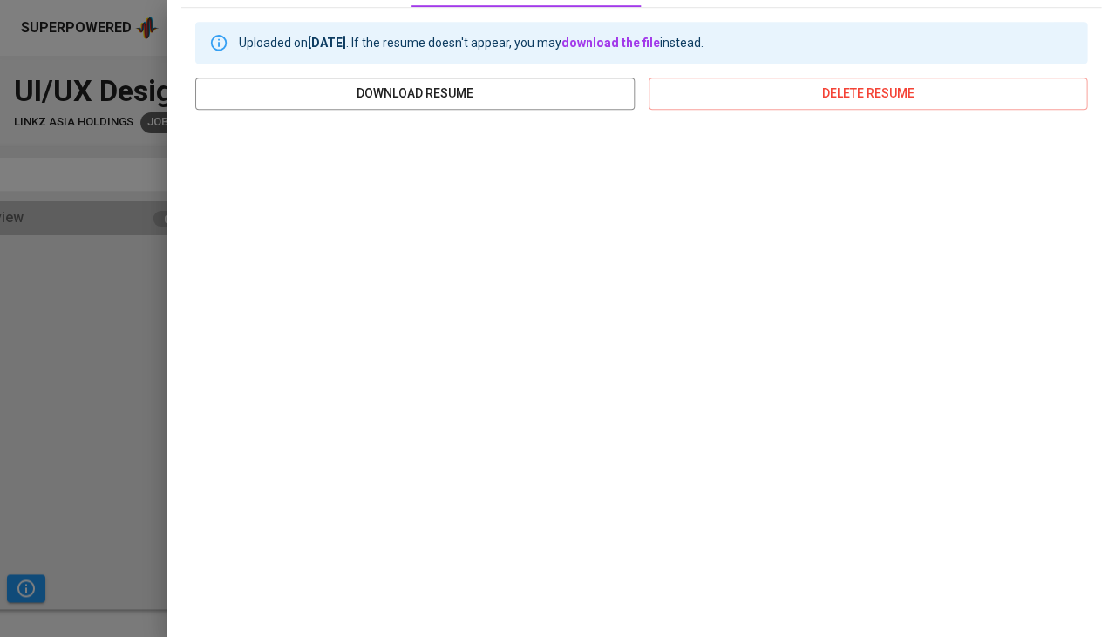
click at [181, 389] on div "Uploaded on Aug 27, 2024 . If the resume doesn't appear, you may download the f…" at bounding box center [640, 327] width 919 height 639
click at [151, 387] on div at bounding box center [557, 318] width 1115 height 637
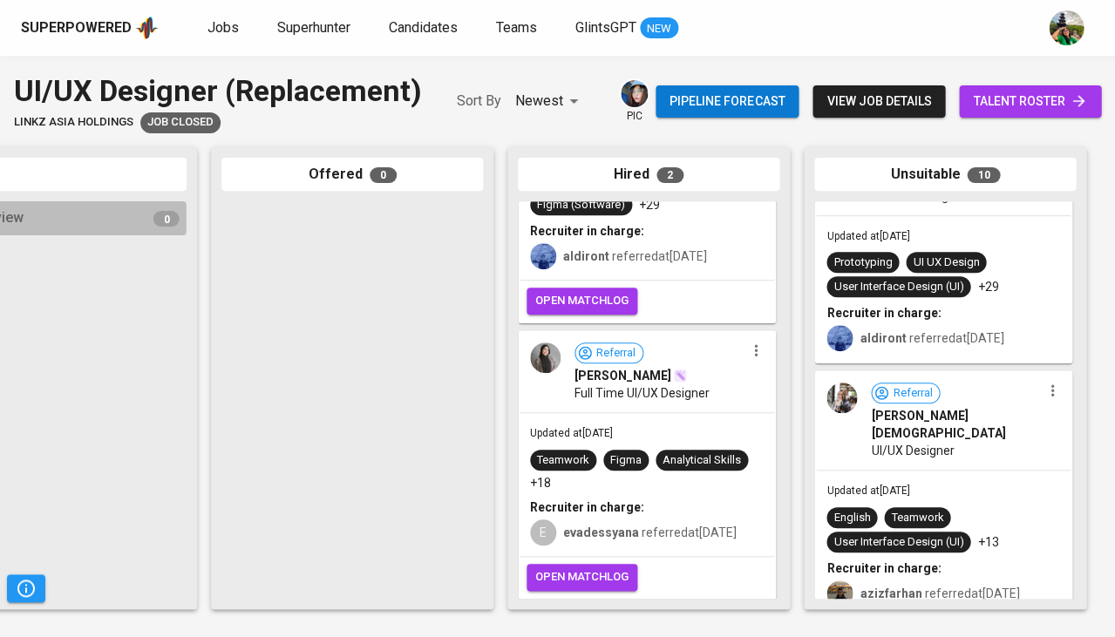
scroll to position [1970, 0]
click at [947, 412] on span "Nadia SYAFITRI" at bounding box center [956, 425] width 170 height 35
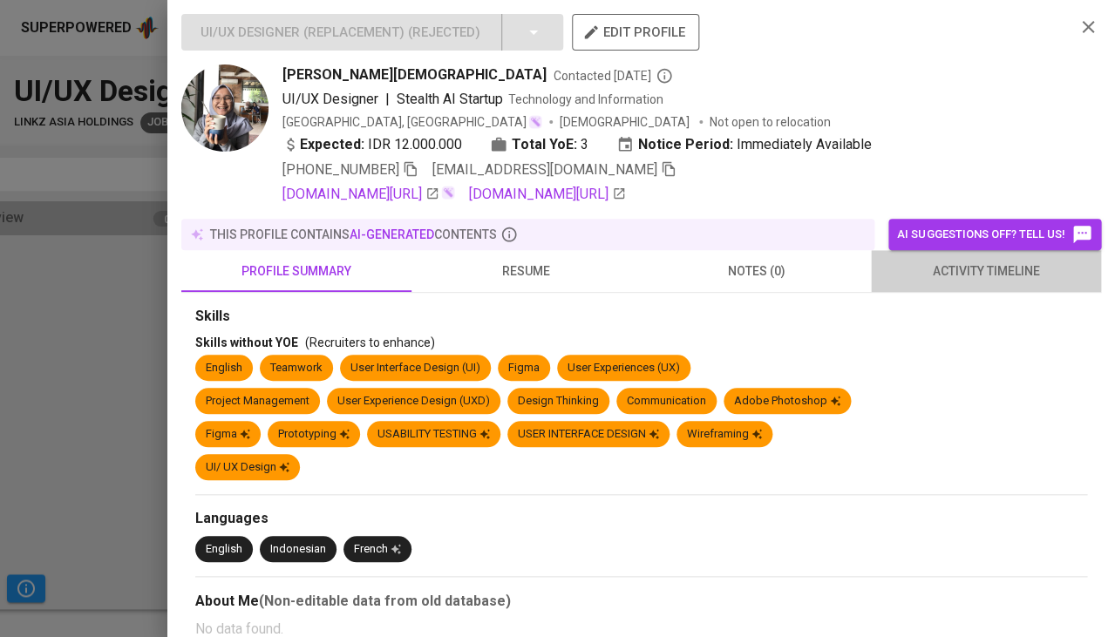
click at [959, 265] on span "activity timeline" at bounding box center [985, 272] width 209 height 22
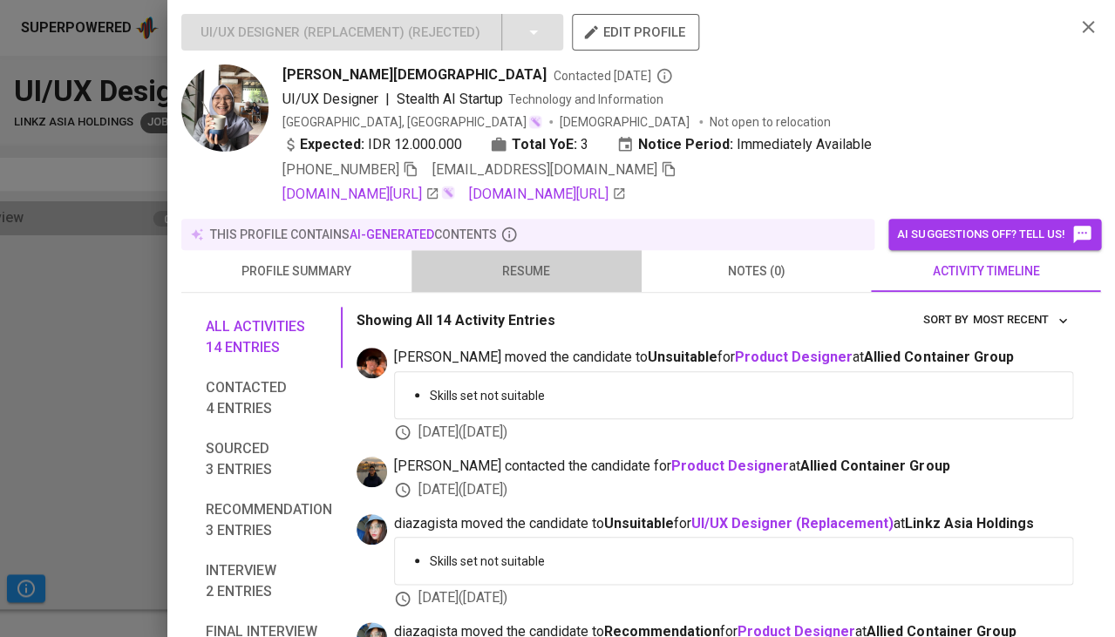
click at [520, 266] on span "resume" at bounding box center [526, 272] width 209 height 22
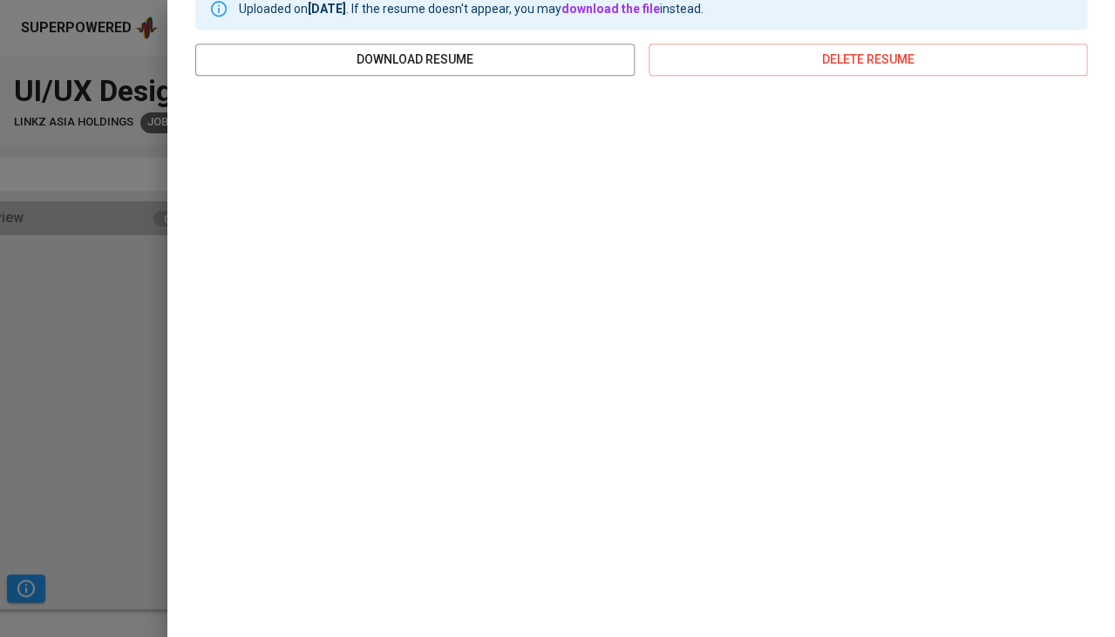
scroll to position [318, 0]
click at [128, 337] on div at bounding box center [557, 318] width 1115 height 637
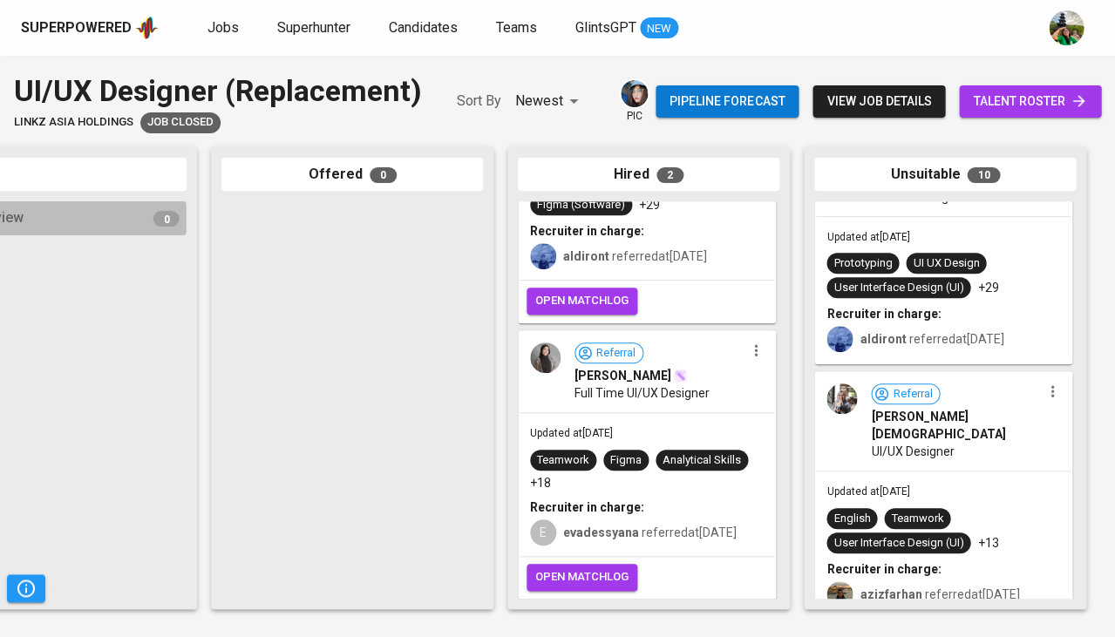
scroll to position [0, 0]
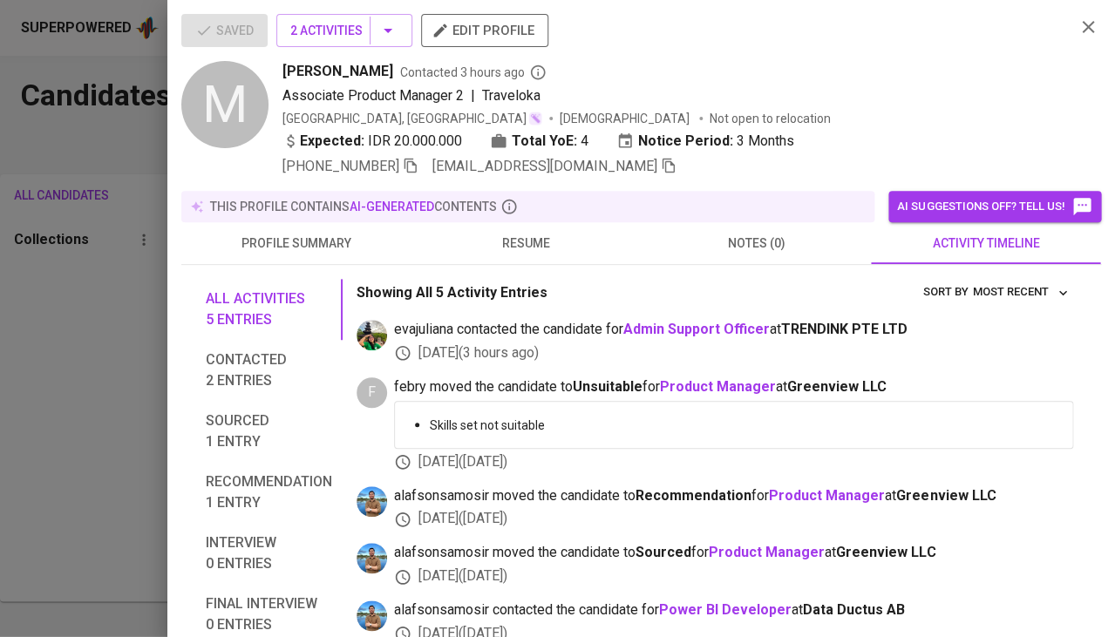
click at [54, 308] on div at bounding box center [557, 318] width 1115 height 637
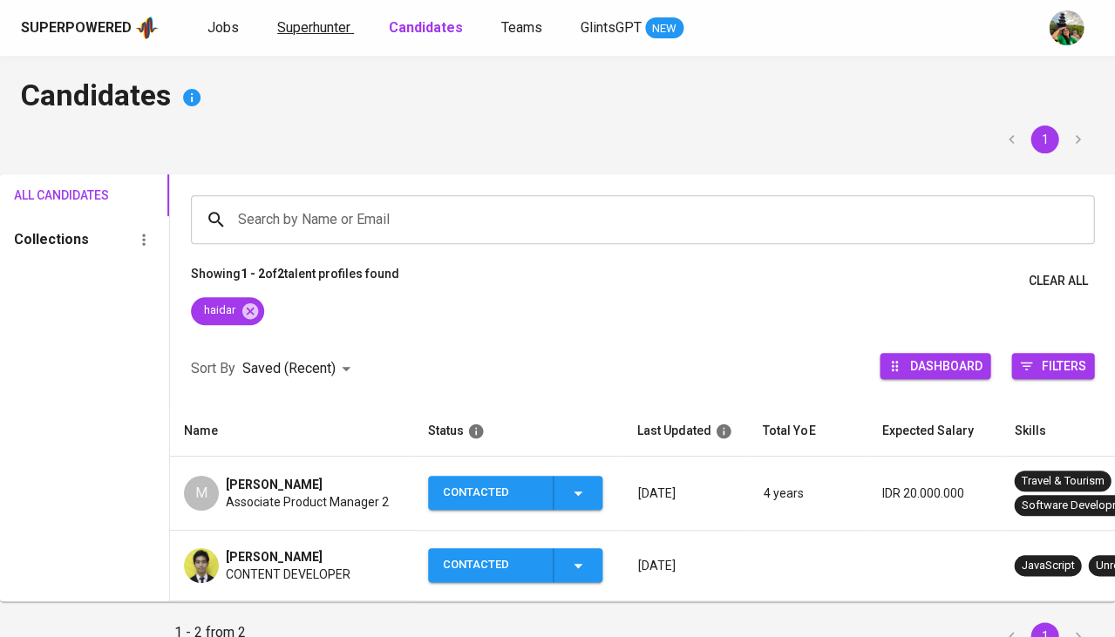
click at [308, 29] on span "Superhunter" at bounding box center [313, 27] width 73 height 17
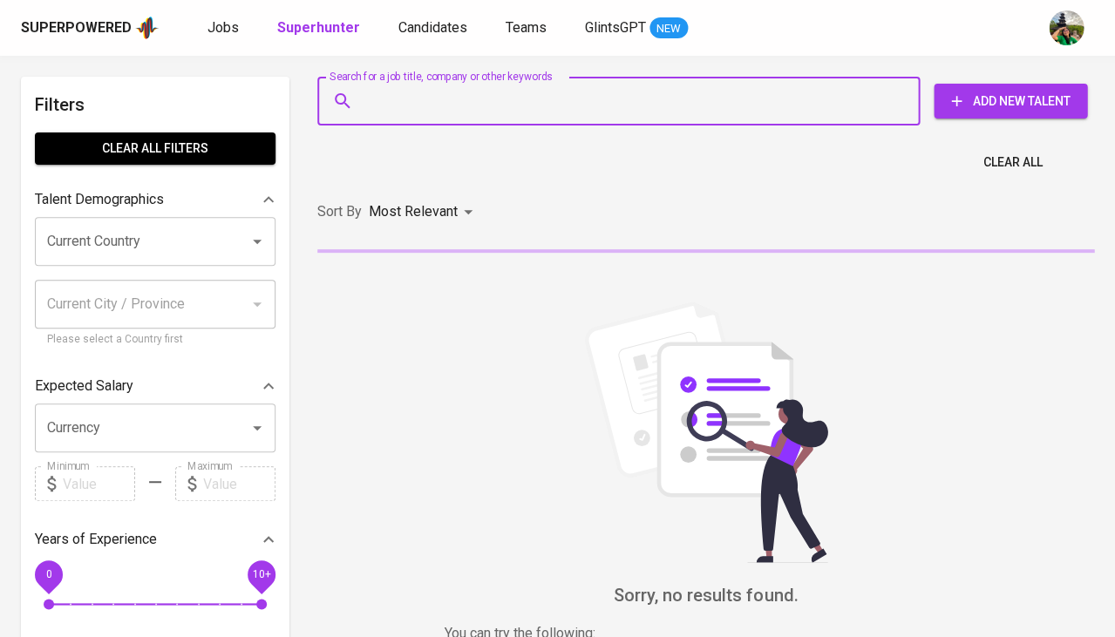
click at [395, 98] on input "Search for a job title, company or other keywords" at bounding box center [623, 101] width 526 height 33
paste input "karkandea@gmail.com"
type input "karkandea@gmail.com"
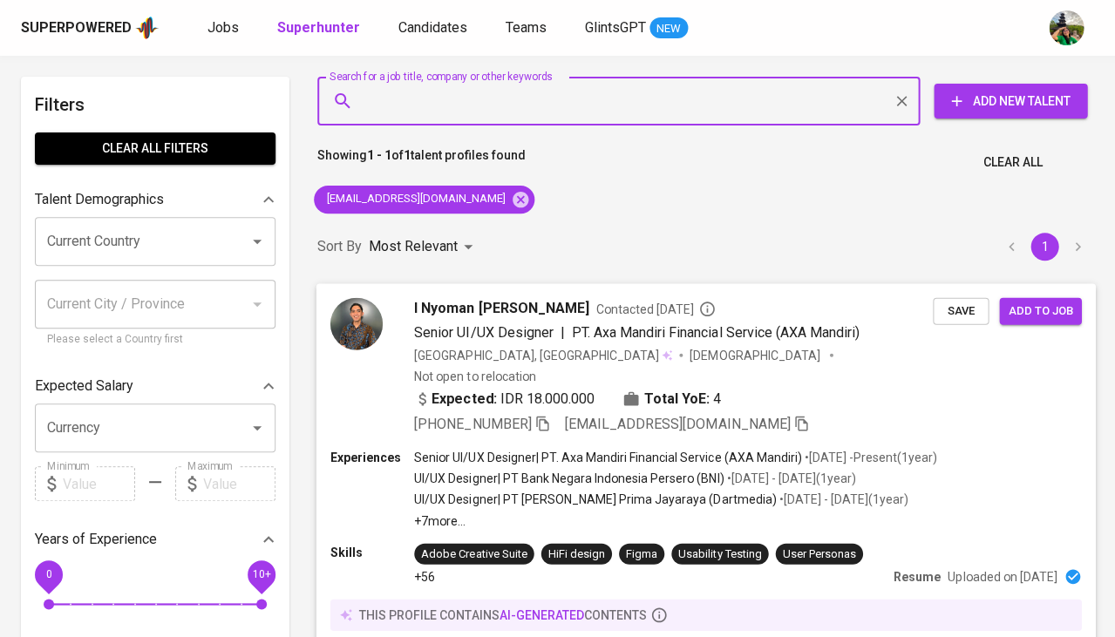
click at [961, 313] on span "Save" at bounding box center [960, 311] width 38 height 20
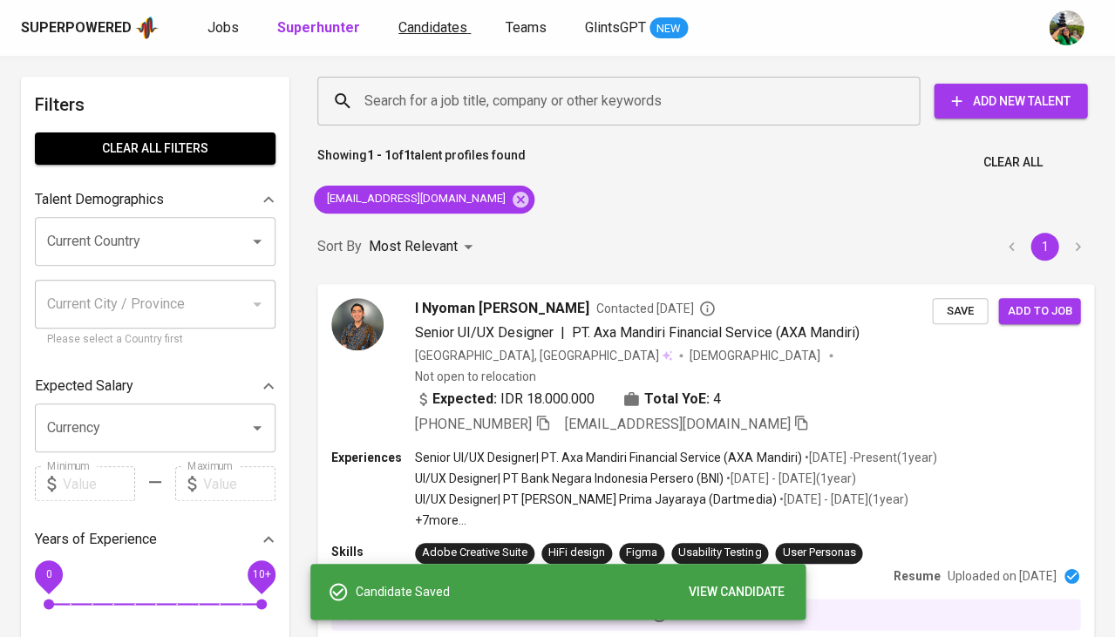
click at [418, 27] on span "Candidates" at bounding box center [432, 27] width 69 height 17
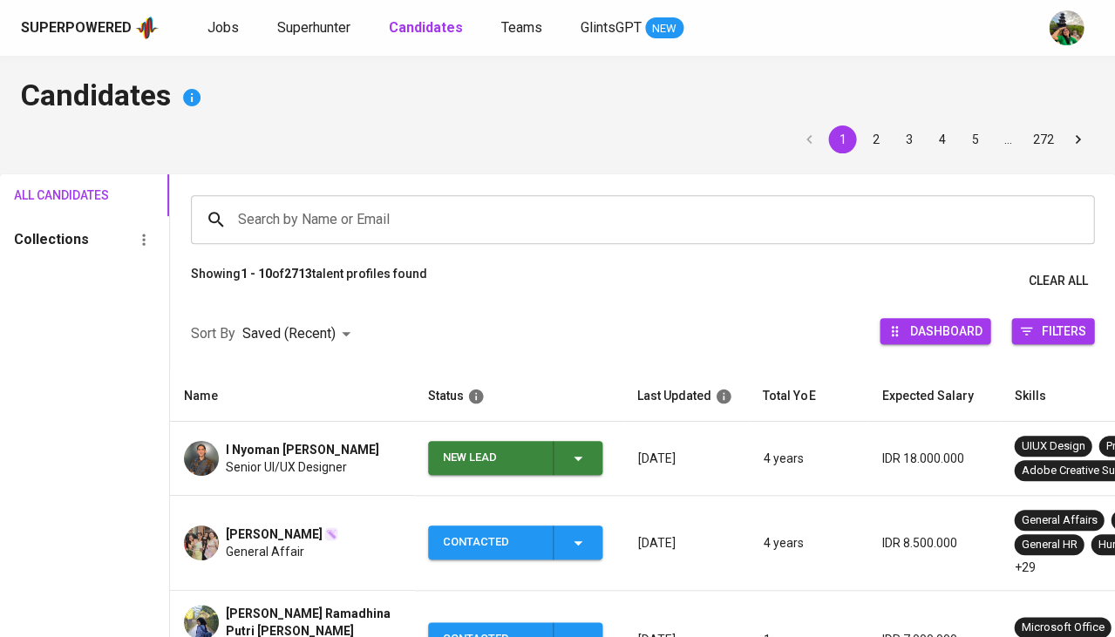
click at [583, 456] on icon "button" at bounding box center [577, 458] width 21 height 21
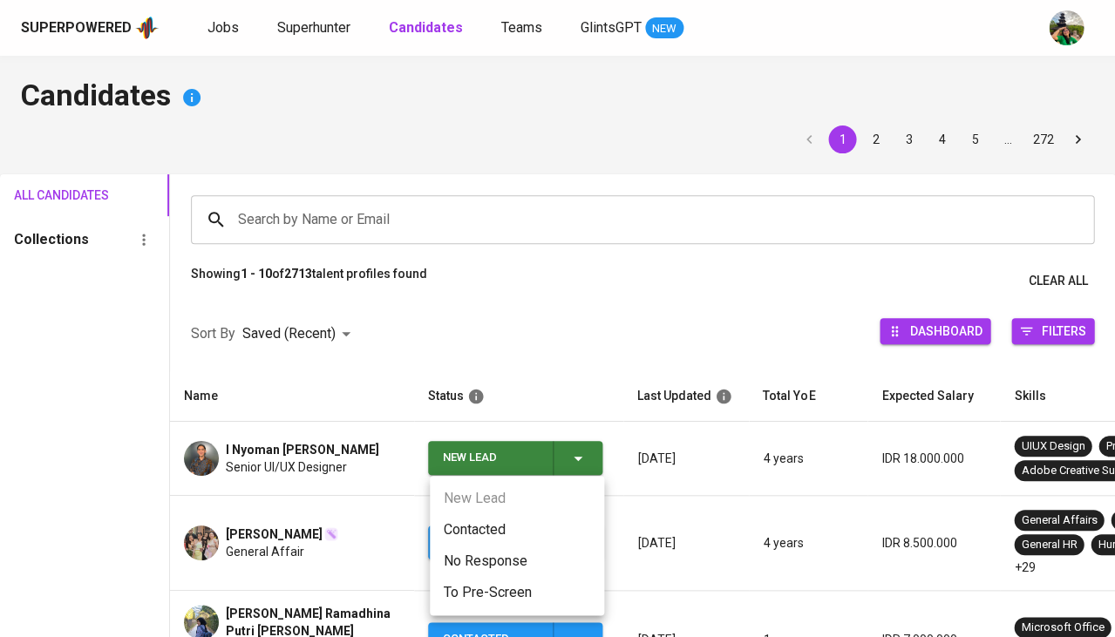
click at [489, 535] on li "Contacted" at bounding box center [517, 529] width 174 height 31
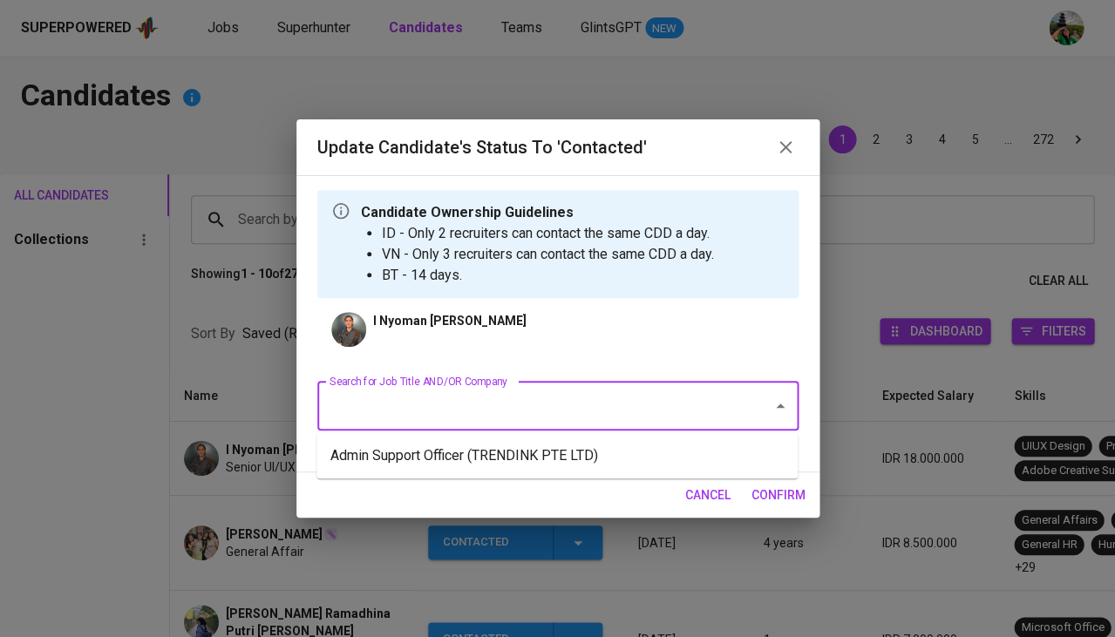
click at [495, 402] on input "Search for Job Title AND/OR Company" at bounding box center [533, 406] width 417 height 33
click at [507, 443] on li "Admin Support Officer (TRENDINK PTE LTD)" at bounding box center [556, 455] width 481 height 31
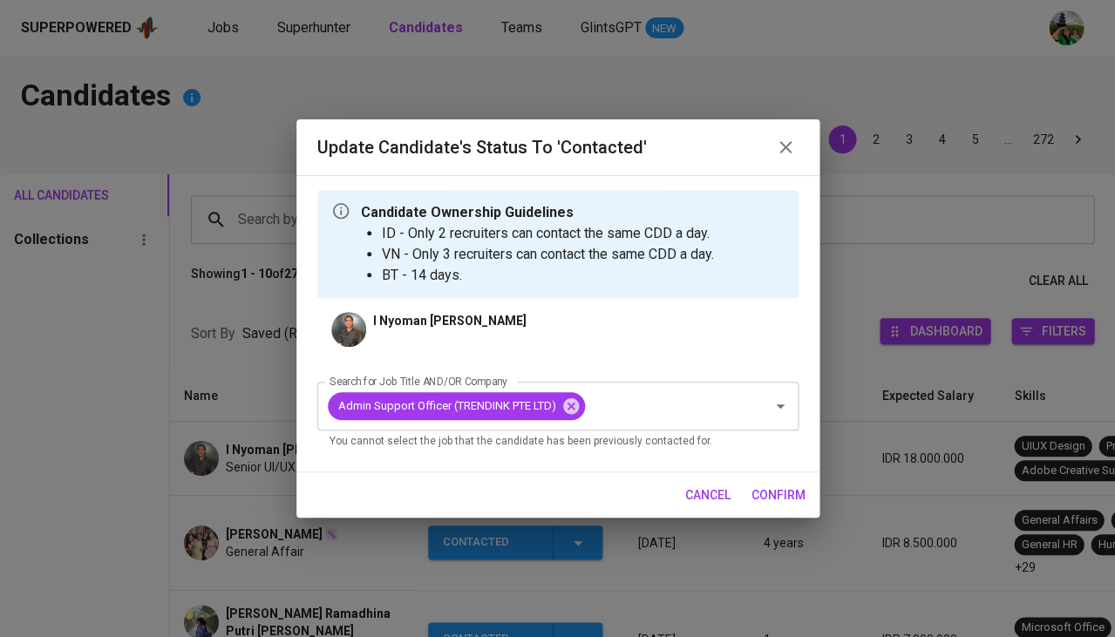
click at [772, 485] on span "confirm" at bounding box center [778, 496] width 54 height 22
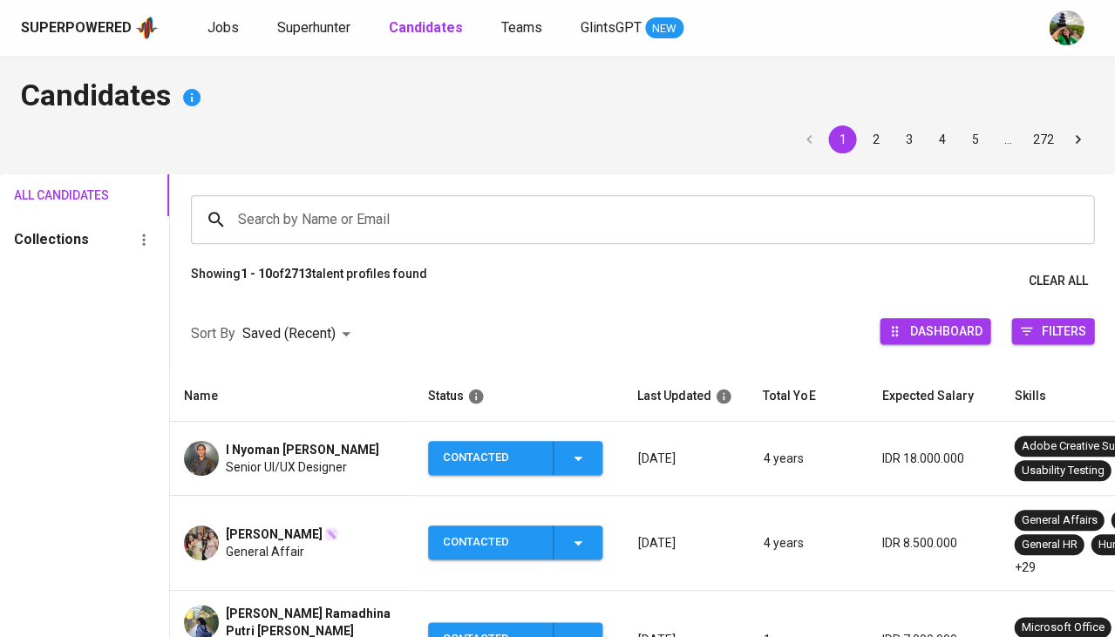
click at [288, 453] on span "I Nyoman Krisna Arkandea" at bounding box center [302, 449] width 153 height 17
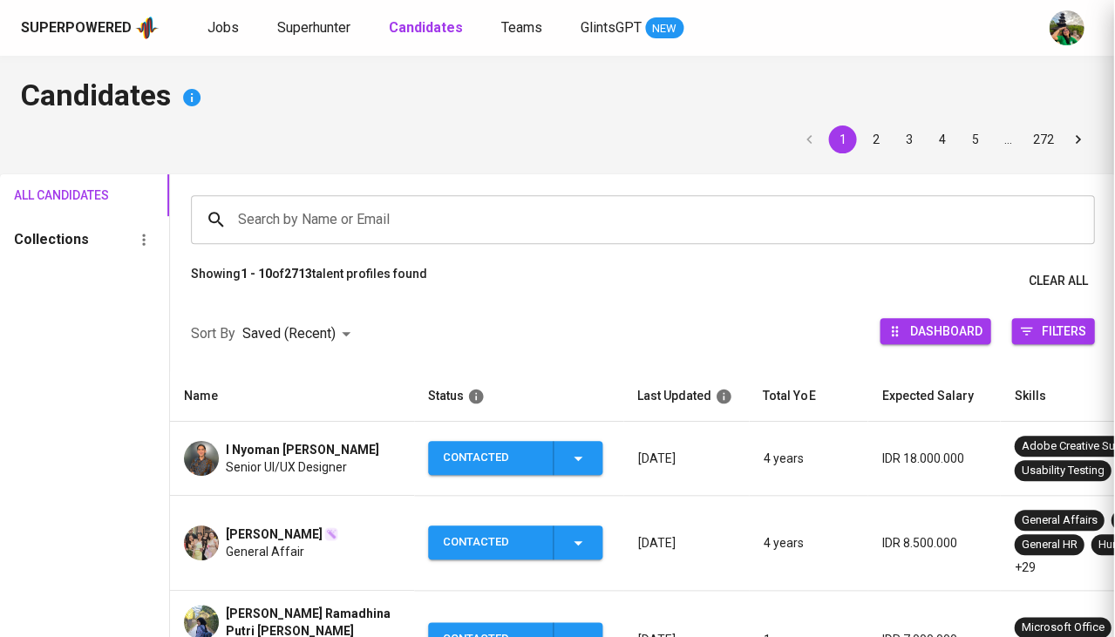
click at [289, 458] on div at bounding box center [557, 318] width 1115 height 637
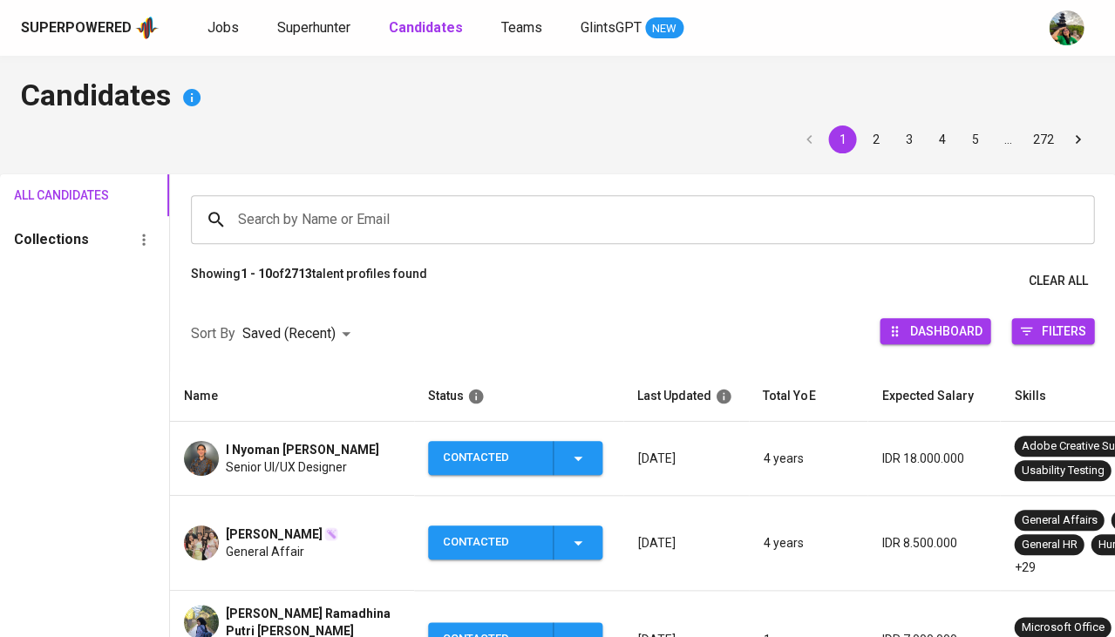
click at [262, 441] on span "I Nyoman Krisna Arkandea" at bounding box center [302, 449] width 153 height 17
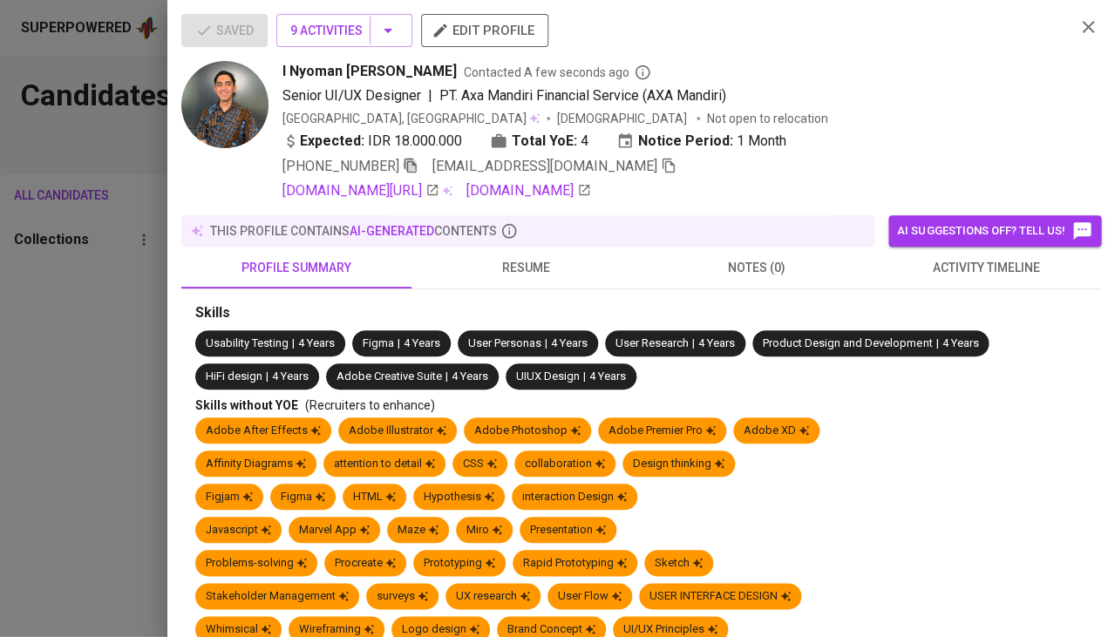
click at [412, 164] on icon "button" at bounding box center [411, 166] width 16 height 16
click at [122, 331] on div at bounding box center [557, 318] width 1115 height 637
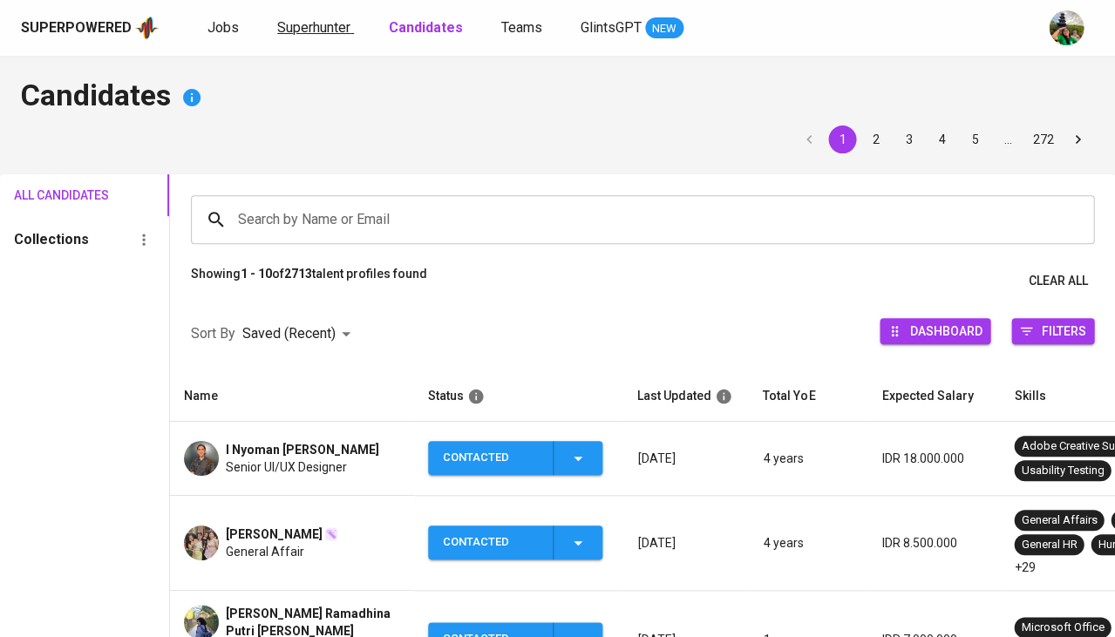
click at [298, 22] on span "Superhunter" at bounding box center [313, 27] width 73 height 17
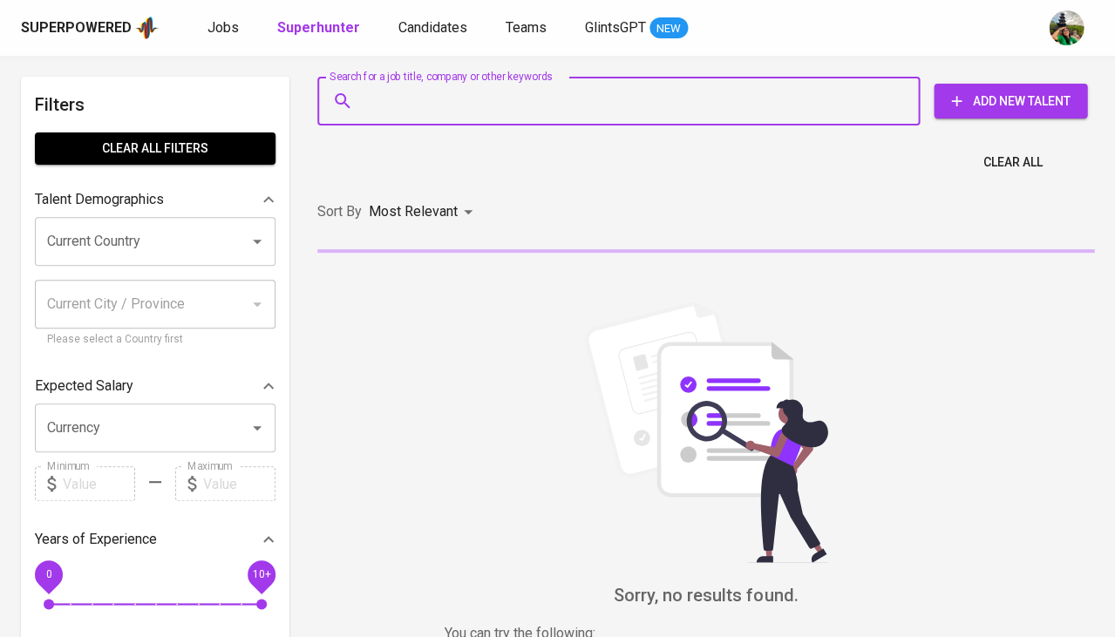
click at [399, 98] on input "Search for a job title, company or other keywords" at bounding box center [623, 101] width 526 height 33
paste input "ryndevine@gmail.com"
type input "ryndevine@gmail.com"
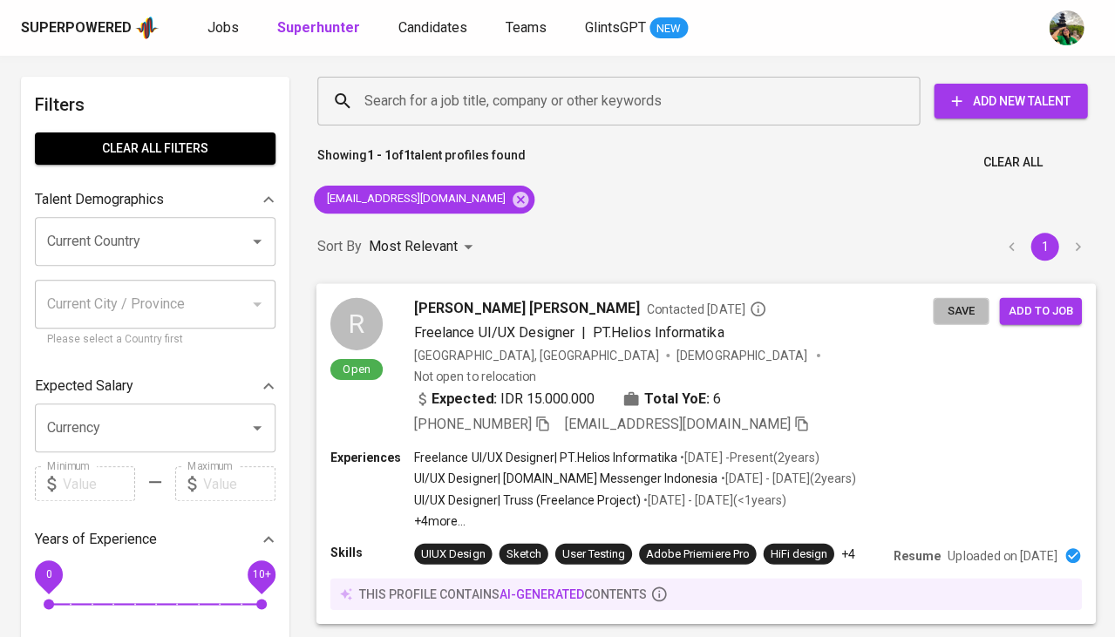
click at [963, 308] on span "Save" at bounding box center [960, 311] width 38 height 20
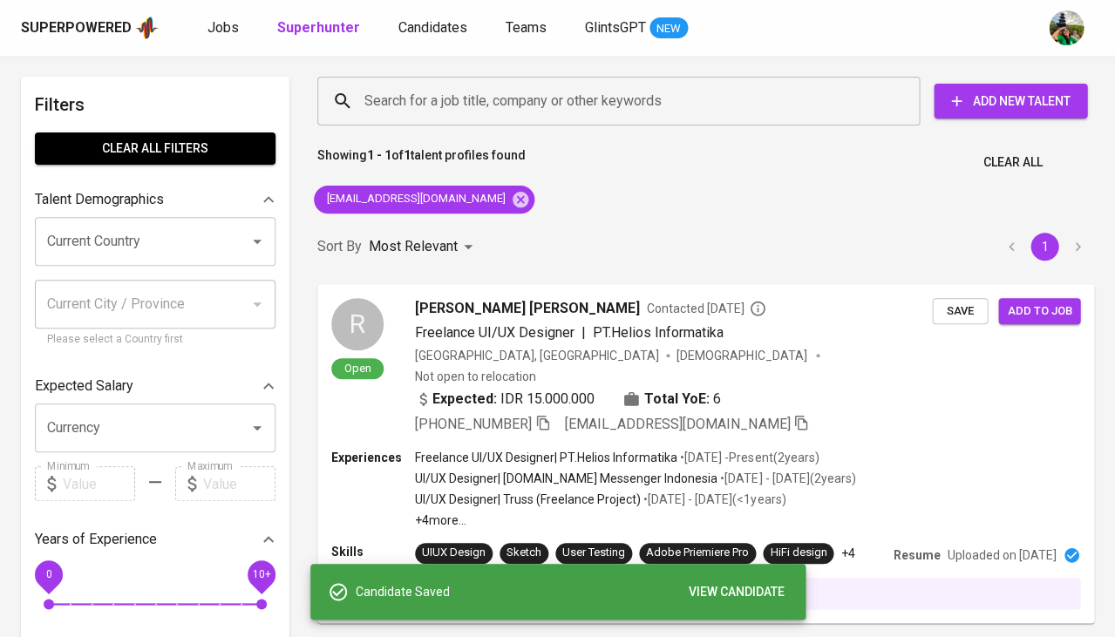
click at [431, 40] on div "Superpowered Jobs Superhunter Candidates Teams GlintsGPT NEW" at bounding box center [529, 28] width 1017 height 26
click at [420, 25] on span "Candidates" at bounding box center [432, 27] width 69 height 17
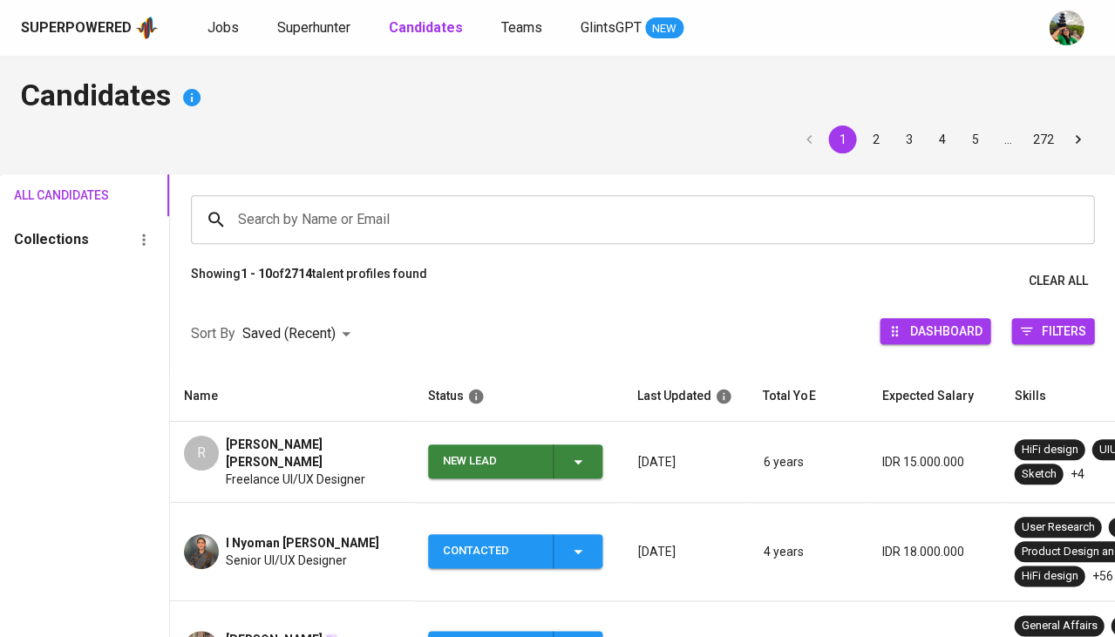
click at [575, 461] on icon "button" at bounding box center [577, 461] width 21 height 21
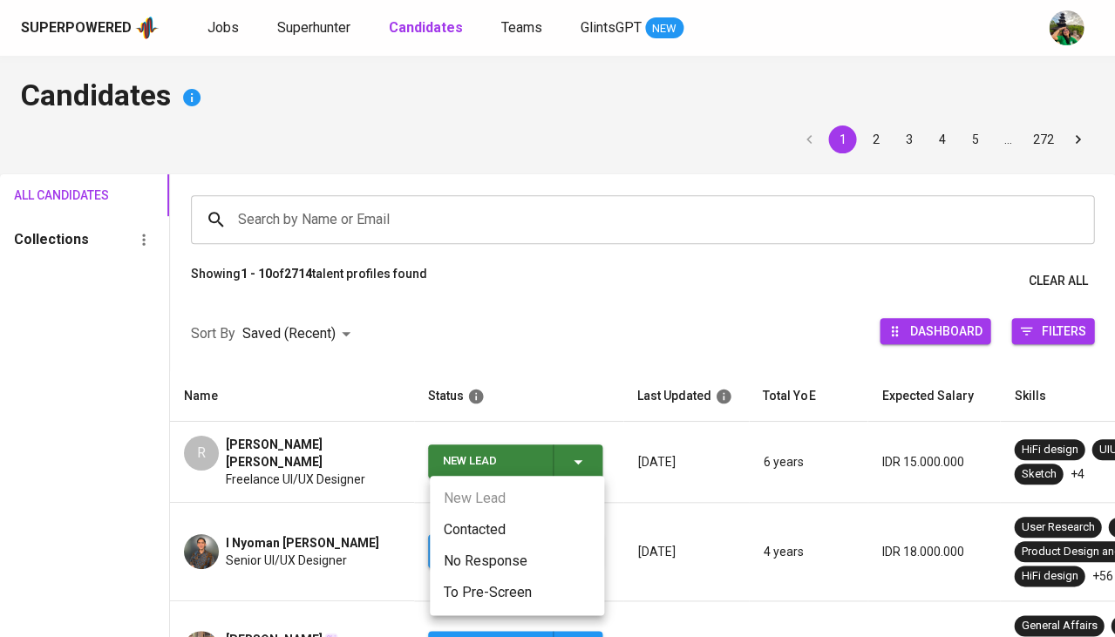
click at [488, 525] on li "Contacted" at bounding box center [517, 529] width 174 height 31
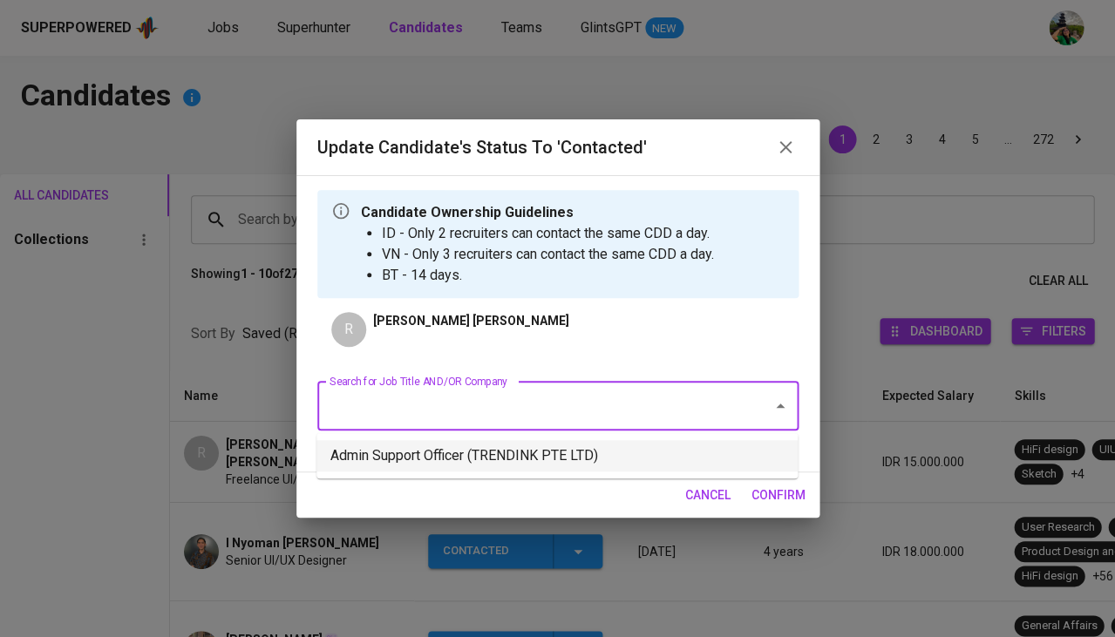
click at [504, 451] on li "Admin Support Officer (TRENDINK PTE LTD)" at bounding box center [556, 455] width 481 height 31
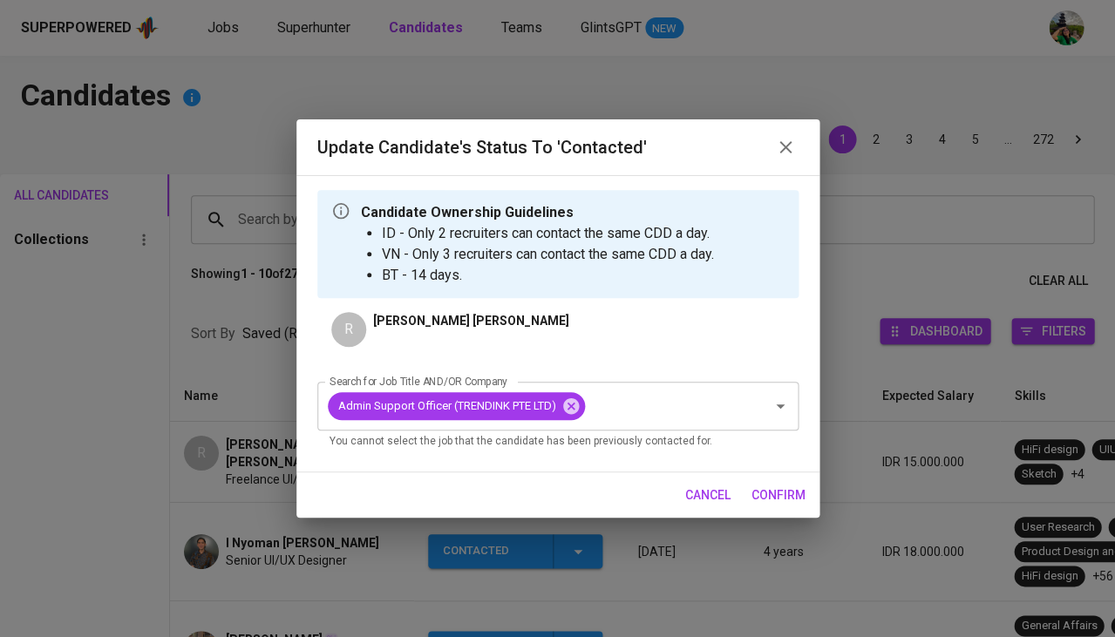
click at [761, 506] on button "confirm" at bounding box center [778, 495] width 68 height 32
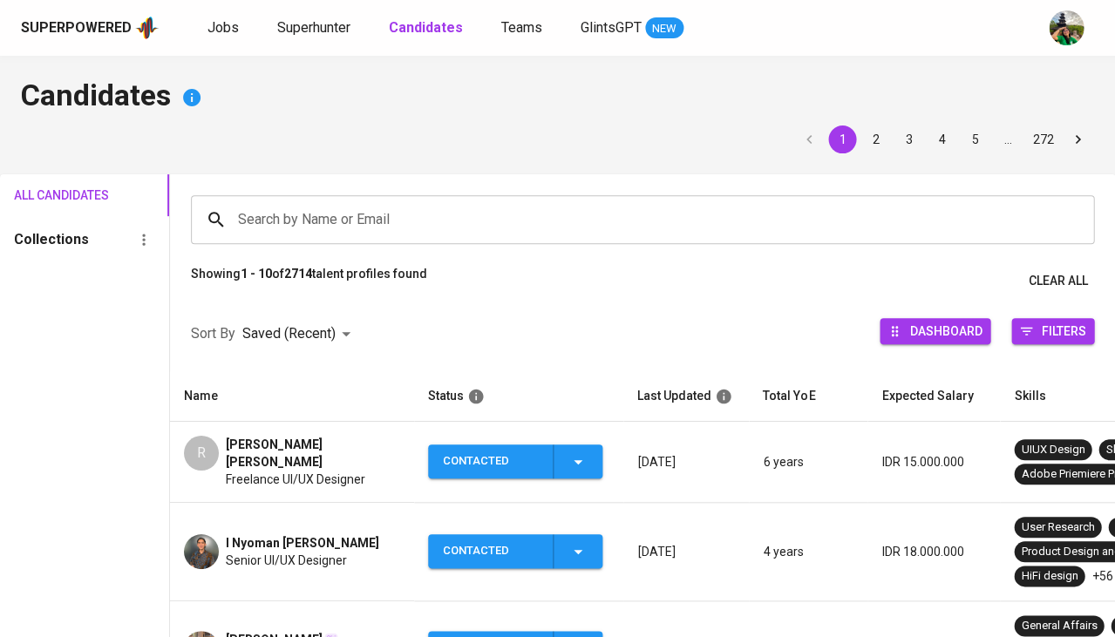
click at [293, 482] on td "R Ryan Devine Christian Freelance UI/UX Designer" at bounding box center [292, 462] width 244 height 81
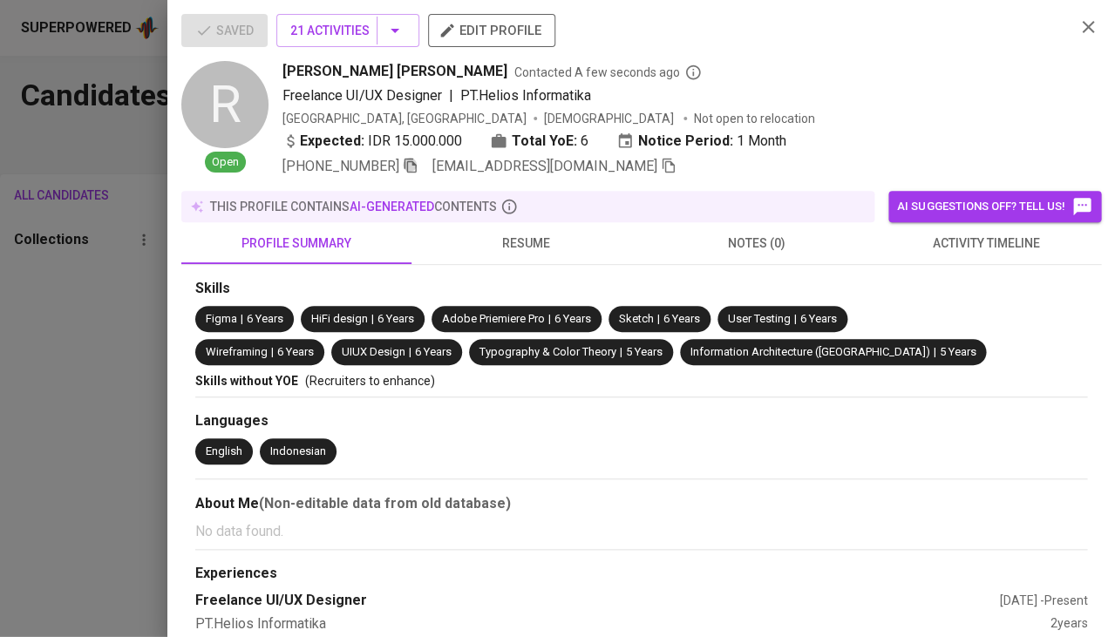
click at [408, 168] on icon "button" at bounding box center [411, 166] width 16 height 16
click at [22, 356] on div at bounding box center [557, 318] width 1115 height 637
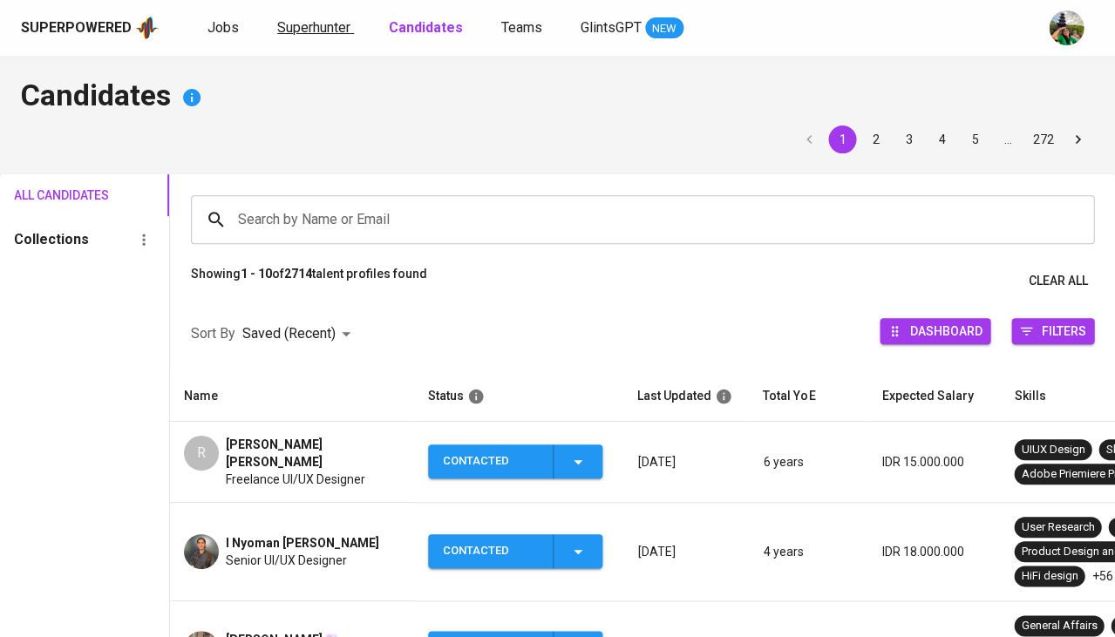
click at [298, 29] on span "Superhunter" at bounding box center [313, 27] width 73 height 17
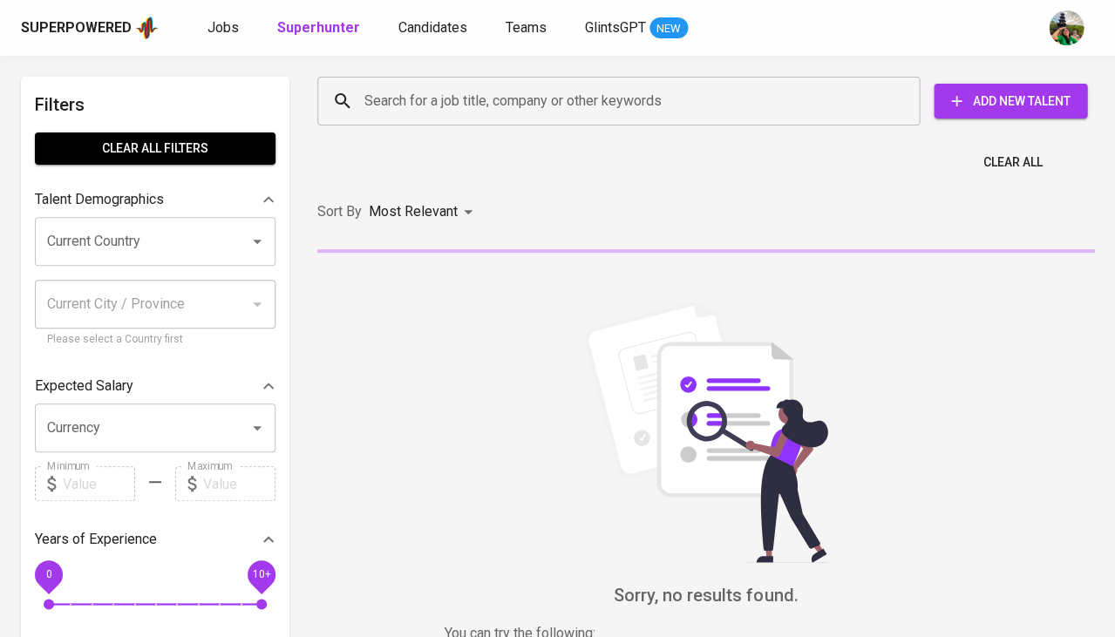
click at [428, 98] on input "Search for a job title, company or other keywords" at bounding box center [623, 101] width 526 height 33
paste input "[EMAIL_ADDRESS][DOMAIN_NAME]"
type input "[EMAIL_ADDRESS][DOMAIN_NAME]"
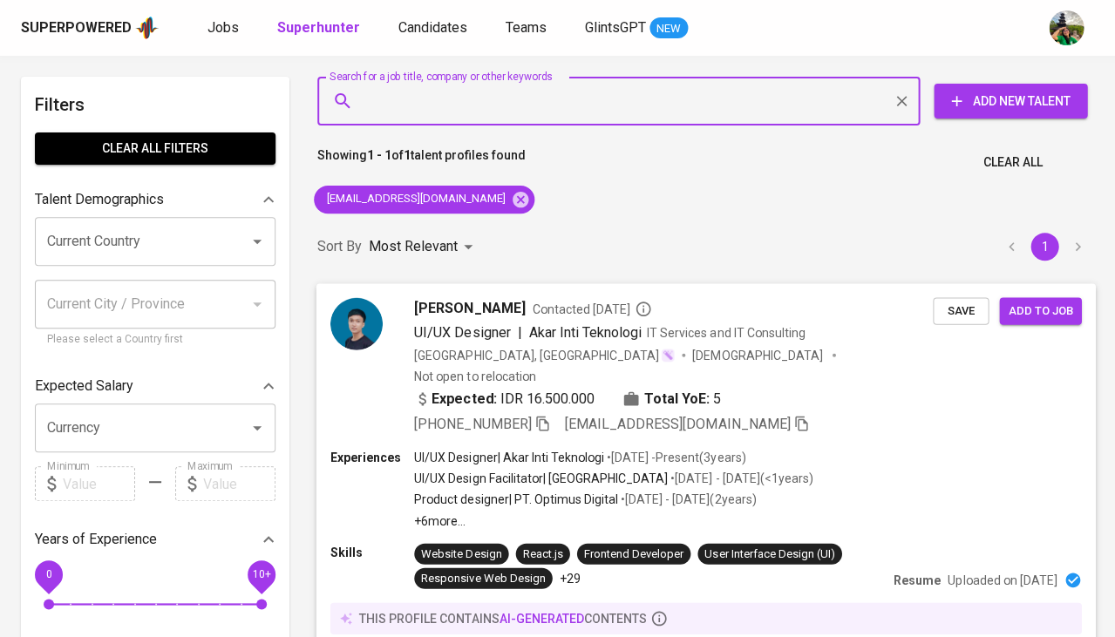
click at [962, 304] on span "Save" at bounding box center [960, 311] width 38 height 20
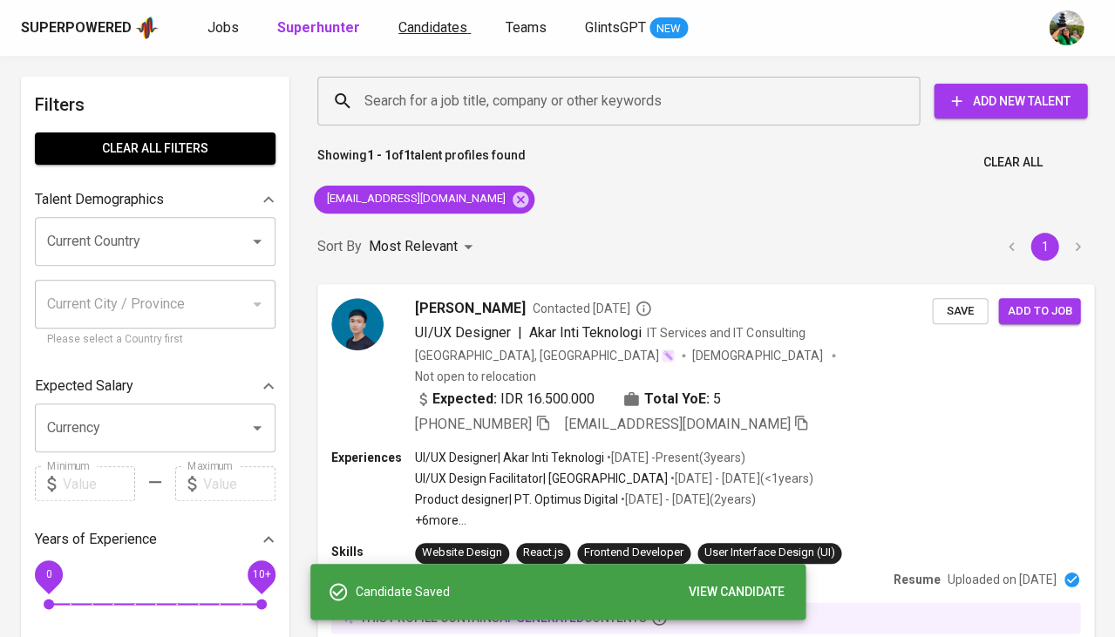
click at [422, 29] on span "Candidates" at bounding box center [432, 27] width 69 height 17
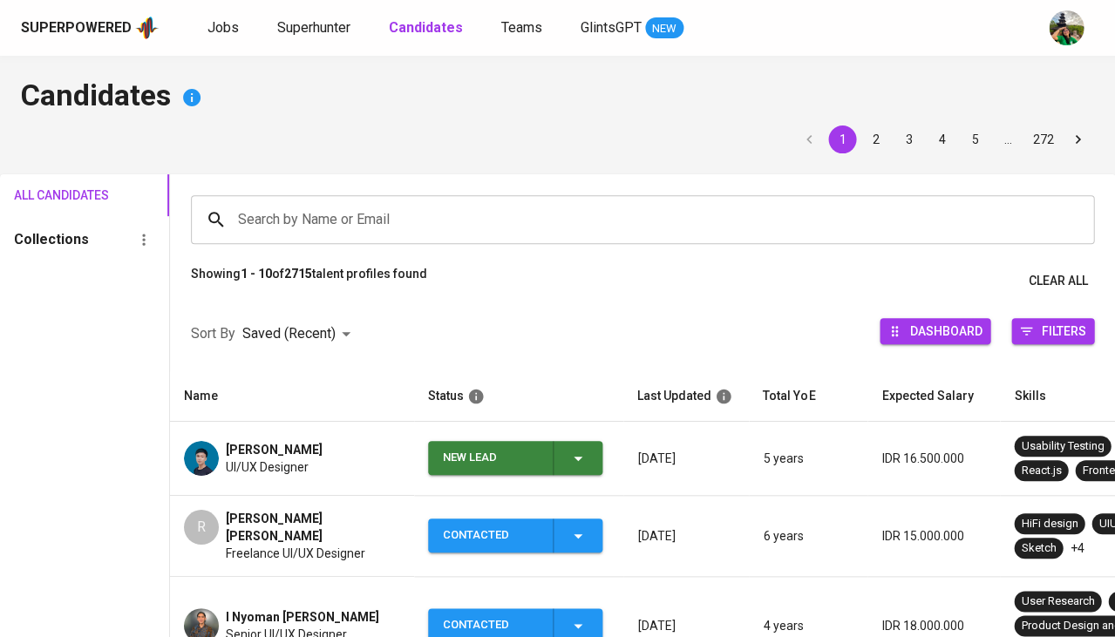
click at [588, 463] on span "New Lead" at bounding box center [515, 458] width 160 height 34
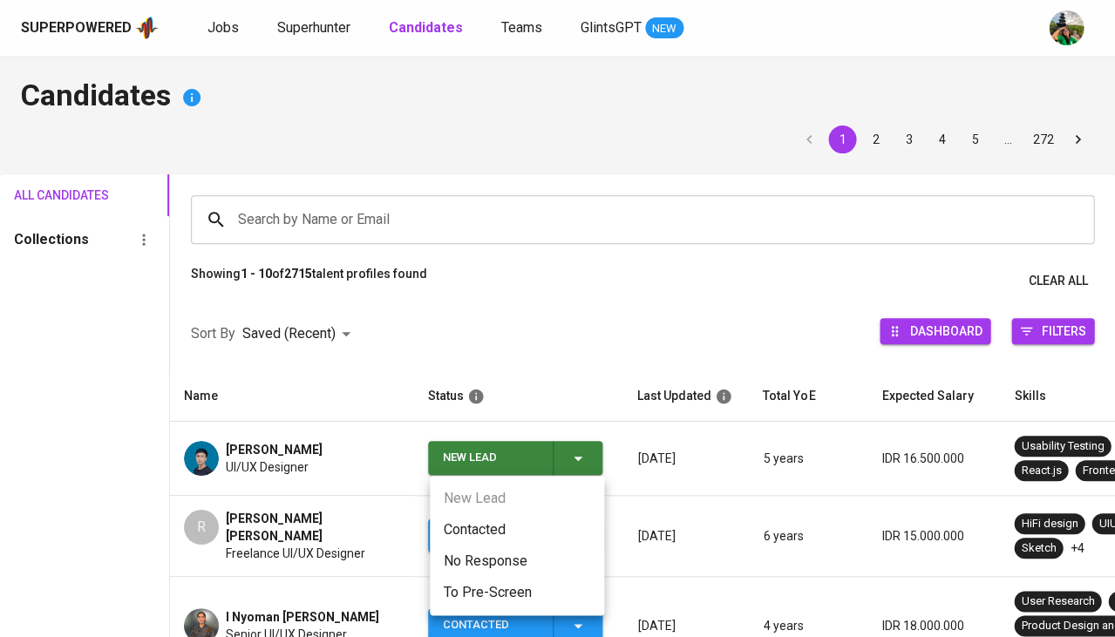
click at [485, 526] on li "Contacted" at bounding box center [517, 529] width 174 height 31
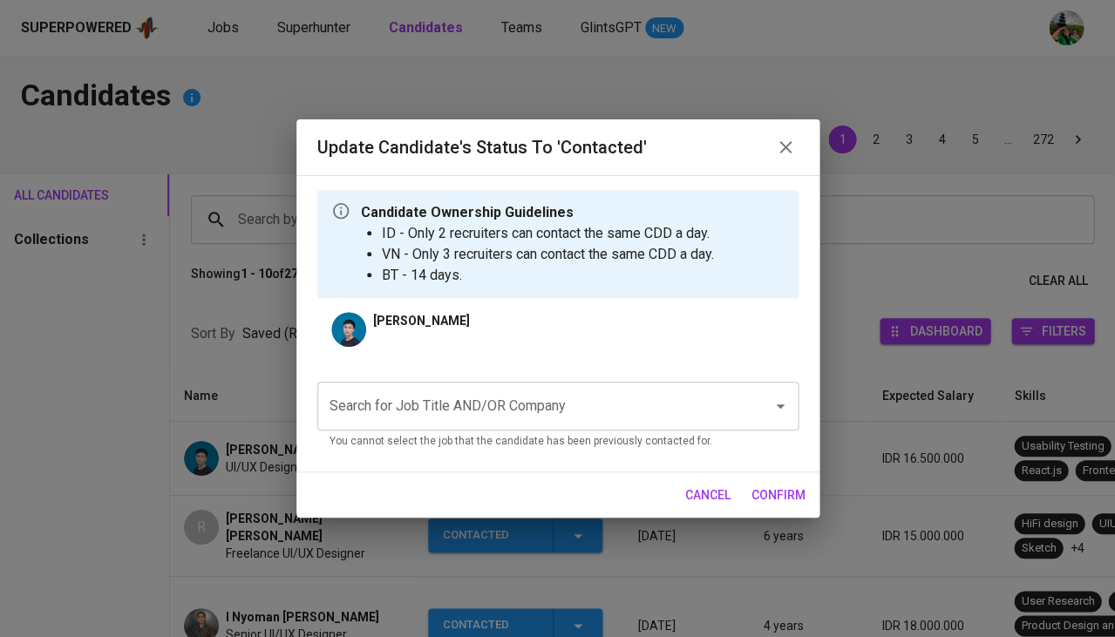
click at [496, 447] on p "You cannot select the job that the candidate has been previously contacted for." at bounding box center [557, 441] width 457 height 17
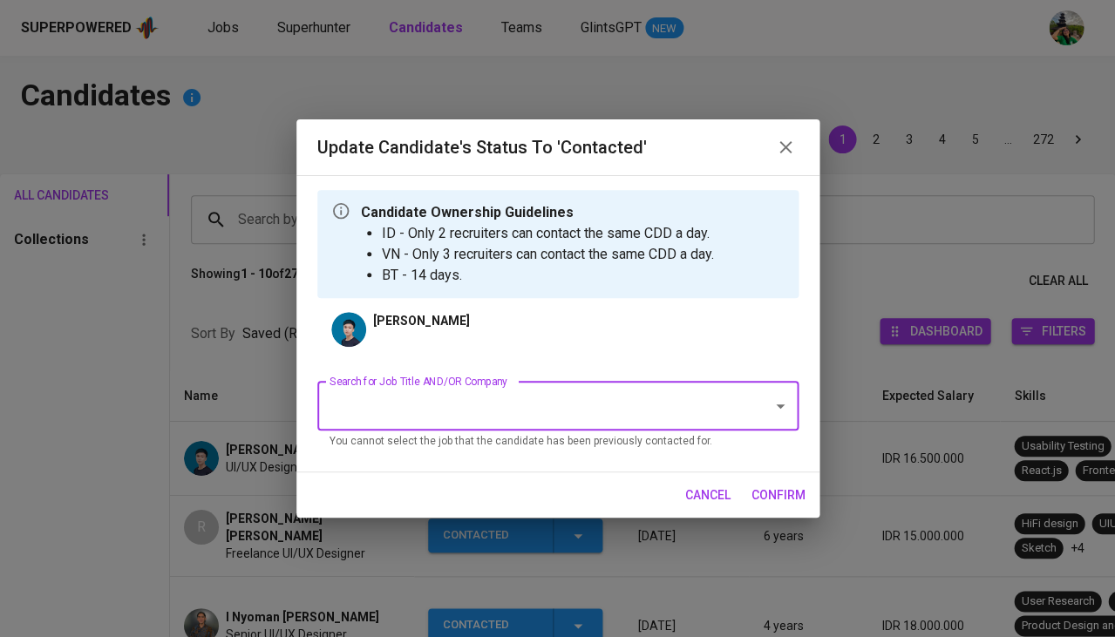
click at [494, 382] on div "Search for Job Title AND/OR Company" at bounding box center [557, 406] width 481 height 49
click at [467, 399] on input "Search for Job Title AND/OR Company" at bounding box center [533, 406] width 417 height 33
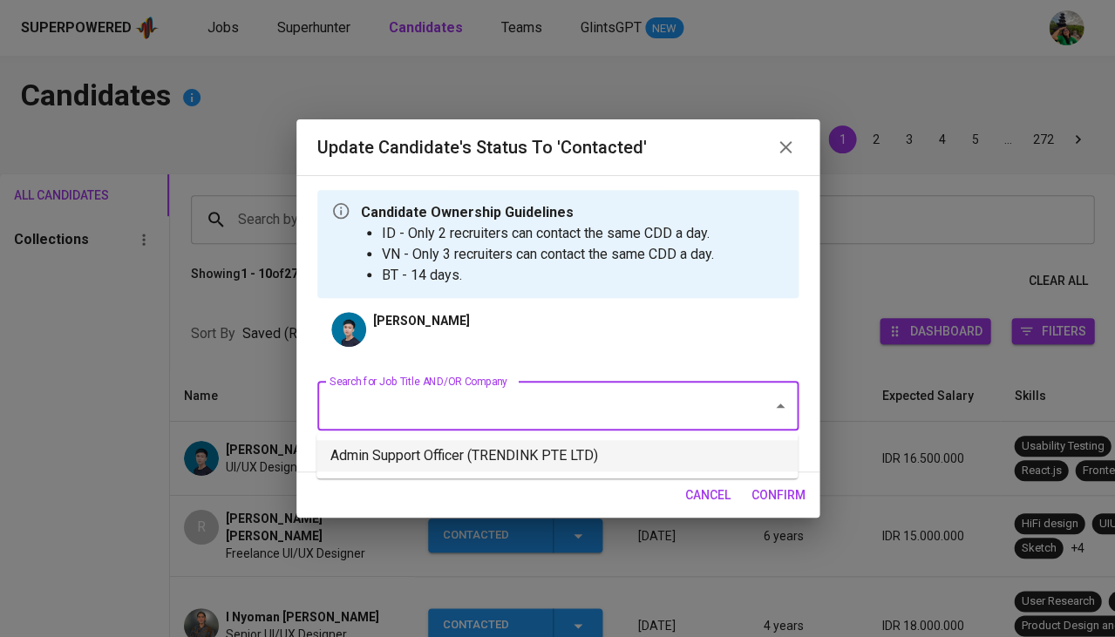
click at [447, 449] on li "Admin Support Officer (TRENDINK PTE LTD)" at bounding box center [556, 455] width 481 height 31
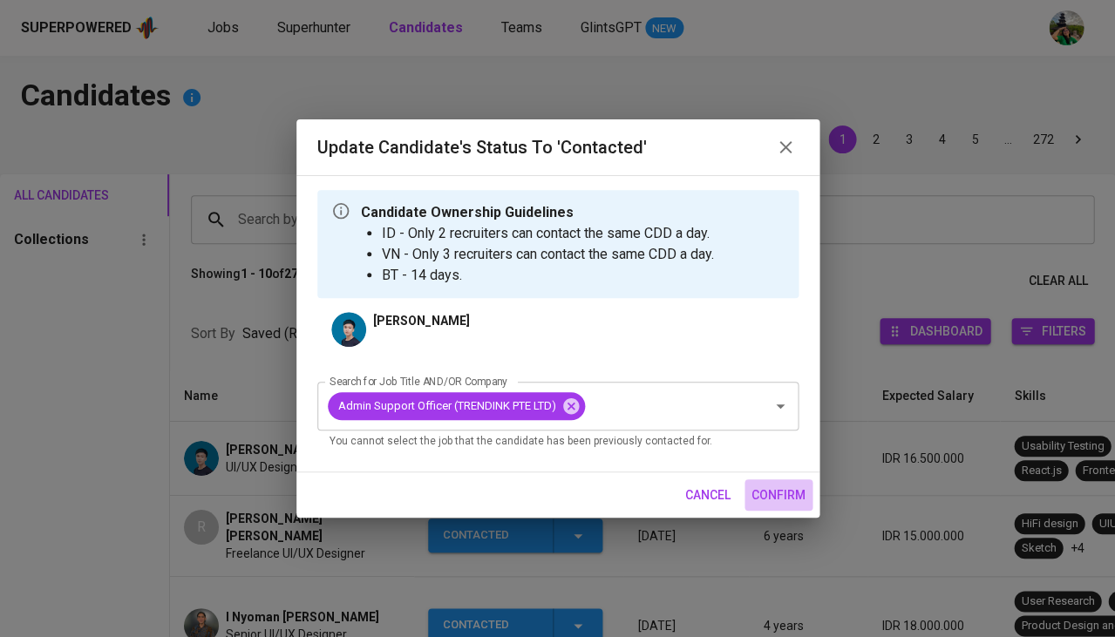
click at [772, 485] on span "confirm" at bounding box center [778, 496] width 54 height 22
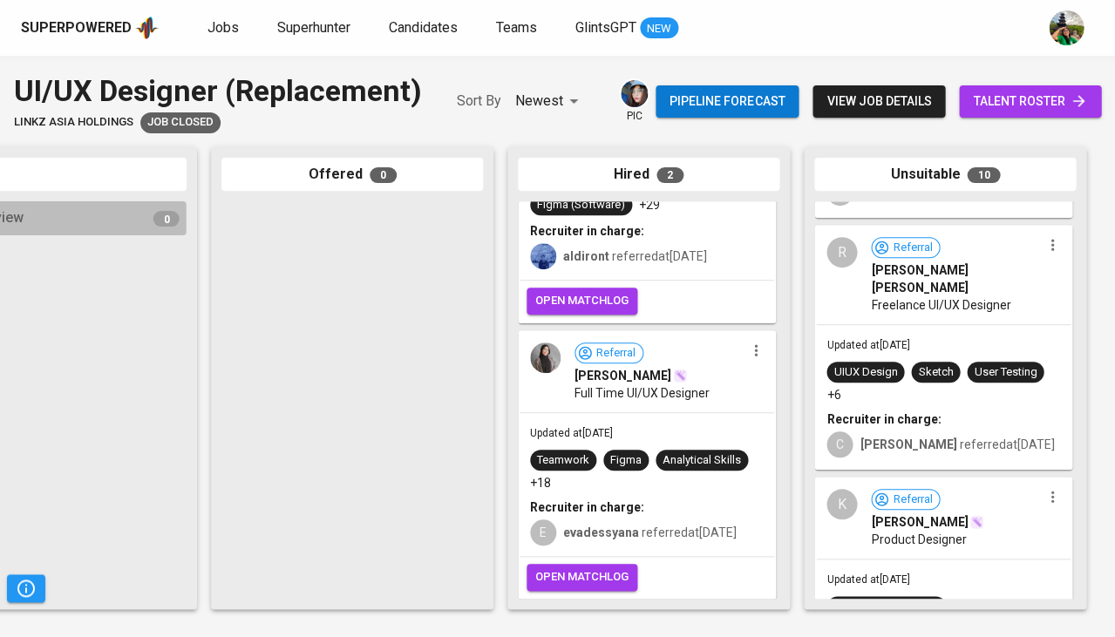
scroll to position [439, 0]
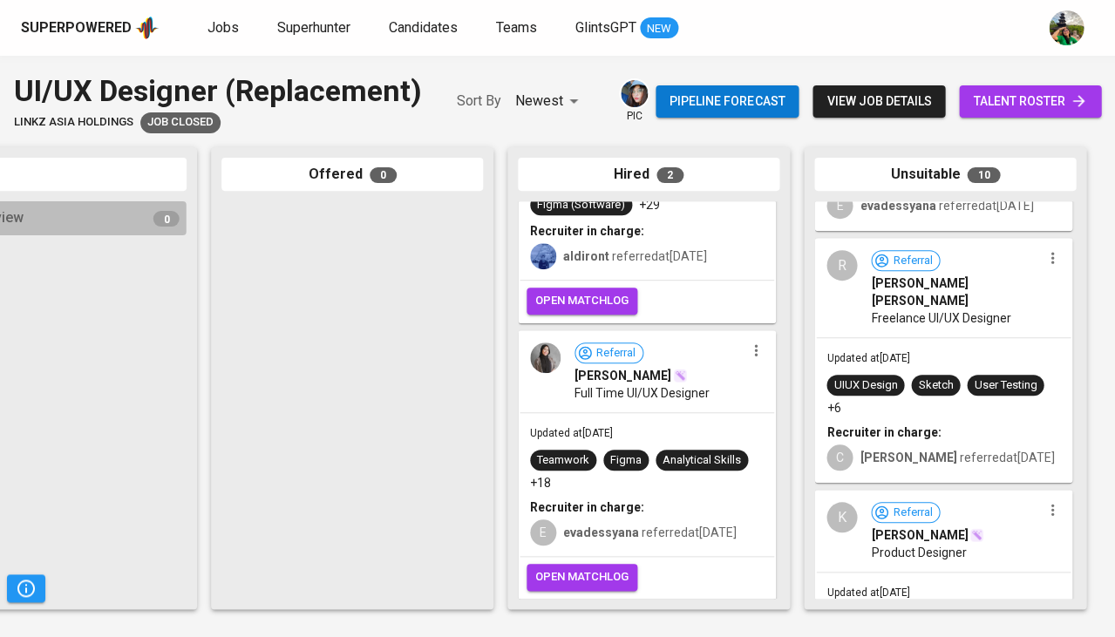
click at [879, 526] on span "Katarina Dayinta" at bounding box center [919, 534] width 97 height 17
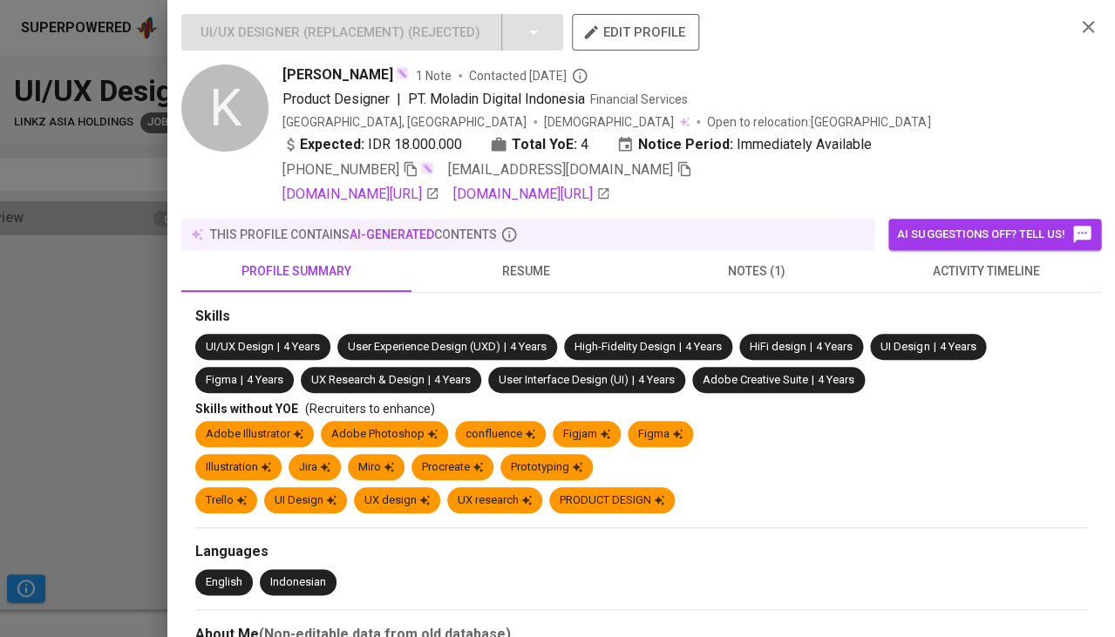
click at [541, 279] on button "resume" at bounding box center [526, 271] width 230 height 42
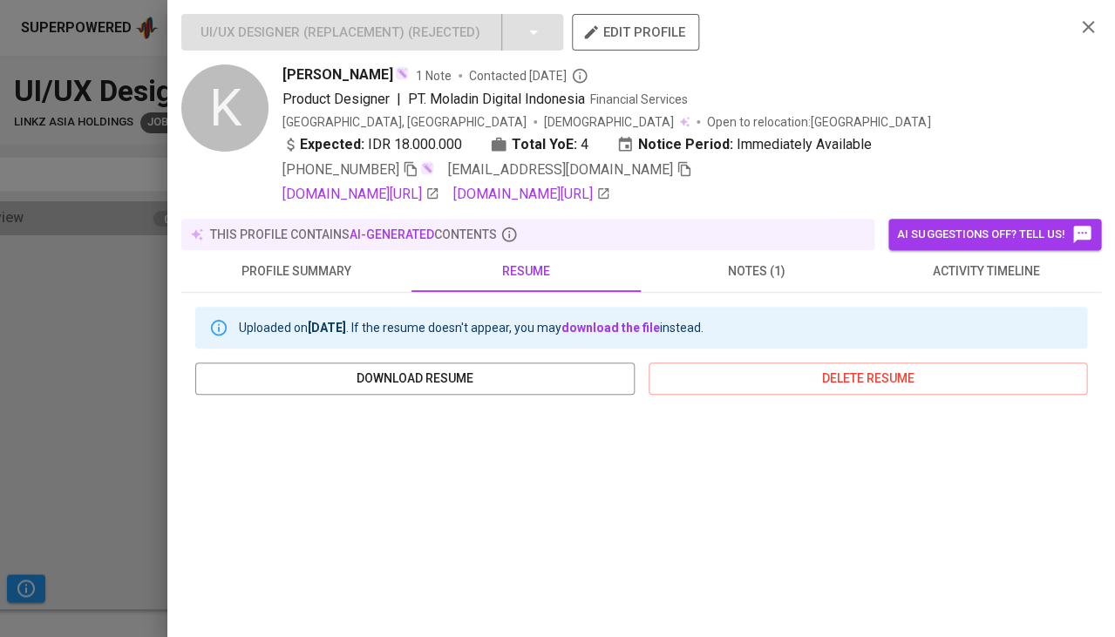
scroll to position [318, 0]
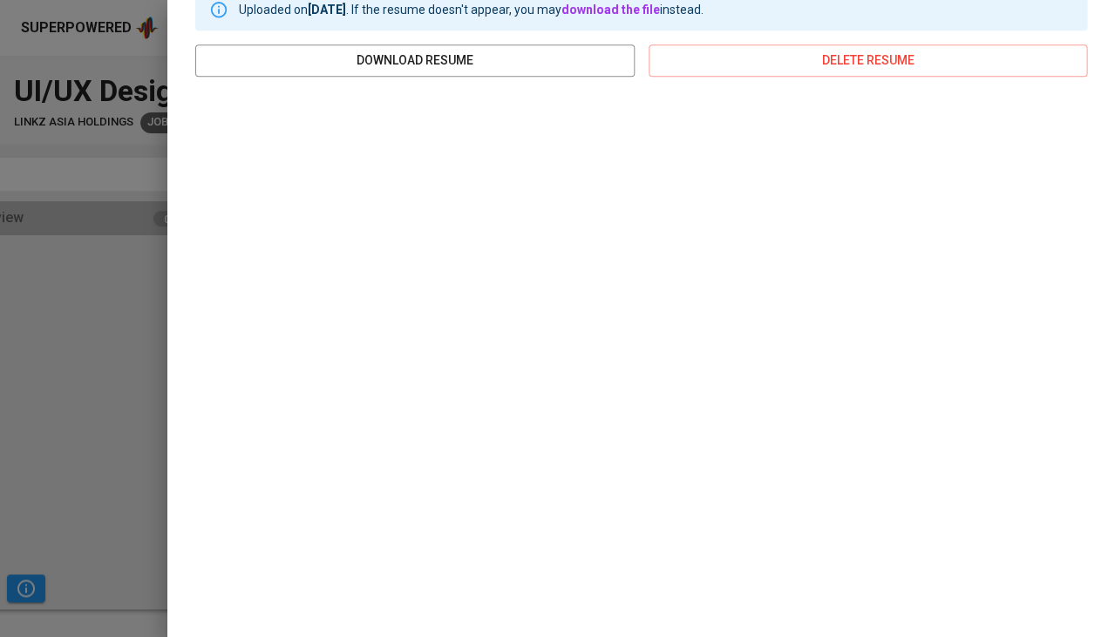
click at [141, 372] on div at bounding box center [557, 318] width 1115 height 637
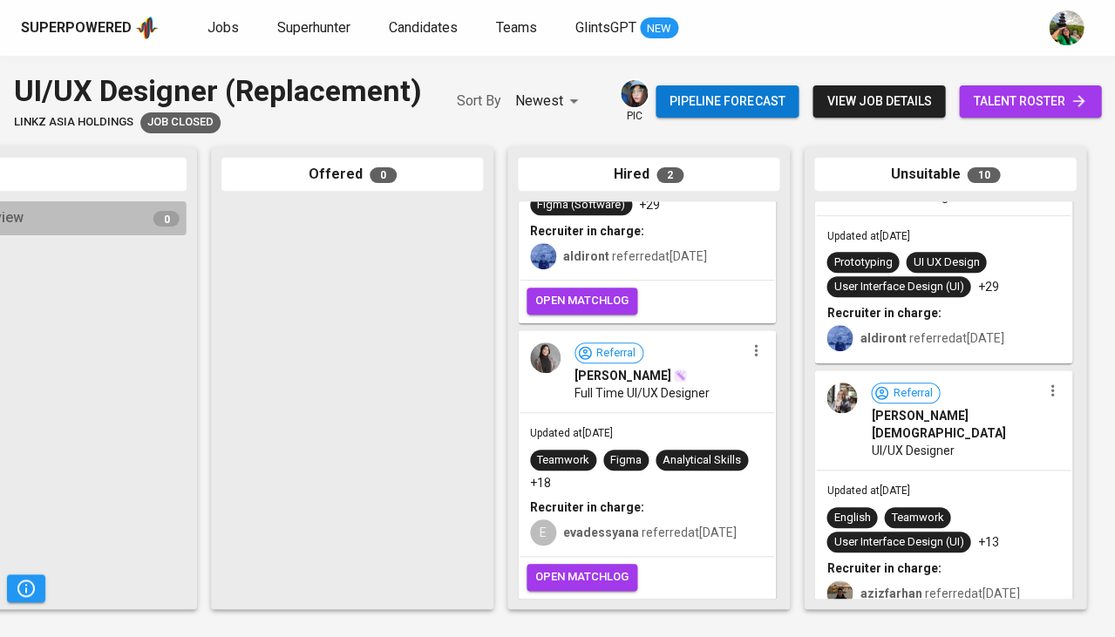
scroll to position [1970, 0]
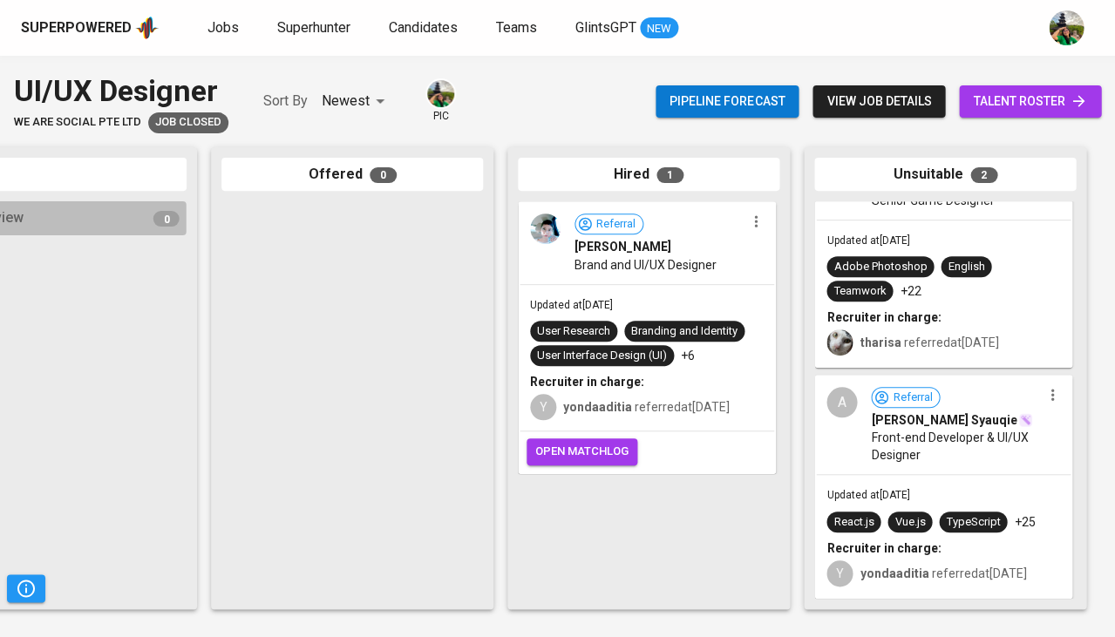
click at [877, 455] on span "Front-end Developer & UI/UX Designer" at bounding box center [956, 446] width 170 height 35
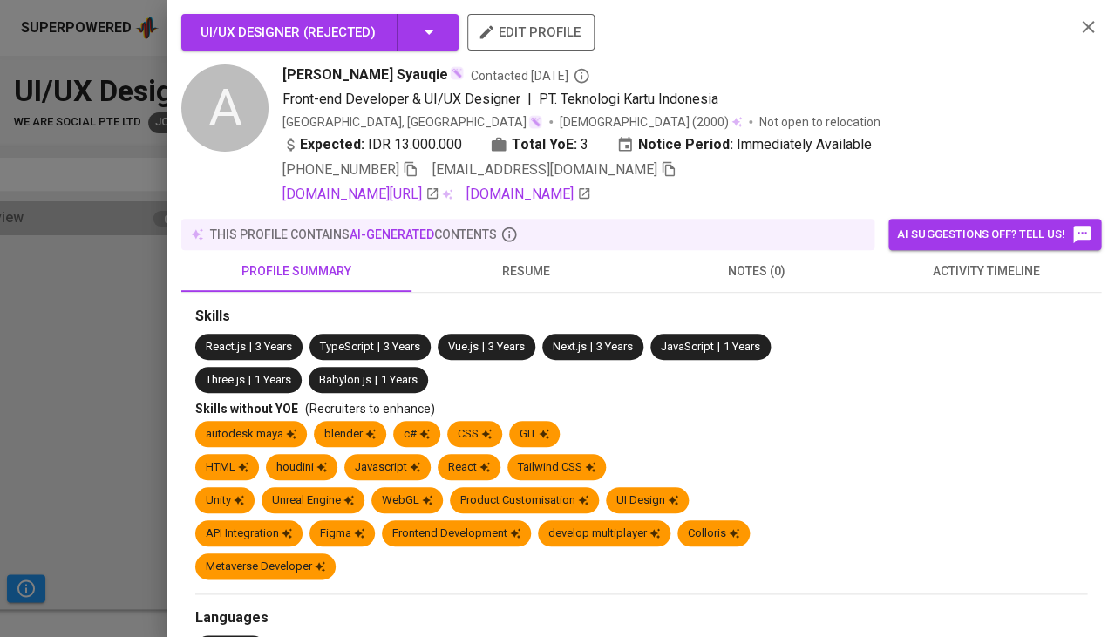
click at [976, 274] on span "activity timeline" at bounding box center [985, 272] width 209 height 22
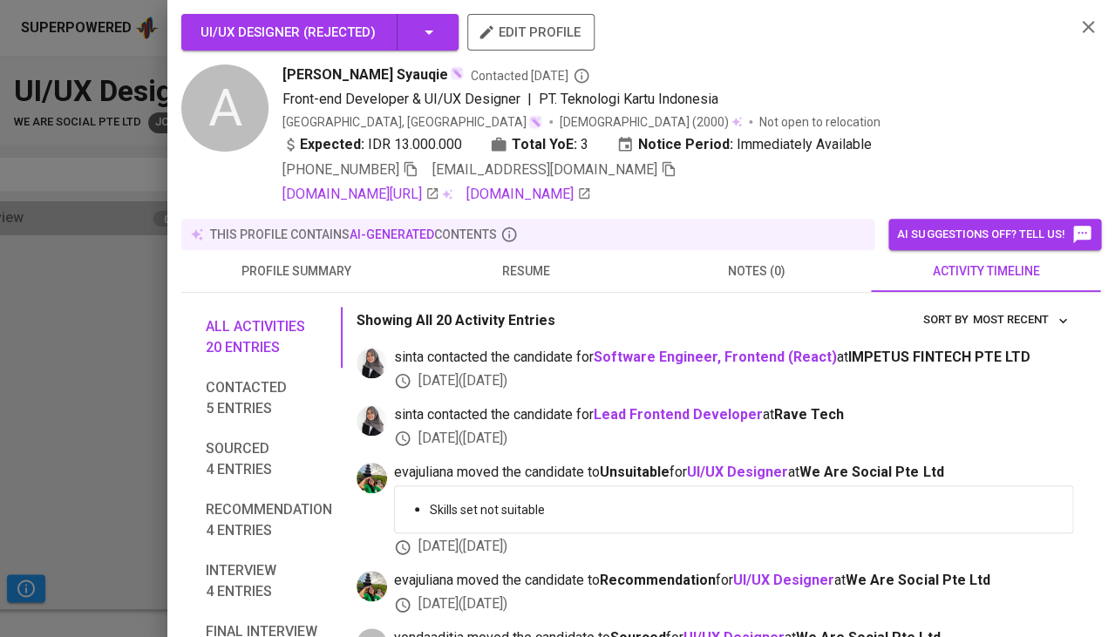
click at [110, 377] on div at bounding box center [557, 318] width 1115 height 637
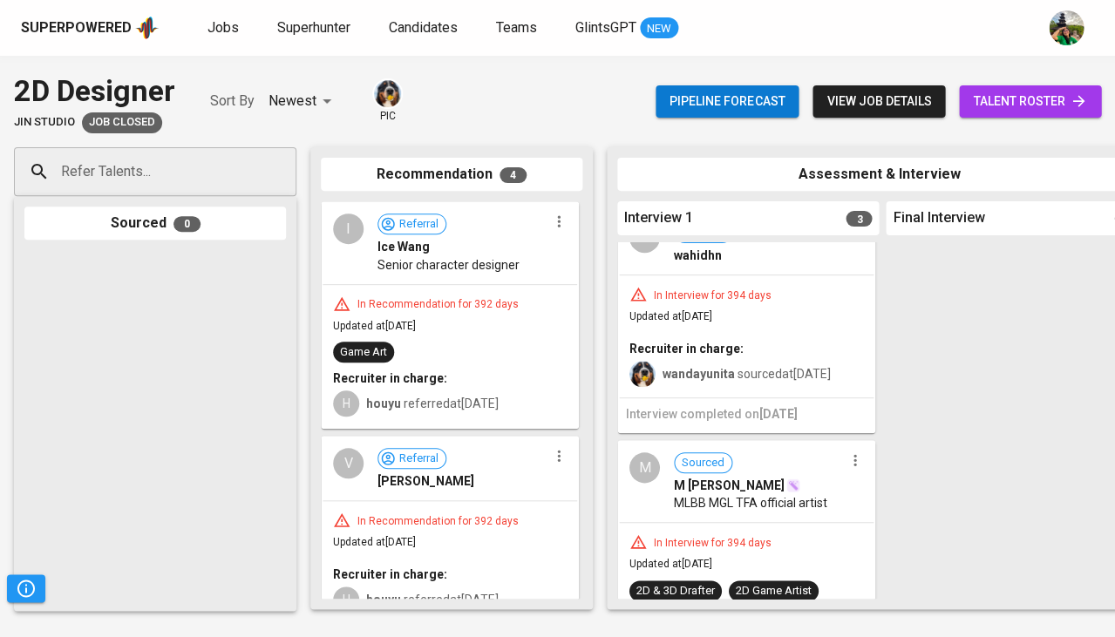
scroll to position [326, 0]
click at [689, 379] on div "wandayunita sourced at [DATE]" at bounding box center [746, 371] width 234 height 30
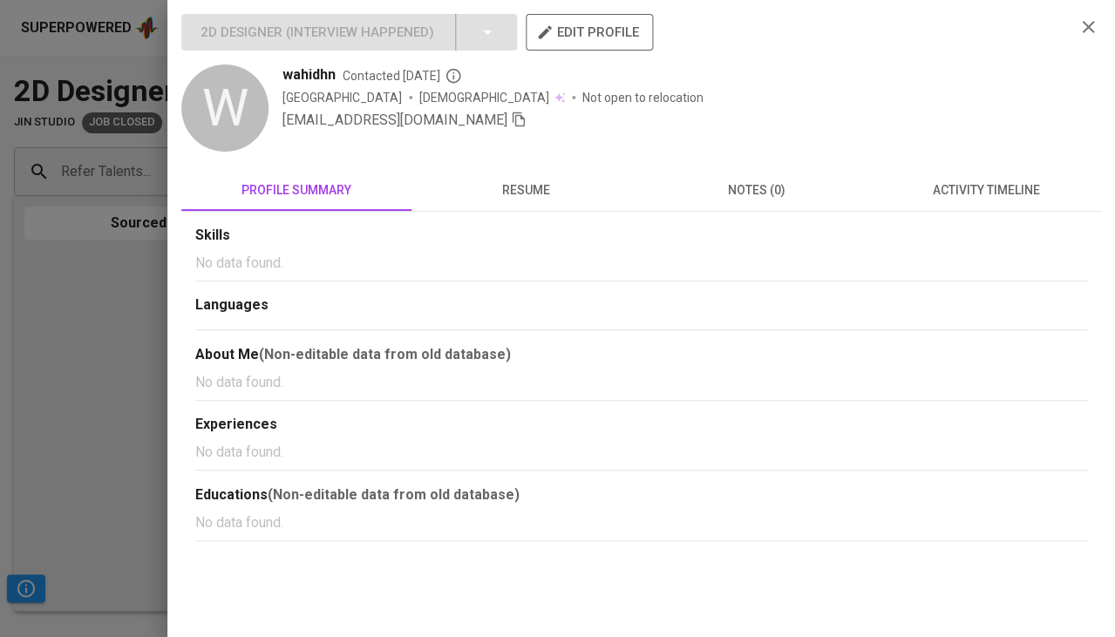
click at [529, 209] on button "resume" at bounding box center [526, 190] width 230 height 42
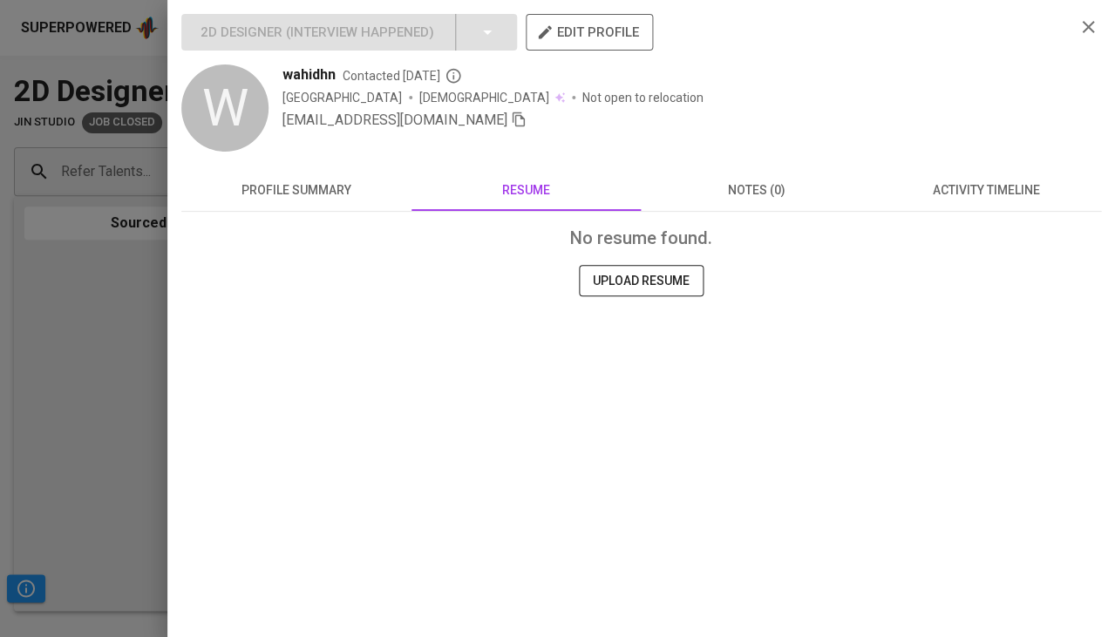
click at [119, 387] on div at bounding box center [557, 318] width 1115 height 637
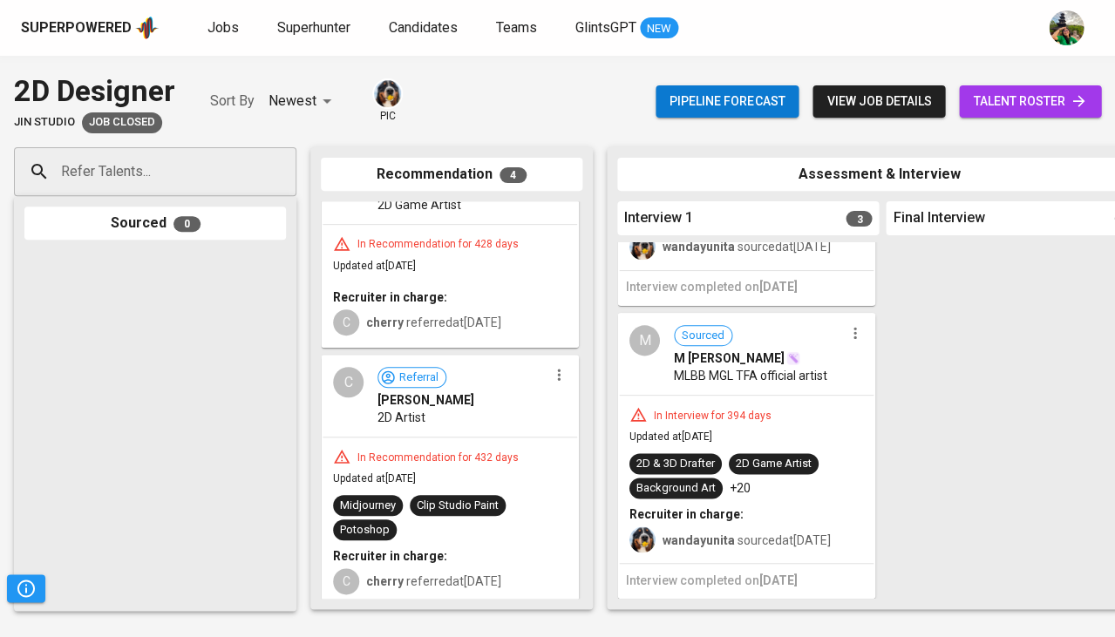
scroll to position [479, 0]
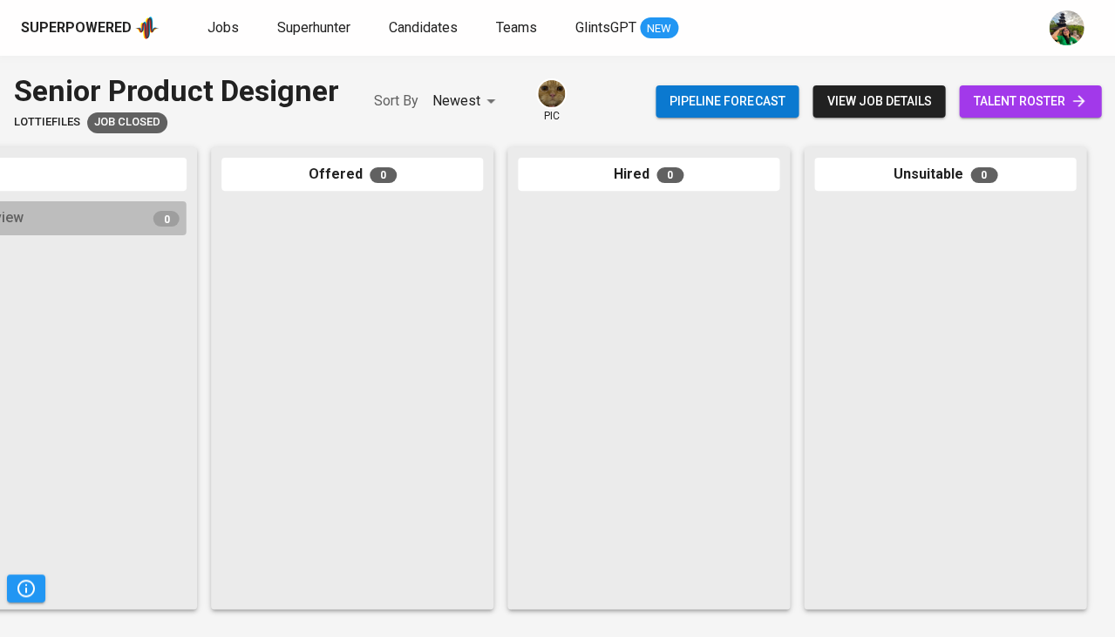
scroll to position [0, 961]
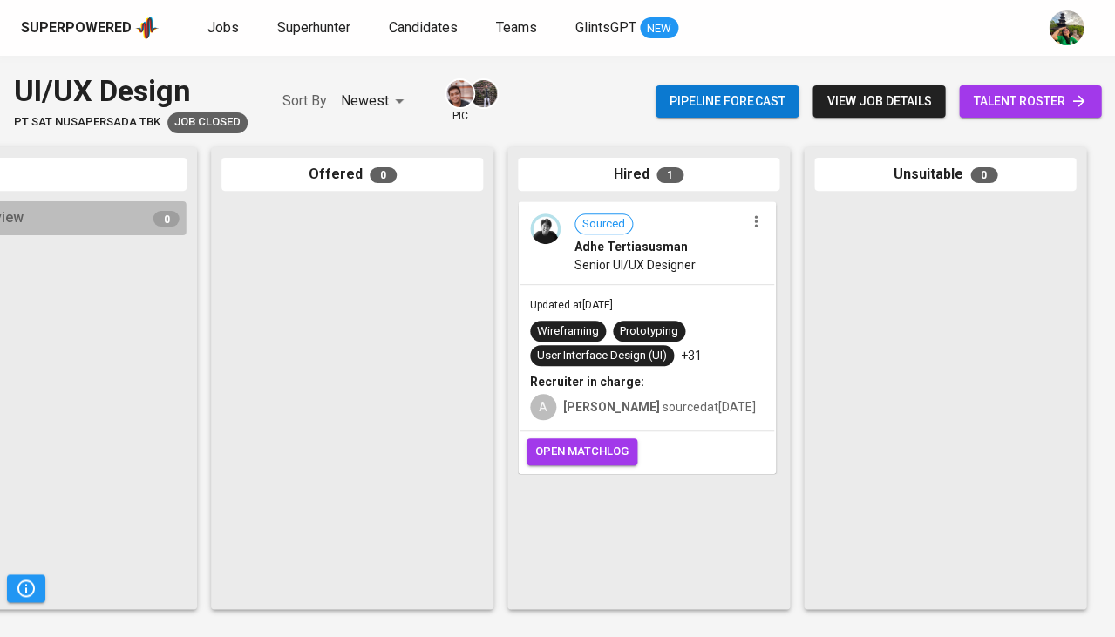
scroll to position [0, 961]
click at [690, 278] on div "Sourced Adhe Tertiasusman Senior UI/UX Designer" at bounding box center [646, 243] width 254 height 80
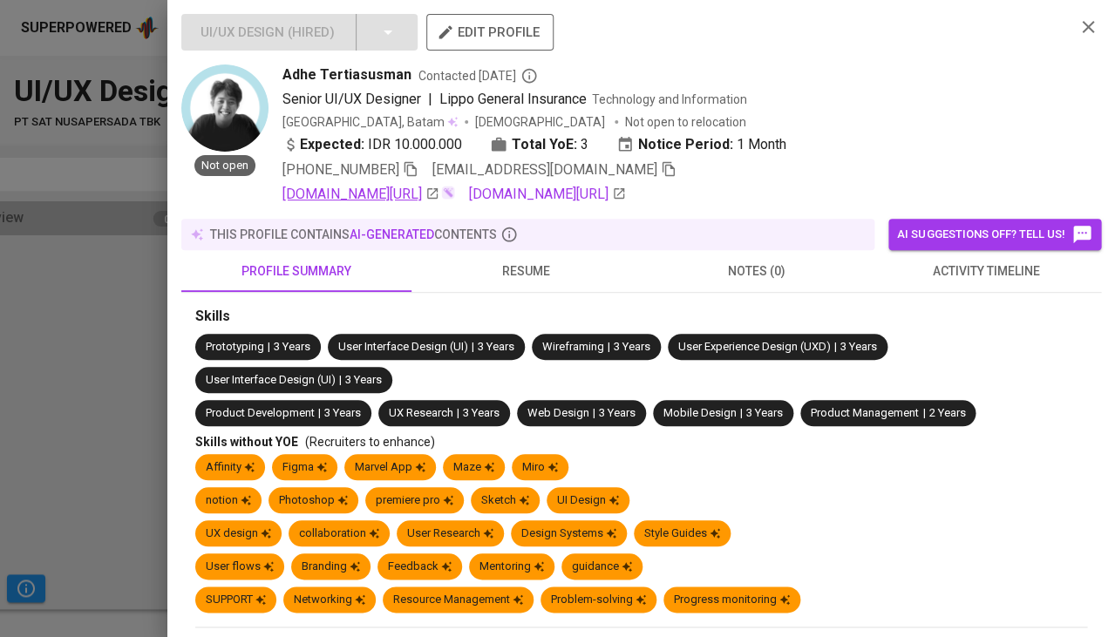
click at [404, 190] on link "[DOMAIN_NAME][URL]" at bounding box center [360, 194] width 157 height 21
click at [61, 372] on div at bounding box center [557, 318] width 1115 height 637
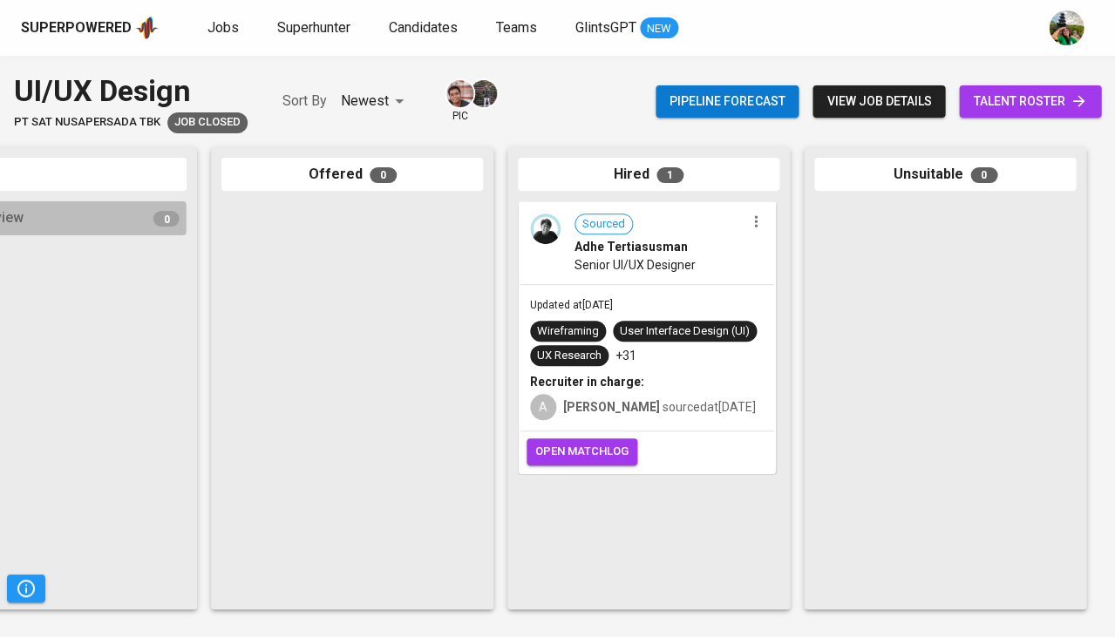
click at [620, 333] on div "User Interface Design (UI)" at bounding box center [685, 331] width 130 height 17
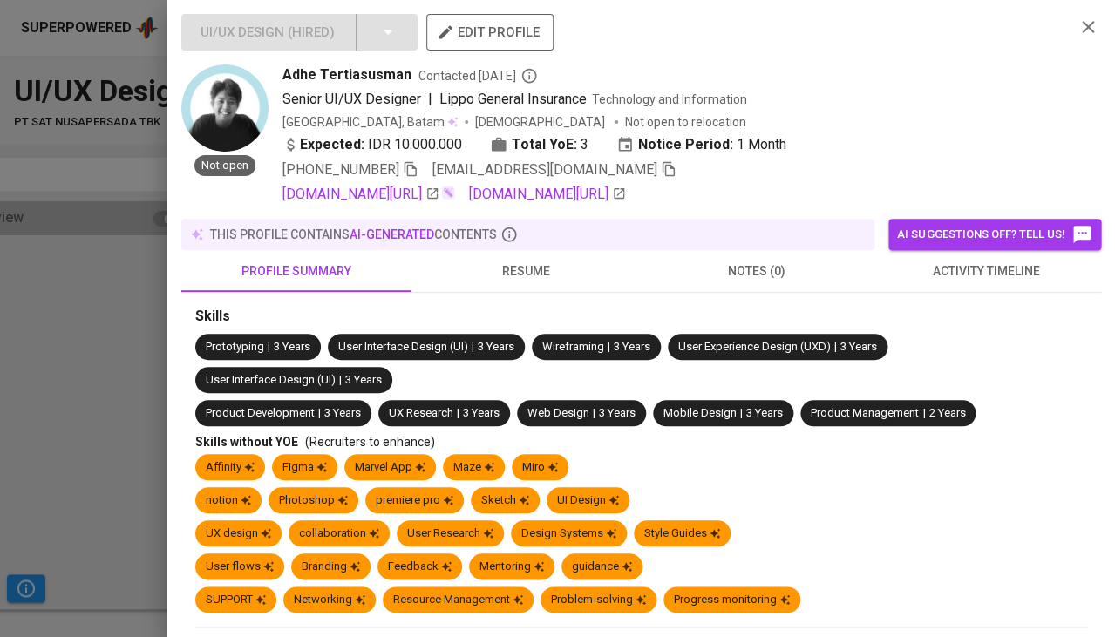
click at [533, 267] on span "resume" at bounding box center [526, 272] width 209 height 22
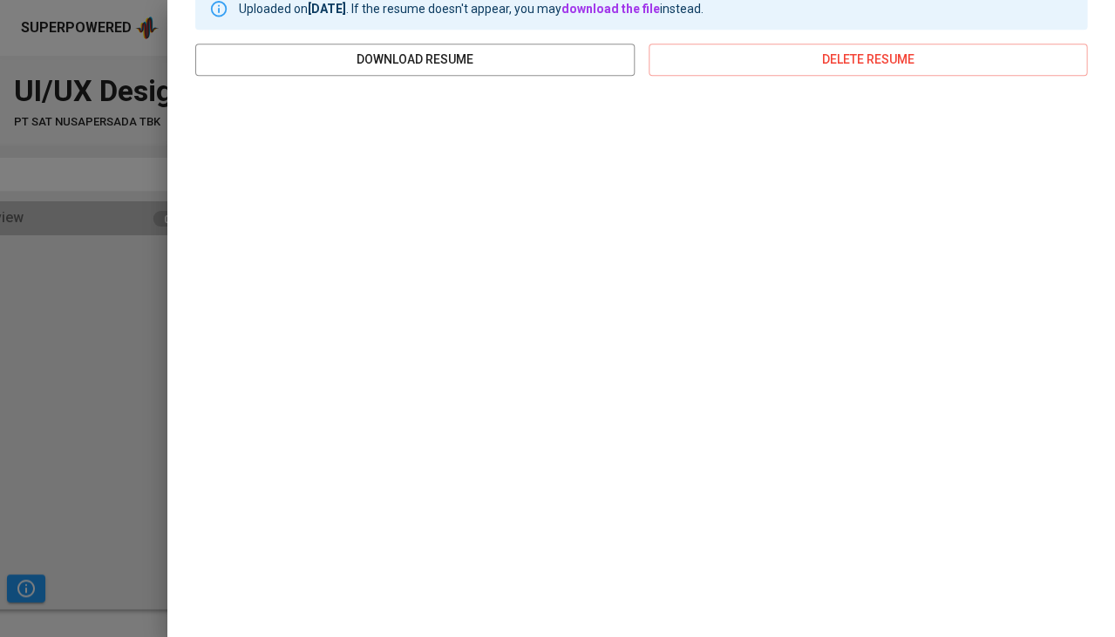
scroll to position [318, 0]
click at [180, 357] on div "UI/UX Design ( Hired ) edit profile Not open Adhe Tertiasusman Contacted [DATE]…" at bounding box center [640, 318] width 947 height 637
click at [135, 337] on div at bounding box center [557, 318] width 1115 height 637
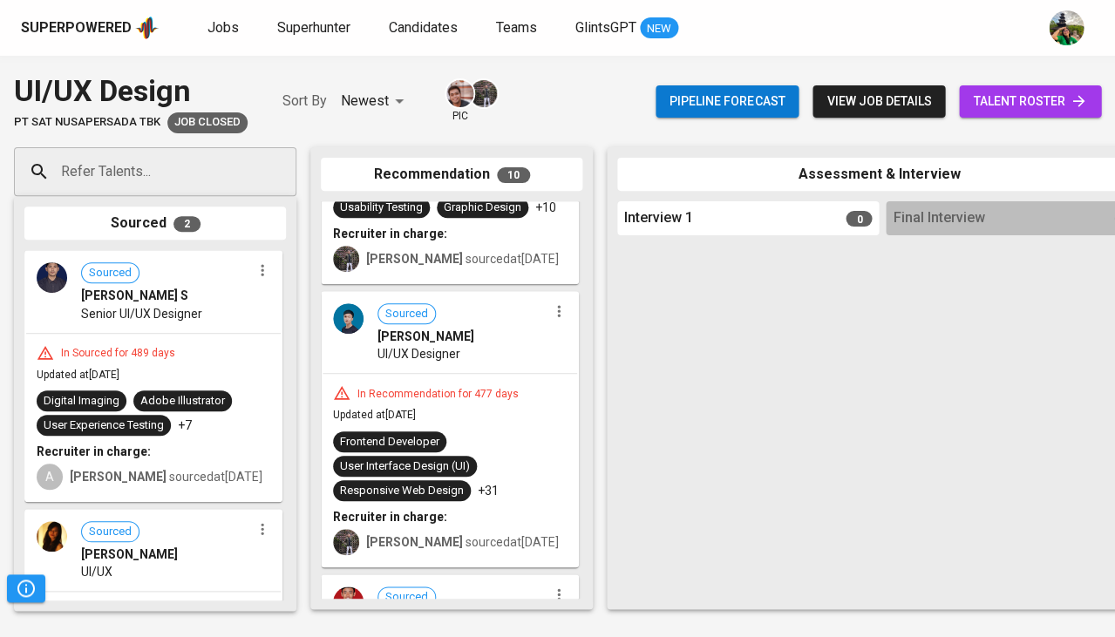
scroll to position [385, 0]
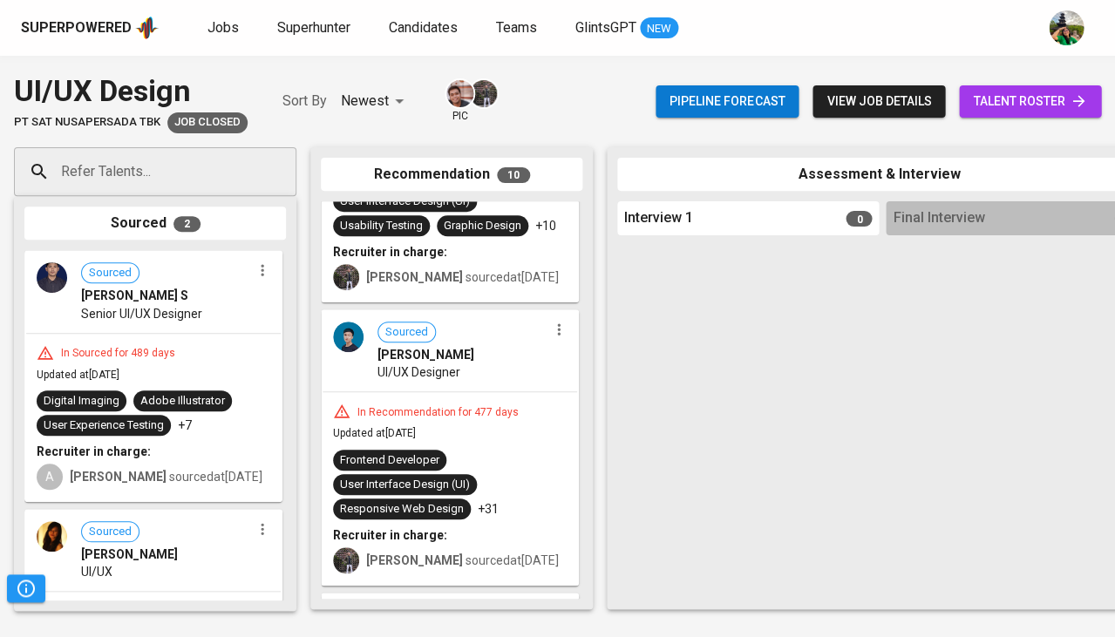
click at [506, 382] on div "Sourced [PERSON_NAME] UI/UX Designer" at bounding box center [449, 351] width 254 height 80
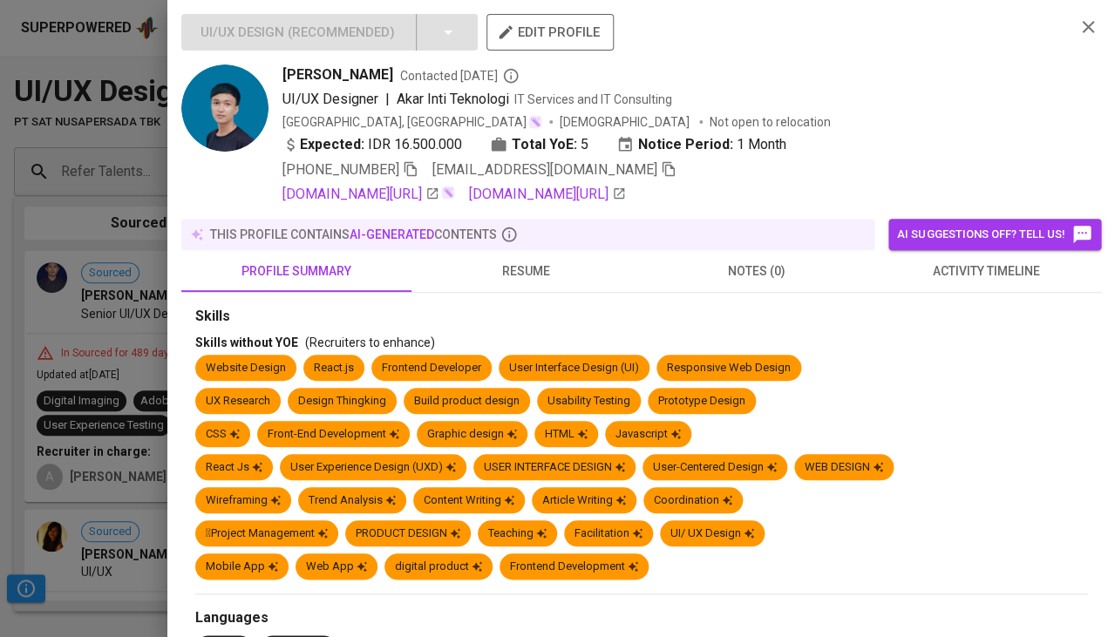
click at [965, 276] on span "activity timeline" at bounding box center [985, 272] width 209 height 22
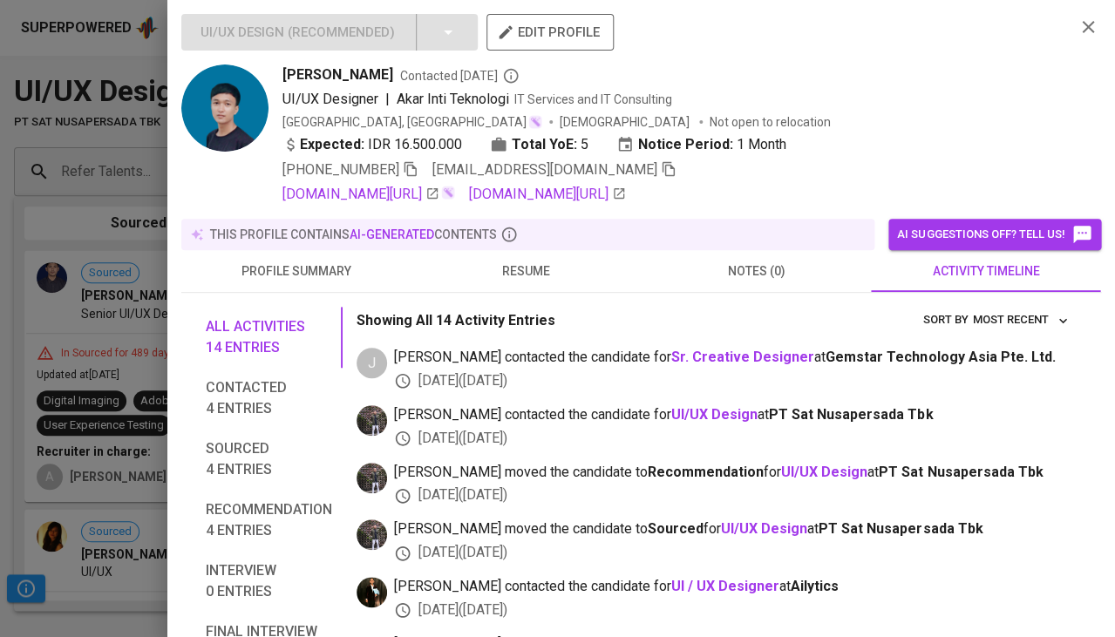
scroll to position [55, 0]
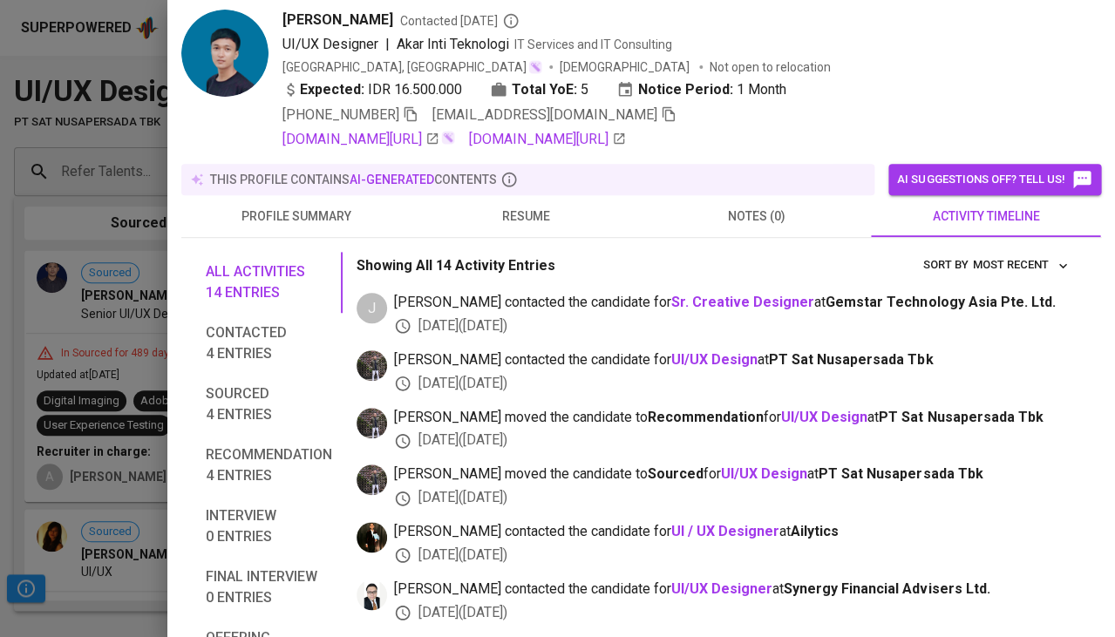
click at [508, 221] on span "resume" at bounding box center [526, 217] width 209 height 22
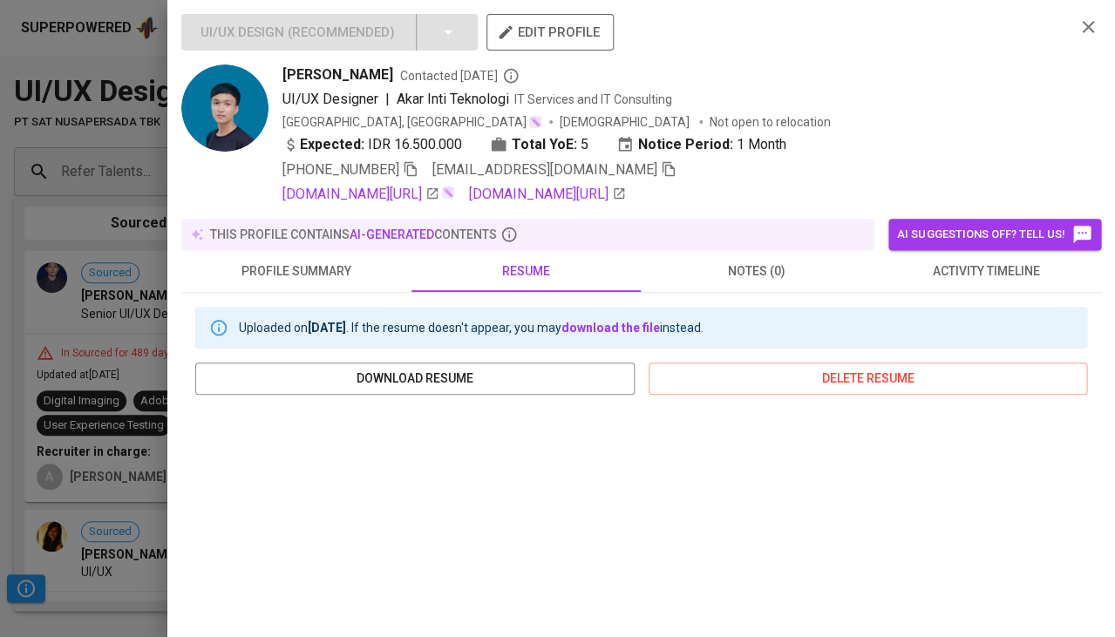
scroll to position [0, 0]
click at [439, 193] on link "linkedin.com/in/ahmad-budiyarto" at bounding box center [360, 194] width 157 height 21
click at [412, 166] on icon "button" at bounding box center [411, 169] width 16 height 16
click at [662, 168] on icon "button" at bounding box center [668, 169] width 12 height 15
click at [61, 345] on div at bounding box center [557, 318] width 1115 height 637
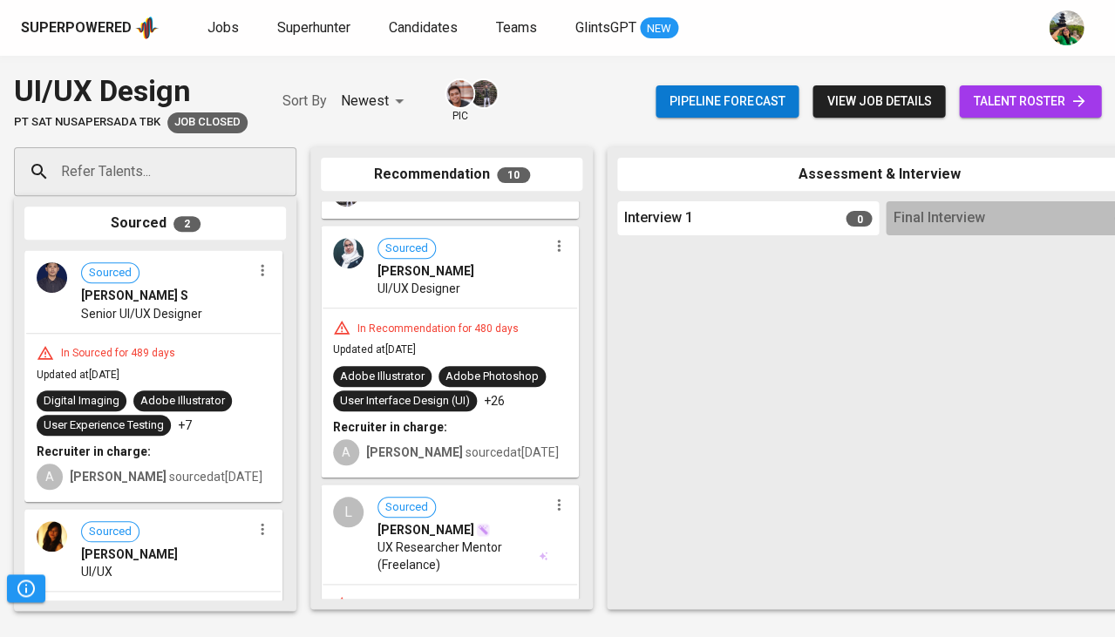
scroll to position [1027, 0]
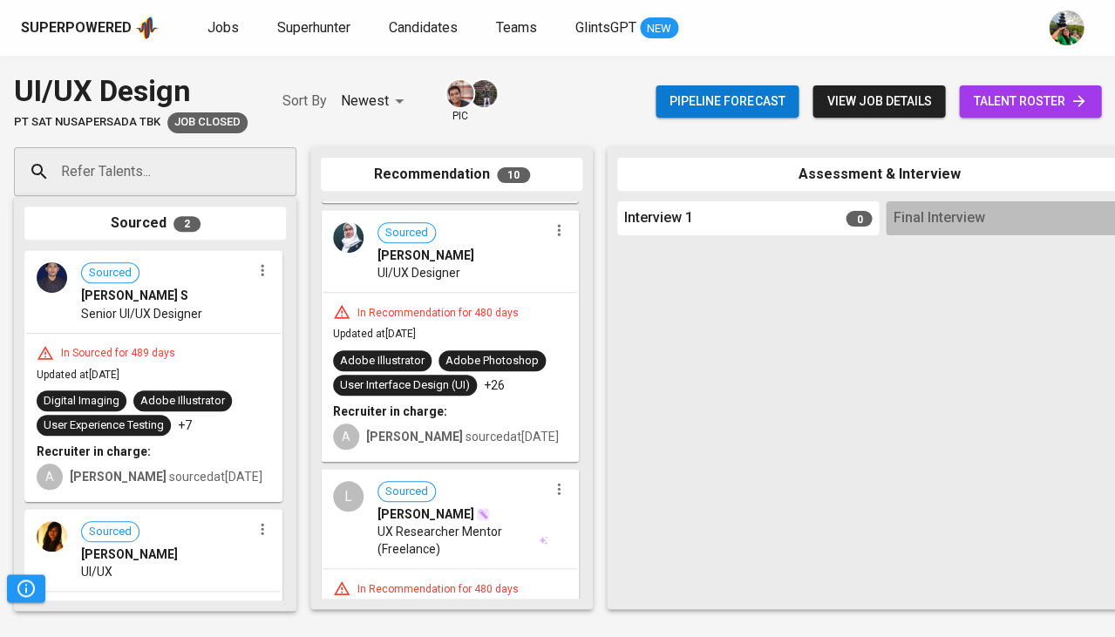
click at [512, 367] on div "Adobe Illustrator Adobe Photoshop User Interface Design (UI) +26" at bounding box center [450, 372] width 234 height 45
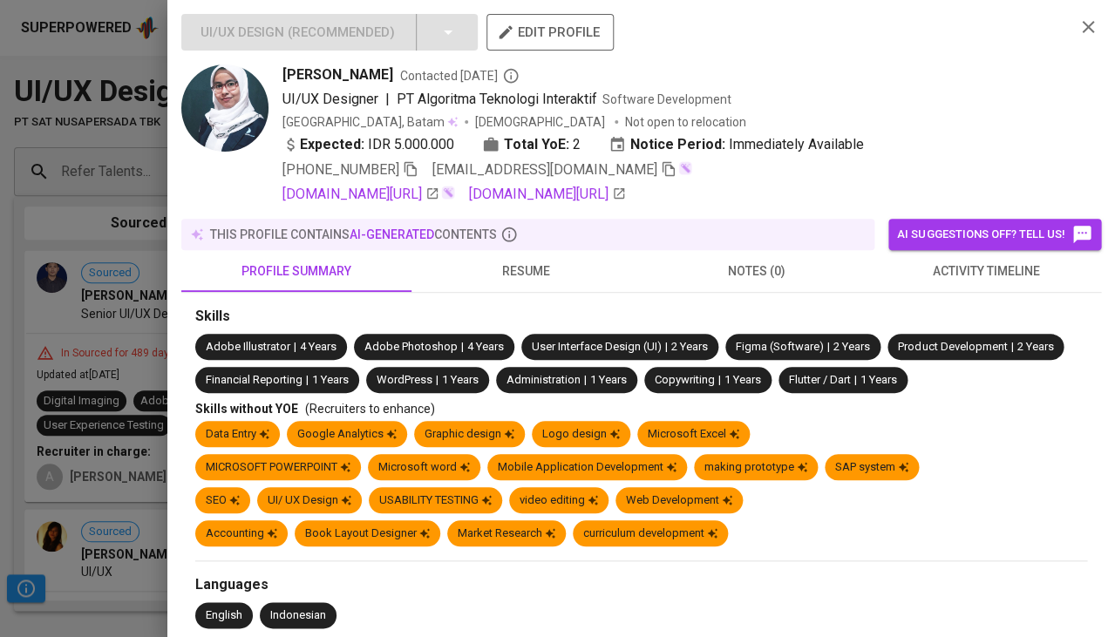
click at [81, 398] on div at bounding box center [557, 318] width 1115 height 637
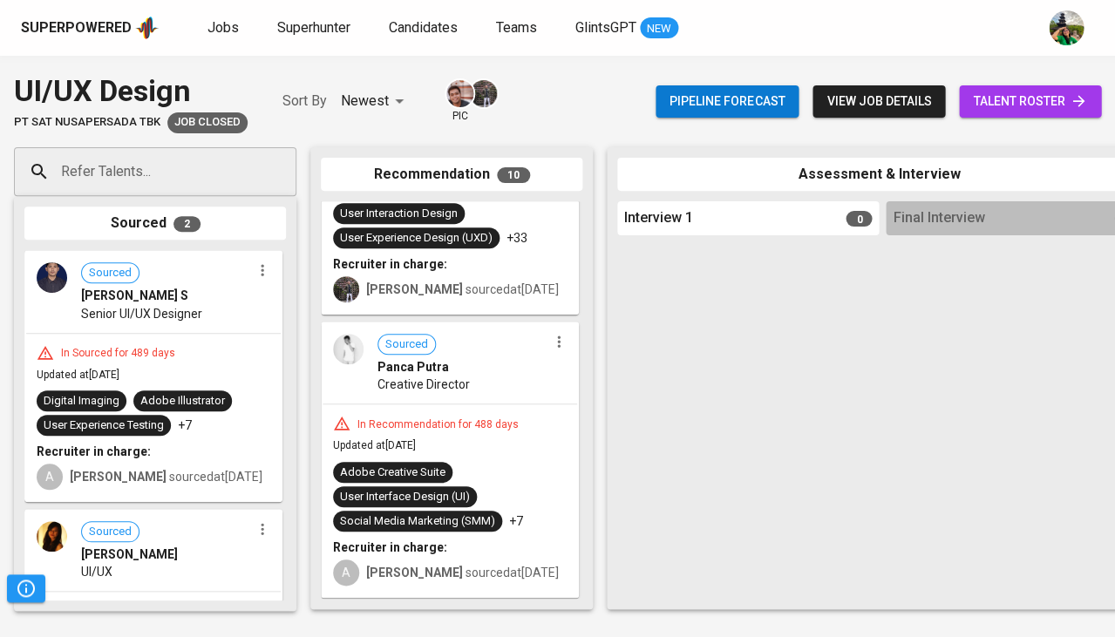
scroll to position [2048, 0]
